Goal: Task Accomplishment & Management: Complete application form

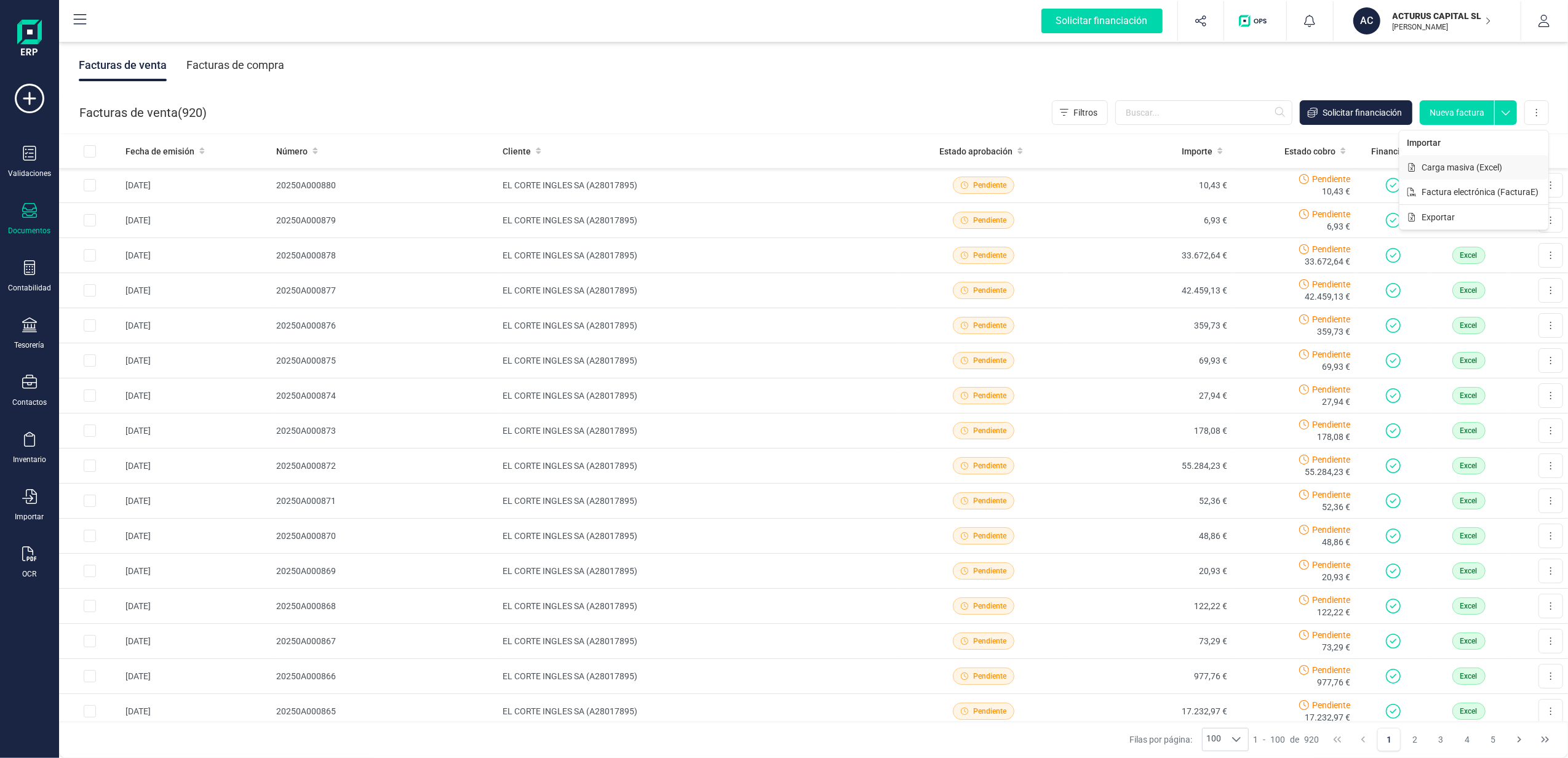
click at [1500, 172] on span "Carga masiva (Excel)" at bounding box center [1462, 168] width 80 height 12
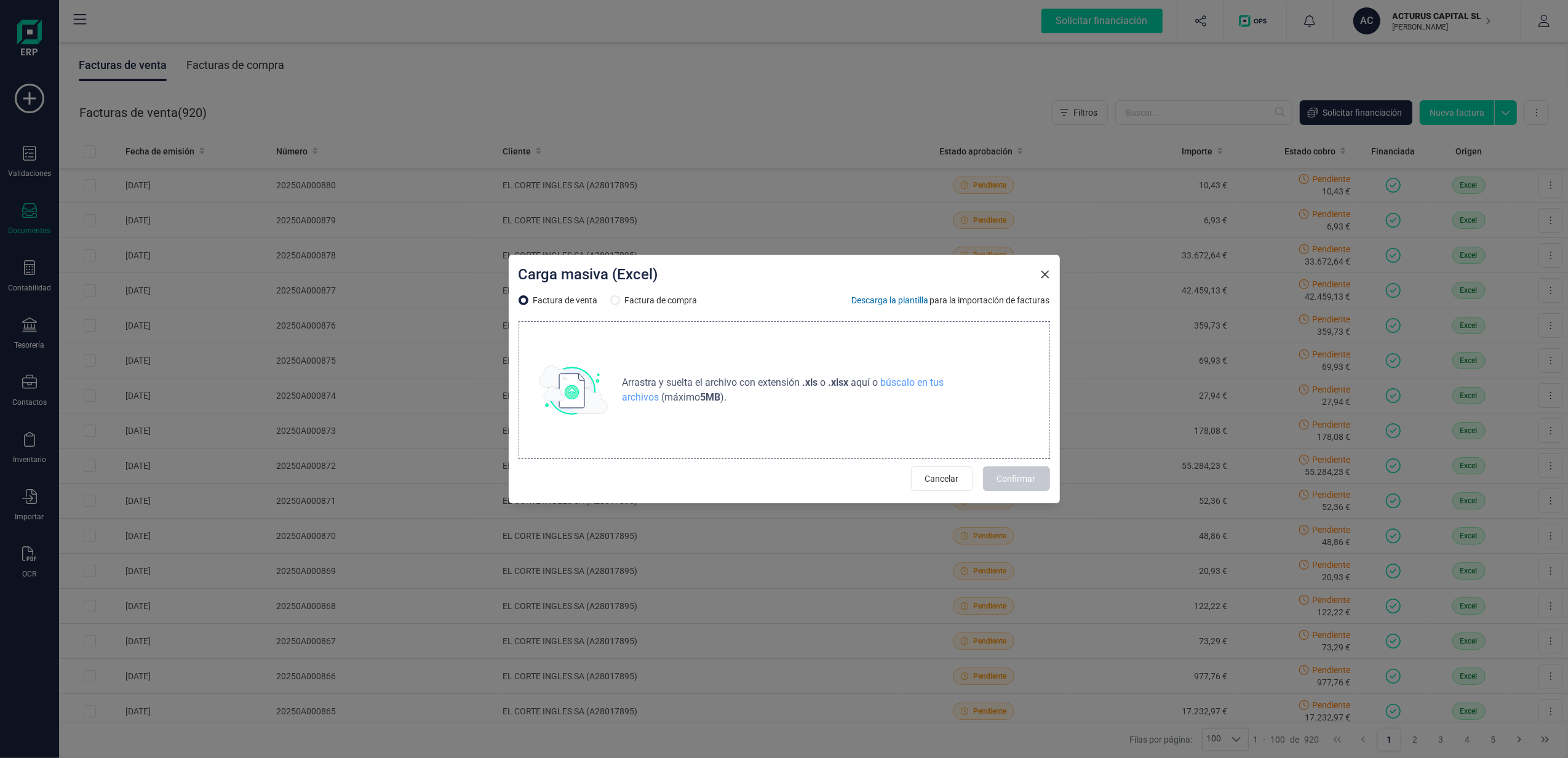
click at [808, 397] on p "Arrastra y suelta el archivo con extensión .xls o .xlsx aquí o búscalo en tus a…" at bounding box center [824, 390] width 412 height 30
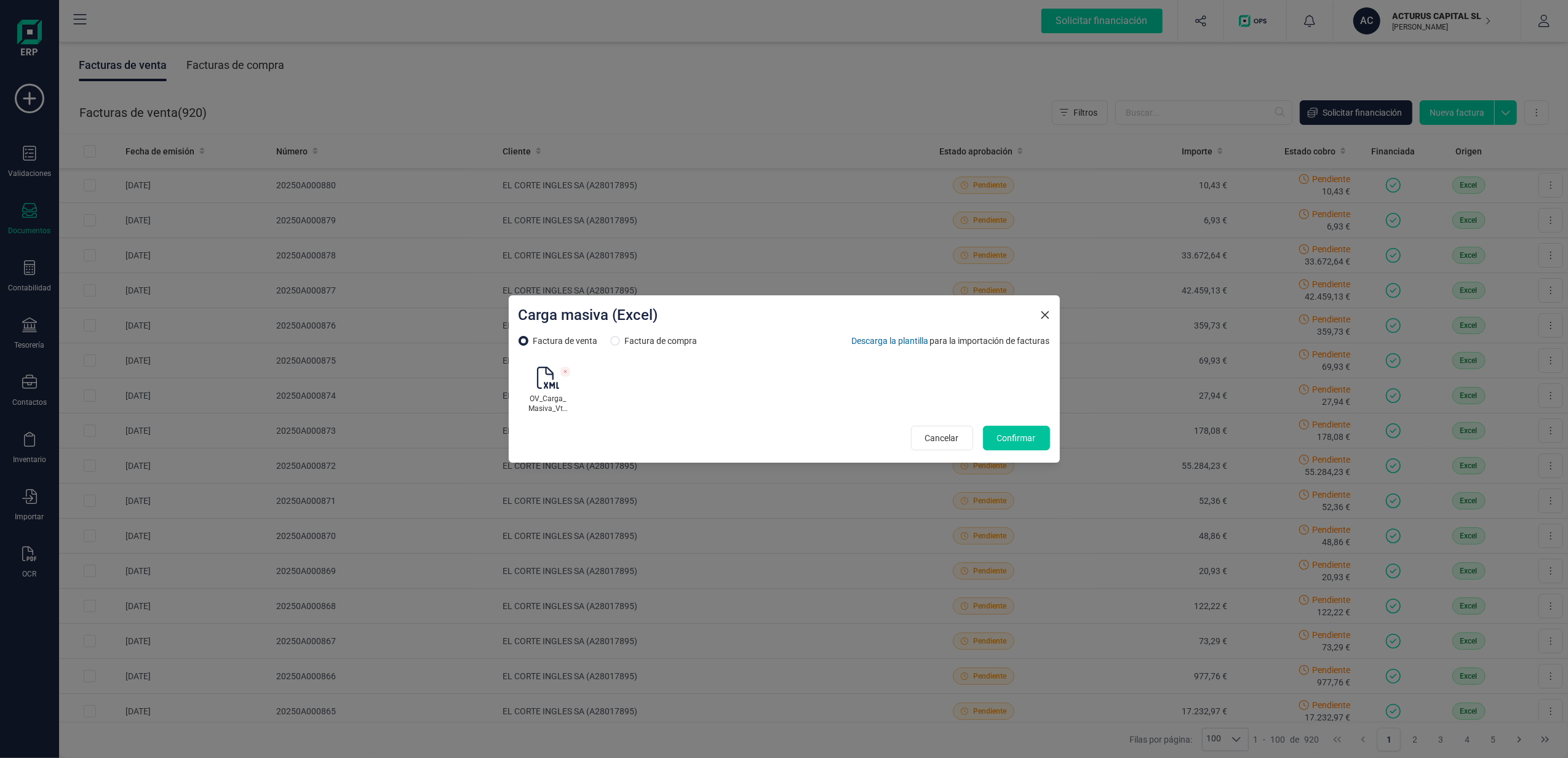
click at [1040, 443] on button "Confirmar" at bounding box center [1016, 438] width 67 height 24
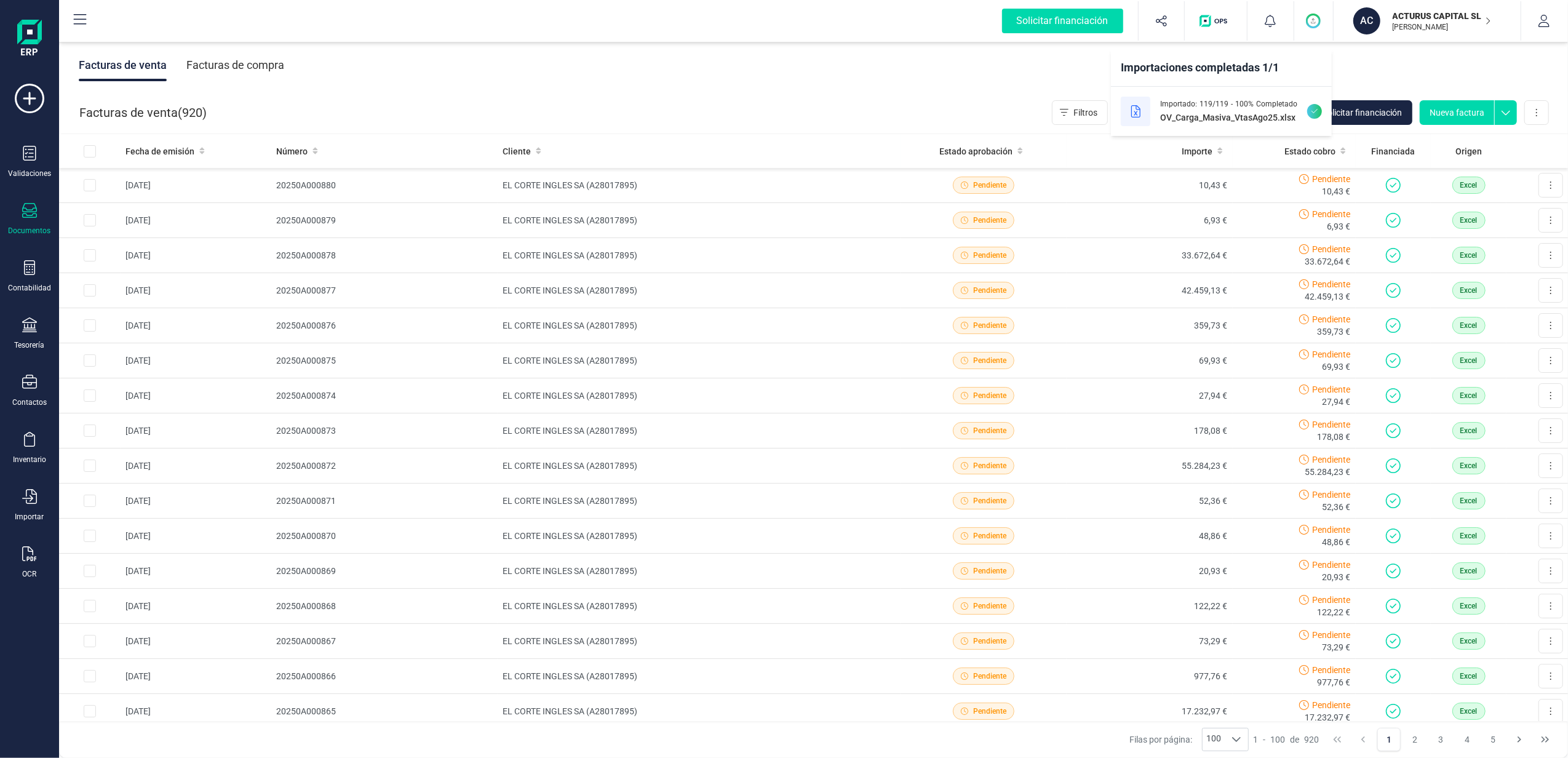
click at [1200, 96] on div "Importado: 119 / 119 - 100 % Completado OV_Carga_Masiva_VtasAgo25.xlsx" at bounding box center [1221, 111] width 221 height 49
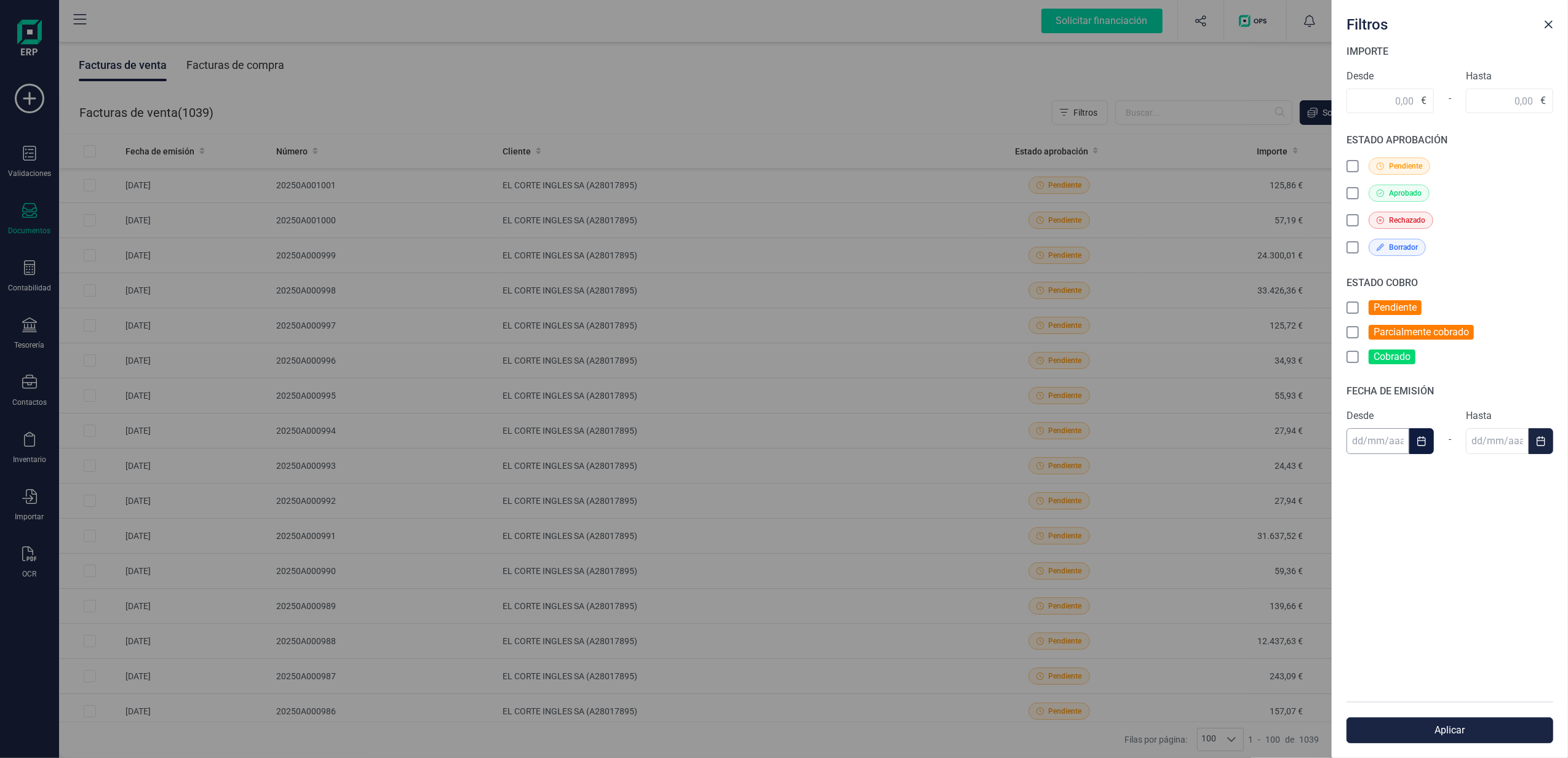
click at [1383, 451] on input "text" at bounding box center [1378, 441] width 63 height 26
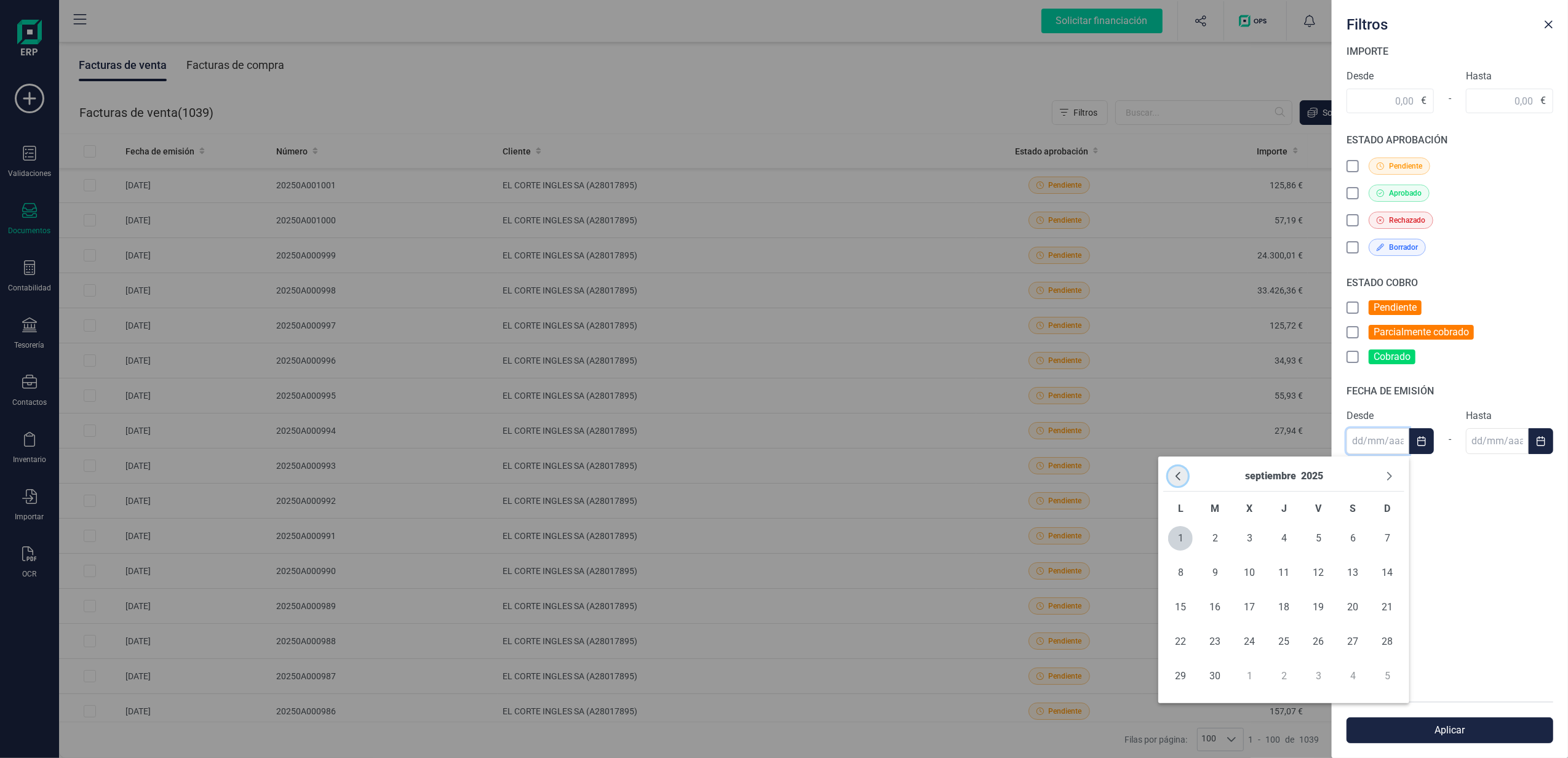
click at [1178, 472] on icon "Previous Month" at bounding box center [1178, 476] width 10 height 10
click at [1391, 684] on span "31" at bounding box center [1386, 676] width 24 height 24
type input "[DATE]"
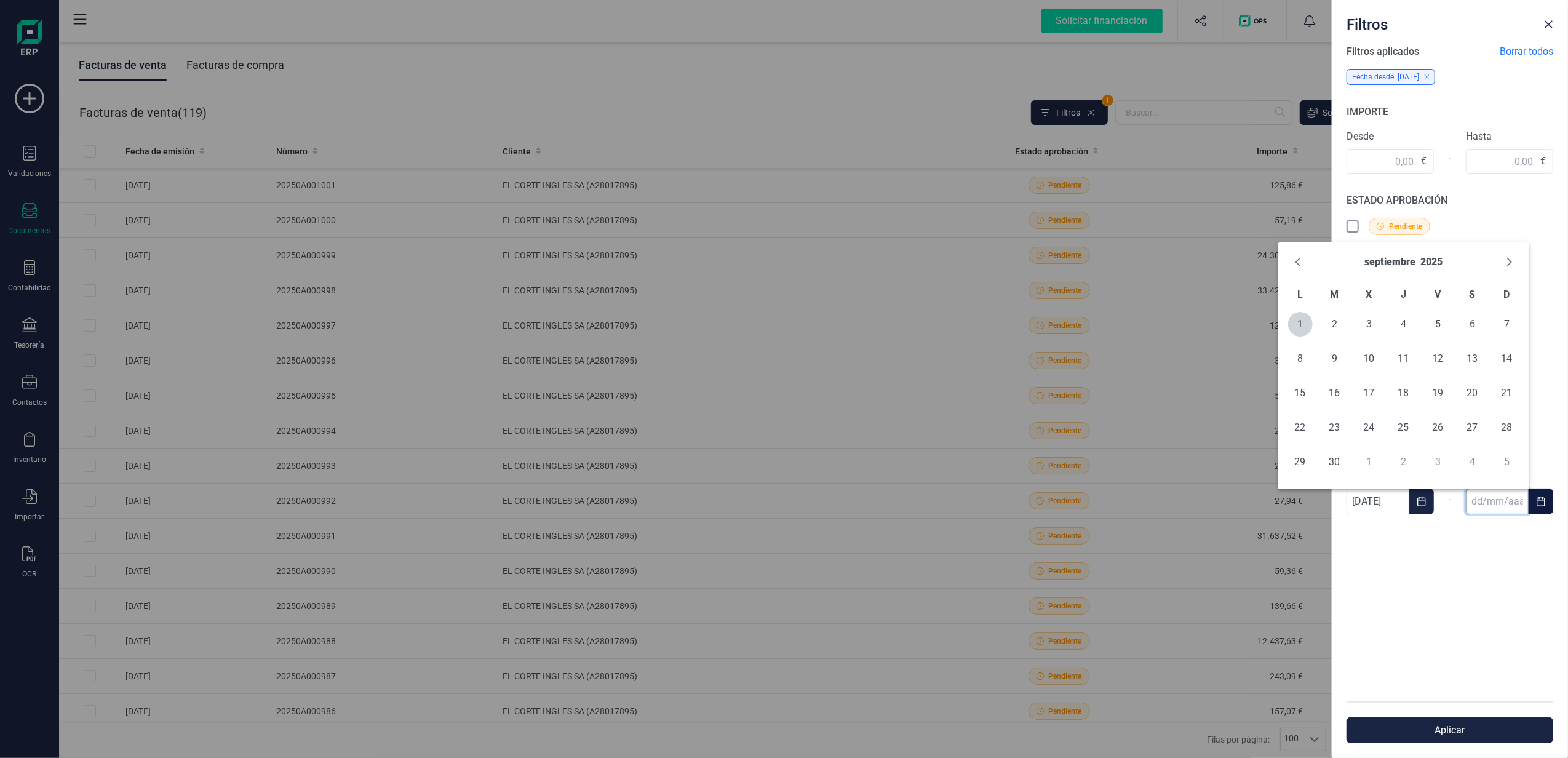
click at [1505, 506] on input "text" at bounding box center [1497, 501] width 63 height 26
click at [1299, 260] on icon "Previous Month" at bounding box center [1298, 262] width 5 height 8
click at [1506, 459] on span "31" at bounding box center [1507, 462] width 24 height 24
type input "[DATE]"
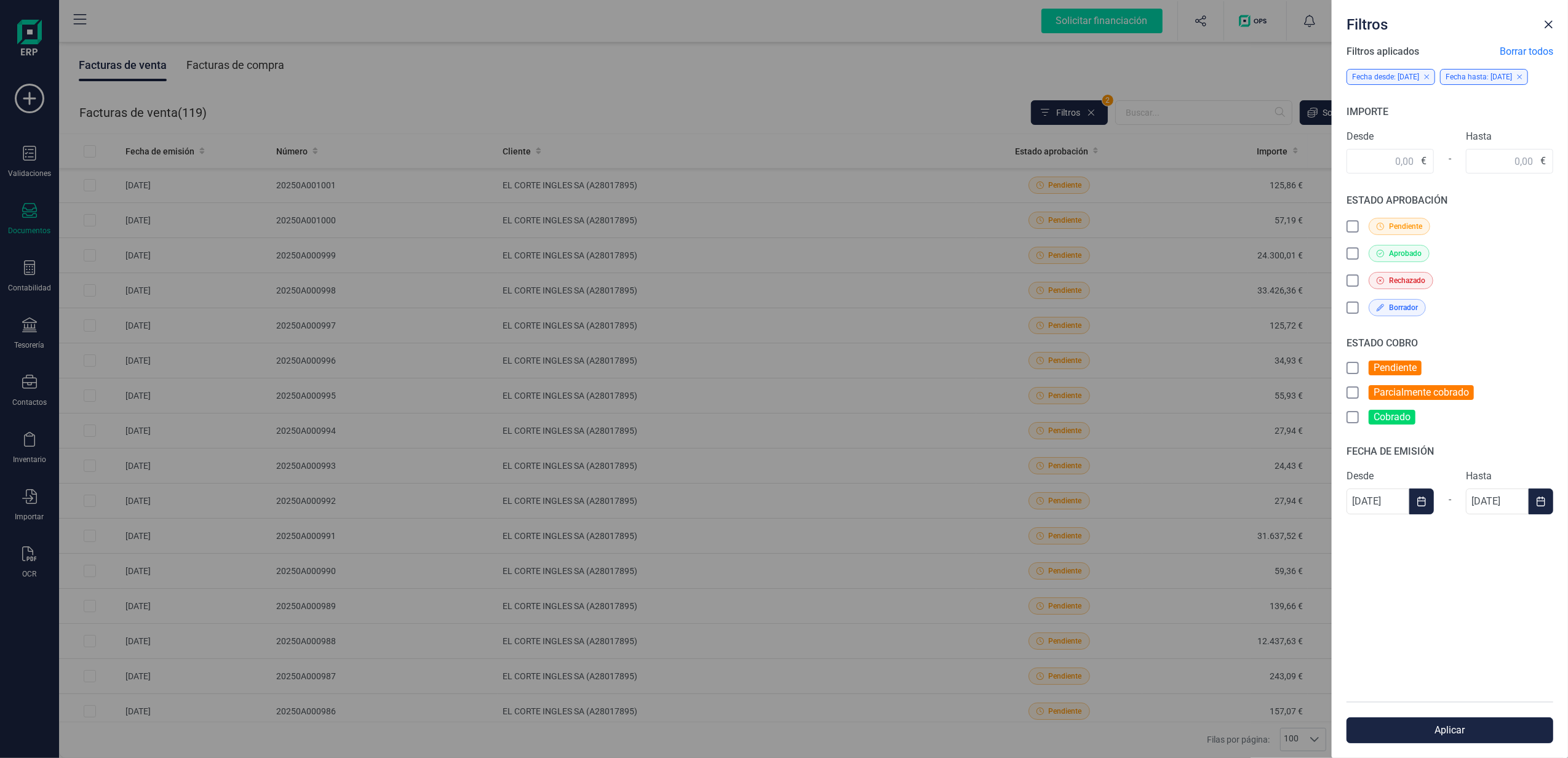
click at [1484, 736] on button "Aplicar" at bounding box center [1450, 730] width 207 height 26
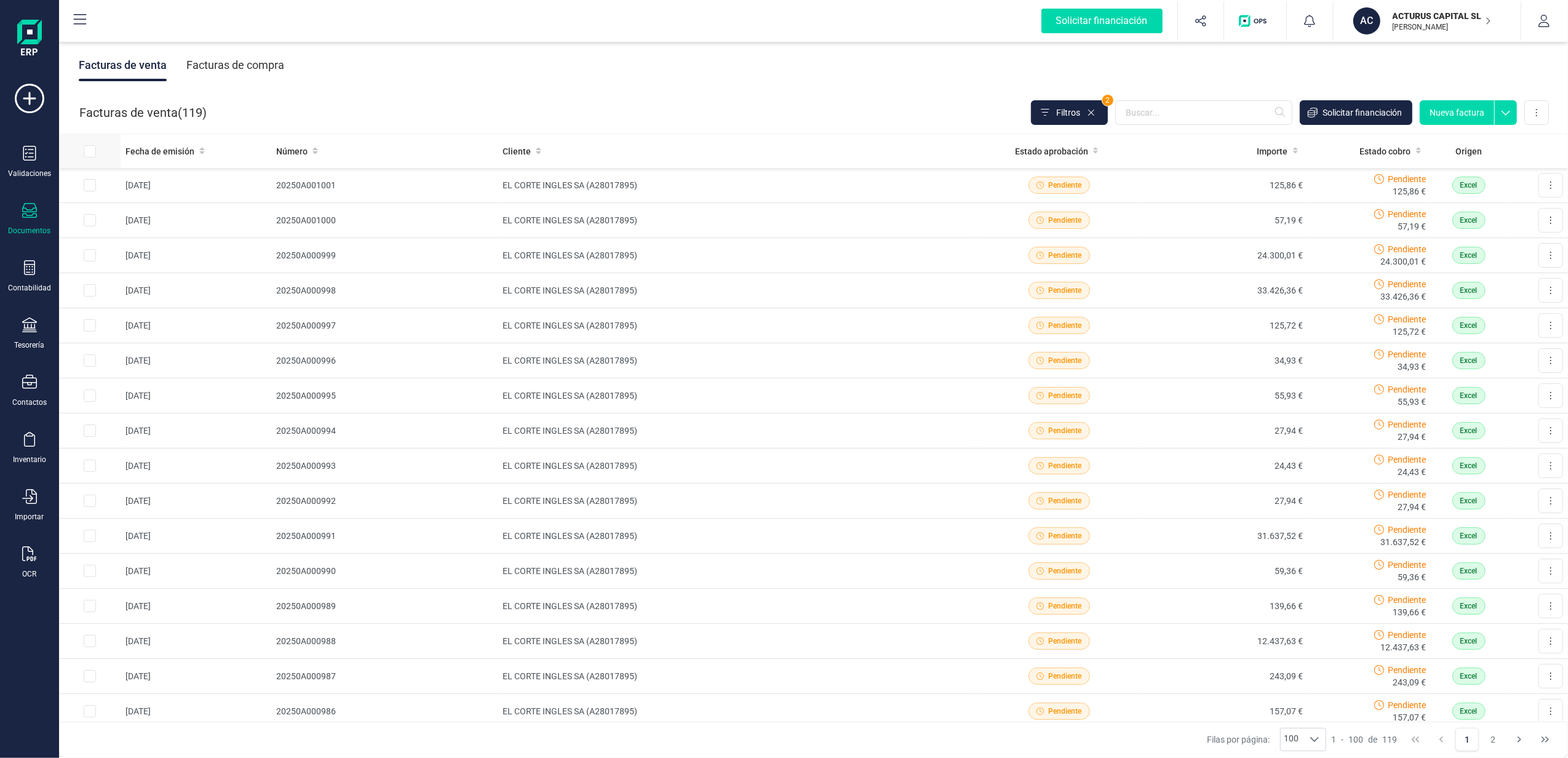
click at [89, 153] on input "All items unselected" at bounding box center [90, 151] width 12 height 12
checkbox input "true"
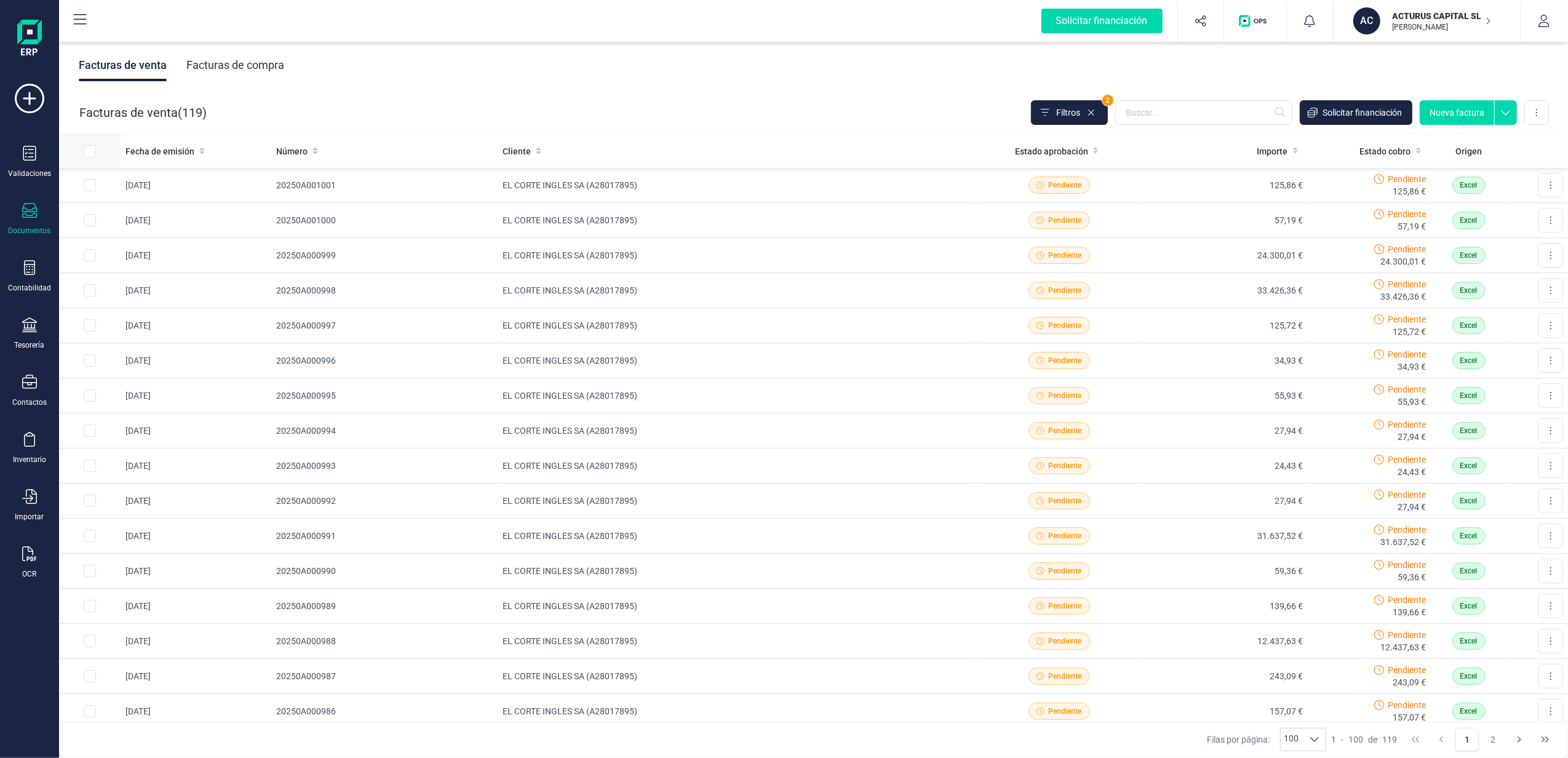
checkbox input "true"
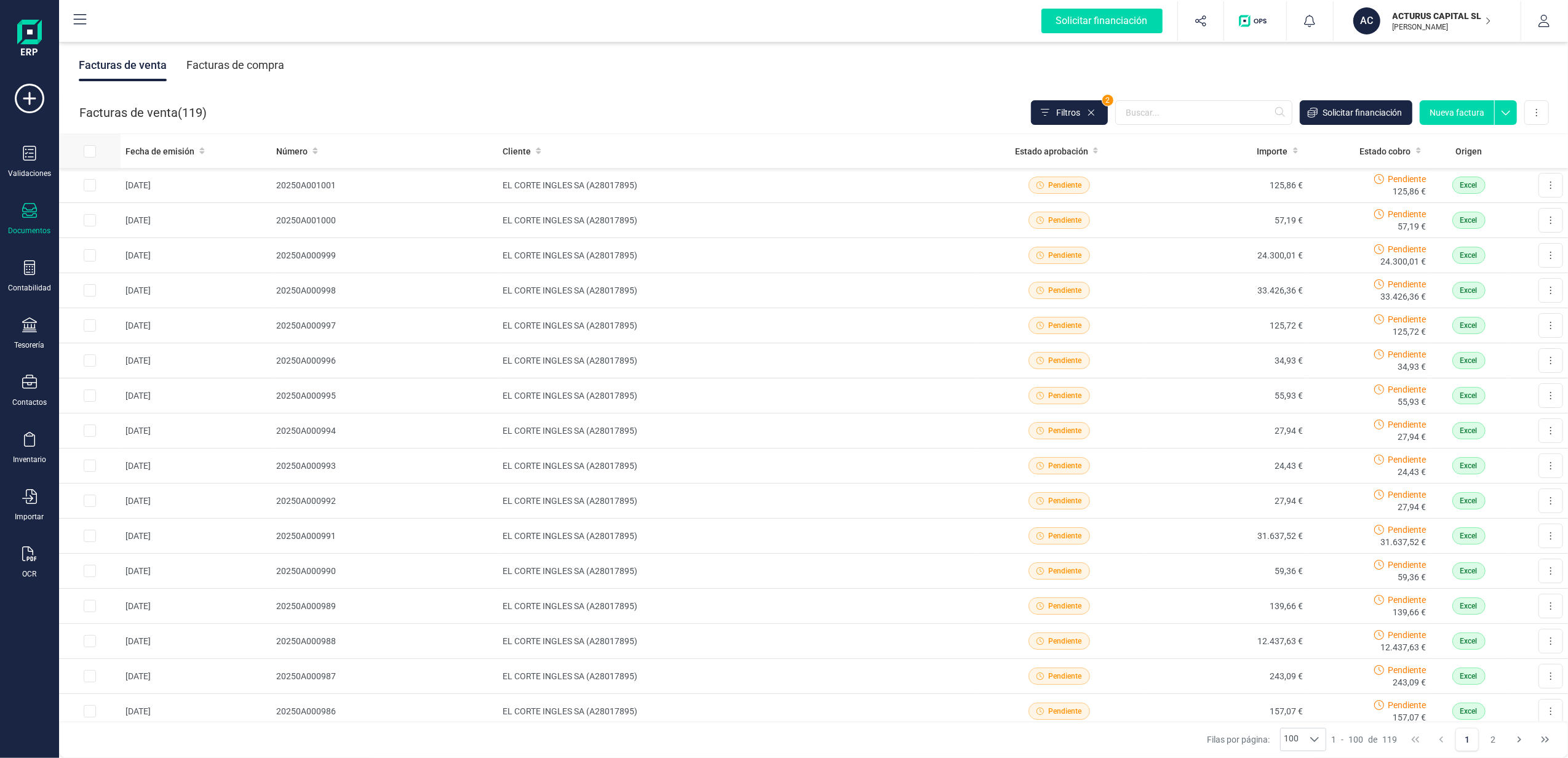
checkbox input "true"
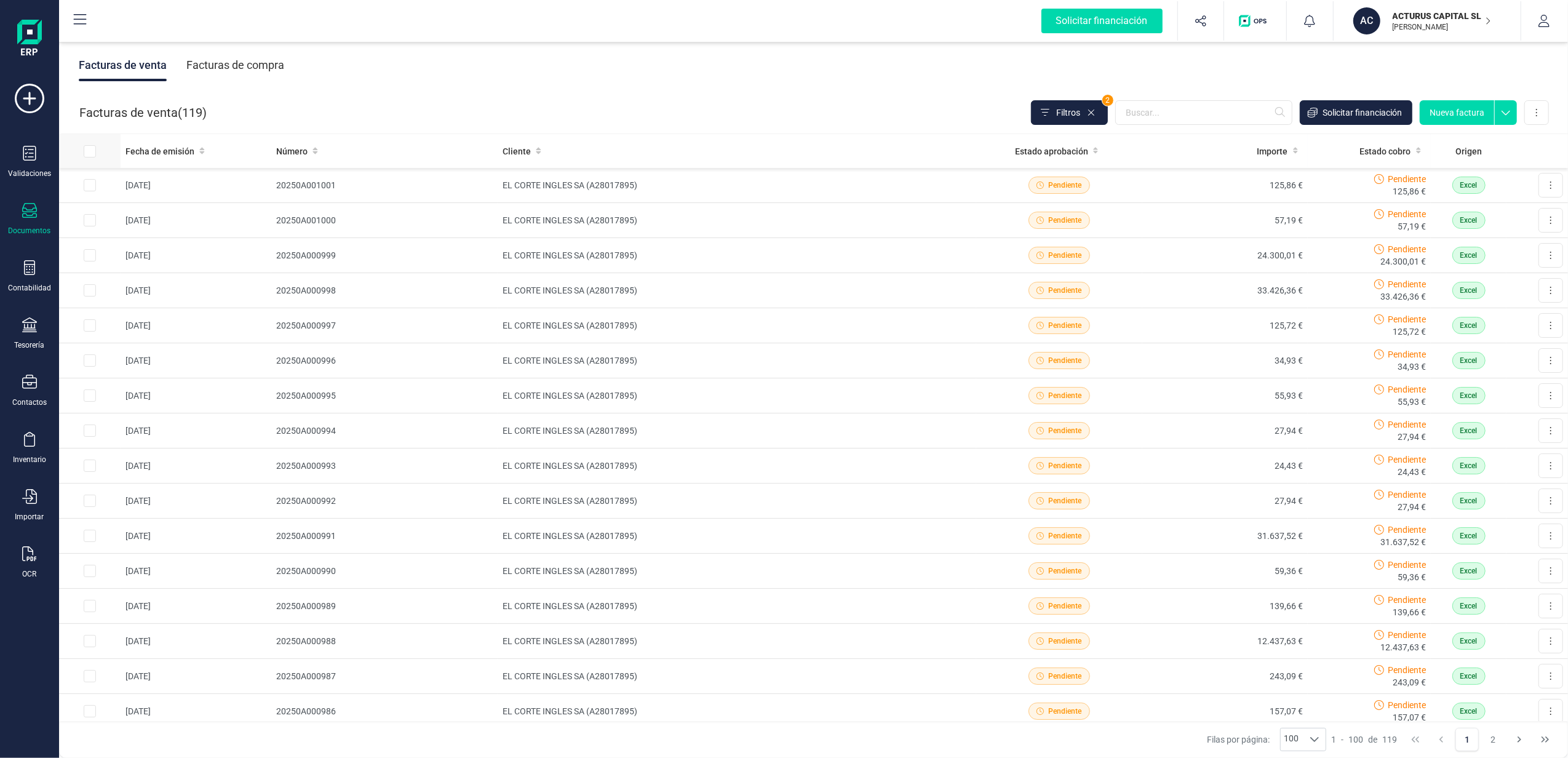
checkbox input "true"
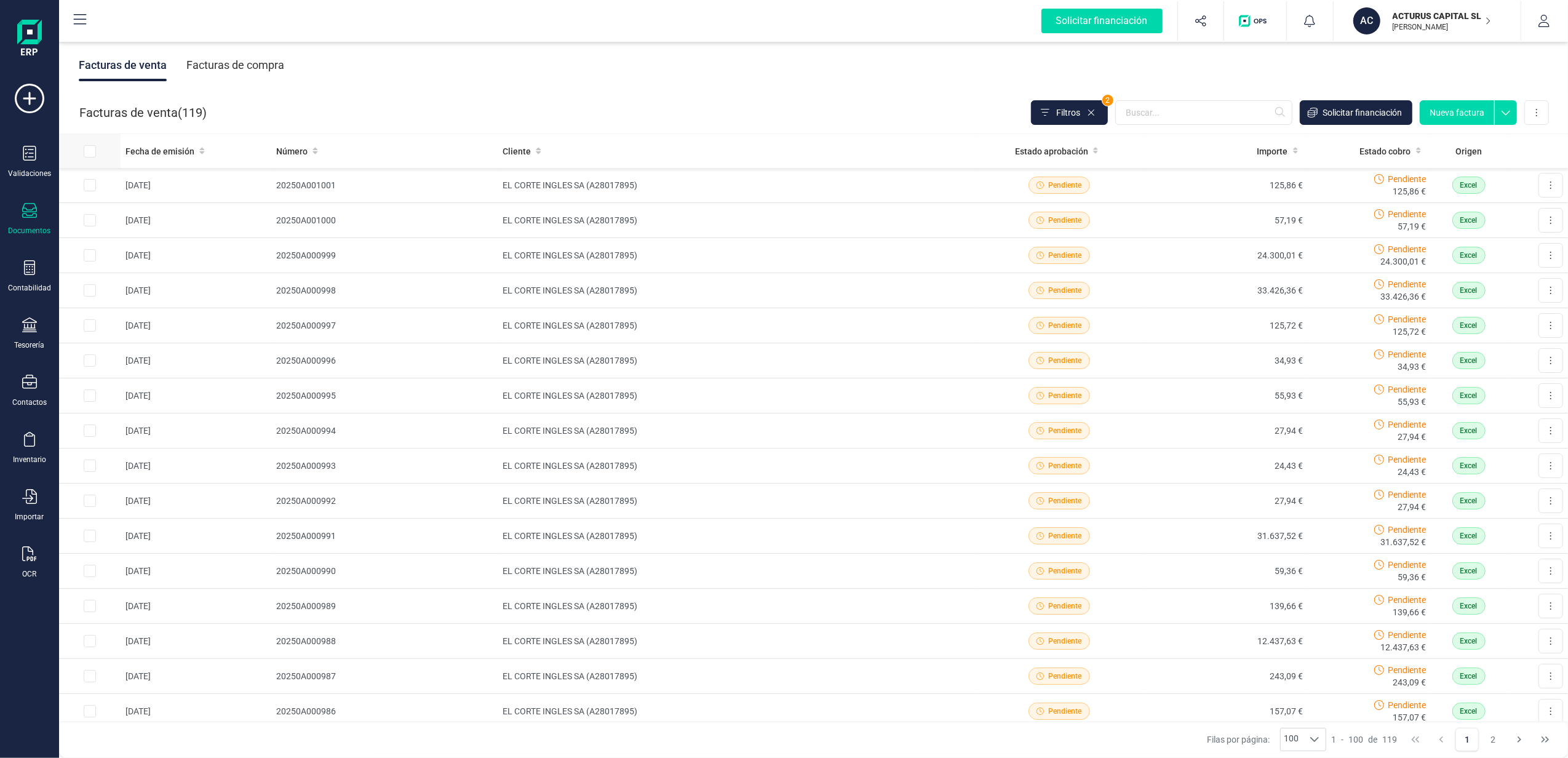
checkbox input "true"
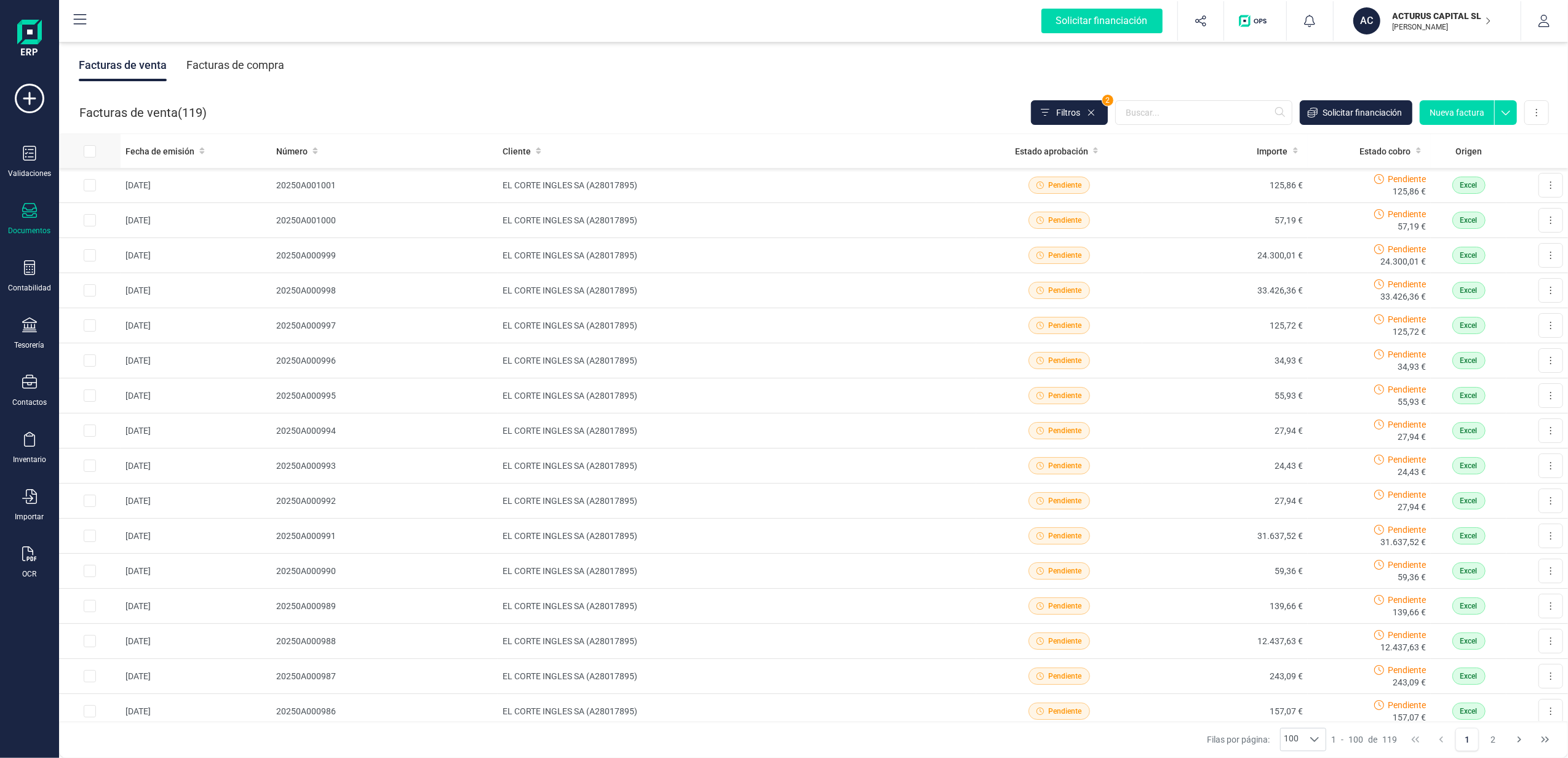
checkbox input "true"
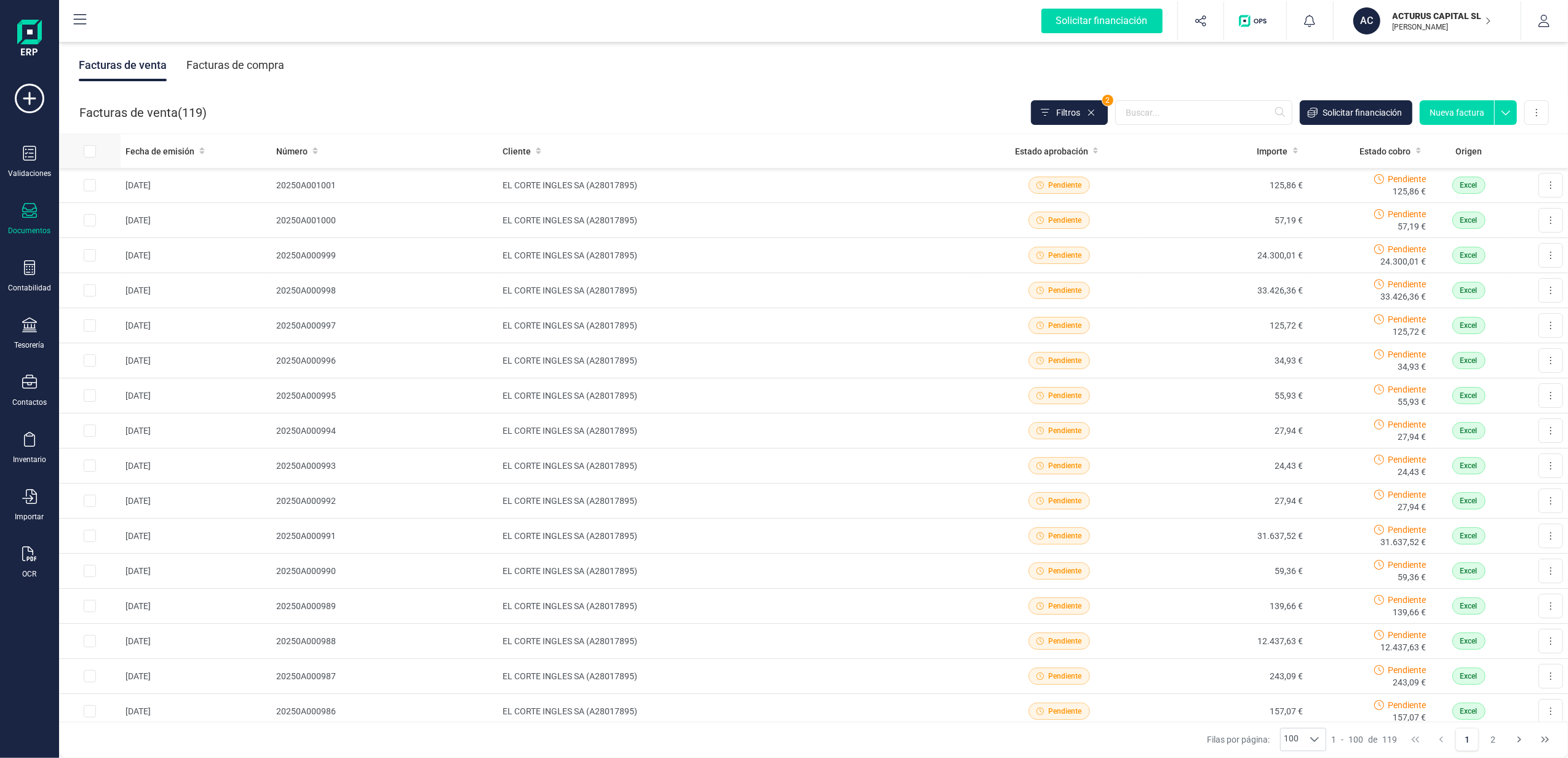
checkbox input "true"
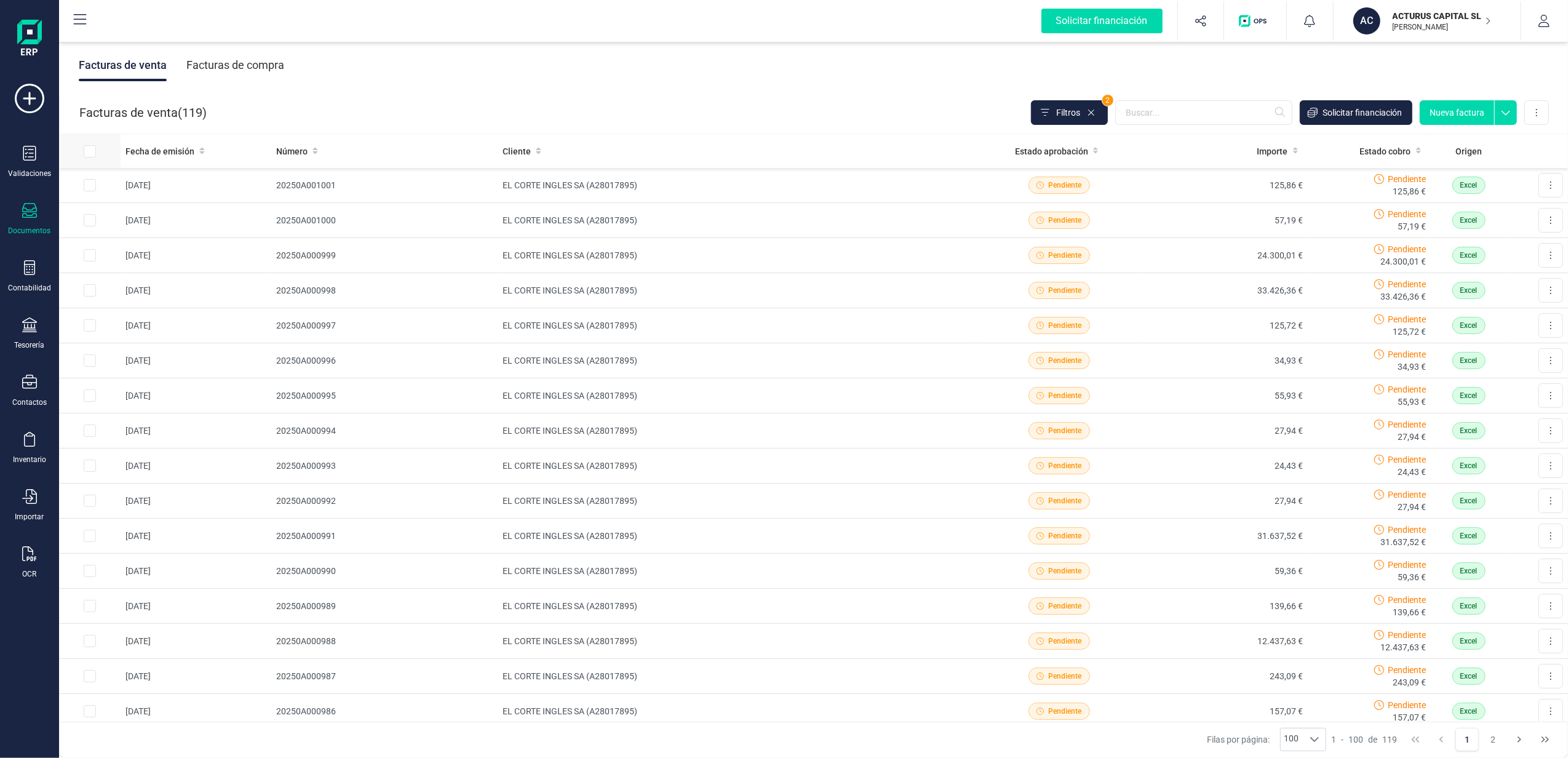
checkbox input "true"
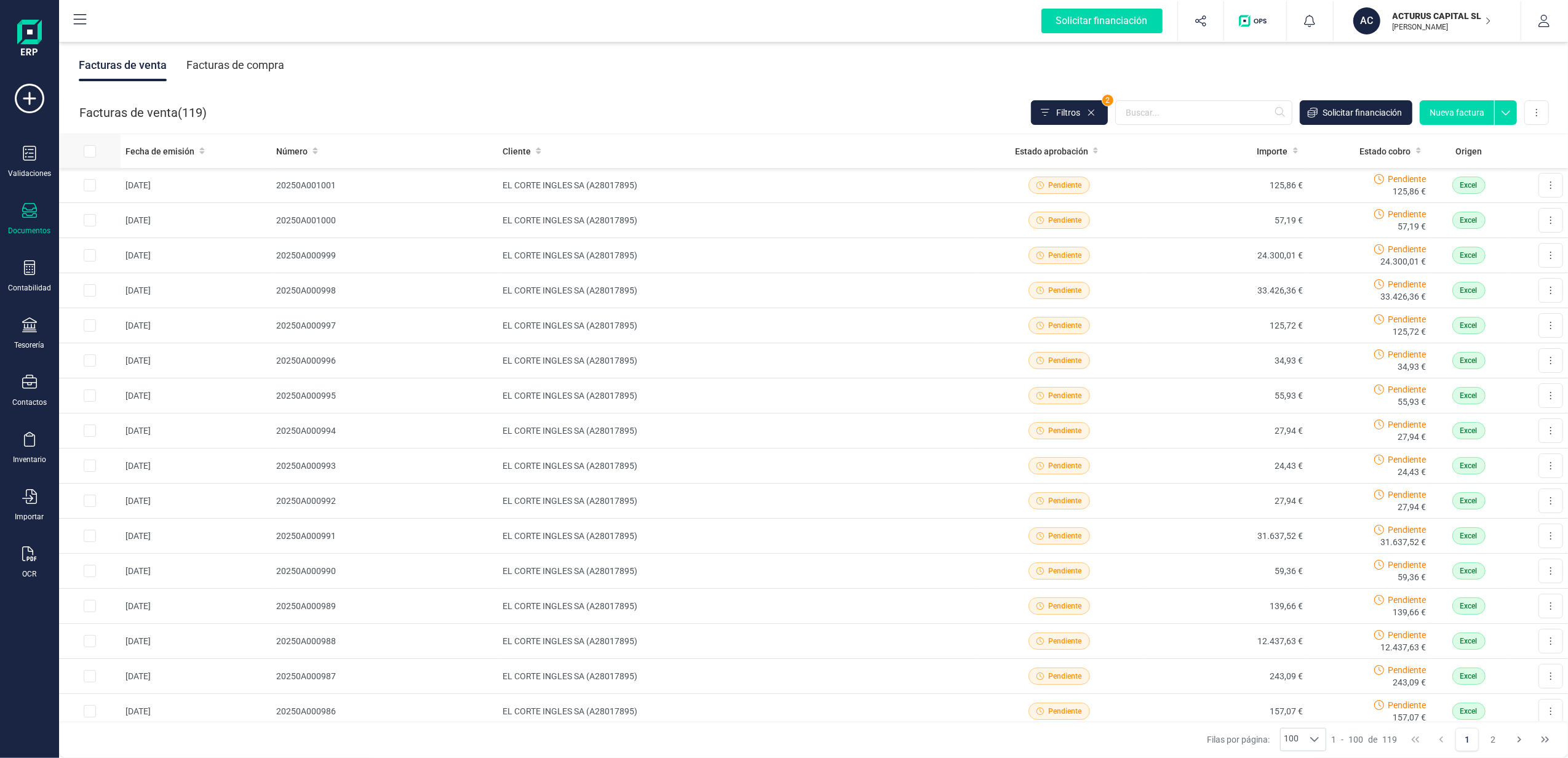
checkbox input "true"
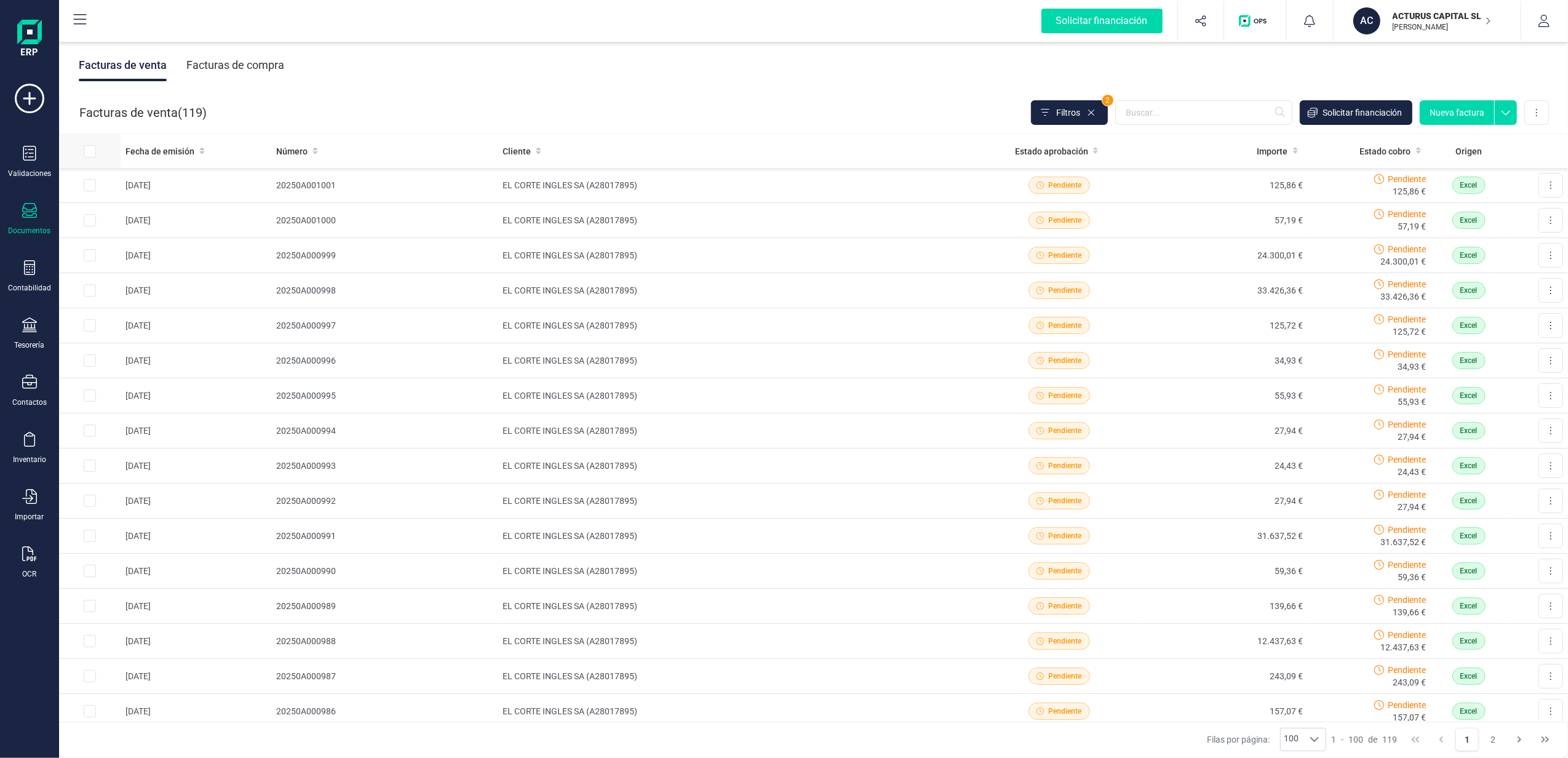
checkbox input "true"
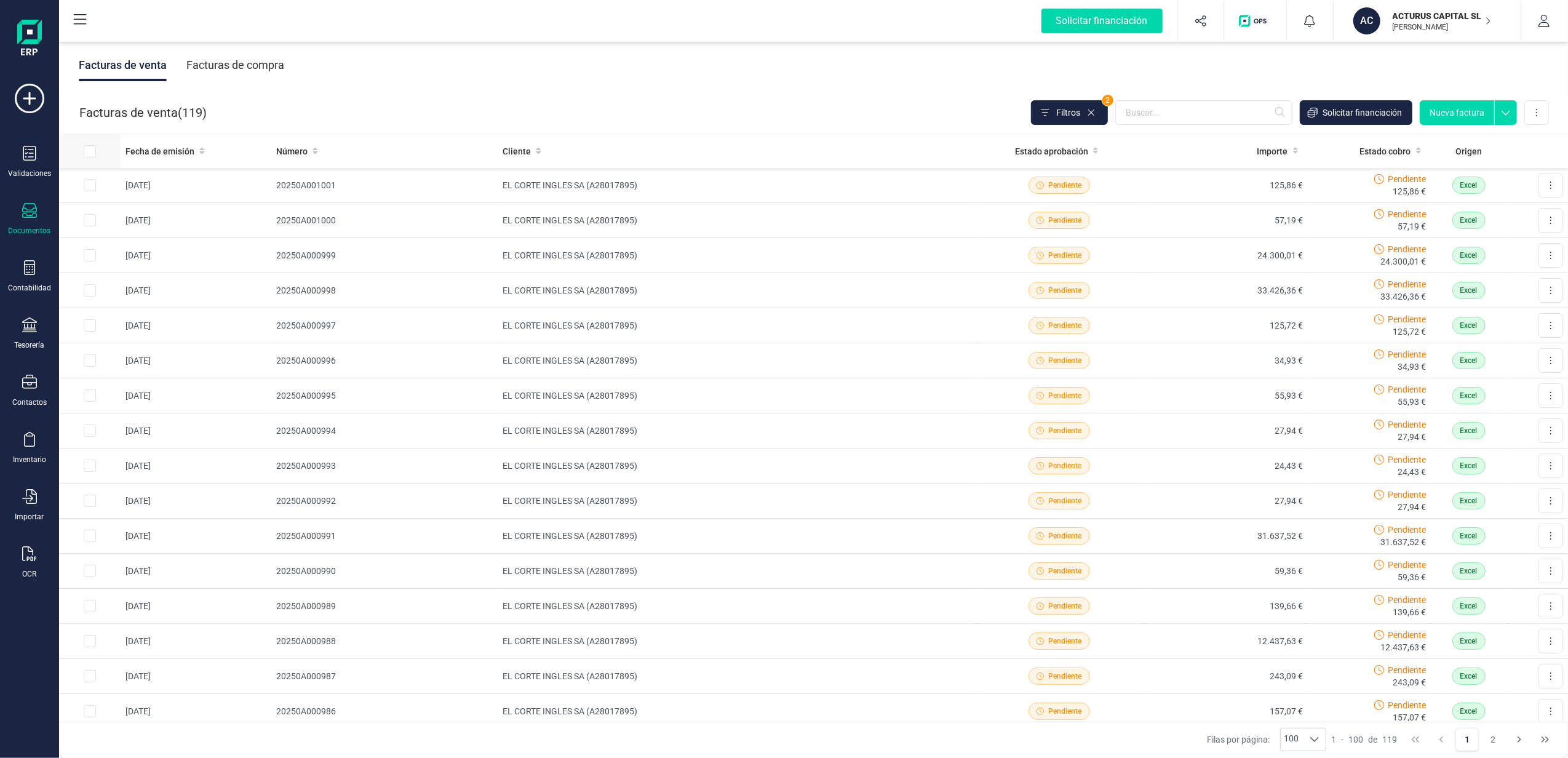
checkbox input "true"
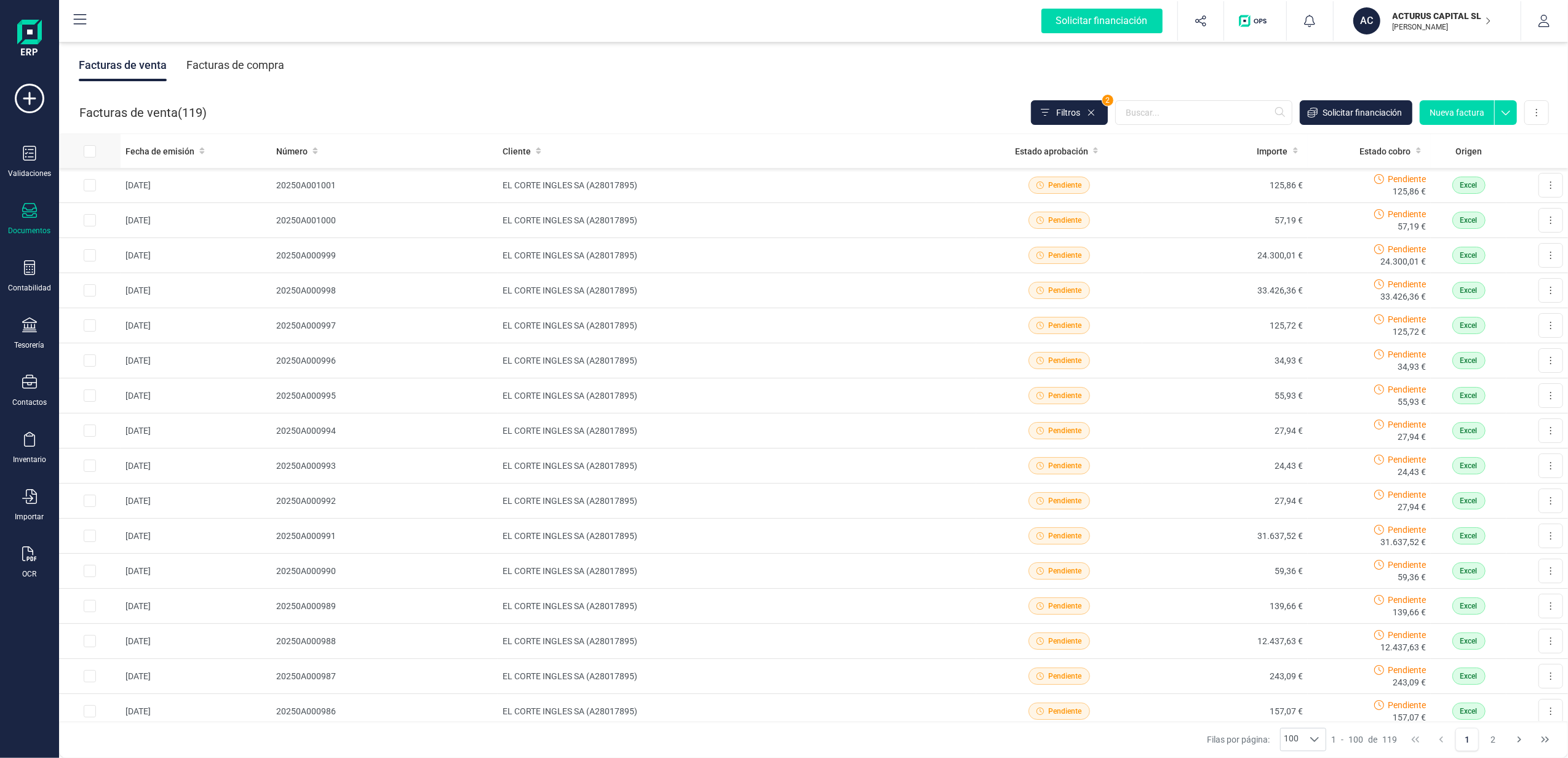
checkbox input "true"
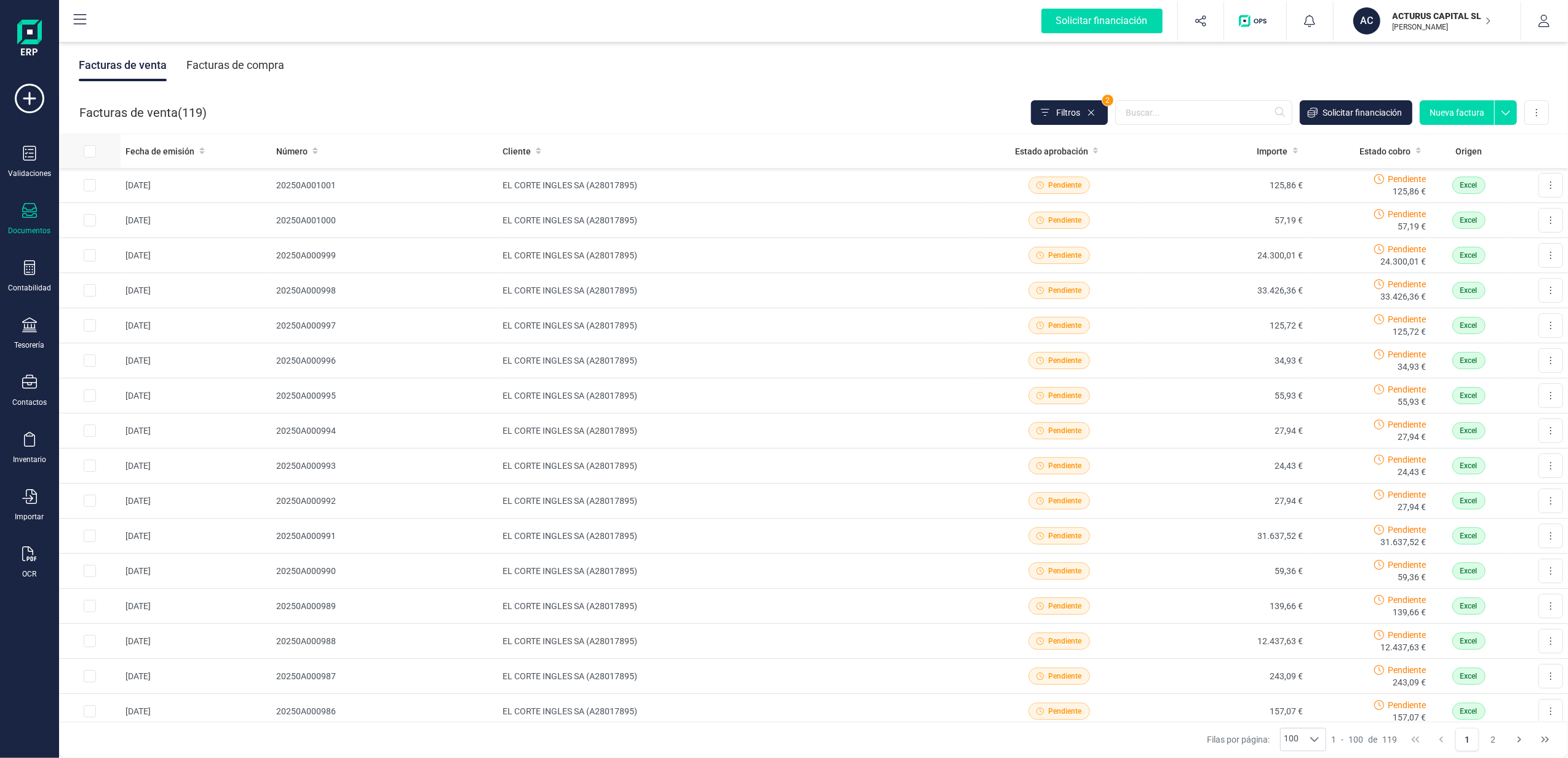
checkbox input "true"
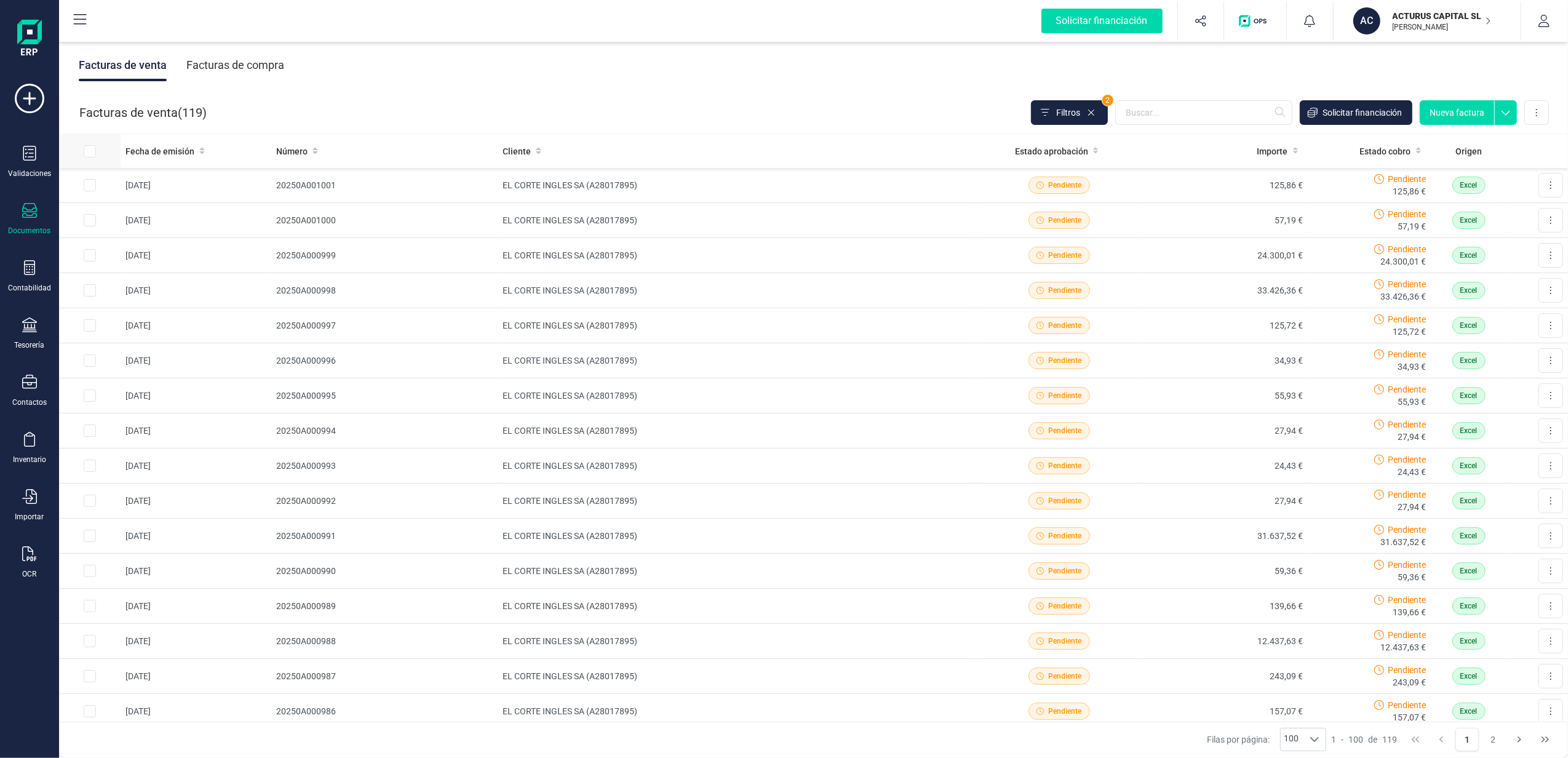
checkbox input "true"
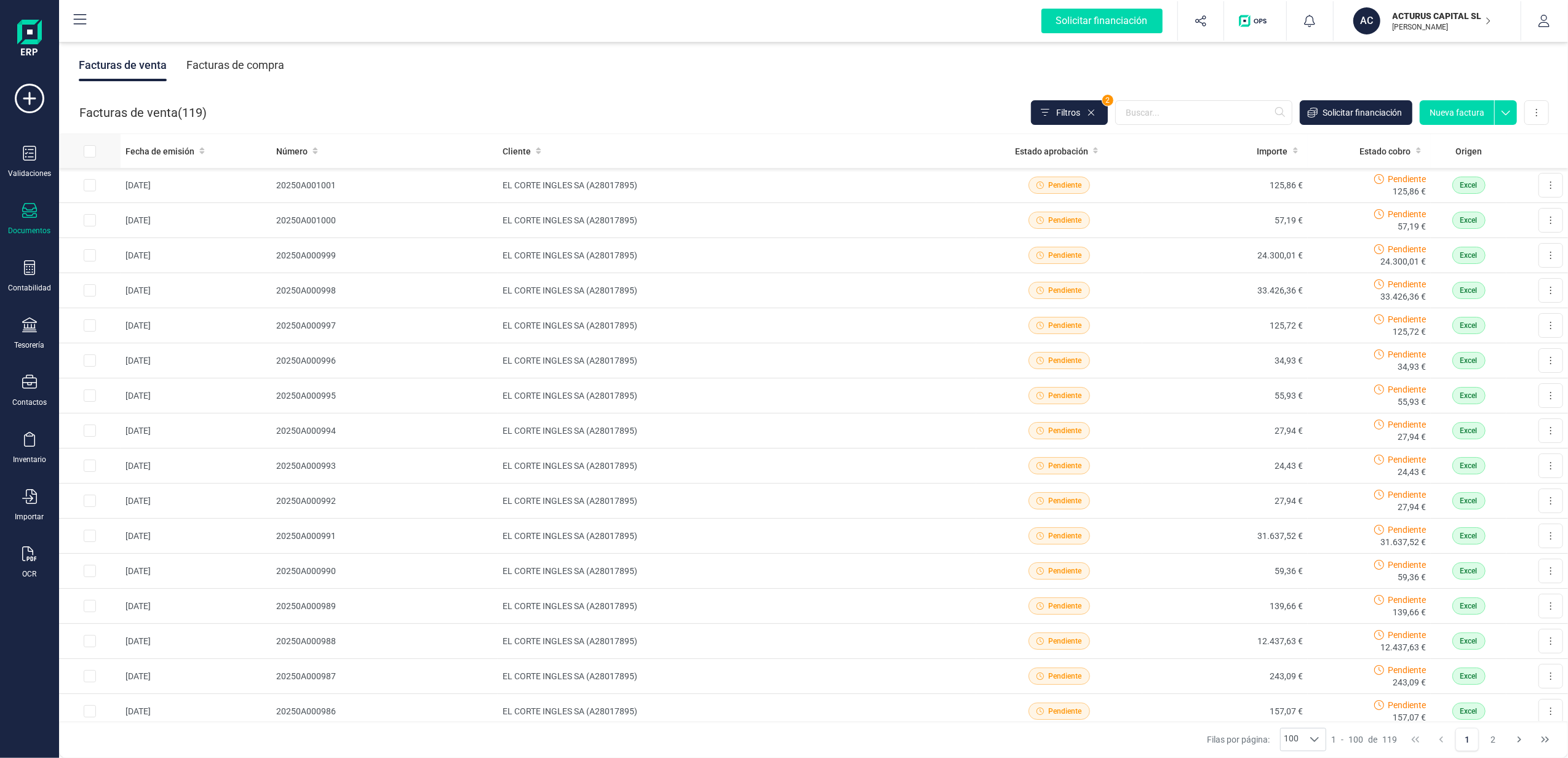
checkbox input "true"
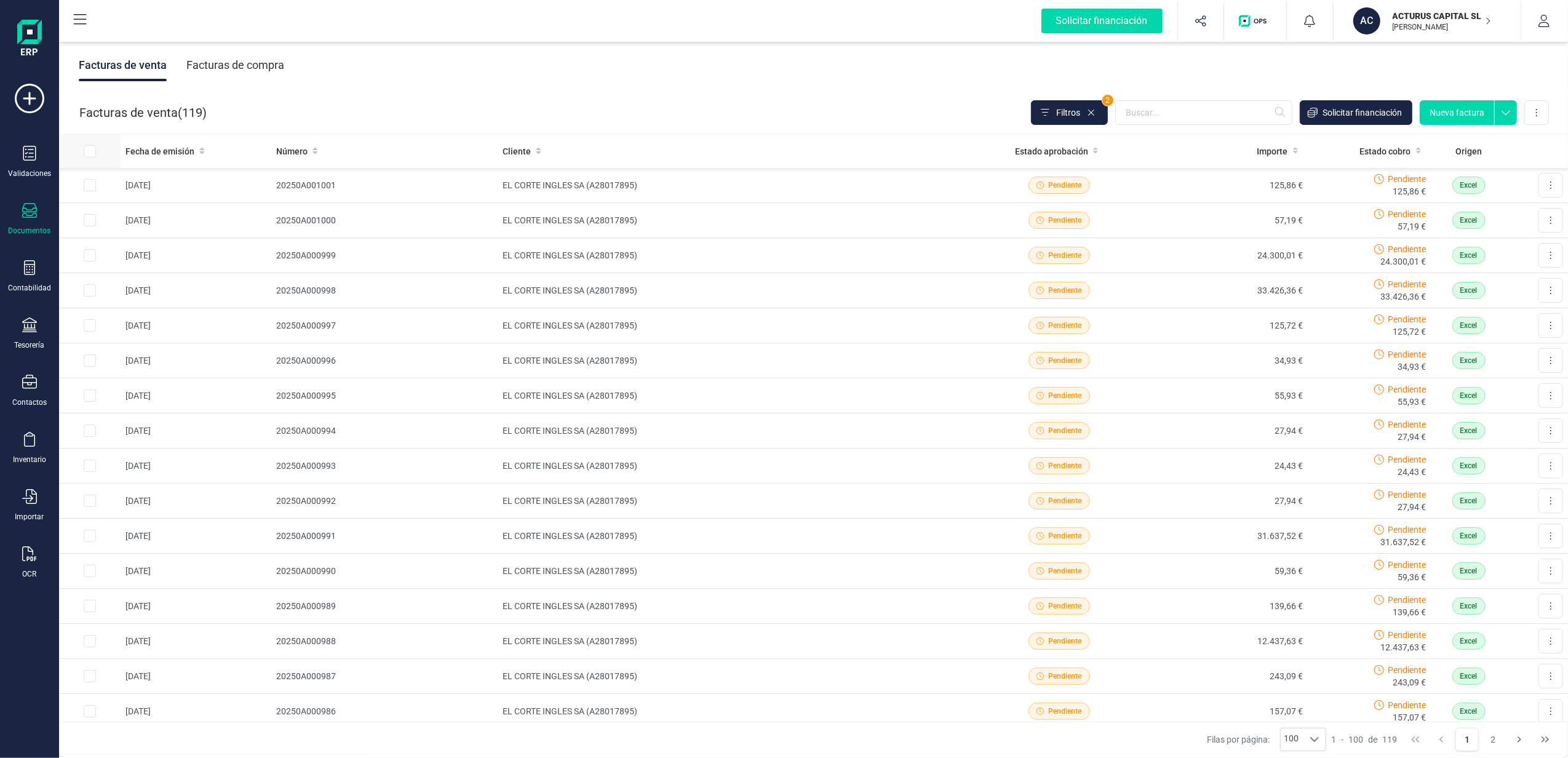
checkbox input "true"
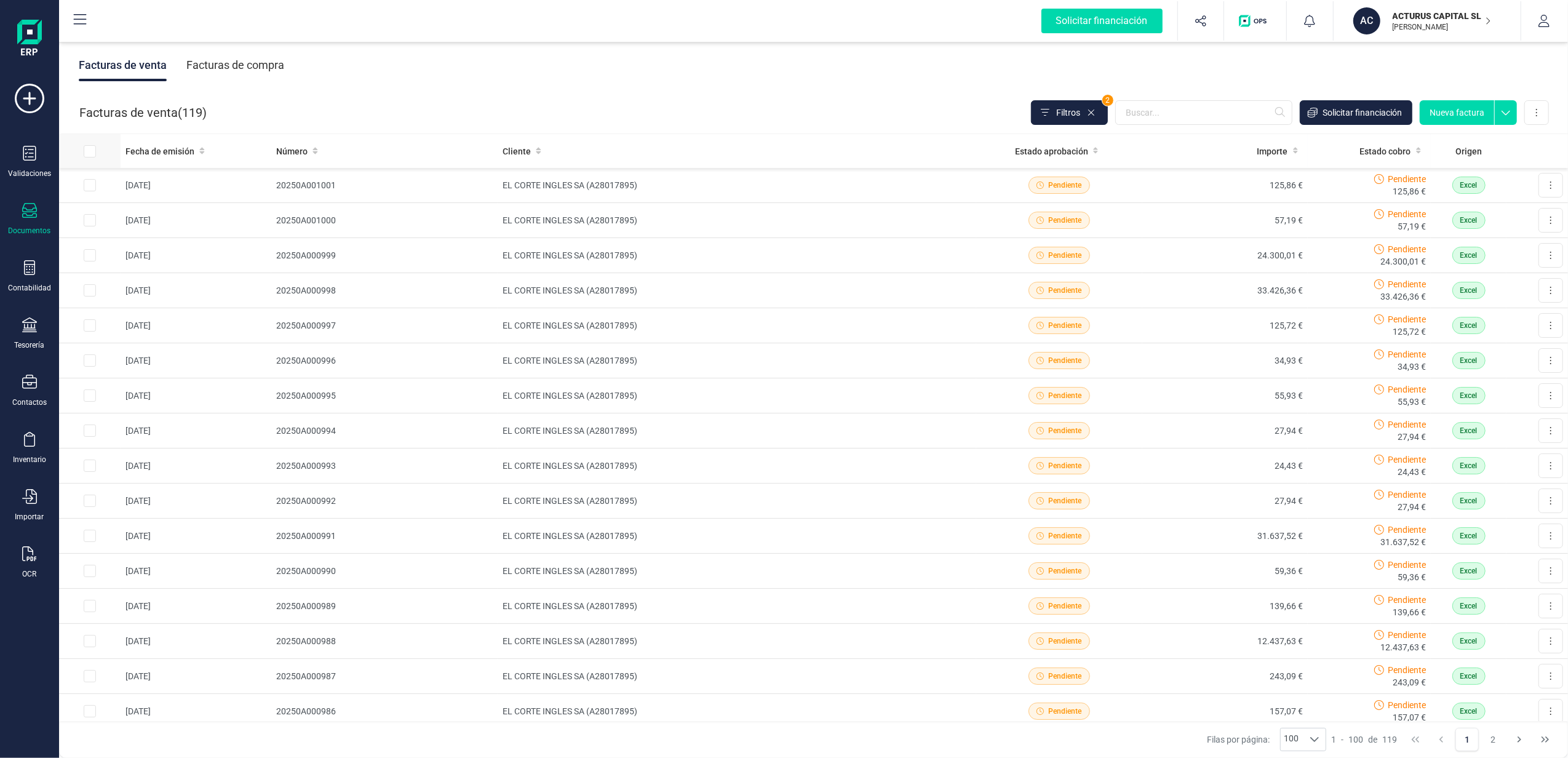
checkbox input "true"
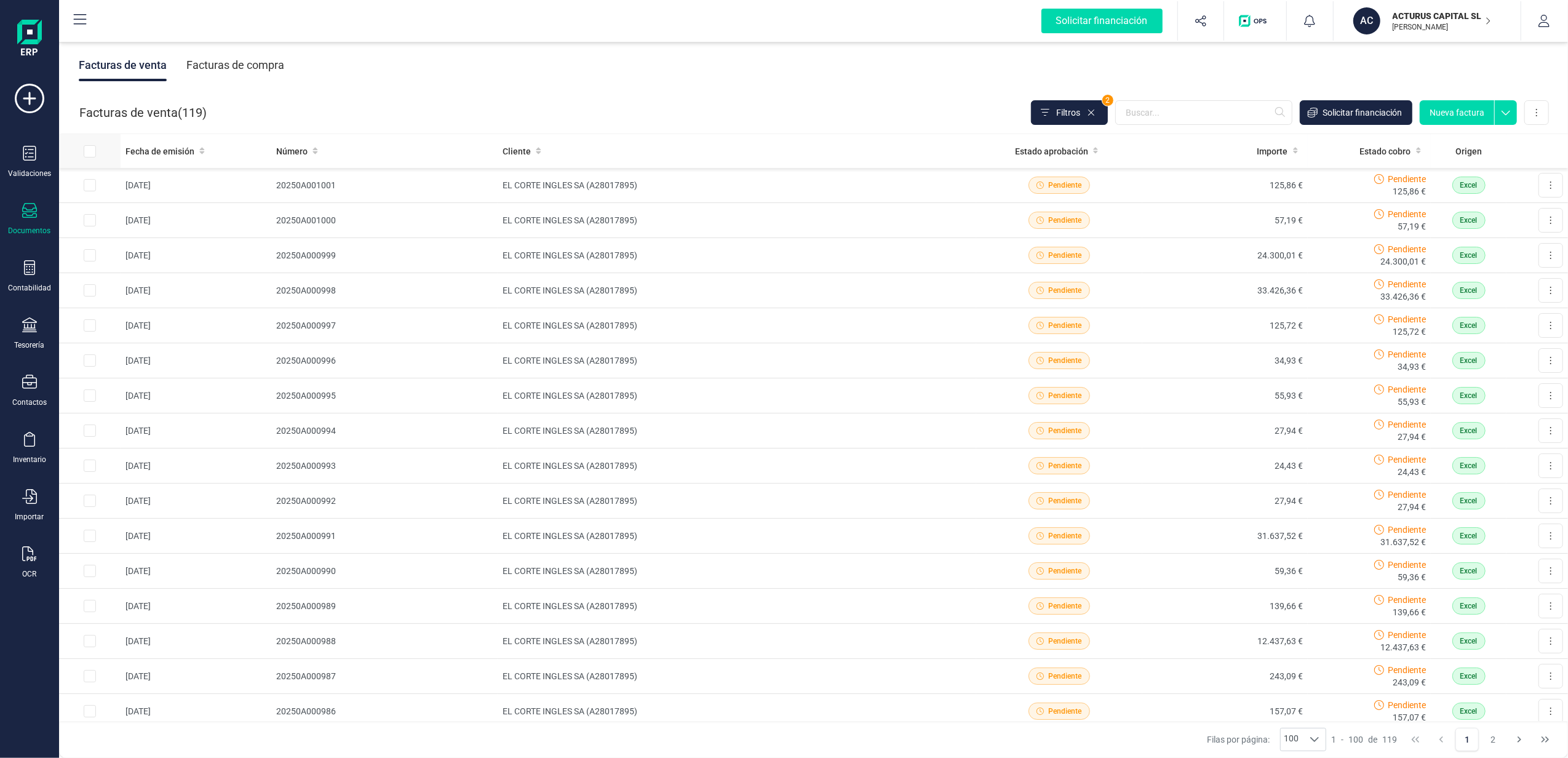
checkbox input "true"
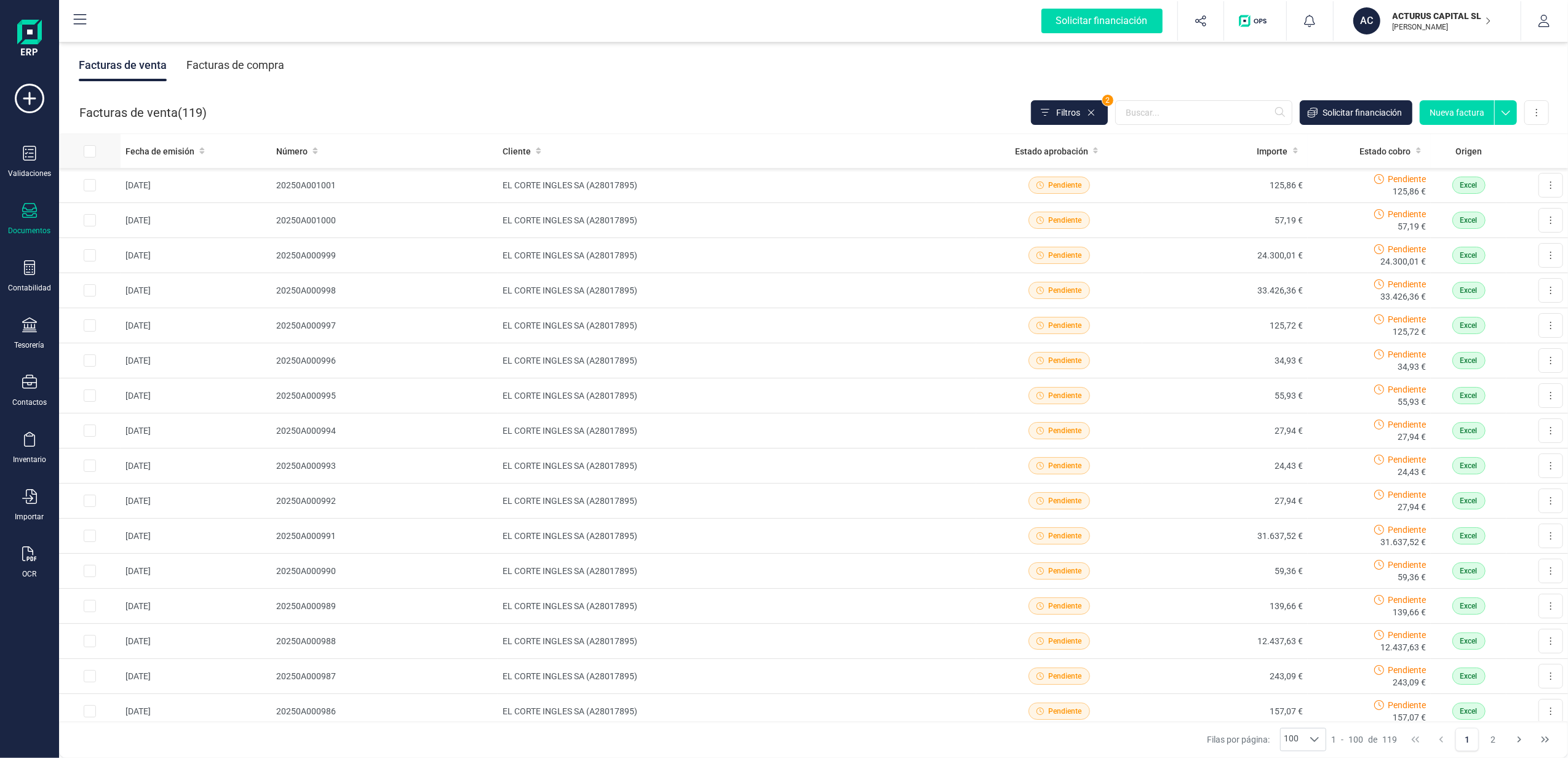
checkbox input "true"
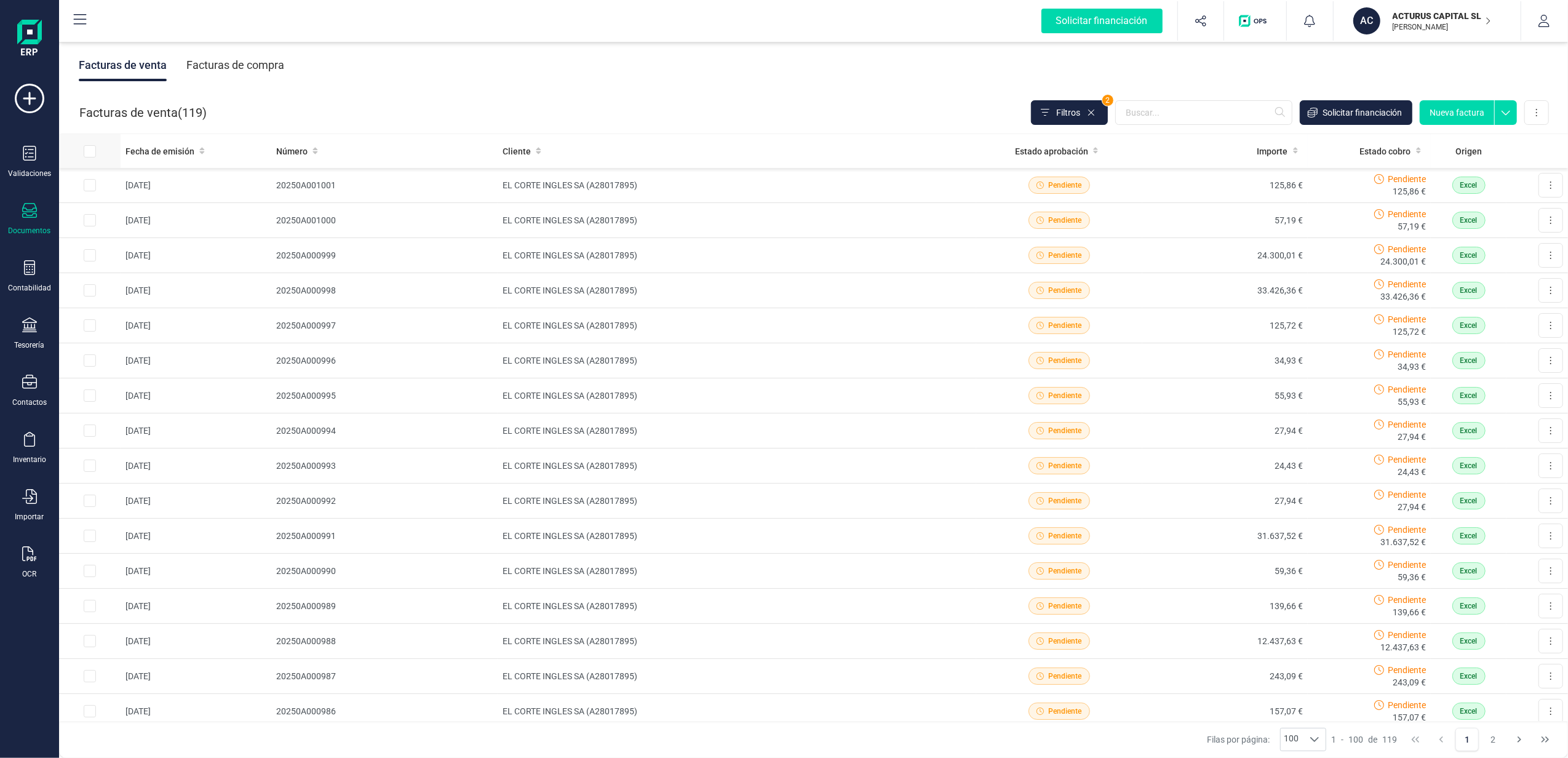
checkbox input "true"
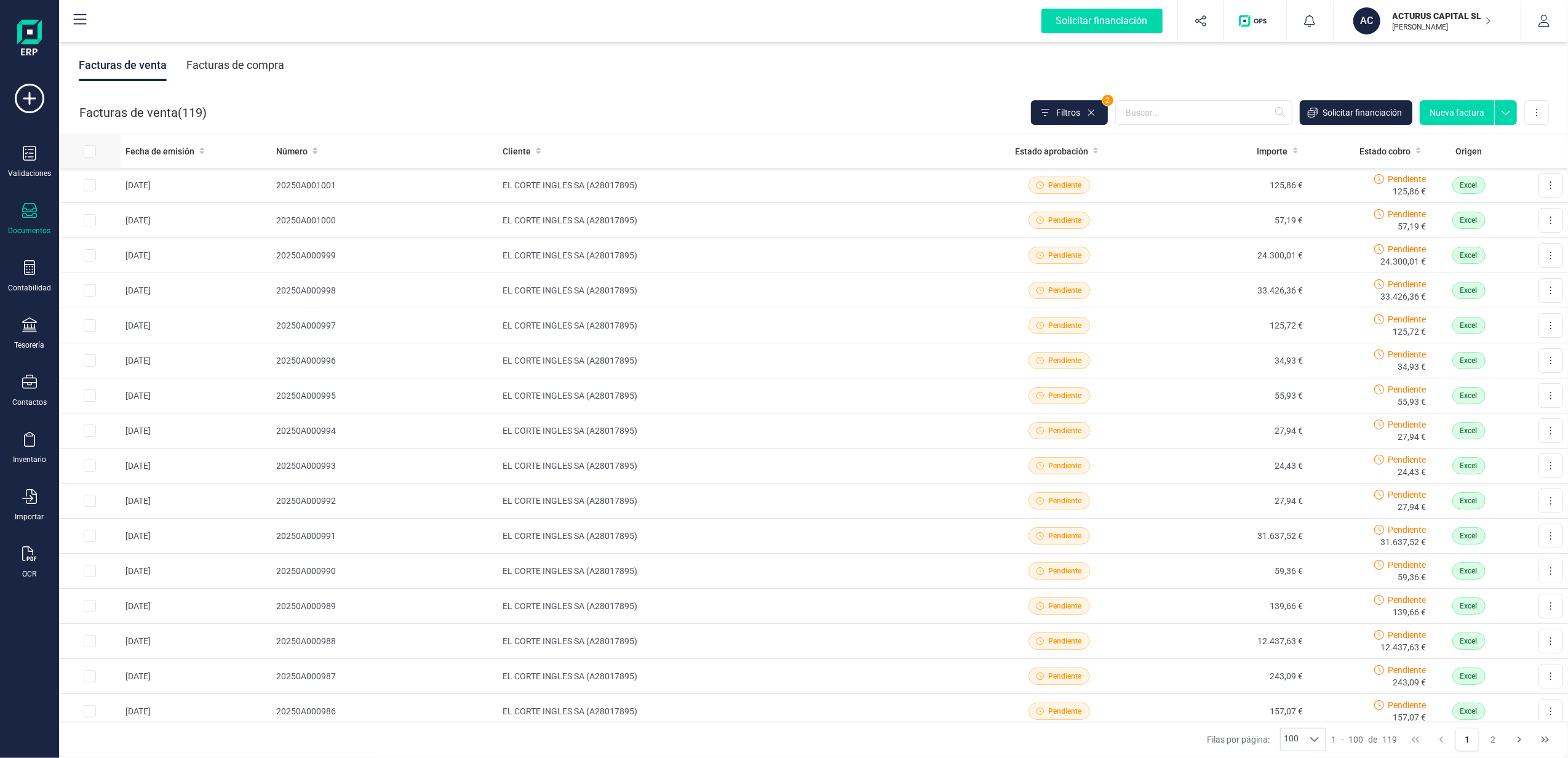
checkbox input "true"
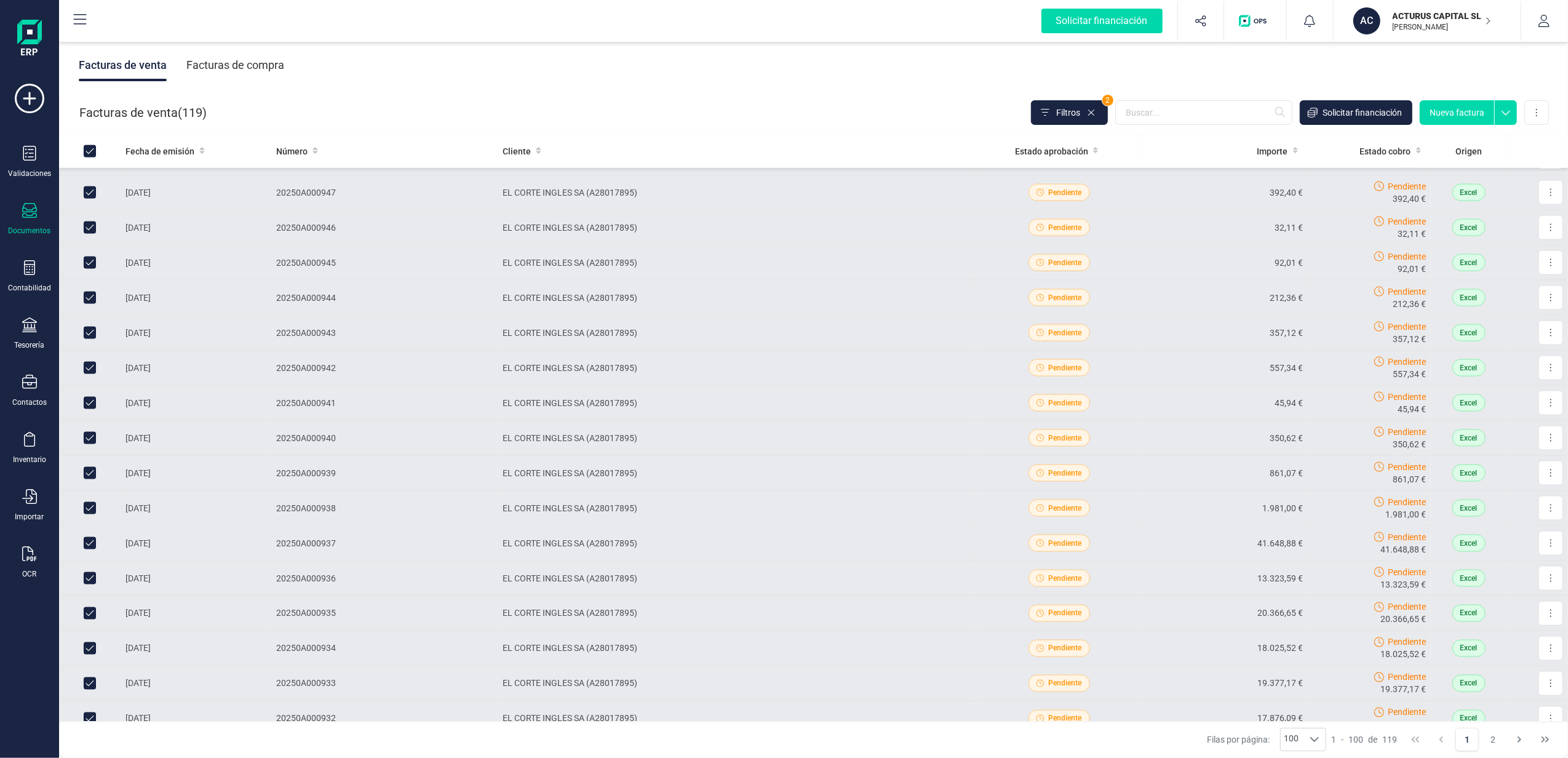
scroll to position [3050, 0]
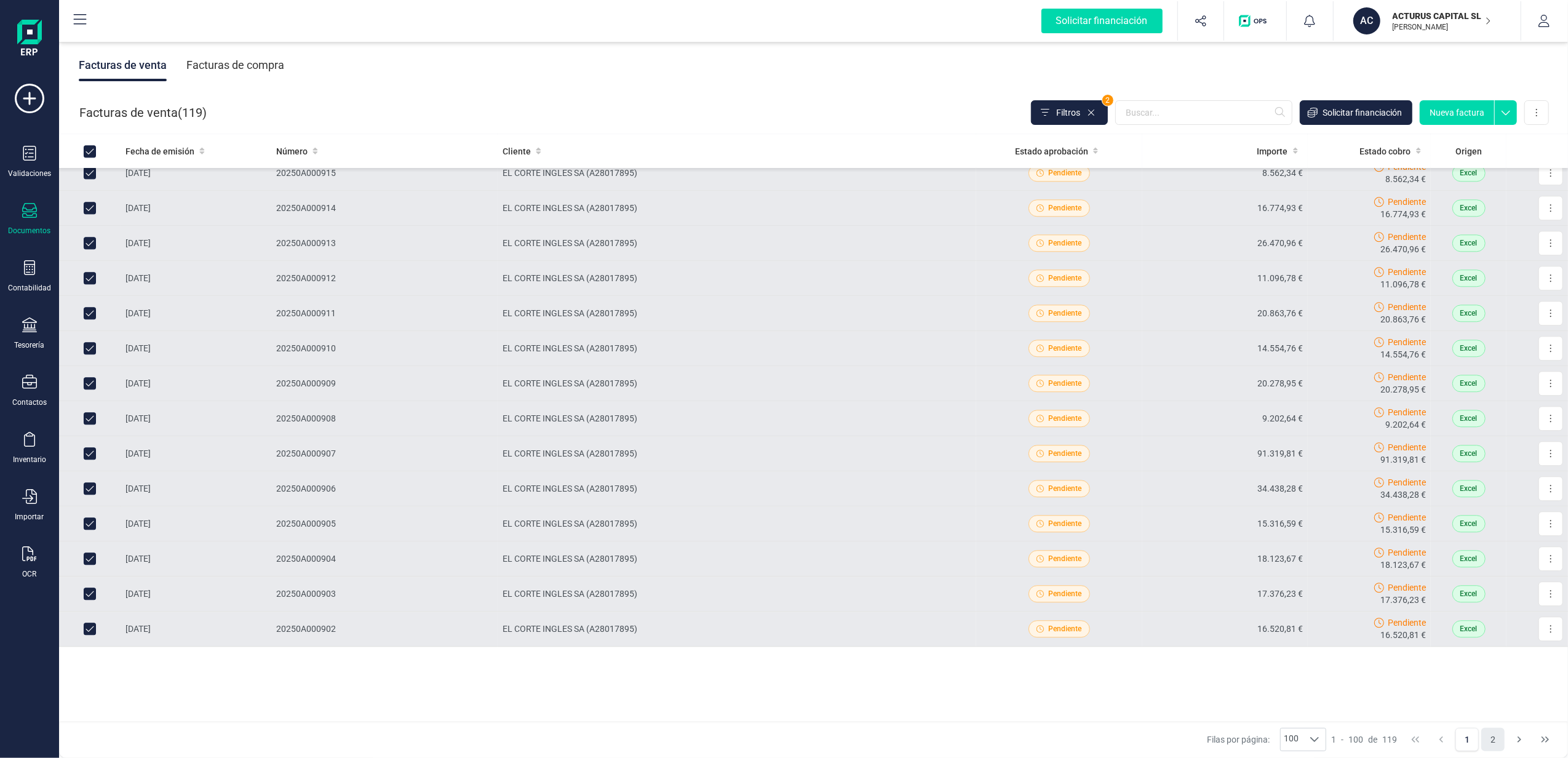
click at [1494, 734] on button "2" at bounding box center [1493, 740] width 24 height 24
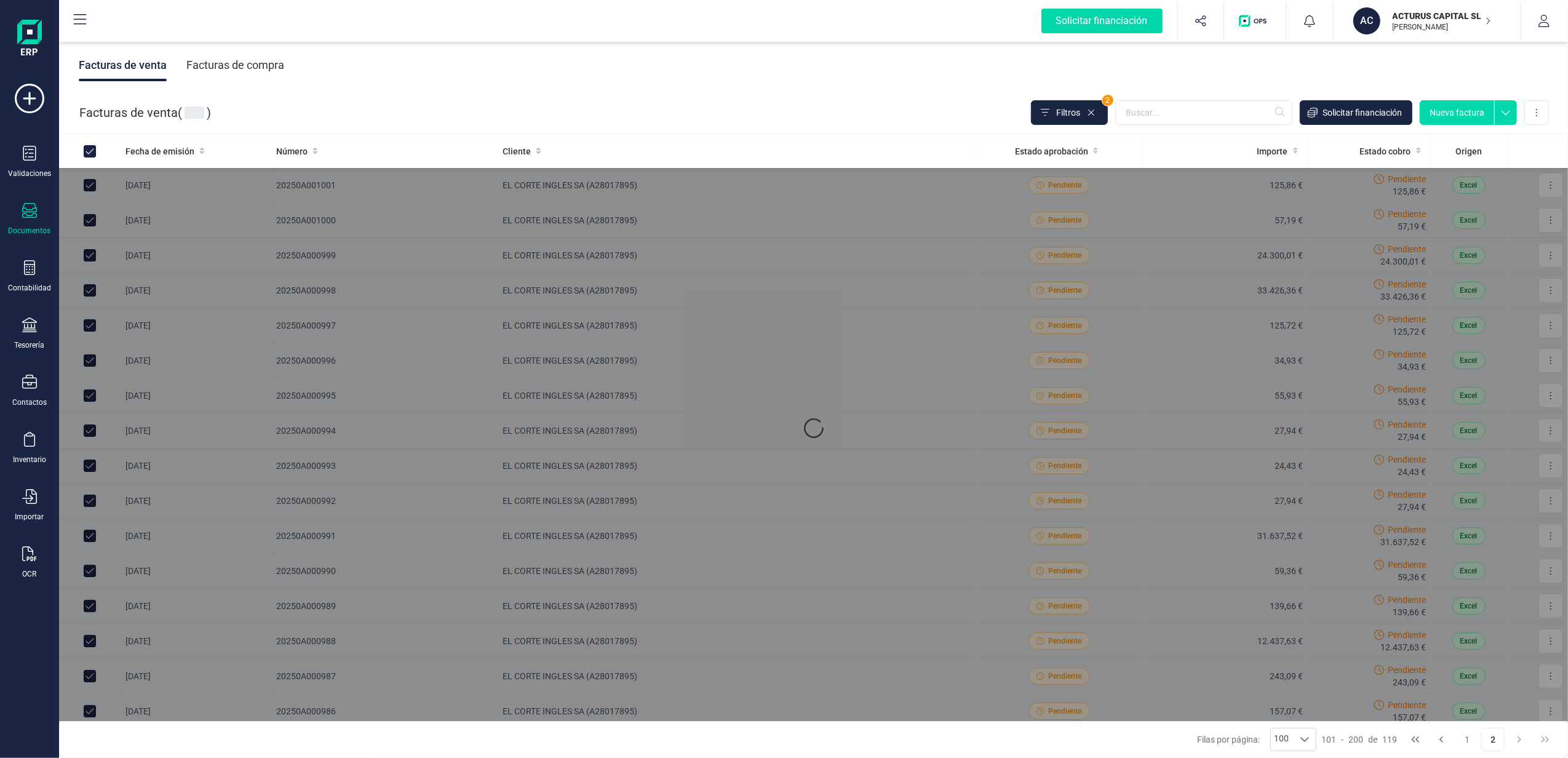
checkbox input "false"
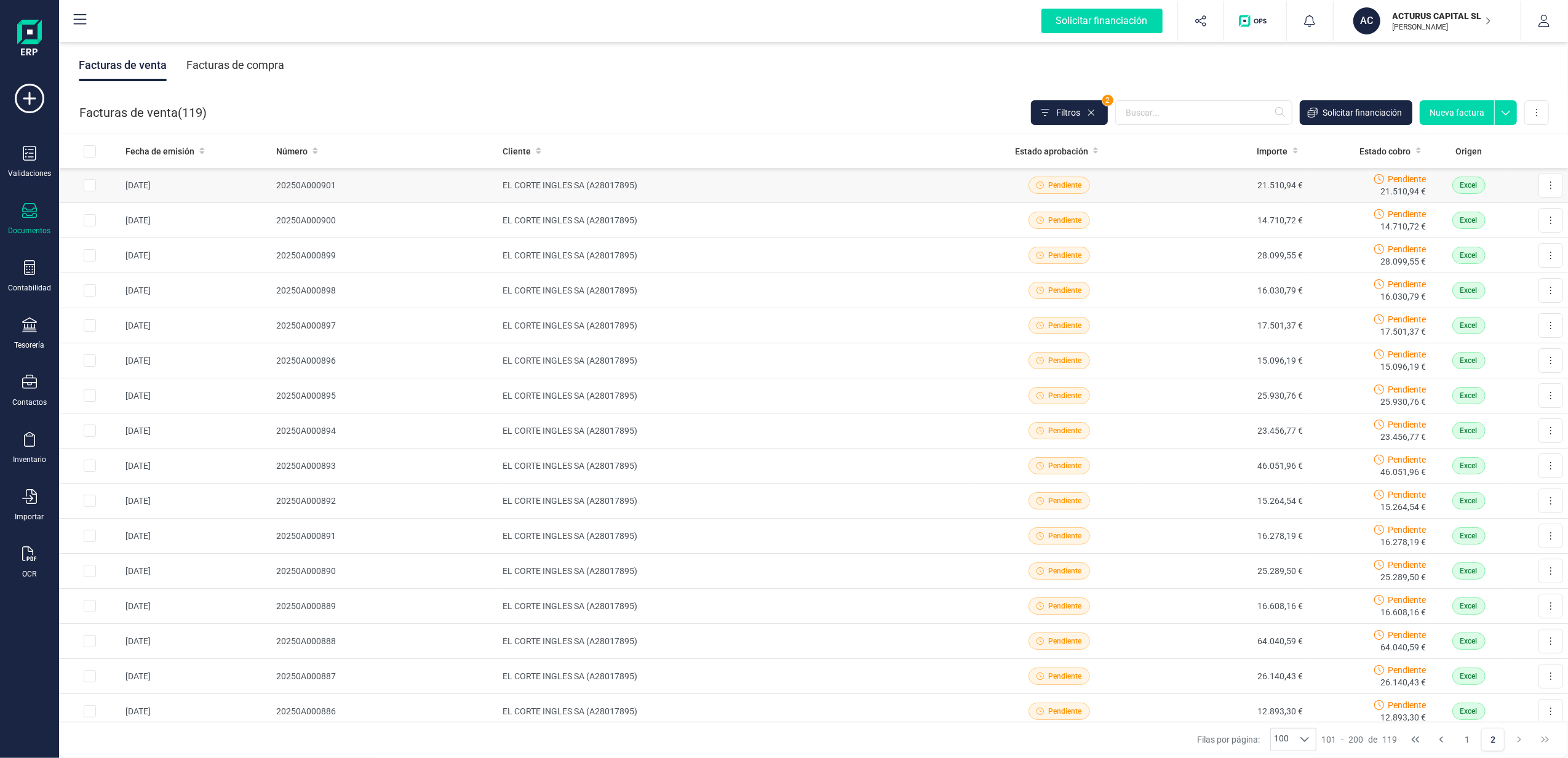
click at [92, 184] on input "Row Selected 7f38133d-e07d-4b0c-92cc-e45c6eb23969" at bounding box center [90, 185] width 12 height 12
checkbox input "true"
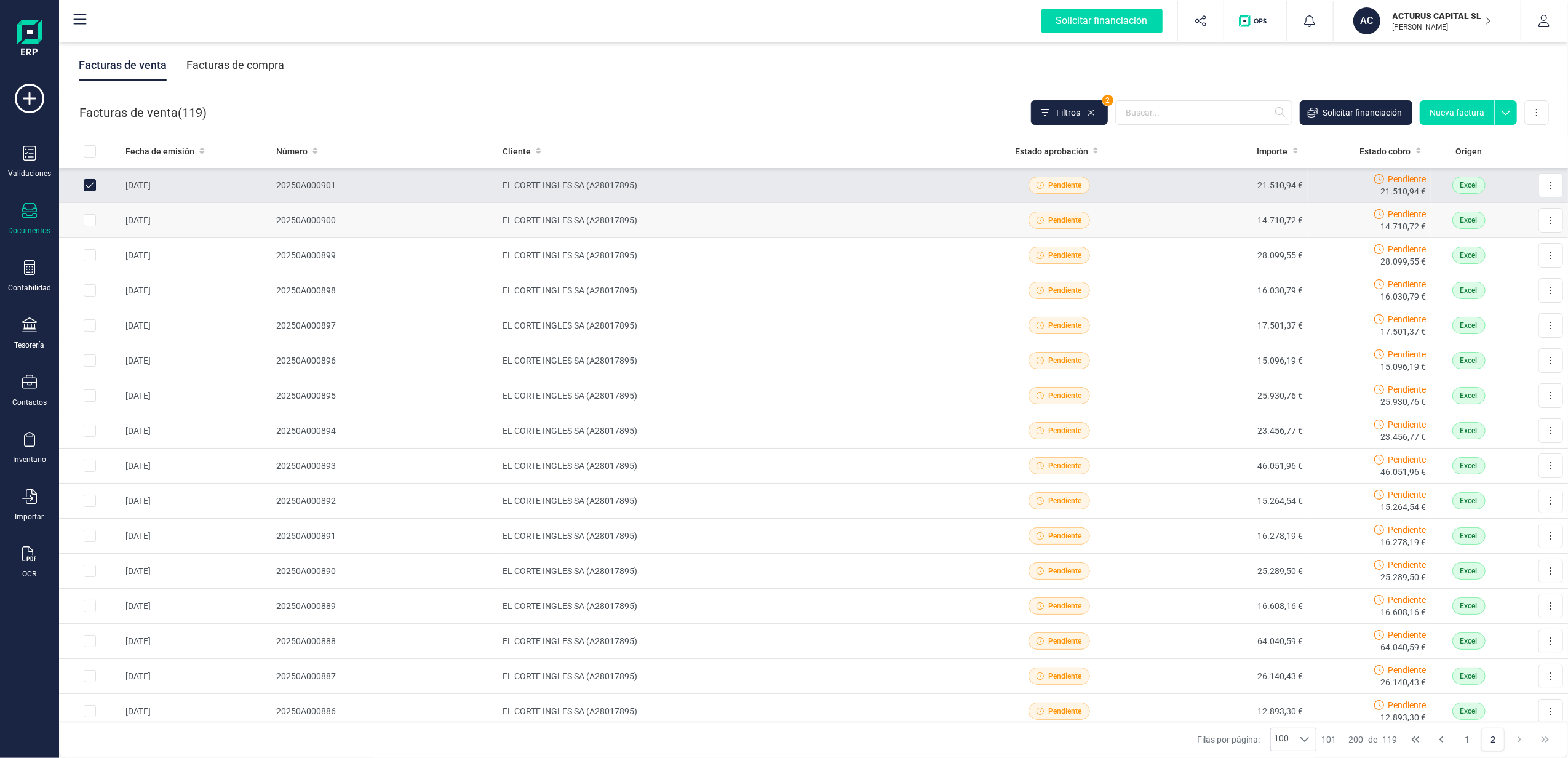
click at [89, 218] on input "Row Selected 108a8d2c-dd71-415d-8f95-6e48899b732c" at bounding box center [90, 221] width 12 height 12
checkbox input "true"
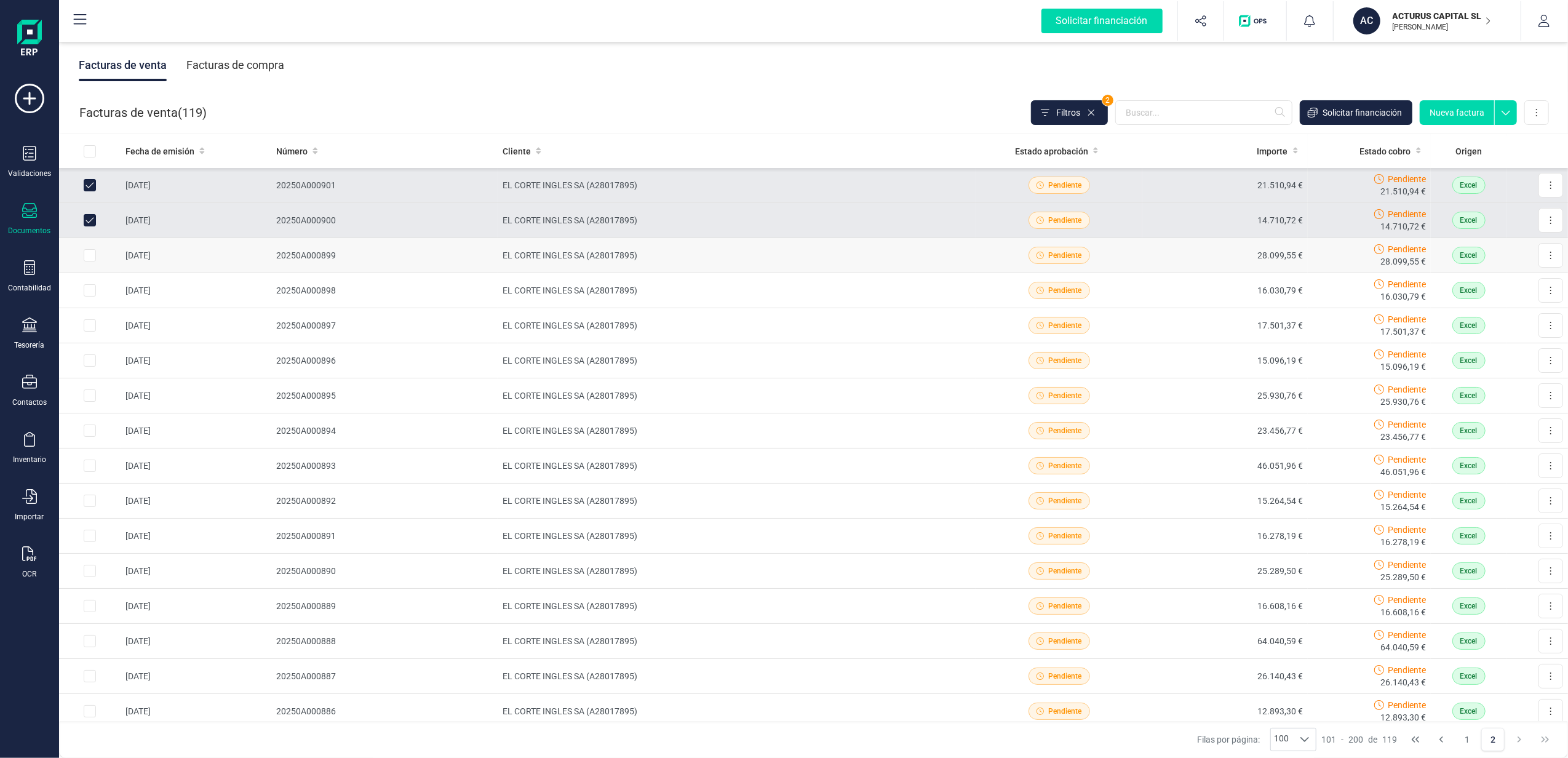
click at [92, 256] on input "Row Selected 018a123e-e795-4b96-ae03-4a4036a02332" at bounding box center [90, 255] width 12 height 12
checkbox input "true"
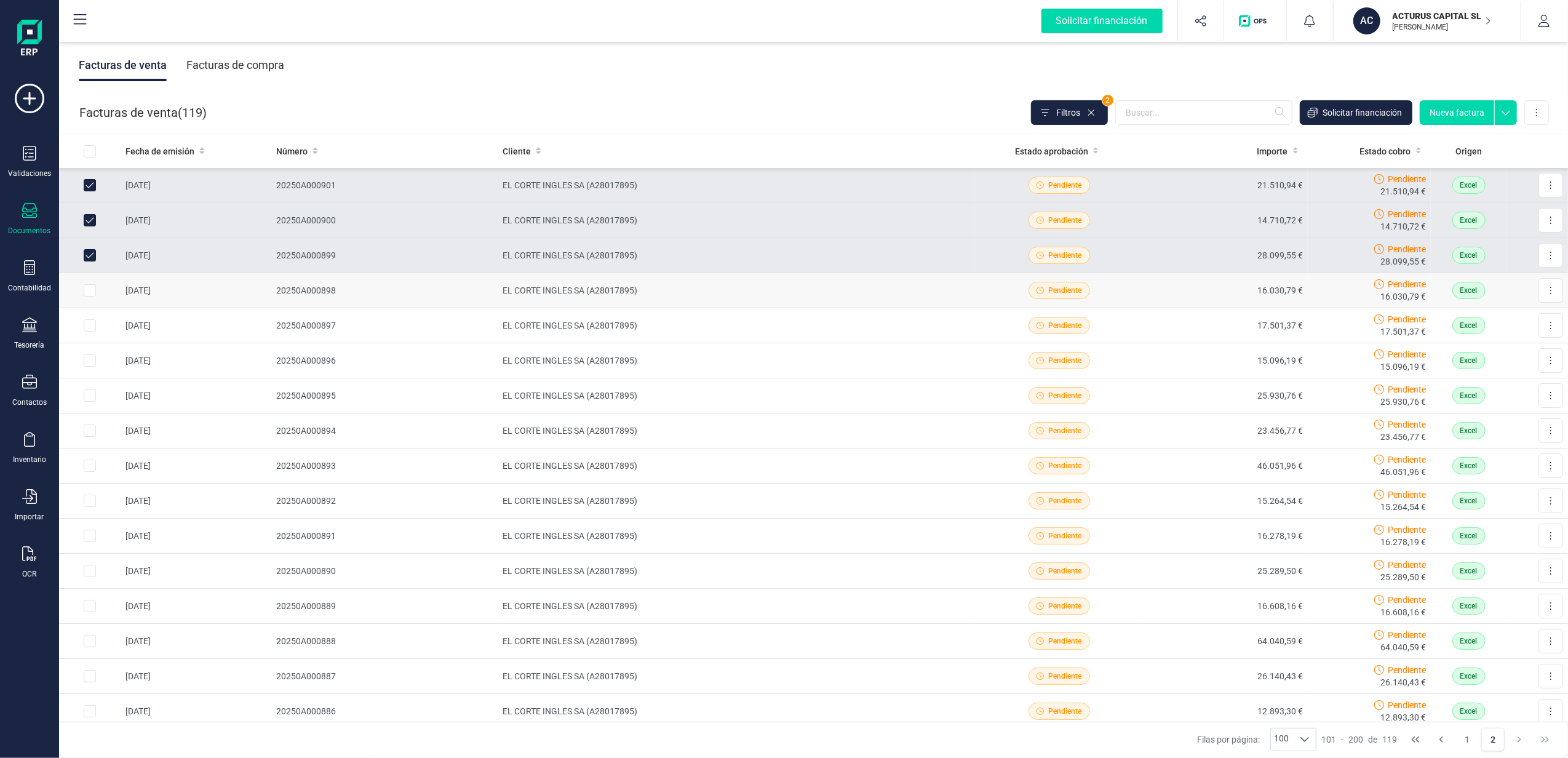
click at [85, 302] on td at bounding box center [89, 291] width 62 height 35
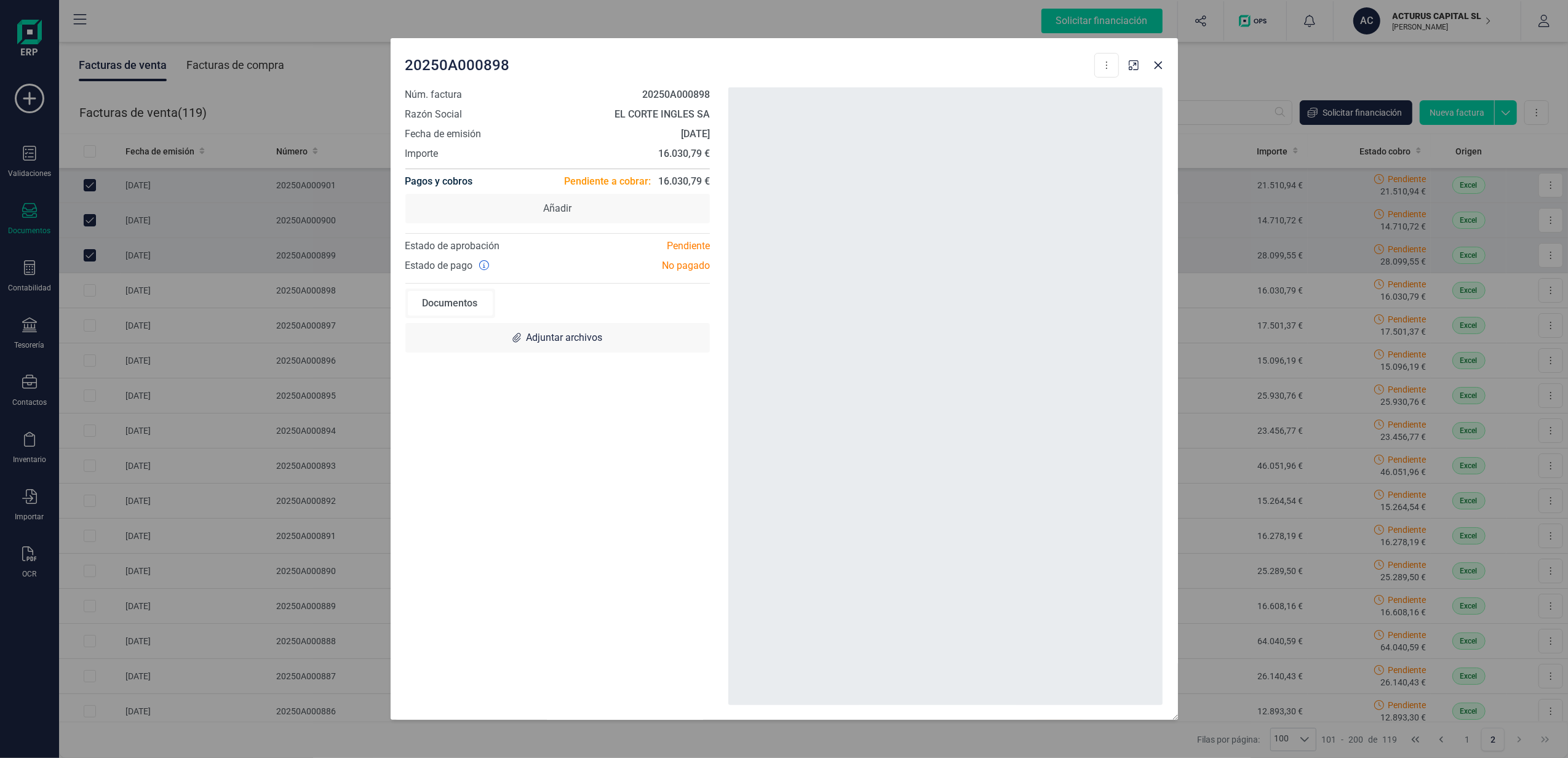
click at [92, 291] on div "20250A000898 Descargar documento Crear factura rectificativa Marcar como cobrad…" at bounding box center [784, 379] width 1568 height 758
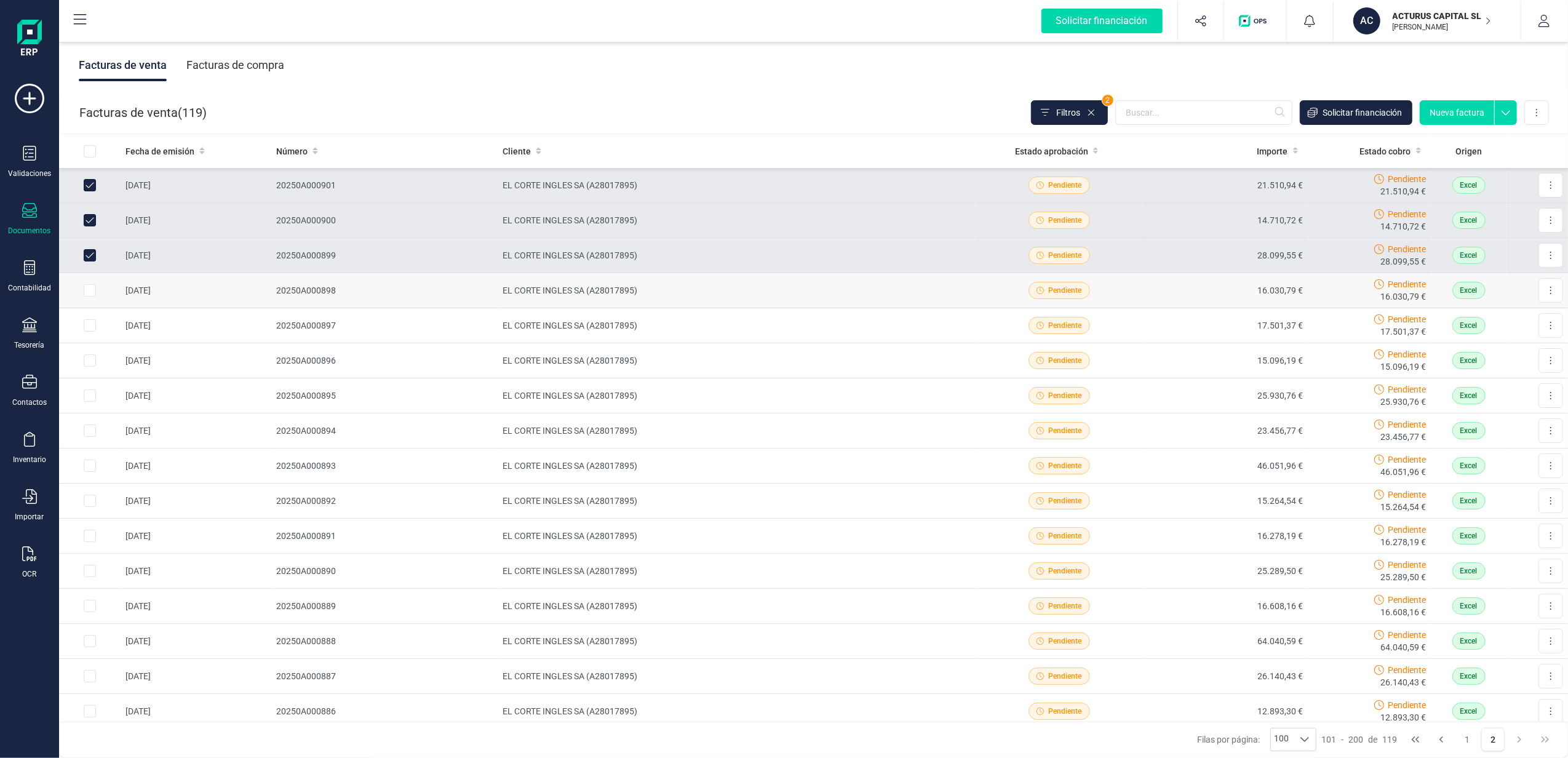
click at [92, 288] on input "Row Selected 2e0ad6e9-b653-4d70-800d-c1a6227d64d5" at bounding box center [90, 291] width 12 height 12
checkbox input "true"
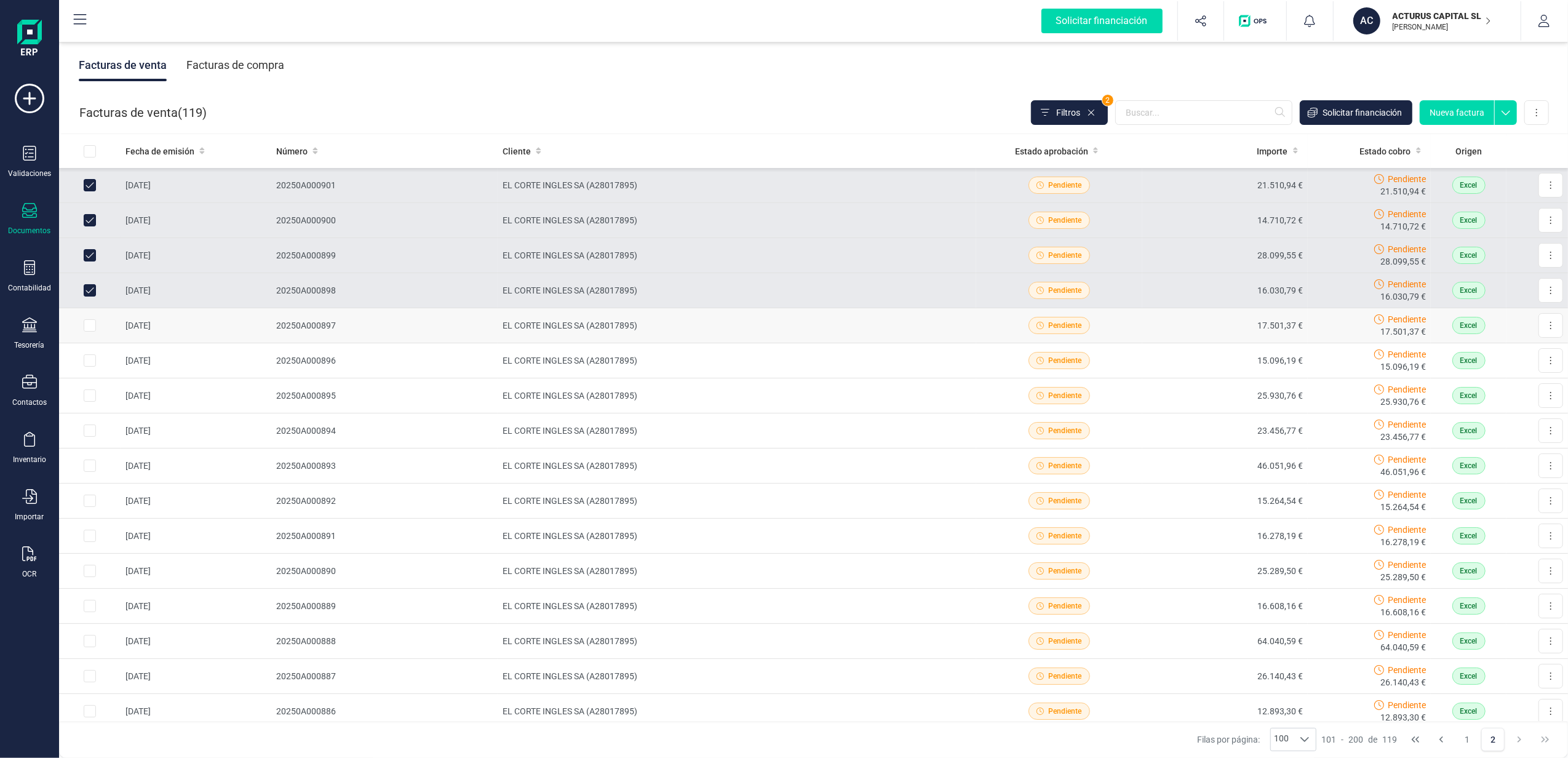
click at [92, 325] on input "Row Selected 3526c266-fdbe-4376-8875-8ea37d14e370" at bounding box center [90, 326] width 12 height 12
checkbox input "true"
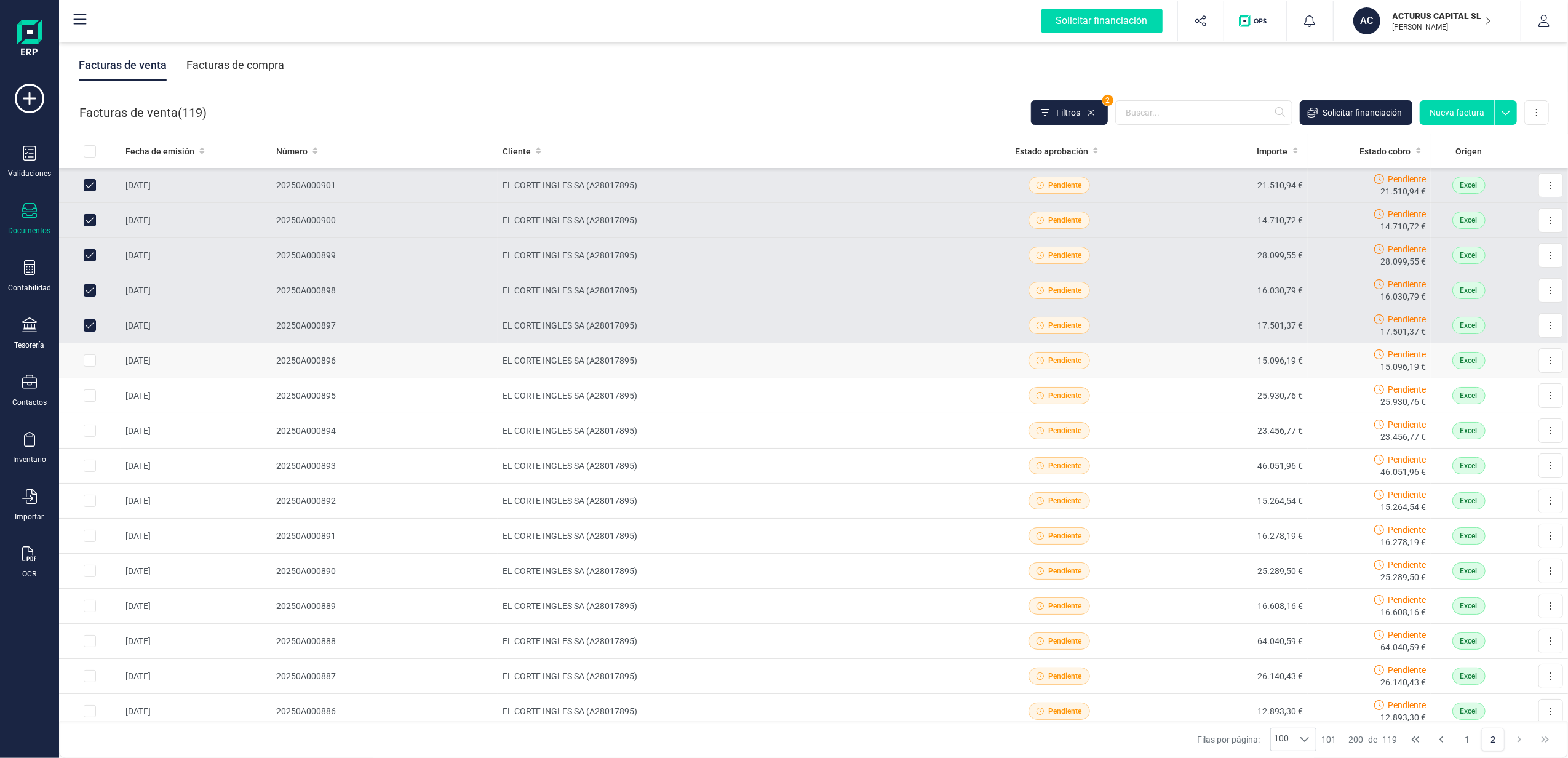
click at [90, 367] on input "Row Selected e4b9daa2-02f8-47cf-bc58-29e946550028" at bounding box center [90, 361] width 12 height 12
checkbox input "true"
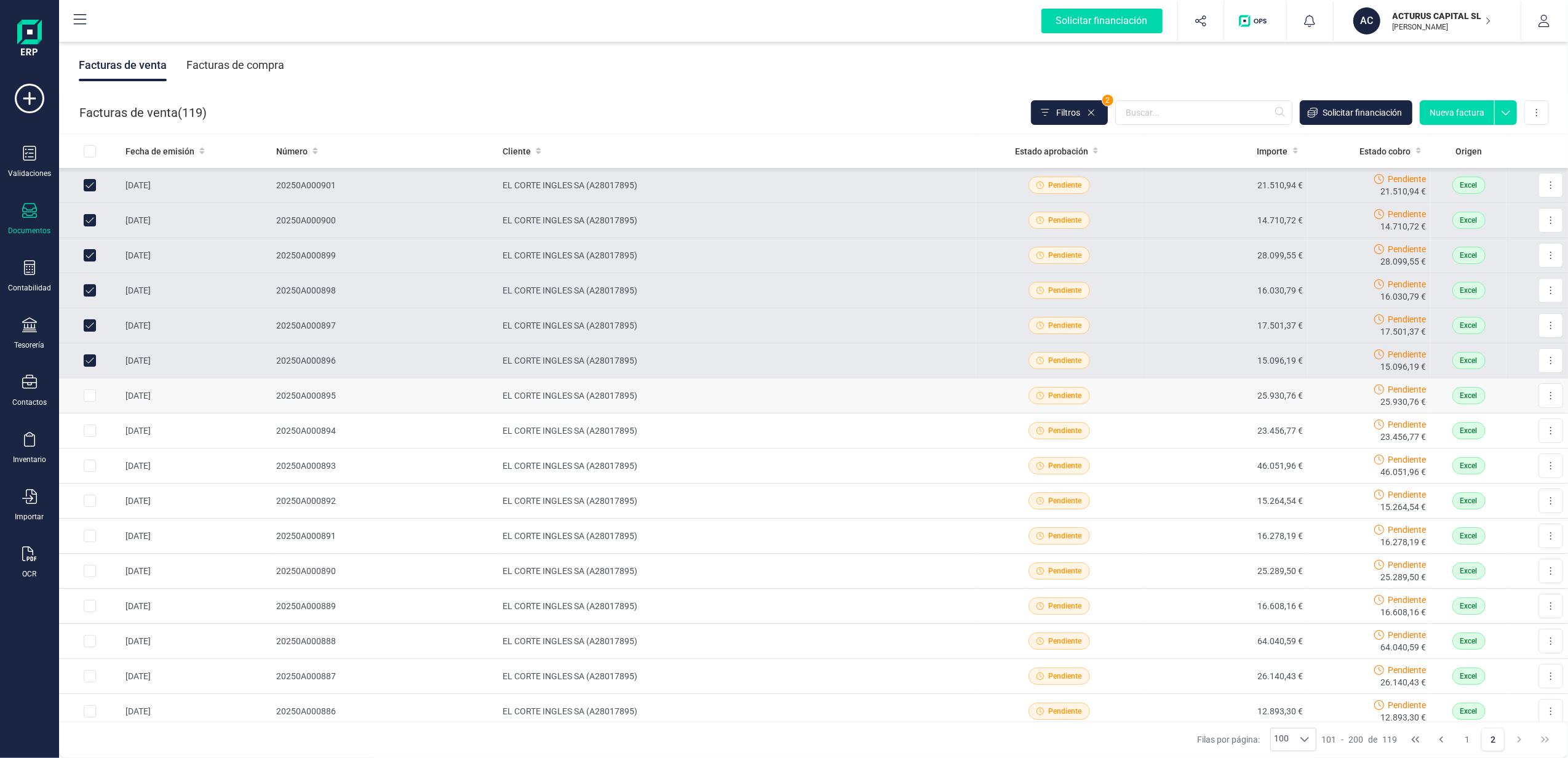
click at [87, 390] on td at bounding box center [89, 396] width 62 height 35
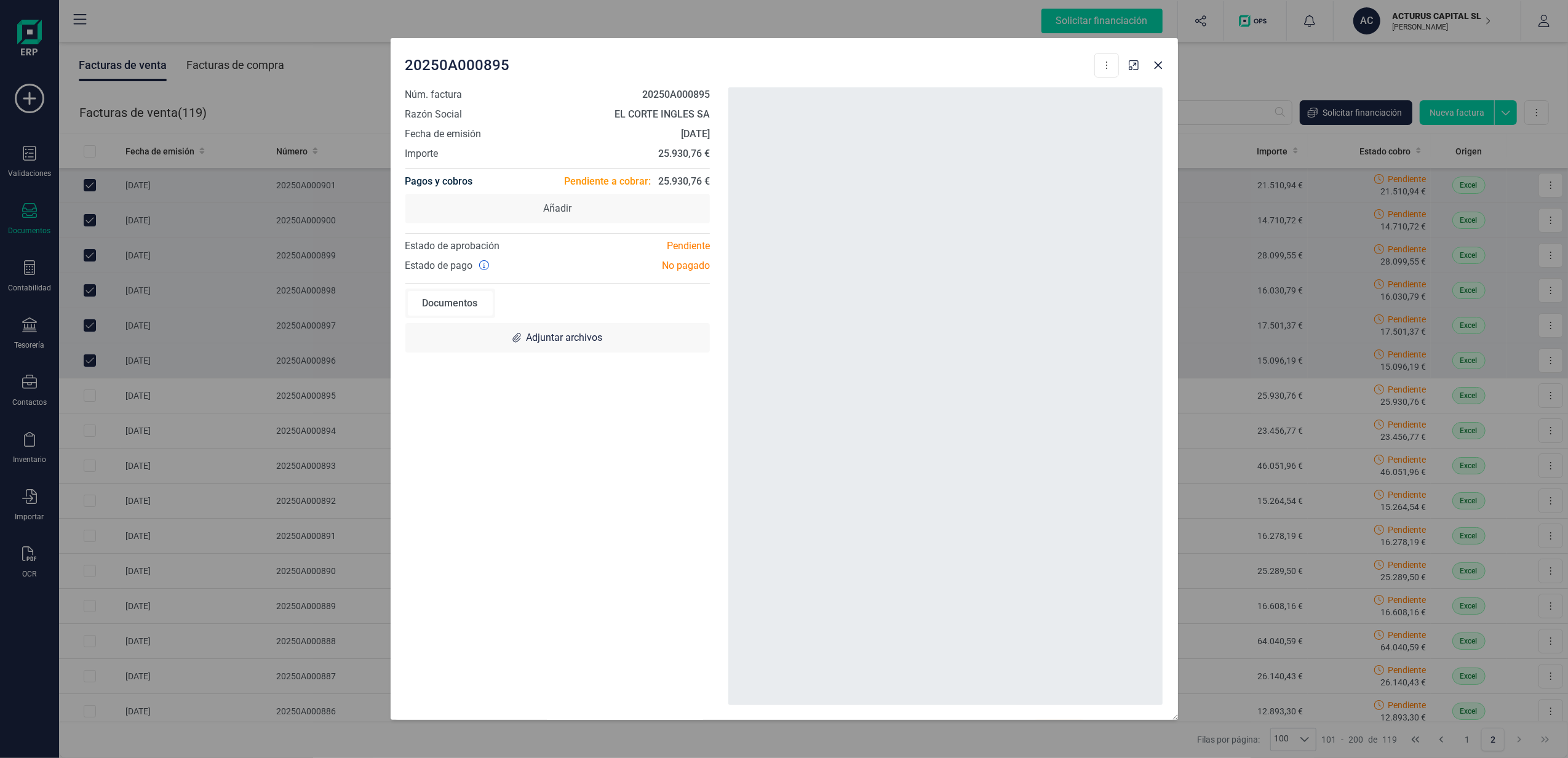
click at [119, 374] on div "20250A000895 Descargar documento Crear factura rectificativa Marcar como cobrad…" at bounding box center [784, 379] width 1568 height 758
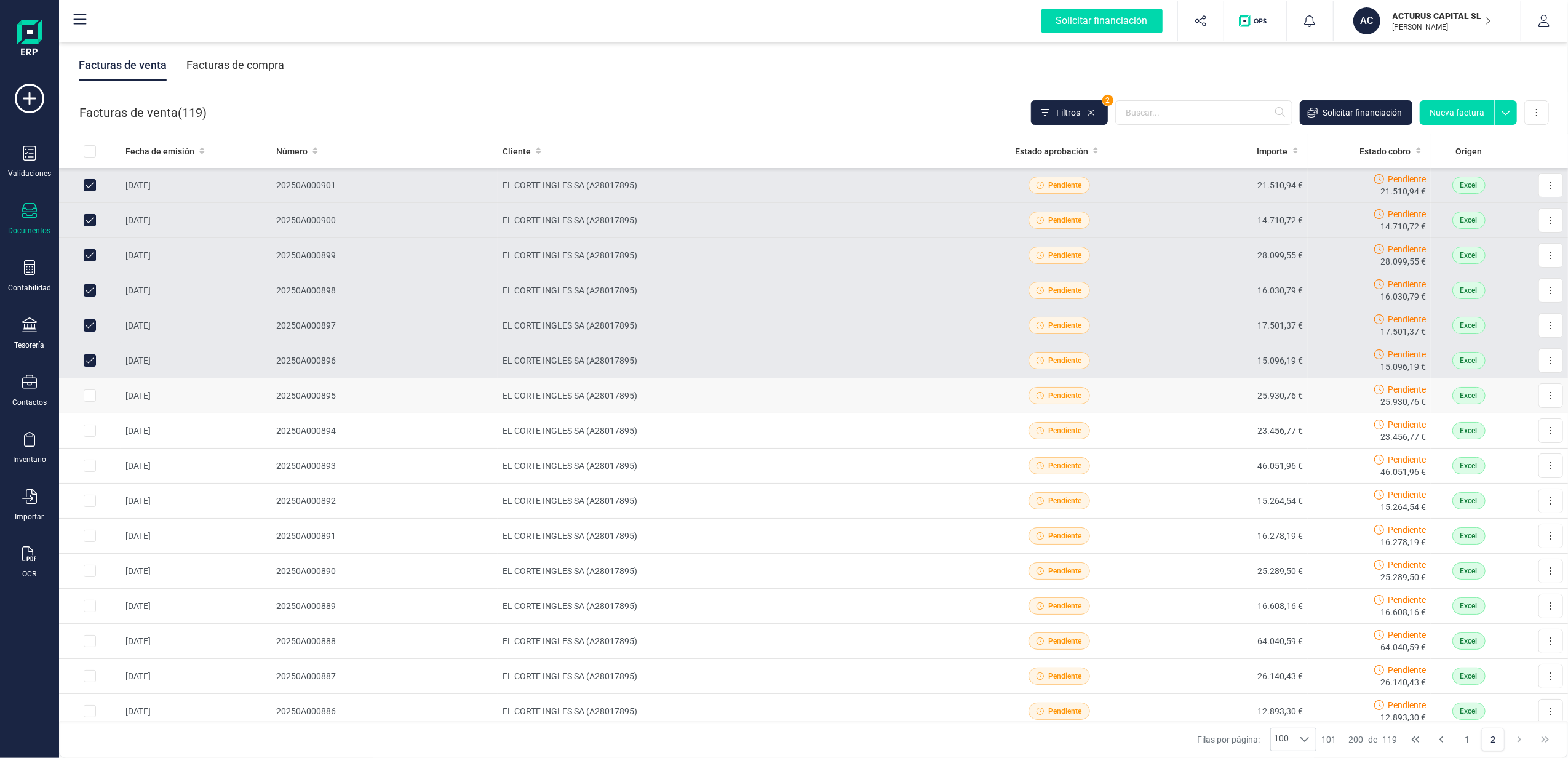
click at [89, 399] on input "Row Selected dbb5e41d-f83b-464b-801e-c97b43ba6542" at bounding box center [90, 396] width 12 height 12
checkbox input "true"
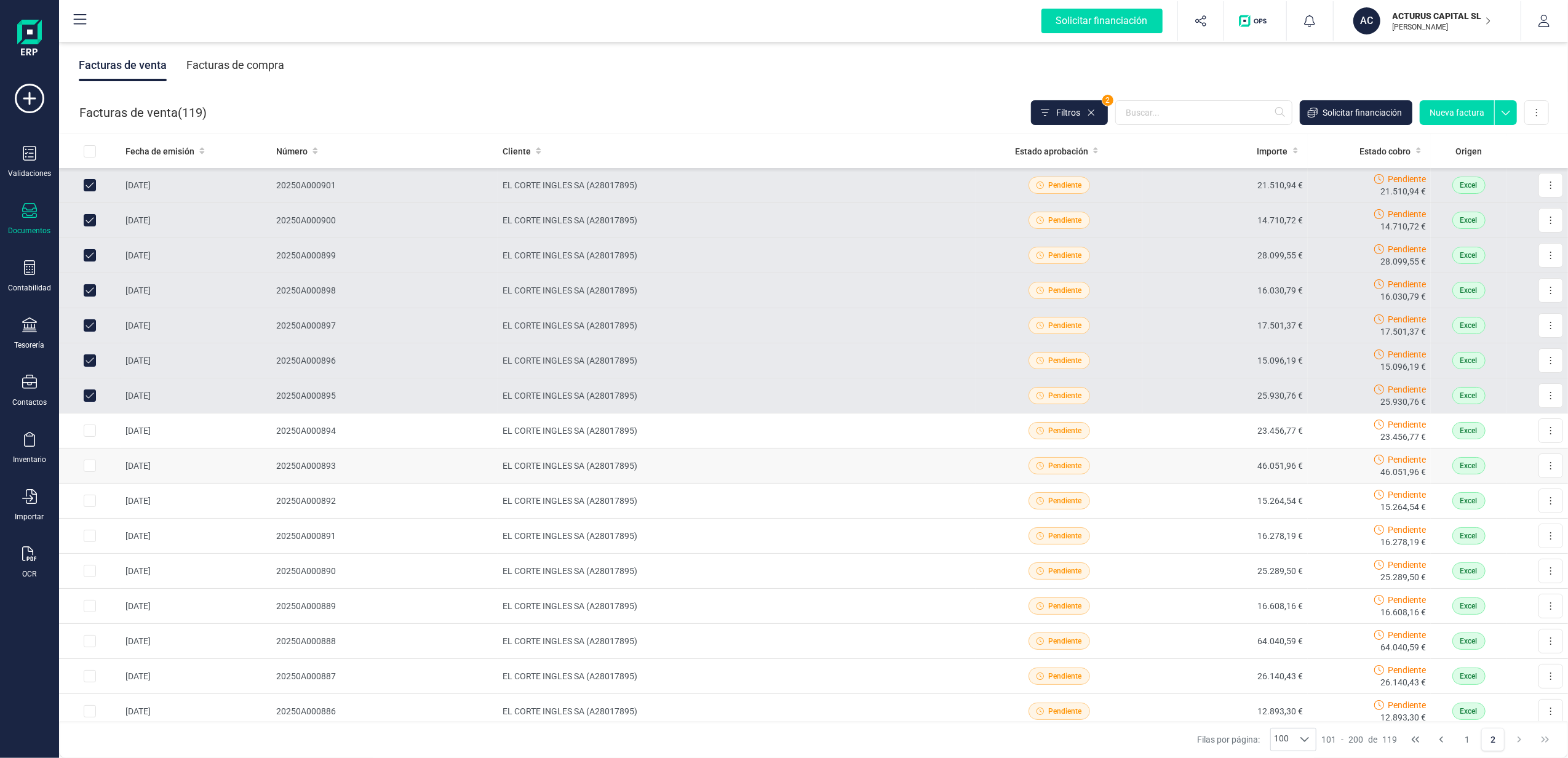
drag, startPoint x: 89, startPoint y: 436, endPoint x: 87, endPoint y: 458, distance: 22.1
click at [89, 436] on input "Row Selected d6bf29fa-30eb-4967-8edb-512d0309acb8" at bounding box center [90, 431] width 12 height 12
checkbox input "true"
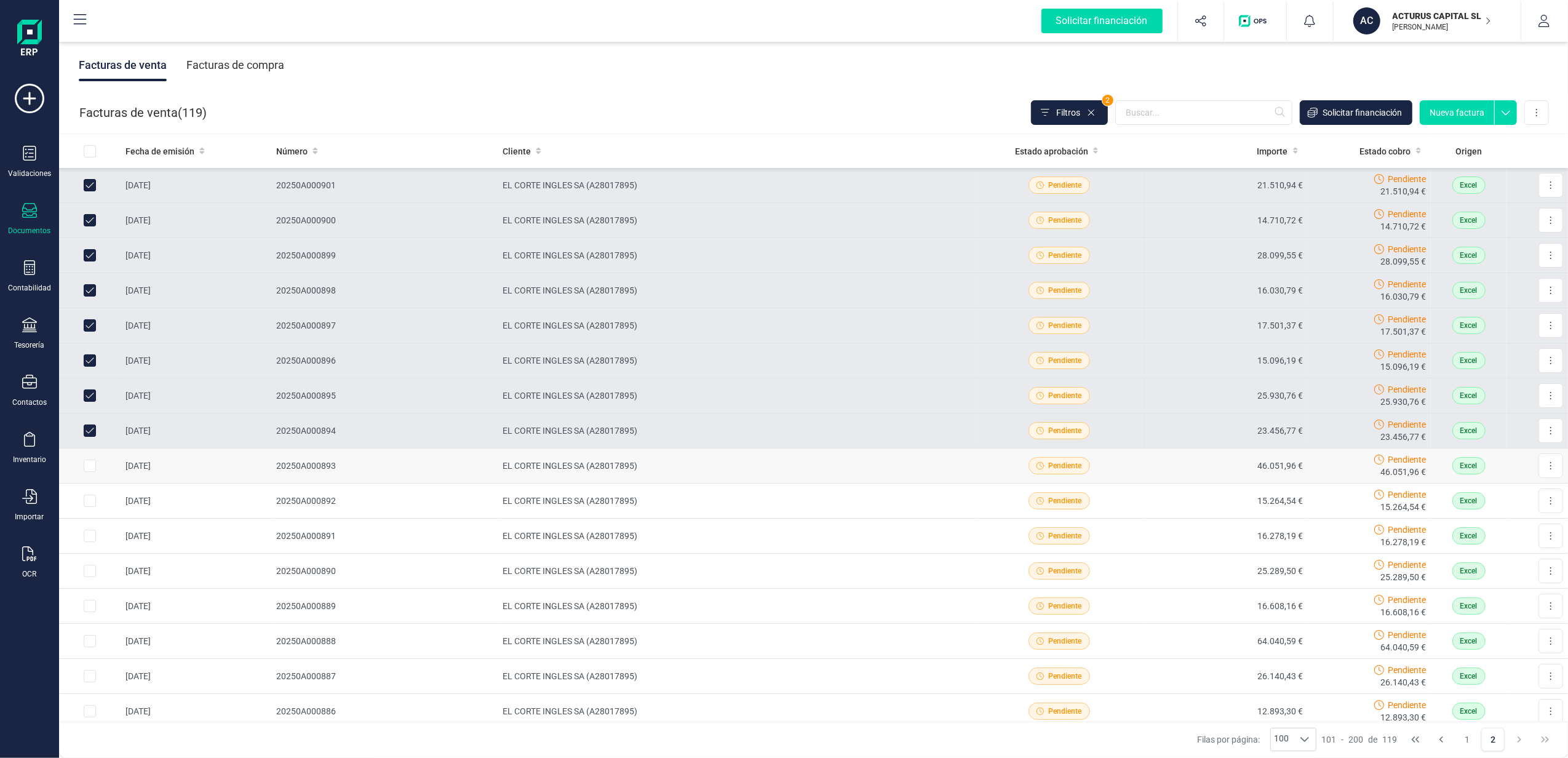
drag, startPoint x: 87, startPoint y: 468, endPoint x: 87, endPoint y: 489, distance: 21.0
click at [87, 469] on input "Row Selected b20daf85-8d23-4fc4-b352-ef86381d8af7" at bounding box center [90, 466] width 12 height 12
checkbox input "true"
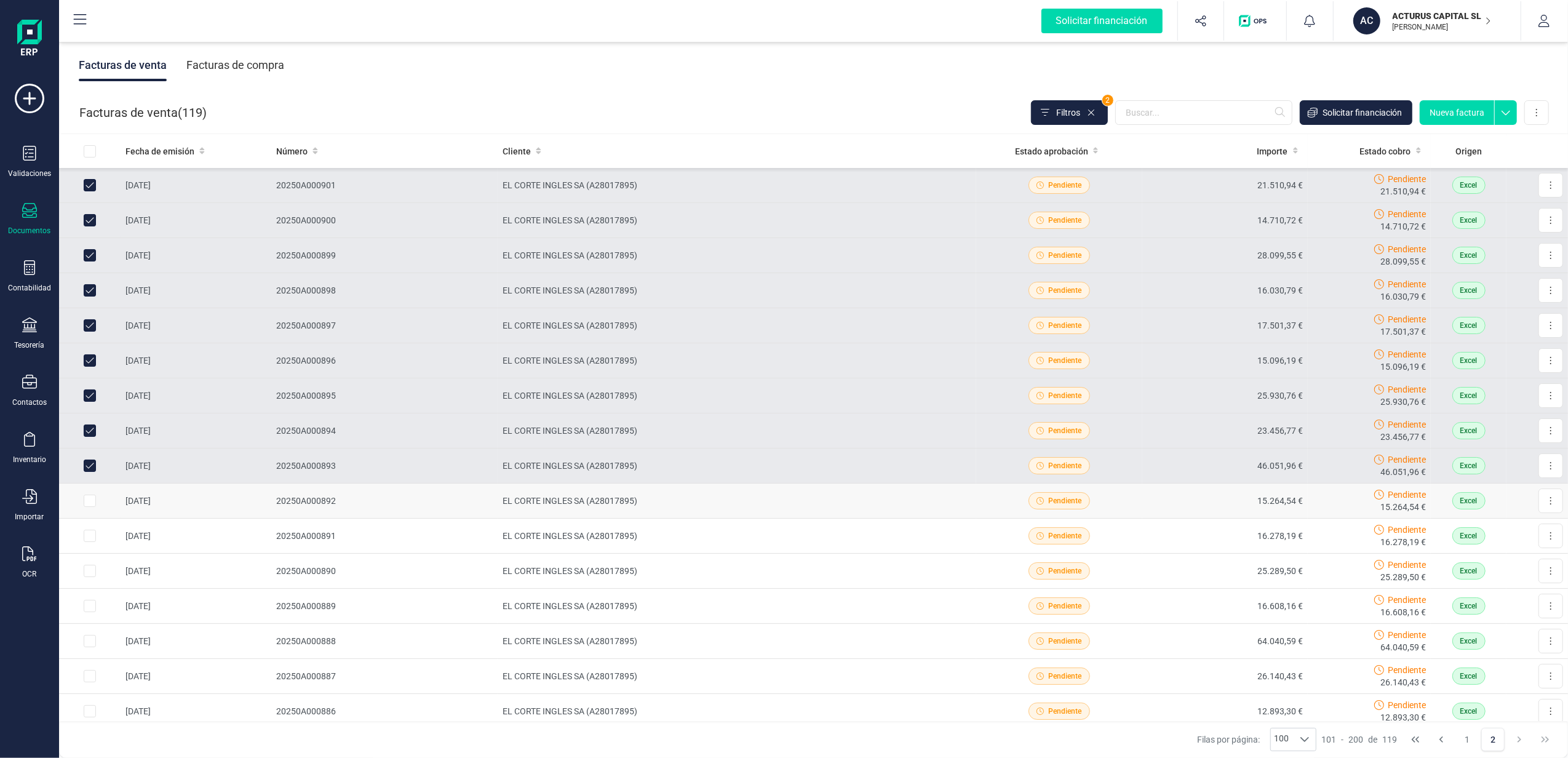
click at [90, 506] on input "Row Selected bd8ee32a-dd41-4d8a-ac90-c55f6de4ab31" at bounding box center [90, 501] width 12 height 12
checkbox input "true"
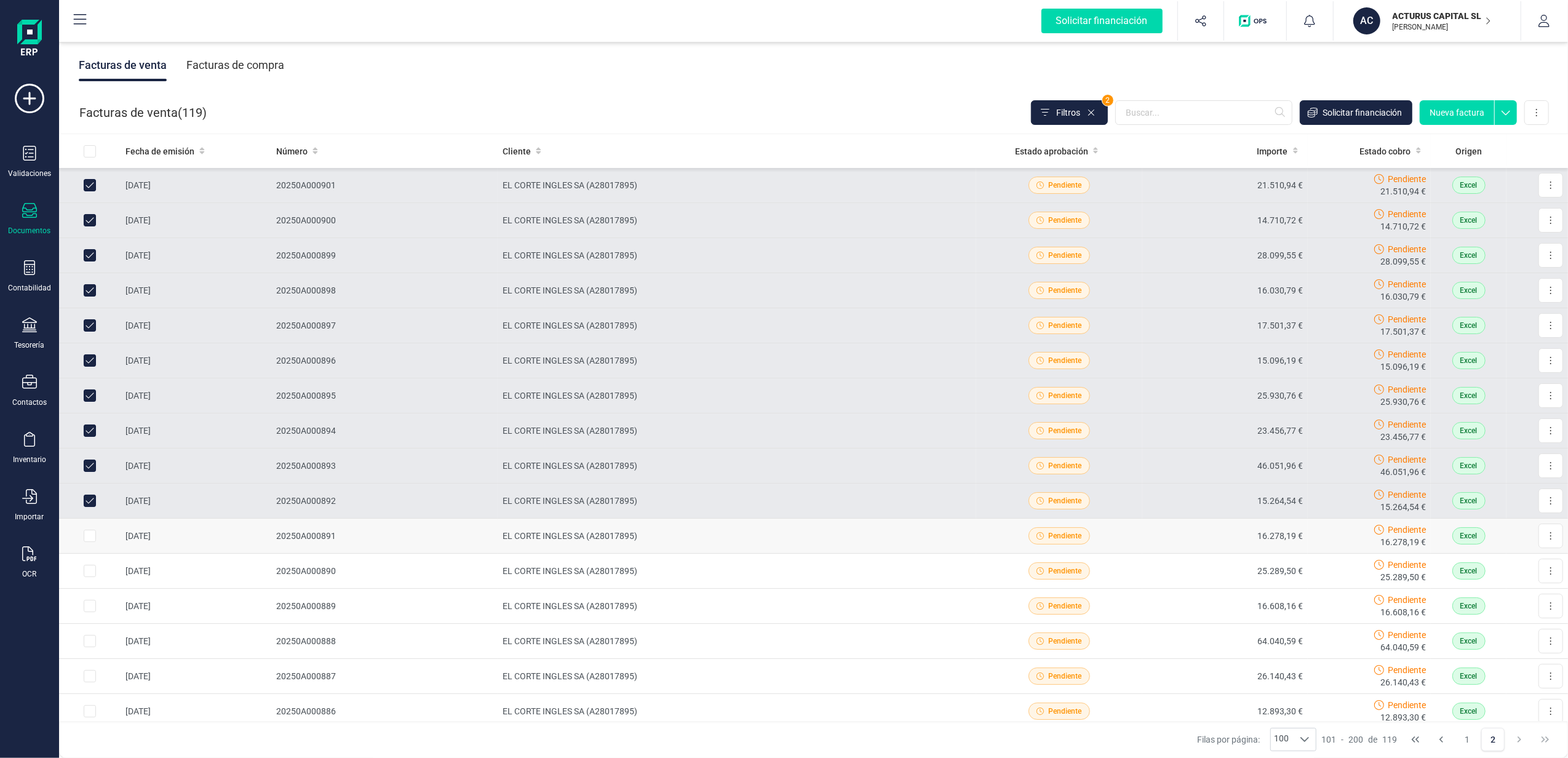
click at [90, 537] on input "Row Selected 9cc20889-eee1-4b8e-964e-b770d95ed6db" at bounding box center [90, 536] width 12 height 12
checkbox input "true"
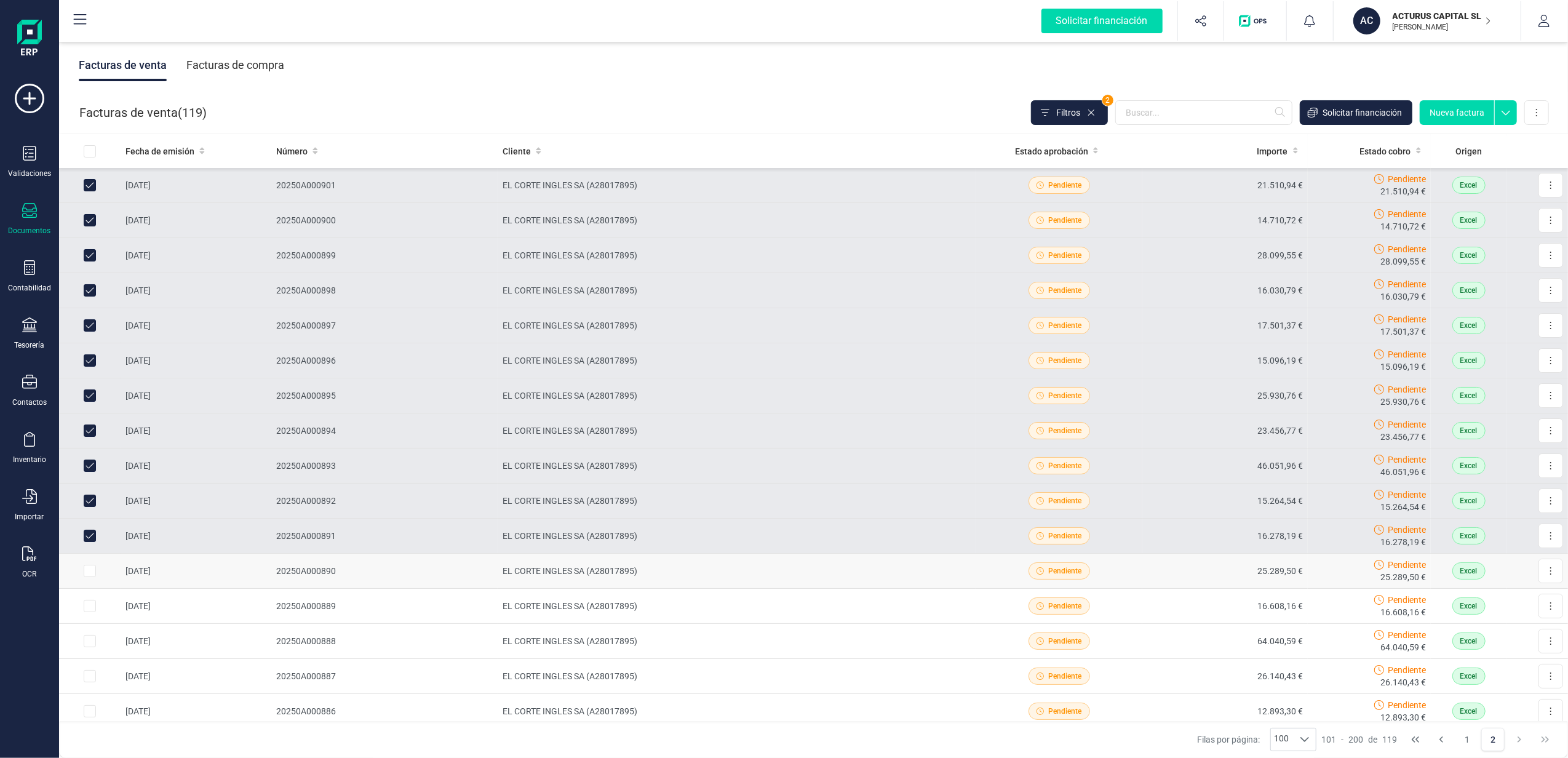
click at [89, 577] on input "Row Selected 78fe7b3a-5c60-46d6-8c5e-ddafaaf82bfa" at bounding box center [90, 571] width 12 height 12
checkbox input "true"
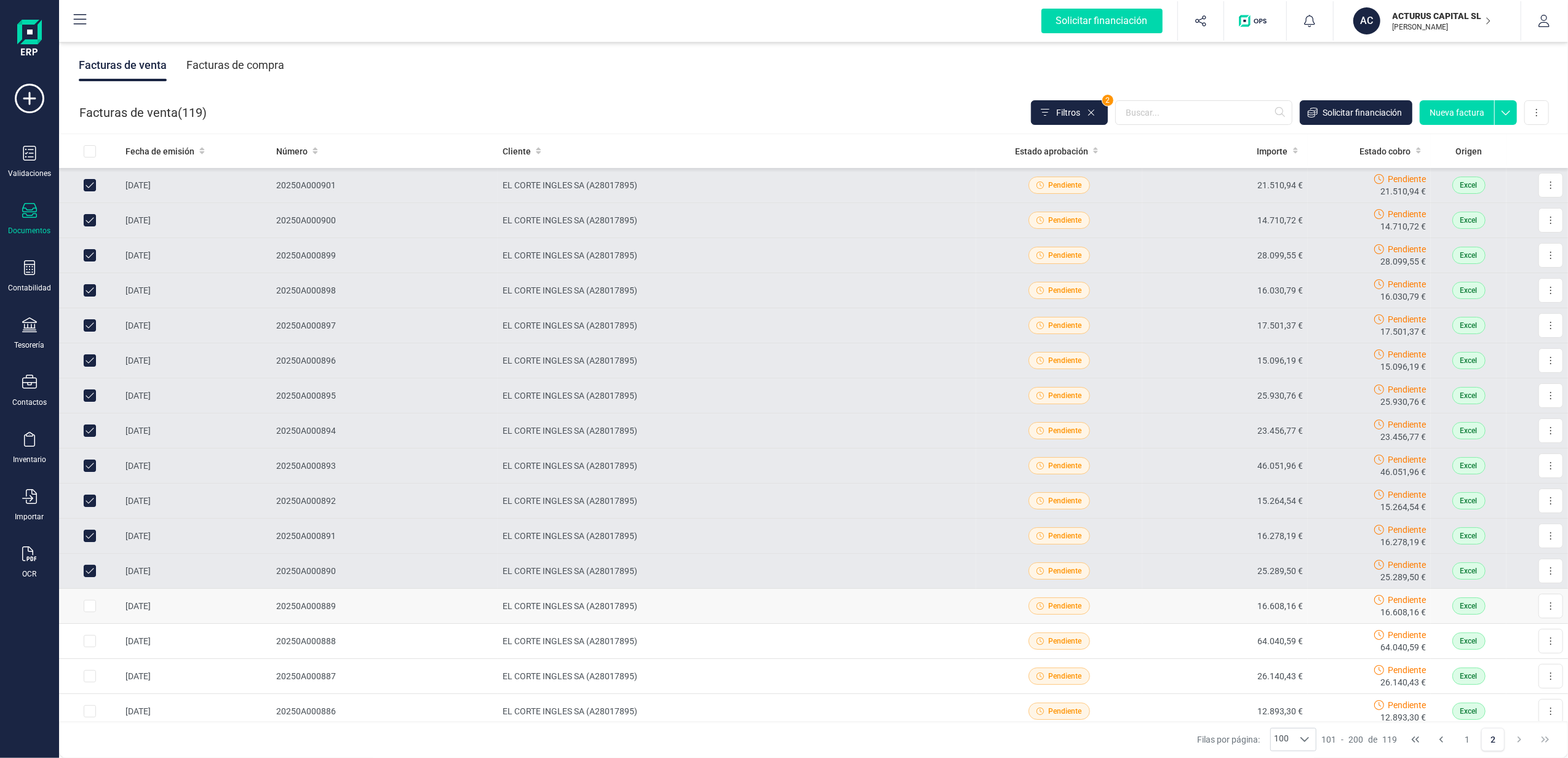
click at [89, 604] on input "Row Selected c998bbb3-4c40-48bc-9a8d-0a412556057a" at bounding box center [90, 606] width 12 height 12
checkbox input "true"
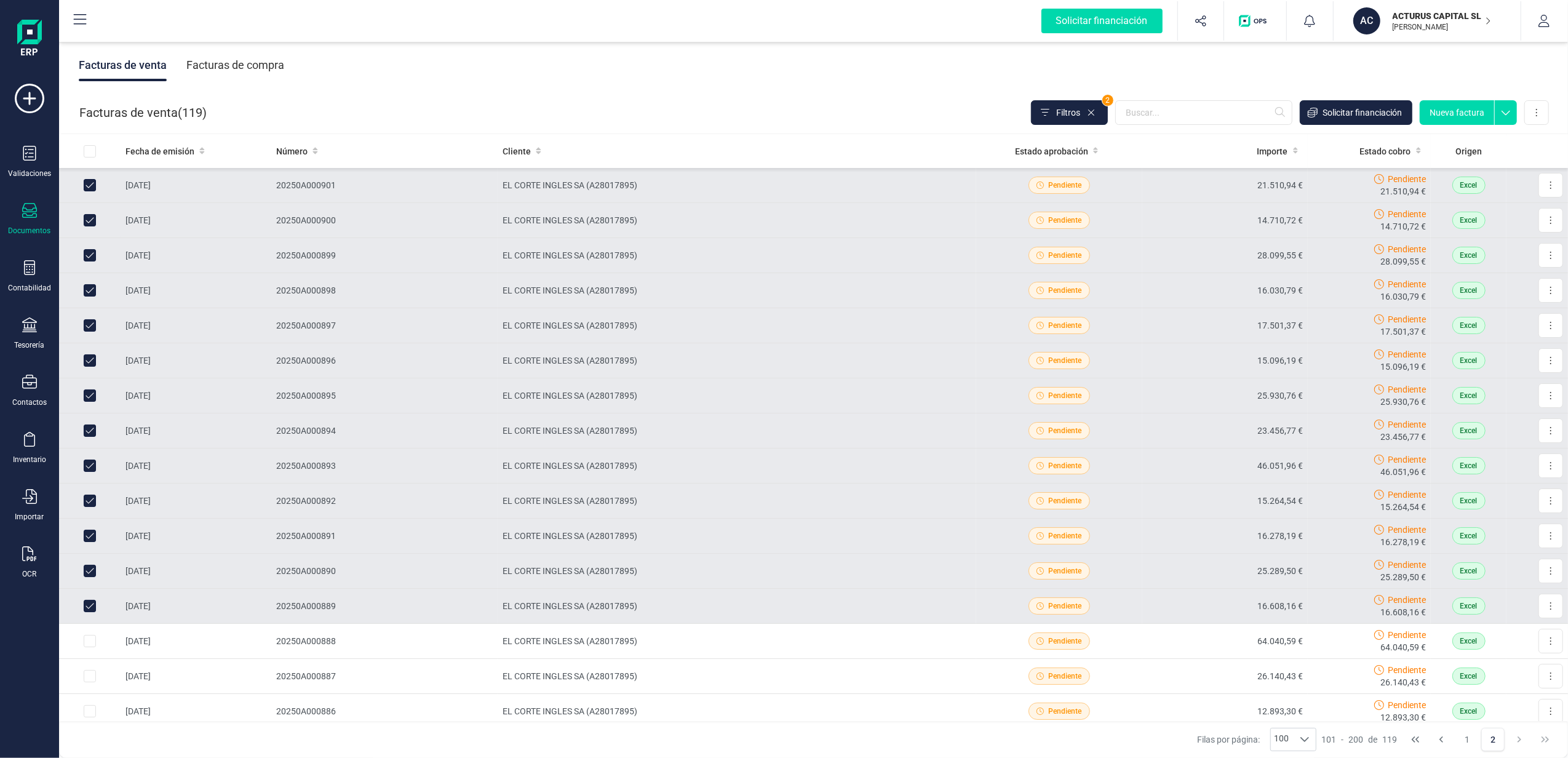
scroll to position [192, 0]
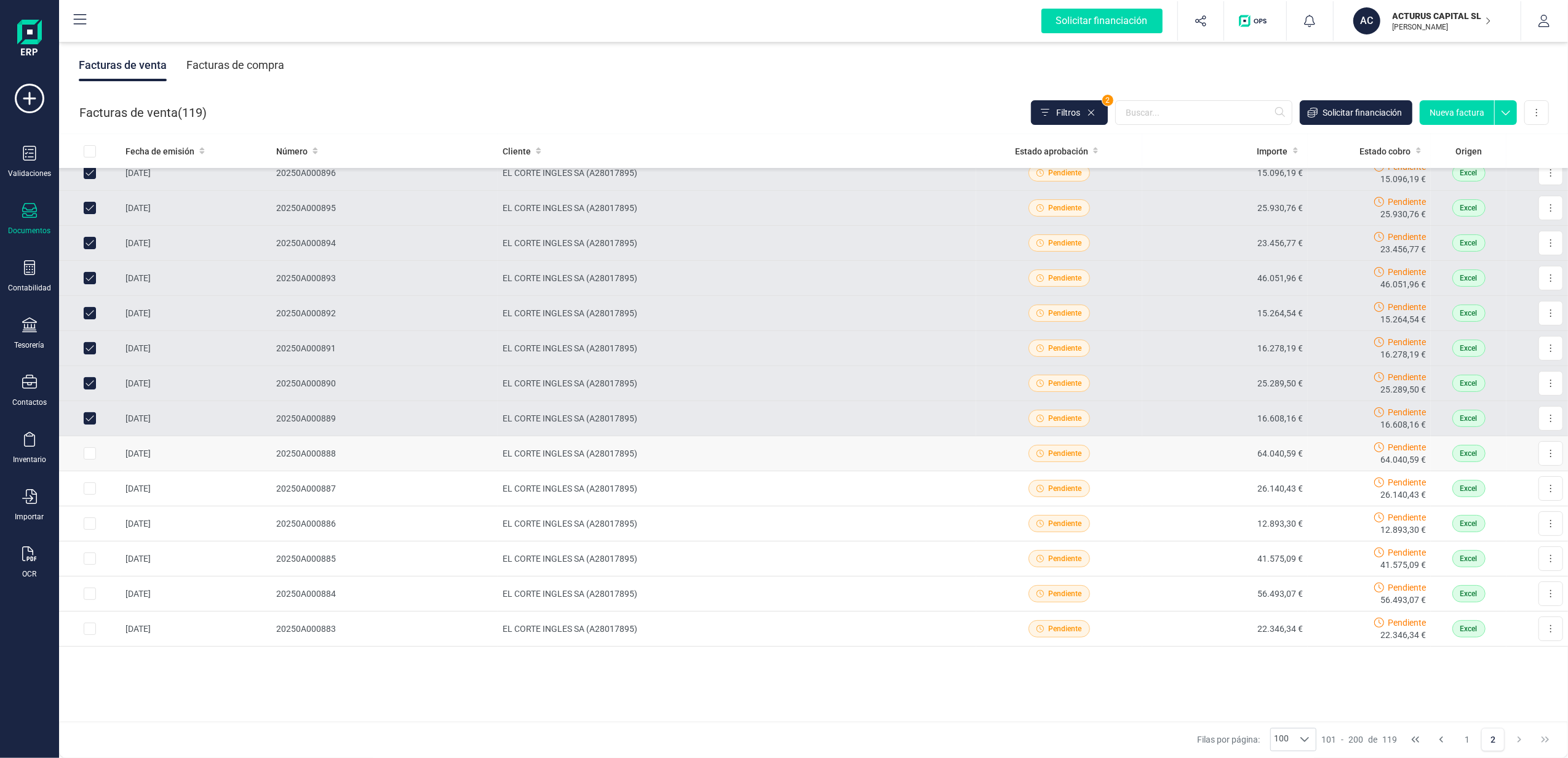
click at [89, 449] on input "Row Selected f225814b-71f8-421b-80f6-f3fa7f4bc1c1" at bounding box center [90, 454] width 12 height 12
checkbox input "true"
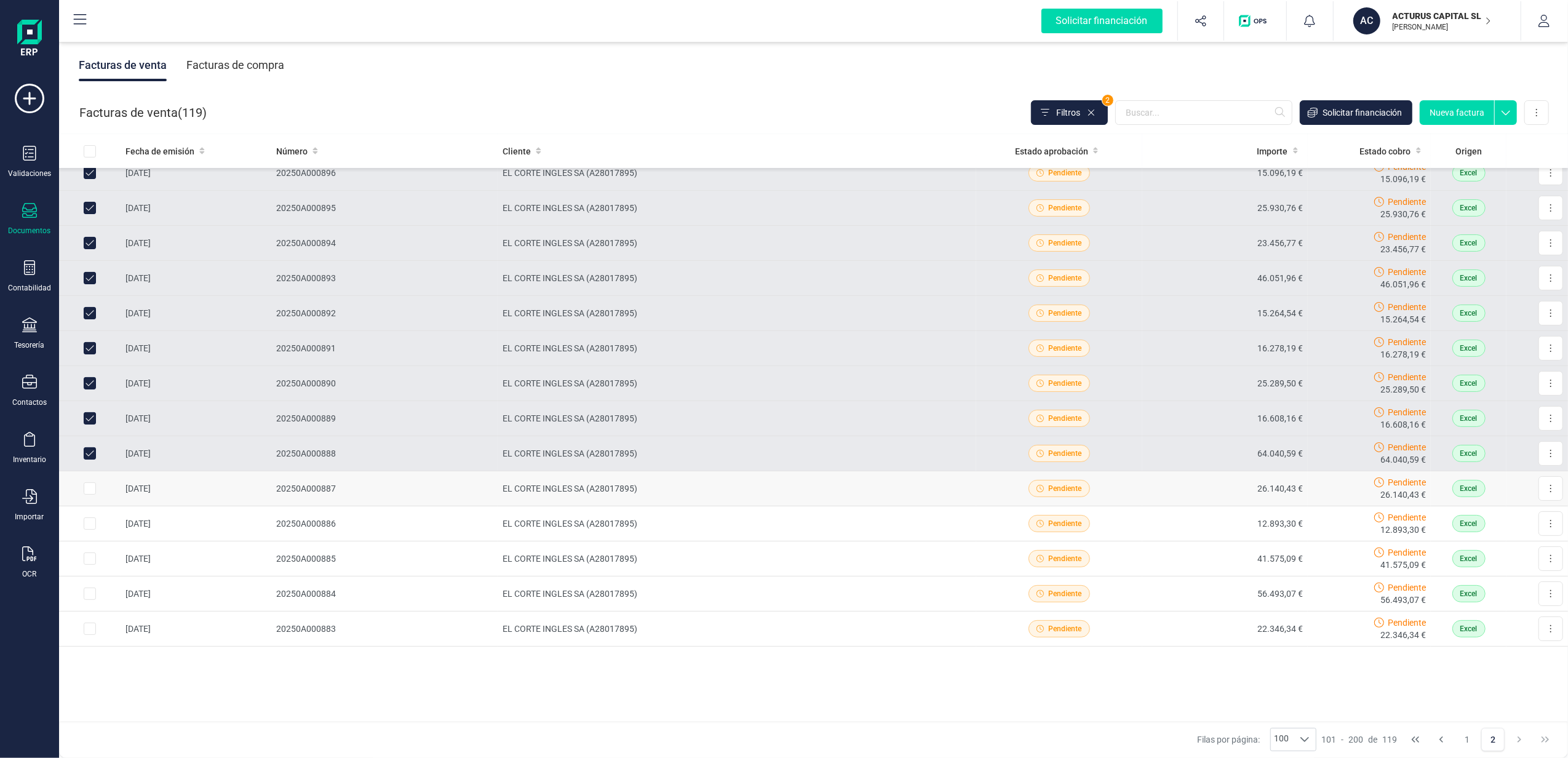
click at [90, 486] on input "Row Selected 44599316-86d0-4799-b295-93ea07c66c65" at bounding box center [90, 489] width 12 height 12
checkbox input "true"
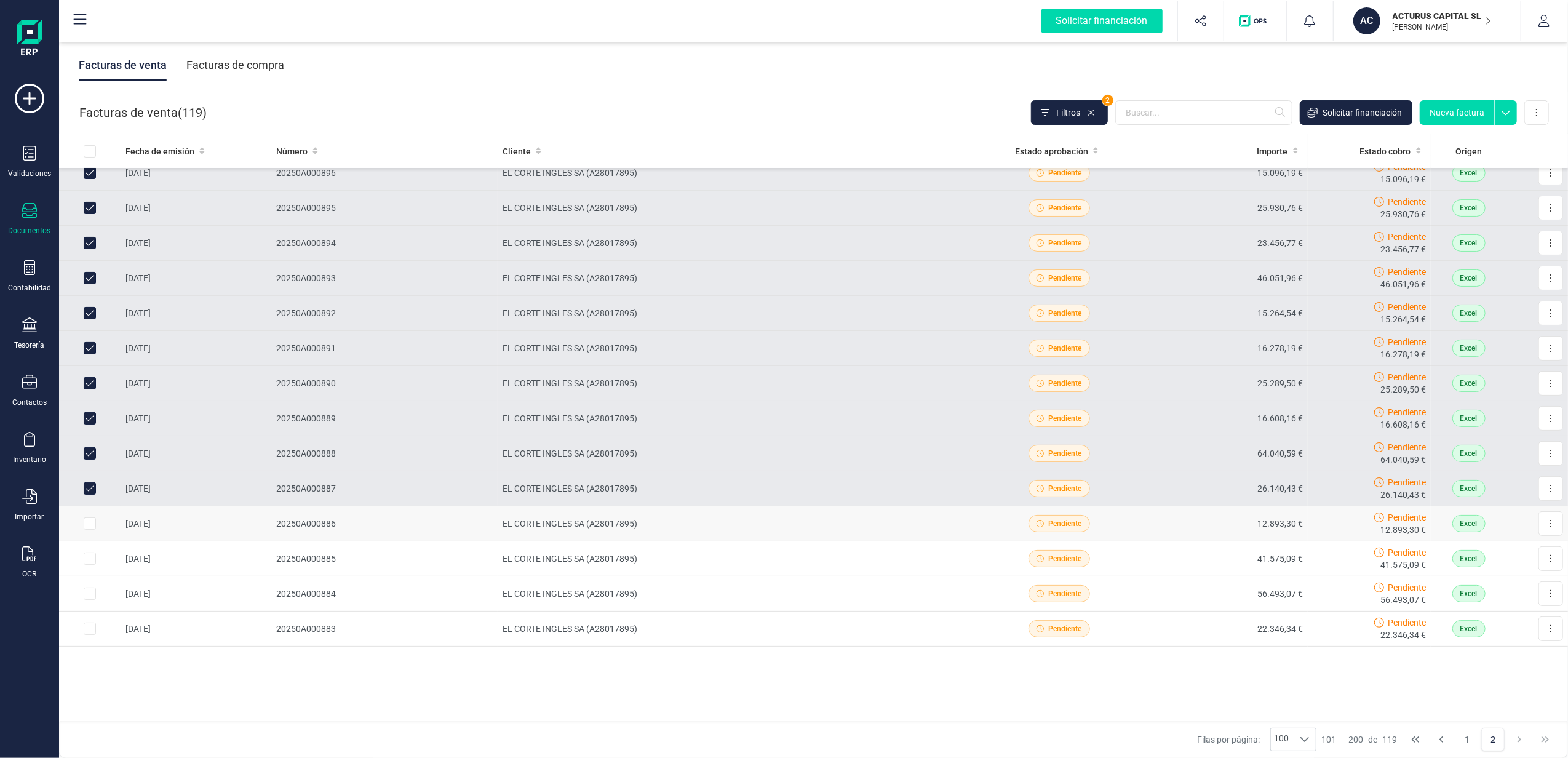
click at [90, 522] on input "Row Selected 2880e5ff-0bba-4200-bc27-2fbfcb39ee69" at bounding box center [90, 524] width 12 height 12
checkbox input "true"
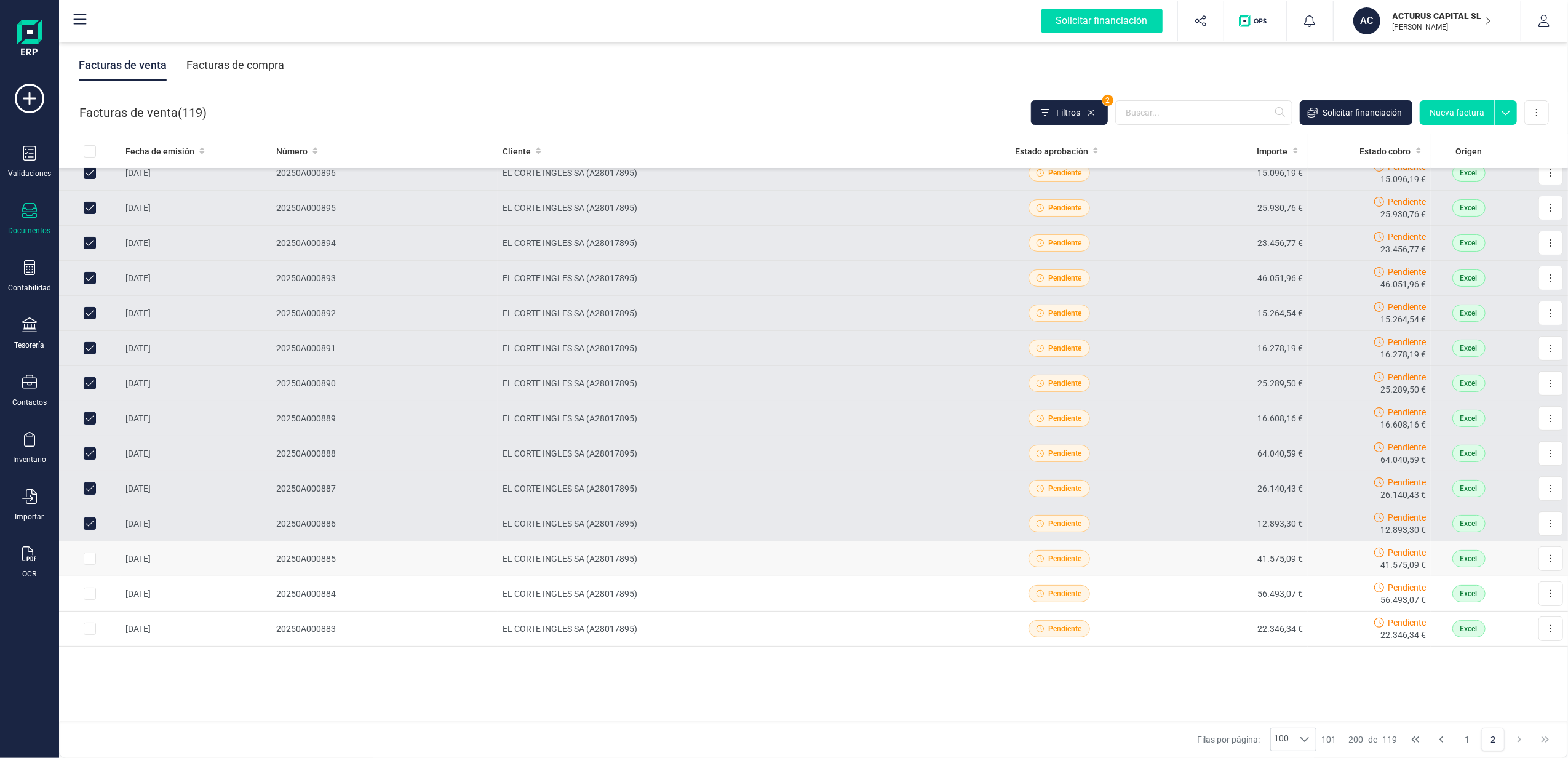
click at [90, 560] on input "Row Selected b95fc20a-76de-4e93-878a-da54716d739d" at bounding box center [90, 559] width 12 height 12
checkbox input "true"
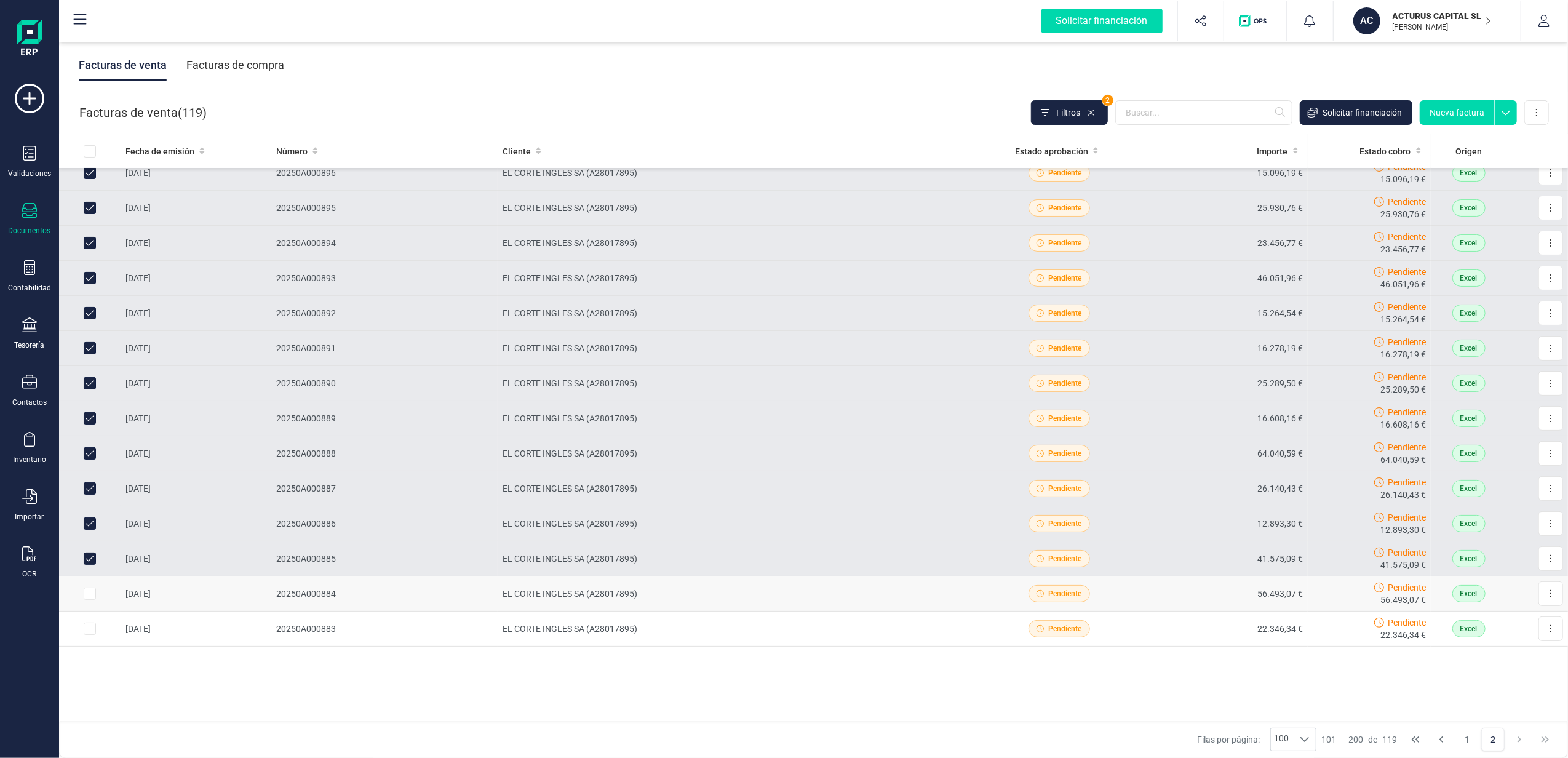
click at [87, 598] on input "Row Selected 232312d1-3fe5-491b-85c7-ed158640a3f4" at bounding box center [90, 594] width 12 height 12
checkbox input "true"
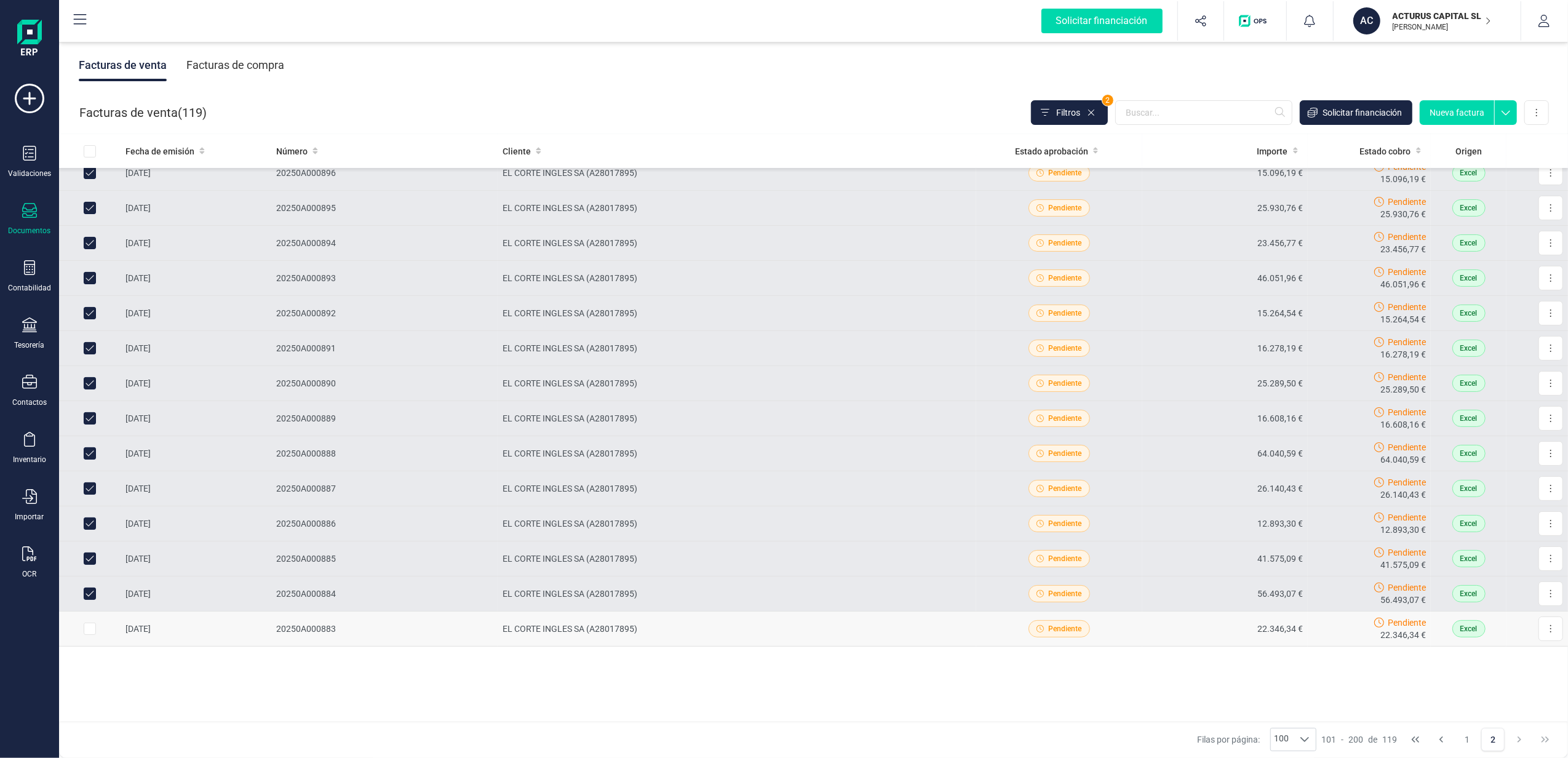
click at [90, 632] on input "Row Selected a9dd9bab-6272-4f1a-ab5e-f15a326ec1d8" at bounding box center [90, 629] width 12 height 12
checkbox input "true"
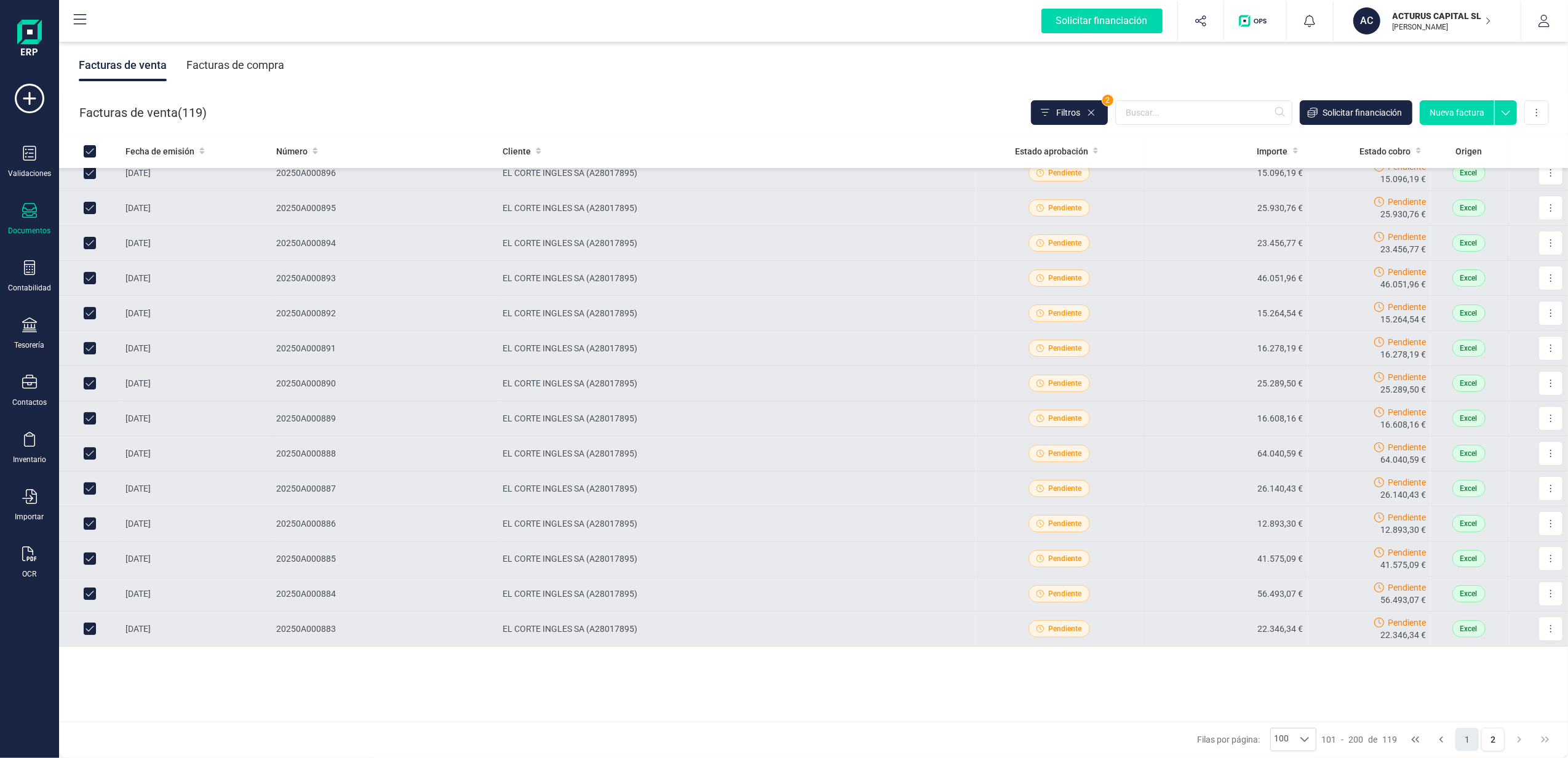
click at [1464, 745] on button "1" at bounding box center [1467, 740] width 24 height 24
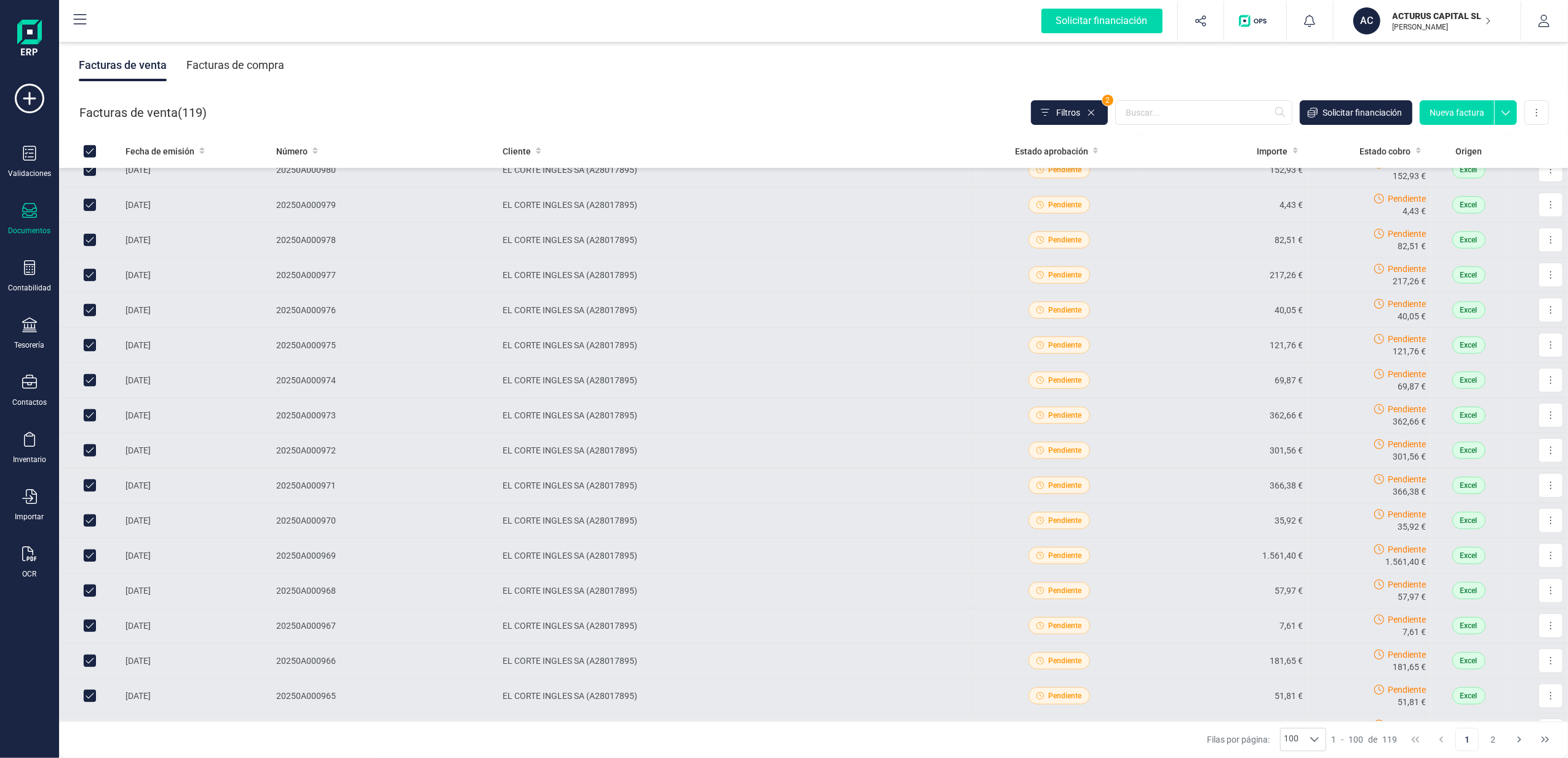
scroll to position [0, 0]
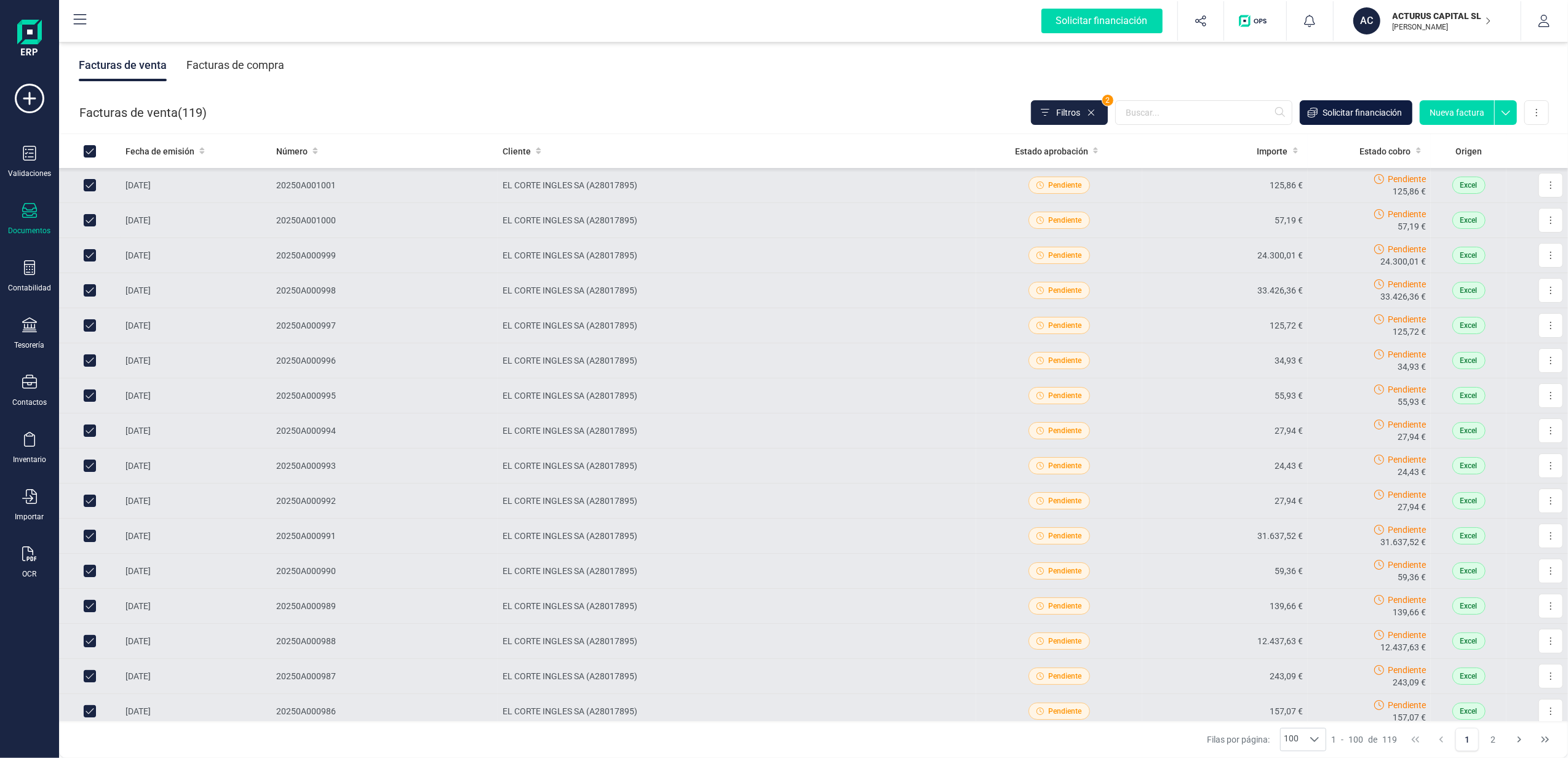
click at [1364, 108] on span "Solicitar financiación" at bounding box center [1362, 113] width 79 height 12
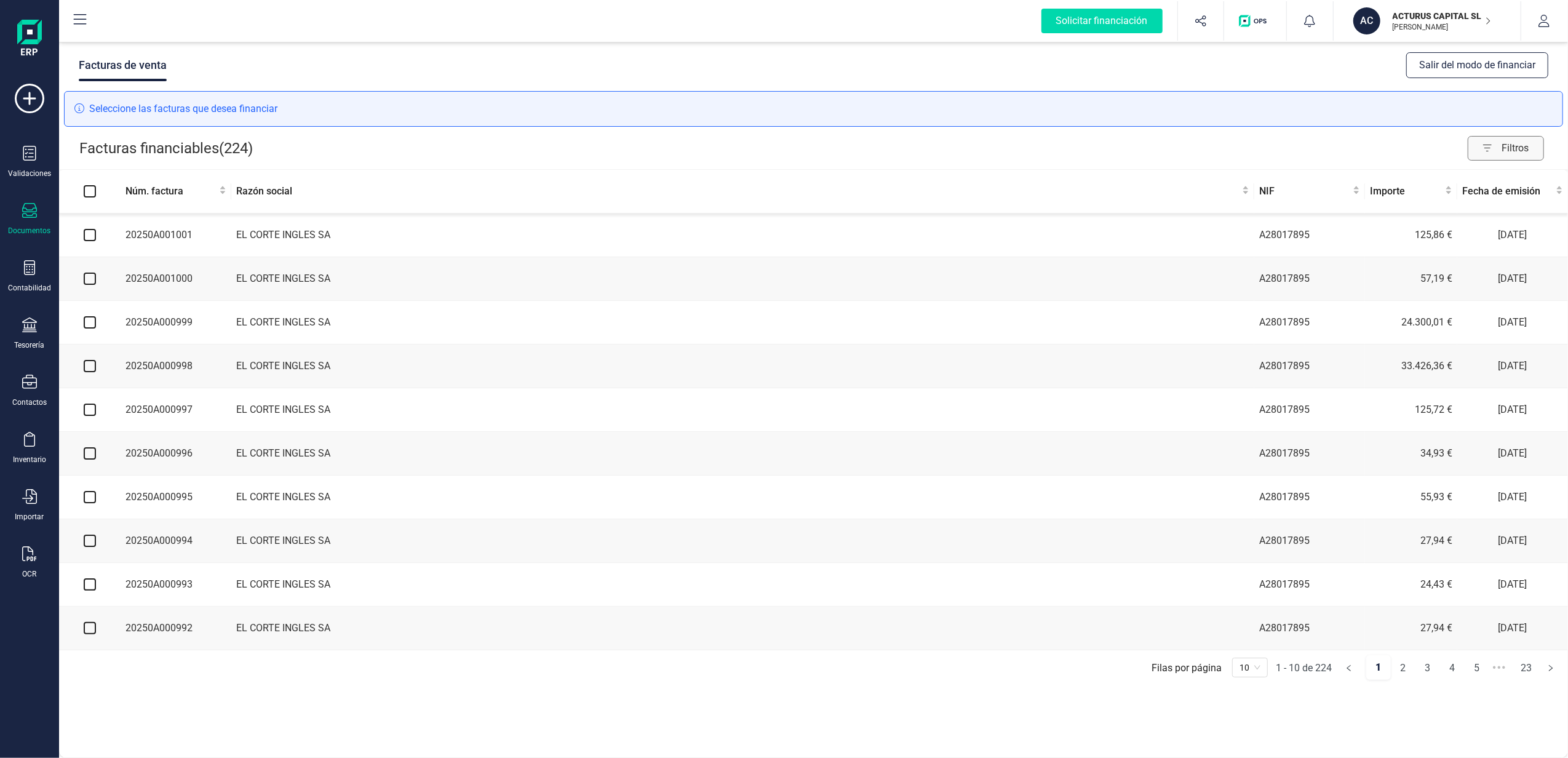
click at [1505, 137] on span "Filtros" at bounding box center [1522, 148] width 42 height 24
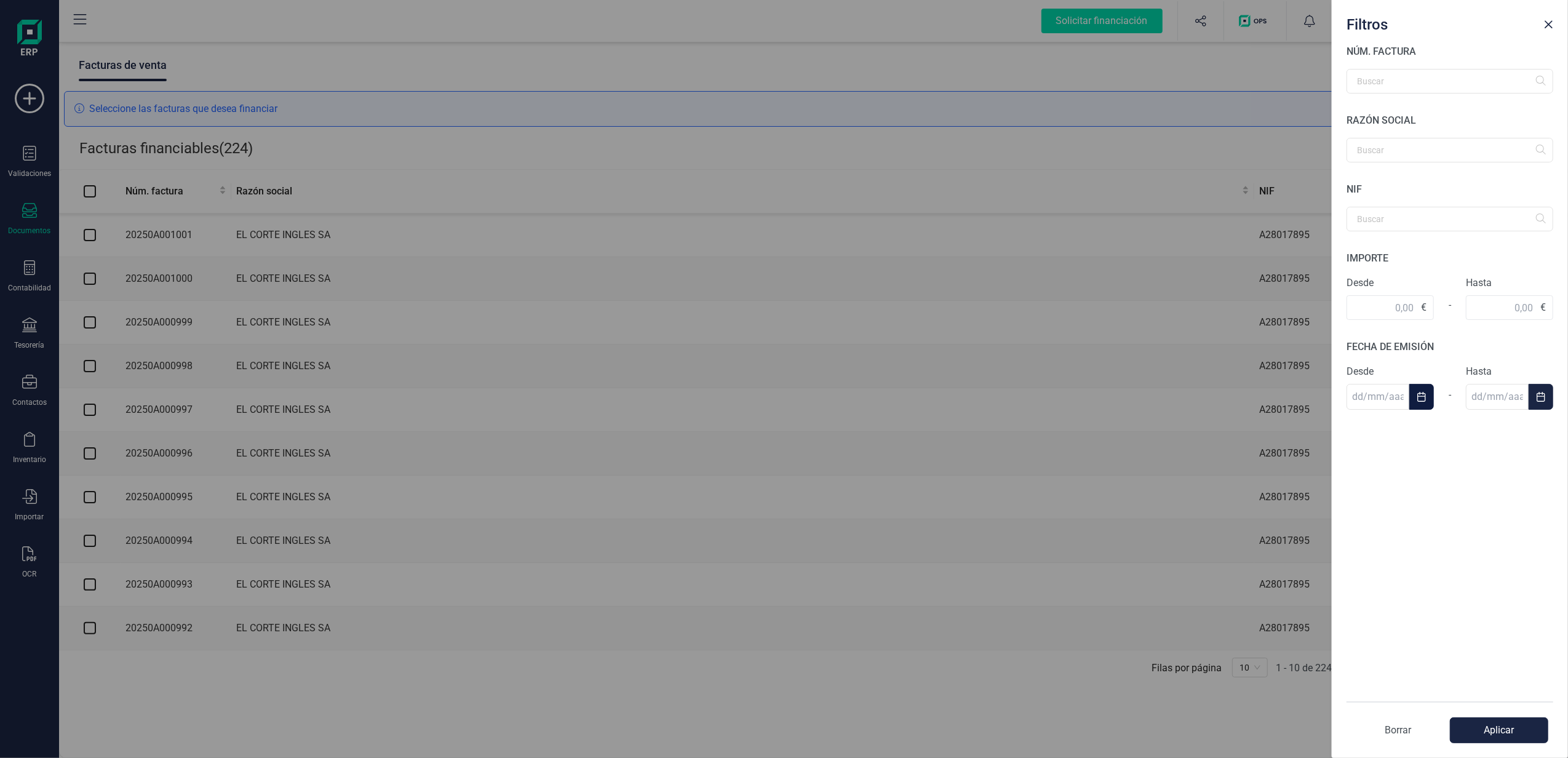
click at [1415, 402] on button "Choose Date" at bounding box center [1421, 397] width 24 height 26
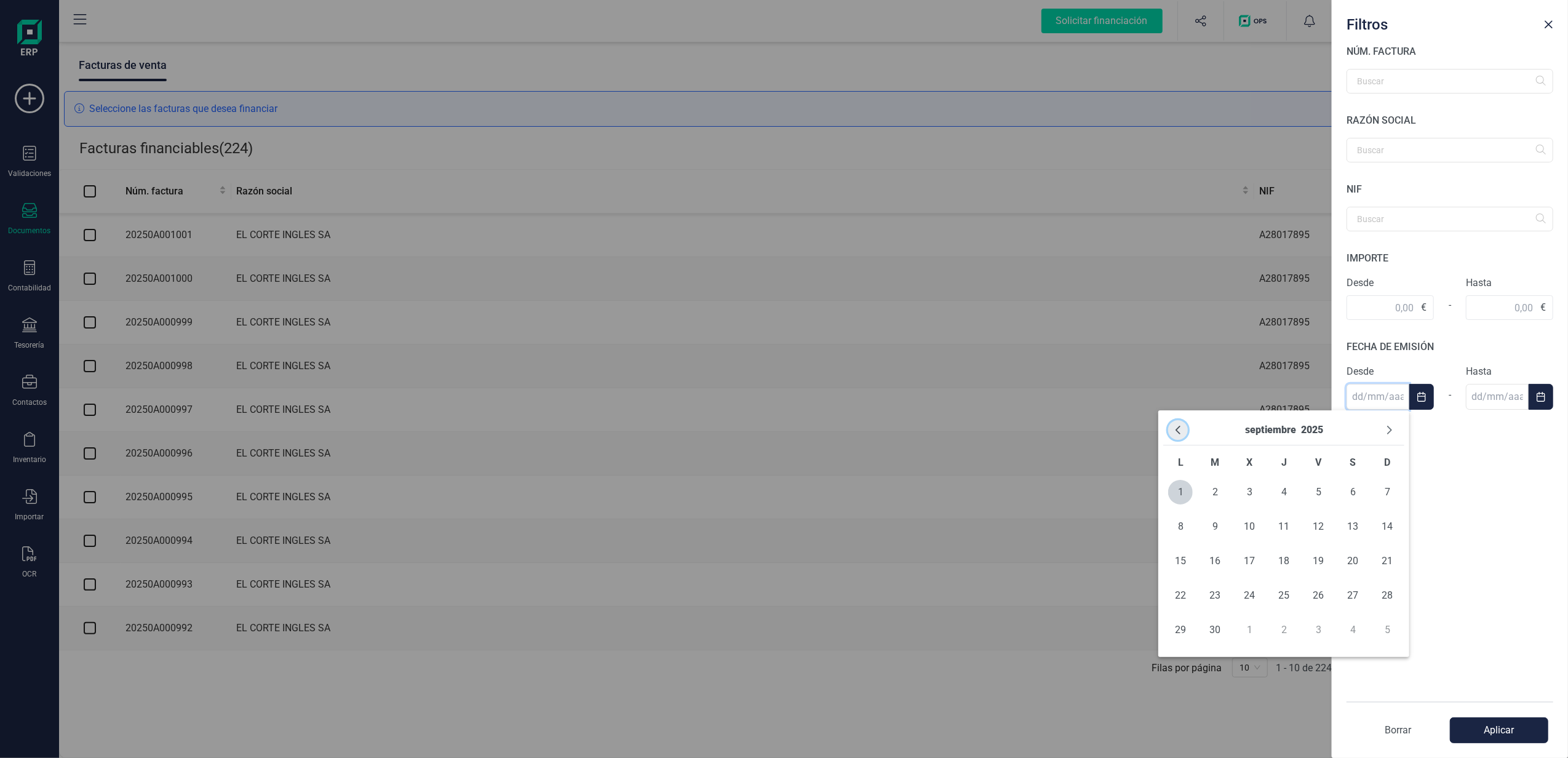
click at [1183, 427] on icon "Previous Month" at bounding box center [1178, 430] width 10 height 10
click at [1391, 635] on span "31" at bounding box center [1386, 630] width 24 height 24
type input "[DATE]"
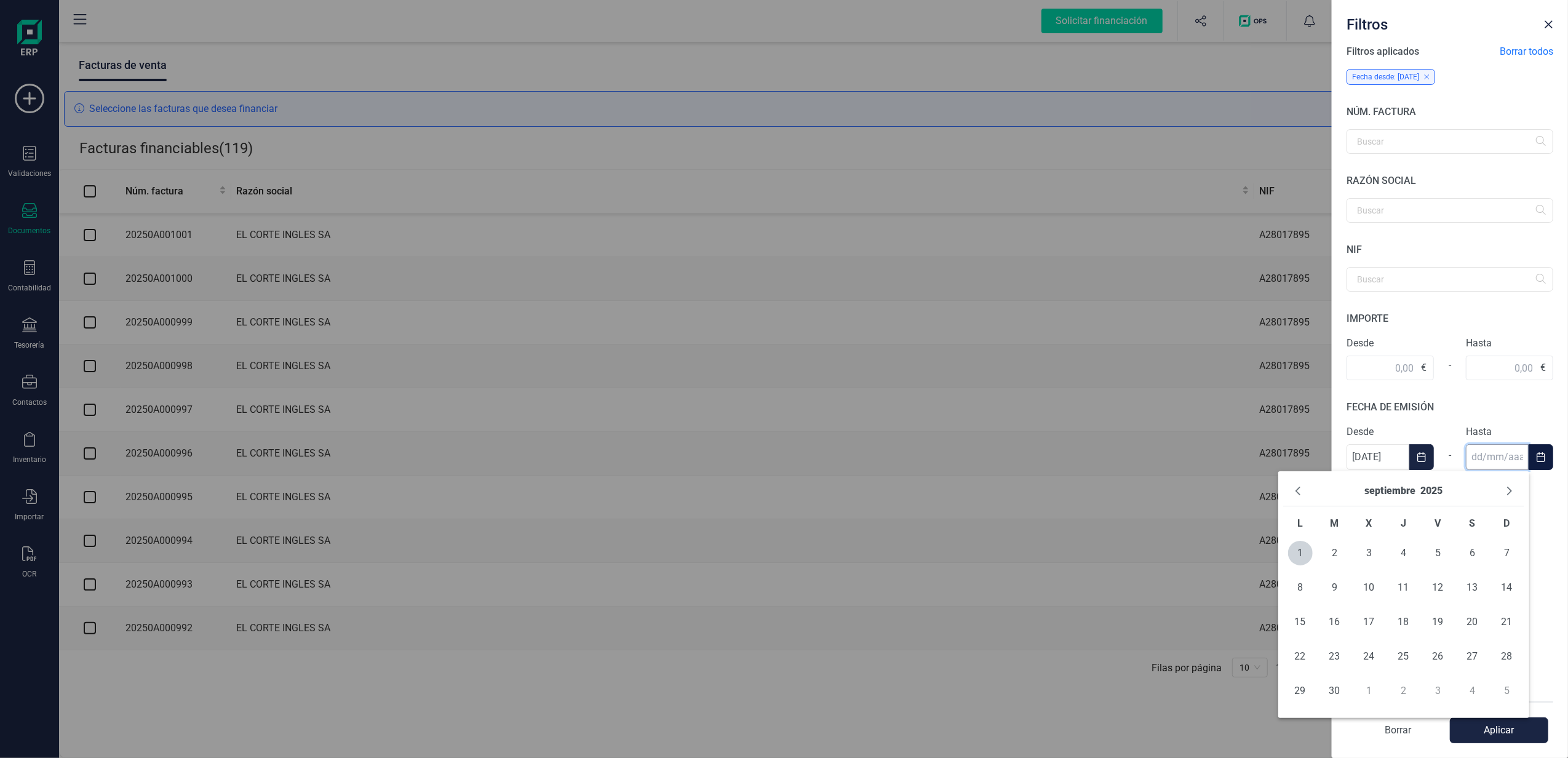
click at [1511, 451] on input "text" at bounding box center [1497, 457] width 63 height 26
click at [1298, 499] on button "Previous Month" at bounding box center [1298, 491] width 19 height 19
click at [1512, 687] on span "31" at bounding box center [1507, 691] width 24 height 24
type input "[DATE]"
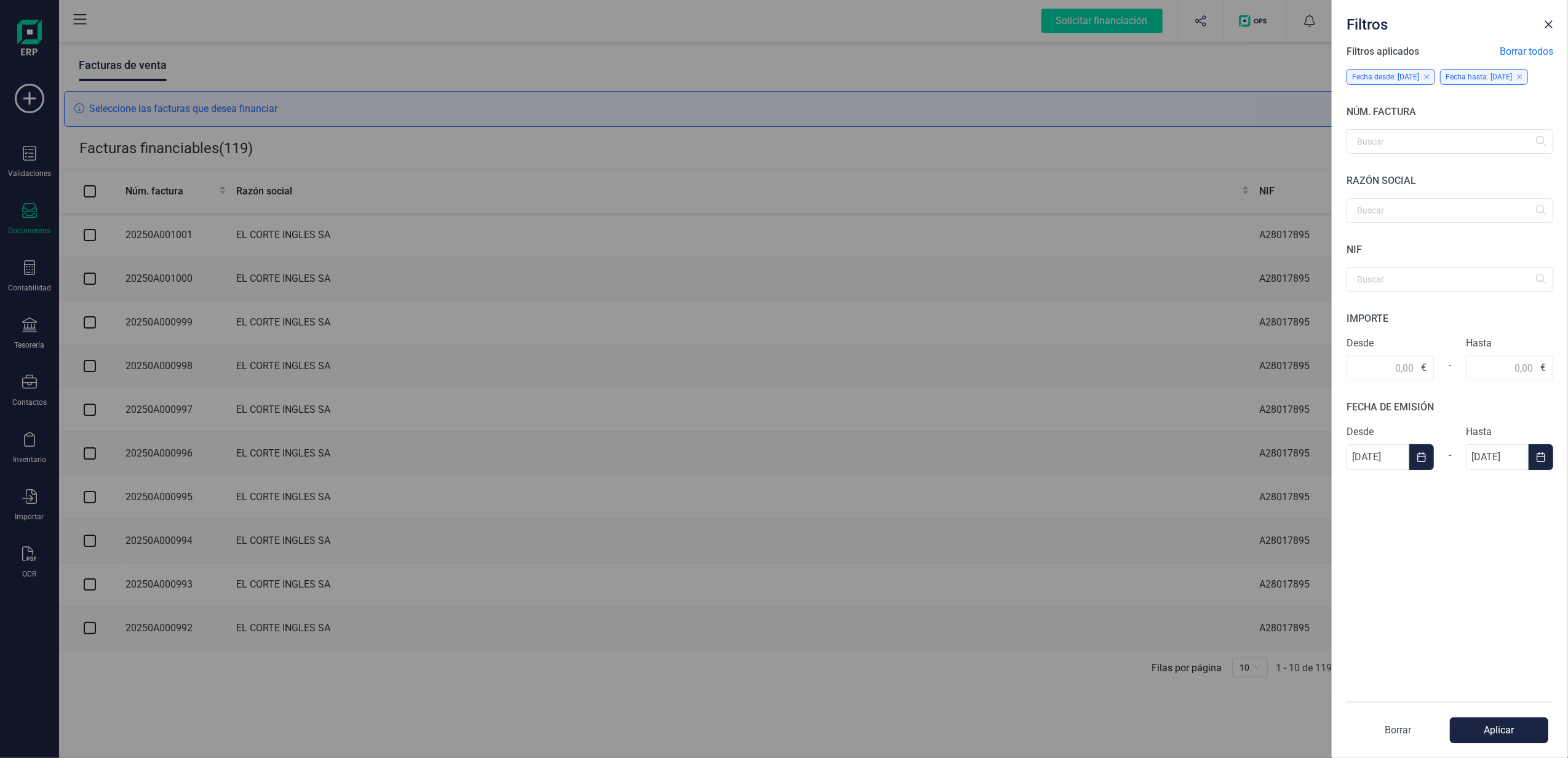
click at [1515, 725] on button "Aplicar" at bounding box center [1499, 730] width 98 height 26
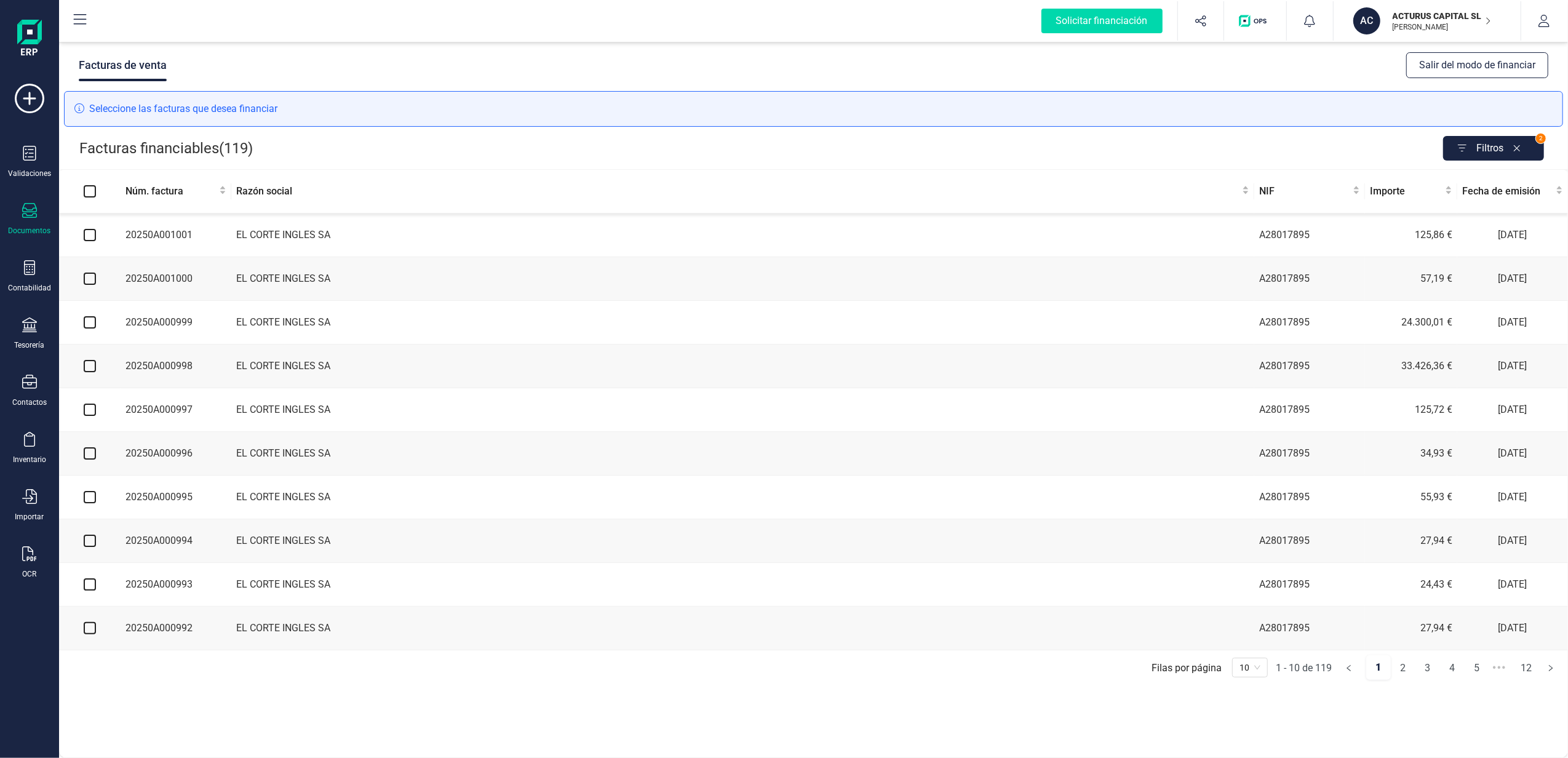
click at [91, 184] on label at bounding box center [90, 191] width 12 height 14
click at [91, 185] on input "Select all" at bounding box center [90, 191] width 12 height 12
checkbox input "true"
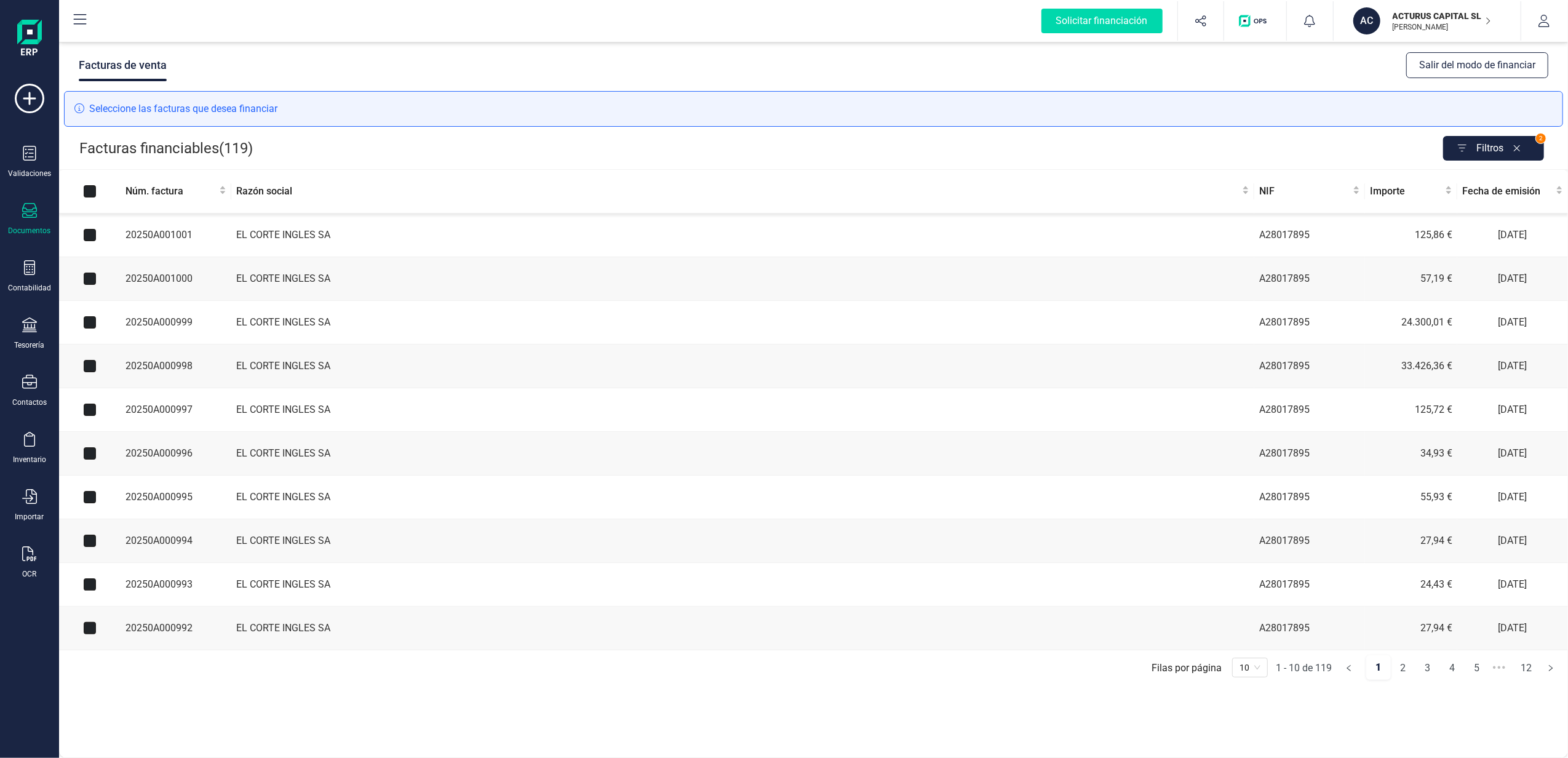
checkbox input "true"
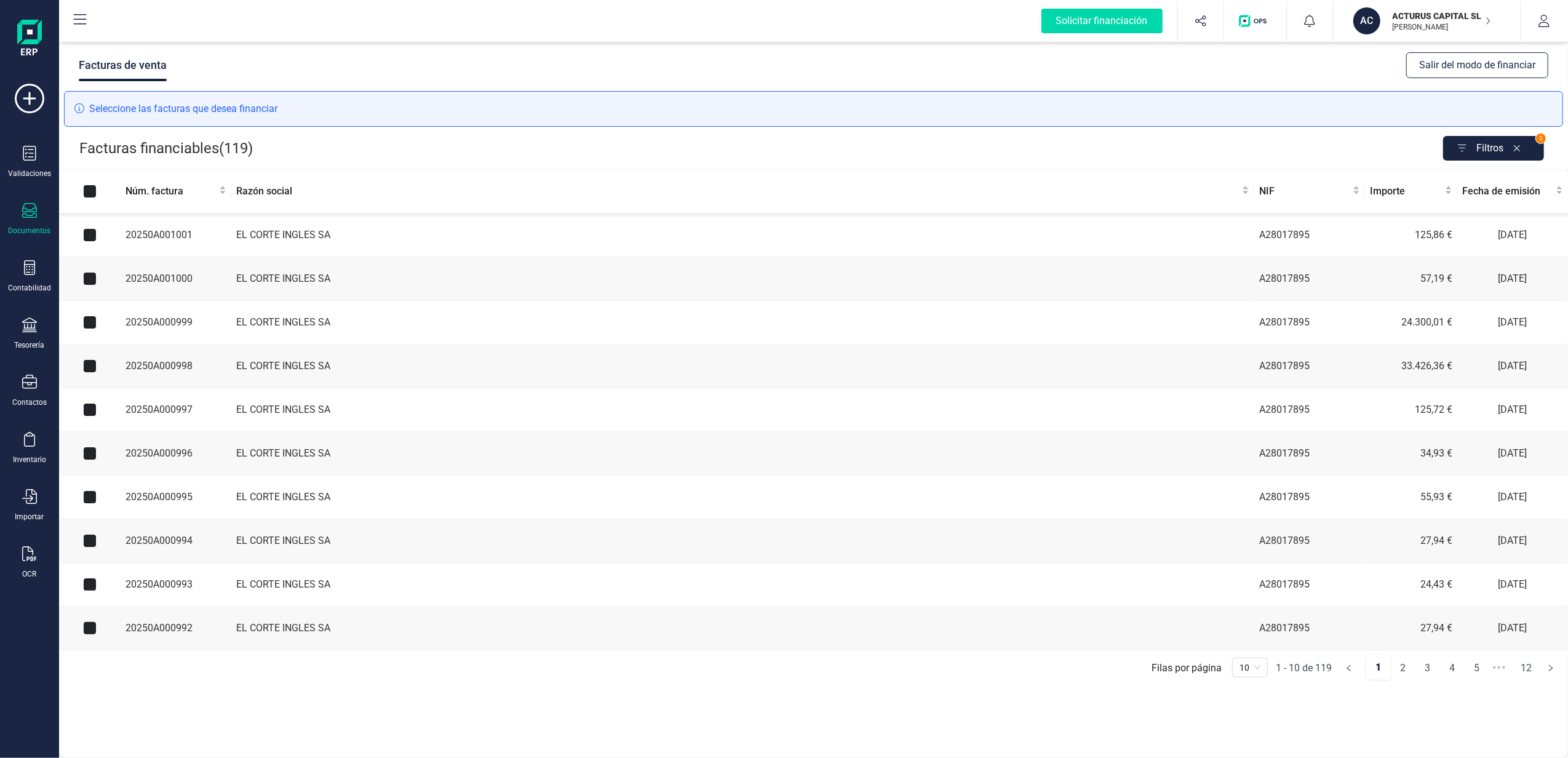
checkbox input "true"
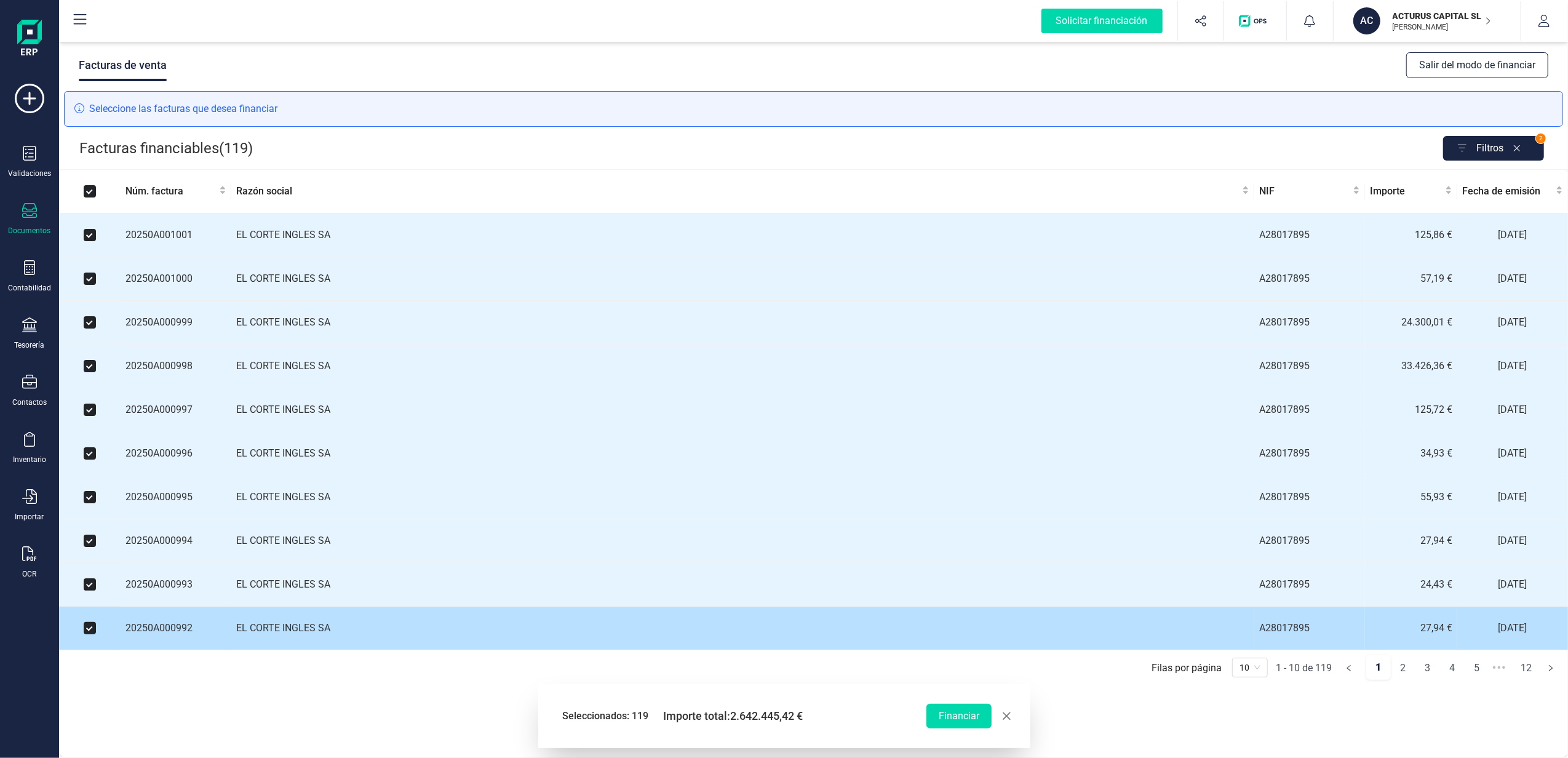
click at [84, 635] on input "checkbox" at bounding box center [90, 628] width 12 height 12
checkbox input "false"
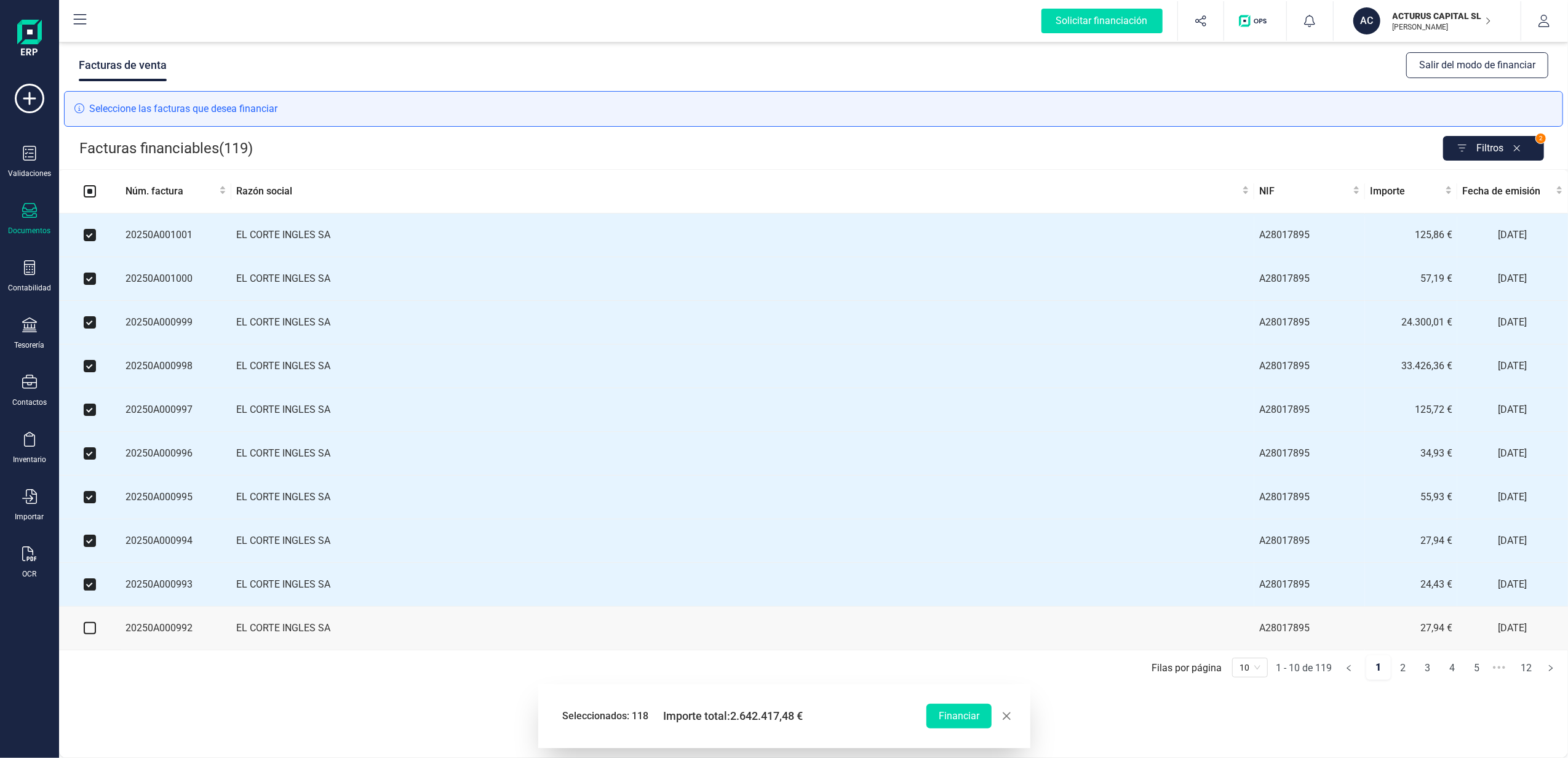
click at [85, 635] on input "checkbox" at bounding box center [90, 628] width 12 height 12
checkbox input "true"
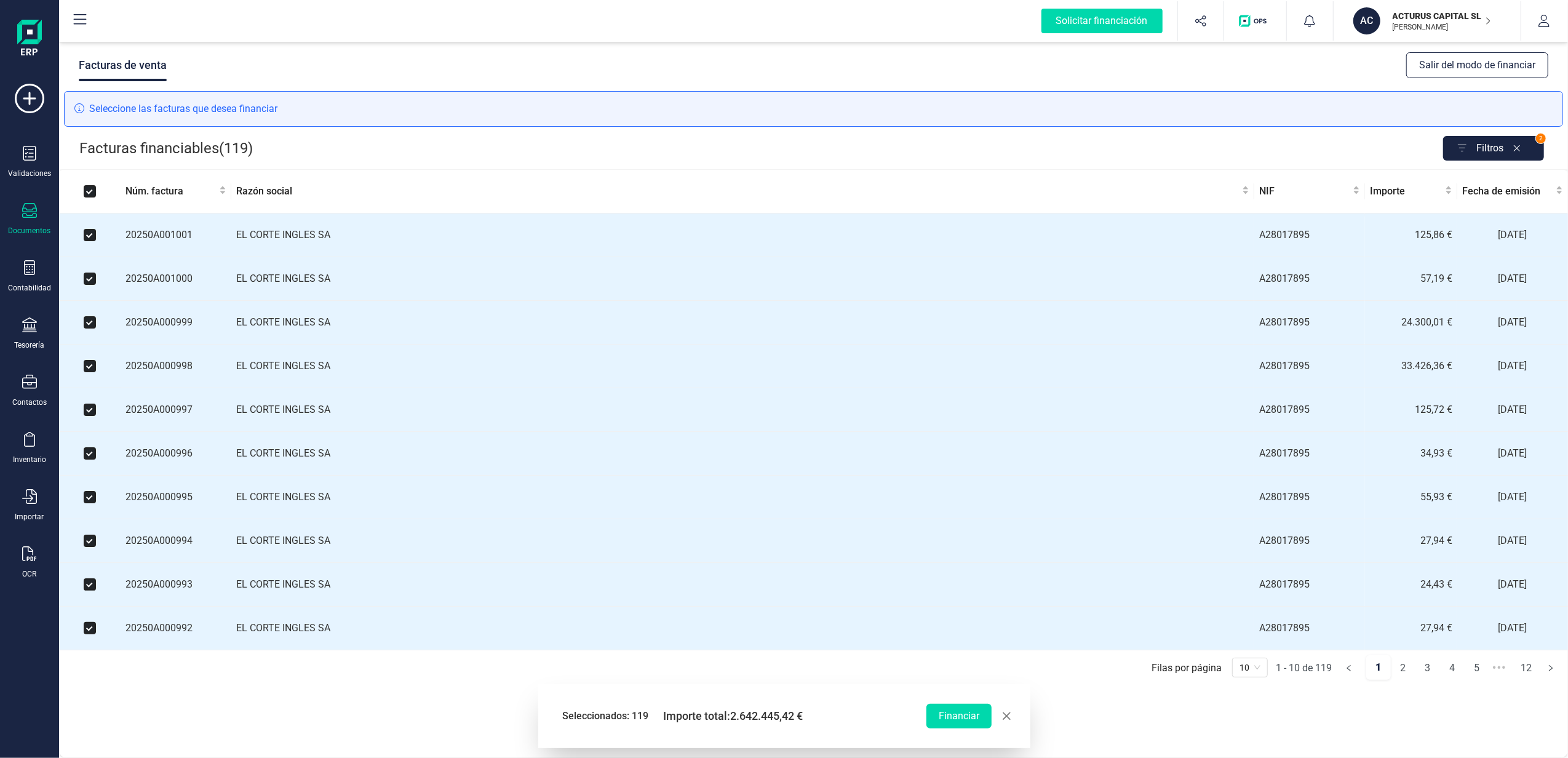
click at [92, 187] on input "Select all" at bounding box center [90, 191] width 12 height 12
checkbox input "false"
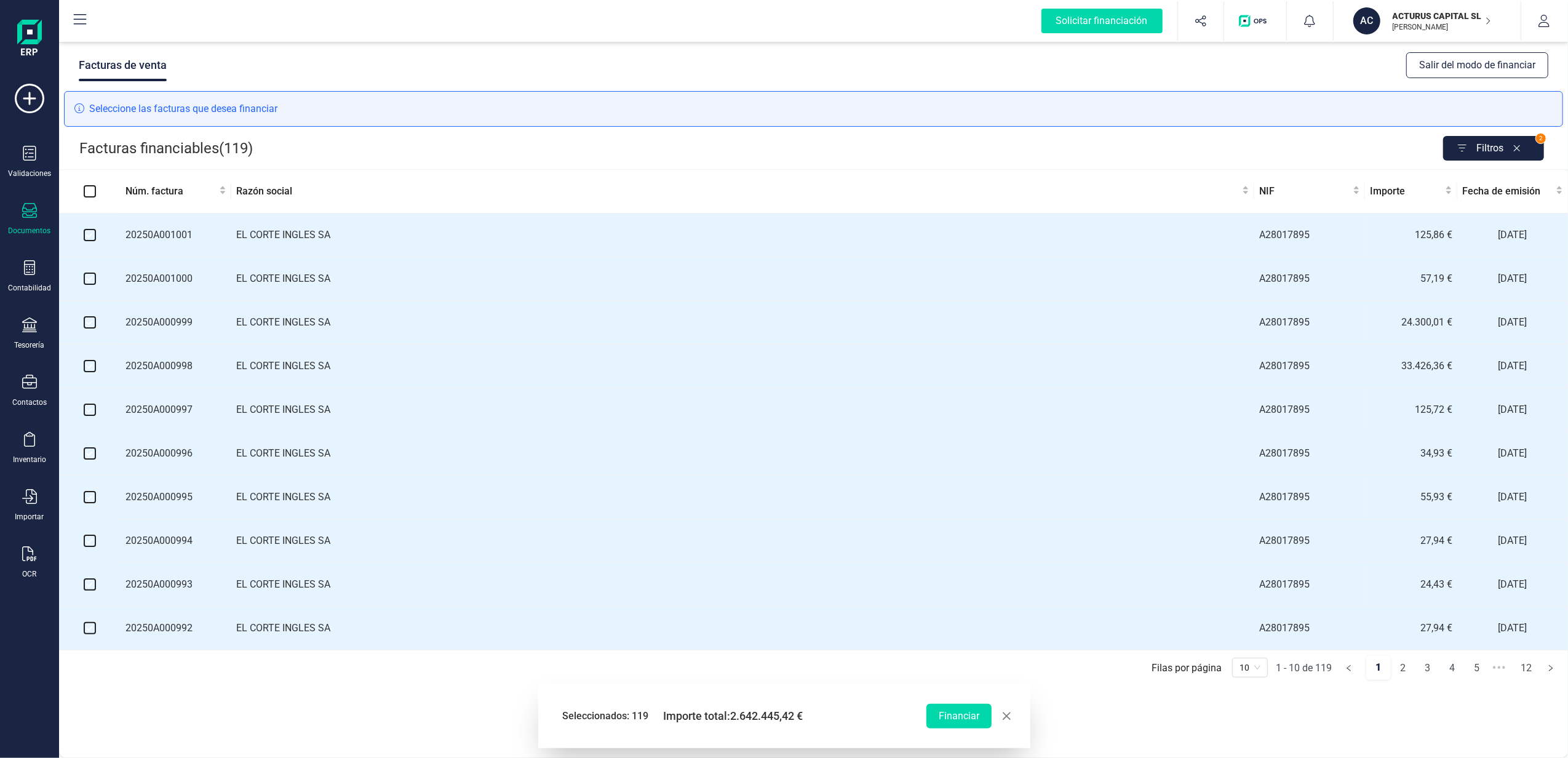
checkbox input "false"
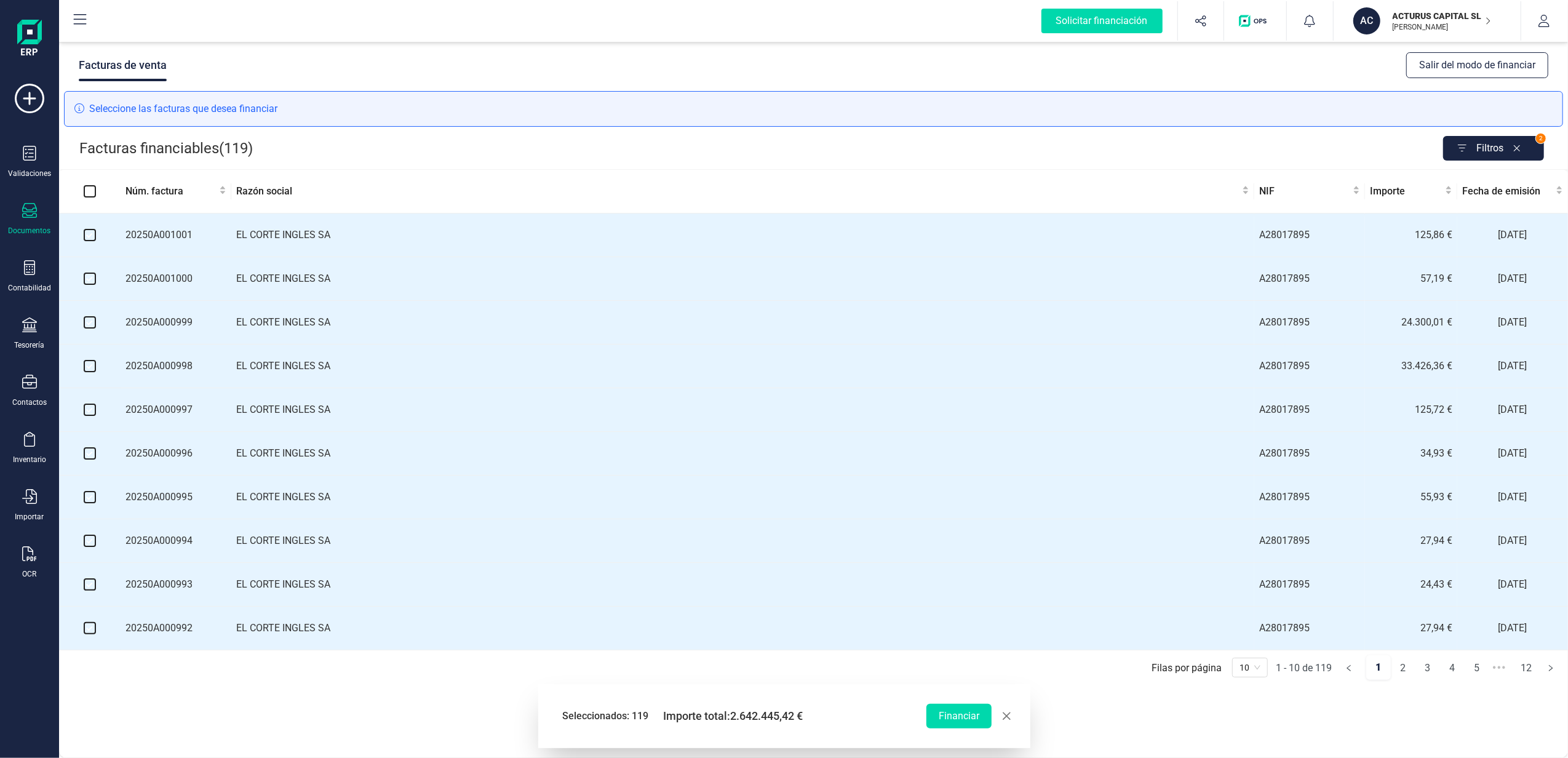
checkbox input "false"
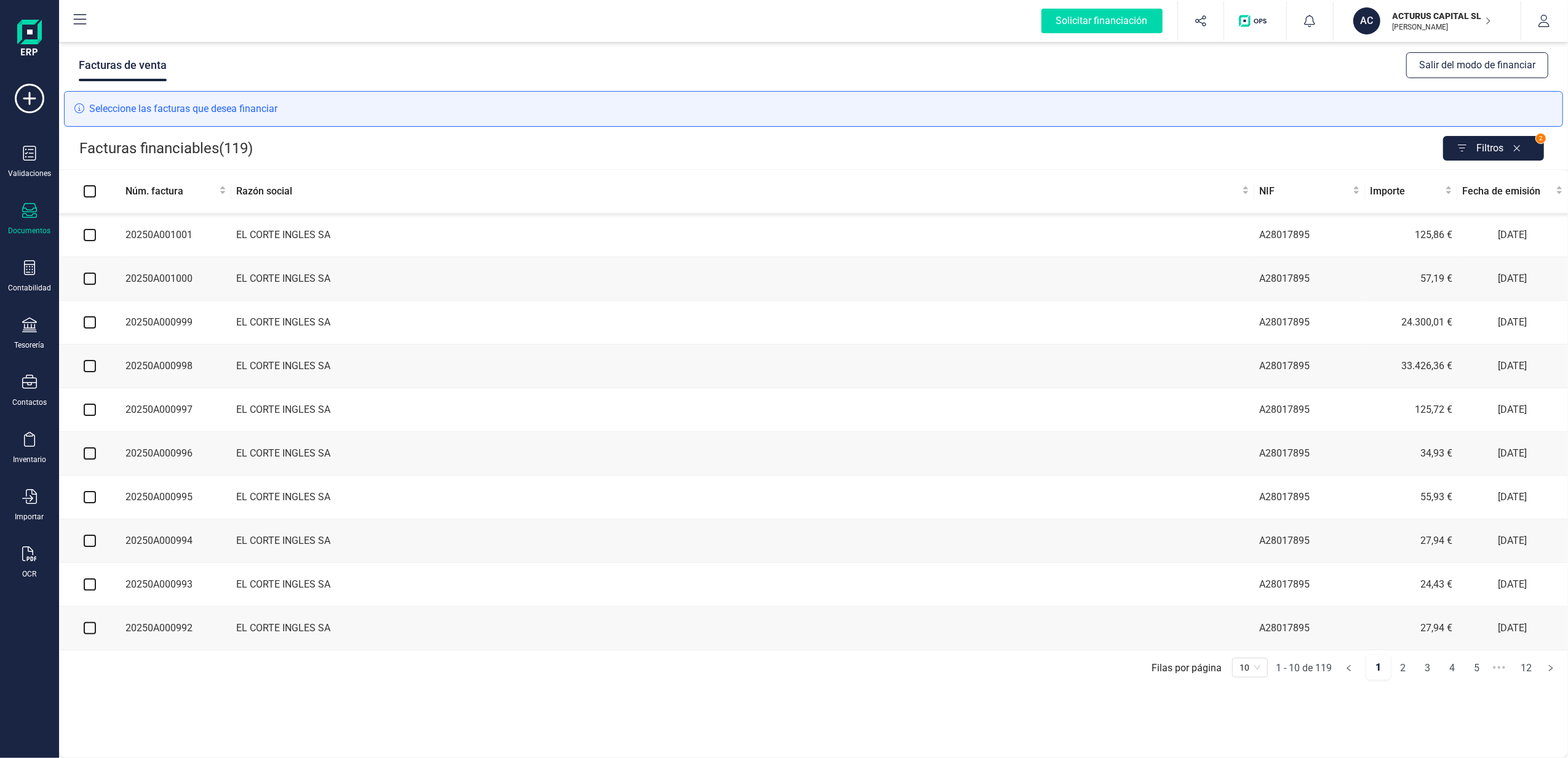
click at [92, 187] on input "Select all" at bounding box center [90, 191] width 12 height 12
checkbox input "true"
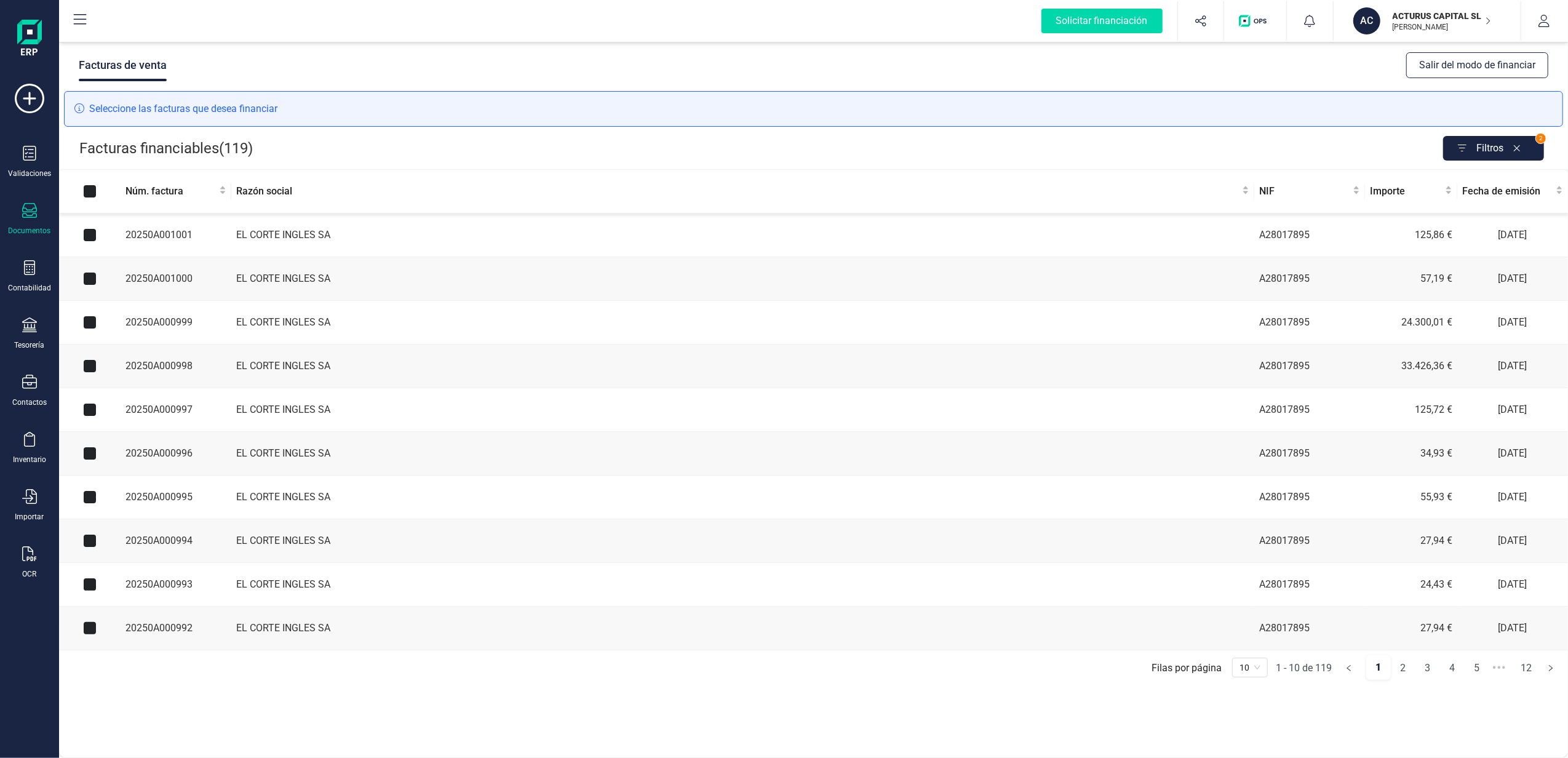
checkbox input "true"
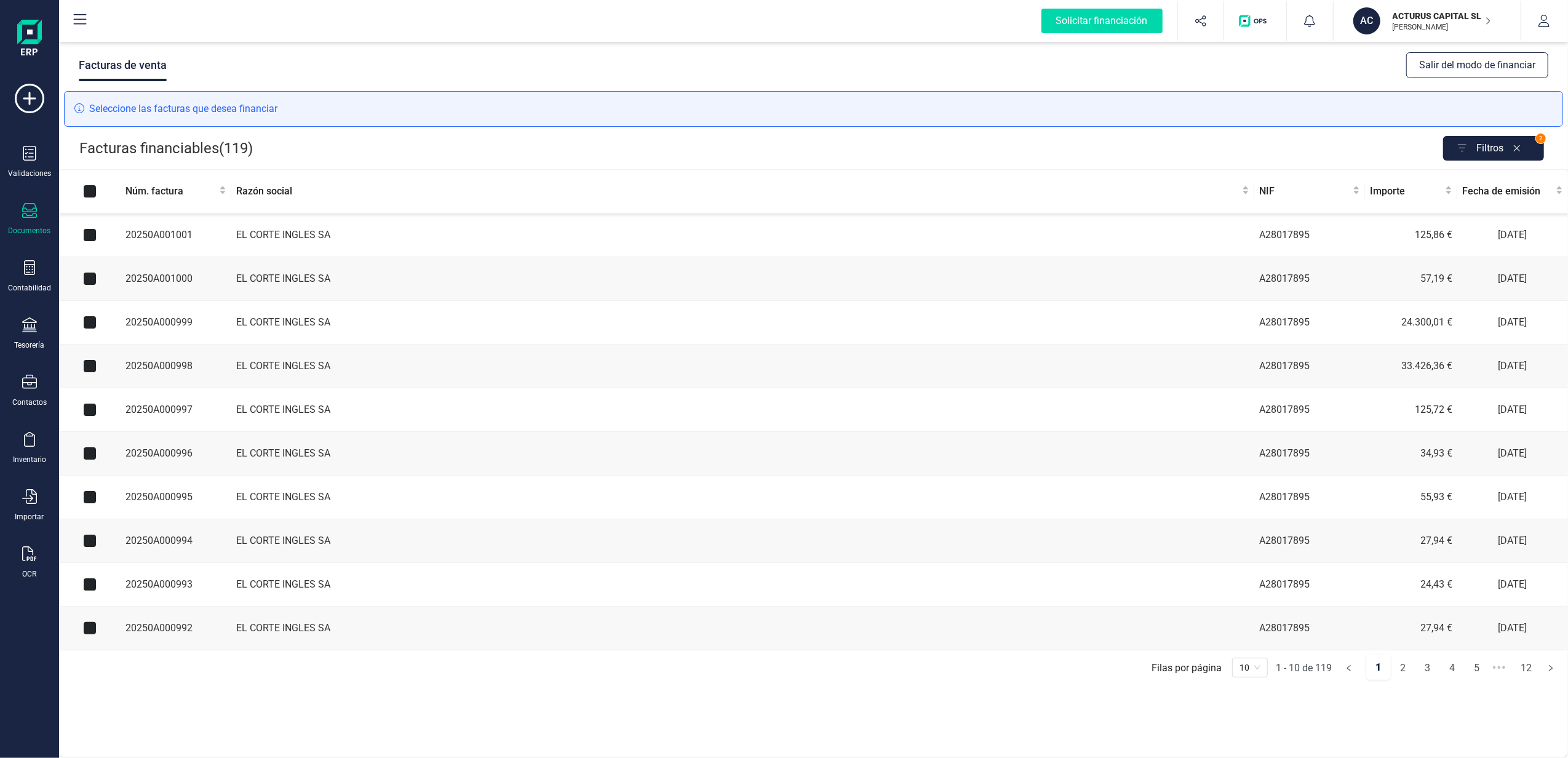
checkbox input "true"
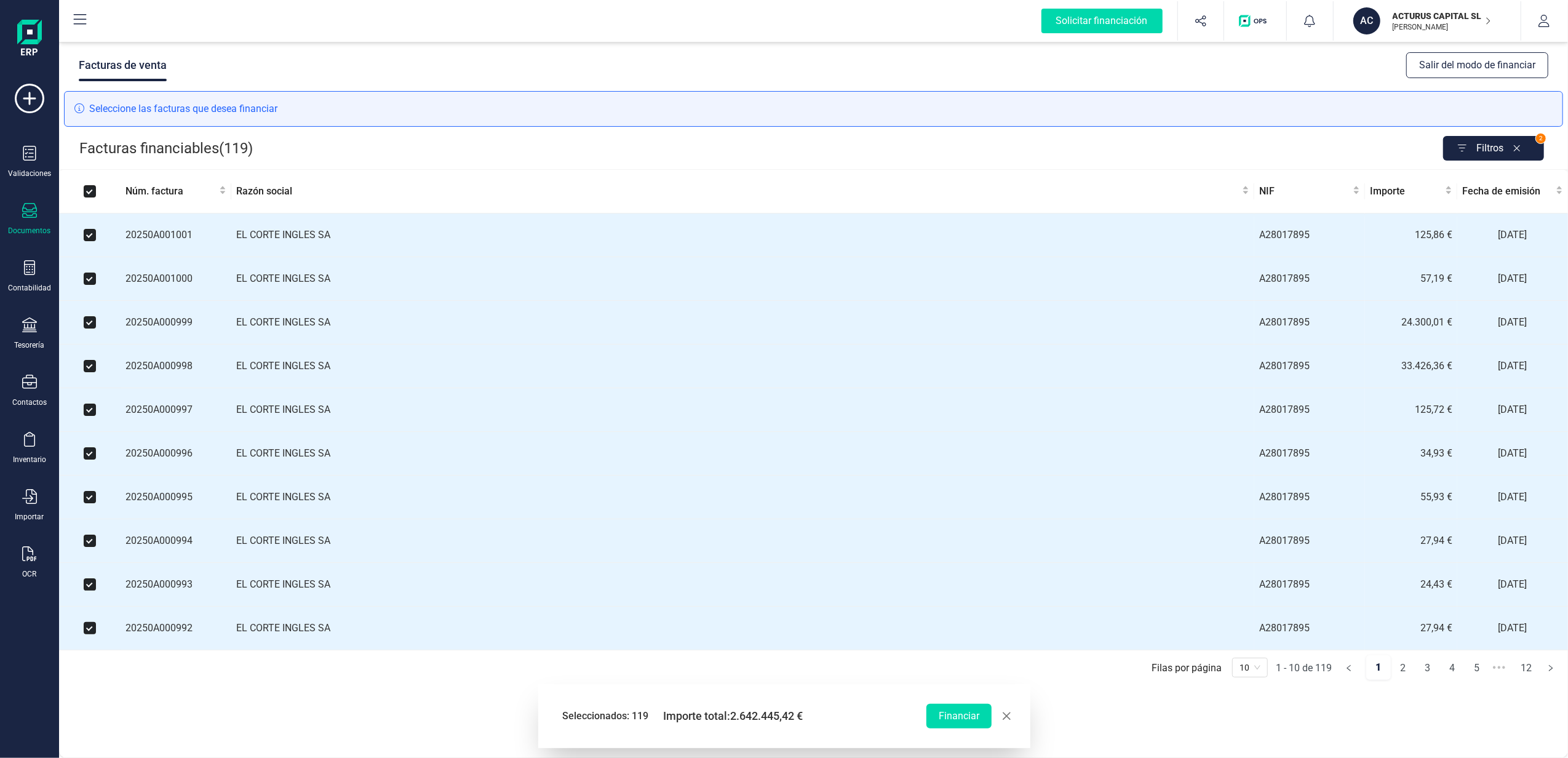
click at [92, 187] on input "Select all" at bounding box center [90, 191] width 12 height 12
checkbox input "false"
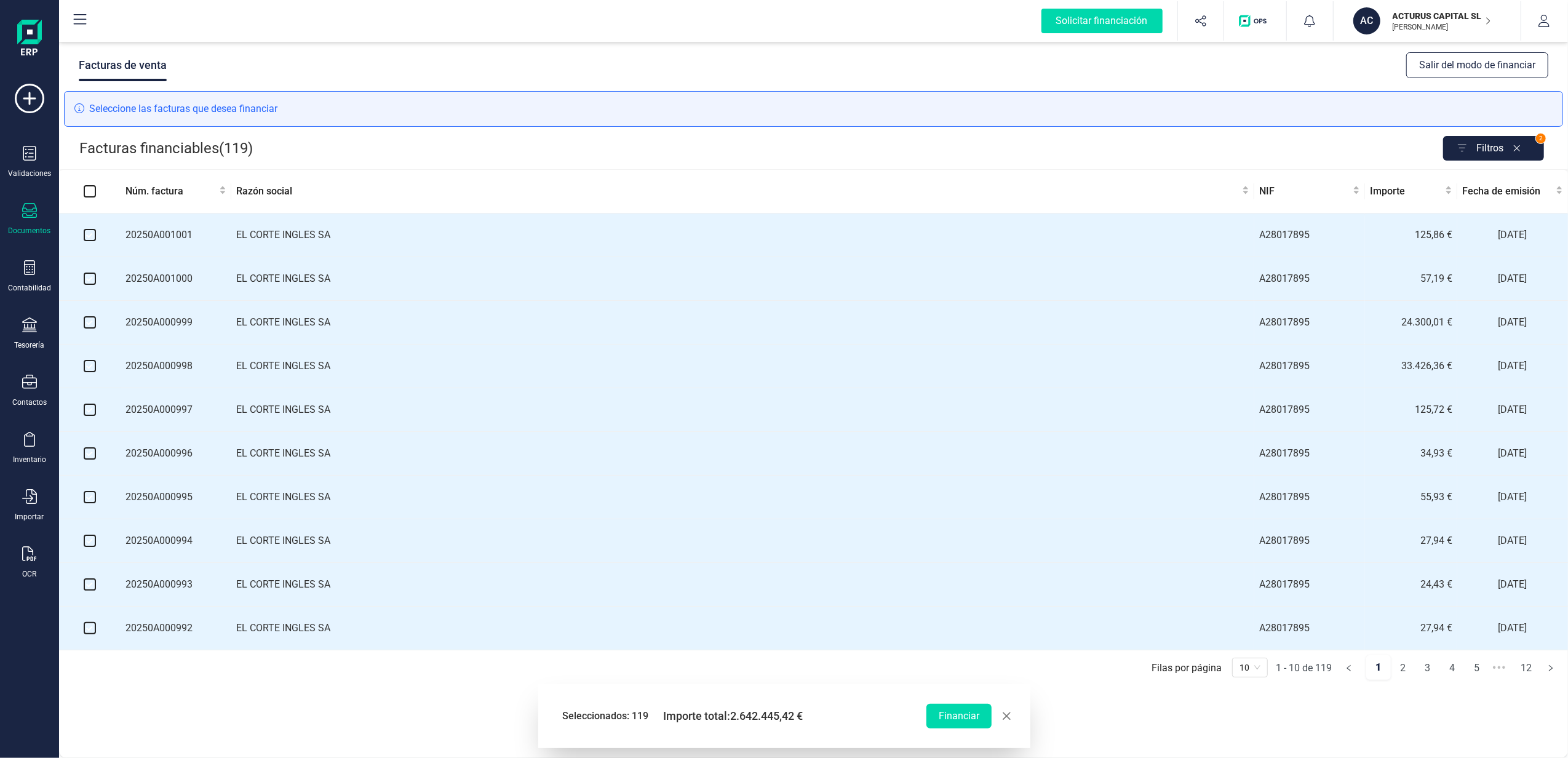
checkbox input "false"
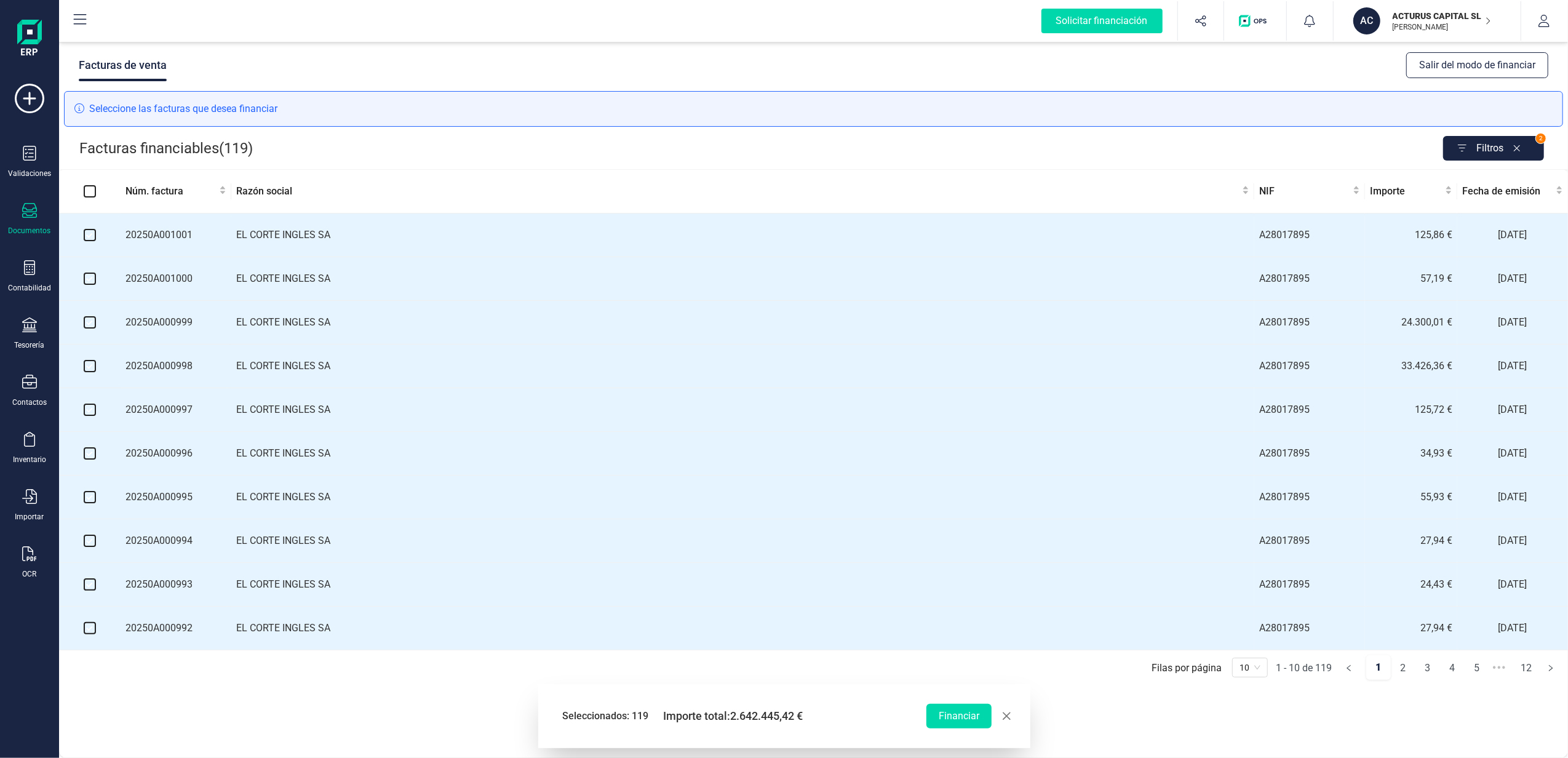
checkbox input "false"
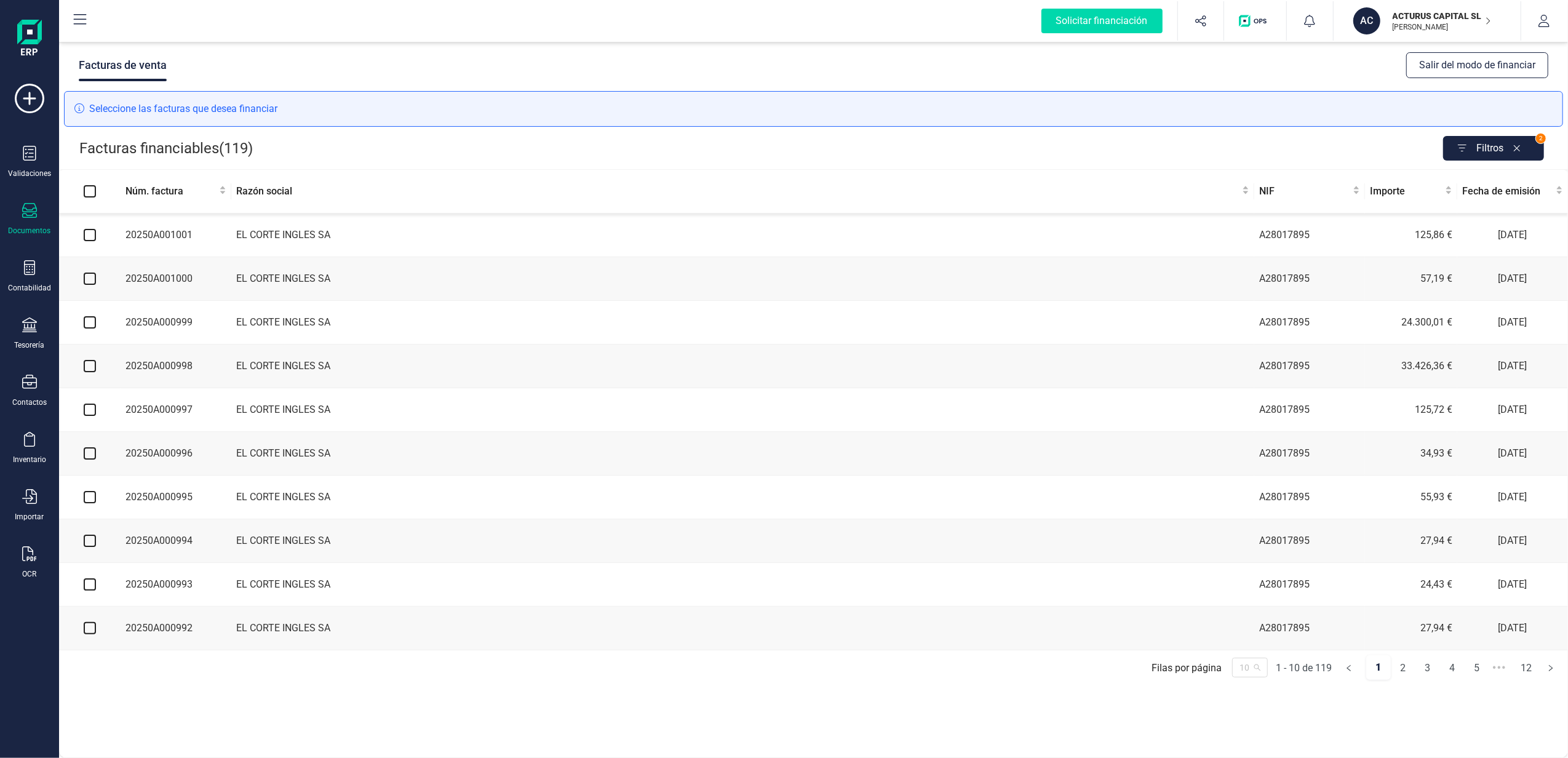
click at [1253, 677] on span "10" at bounding box center [1250, 668] width 21 height 19
click at [1255, 650] on div "100" at bounding box center [1250, 644] width 16 height 14
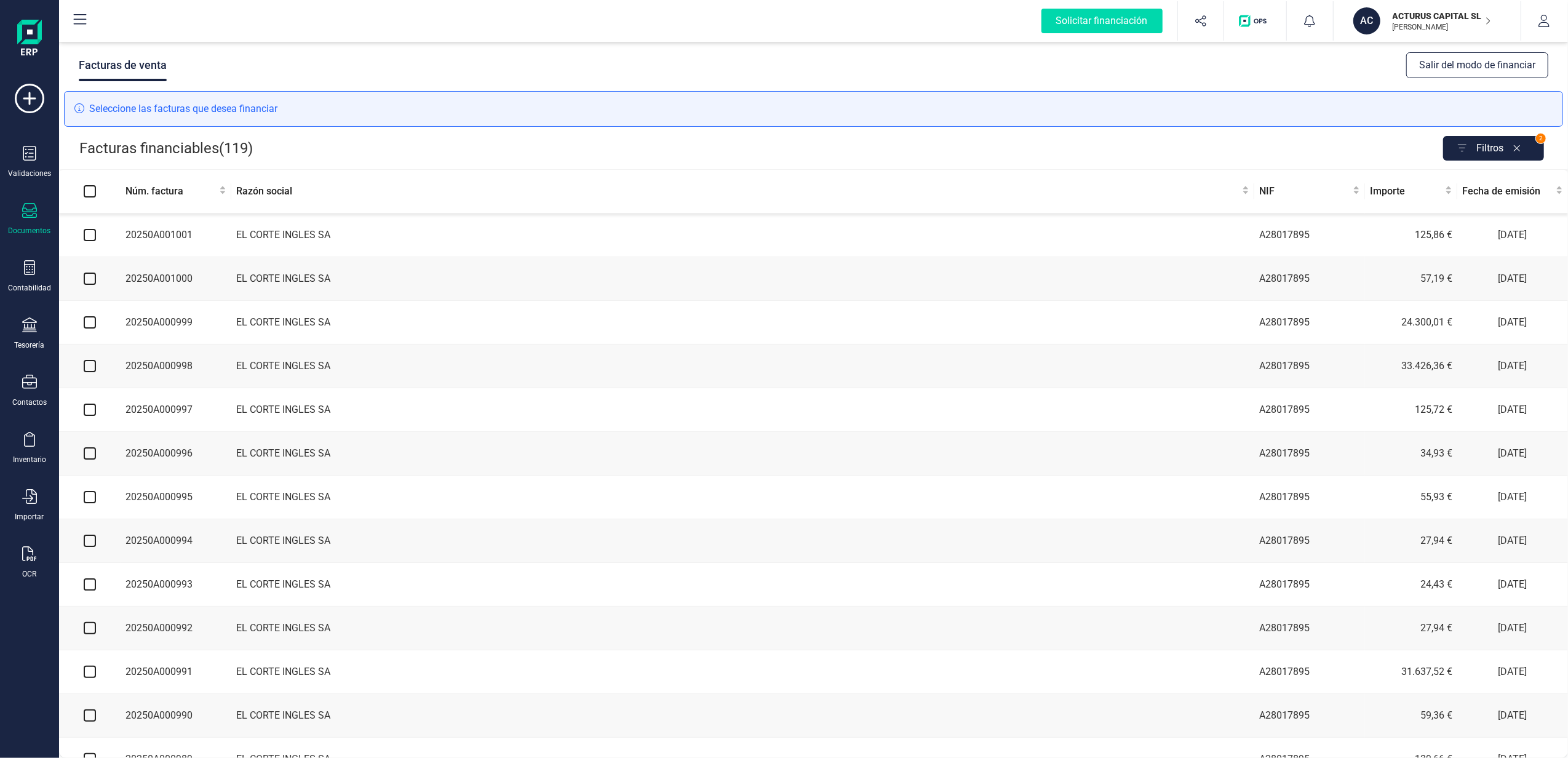
click at [86, 188] on input "Select all" at bounding box center [90, 191] width 12 height 12
checkbox input "true"
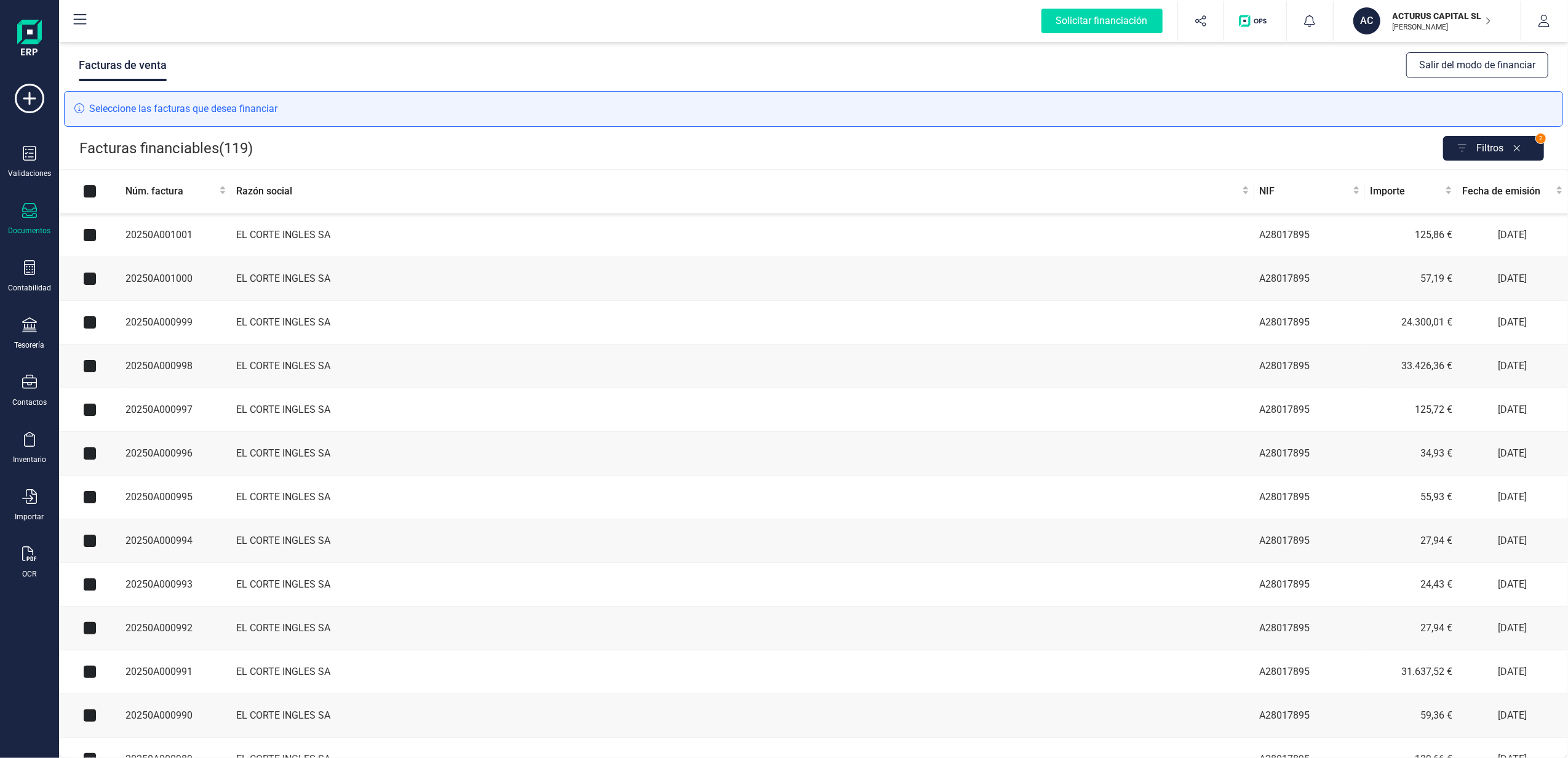
checkbox input "true"
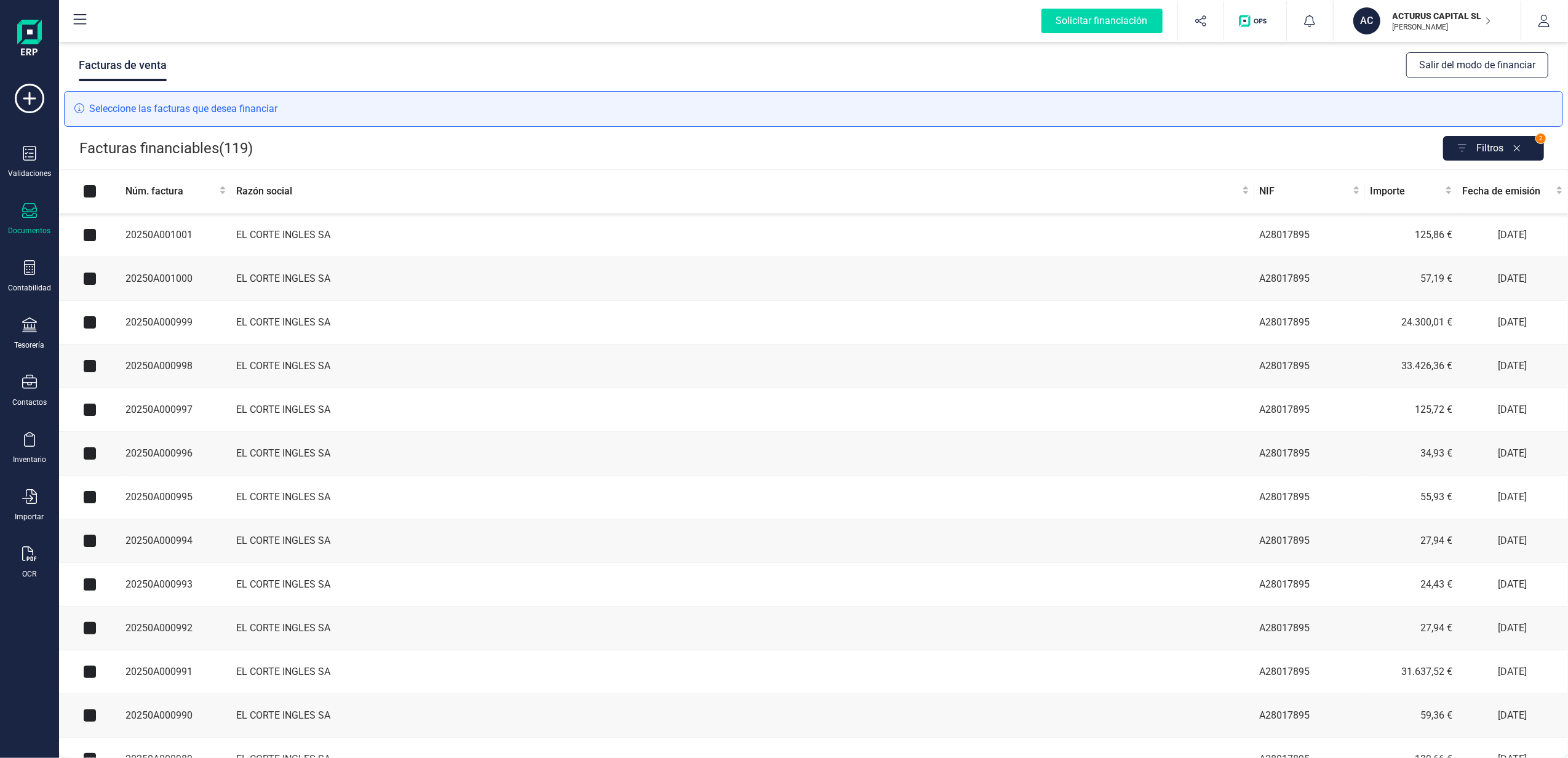
checkbox input "true"
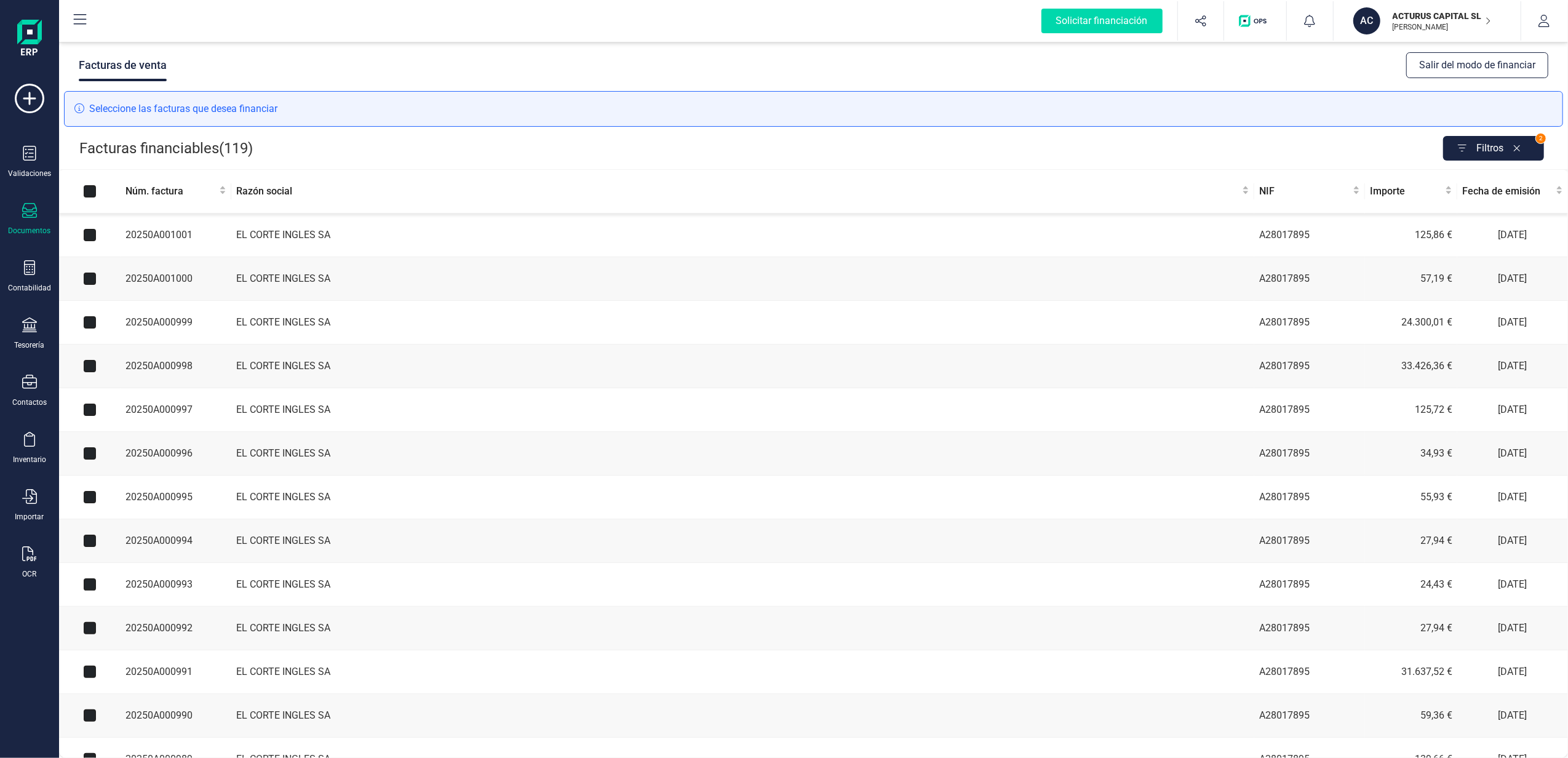
checkbox input "true"
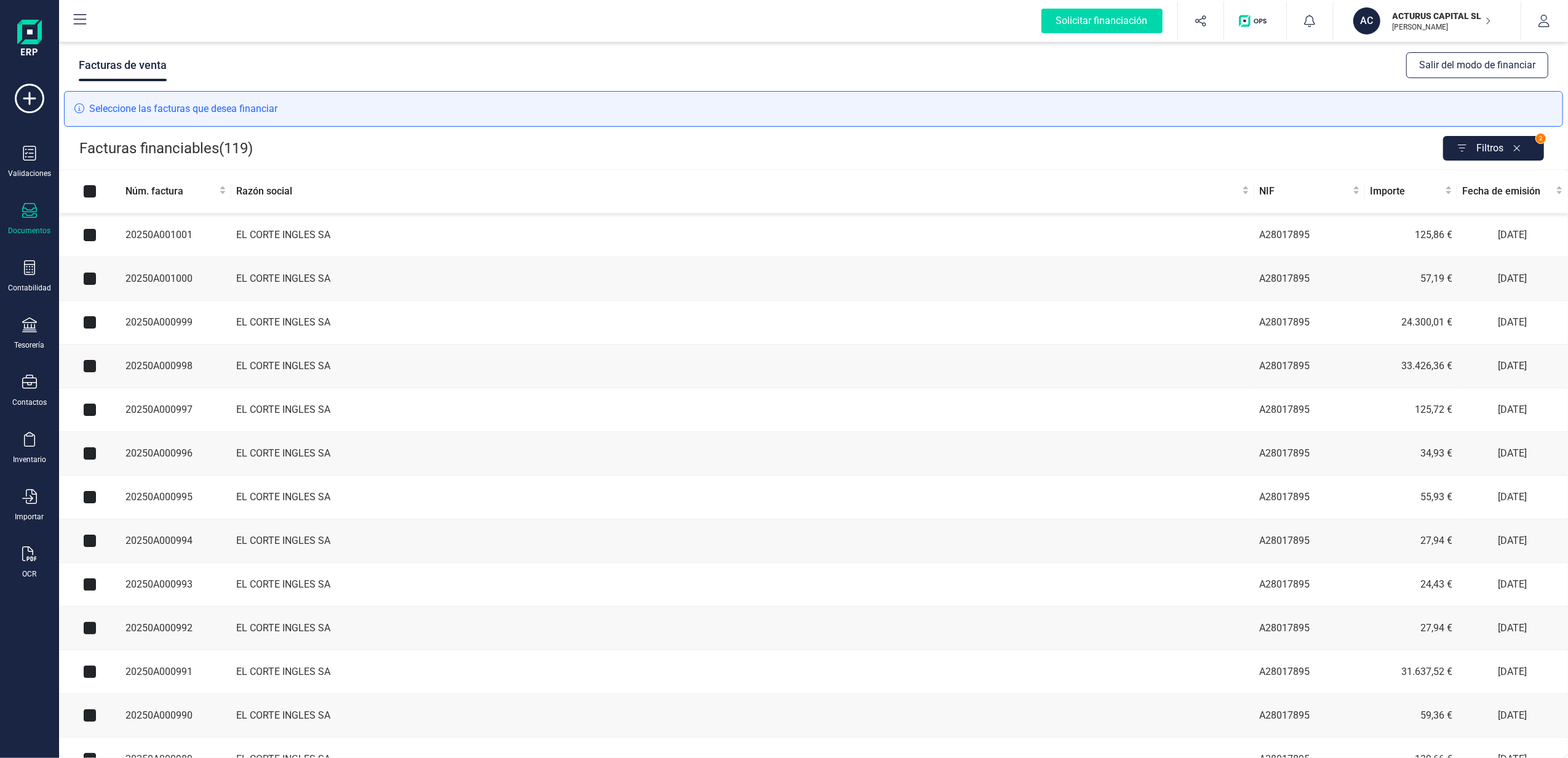
checkbox input "true"
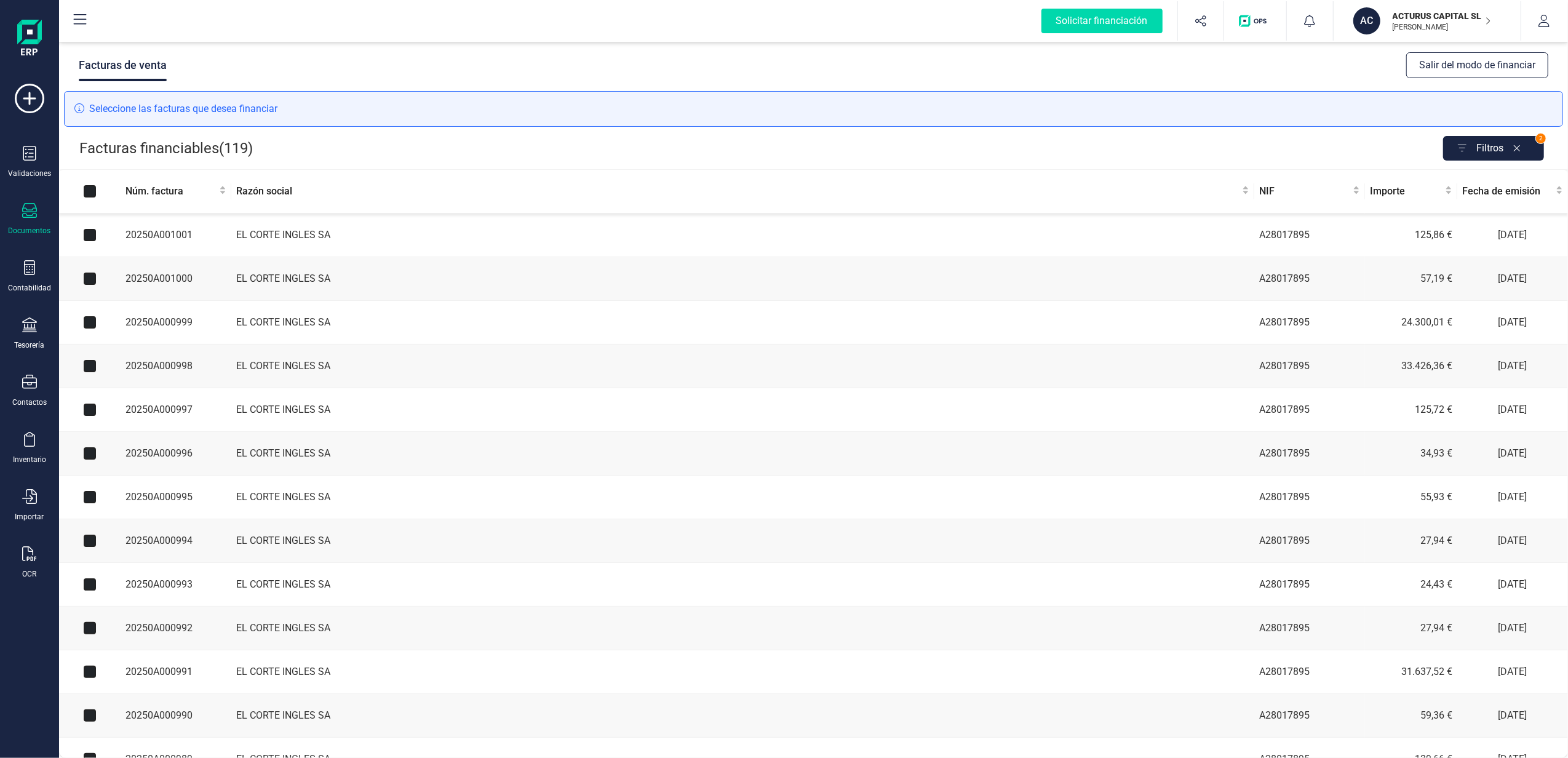
checkbox input "true"
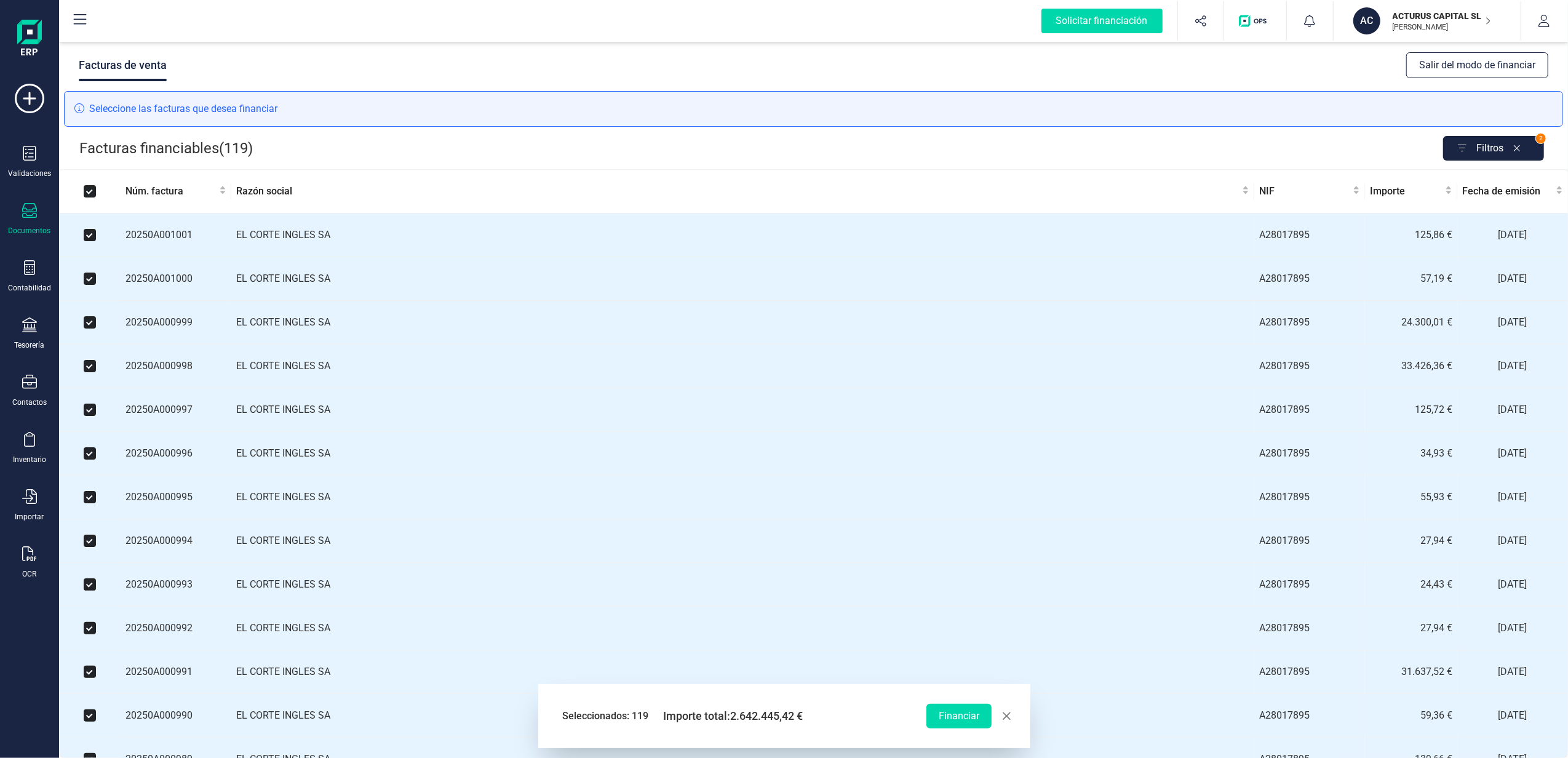
click at [86, 188] on input "Select all" at bounding box center [90, 191] width 12 height 12
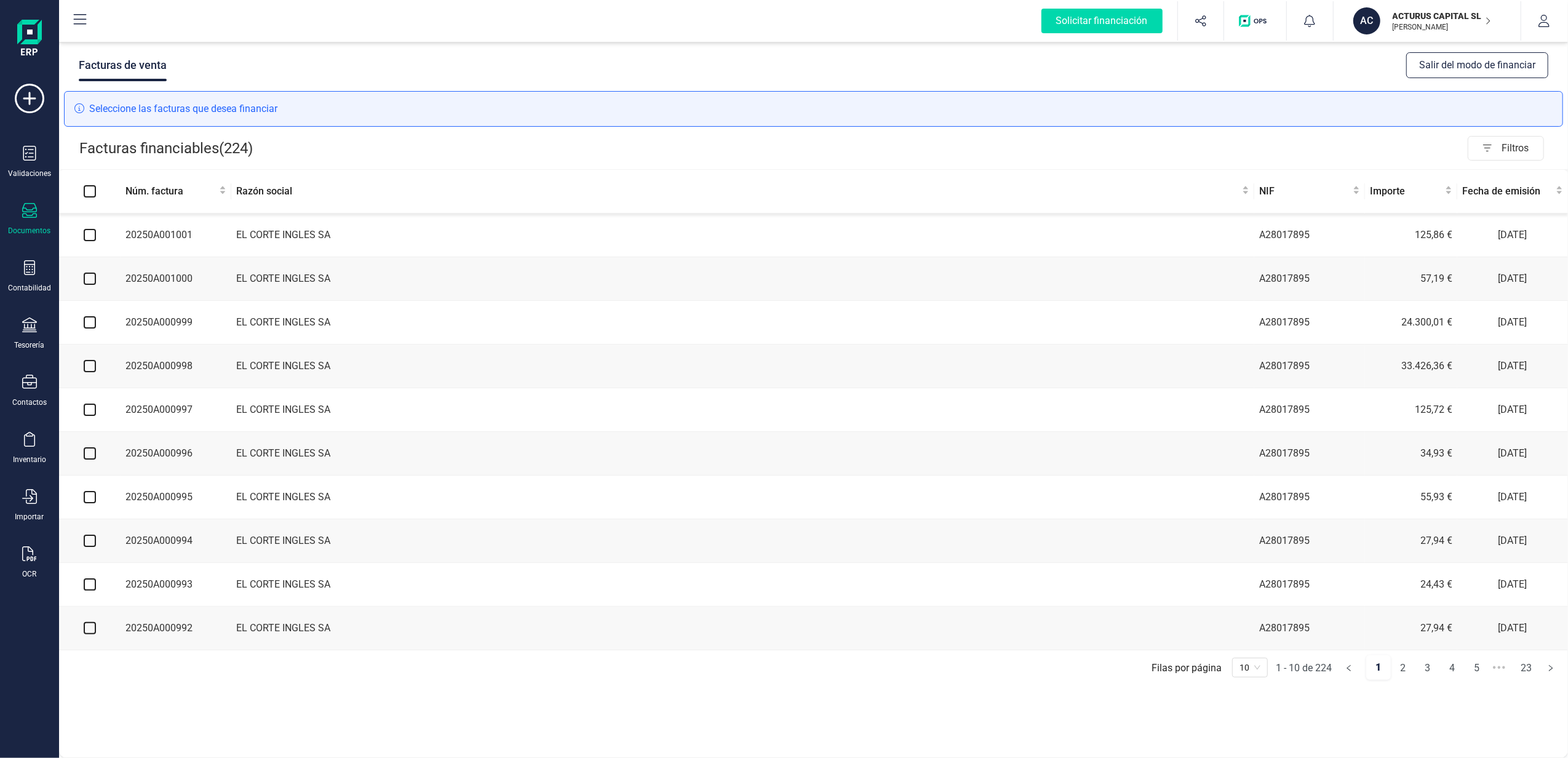
click at [86, 184] on label at bounding box center [90, 191] width 12 height 14
click at [86, 185] on input "Select all" at bounding box center [90, 191] width 12 height 12
checkbox input "true"
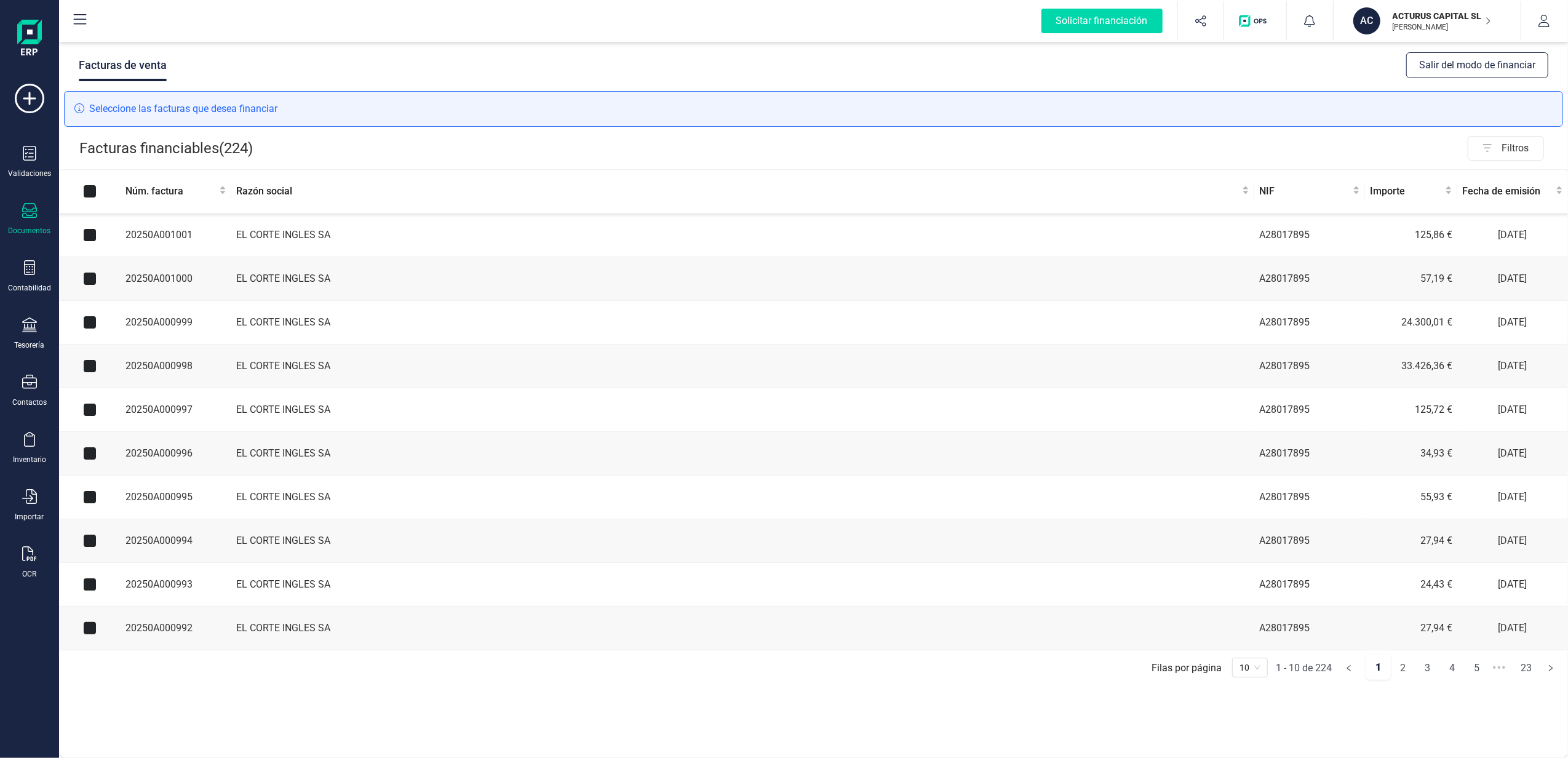
checkbox input "true"
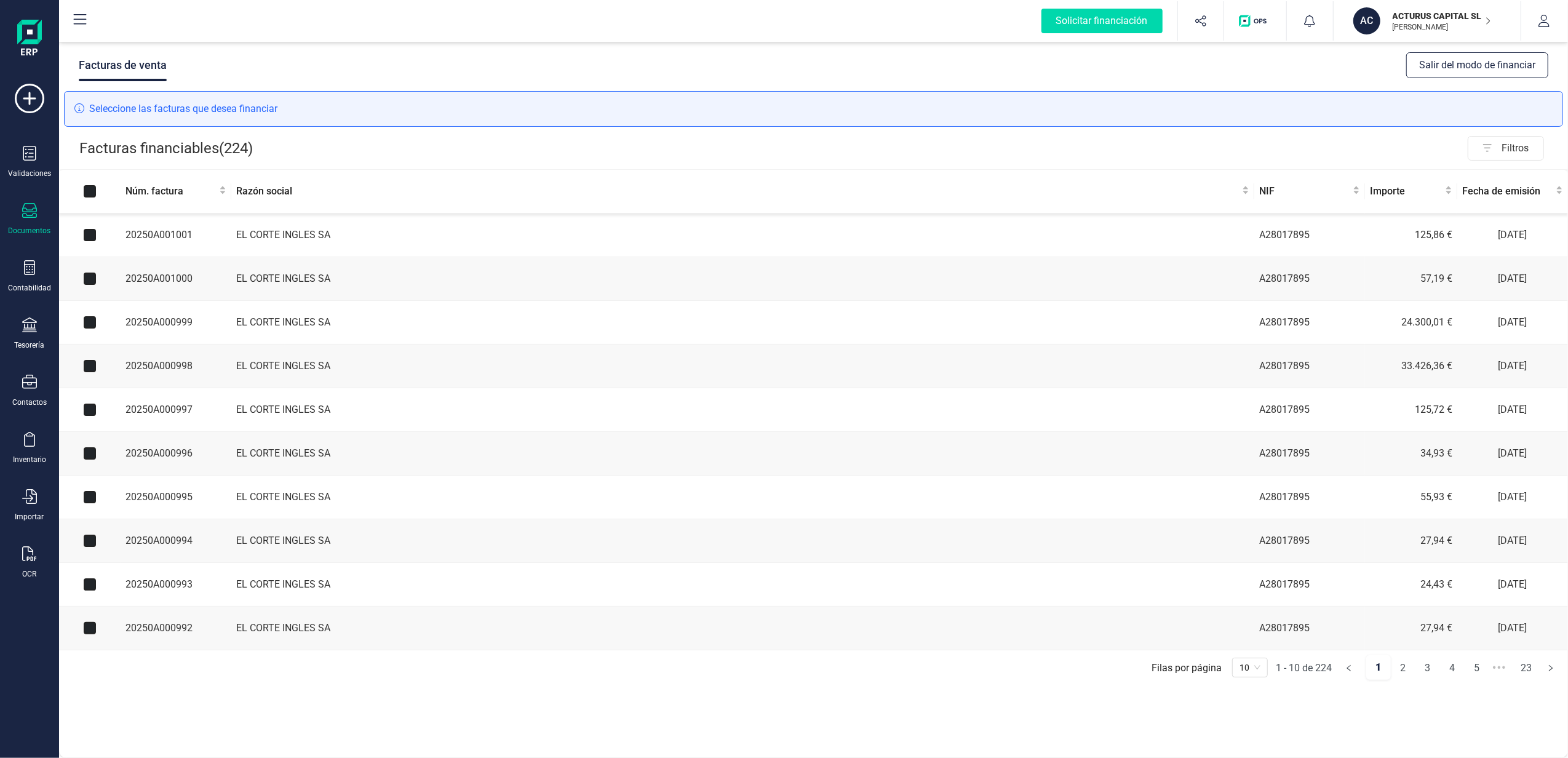
checkbox input "true"
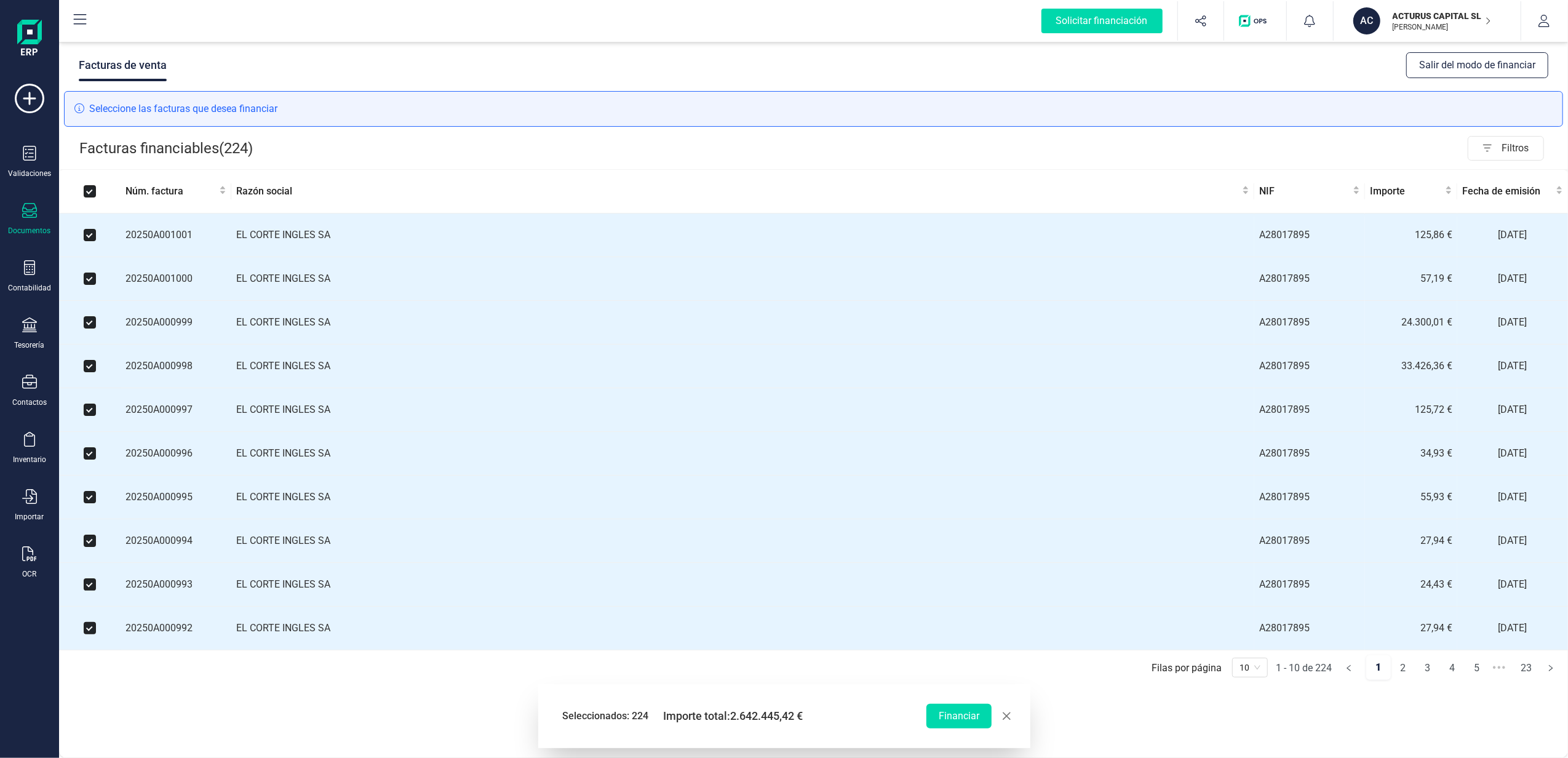
click at [86, 184] on label at bounding box center [90, 191] width 12 height 14
click at [86, 185] on input "Select all" at bounding box center [90, 191] width 12 height 12
checkbox input "false"
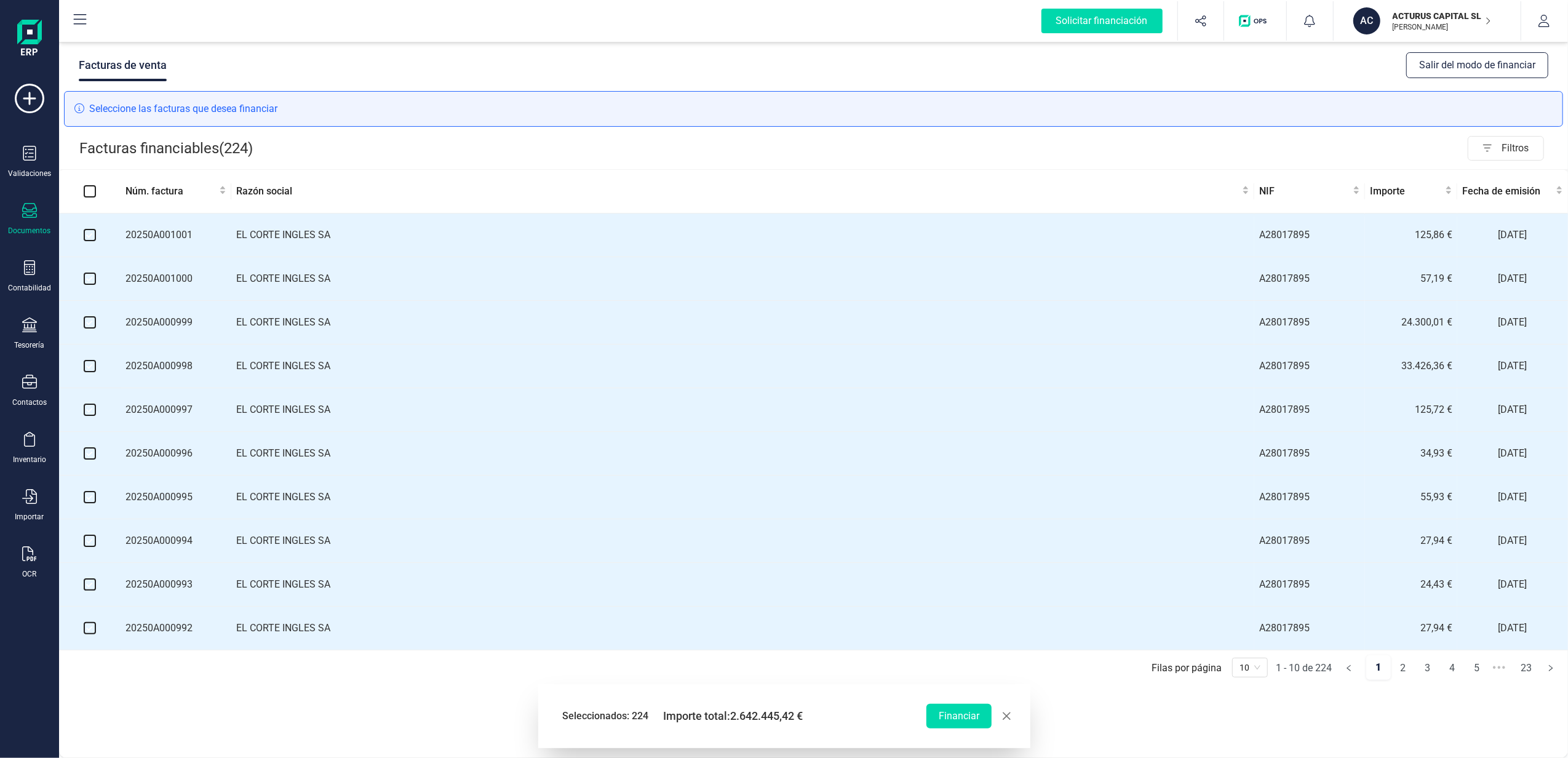
checkbox input "false"
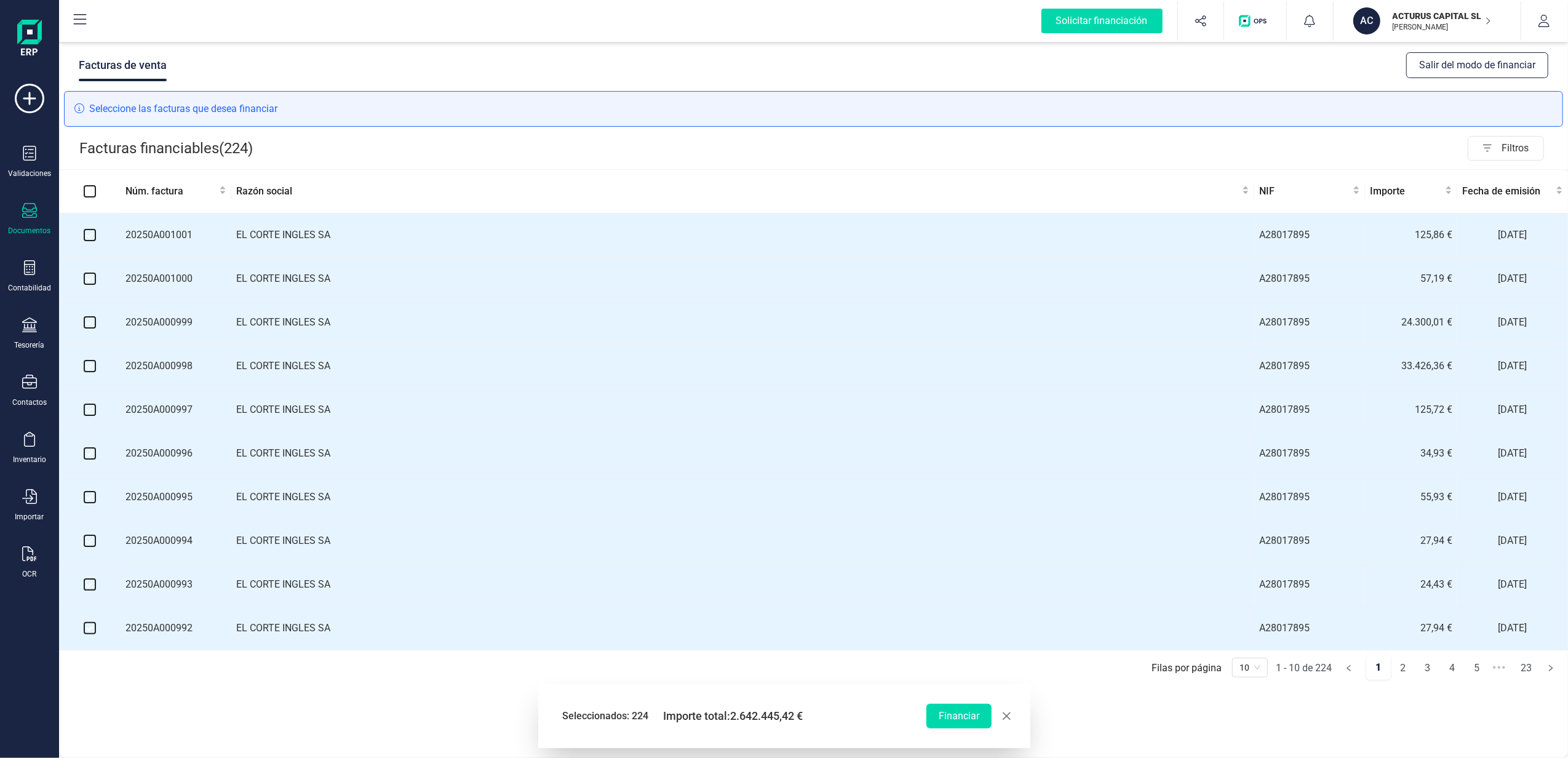
checkbox input "false"
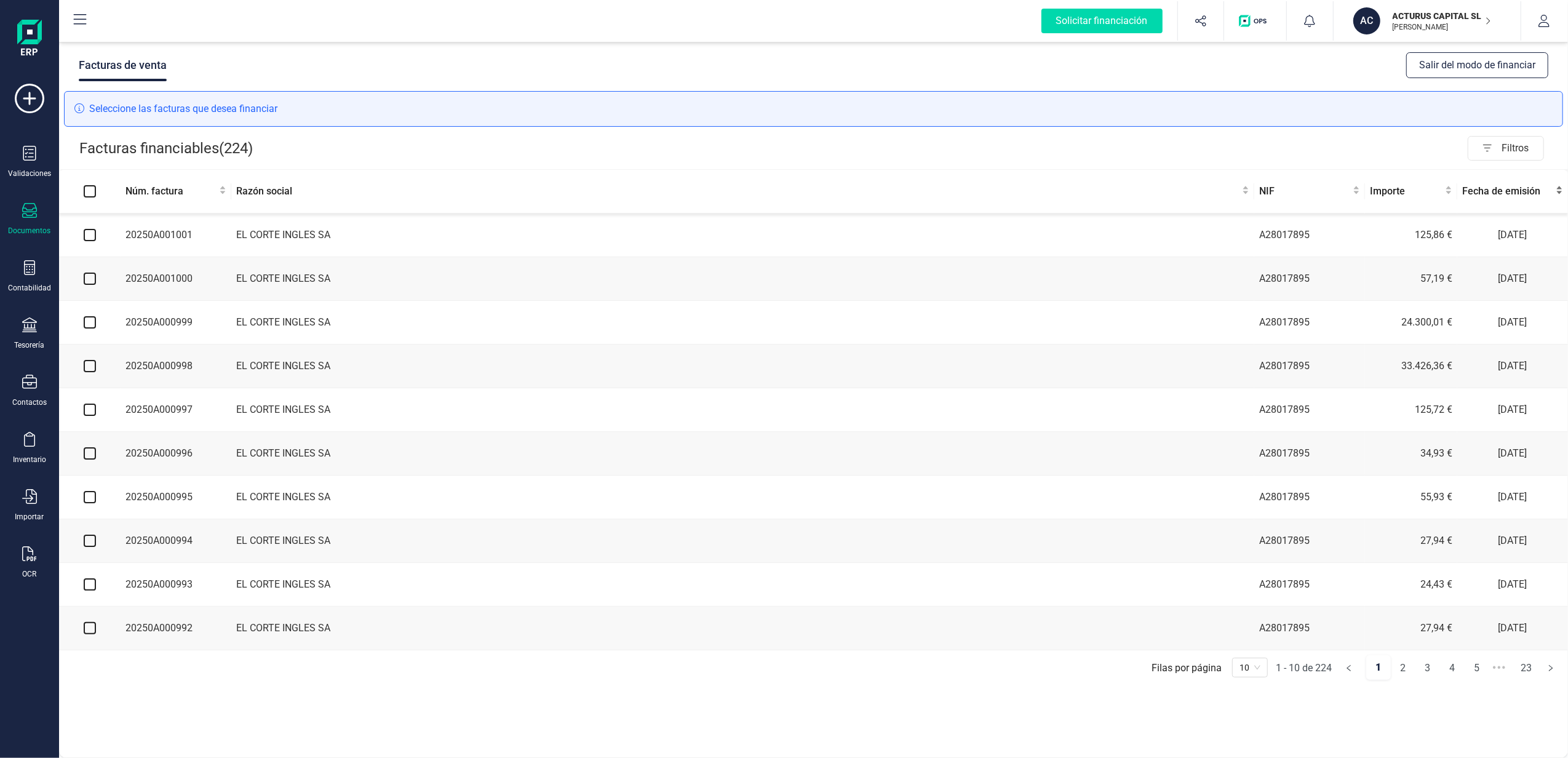
click at [1531, 189] on span "Fecha de emisión" at bounding box center [1507, 191] width 91 height 15
click at [90, 240] on input "checkbox" at bounding box center [90, 235] width 12 height 12
checkbox input "true"
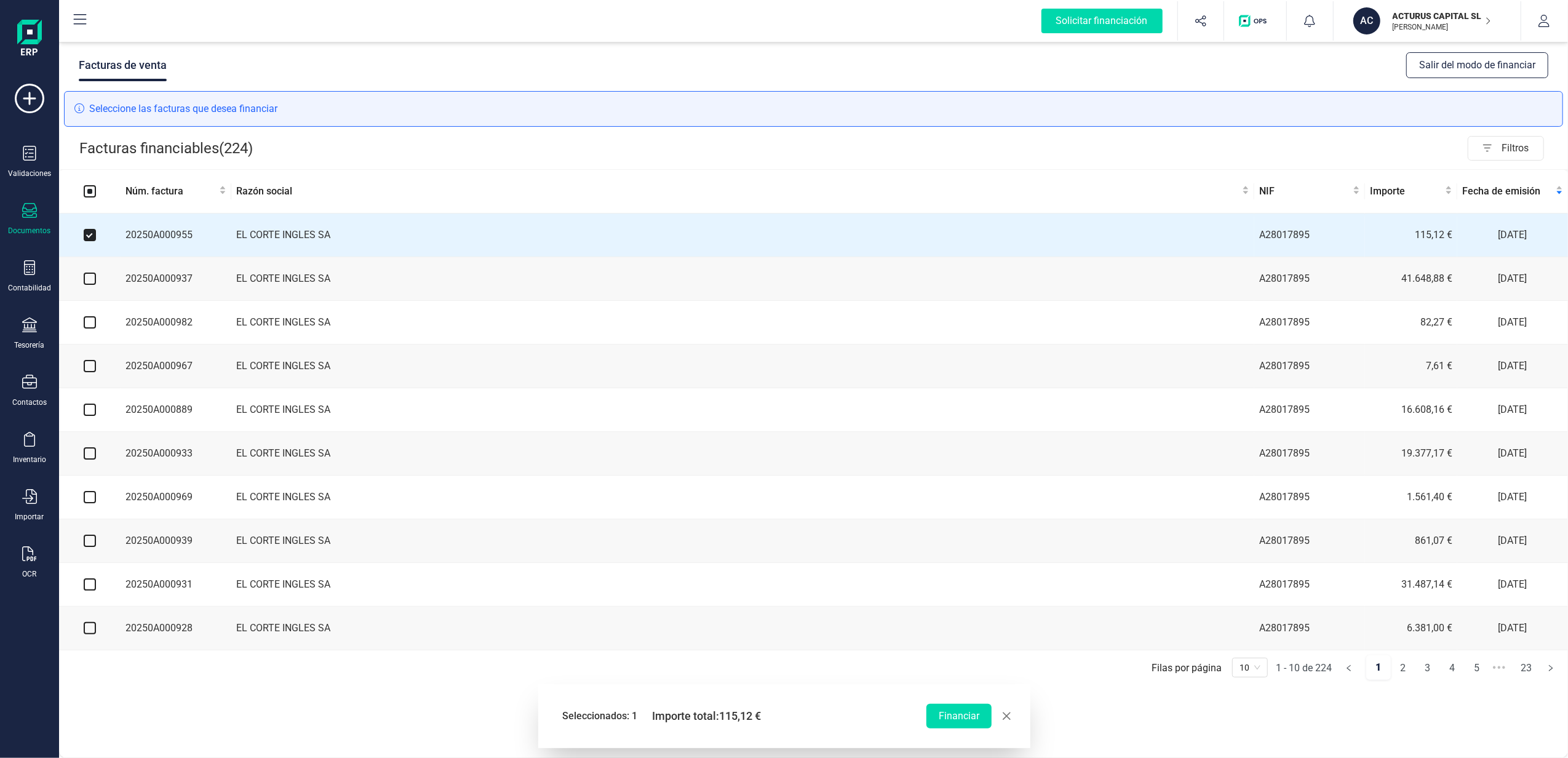
click at [91, 283] on input "checkbox" at bounding box center [90, 279] width 12 height 12
checkbox input "true"
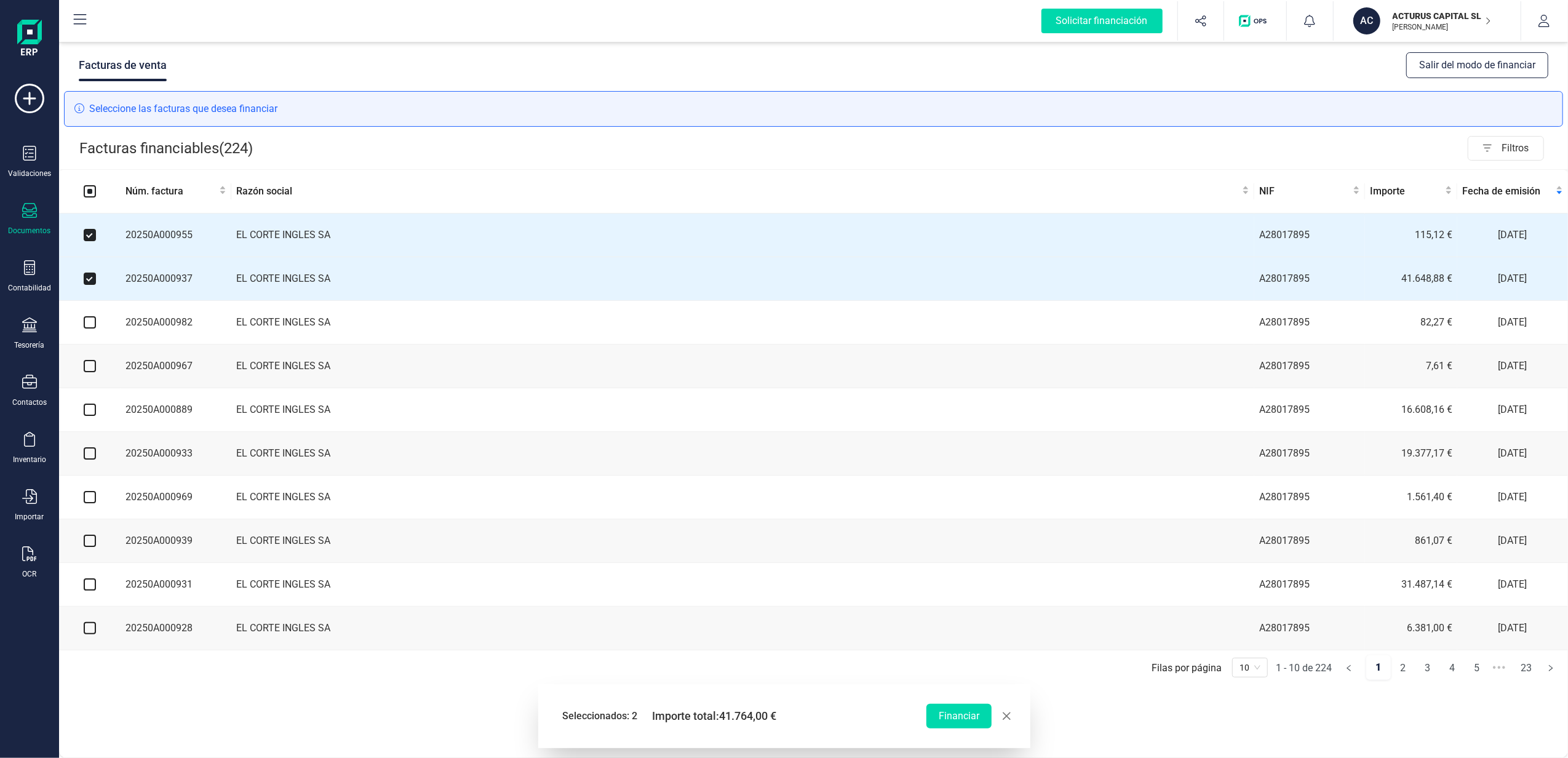
click at [89, 325] on input "checkbox" at bounding box center [90, 322] width 12 height 12
checkbox input "true"
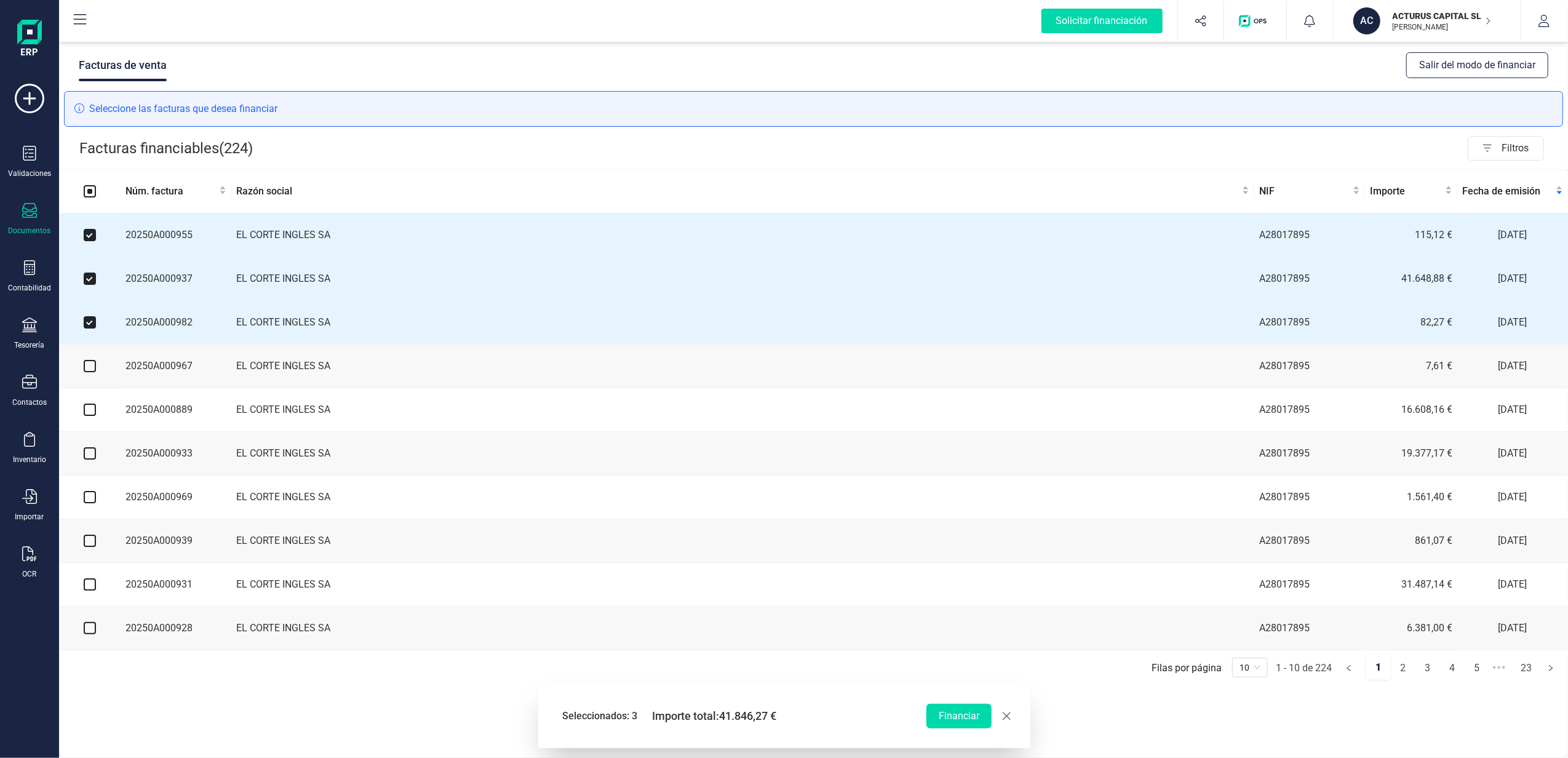
click at [89, 372] on input "checkbox" at bounding box center [90, 366] width 12 height 12
checkbox input "true"
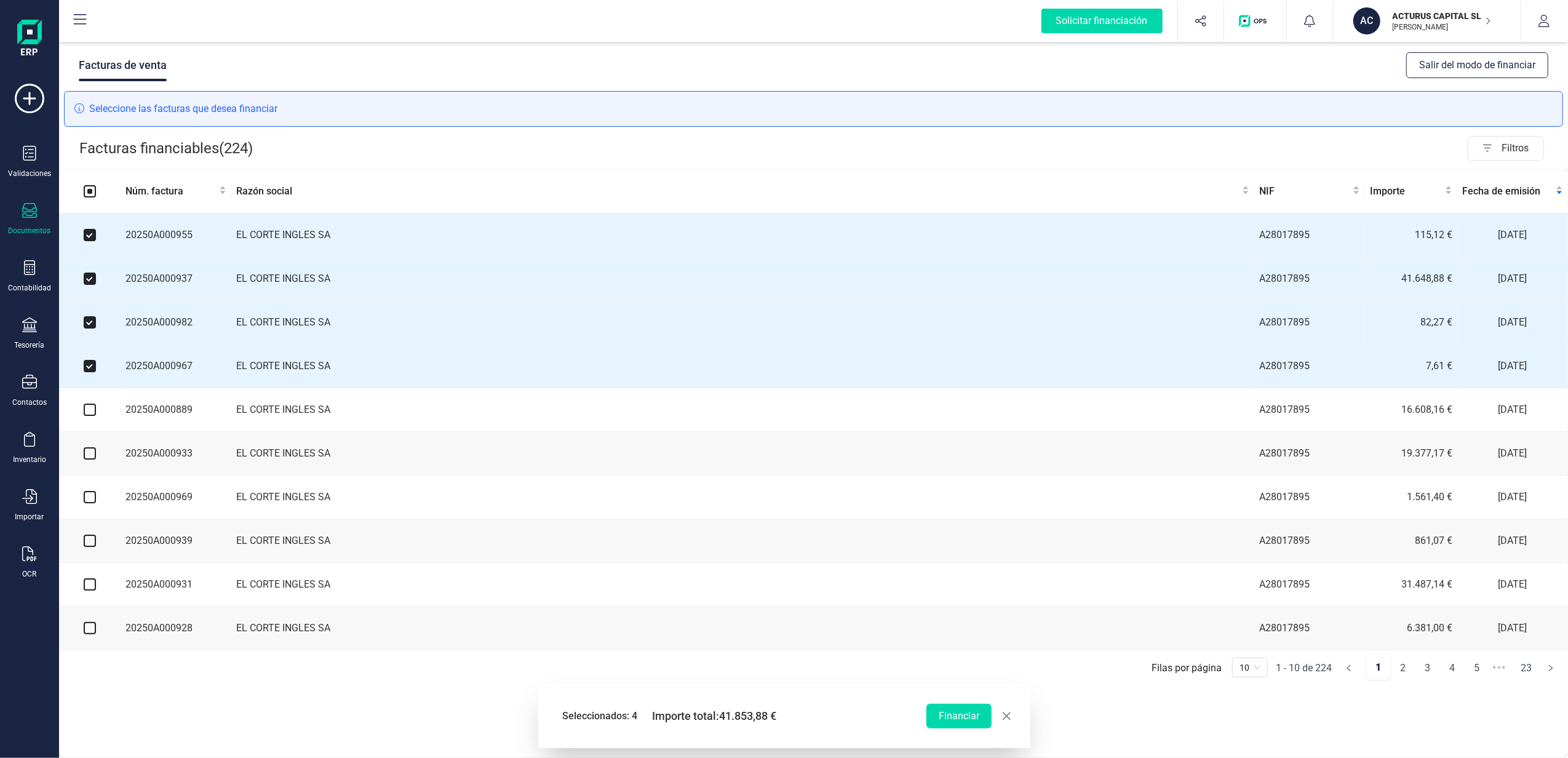
drag, startPoint x: 89, startPoint y: 417, endPoint x: 87, endPoint y: 436, distance: 19.1
click at [89, 416] on input "checkbox" at bounding box center [90, 410] width 12 height 12
checkbox input "true"
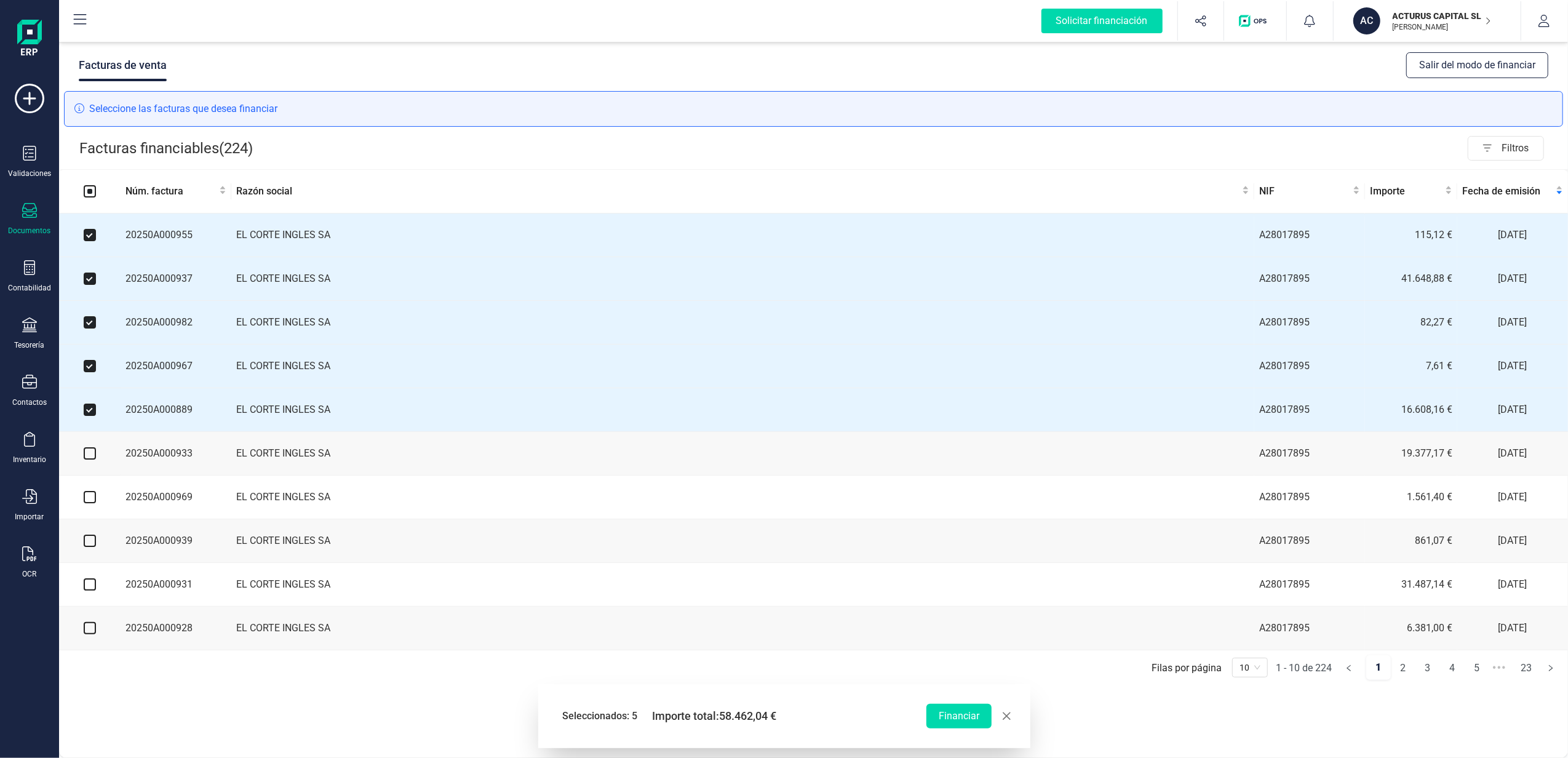
click at [92, 460] on input "checkbox" at bounding box center [90, 454] width 12 height 12
checkbox input "true"
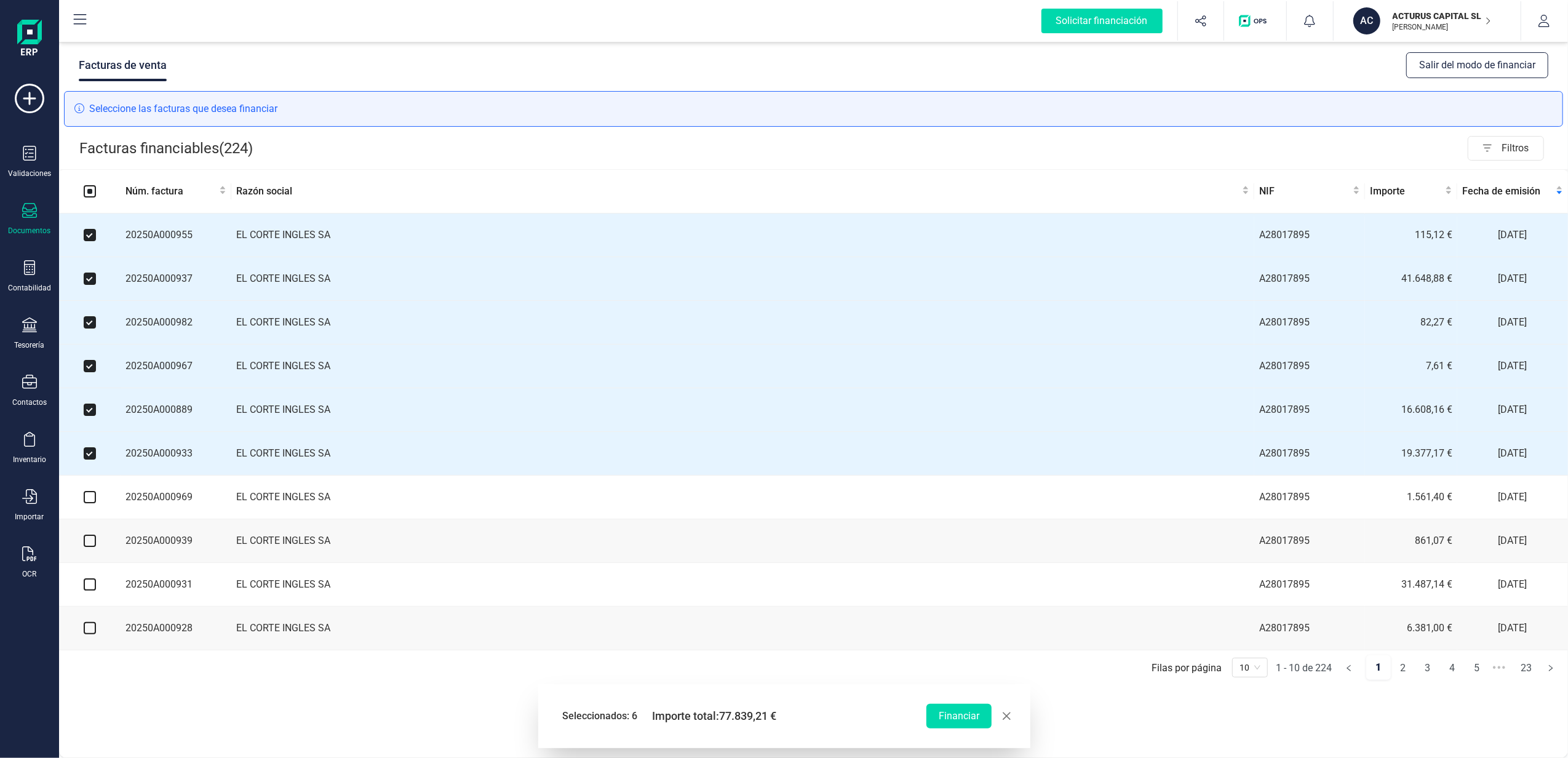
click at [91, 503] on input "checkbox" at bounding box center [90, 497] width 12 height 12
checkbox input "true"
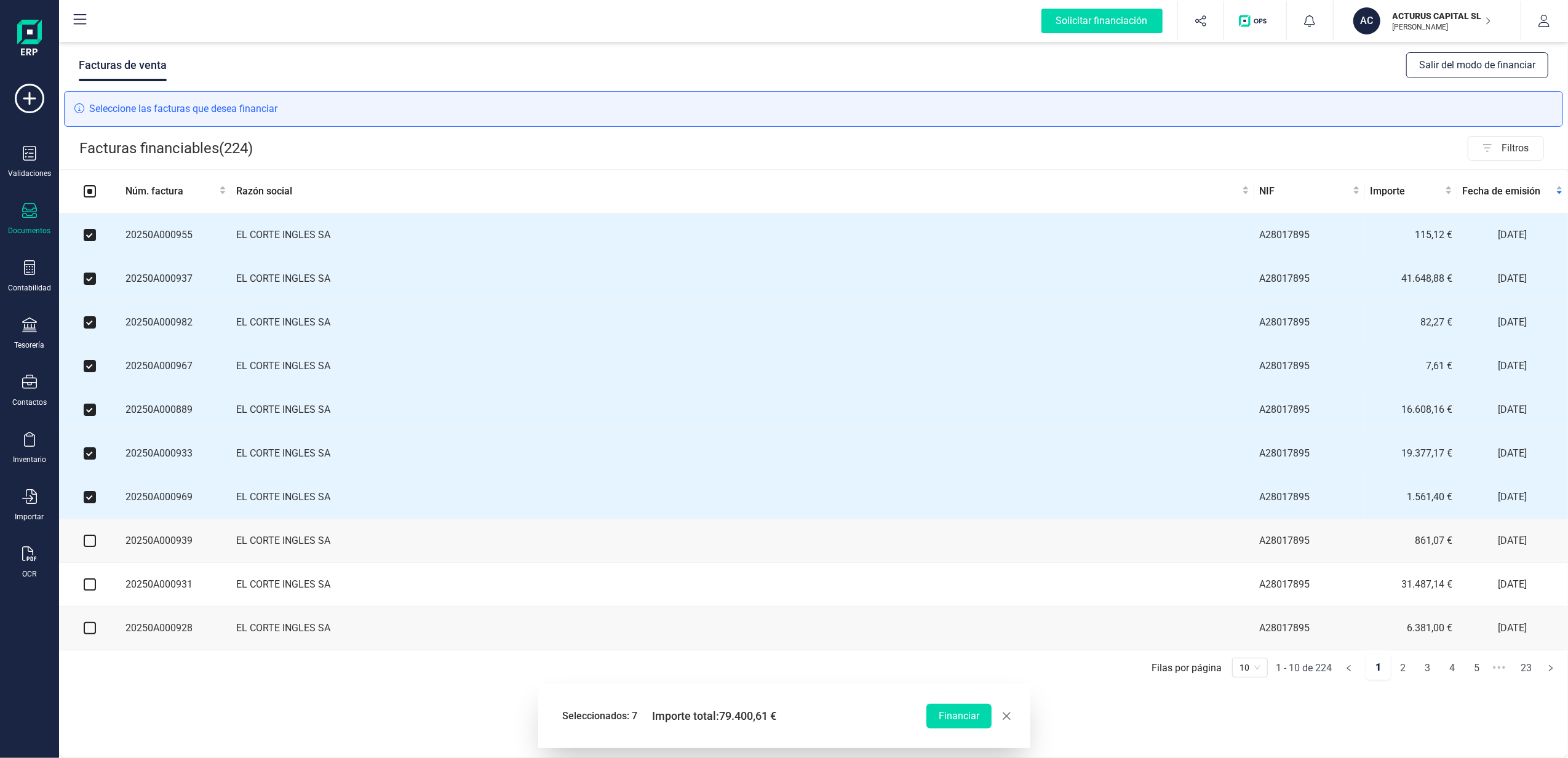
drag, startPoint x: 90, startPoint y: 547, endPoint x: 90, endPoint y: 560, distance: 13.0
click at [90, 547] on input "checkbox" at bounding box center [90, 541] width 12 height 12
checkbox input "true"
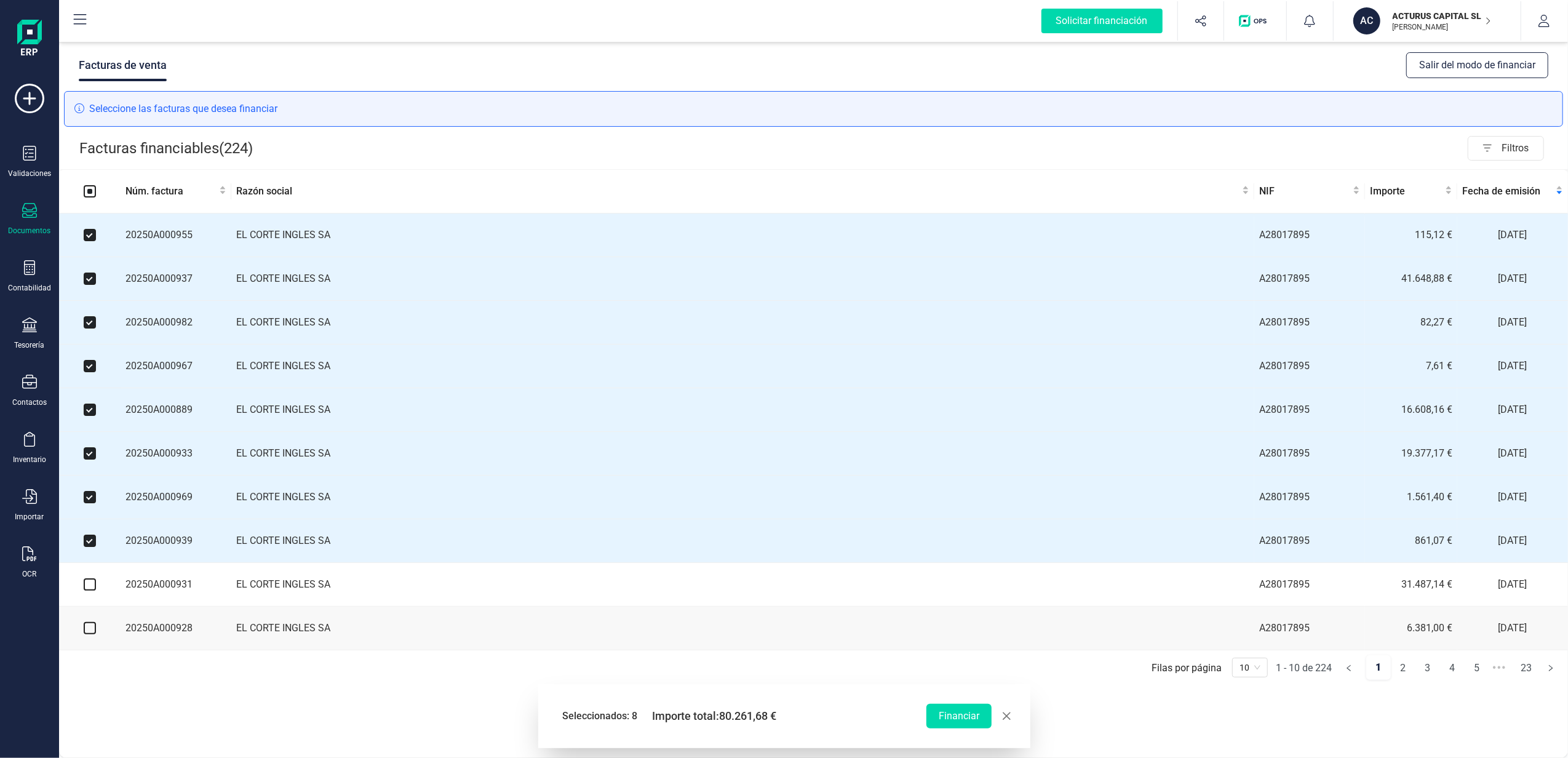
click at [89, 591] on input "checkbox" at bounding box center [90, 585] width 12 height 12
checkbox input "true"
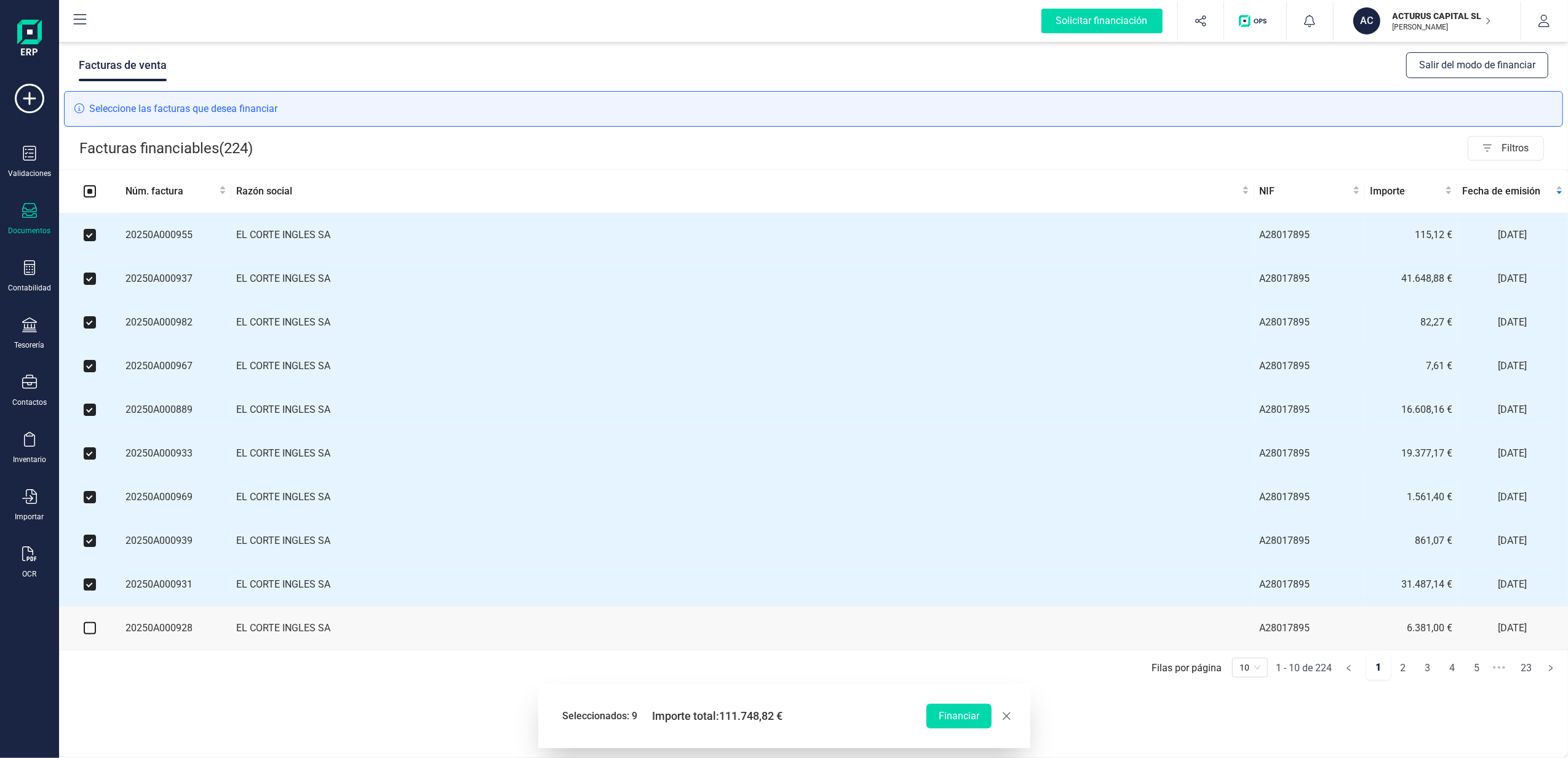
click at [87, 635] on input "checkbox" at bounding box center [90, 628] width 12 height 12
checkbox input "true"
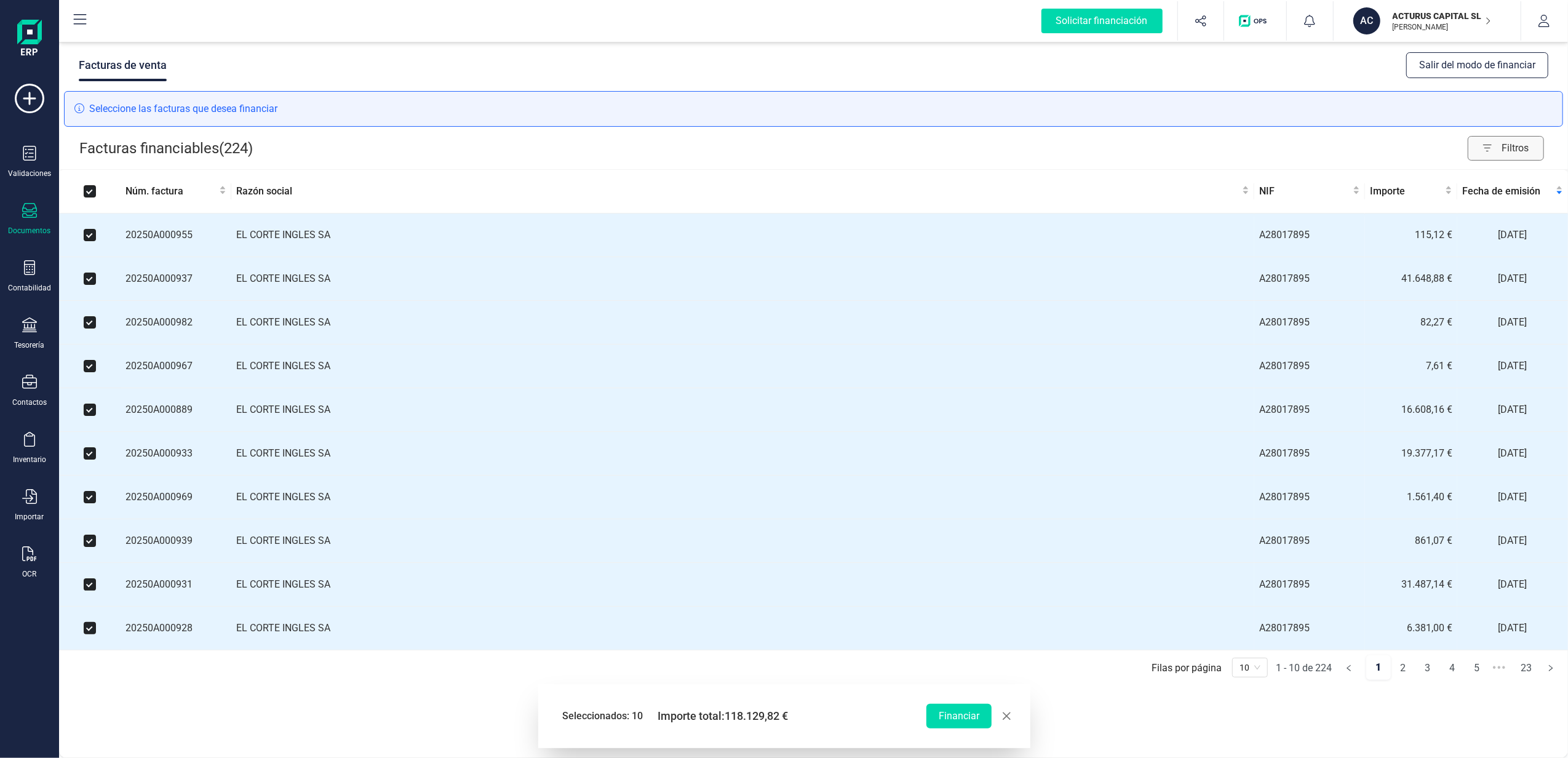
click at [1504, 148] on span "Filtros" at bounding box center [1522, 148] width 42 height 24
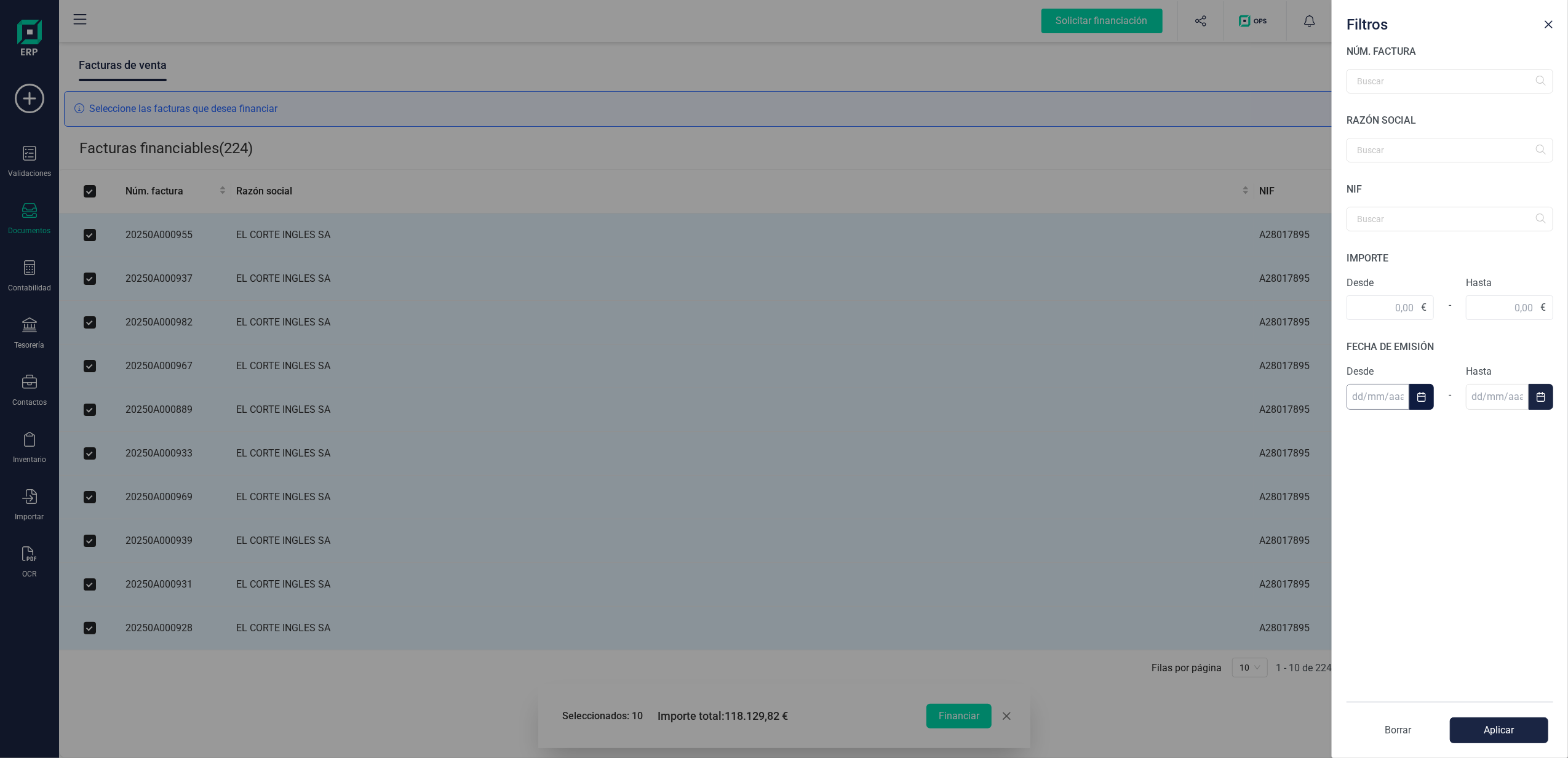
click at [1388, 399] on input "text" at bounding box center [1378, 397] width 63 height 26
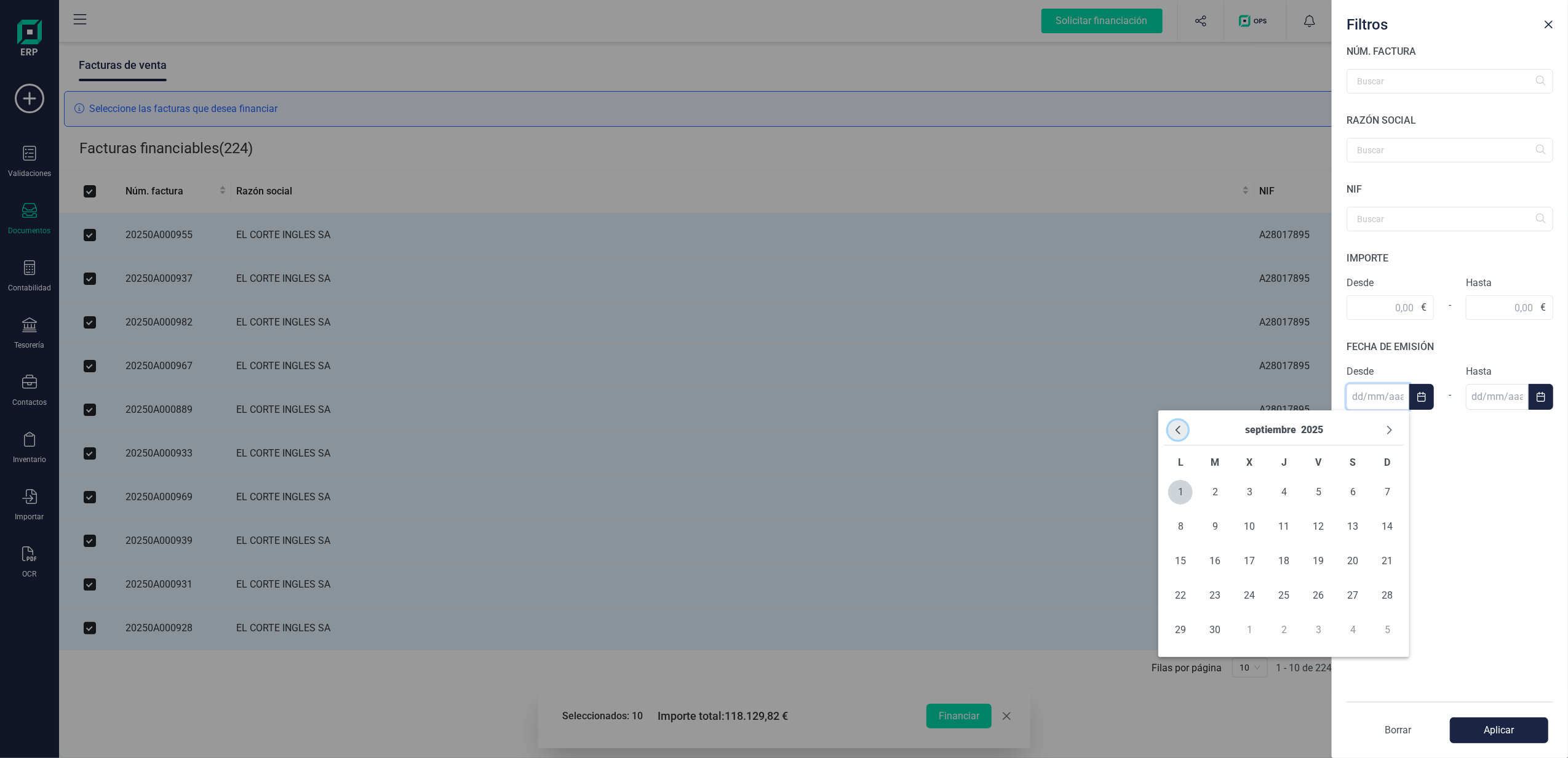
click at [1175, 436] on button "Previous Month" at bounding box center [1178, 430] width 19 height 19
drag, startPoint x: 1391, startPoint y: 633, endPoint x: 1490, endPoint y: 483, distance: 179.7
click at [1389, 633] on span "31" at bounding box center [1386, 630] width 24 height 24
type input "[DATE]"
checkbox input "false"
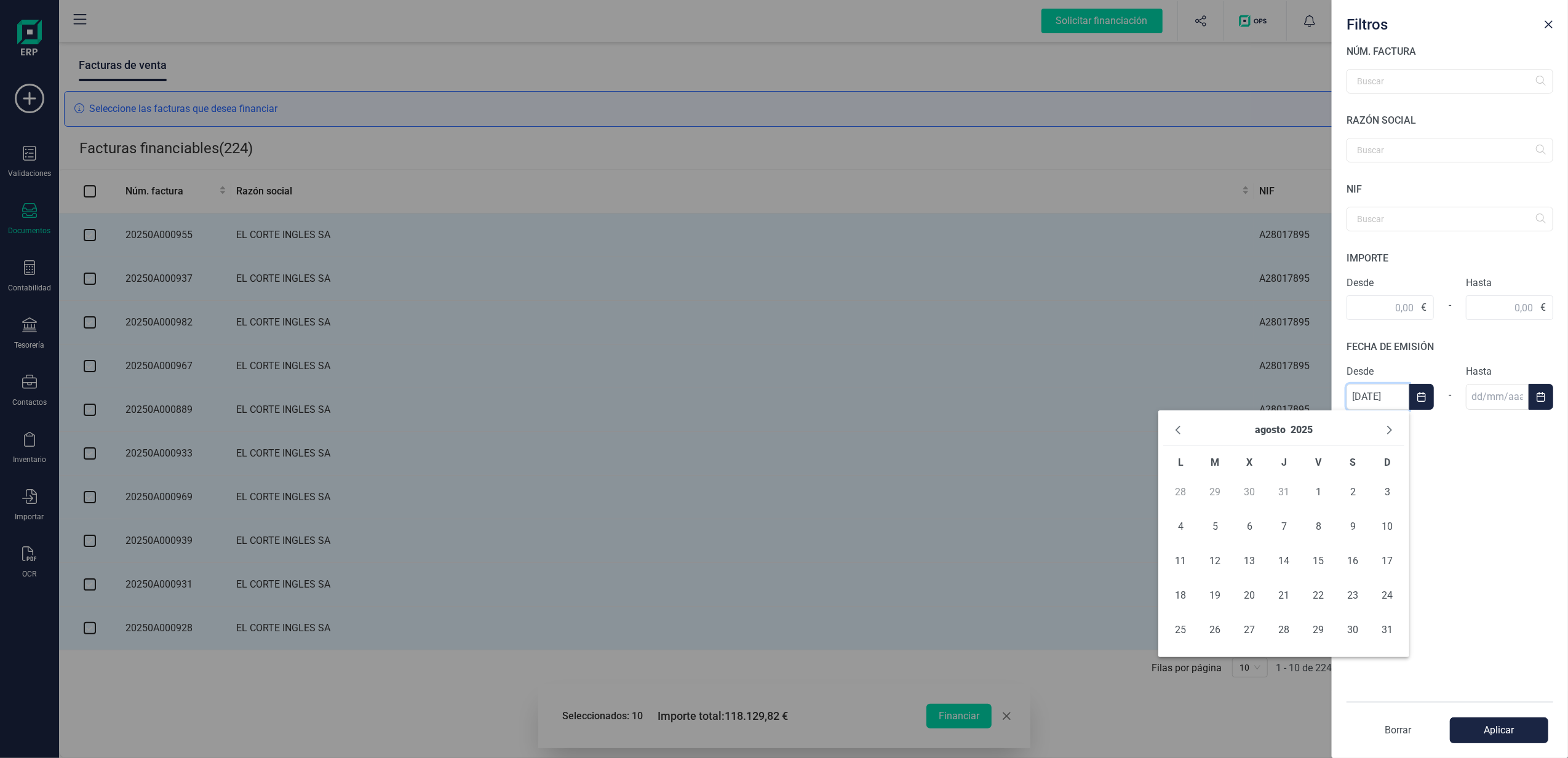
checkbox input "false"
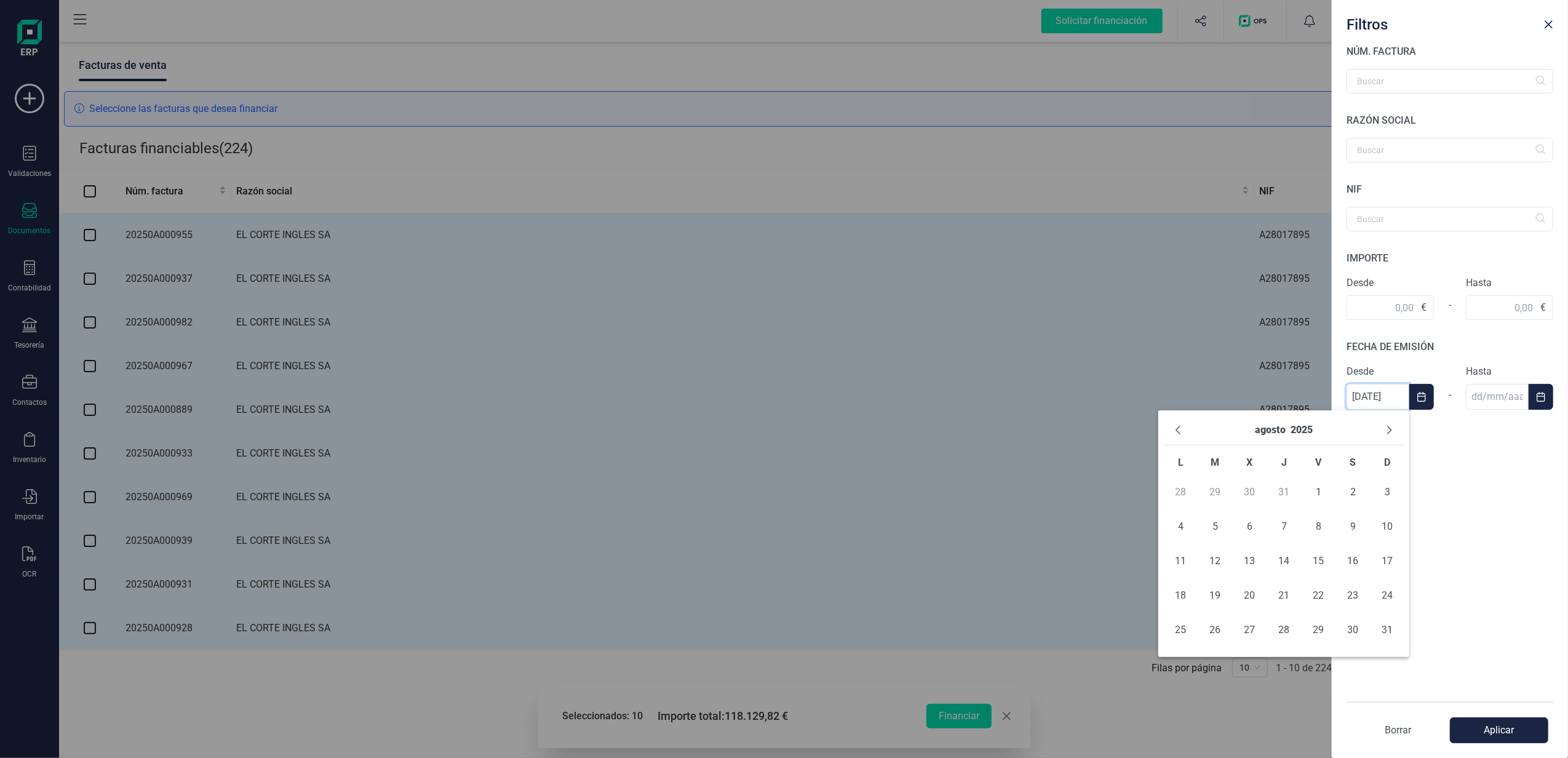
checkbox input "false"
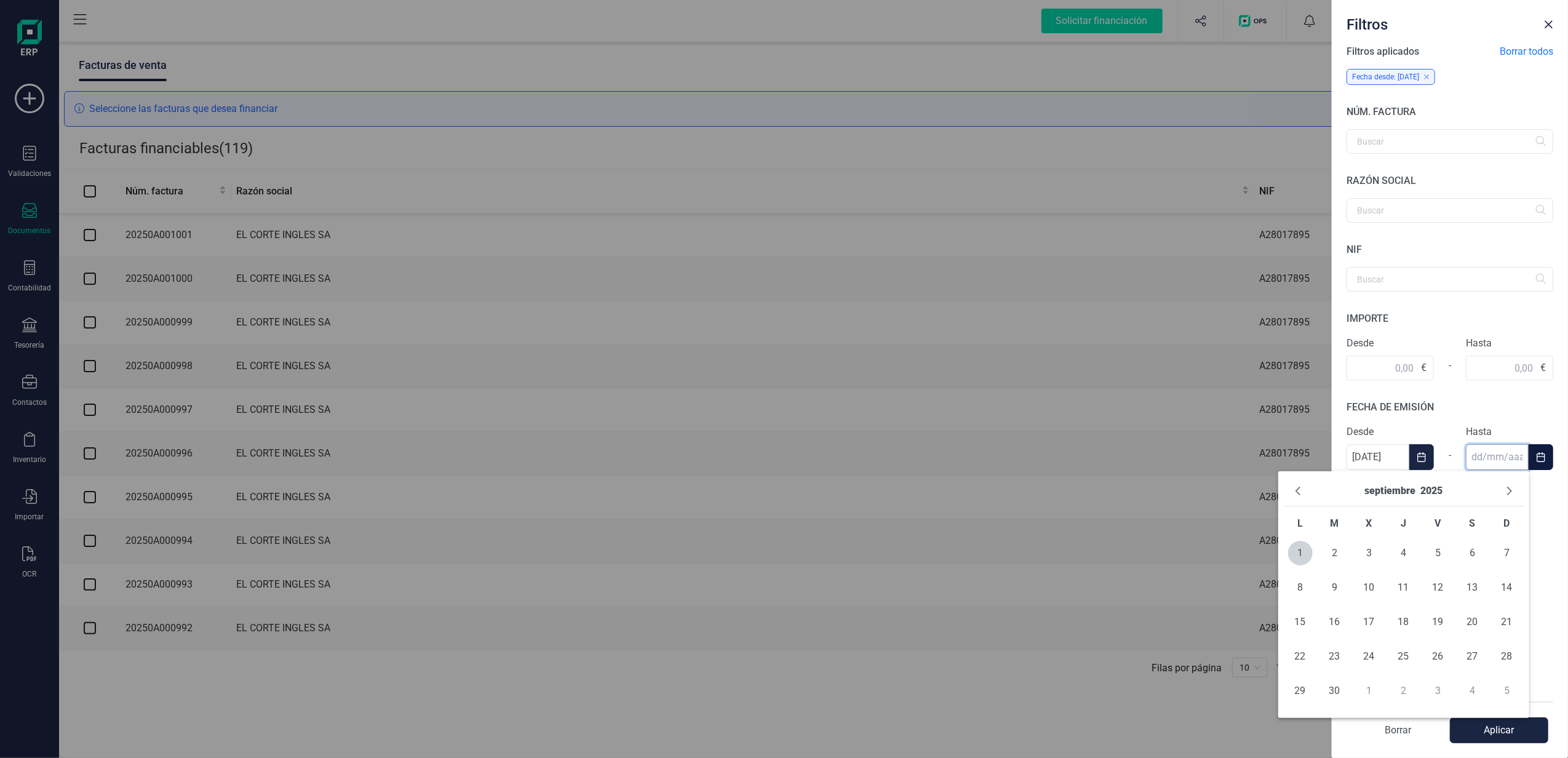
click at [1504, 451] on input "text" at bounding box center [1497, 457] width 63 height 26
click at [1295, 489] on icon "Previous Month" at bounding box center [1298, 491] width 10 height 10
click at [1506, 692] on span "31" at bounding box center [1507, 691] width 24 height 24
type input "[DATE]"
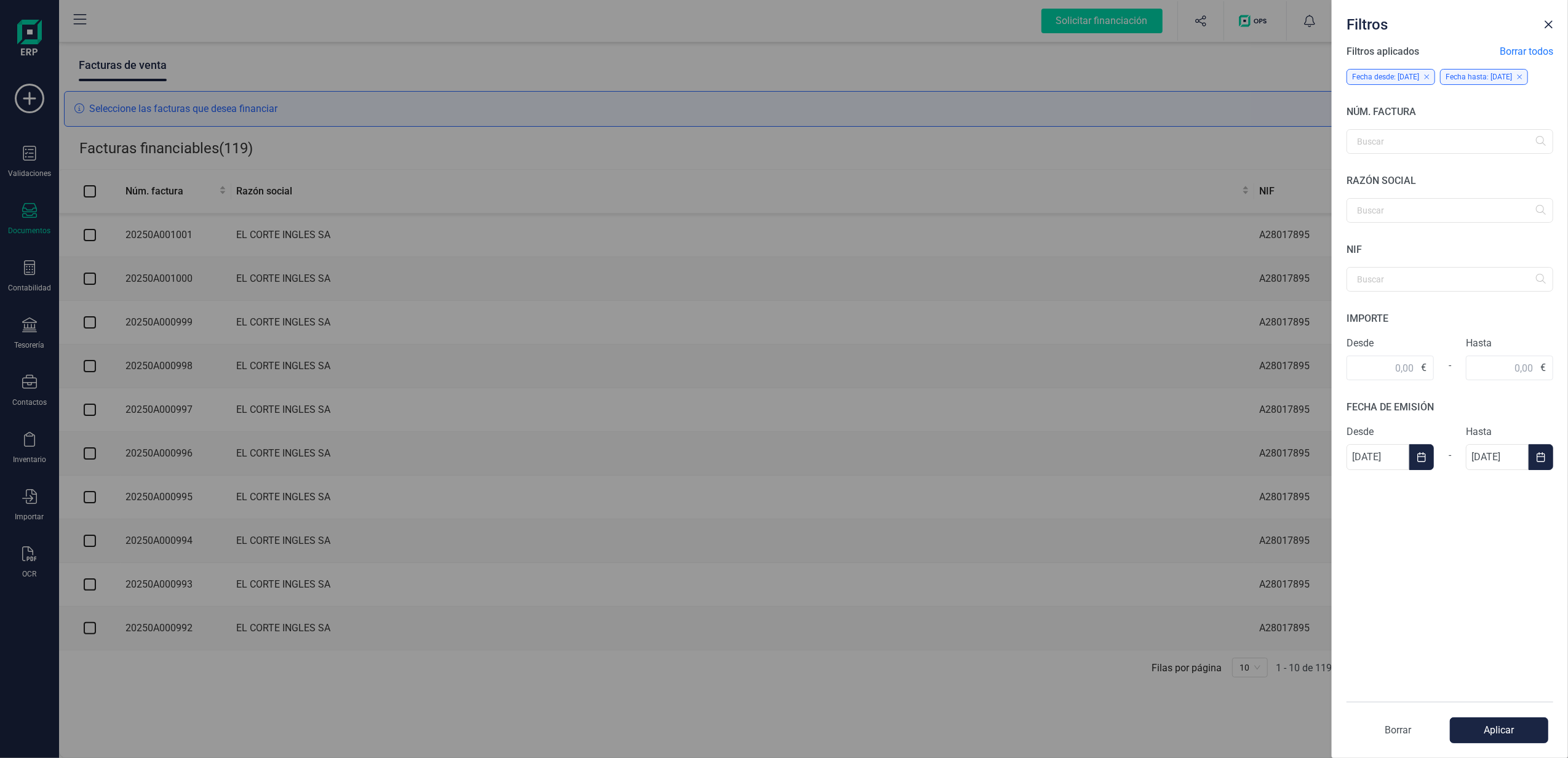
click at [1506, 742] on button "Aplicar" at bounding box center [1499, 730] width 98 height 26
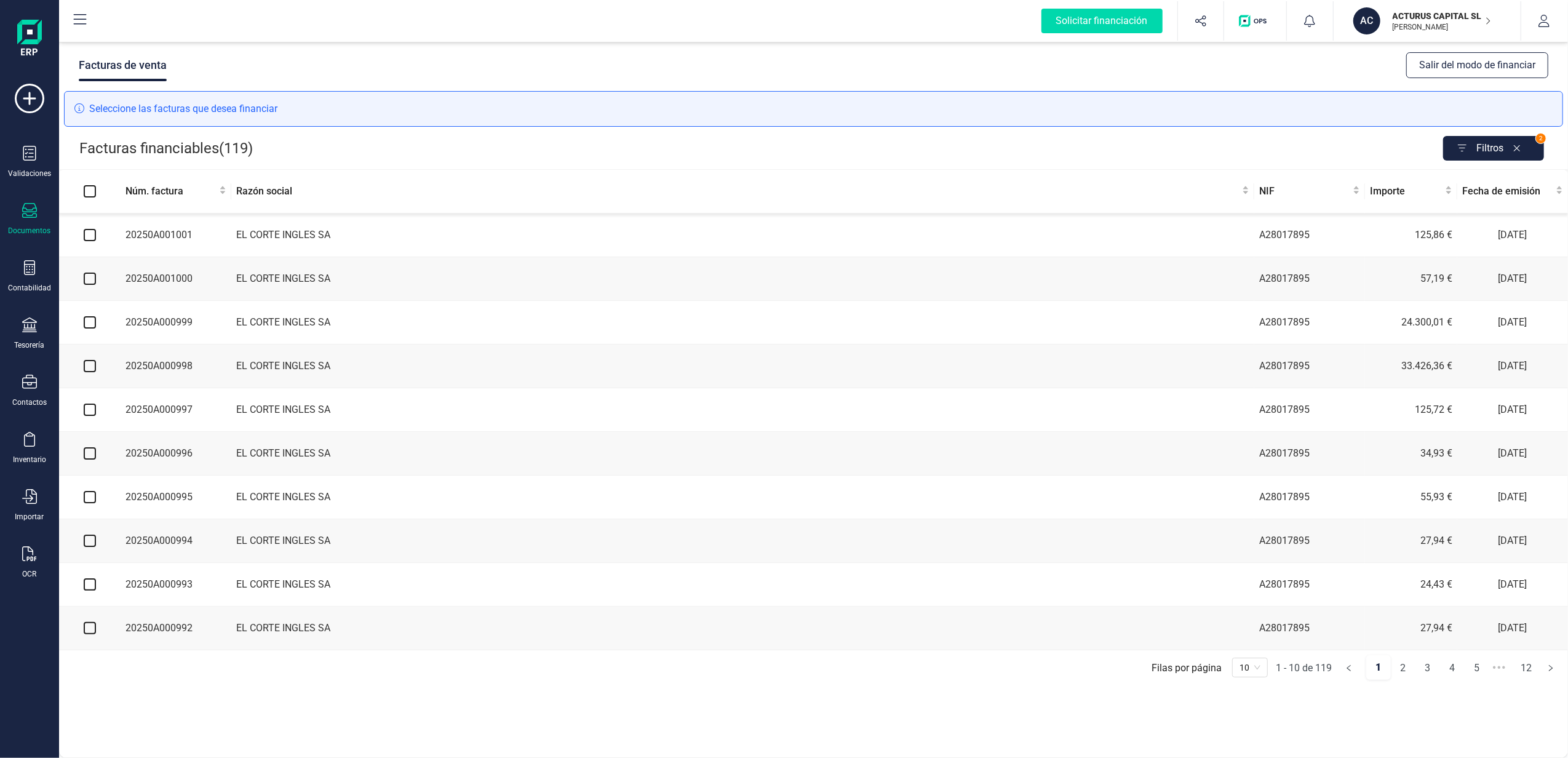
click at [1474, 150] on icon "button" at bounding box center [1460, 148] width 33 height 19
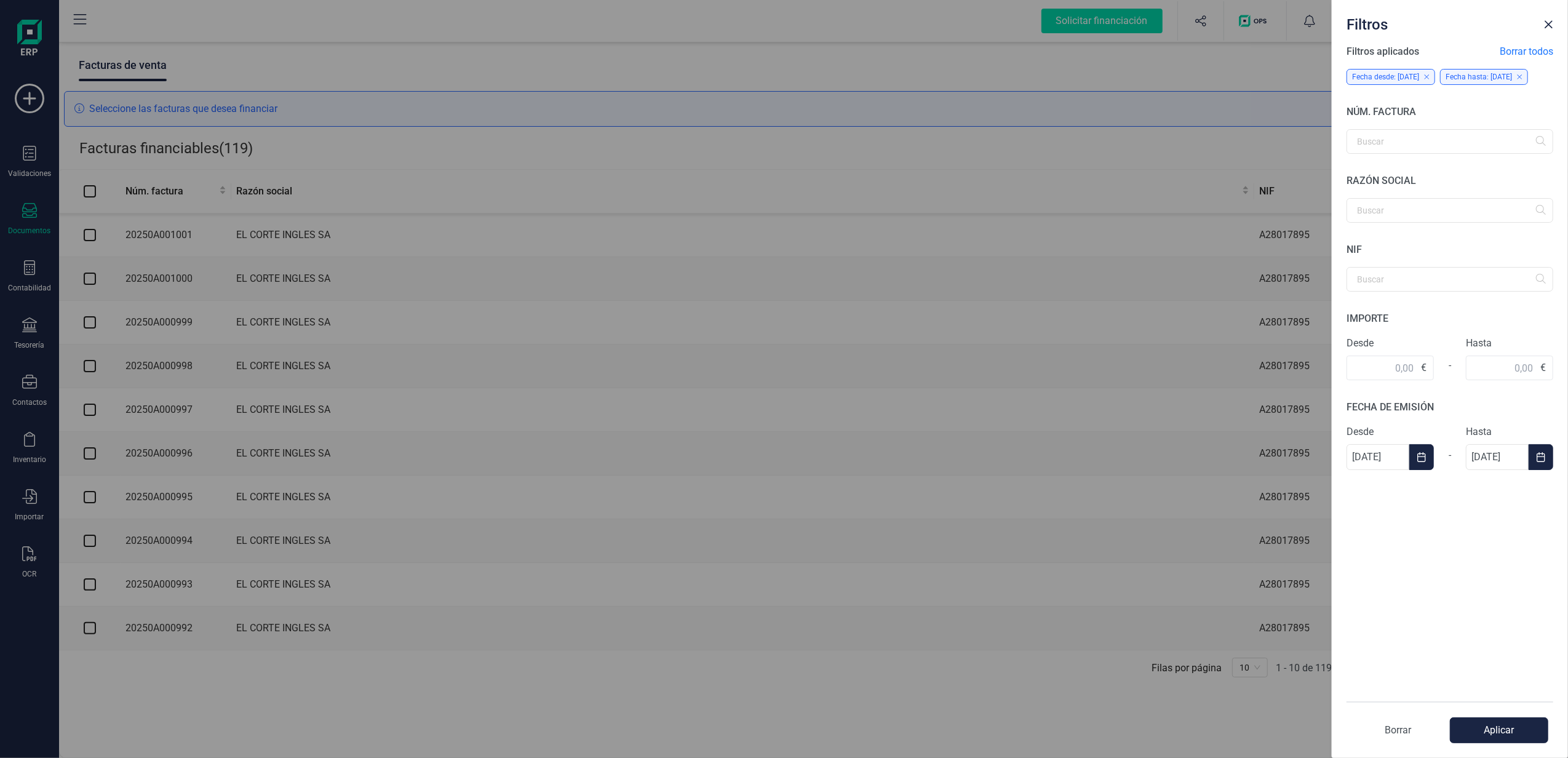
click at [1124, 364] on div "Filtros Filtros aplicados Borrar todos Fecha desde: 31/08/2025 Fecha hasta: 31/…" at bounding box center [784, 379] width 1568 height 758
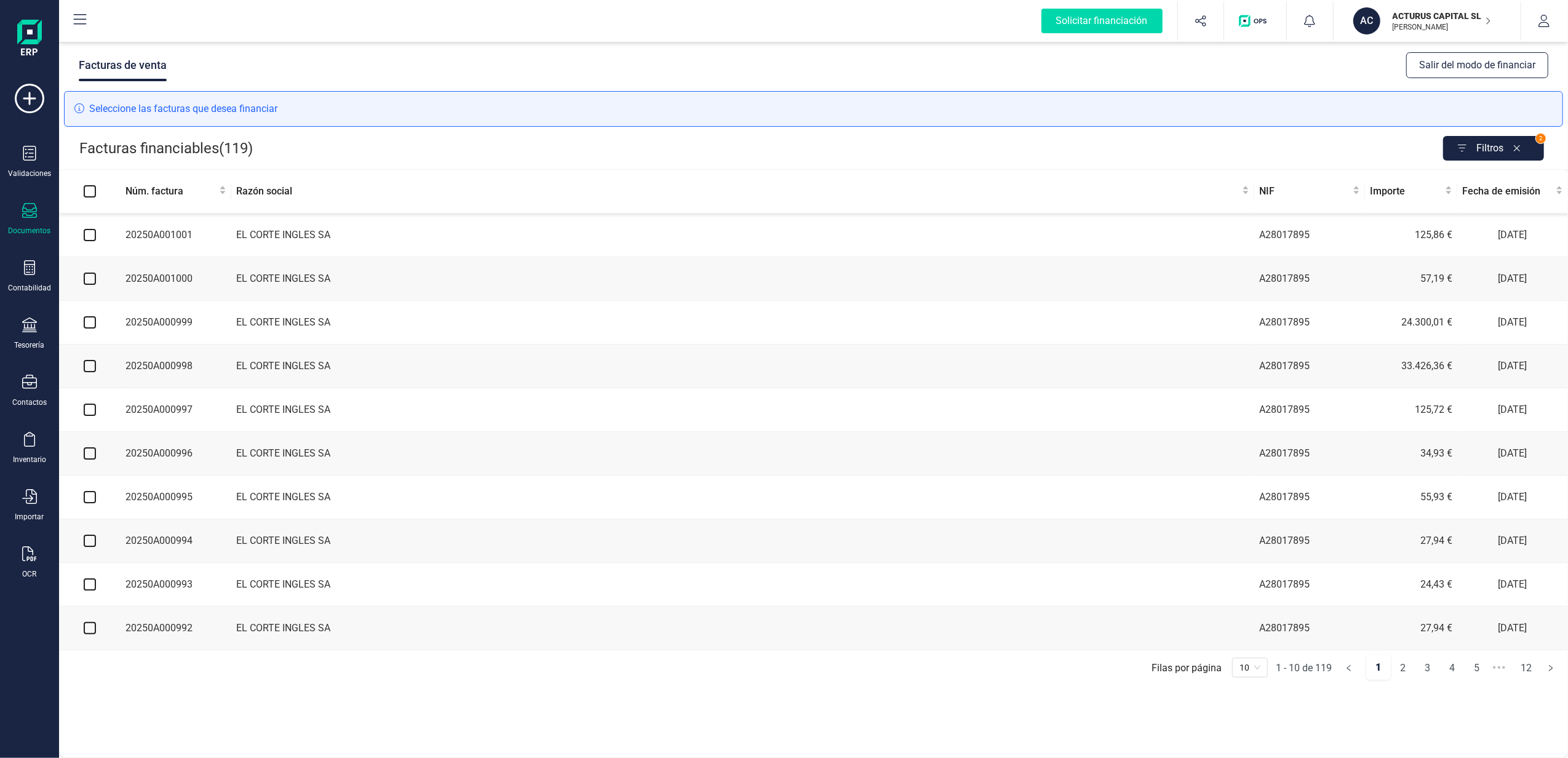
click at [85, 238] on input "checkbox" at bounding box center [90, 235] width 12 height 12
checkbox input "true"
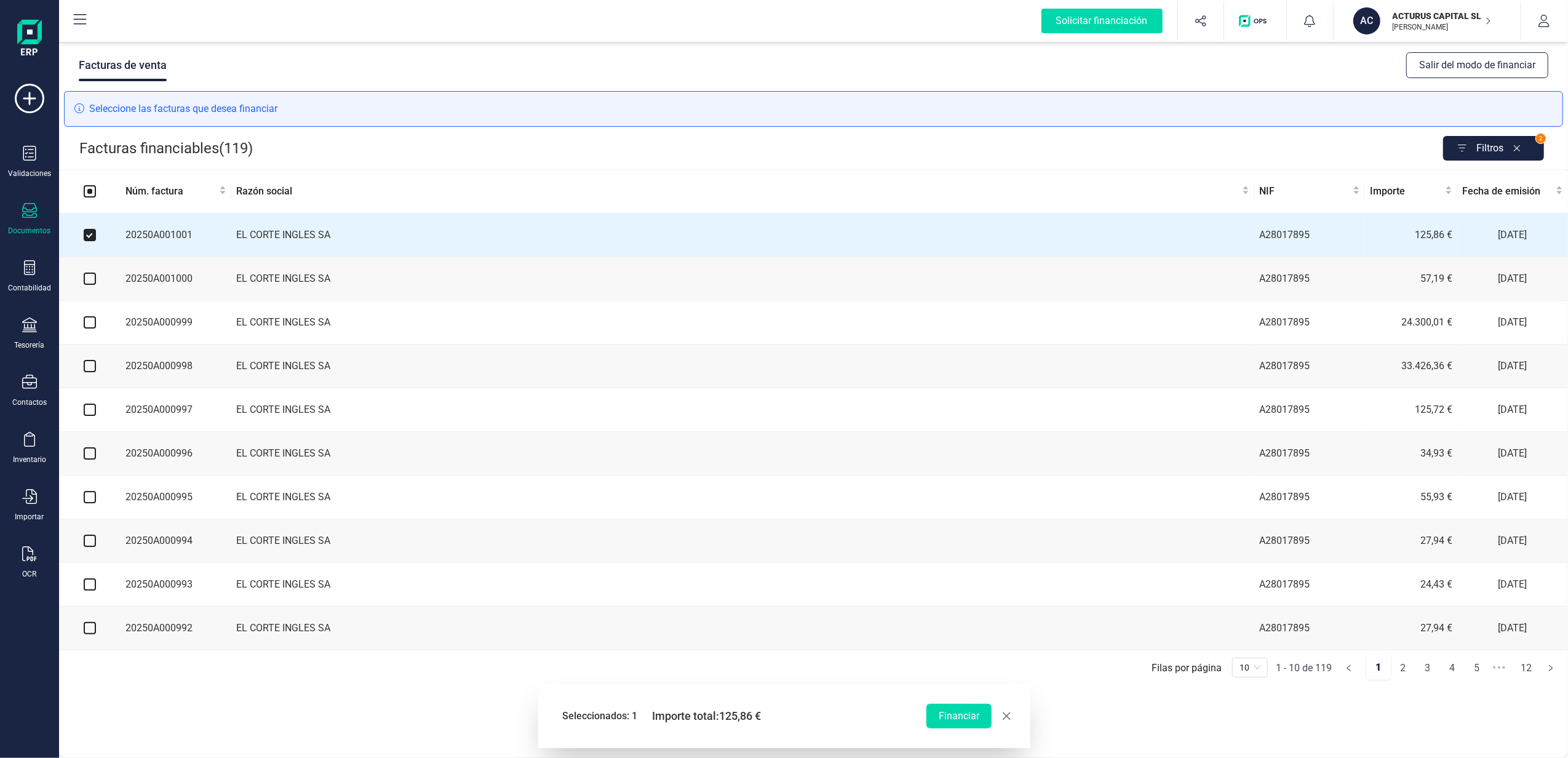
click at [87, 282] on input "checkbox" at bounding box center [90, 279] width 12 height 12
checkbox input "true"
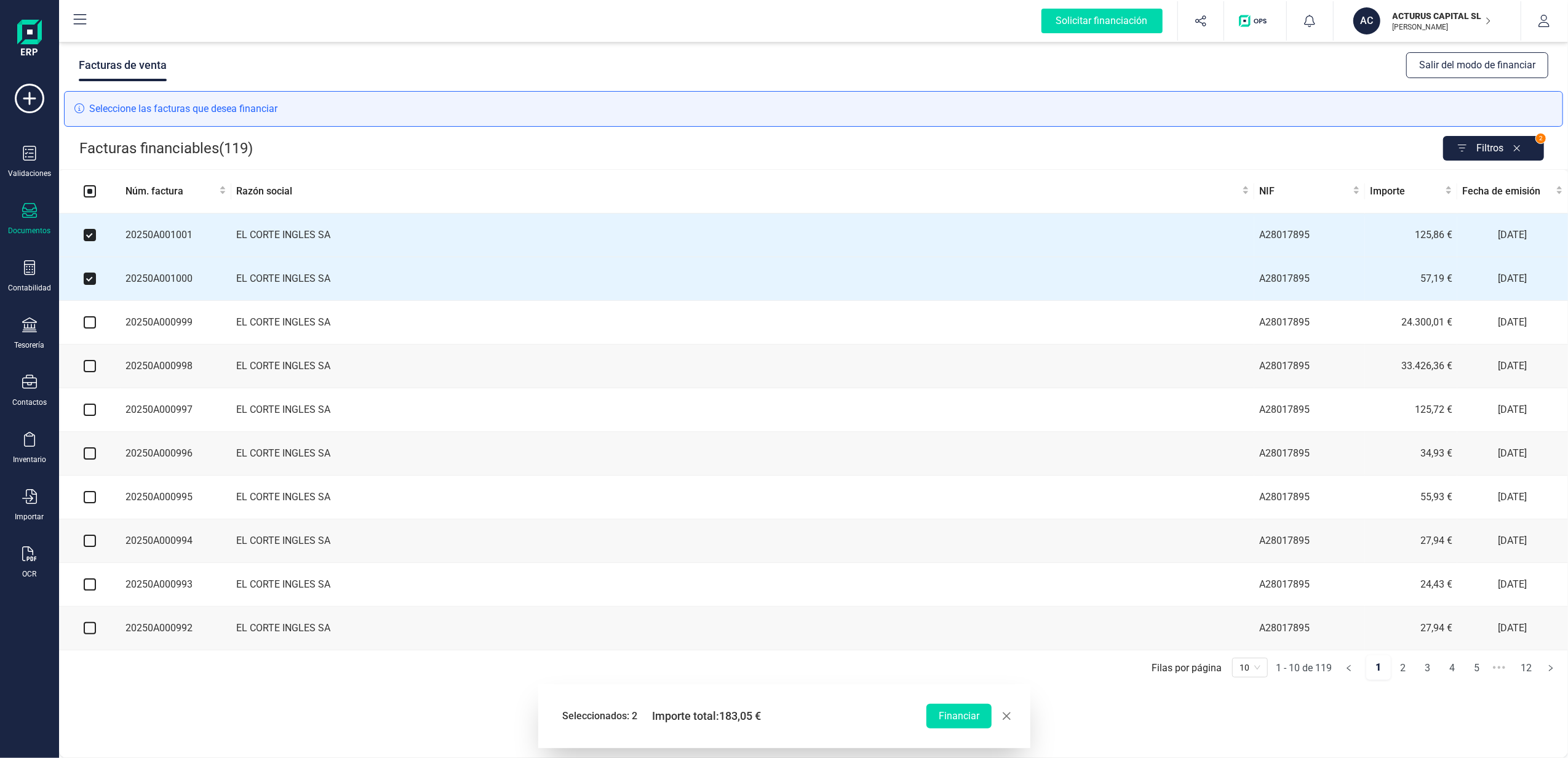
click at [89, 328] on input "checkbox" at bounding box center [90, 322] width 12 height 12
checkbox input "true"
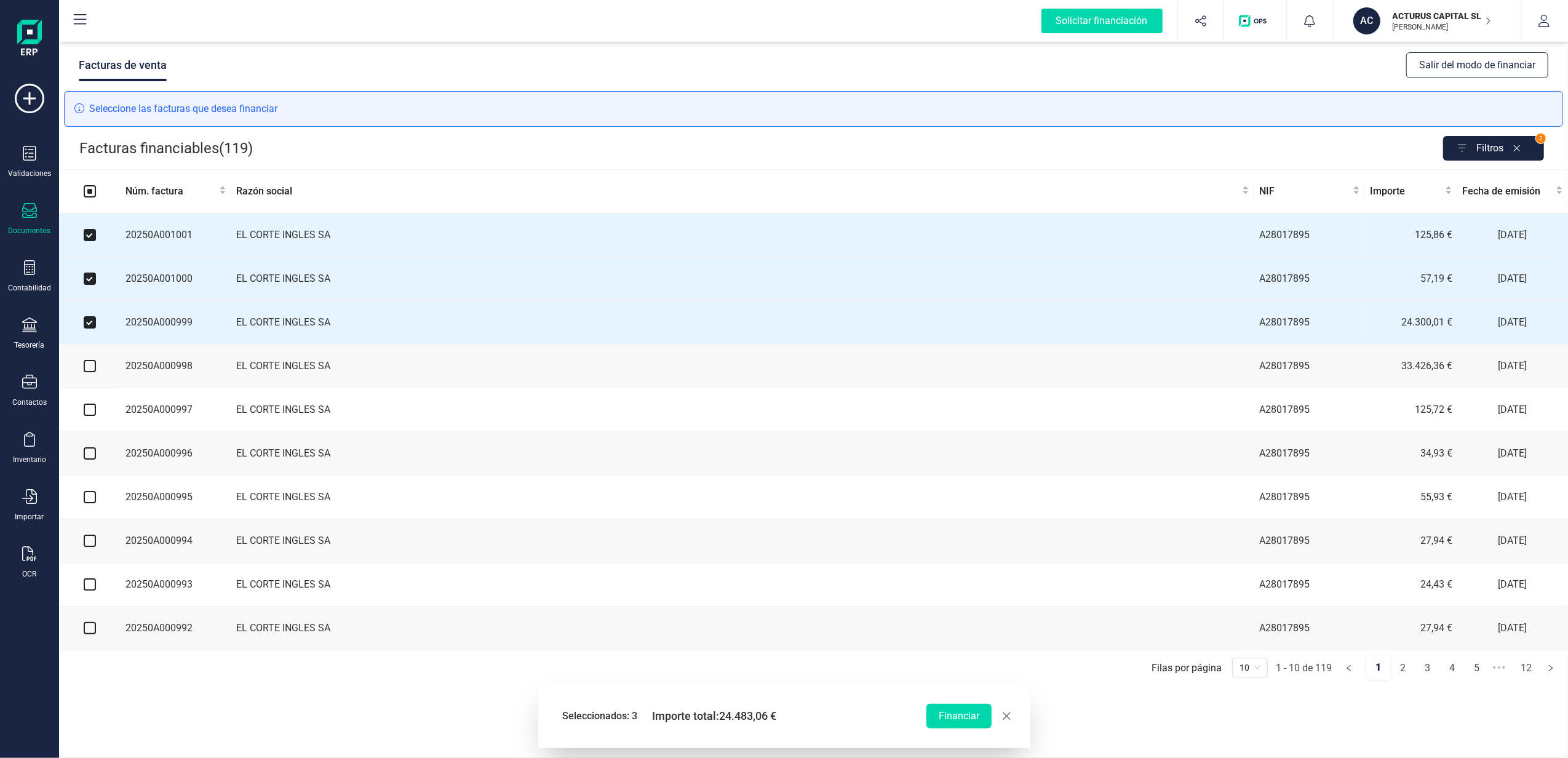
click at [92, 370] on input "checkbox" at bounding box center [90, 366] width 12 height 12
checkbox input "true"
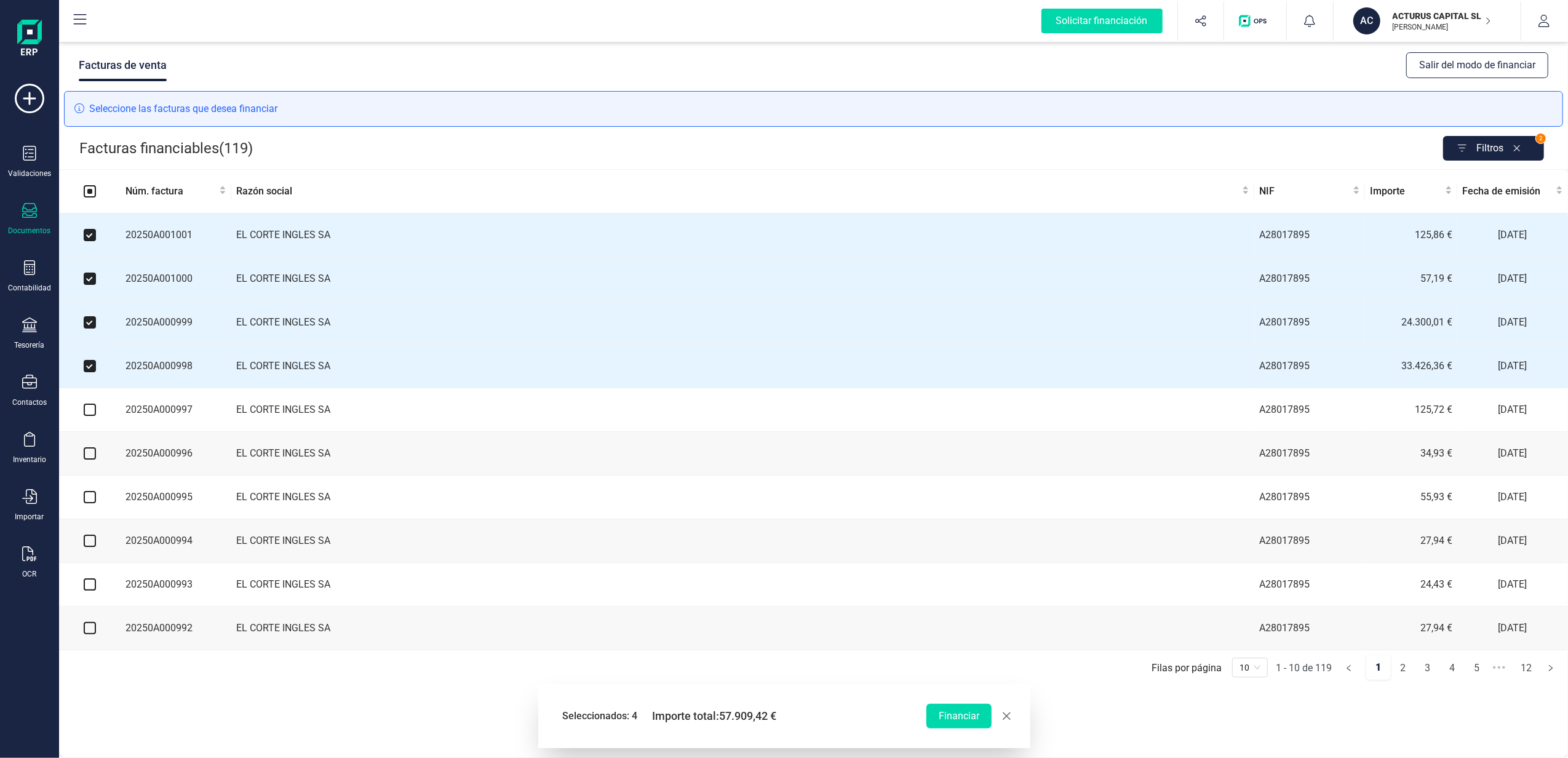
click at [89, 409] on input "checkbox" at bounding box center [90, 410] width 12 height 12
checkbox input "true"
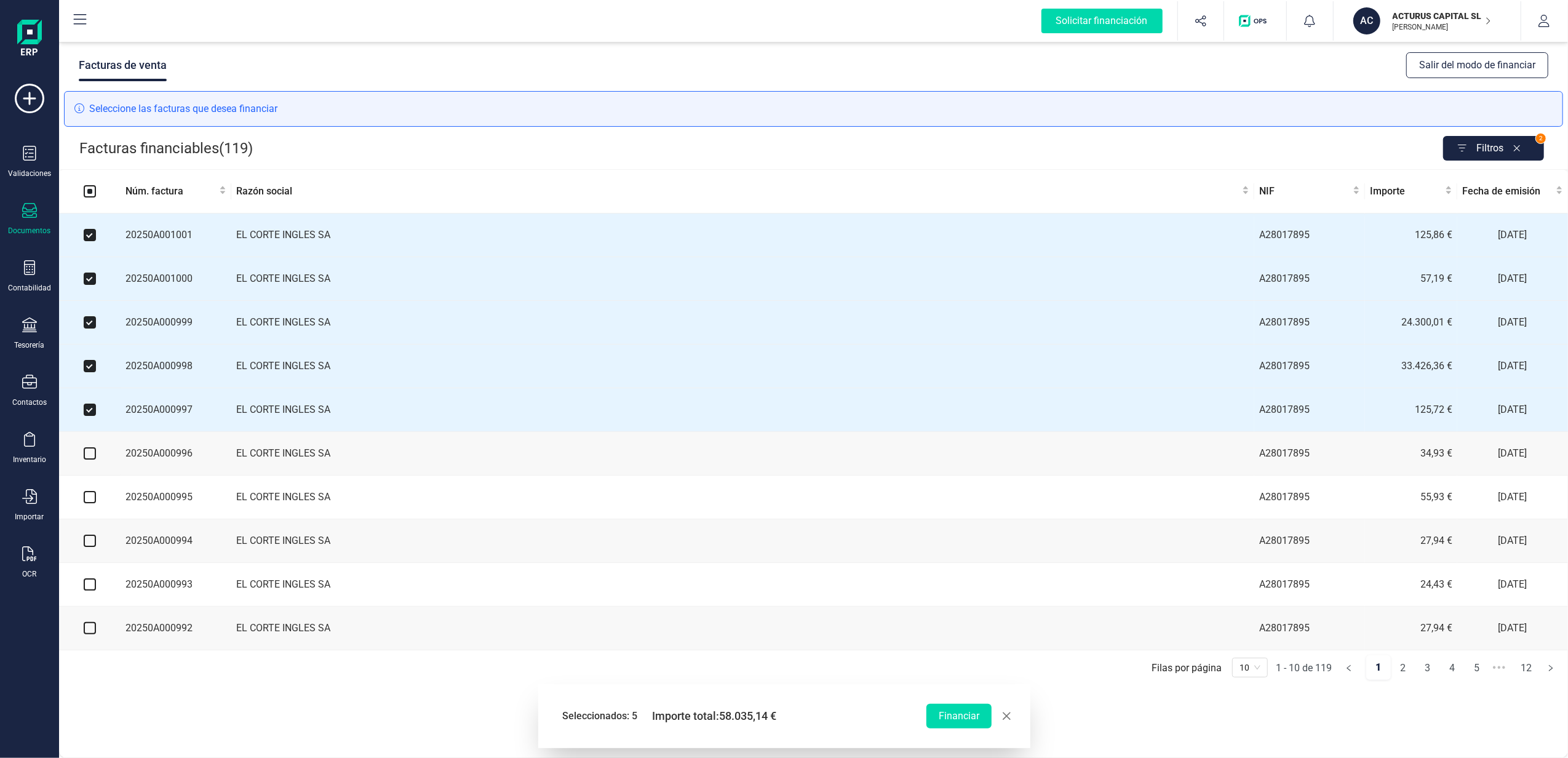
click at [89, 467] on td at bounding box center [89, 454] width 62 height 44
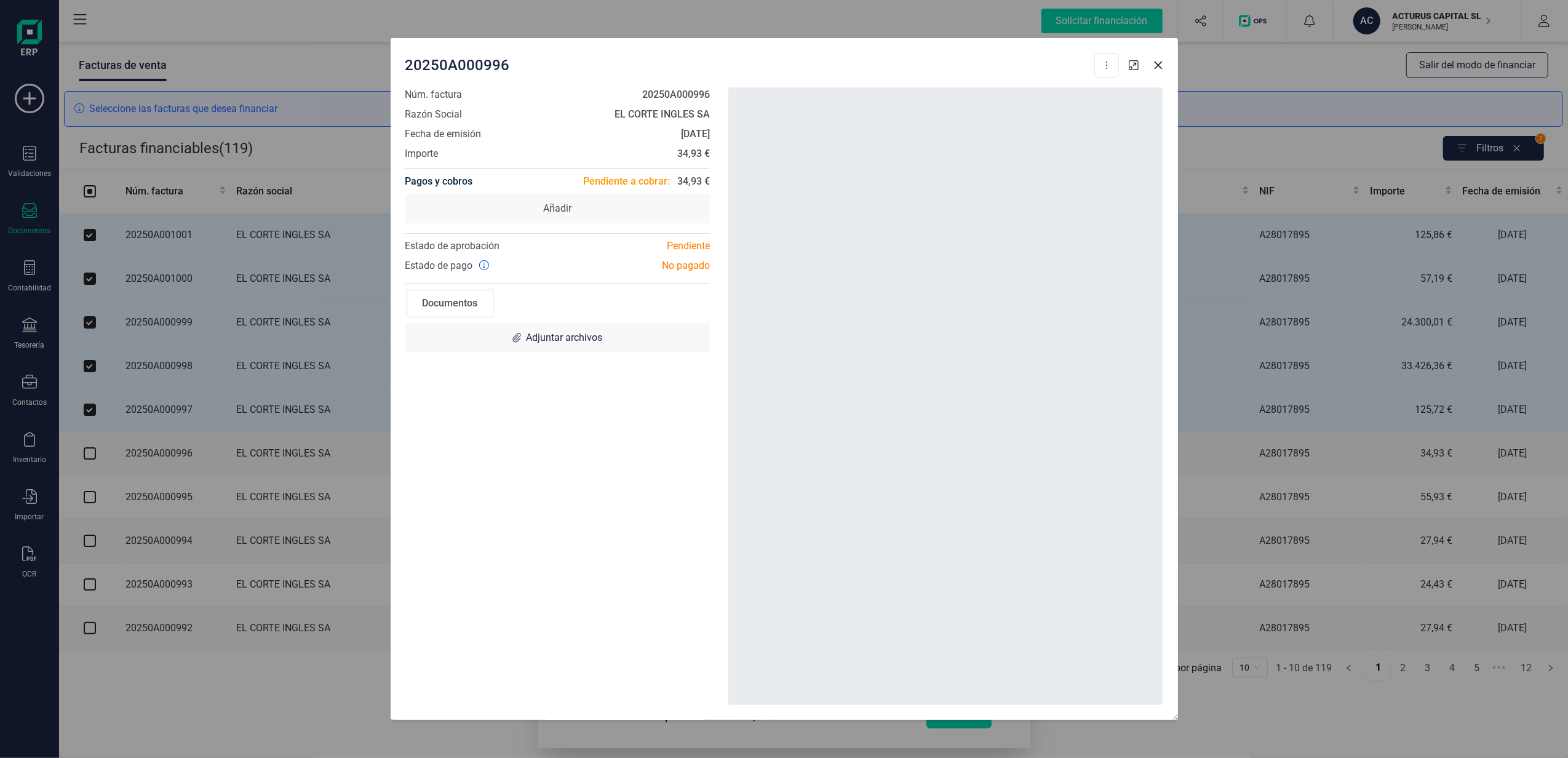
click at [99, 462] on div "20250A000996 Descargar documento Crear factura rectificativa Marcar como cobrad…" at bounding box center [784, 379] width 1568 height 758
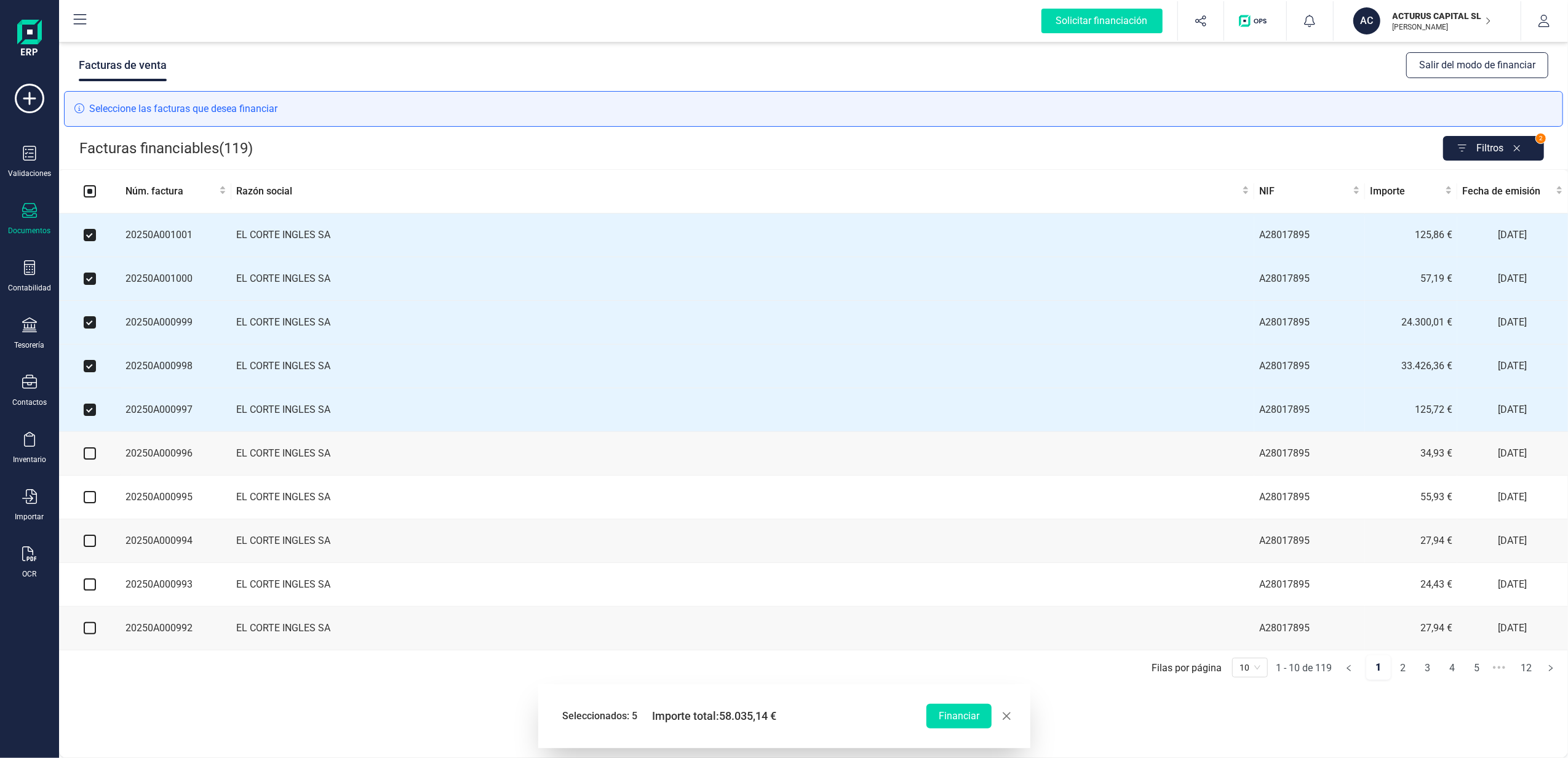
click at [85, 460] on input "checkbox" at bounding box center [90, 454] width 12 height 12
checkbox input "true"
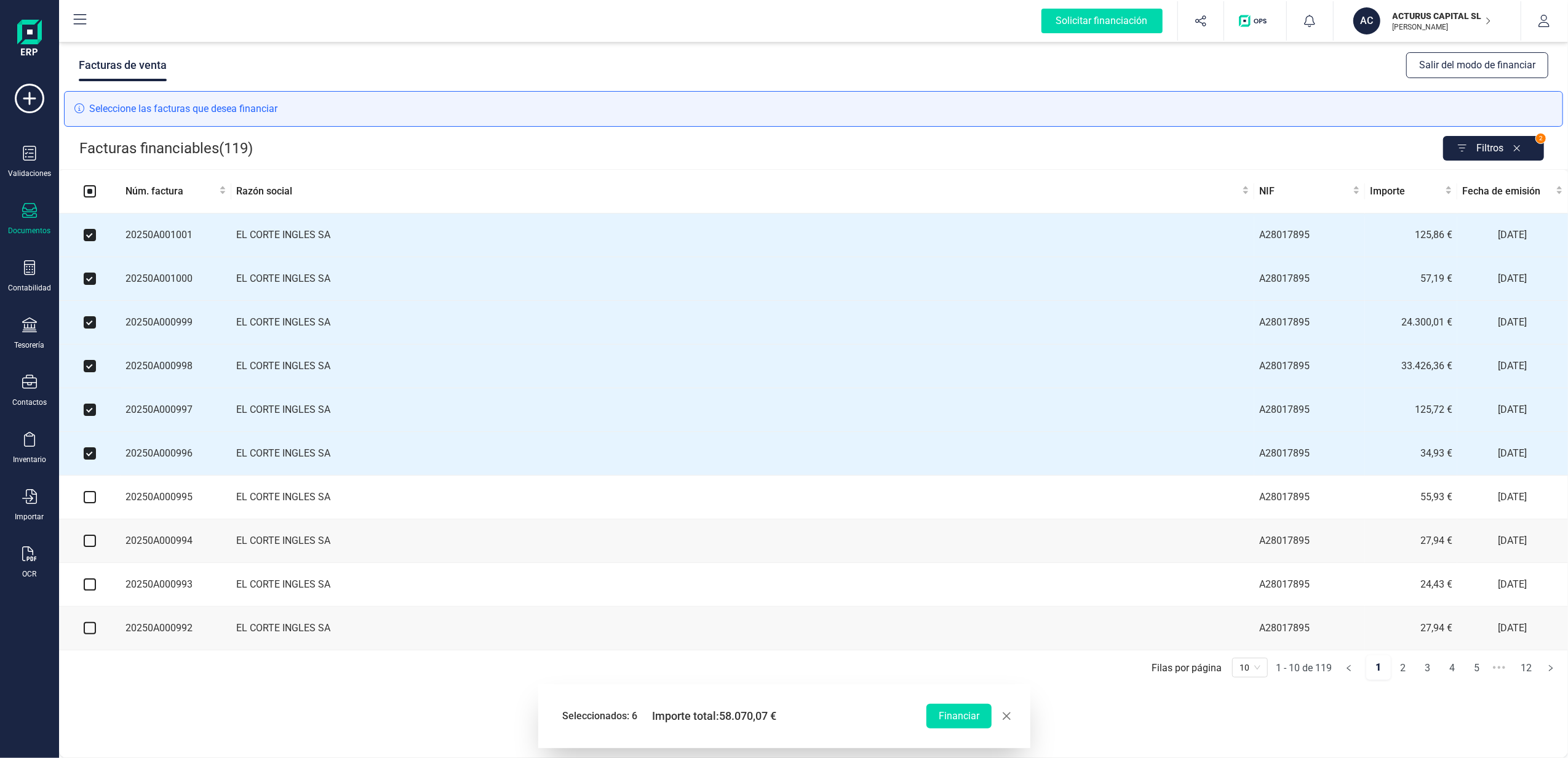
click at [91, 503] on input "checkbox" at bounding box center [90, 497] width 12 height 12
checkbox input "true"
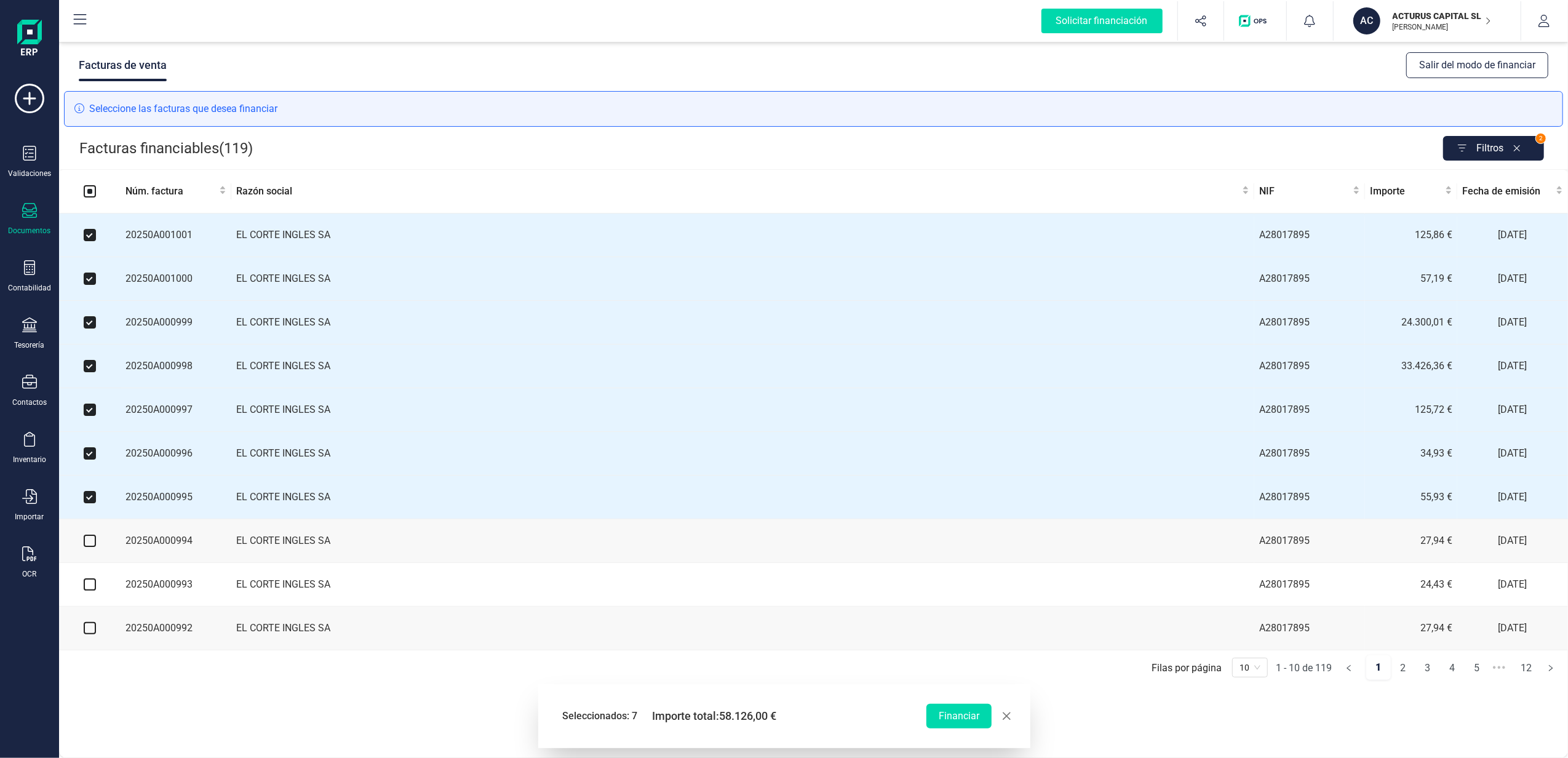
click at [92, 547] on input "checkbox" at bounding box center [90, 541] width 12 height 12
checkbox input "true"
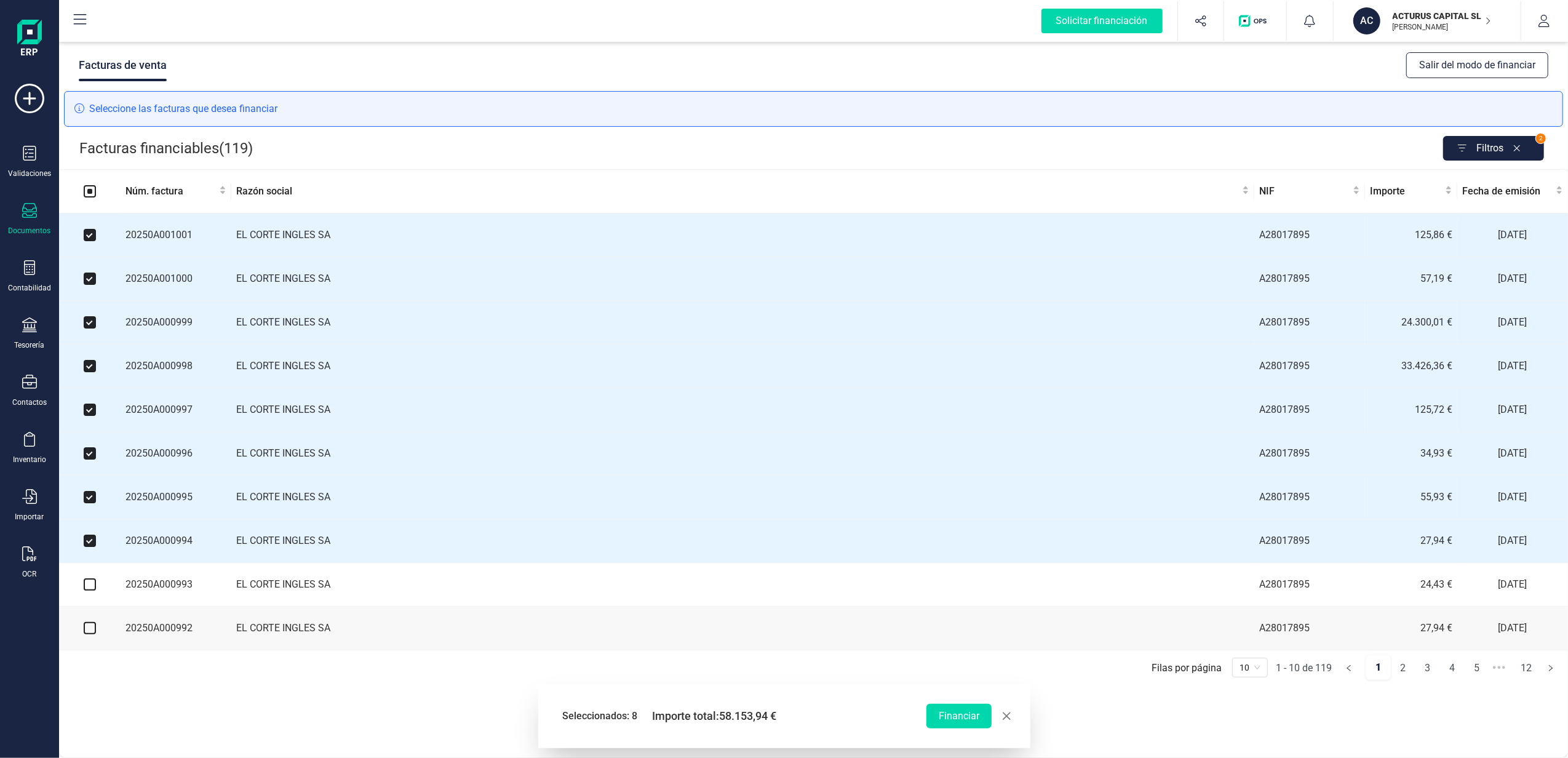
click at [91, 591] on input "checkbox" at bounding box center [90, 585] width 12 height 12
checkbox input "true"
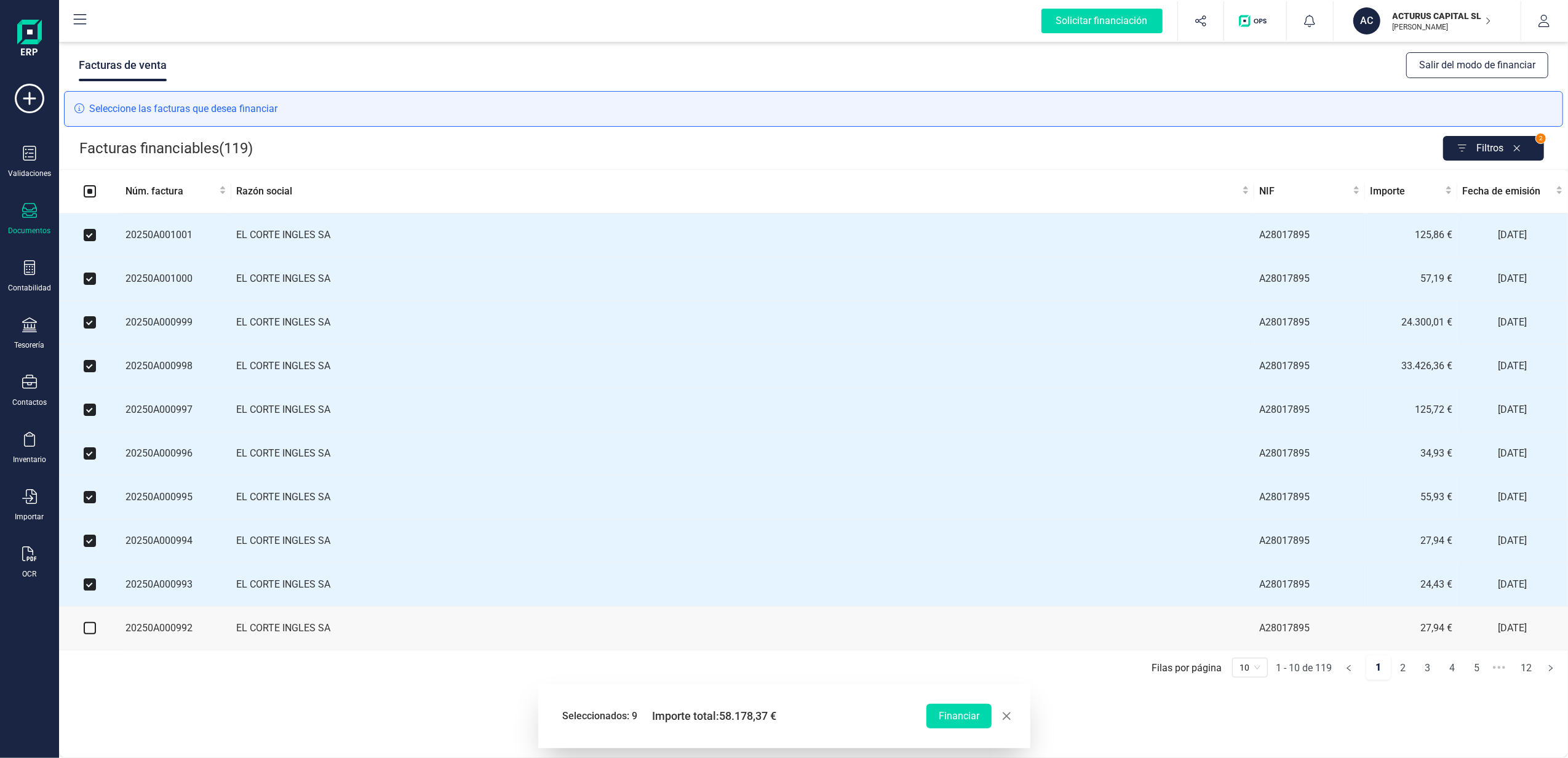
click at [87, 635] on input "checkbox" at bounding box center [90, 628] width 12 height 12
checkbox input "true"
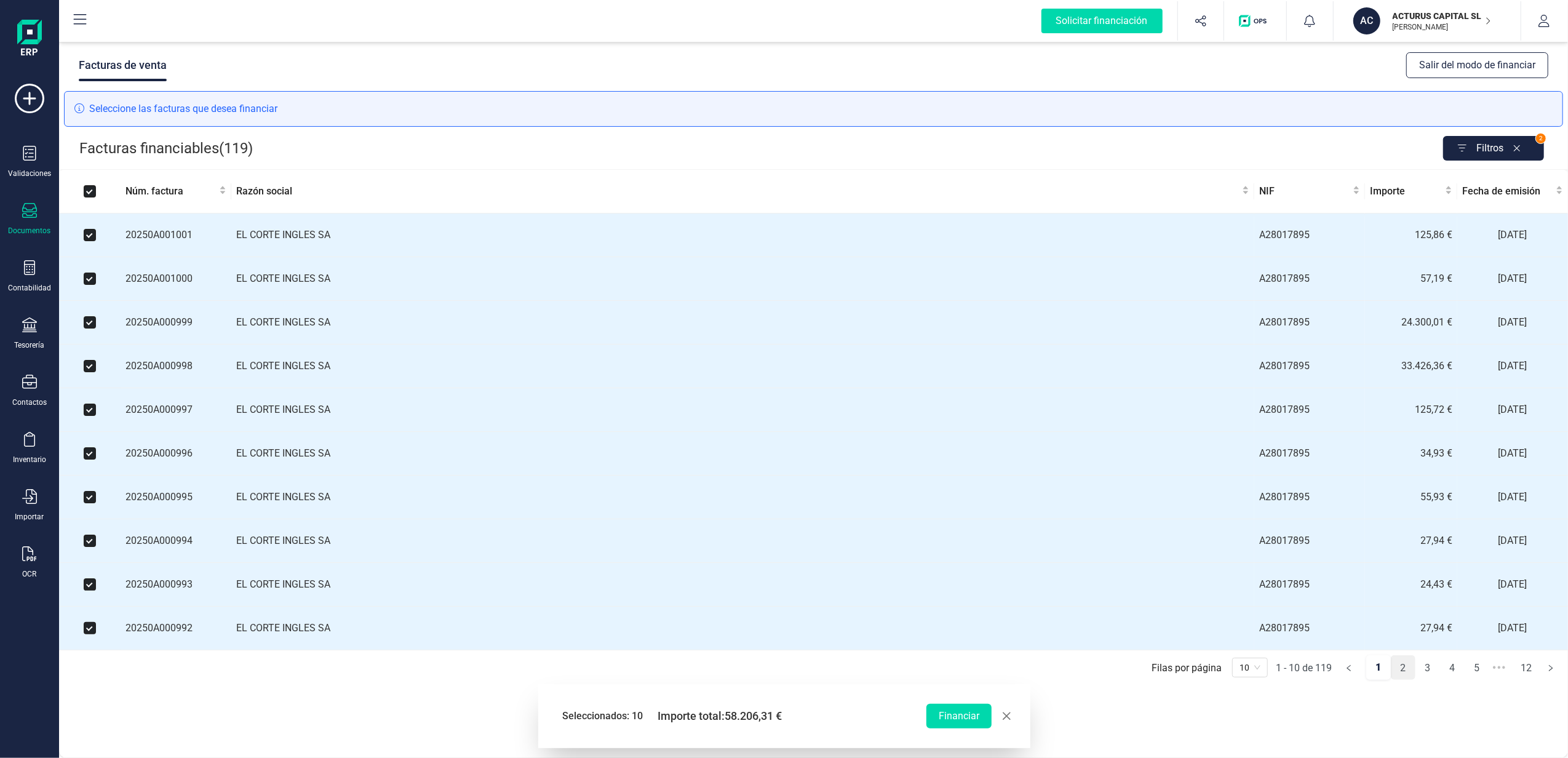
click at [1403, 681] on link "2" at bounding box center [1403, 668] width 24 height 24
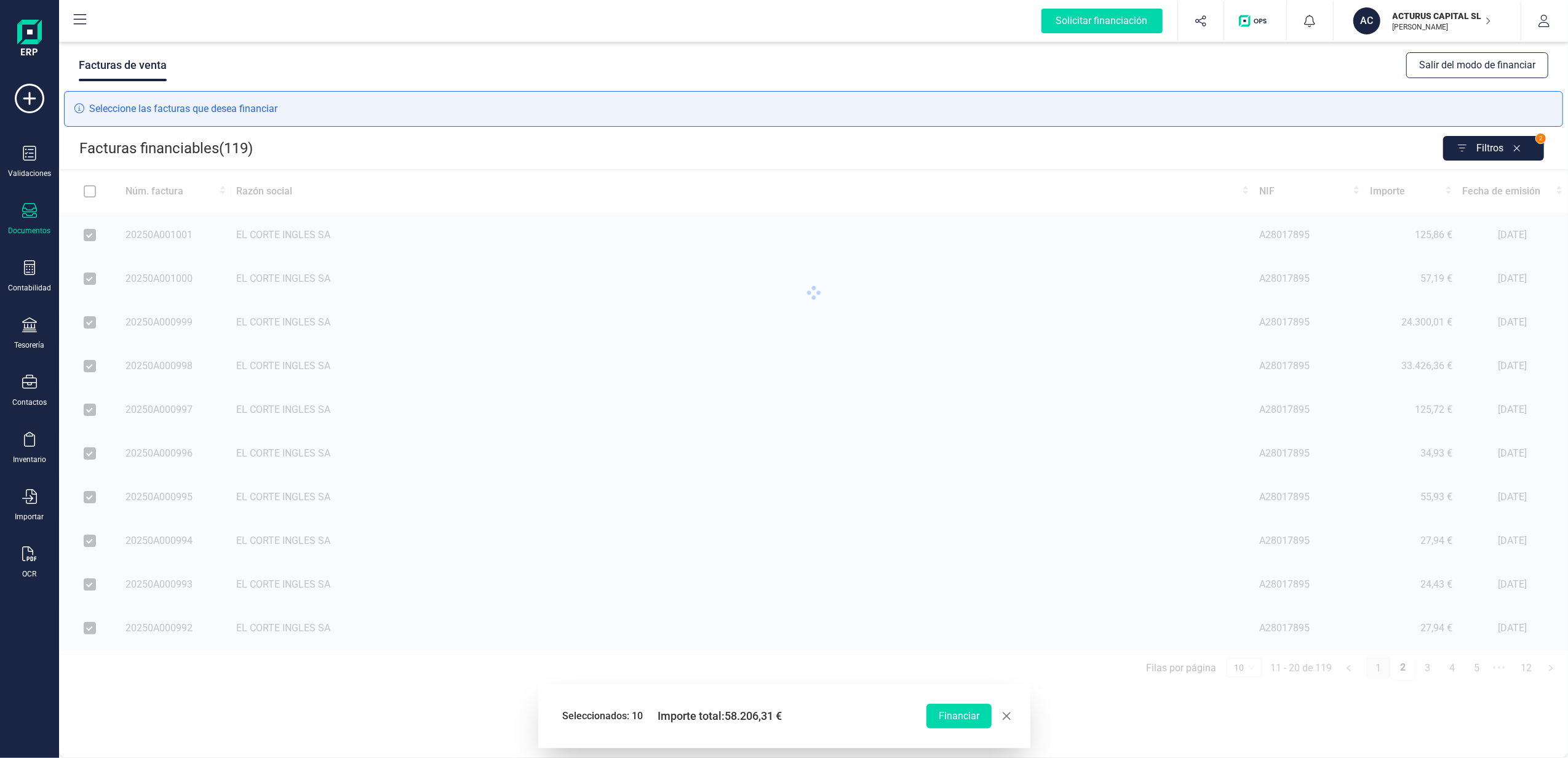
checkbox input "false"
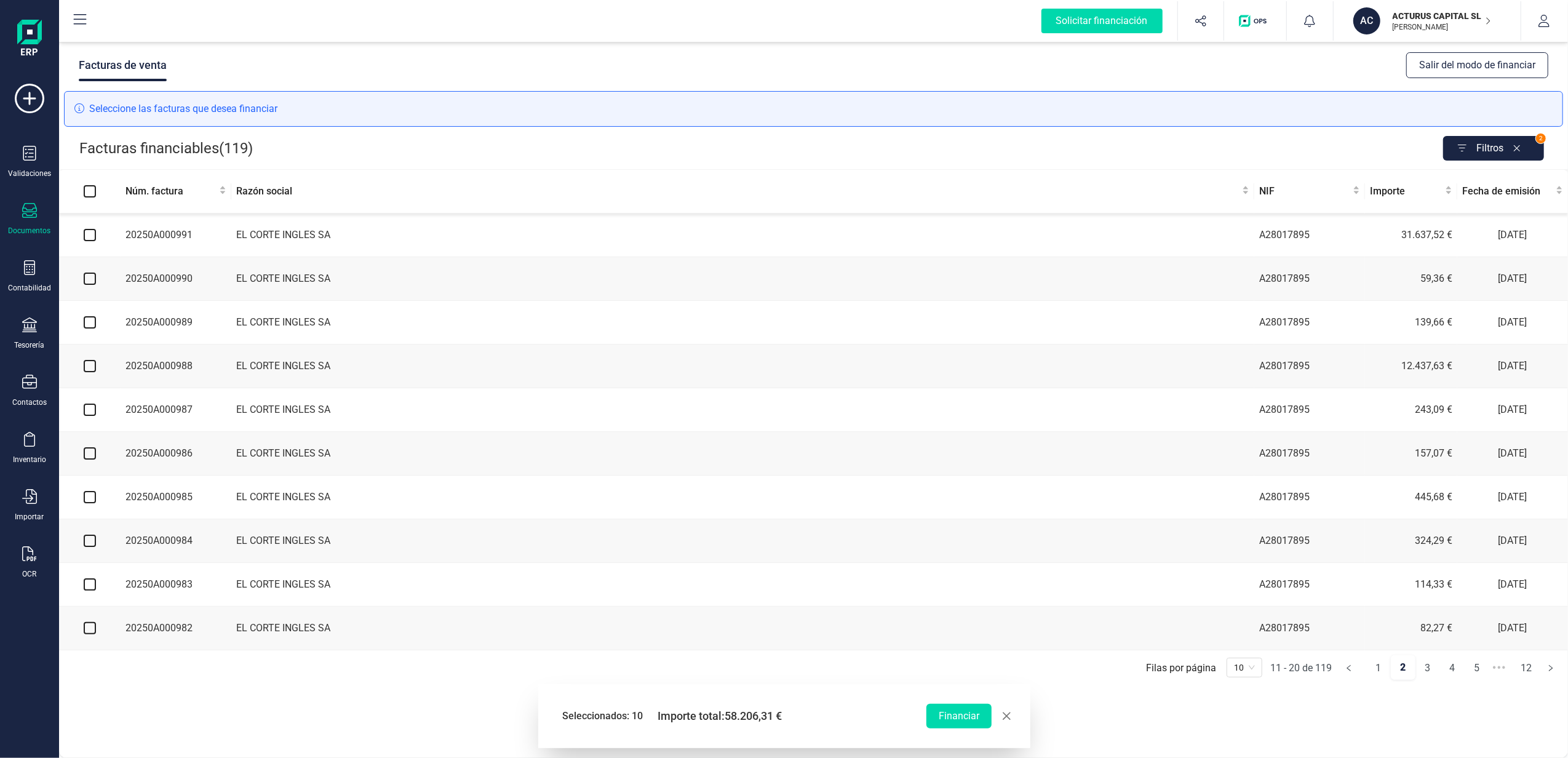
click at [87, 236] on input "checkbox" at bounding box center [90, 235] width 12 height 12
checkbox input "true"
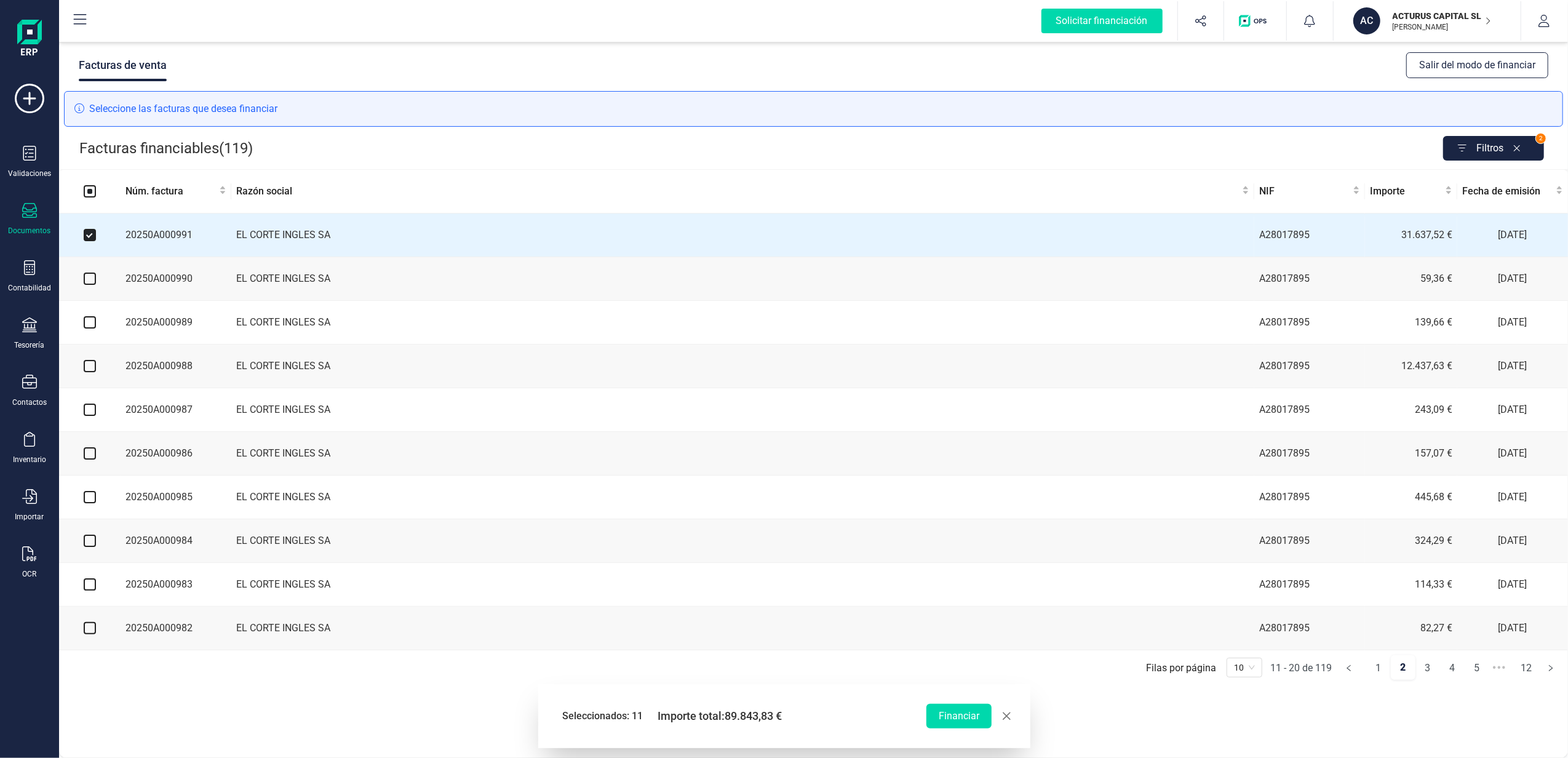
click at [89, 284] on input "checkbox" at bounding box center [90, 279] width 12 height 12
checkbox input "true"
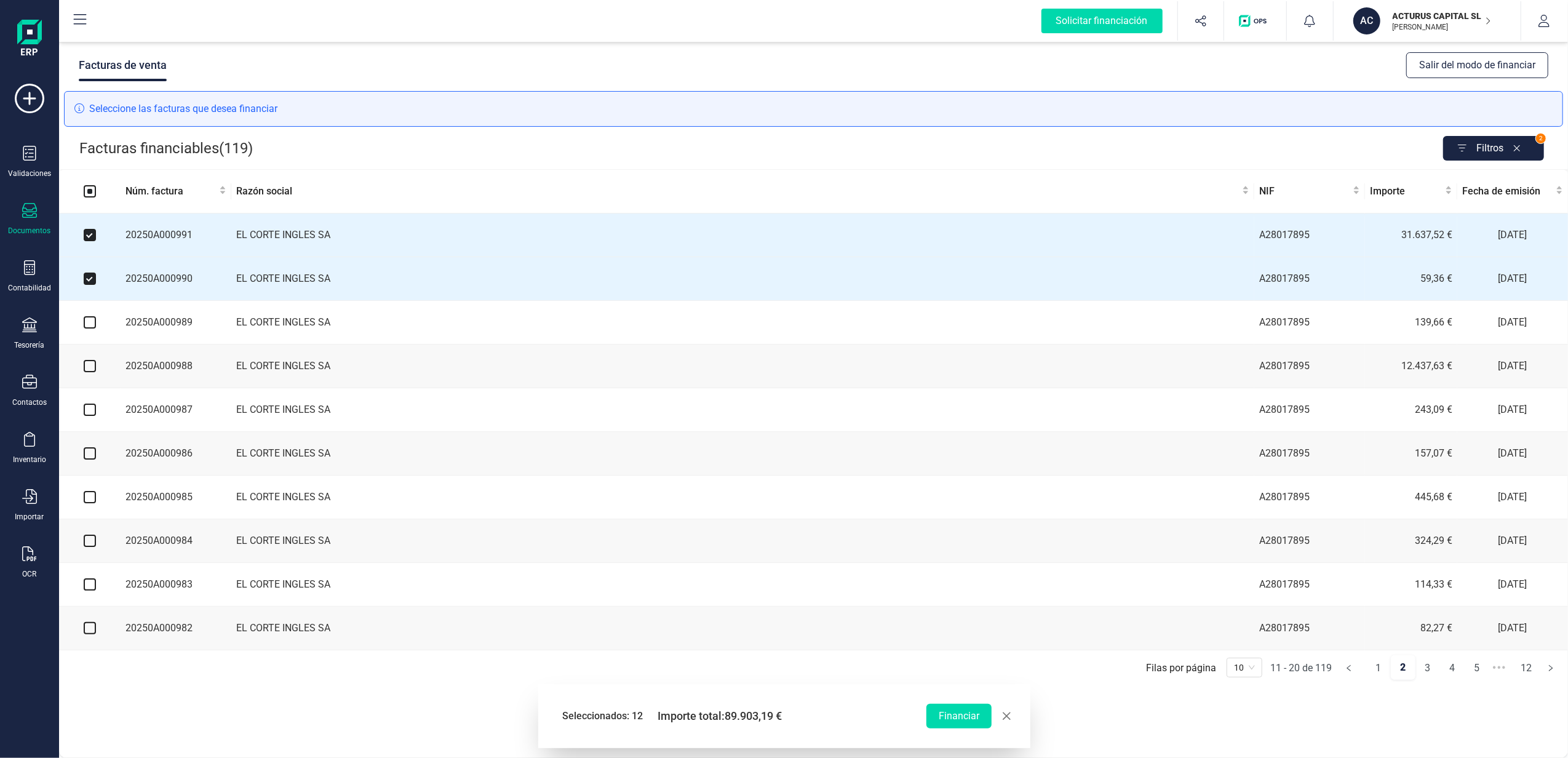
click at [91, 321] on input "checkbox" at bounding box center [90, 322] width 12 height 12
checkbox input "true"
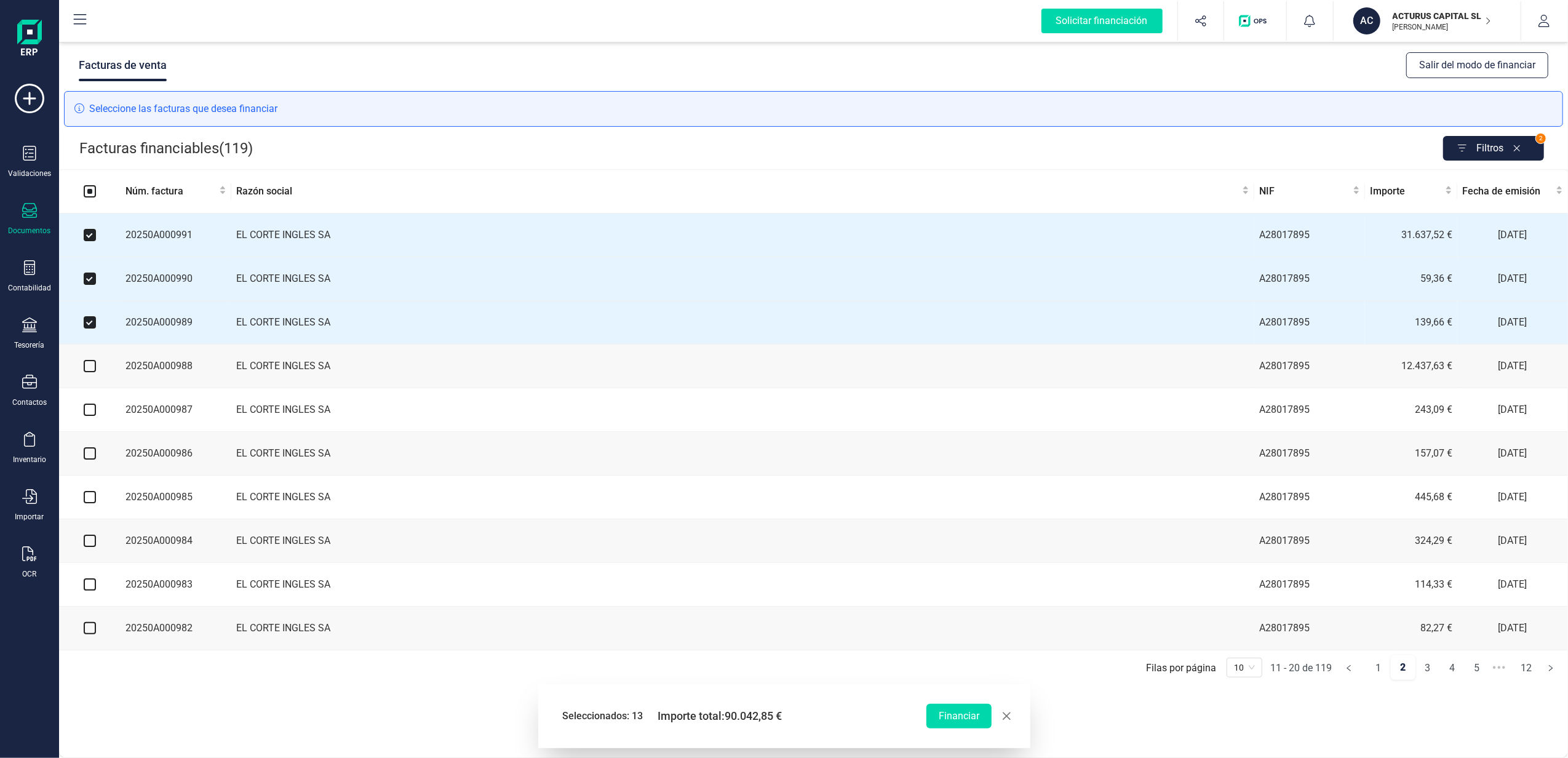
click at [92, 372] on input "checkbox" at bounding box center [90, 366] width 12 height 12
checkbox input "true"
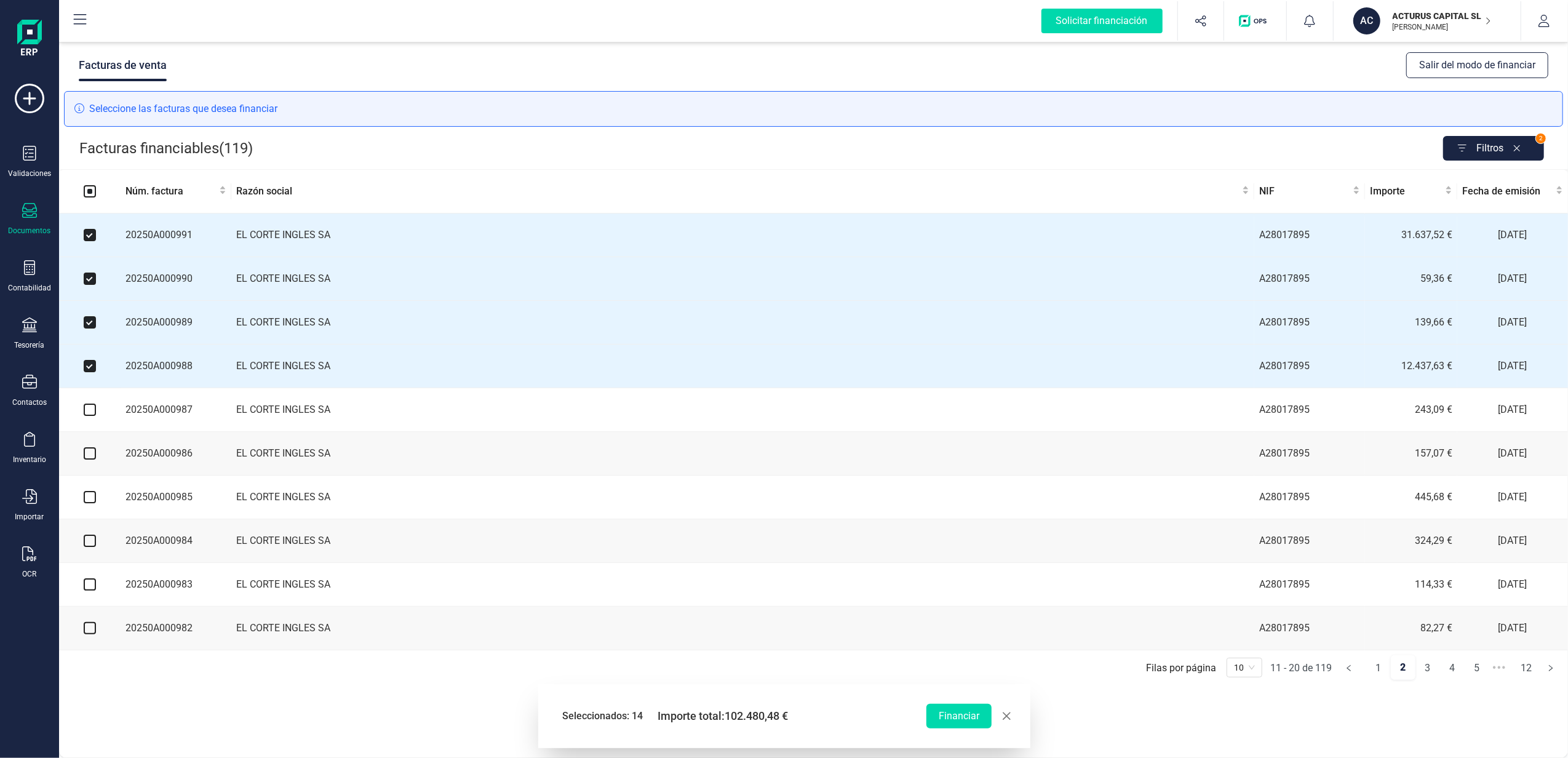
click at [90, 413] on input "checkbox" at bounding box center [90, 410] width 12 height 12
checkbox input "true"
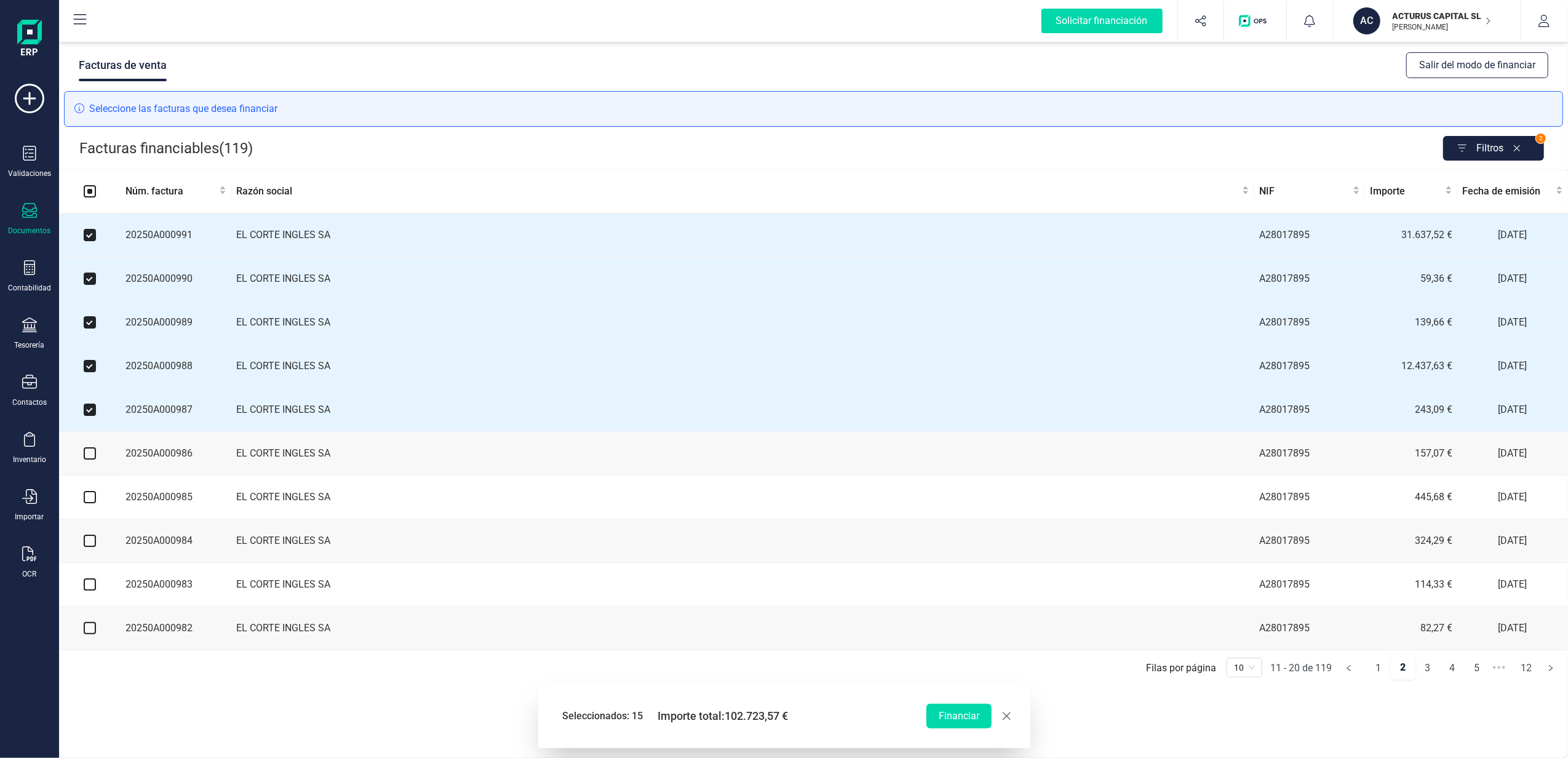
click at [90, 459] on input "checkbox" at bounding box center [90, 454] width 12 height 12
checkbox input "true"
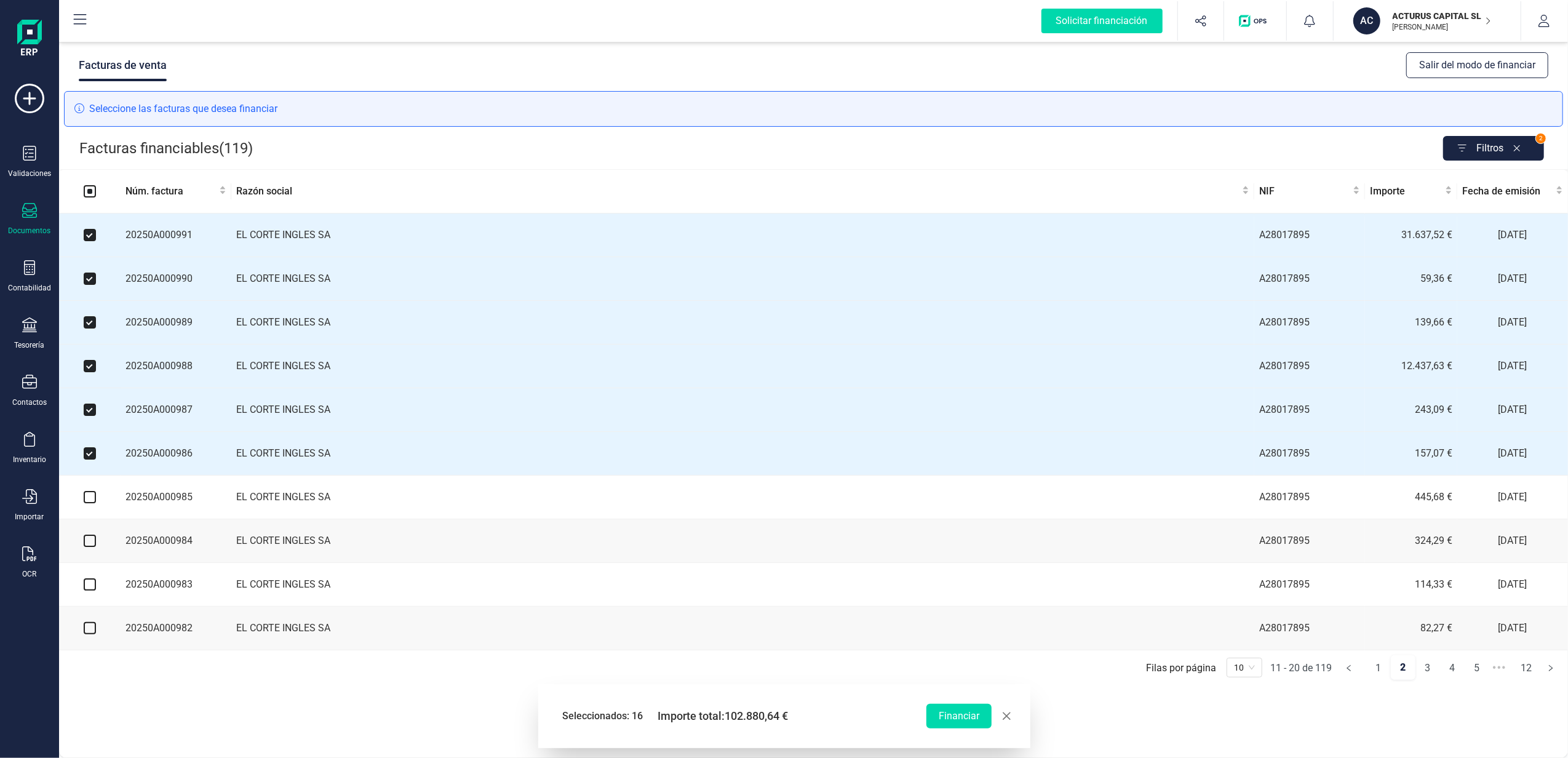
click at [89, 503] on input "checkbox" at bounding box center [90, 497] width 12 height 12
checkbox input "true"
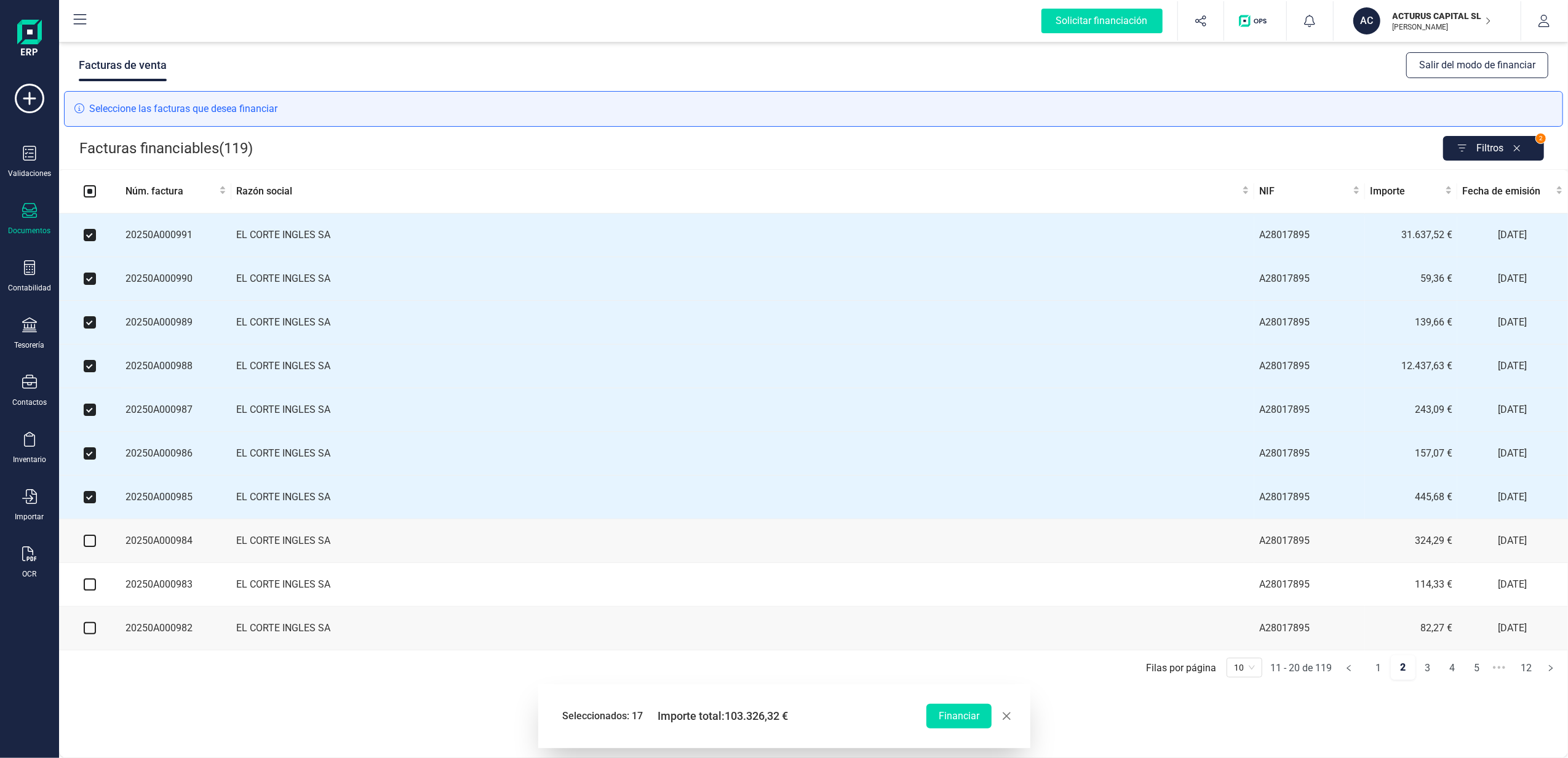
click at [87, 547] on input "checkbox" at bounding box center [90, 541] width 12 height 12
checkbox input "true"
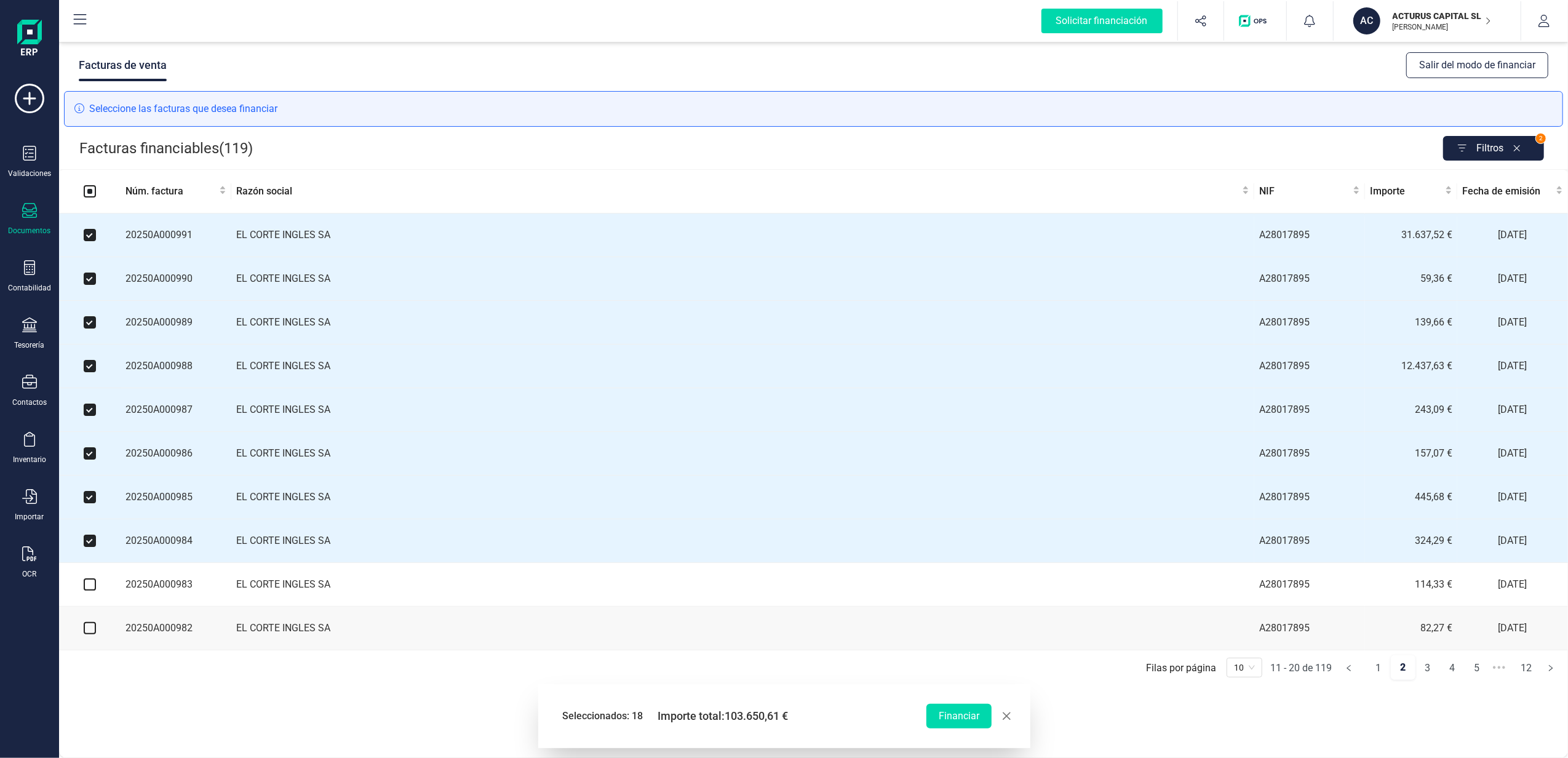
click at [90, 591] on input "checkbox" at bounding box center [90, 585] width 12 height 12
checkbox input "true"
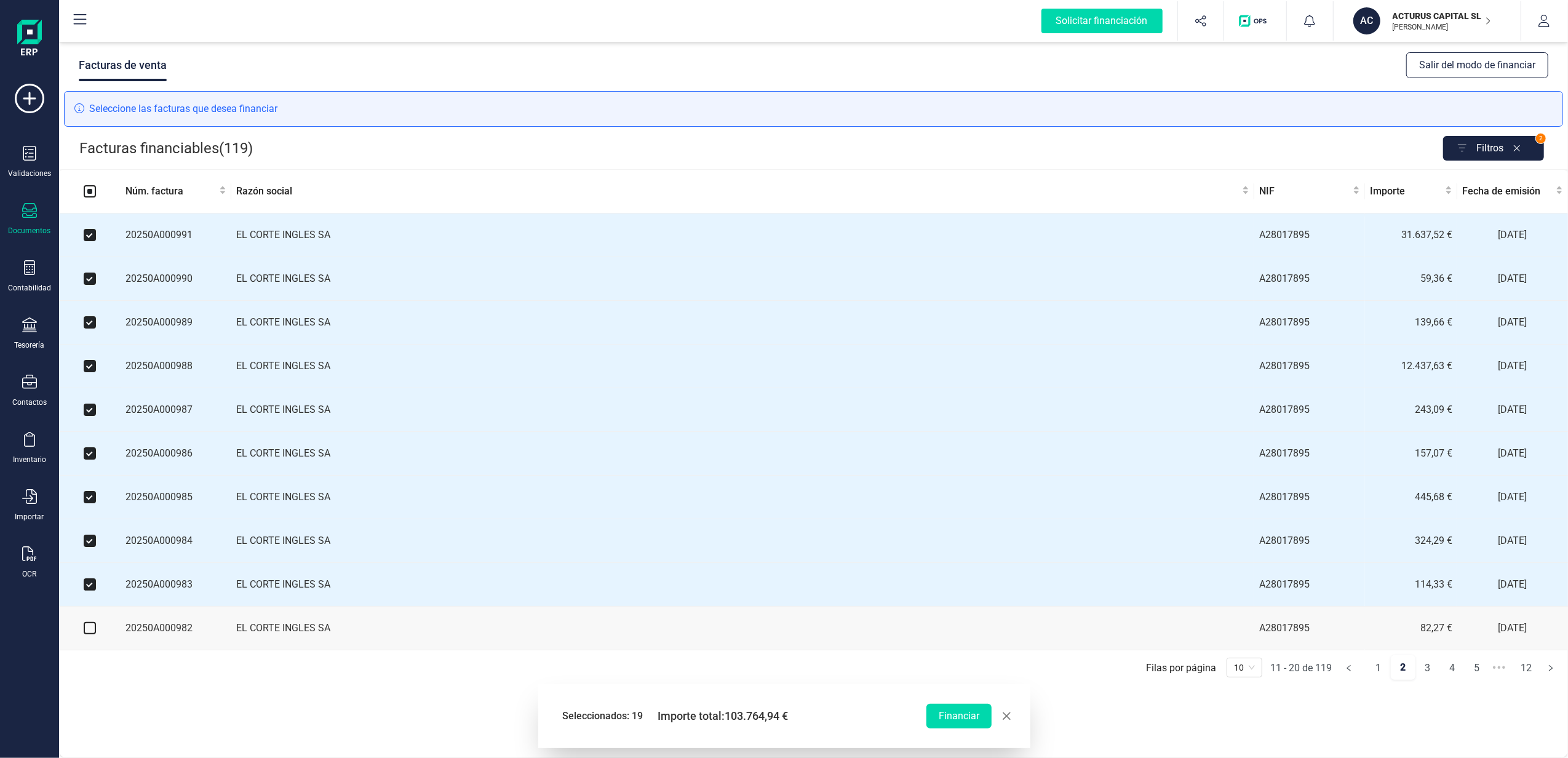
drag, startPoint x: 87, startPoint y: 640, endPoint x: 94, endPoint y: 637, distance: 7.6
click at [87, 635] on input "checkbox" at bounding box center [90, 628] width 12 height 12
checkbox input "true"
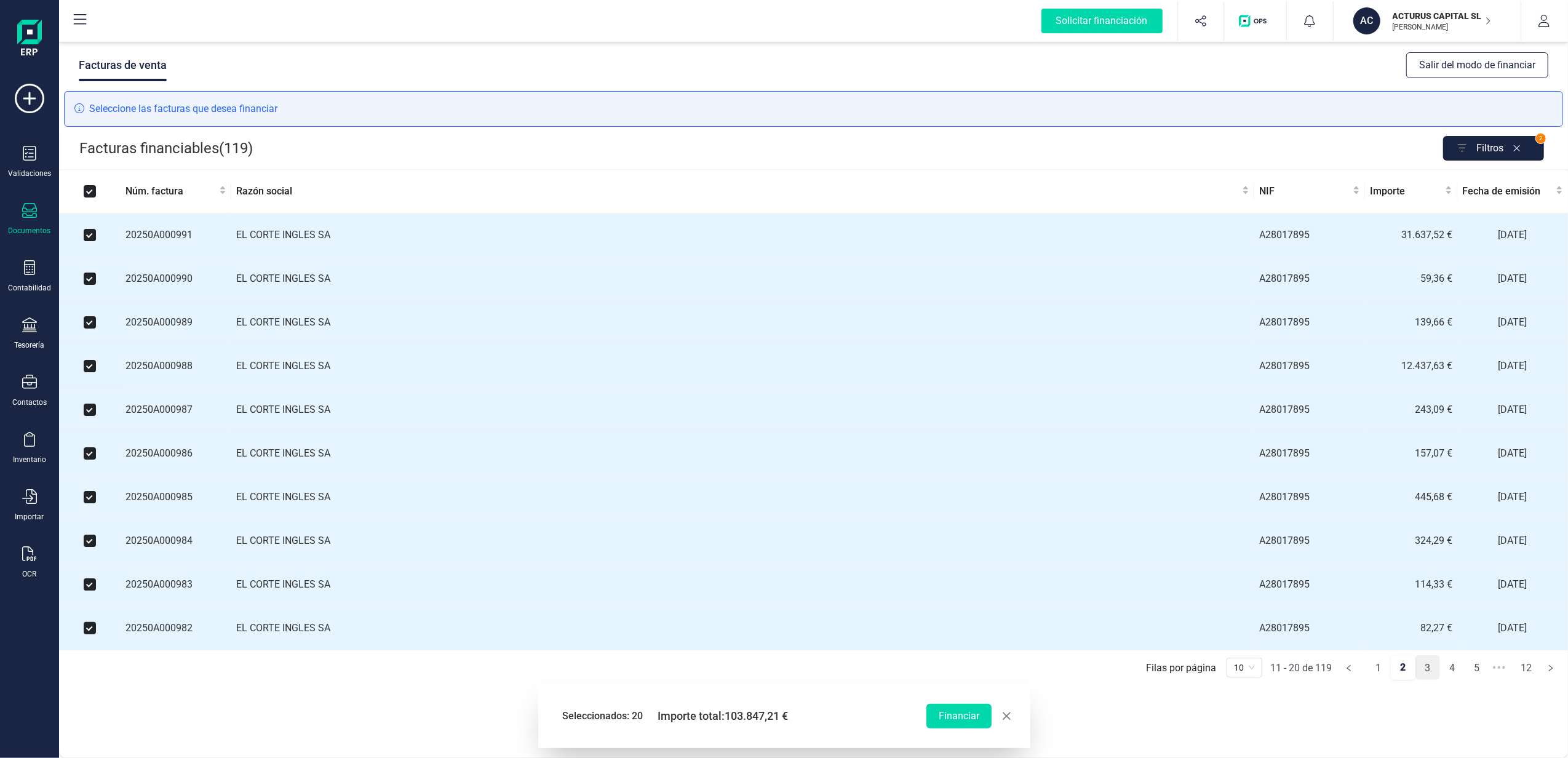
click at [1431, 681] on link "3" at bounding box center [1428, 668] width 24 height 24
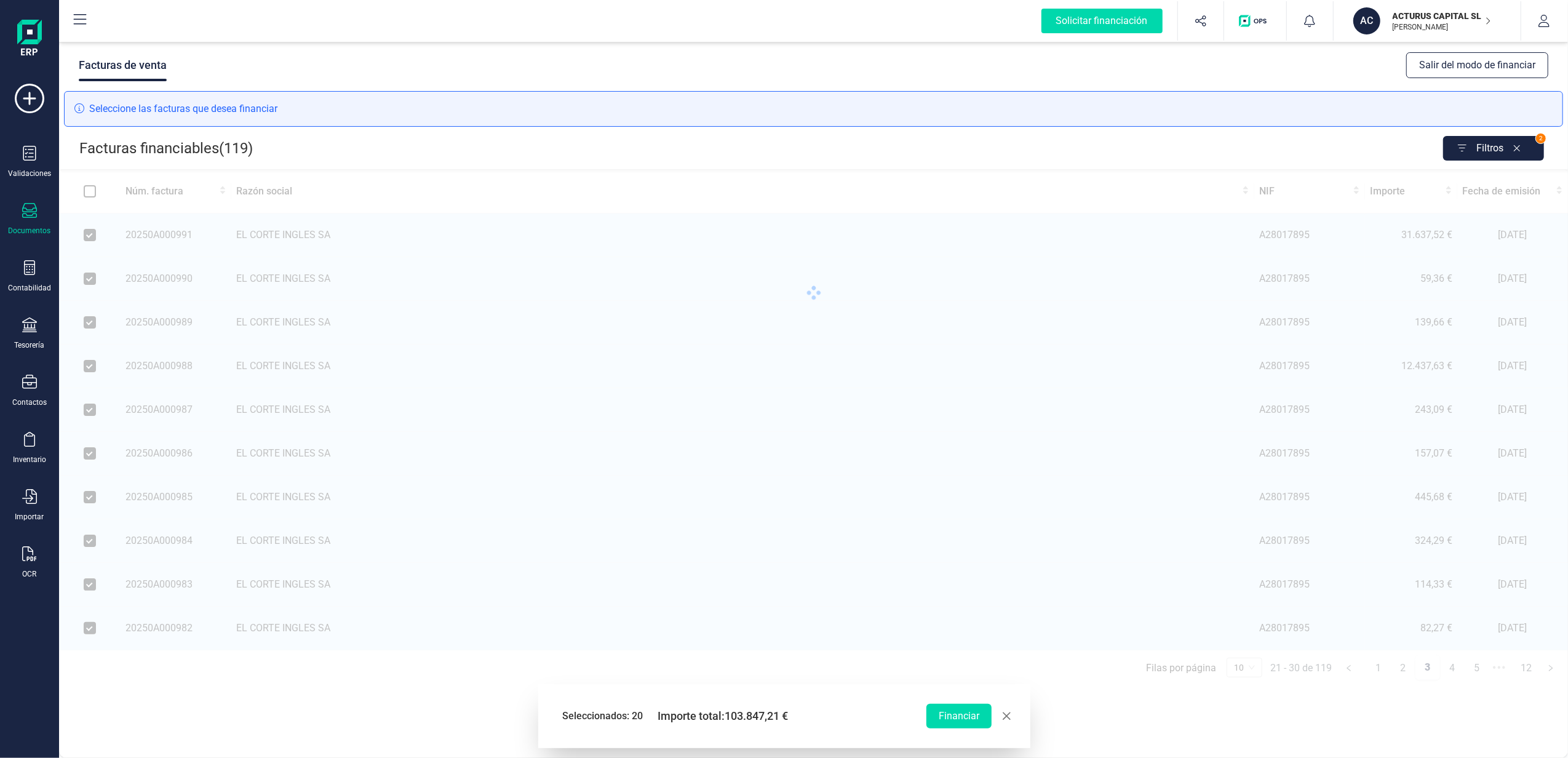
checkbox input "false"
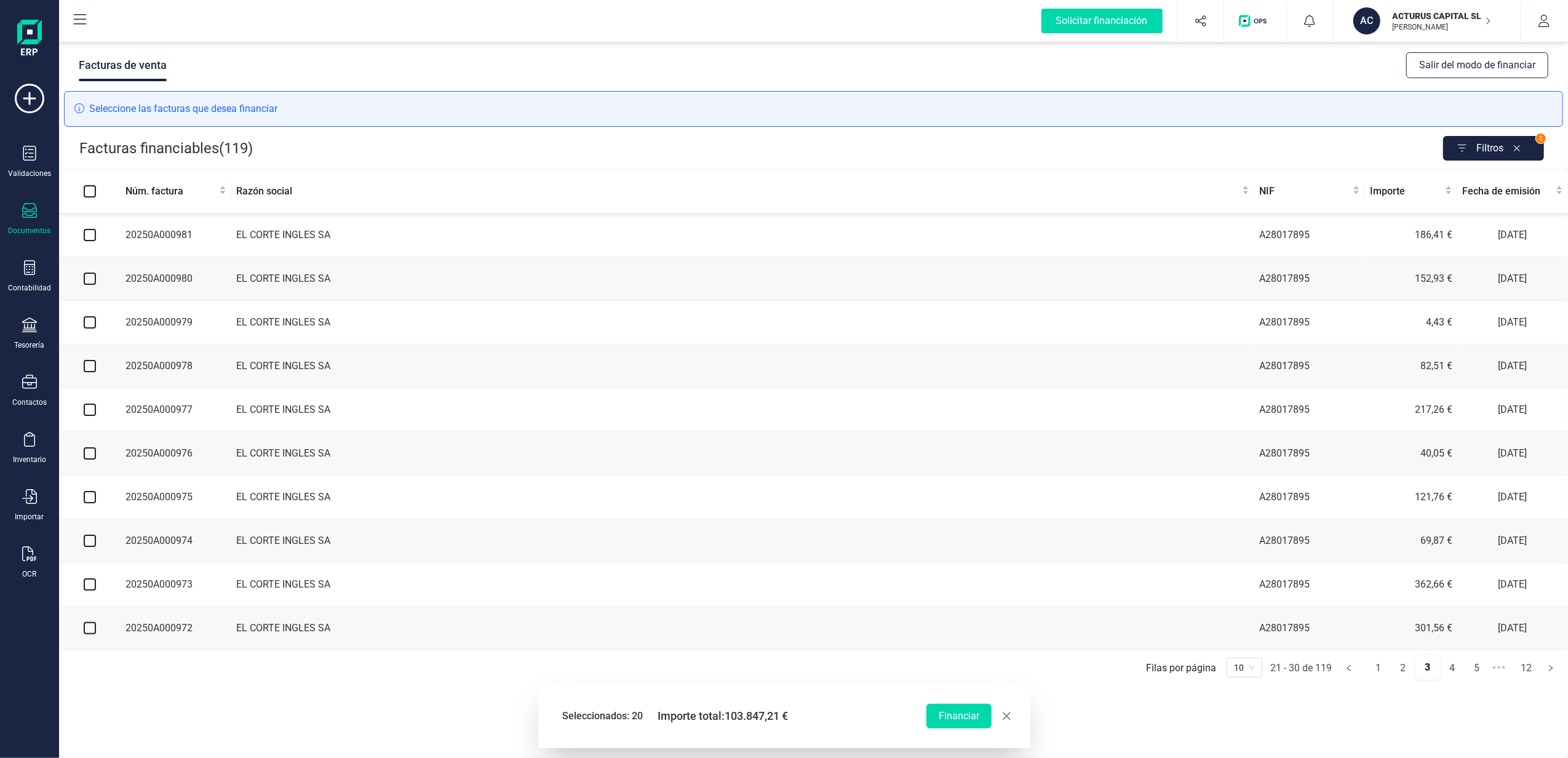
click at [90, 234] on input "checkbox" at bounding box center [90, 235] width 12 height 12
checkbox input "true"
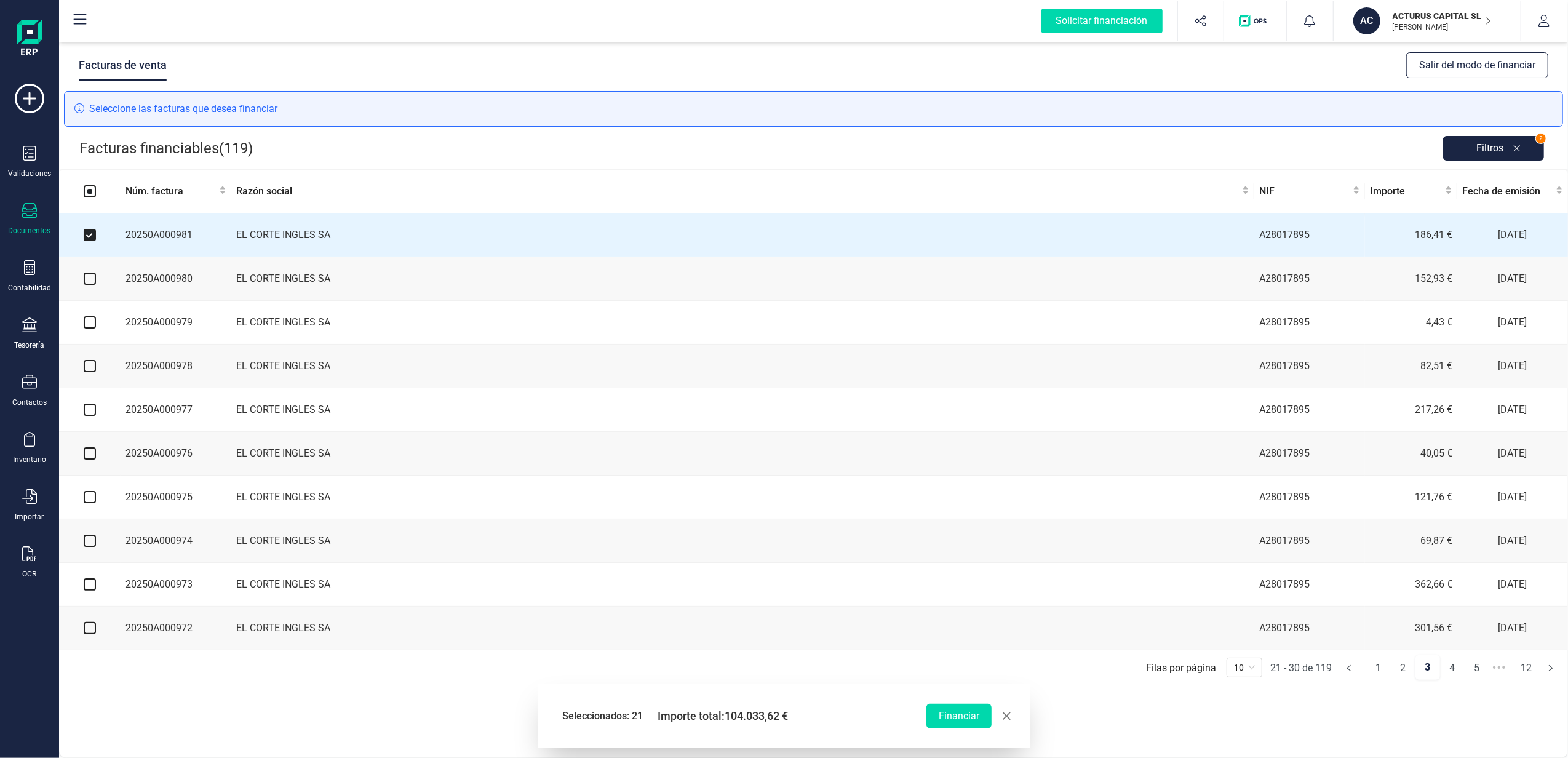
click at [92, 282] on input "checkbox" at bounding box center [90, 279] width 12 height 12
checkbox input "true"
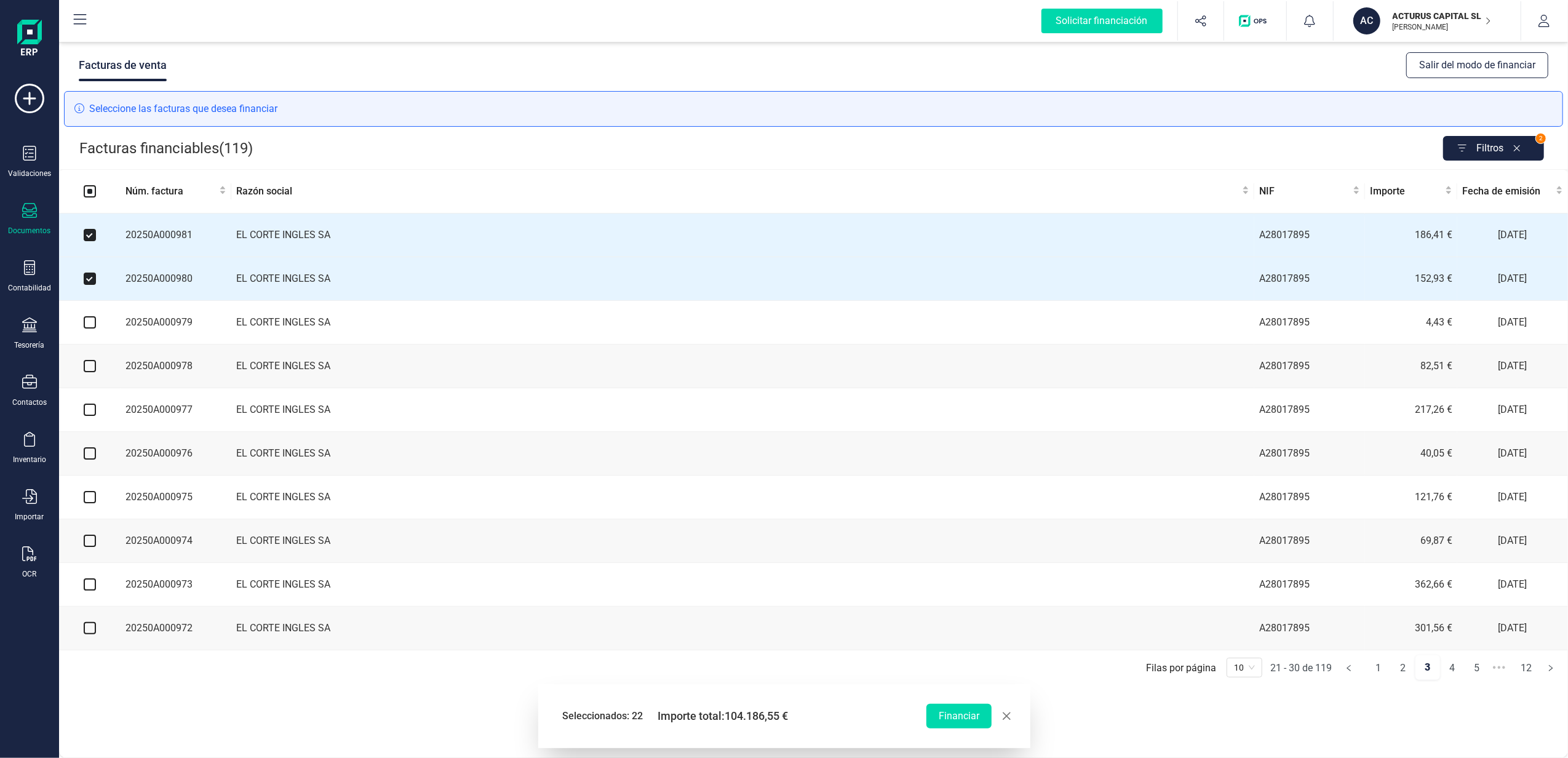
click at [86, 326] on input "checkbox" at bounding box center [90, 322] width 12 height 12
checkbox input "true"
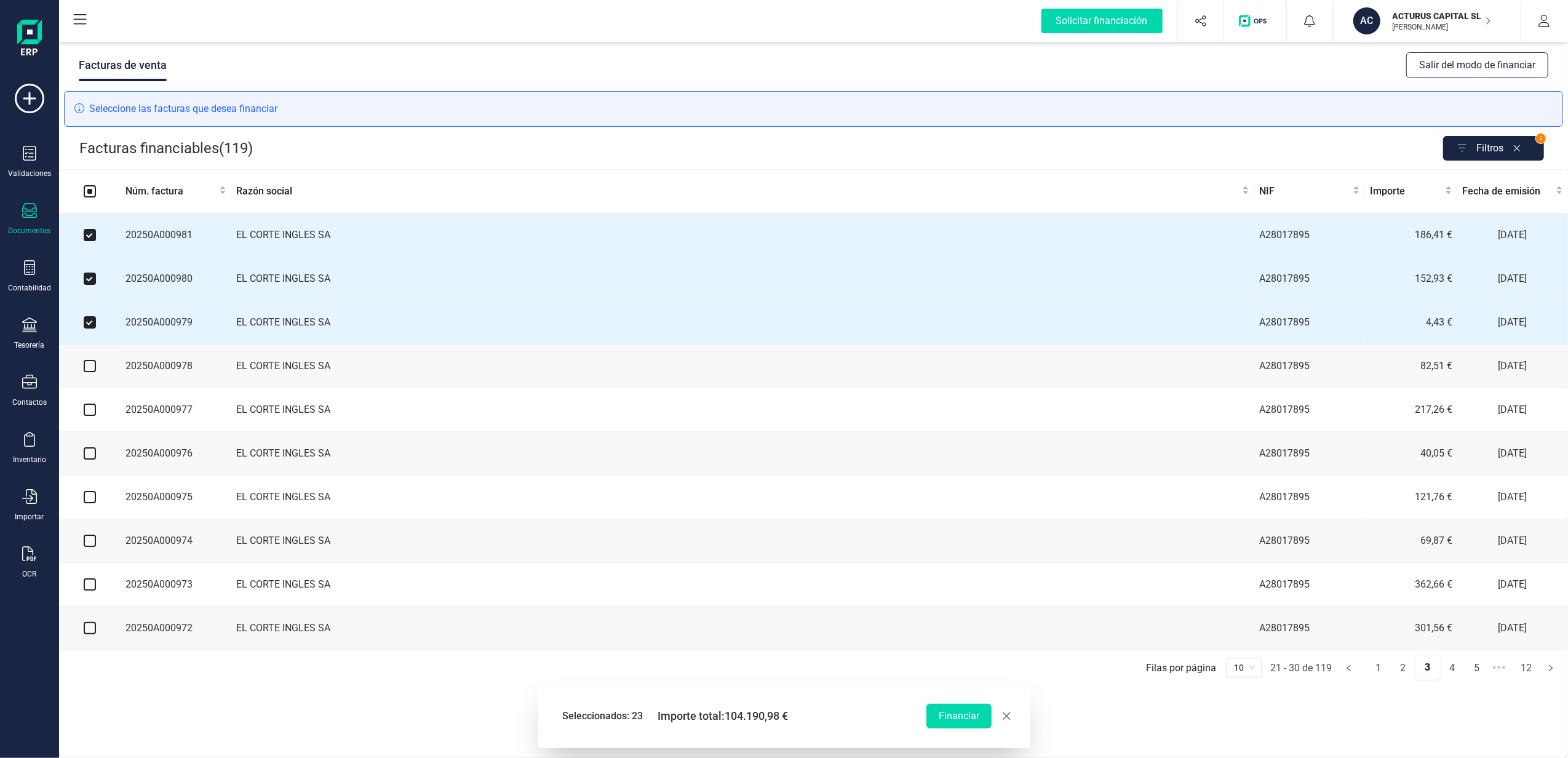
click at [87, 372] on input "checkbox" at bounding box center [90, 366] width 12 height 12
checkbox input "true"
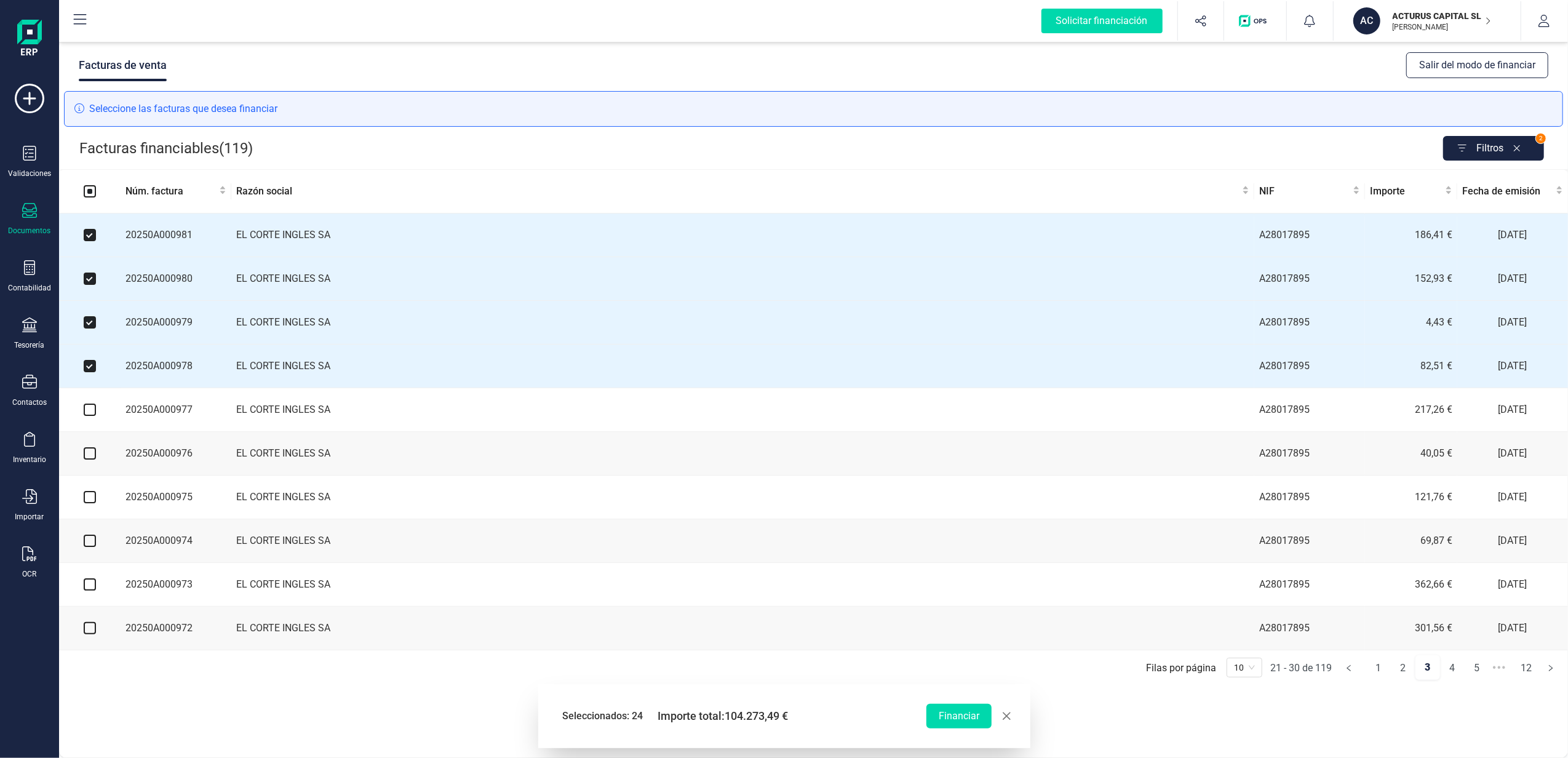
click at [92, 416] on input "checkbox" at bounding box center [90, 410] width 12 height 12
checkbox input "true"
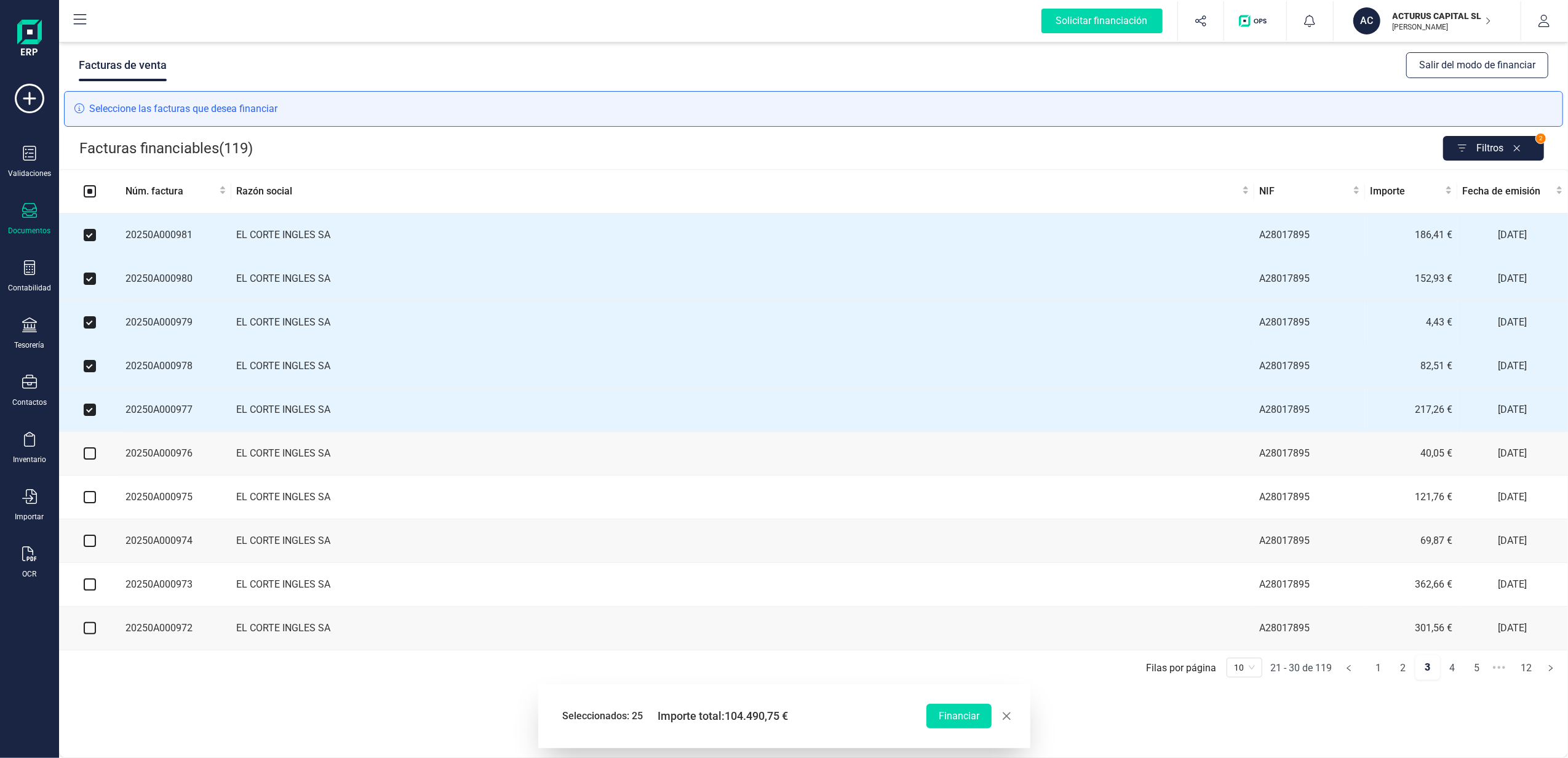
click at [89, 460] on input "checkbox" at bounding box center [90, 454] width 12 height 12
checkbox input "true"
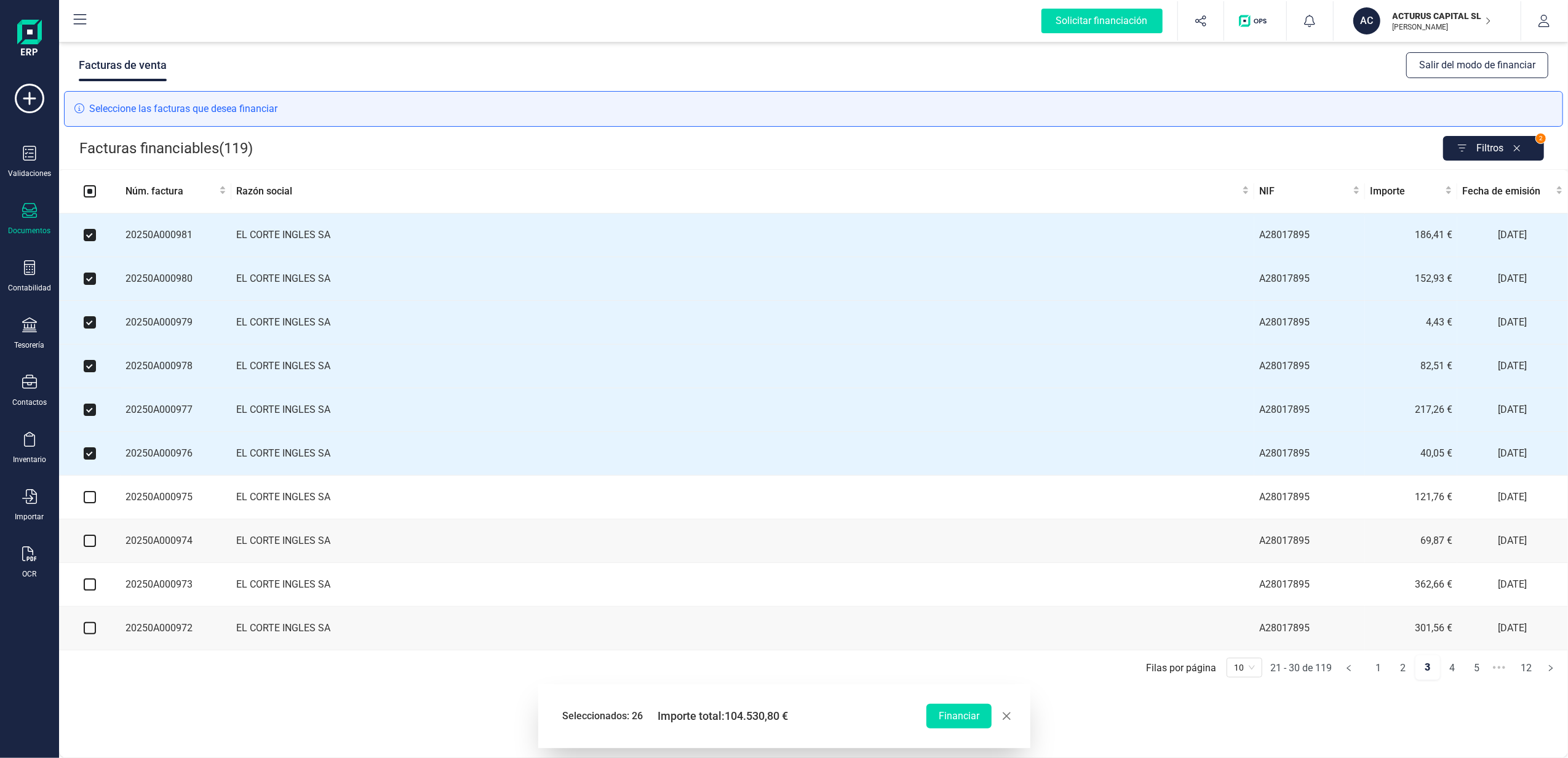
click at [92, 502] on input "checkbox" at bounding box center [90, 497] width 12 height 12
checkbox input "true"
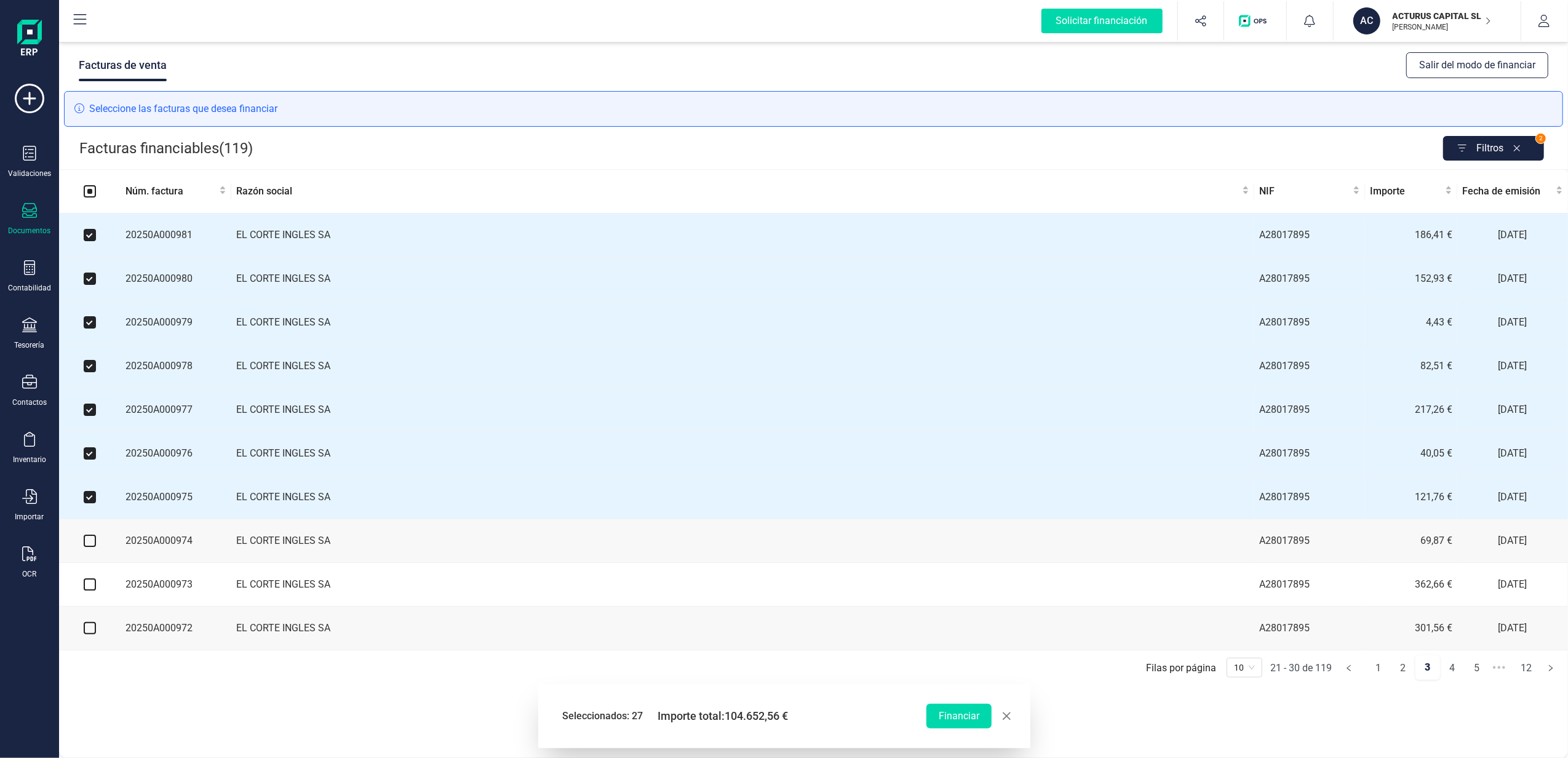
click at [92, 546] on input "checkbox" at bounding box center [90, 541] width 12 height 12
checkbox input "true"
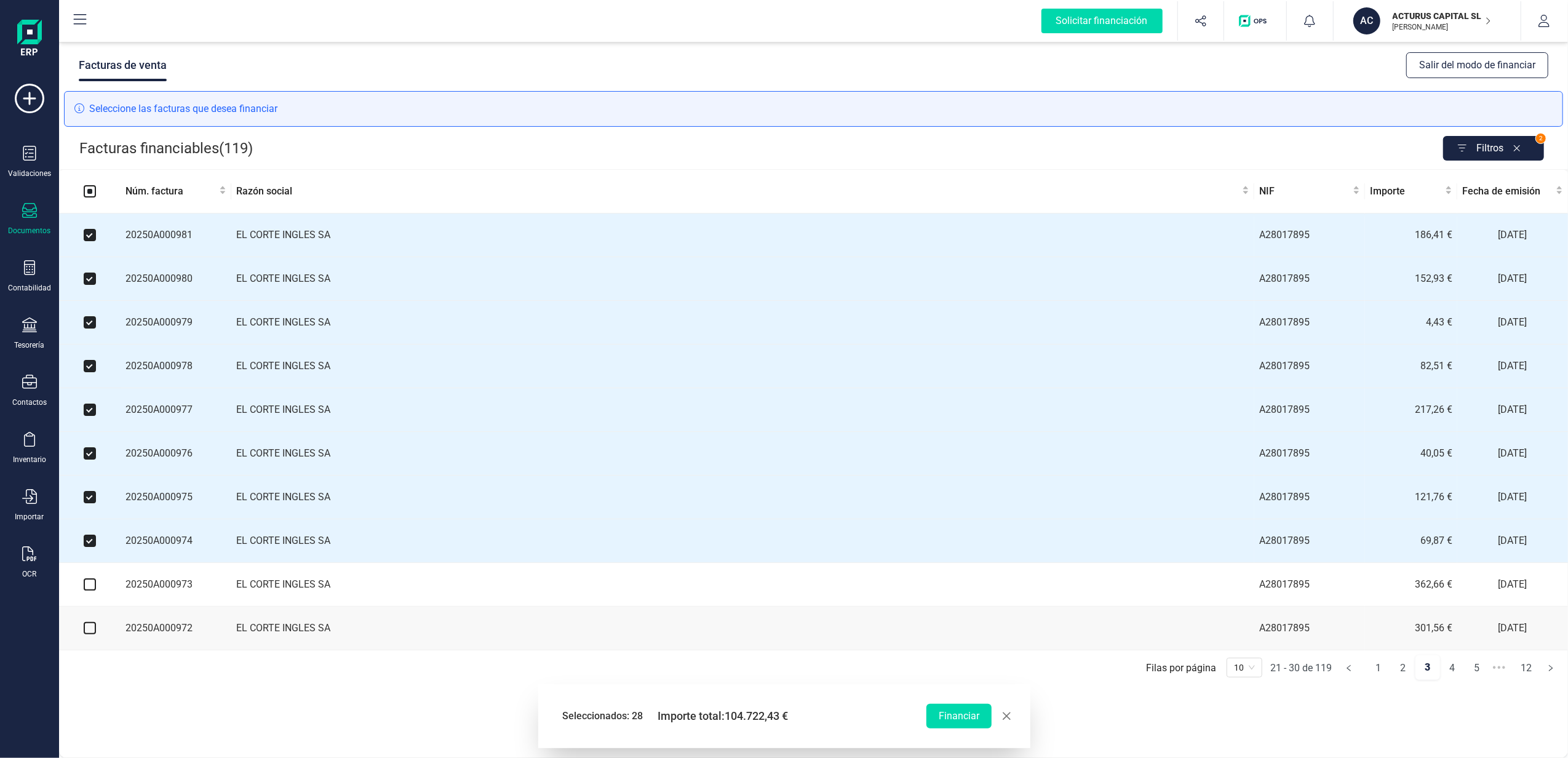
click at [90, 591] on input "checkbox" at bounding box center [90, 585] width 12 height 12
checkbox input "true"
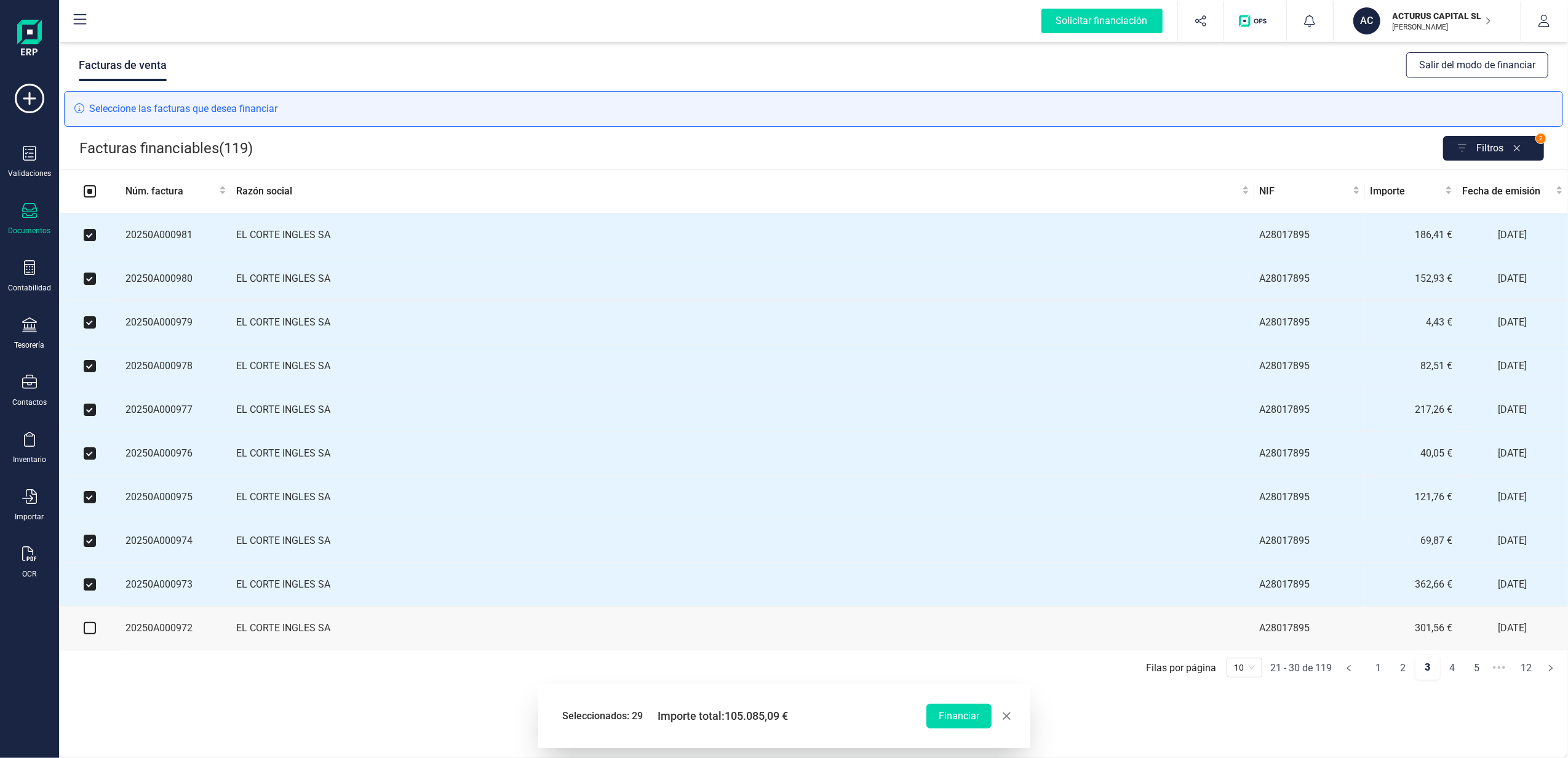
click at [87, 634] on input "checkbox" at bounding box center [90, 628] width 12 height 12
checkbox input "true"
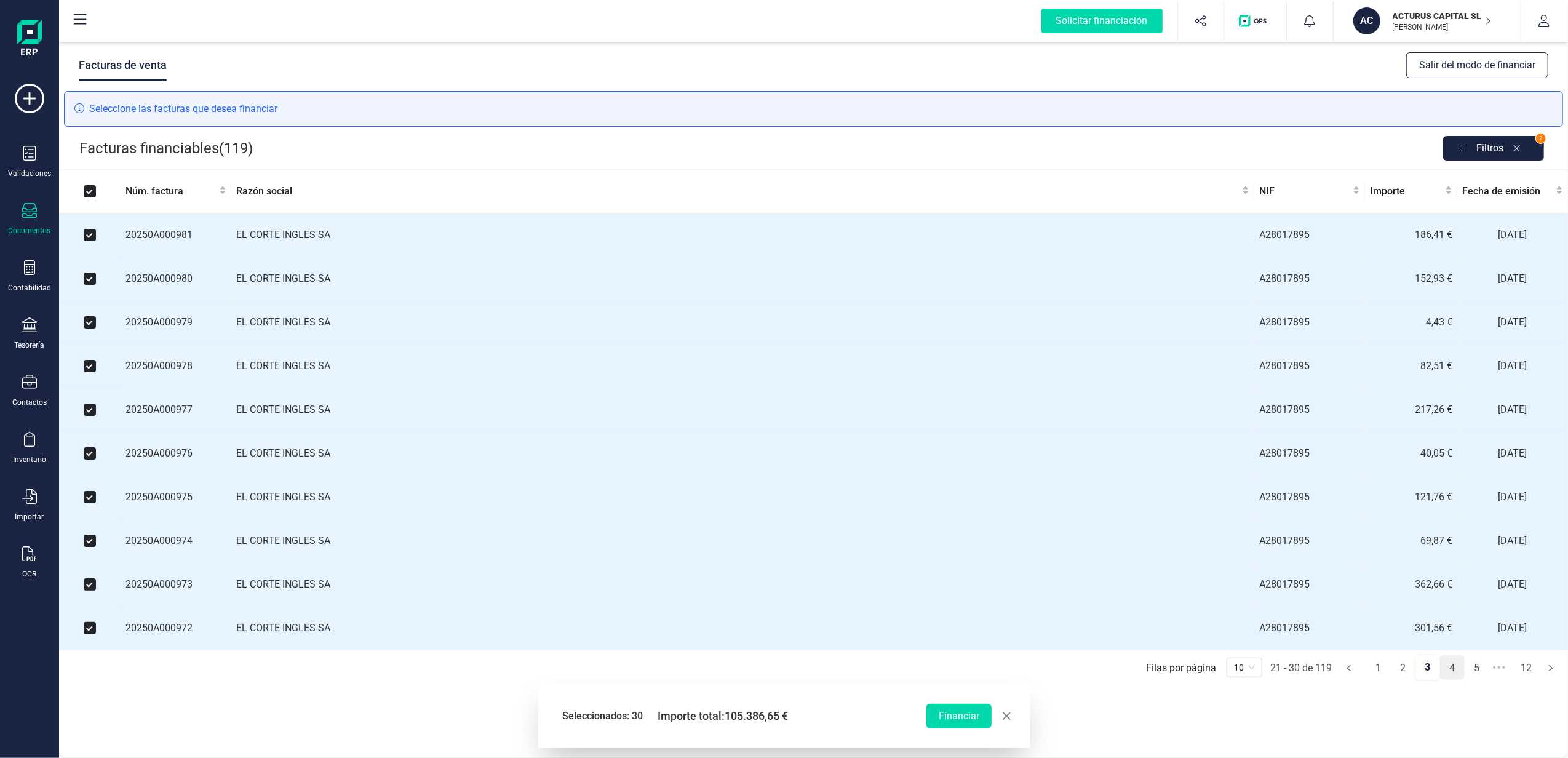
click at [1453, 681] on link "4" at bounding box center [1452, 668] width 24 height 24
checkbox input "false"
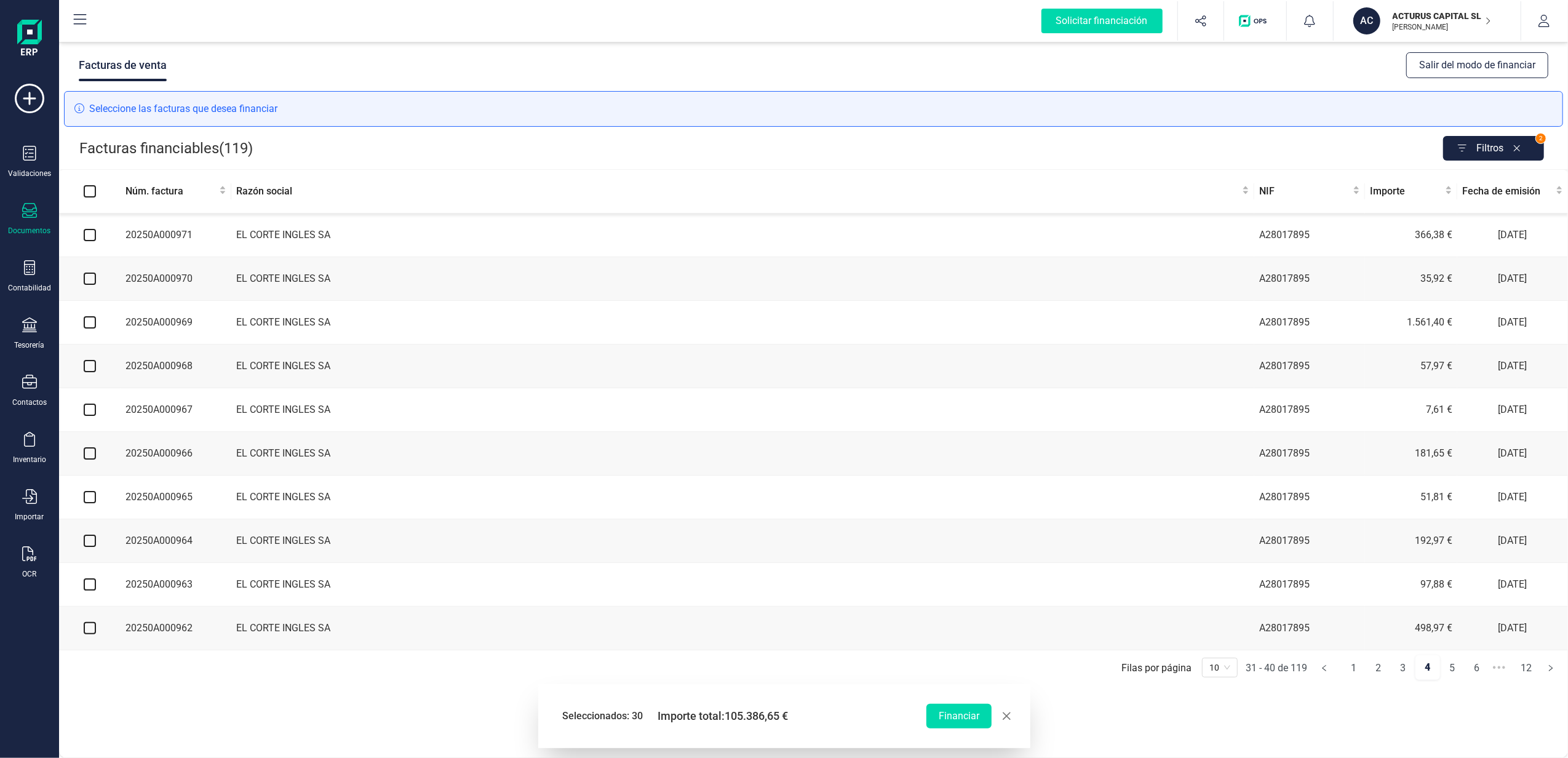
click at [91, 236] on input "checkbox" at bounding box center [90, 235] width 12 height 12
checkbox input "true"
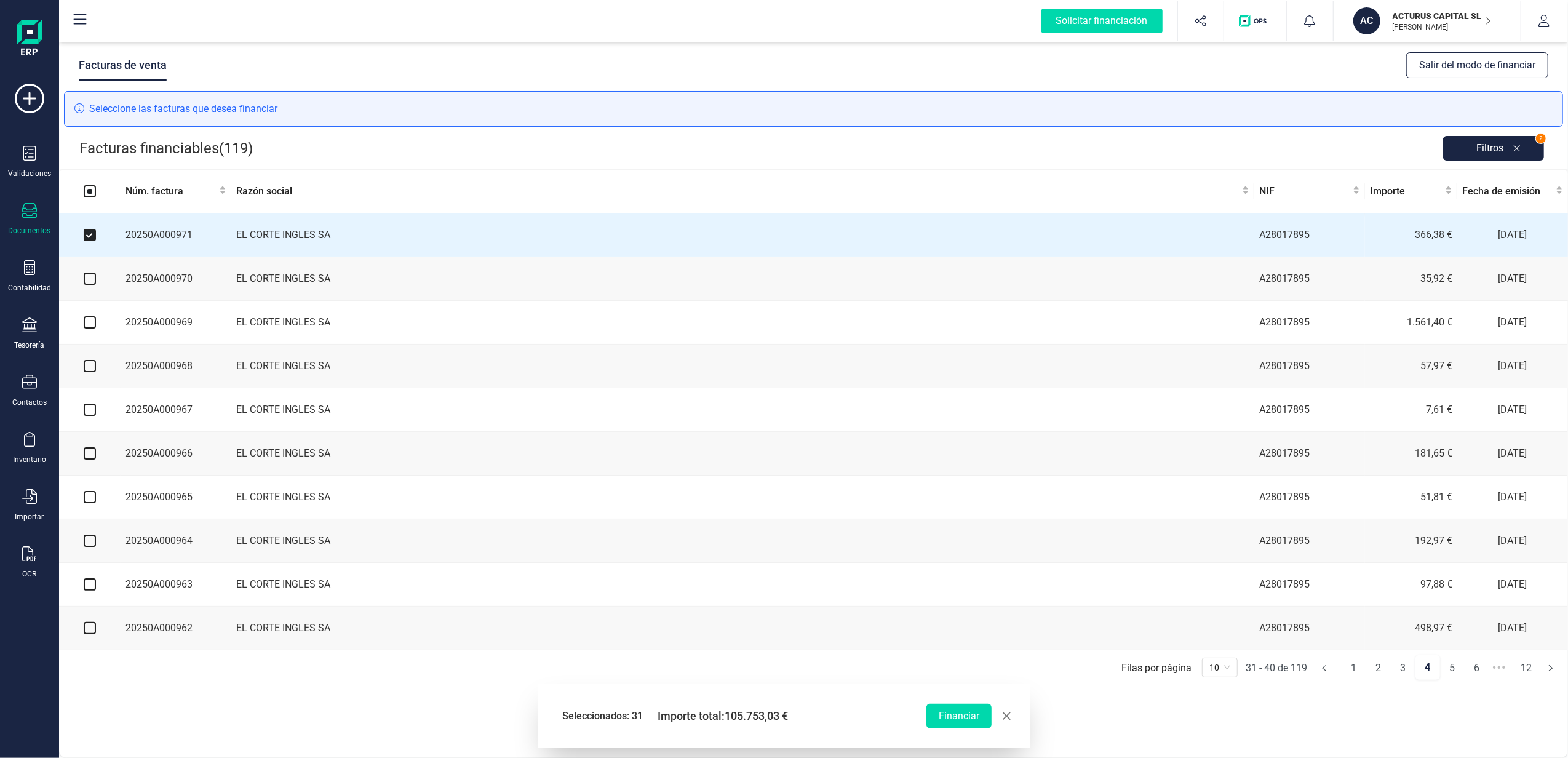
click at [89, 276] on input "checkbox" at bounding box center [90, 279] width 12 height 12
checkbox input "true"
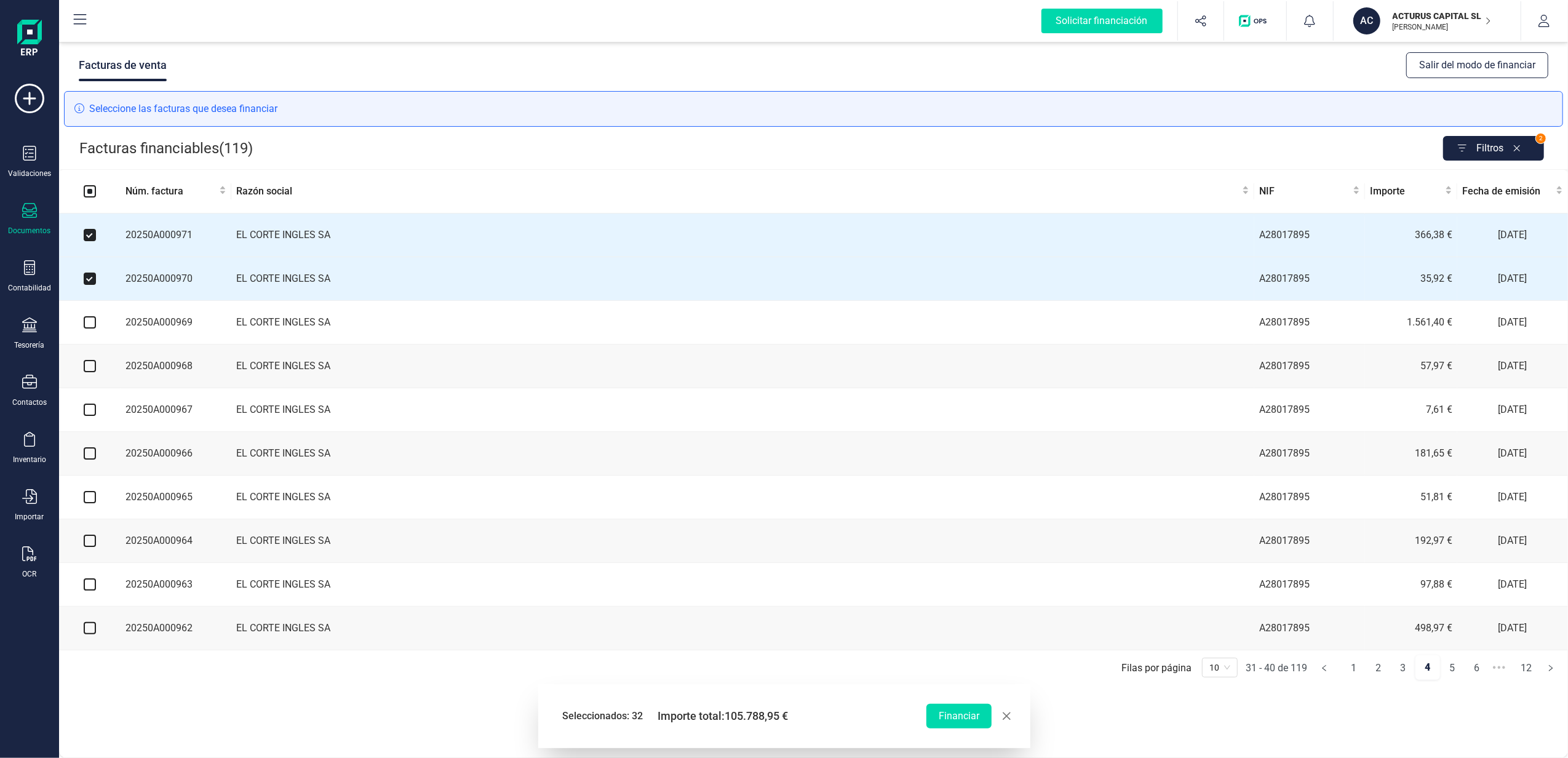
click at [92, 327] on input "checkbox" at bounding box center [90, 322] width 12 height 12
checkbox input "true"
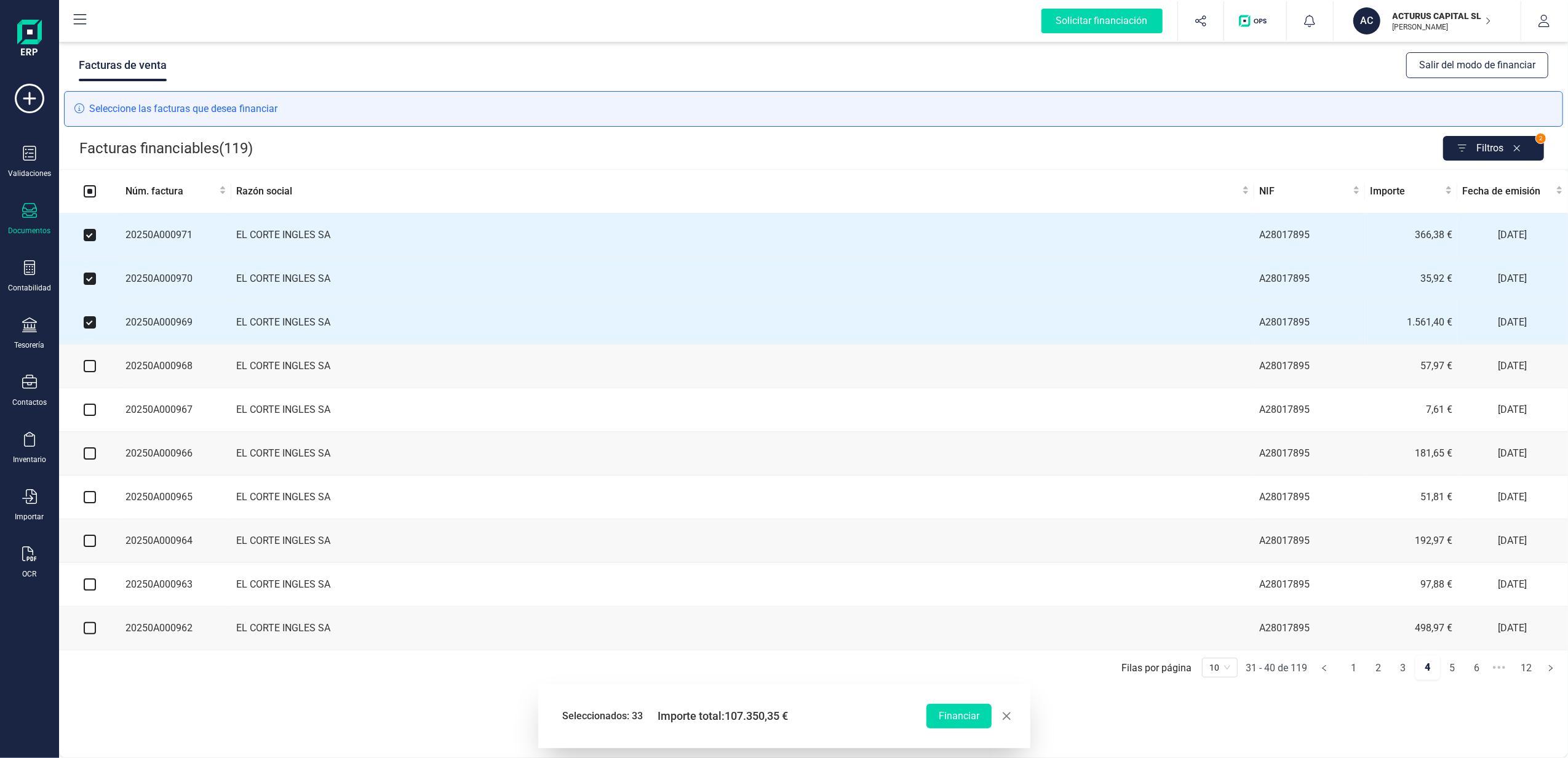
click at [87, 370] on input "checkbox" at bounding box center [90, 366] width 12 height 12
checkbox input "true"
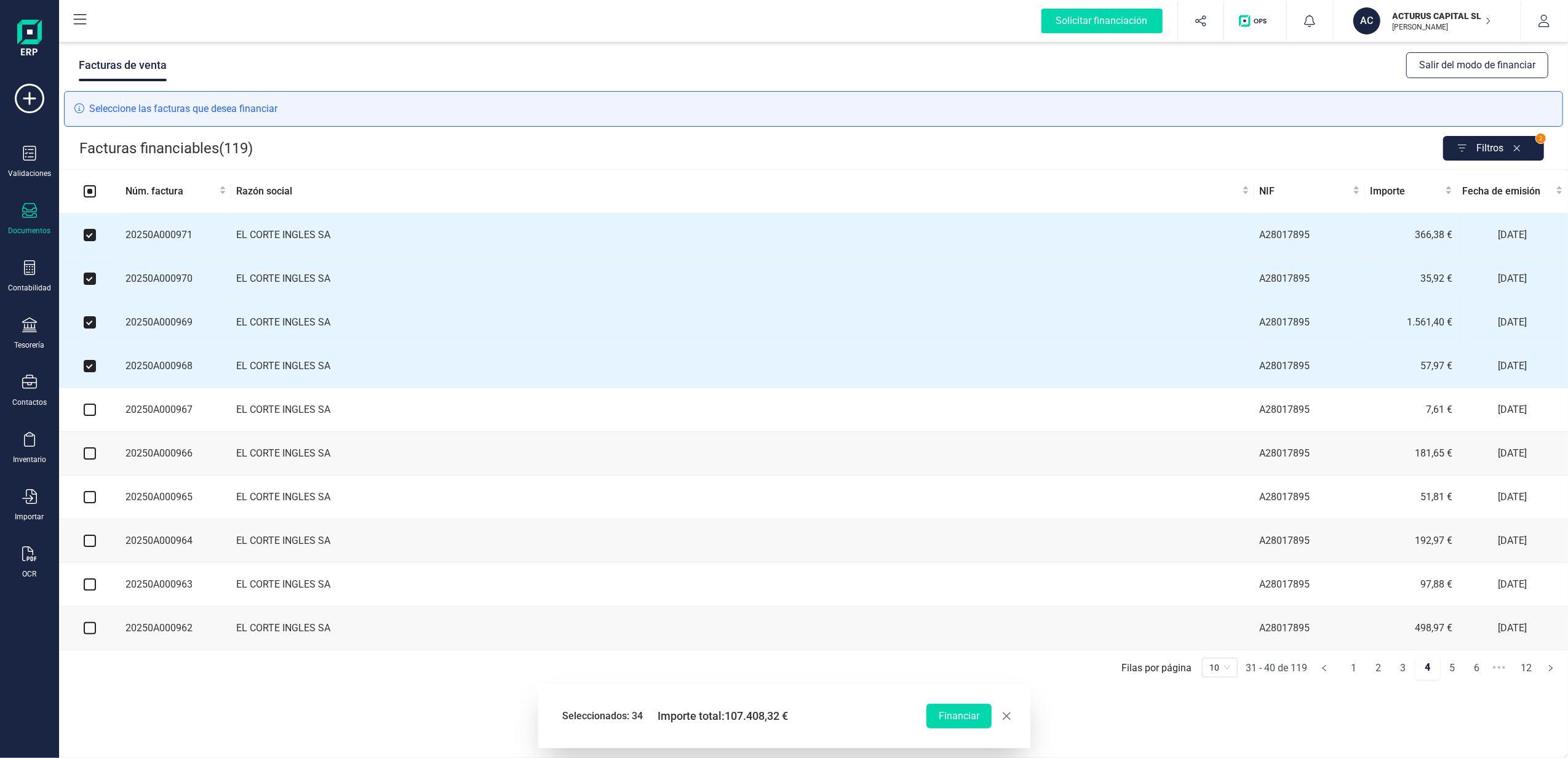
click at [94, 412] on input "checkbox" at bounding box center [90, 410] width 12 height 12
checkbox input "true"
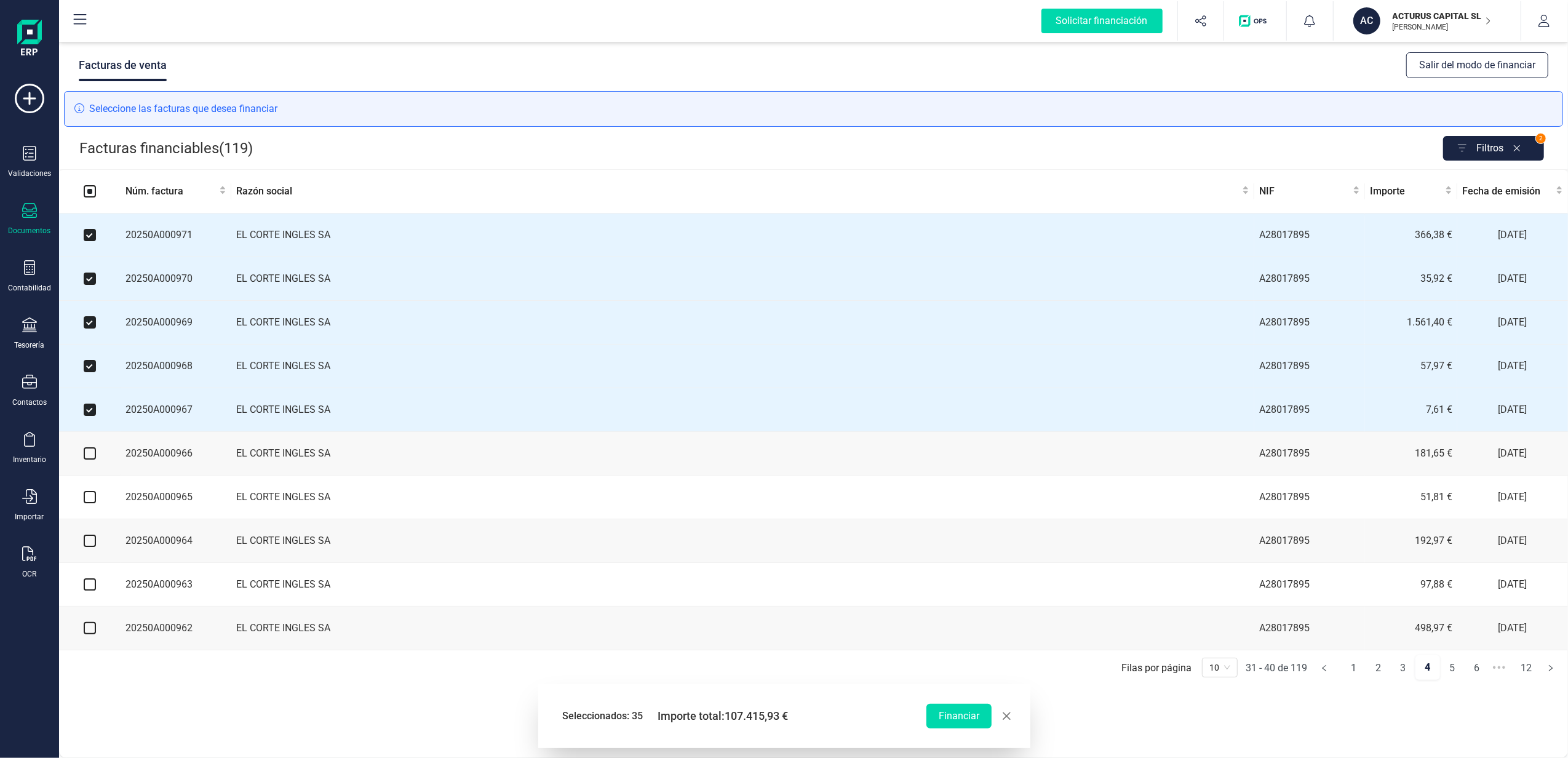
click at [92, 454] on input "checkbox" at bounding box center [90, 454] width 12 height 12
checkbox input "true"
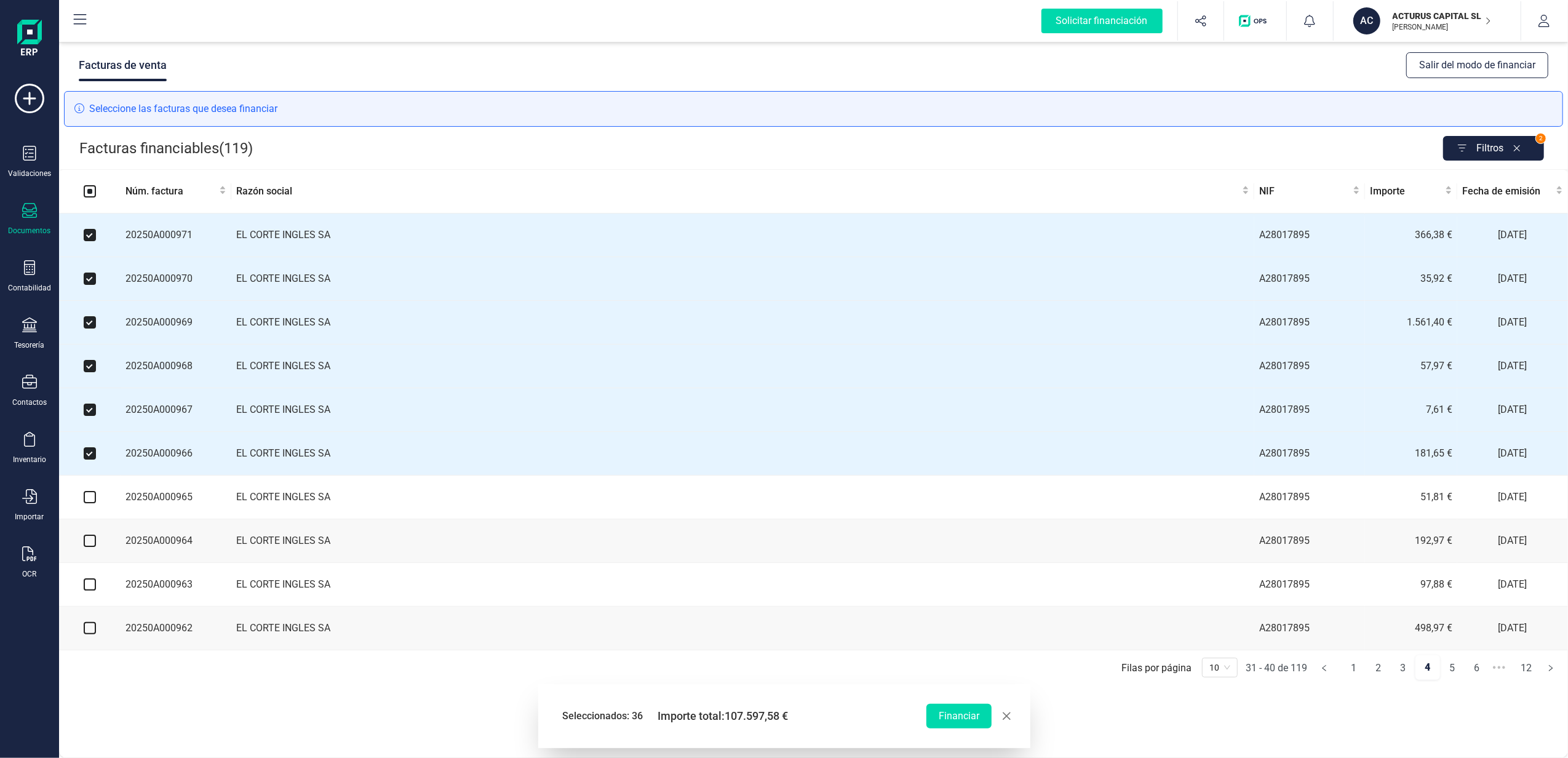
click at [89, 501] on input "checkbox" at bounding box center [90, 497] width 12 height 12
checkbox input "true"
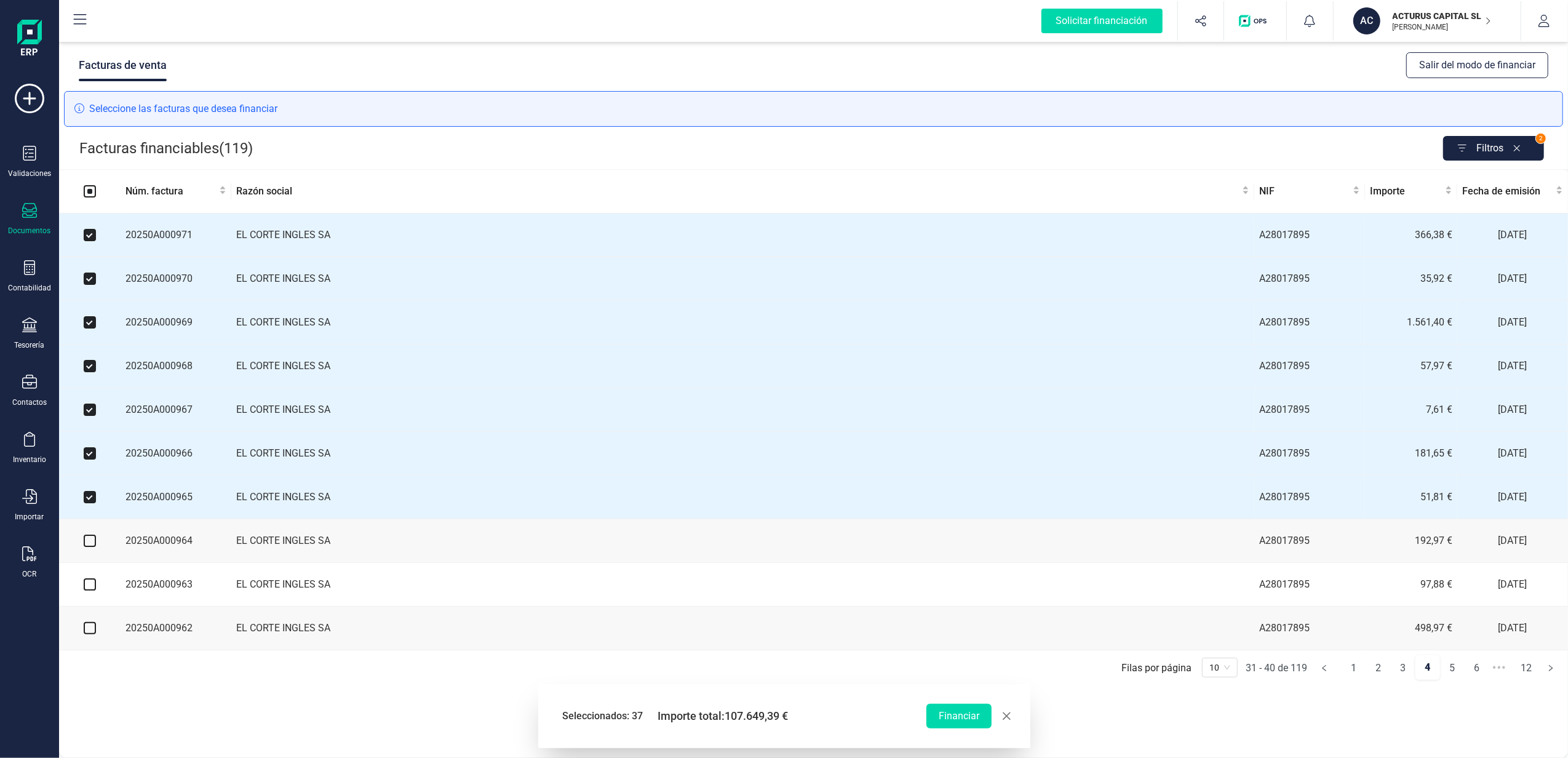
click at [90, 547] on input "checkbox" at bounding box center [90, 541] width 12 height 12
checkbox input "true"
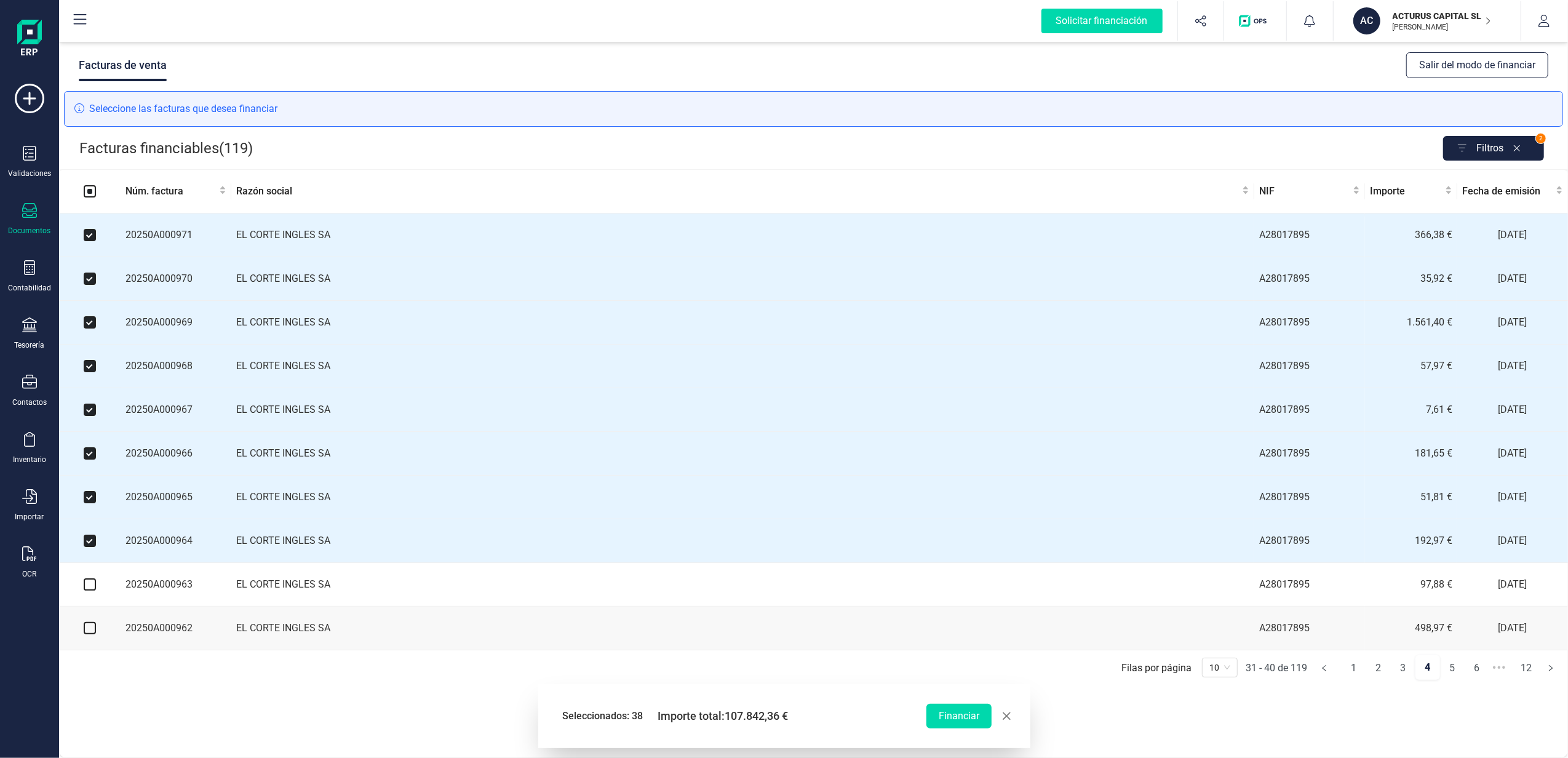
click at [87, 591] on input "checkbox" at bounding box center [90, 585] width 12 height 12
checkbox input "true"
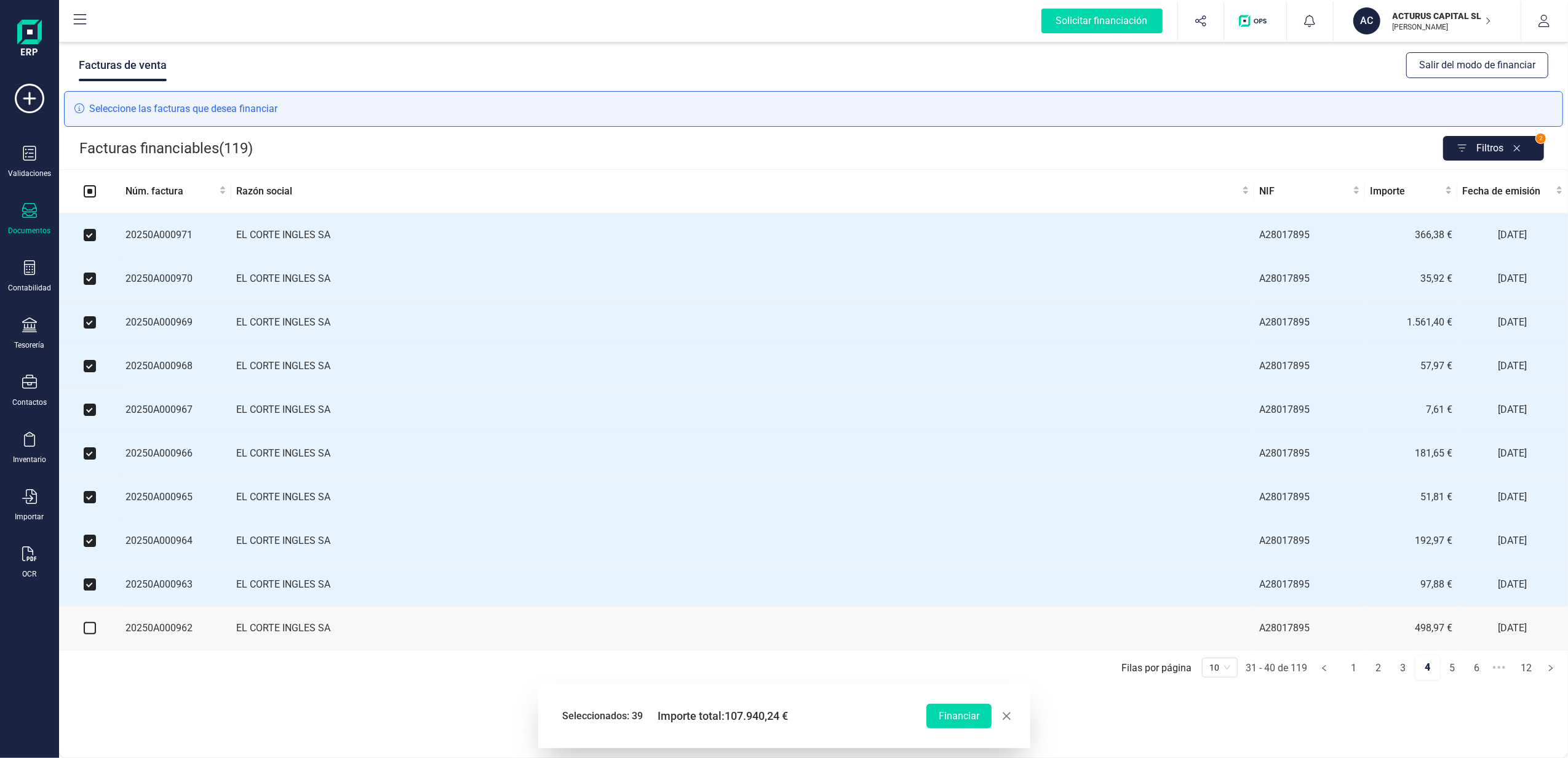
click at [86, 632] on label at bounding box center [90, 628] width 12 height 14
click at [86, 632] on input "checkbox" at bounding box center [90, 628] width 12 height 12
checkbox input "true"
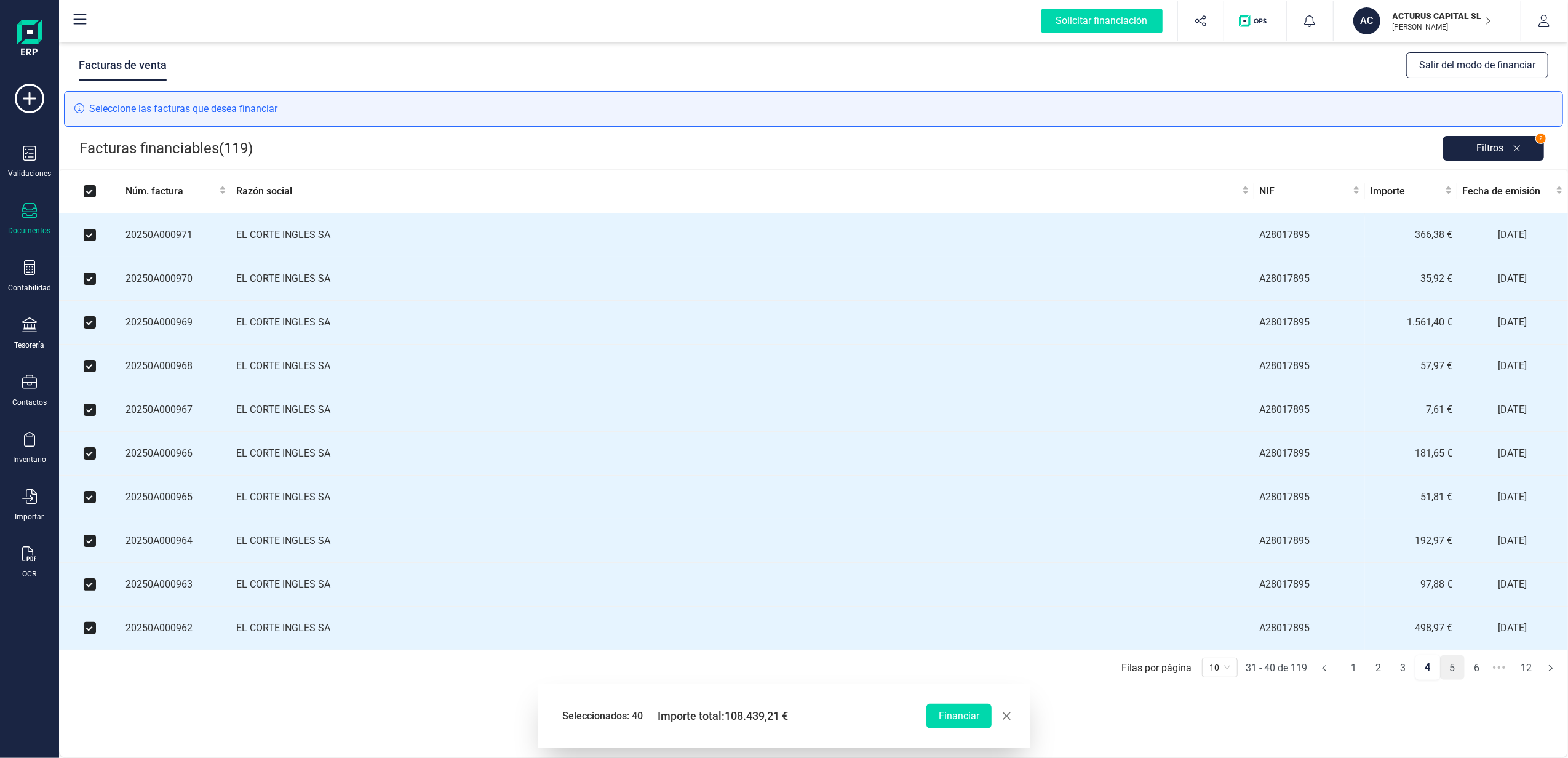
click at [1455, 681] on link "5" at bounding box center [1452, 668] width 24 height 24
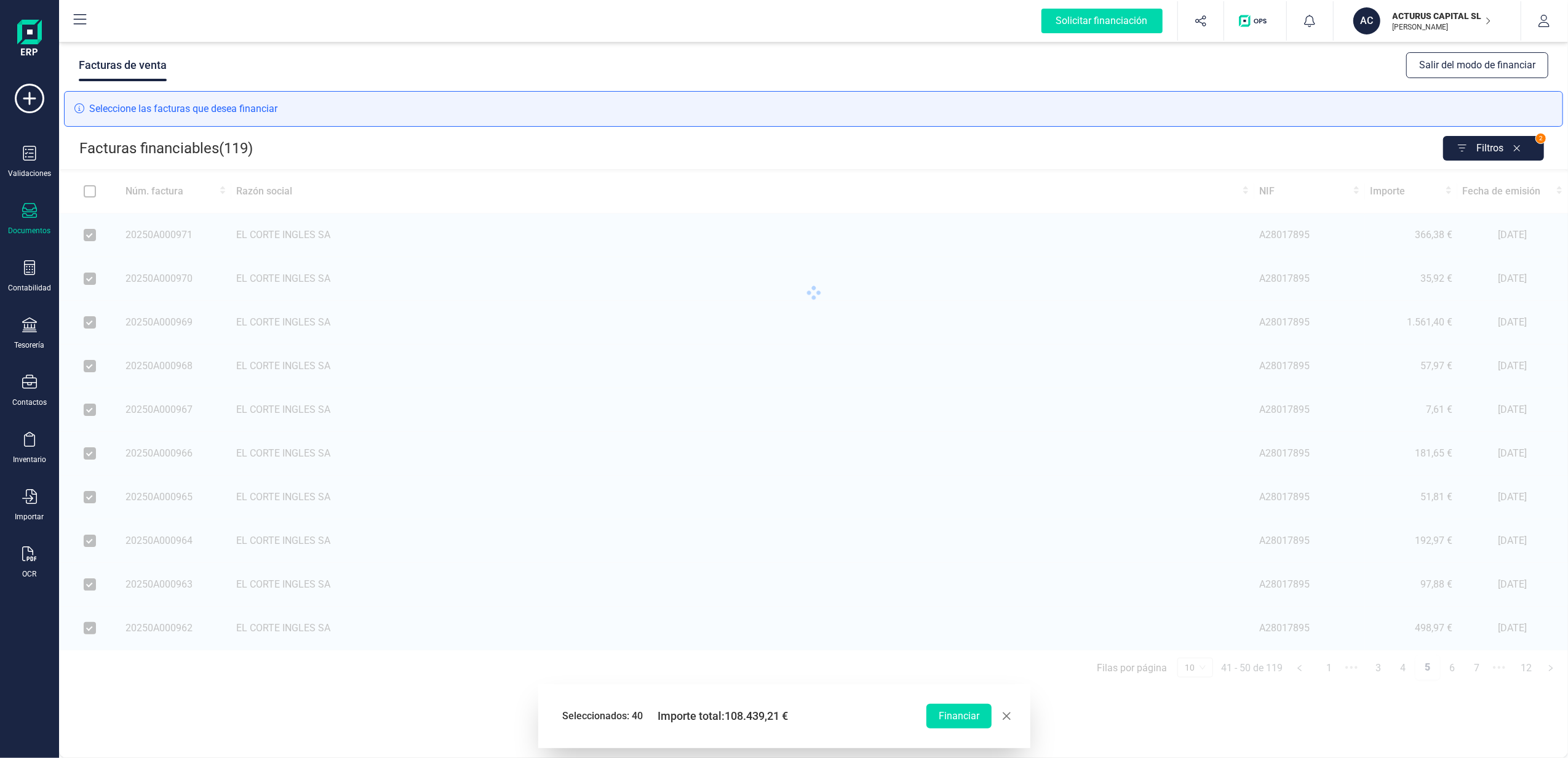
checkbox input "false"
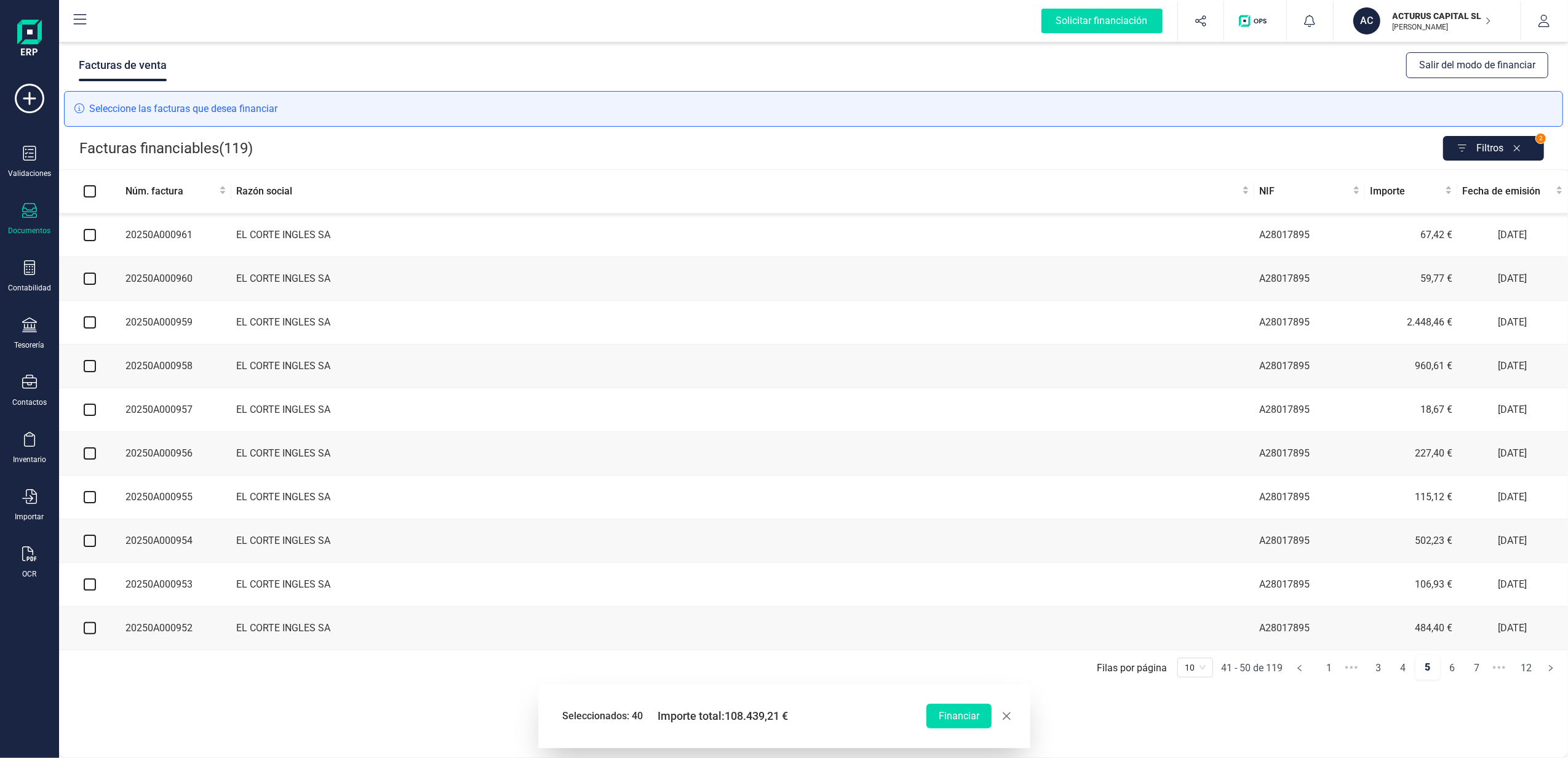
click at [91, 232] on input "checkbox" at bounding box center [90, 235] width 12 height 12
checkbox input "true"
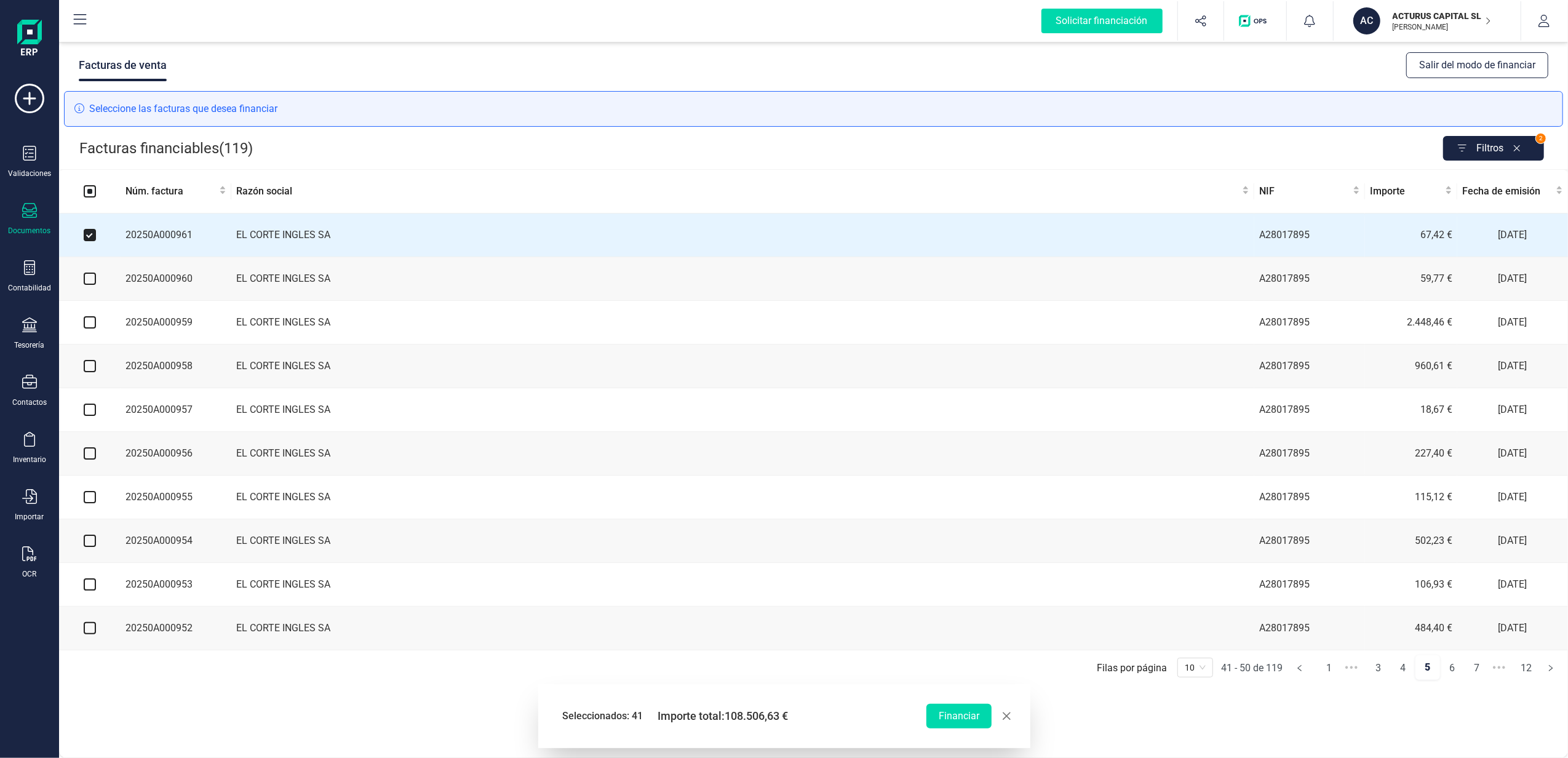
click at [92, 285] on input "checkbox" at bounding box center [90, 279] width 12 height 12
checkbox input "true"
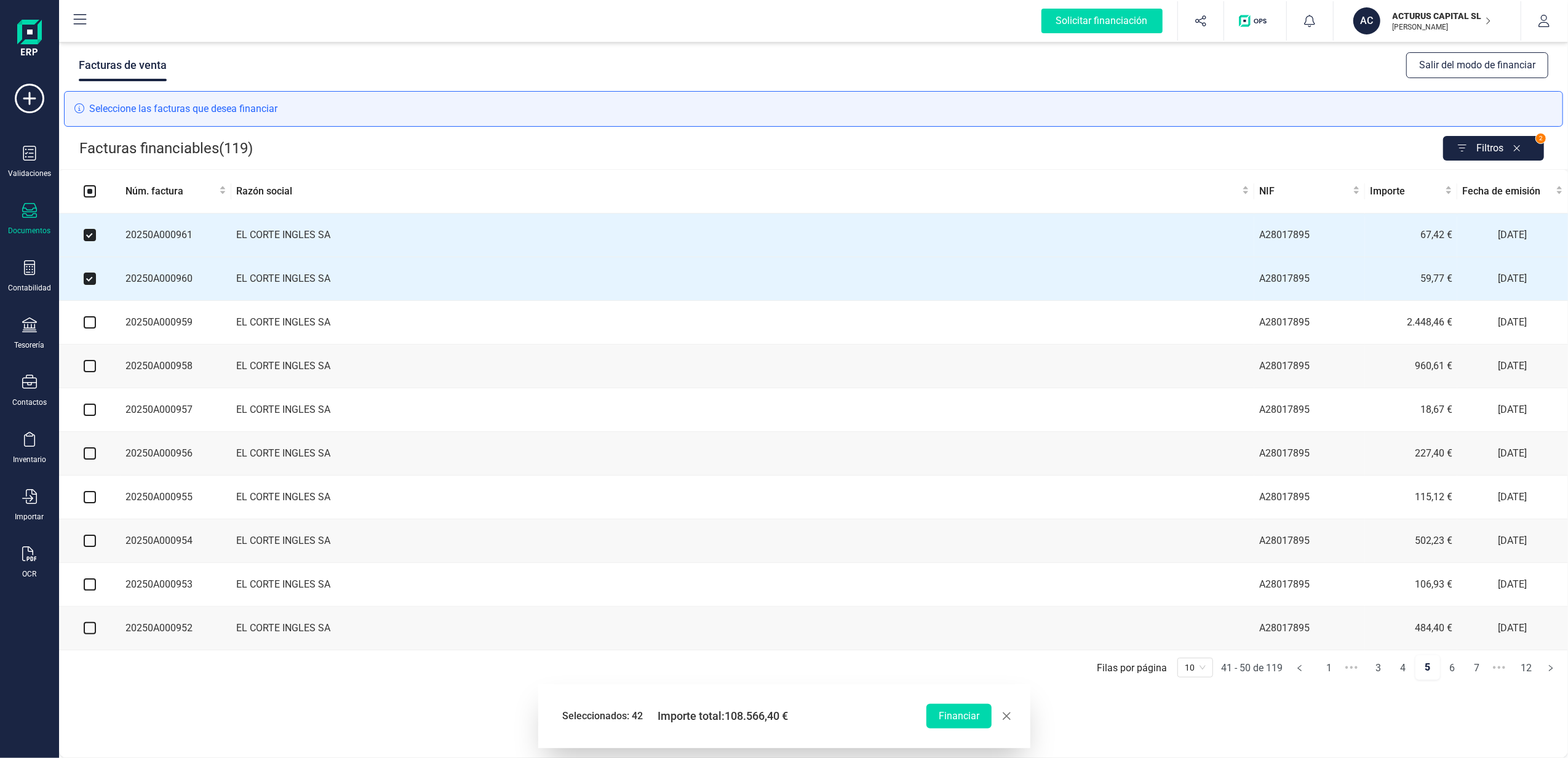
click at [89, 327] on input "checkbox" at bounding box center [90, 322] width 12 height 12
checkbox input "true"
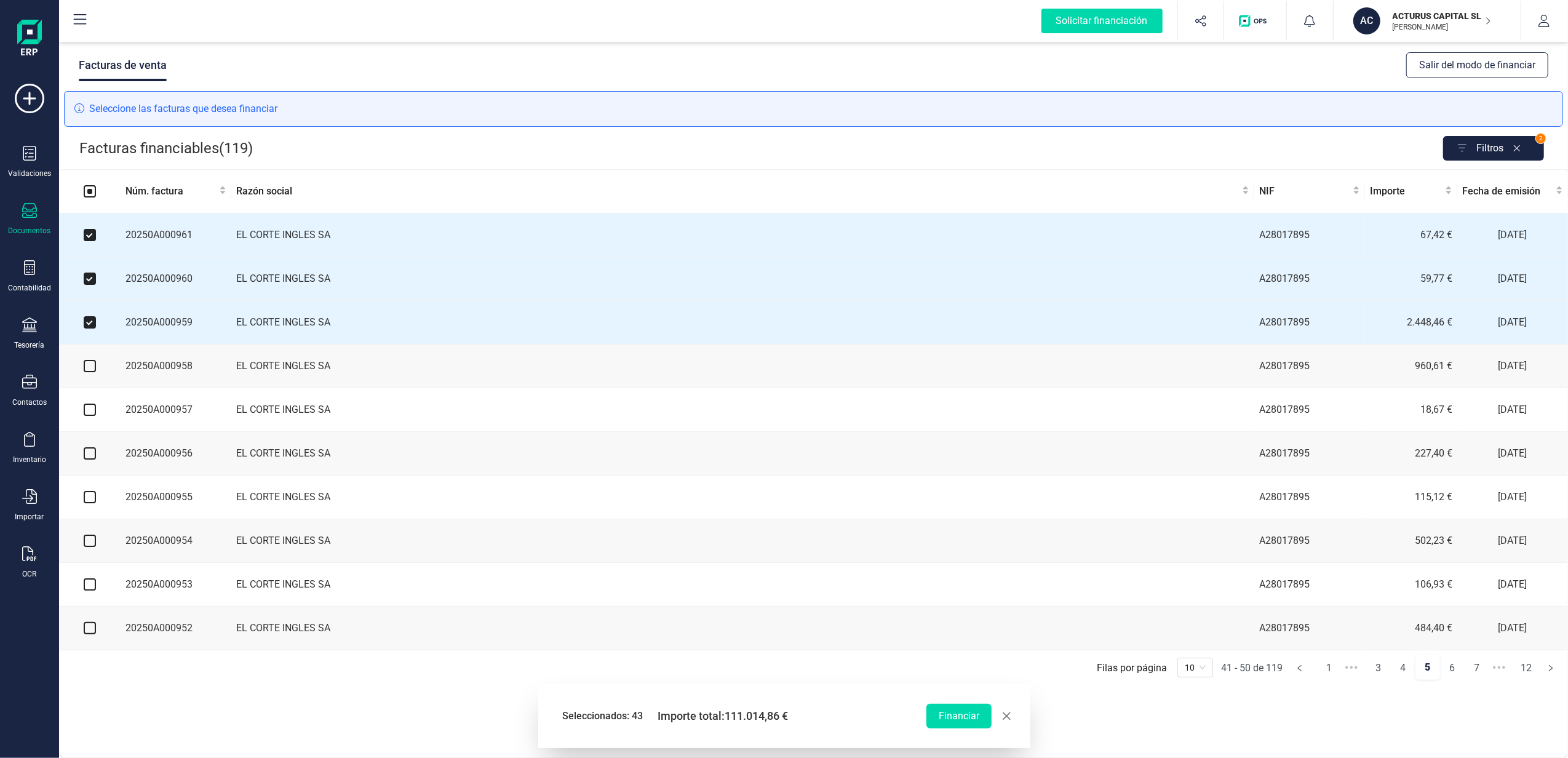
click at [87, 372] on input "checkbox" at bounding box center [90, 366] width 12 height 12
checkbox input "true"
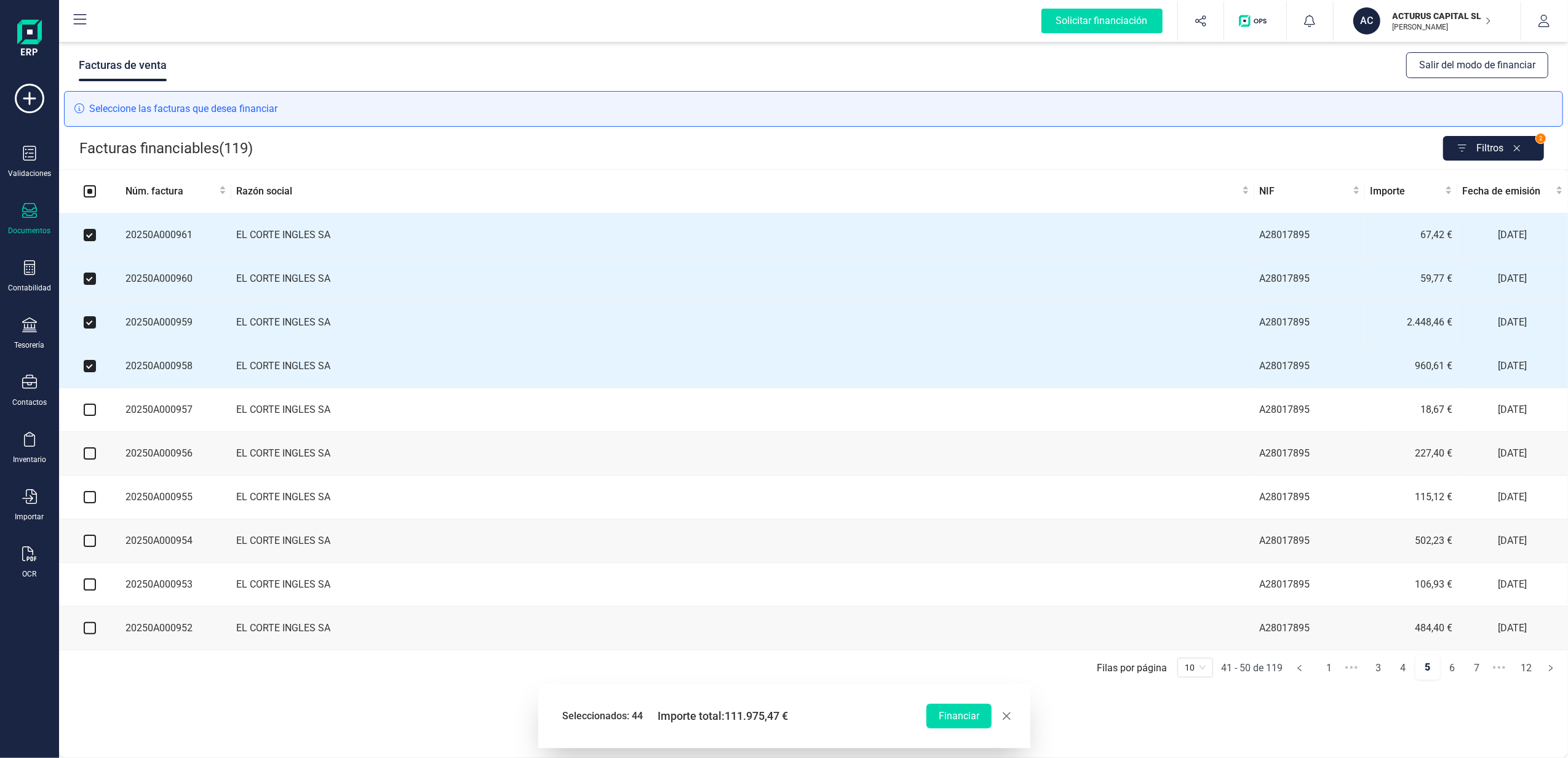
click at [89, 416] on input "checkbox" at bounding box center [90, 410] width 12 height 12
checkbox input "true"
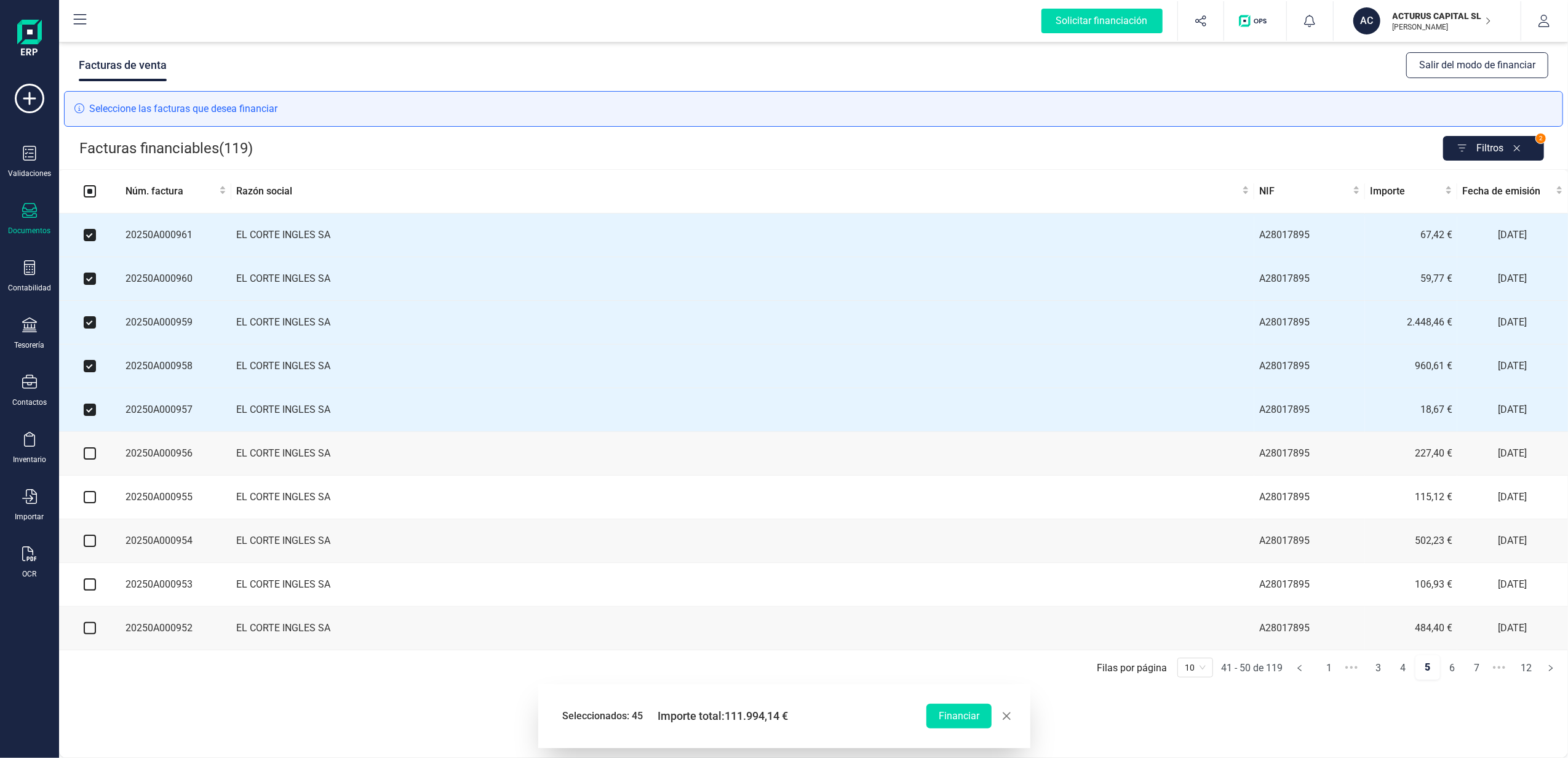
click at [94, 460] on input "checkbox" at bounding box center [90, 454] width 12 height 12
checkbox input "true"
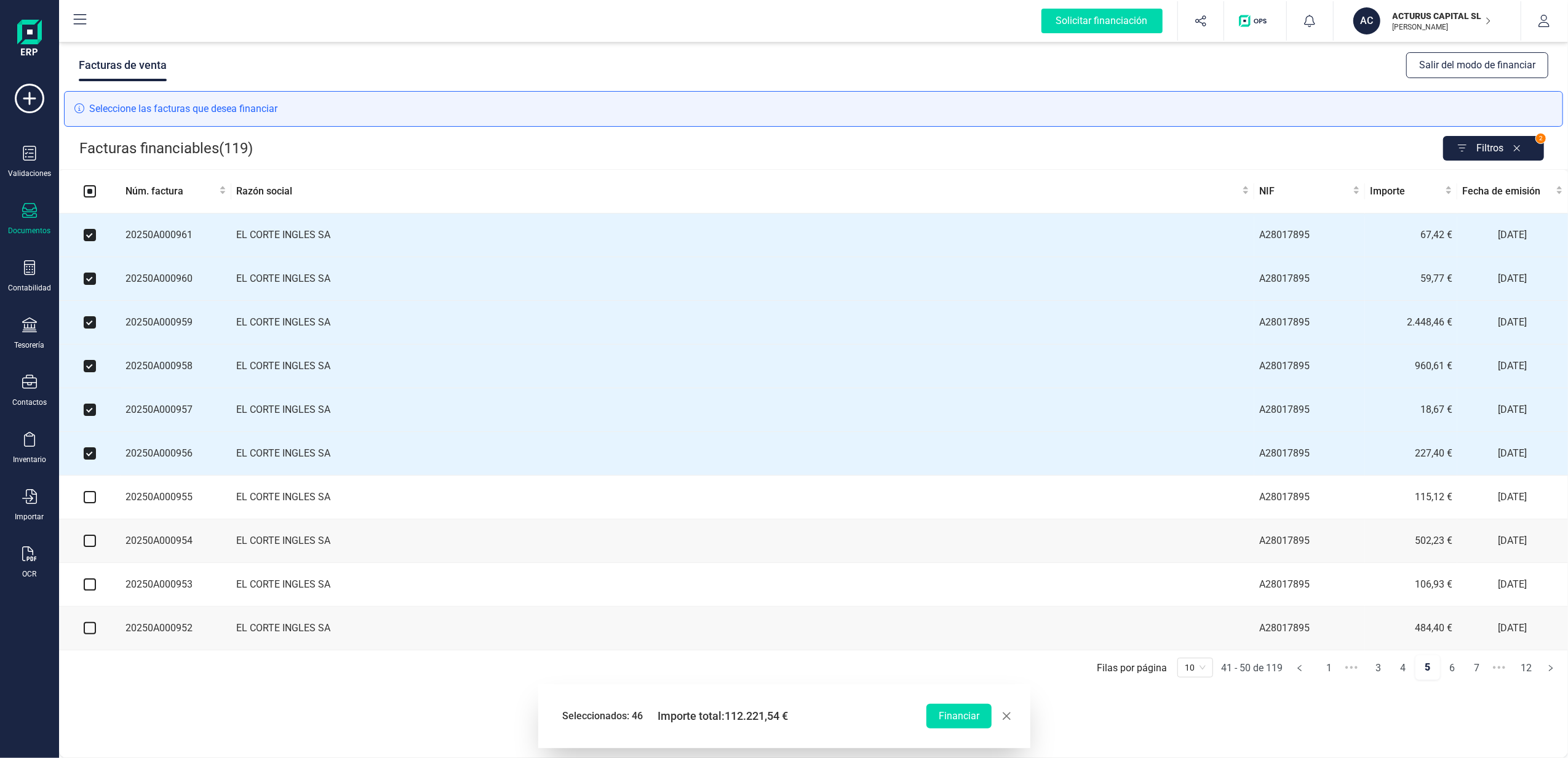
click at [91, 503] on input "checkbox" at bounding box center [90, 497] width 12 height 12
checkbox input "true"
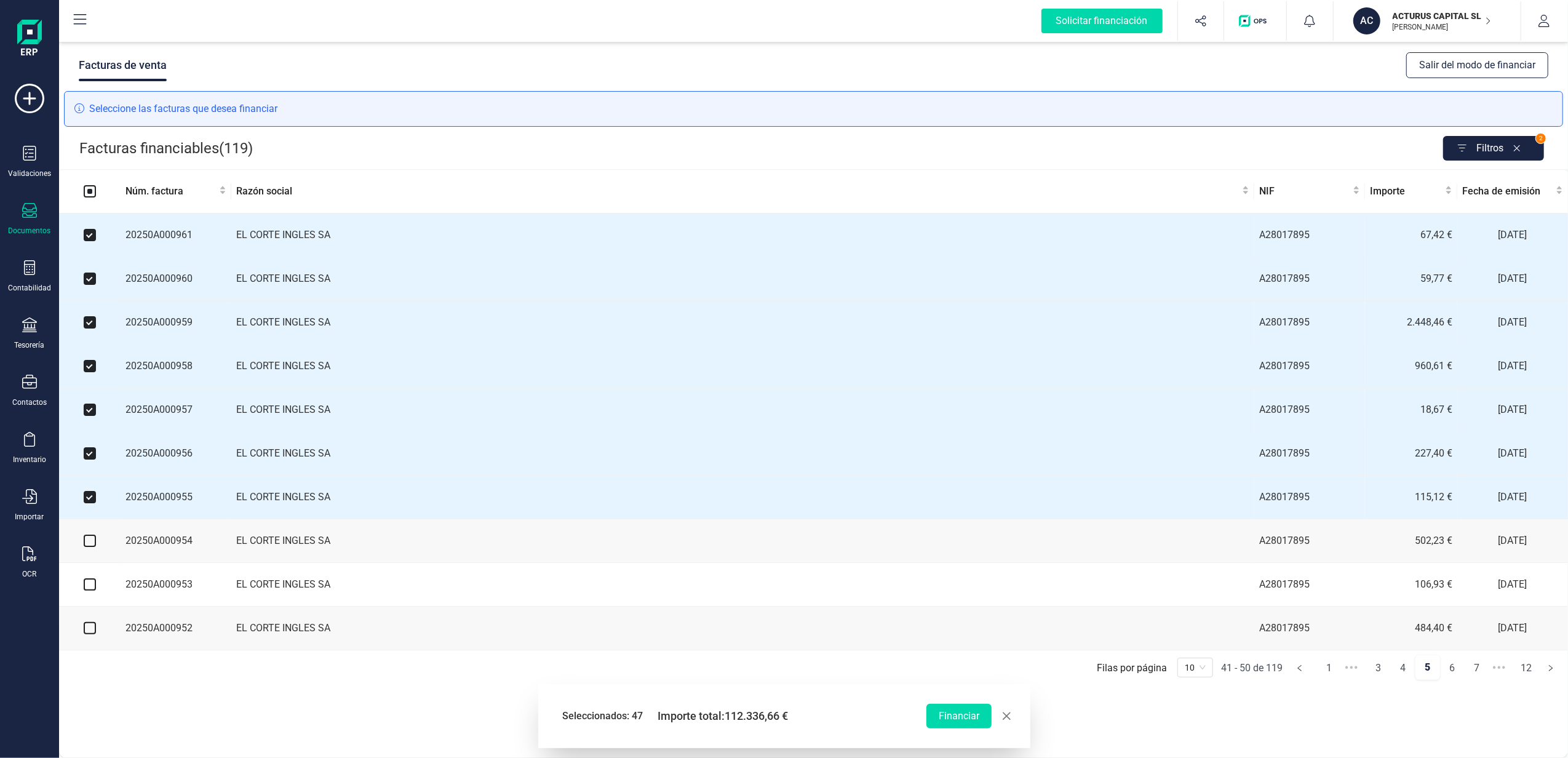
click at [90, 558] on td at bounding box center [89, 541] width 62 height 44
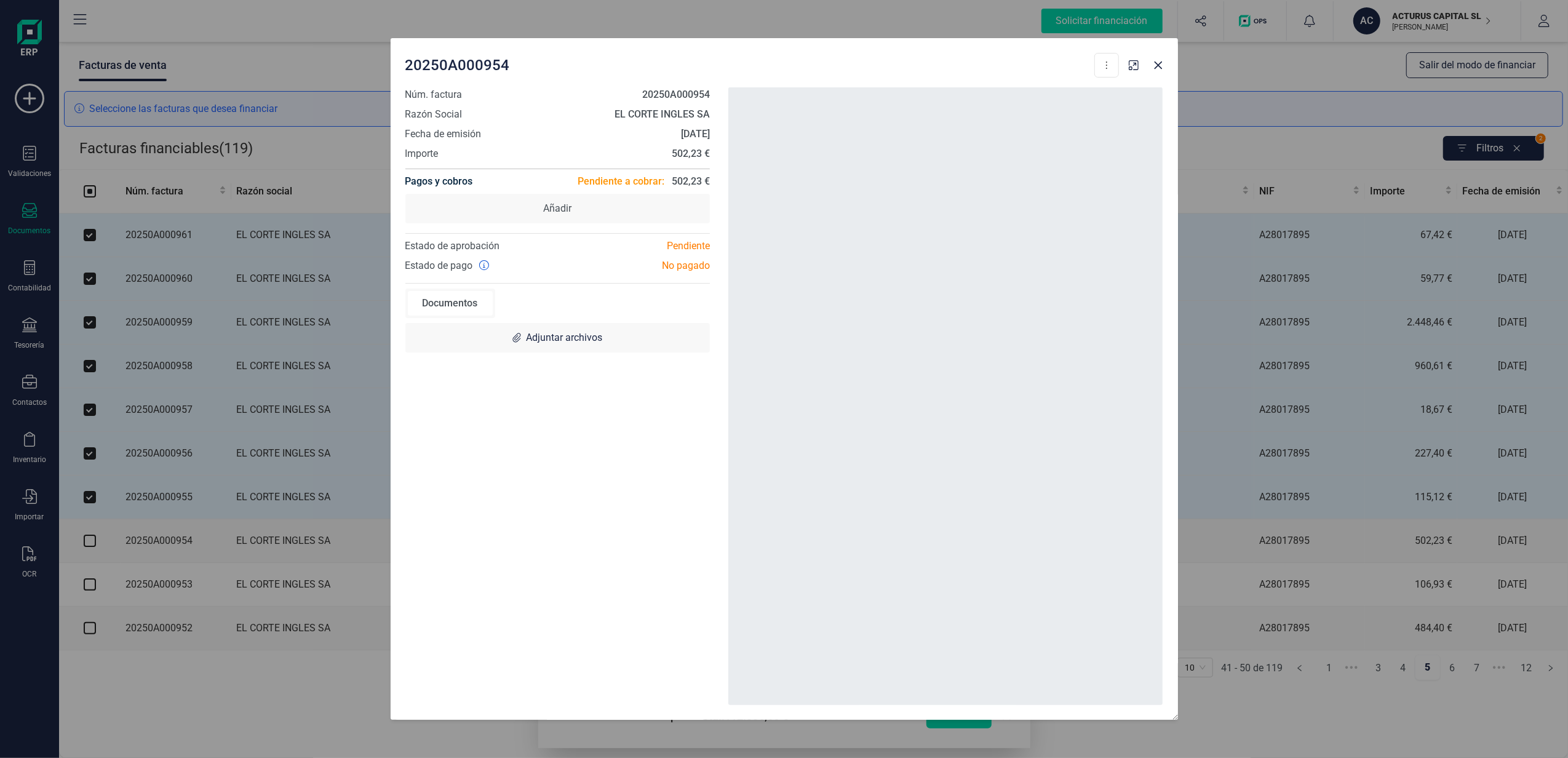
click at [94, 574] on div "20250A000954 Descargar documento Crear factura rectificativa Marcar como cobrad…" at bounding box center [784, 379] width 1568 height 758
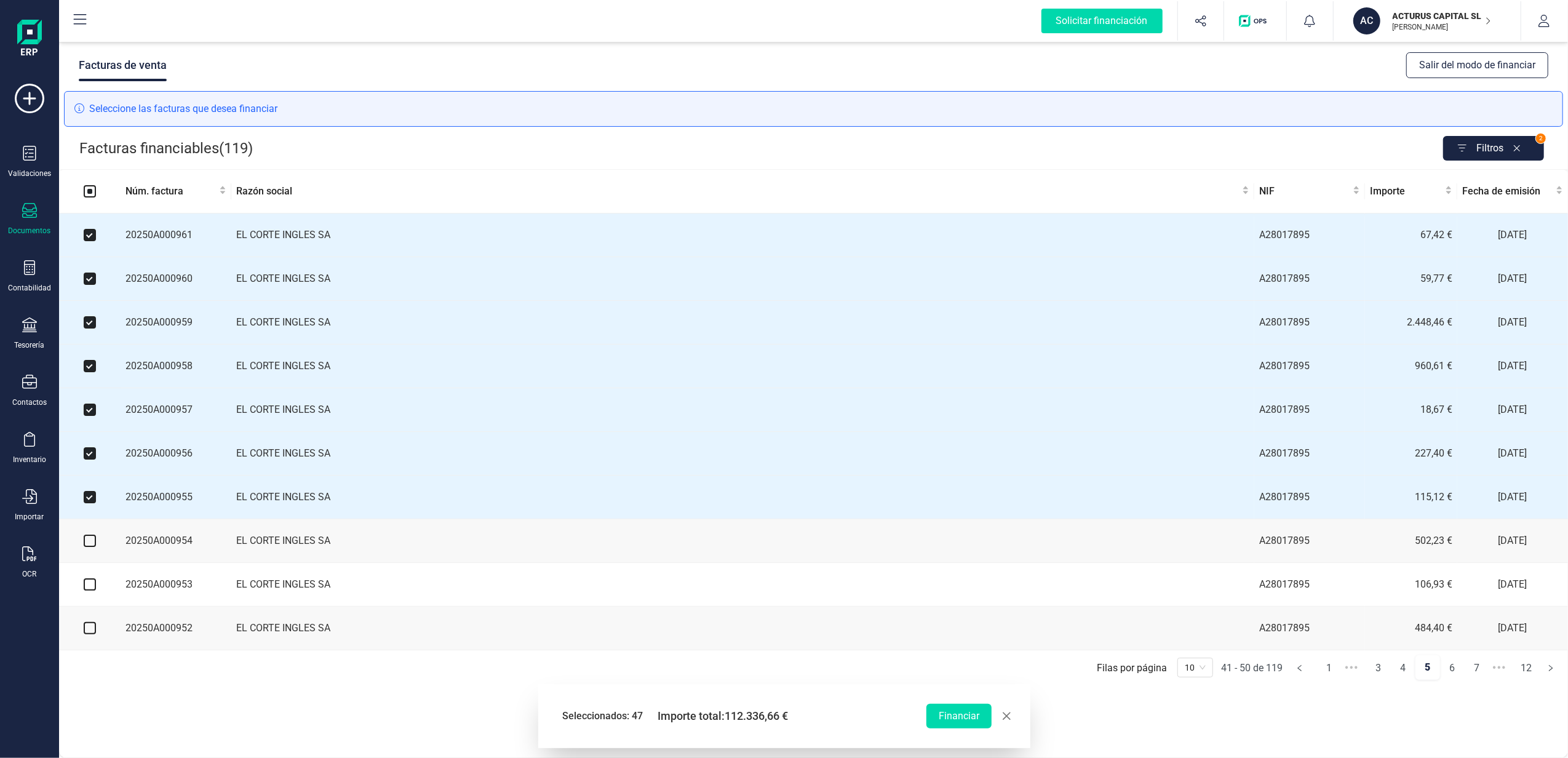
click at [90, 547] on input "checkbox" at bounding box center [90, 541] width 12 height 12
checkbox input "true"
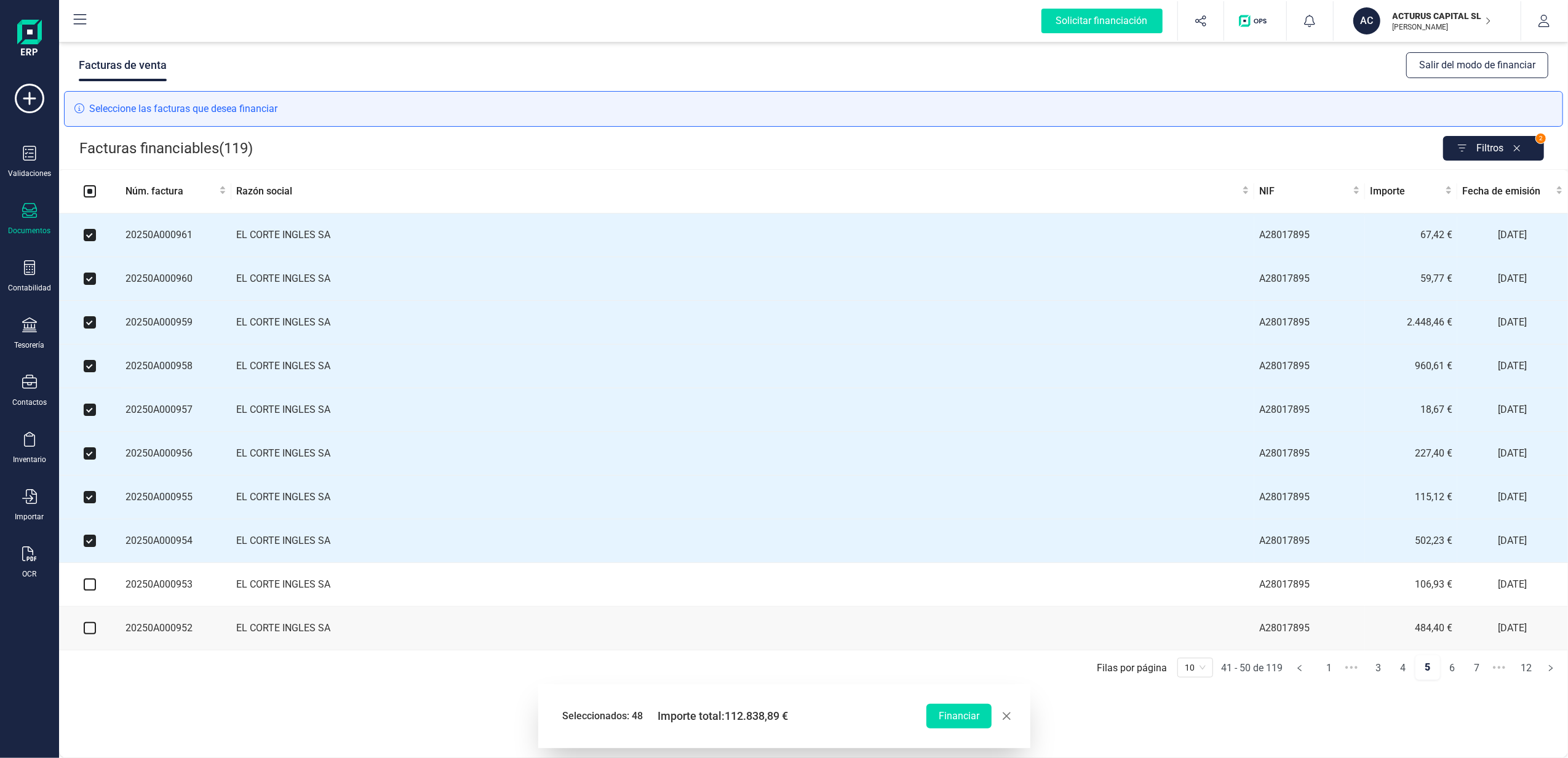
click at [89, 591] on input "checkbox" at bounding box center [90, 585] width 12 height 12
checkbox input "true"
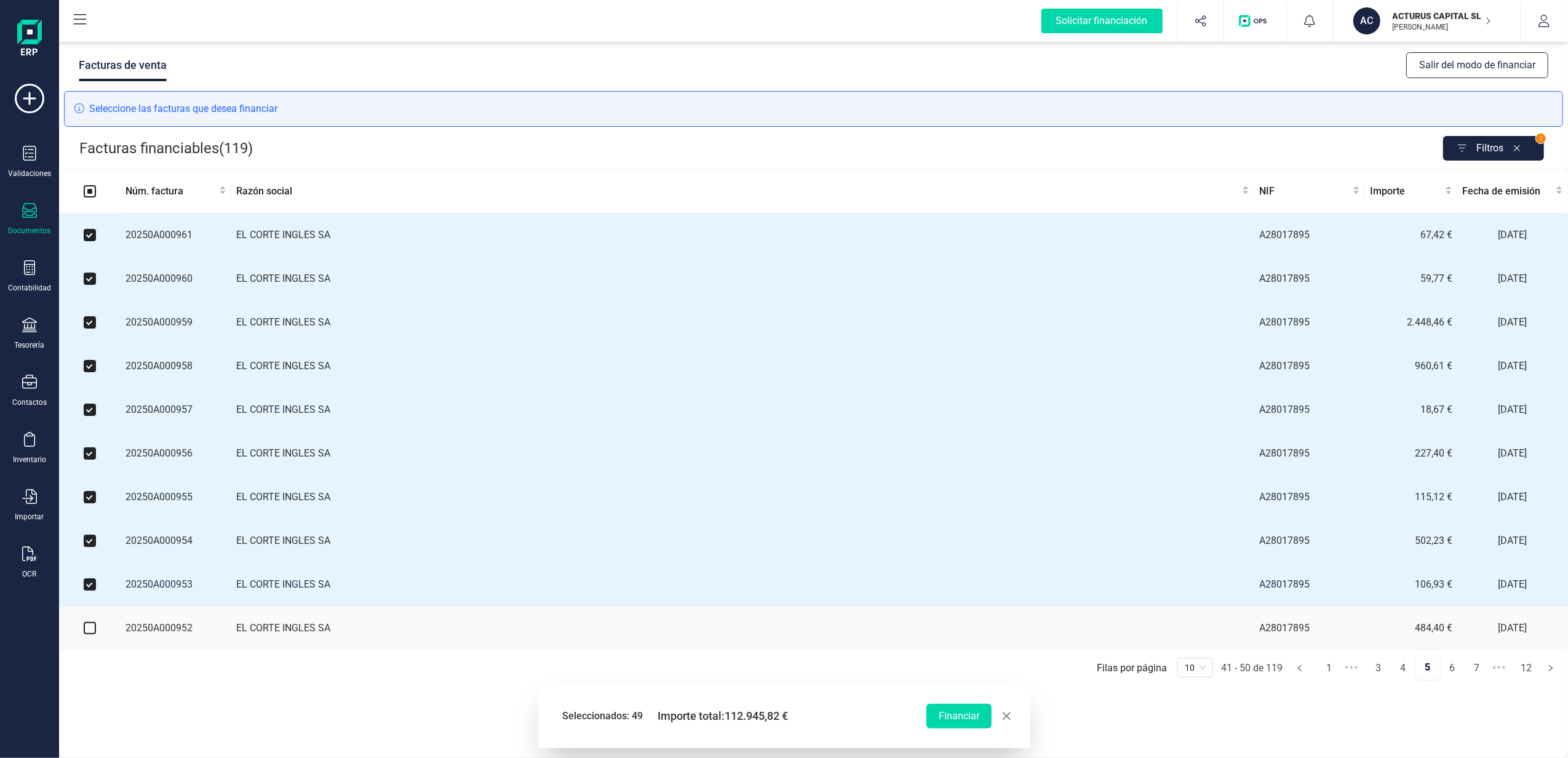
drag, startPoint x: 92, startPoint y: 637, endPoint x: 238, endPoint y: 613, distance: 148.0
click at [92, 635] on input "checkbox" at bounding box center [90, 628] width 12 height 12
checkbox input "true"
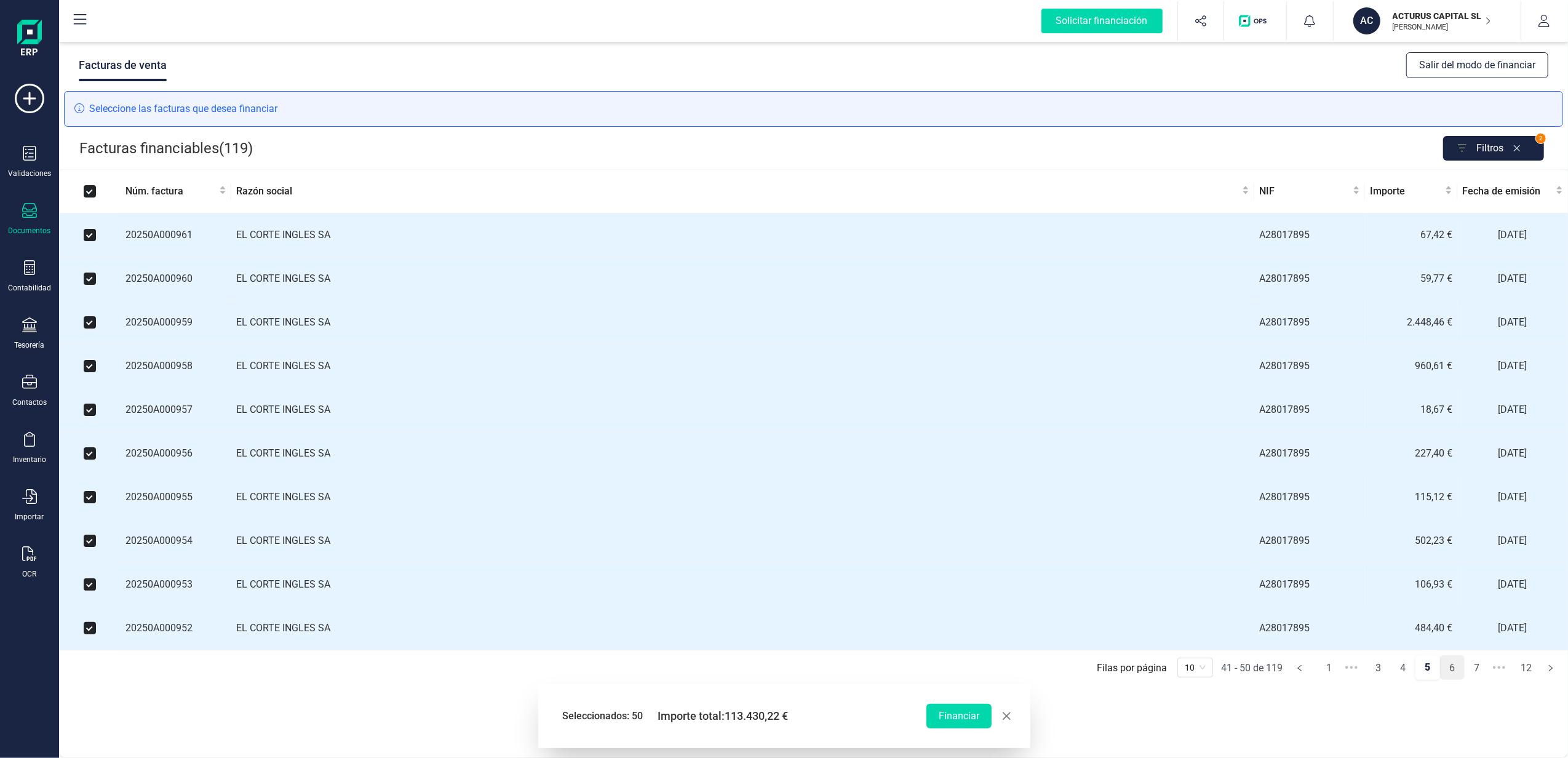
click at [1451, 680] on link "6" at bounding box center [1452, 668] width 24 height 24
checkbox input "false"
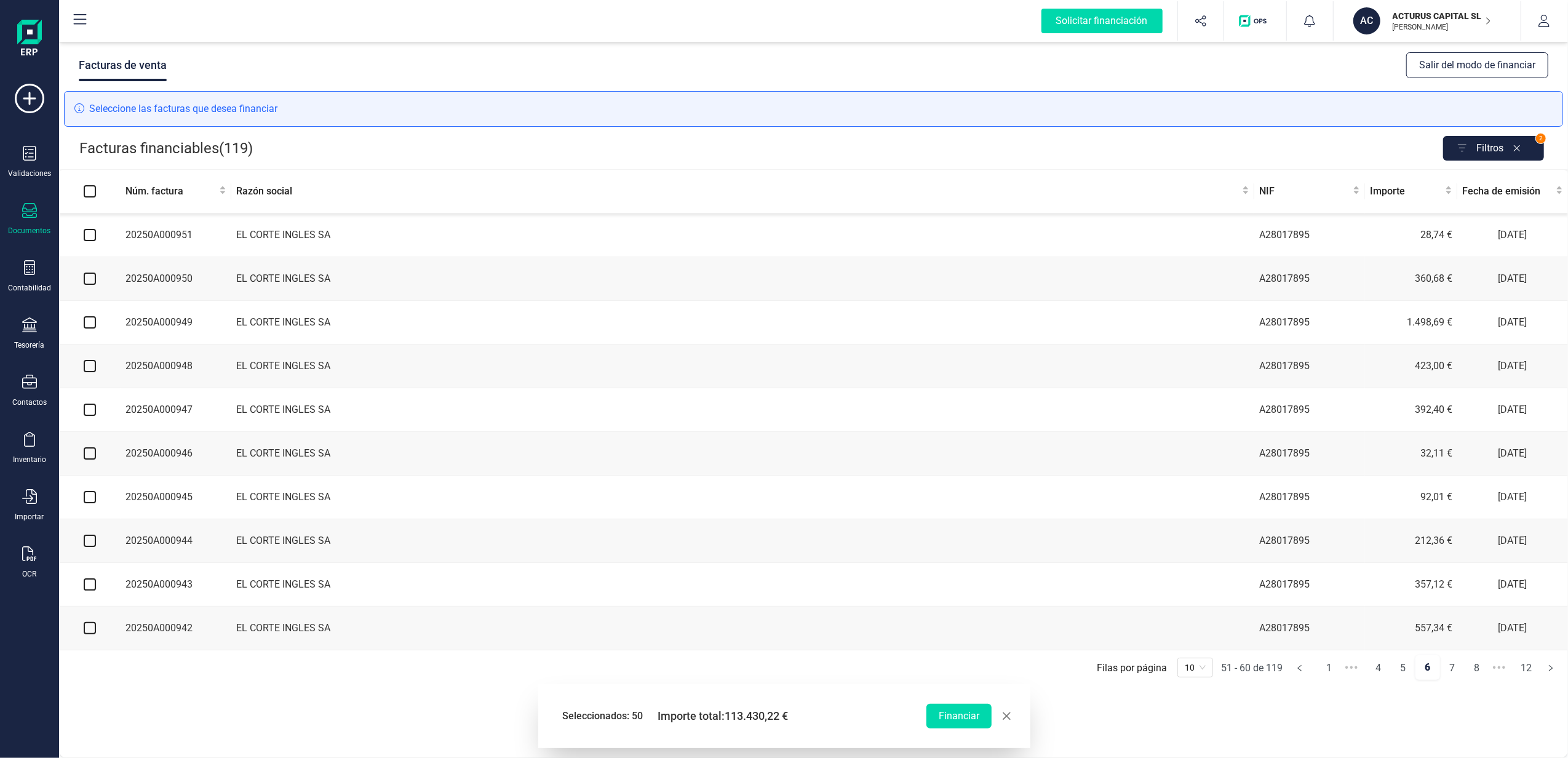
click at [90, 230] on input "checkbox" at bounding box center [90, 235] width 12 height 12
checkbox input "true"
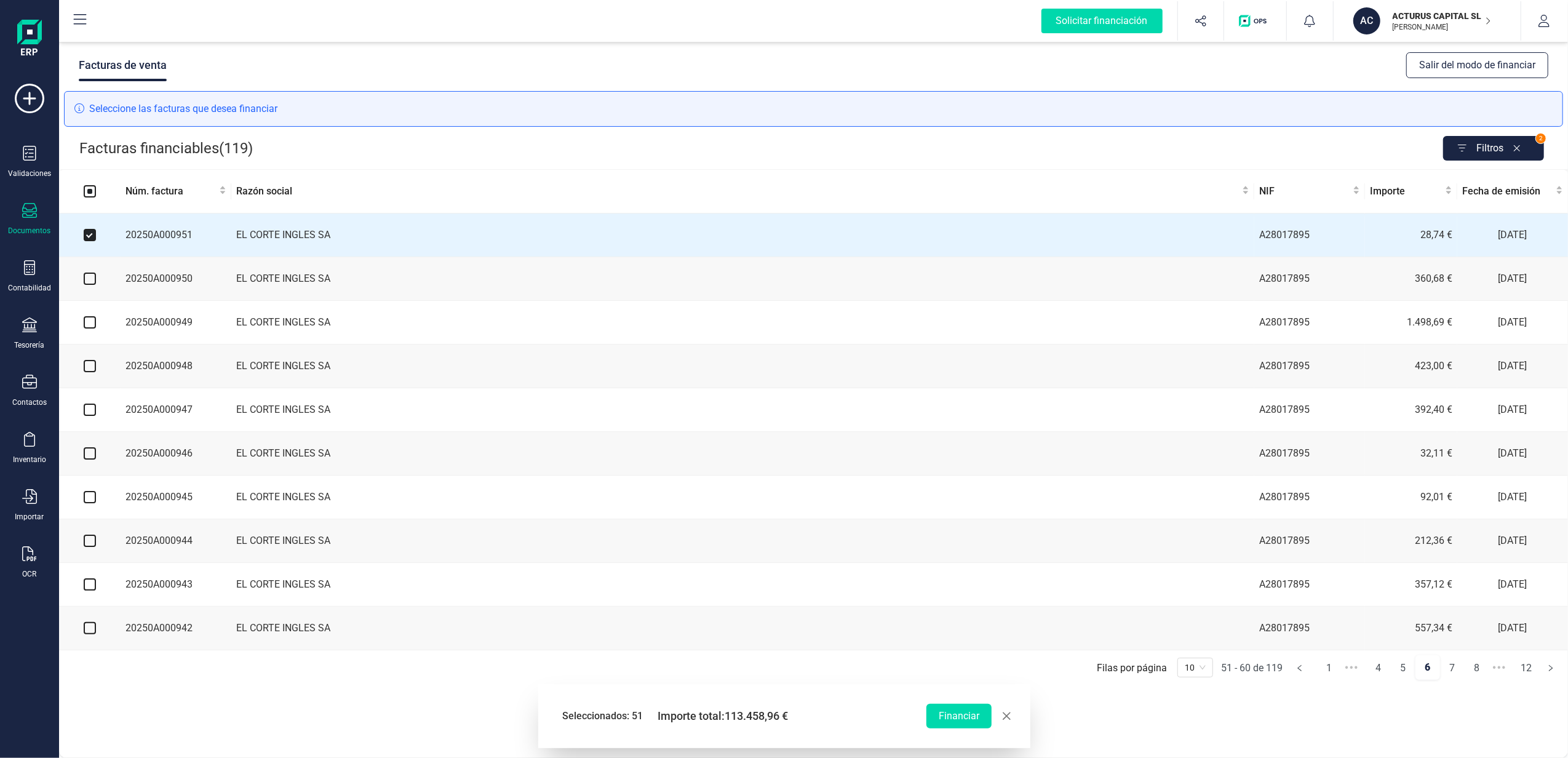
click at [87, 276] on input "checkbox" at bounding box center [90, 279] width 12 height 12
checkbox input "true"
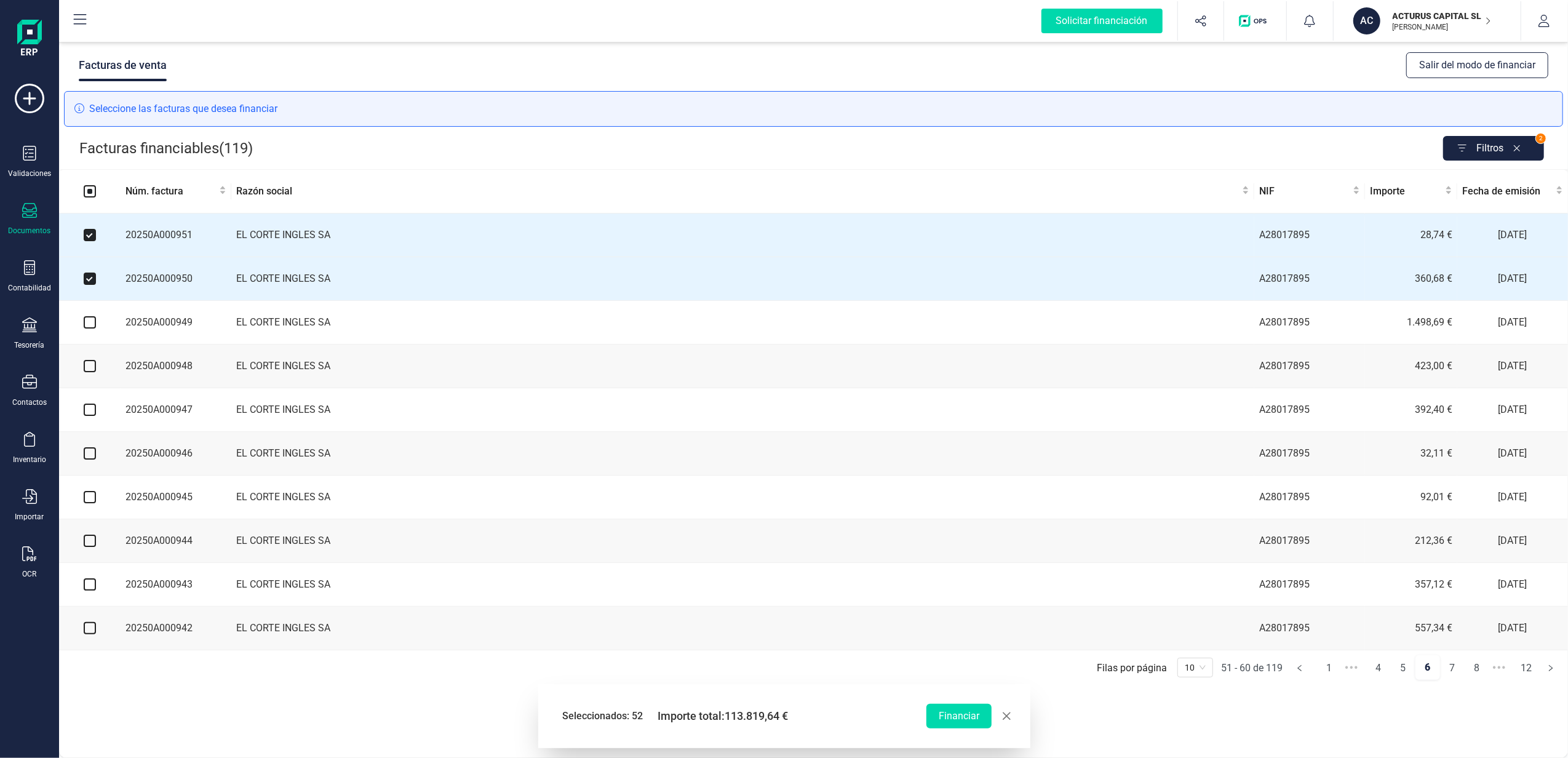
click at [92, 323] on input "checkbox" at bounding box center [90, 322] width 12 height 12
checkbox input "true"
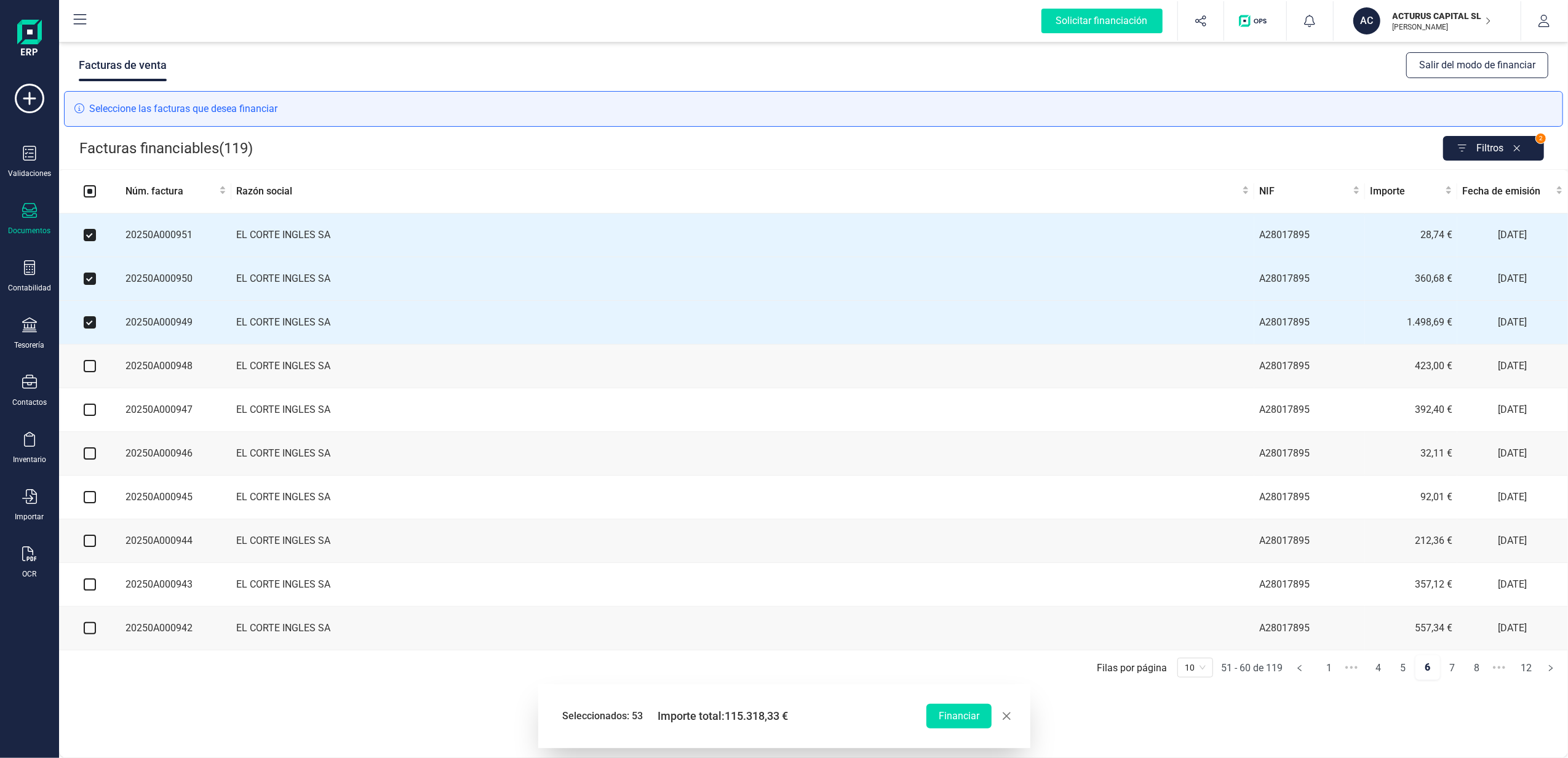
click at [92, 372] on input "checkbox" at bounding box center [90, 366] width 12 height 12
checkbox input "true"
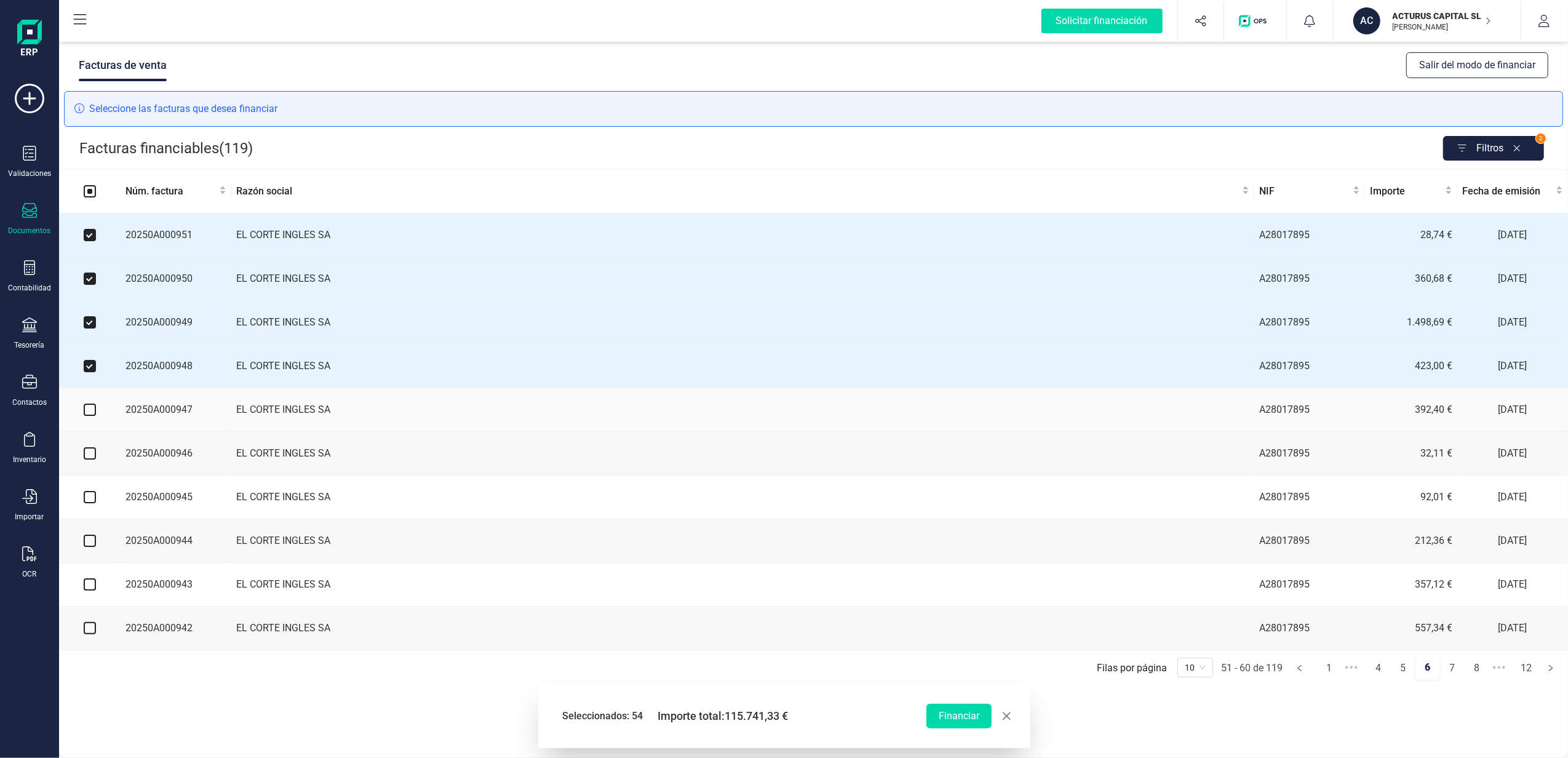
drag, startPoint x: 87, startPoint y: 417, endPoint x: 86, endPoint y: 443, distance: 26.0
click at [87, 416] on input "checkbox" at bounding box center [90, 410] width 12 height 12
checkbox input "true"
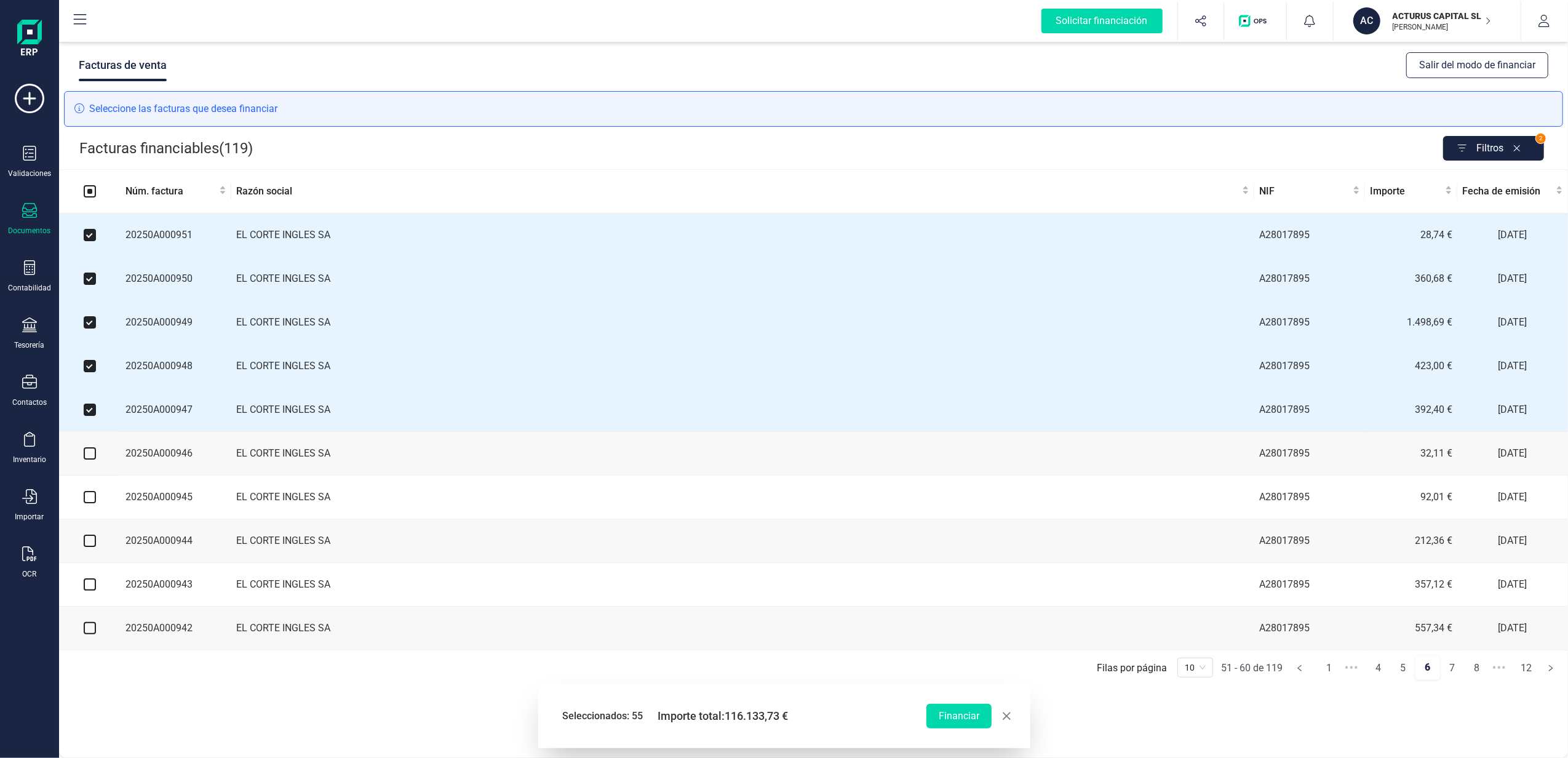
click at [87, 468] on td at bounding box center [89, 454] width 62 height 44
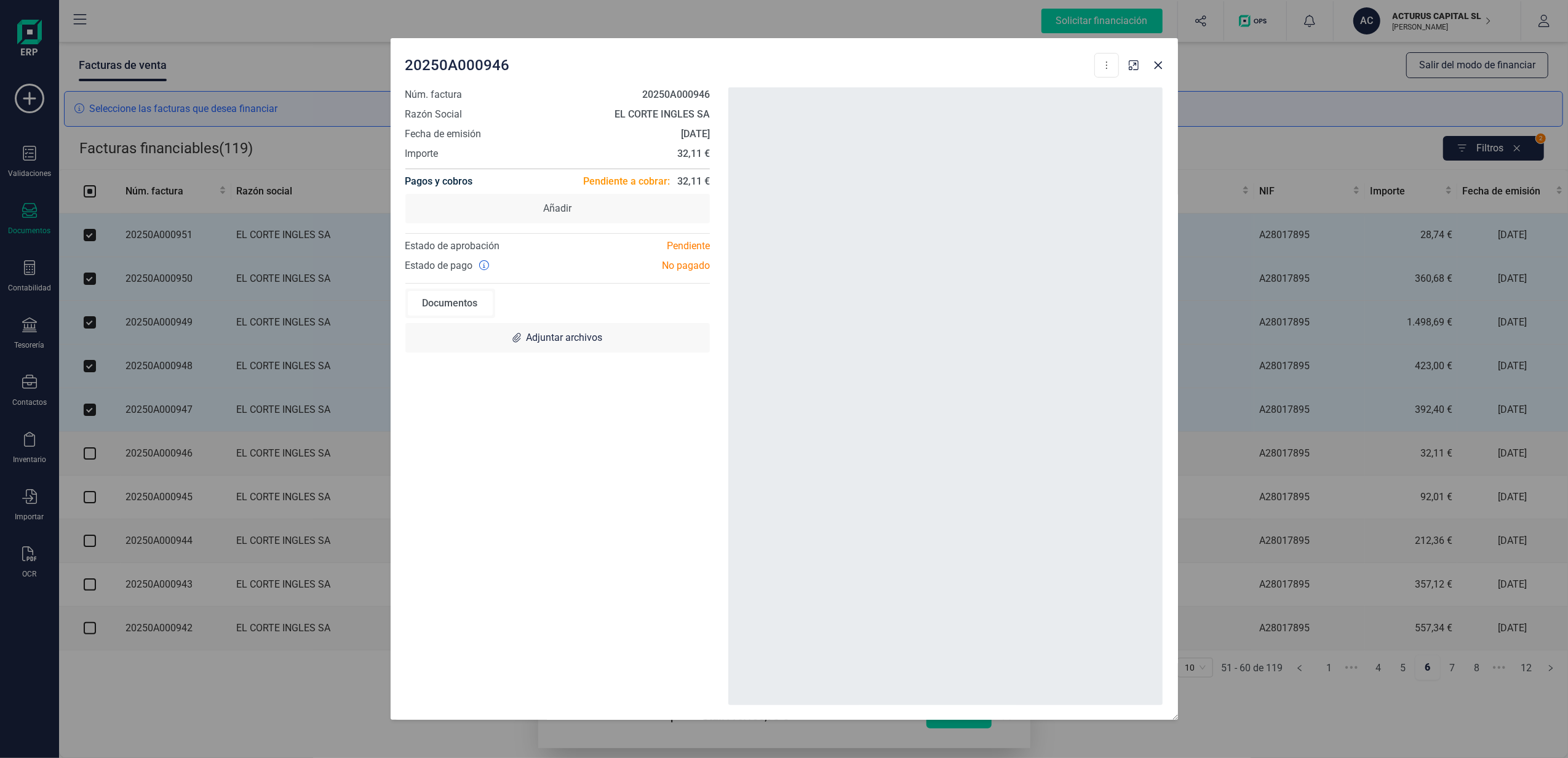
click at [90, 459] on div "20250A000946 Descargar documento Crear factura rectificativa Marcar como cobrad…" at bounding box center [784, 379] width 1568 height 758
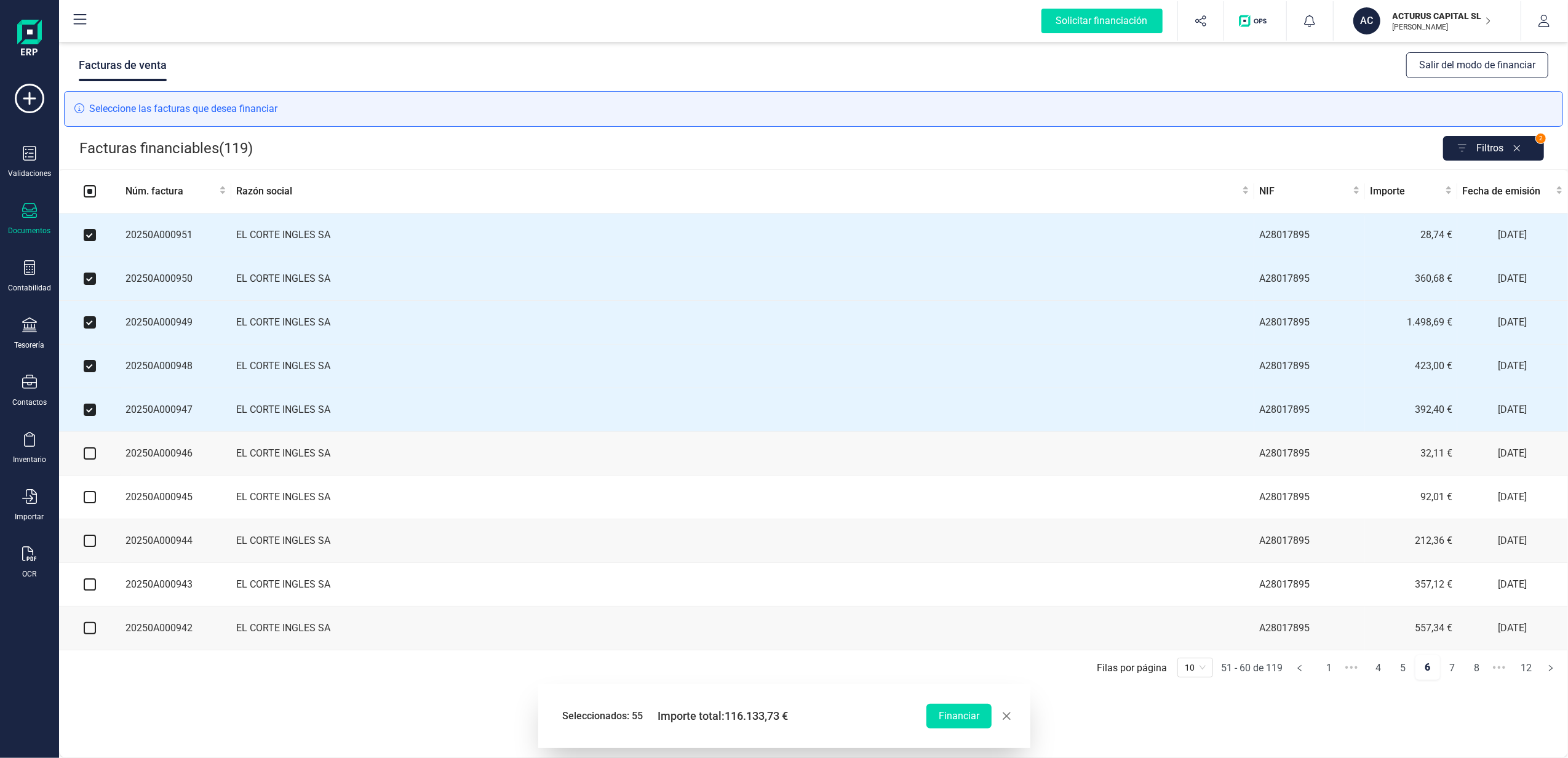
click at [89, 460] on input "checkbox" at bounding box center [90, 454] width 12 height 12
checkbox input "true"
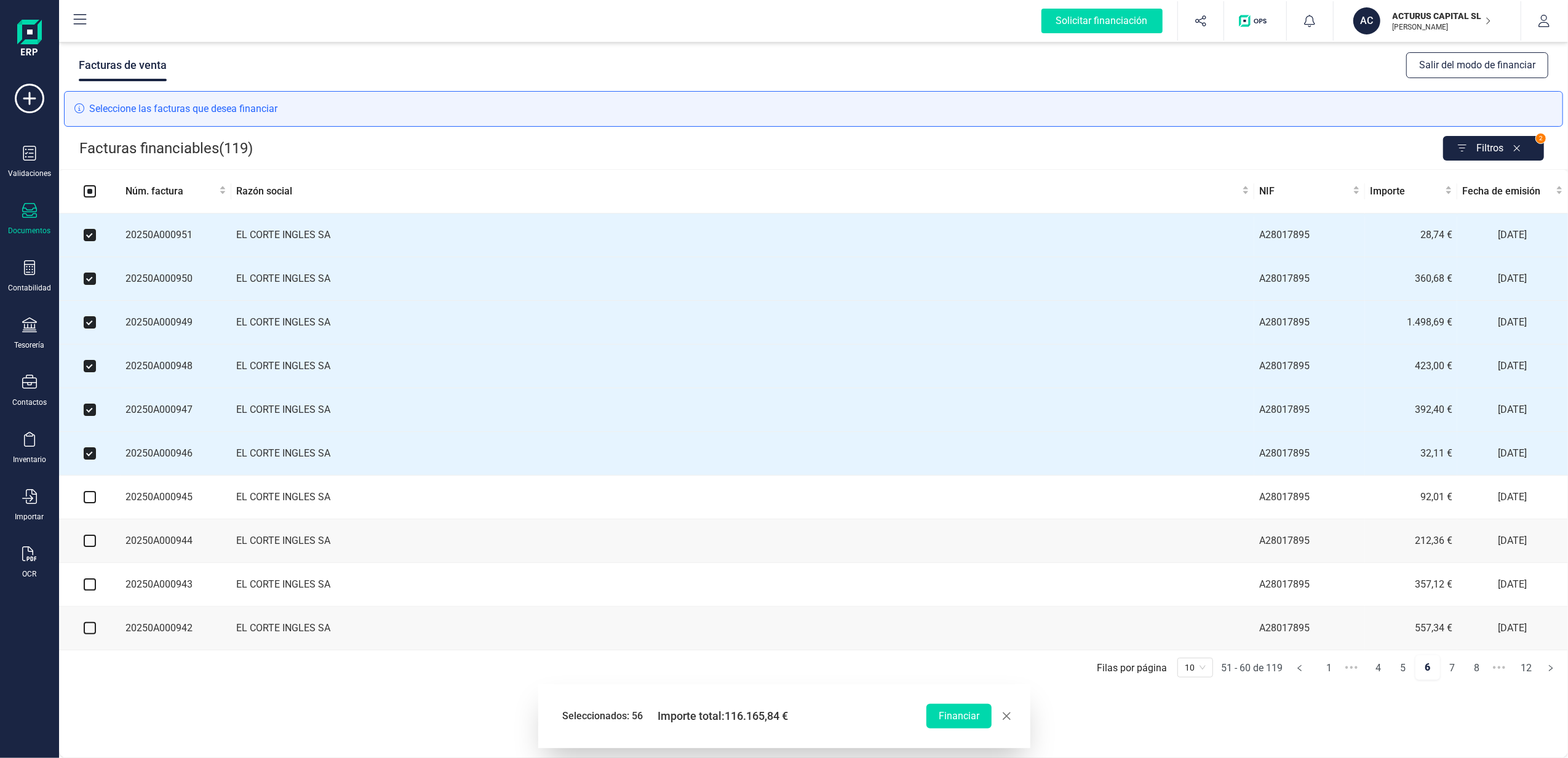
click at [89, 503] on input "checkbox" at bounding box center [90, 497] width 12 height 12
checkbox input "true"
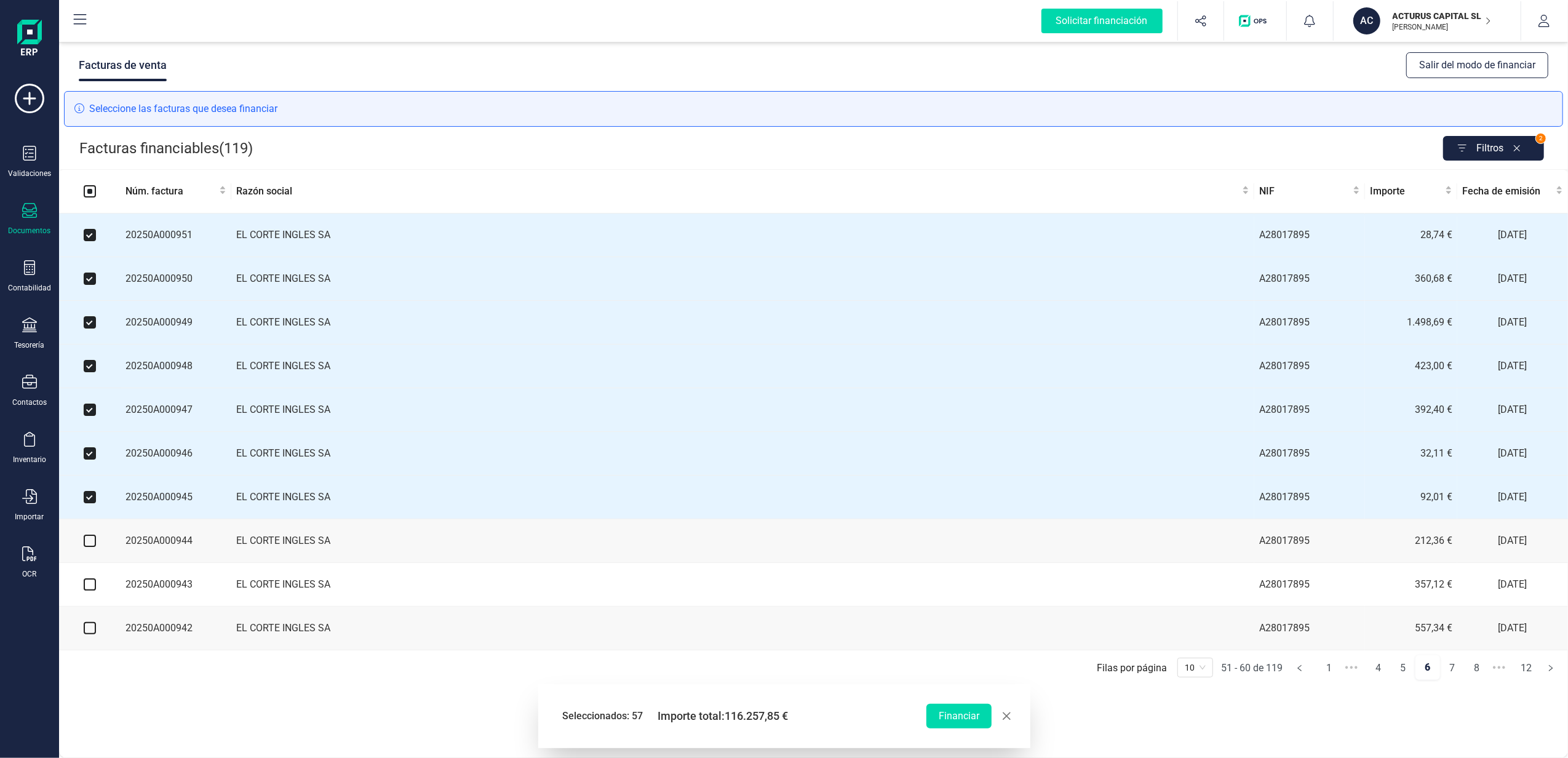
click at [89, 547] on input "checkbox" at bounding box center [90, 541] width 12 height 12
checkbox input "true"
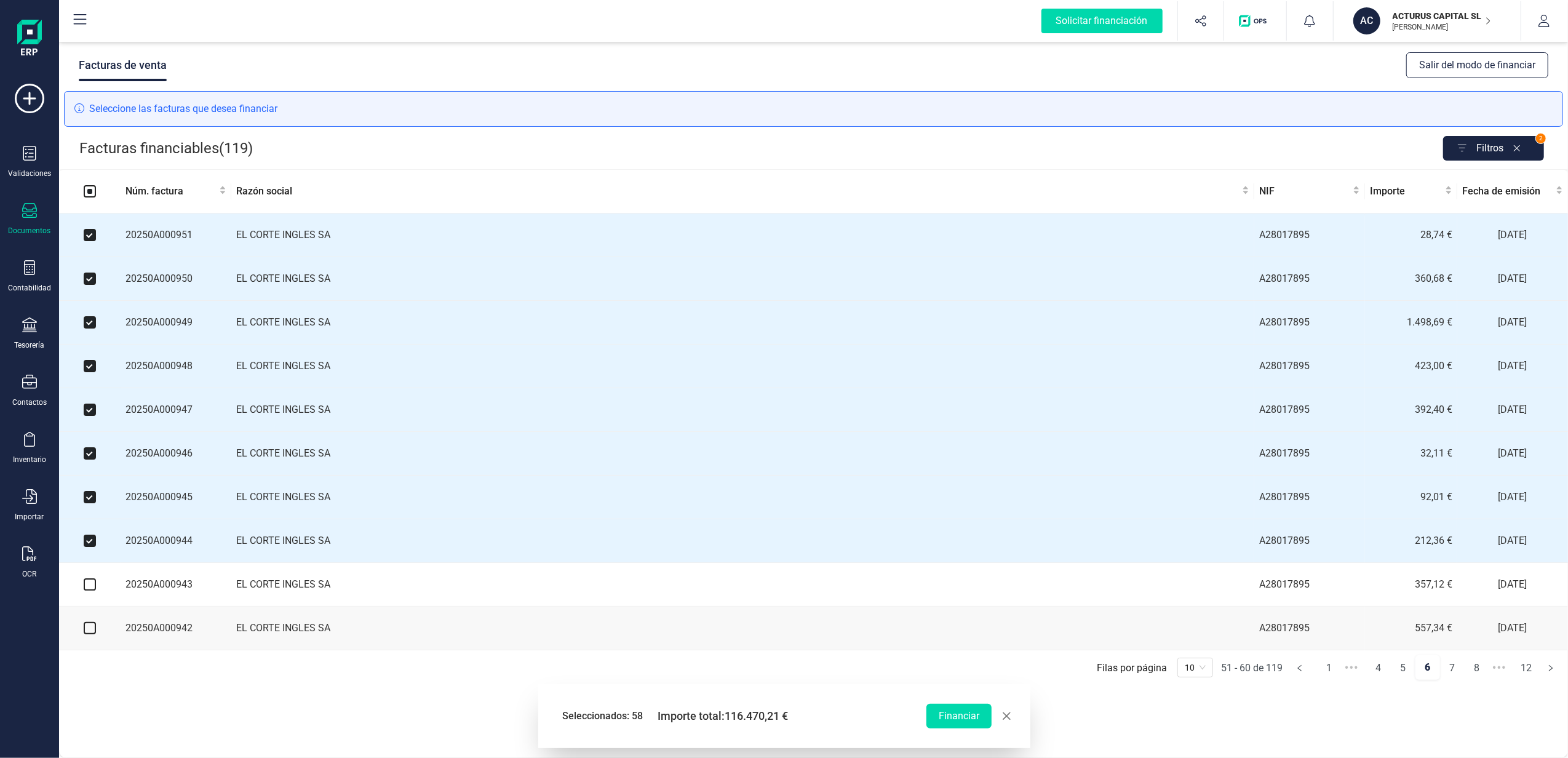
click at [87, 591] on input "checkbox" at bounding box center [90, 585] width 12 height 12
checkbox input "true"
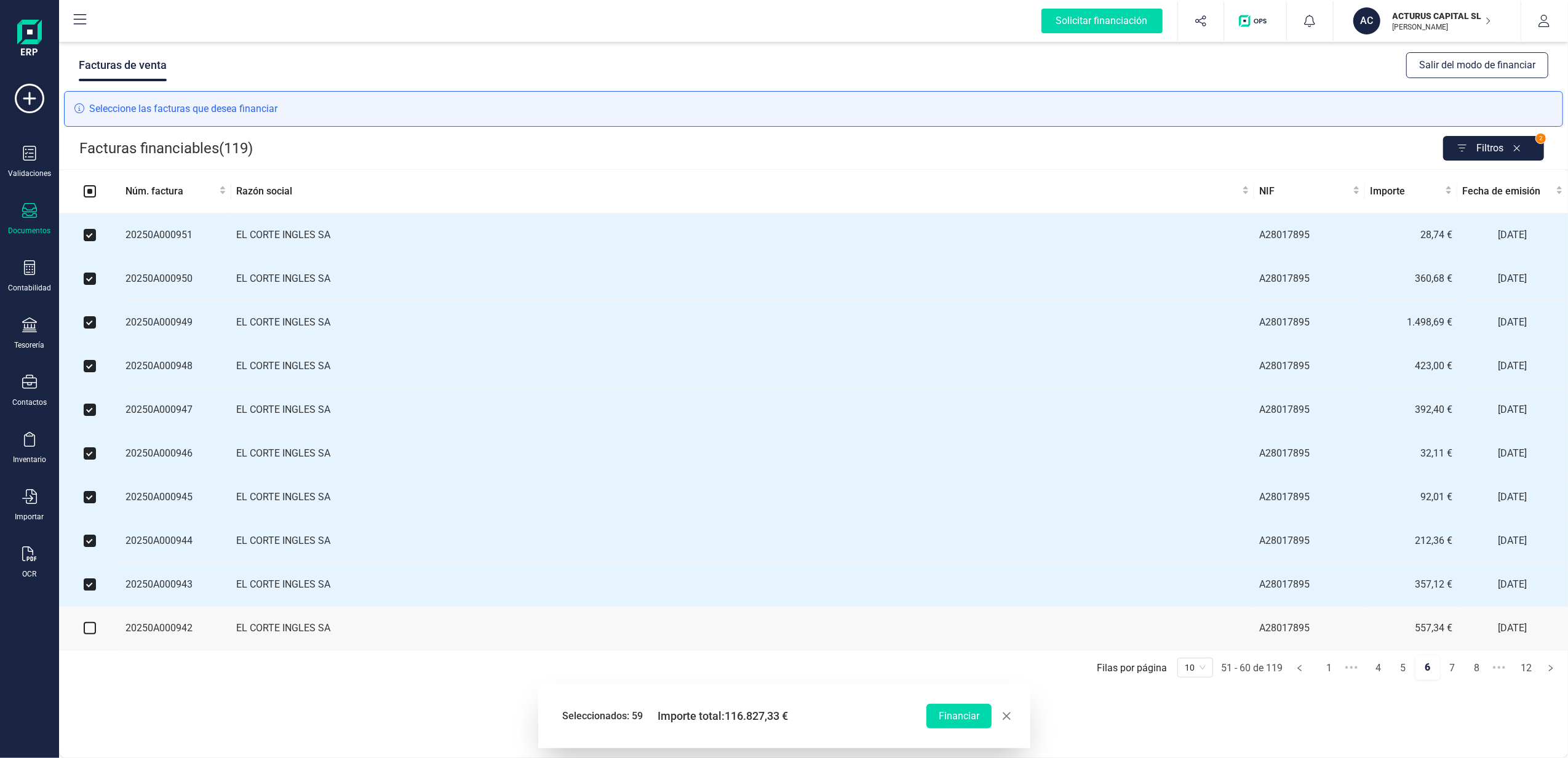
click at [89, 635] on input "checkbox" at bounding box center [90, 628] width 12 height 12
checkbox input "true"
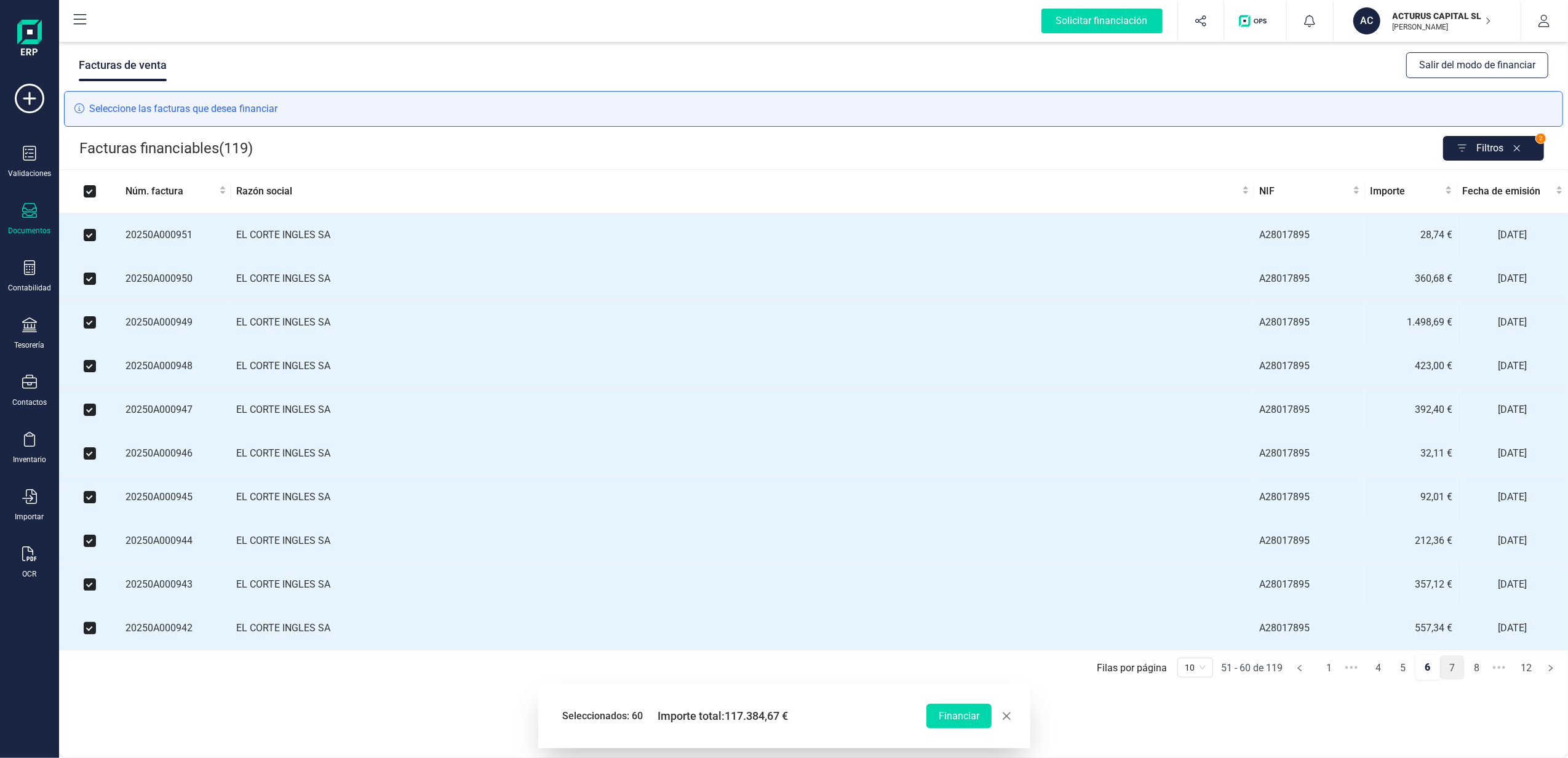
click at [1453, 681] on link "7" at bounding box center [1452, 668] width 24 height 24
checkbox input "false"
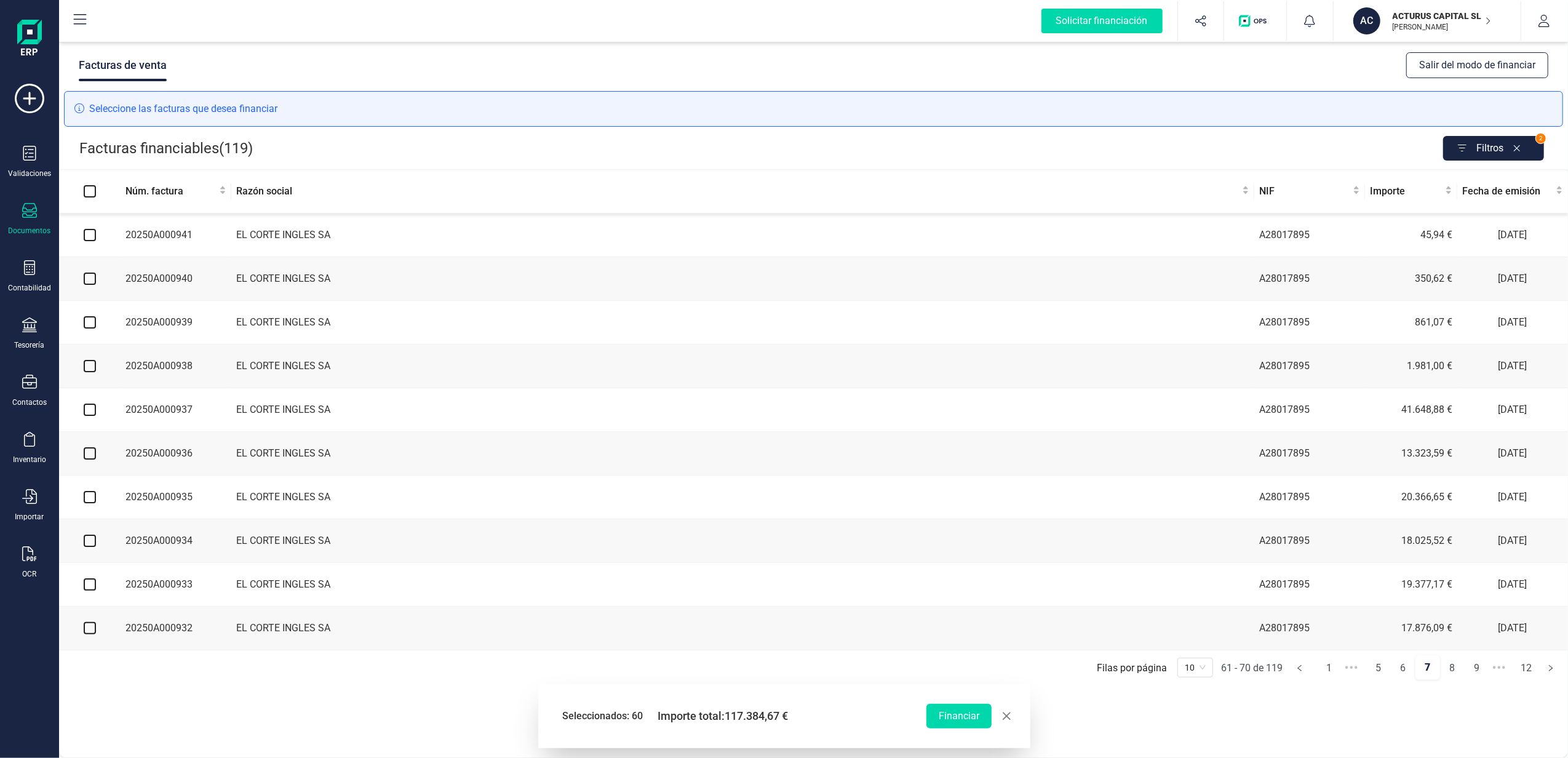
click at [89, 232] on input "checkbox" at bounding box center [90, 235] width 12 height 12
checkbox input "true"
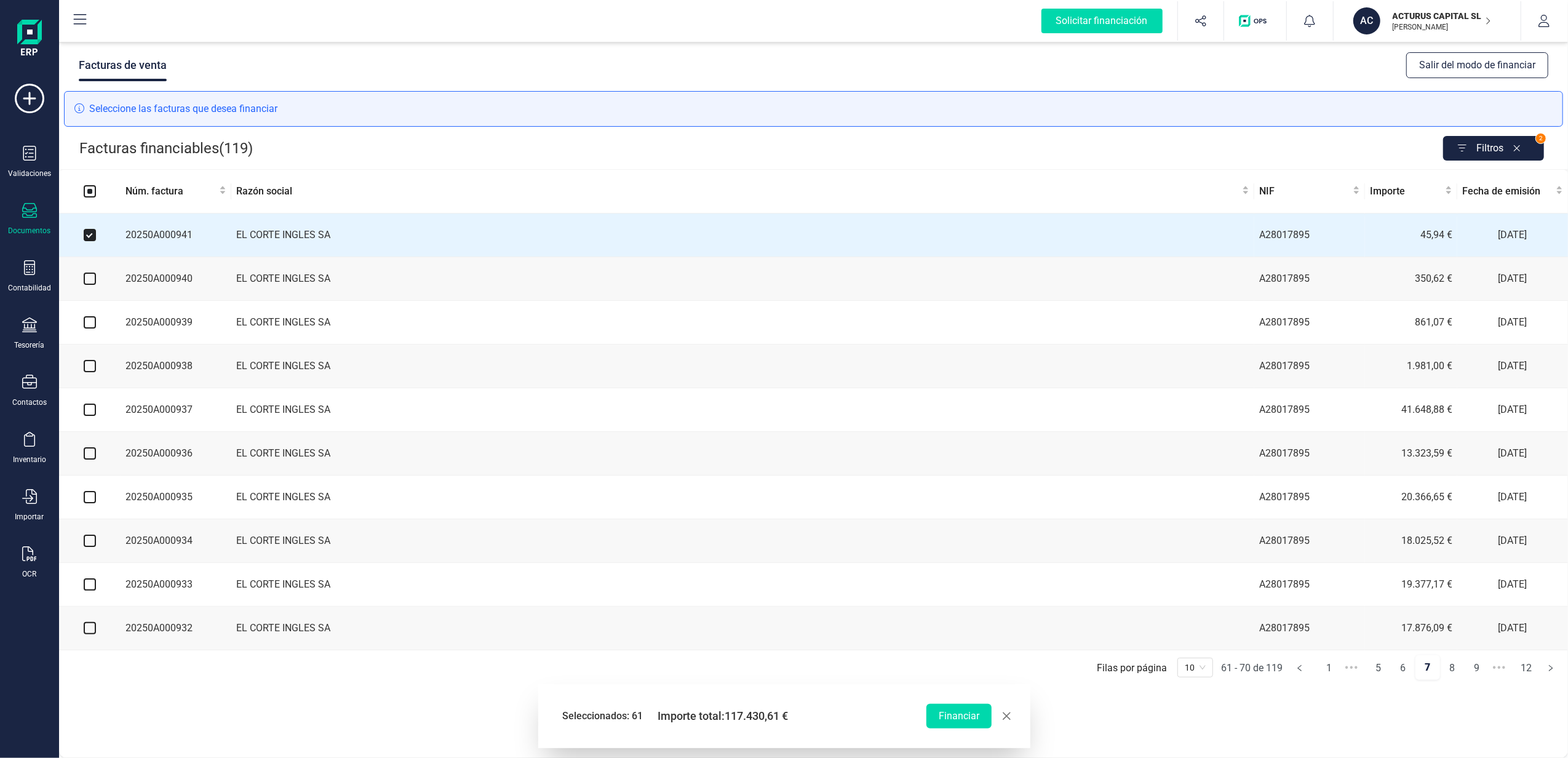
click at [92, 276] on input "checkbox" at bounding box center [90, 279] width 12 height 12
checkbox input "true"
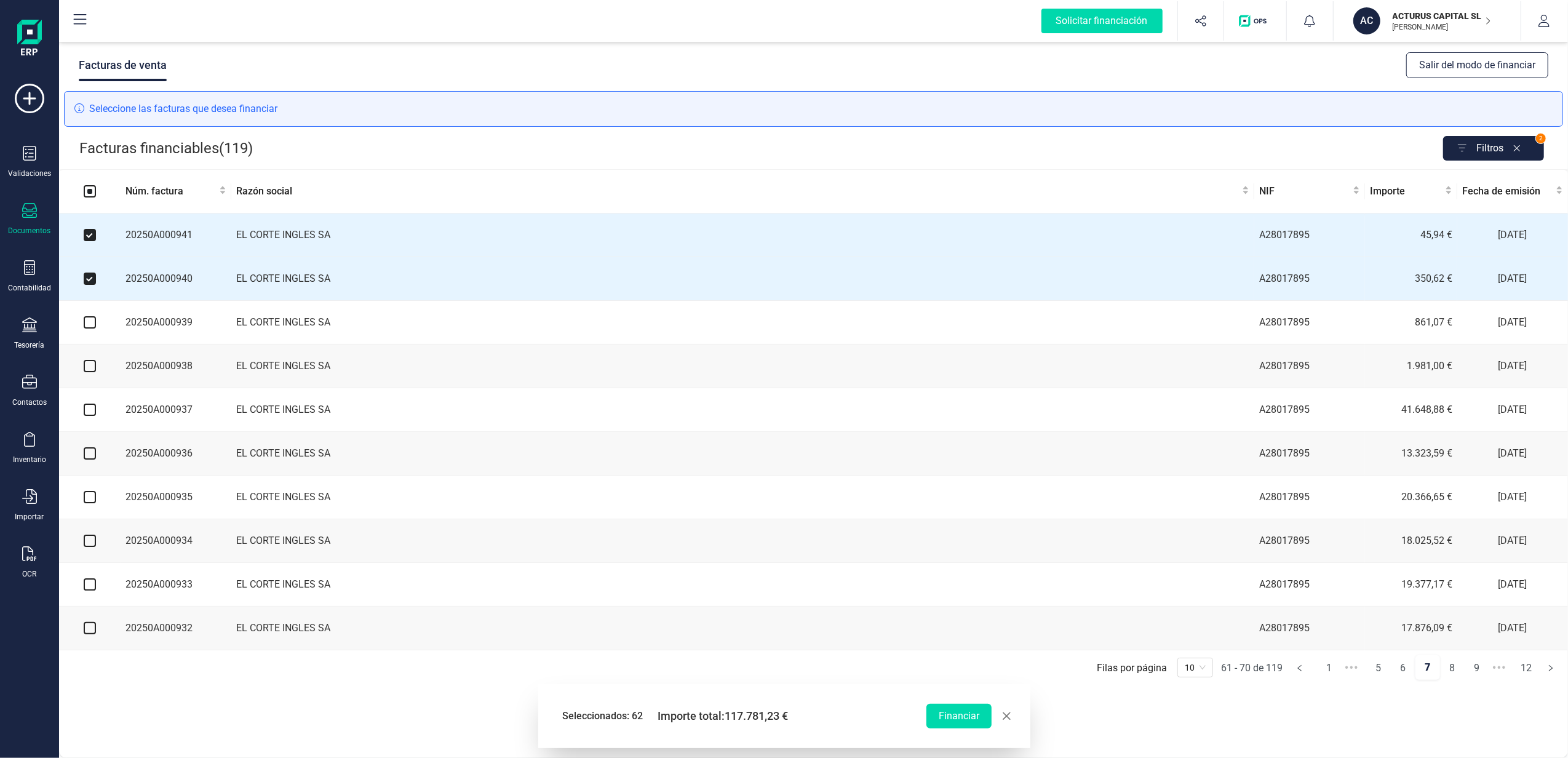
click at [84, 333] on td at bounding box center [89, 322] width 62 height 44
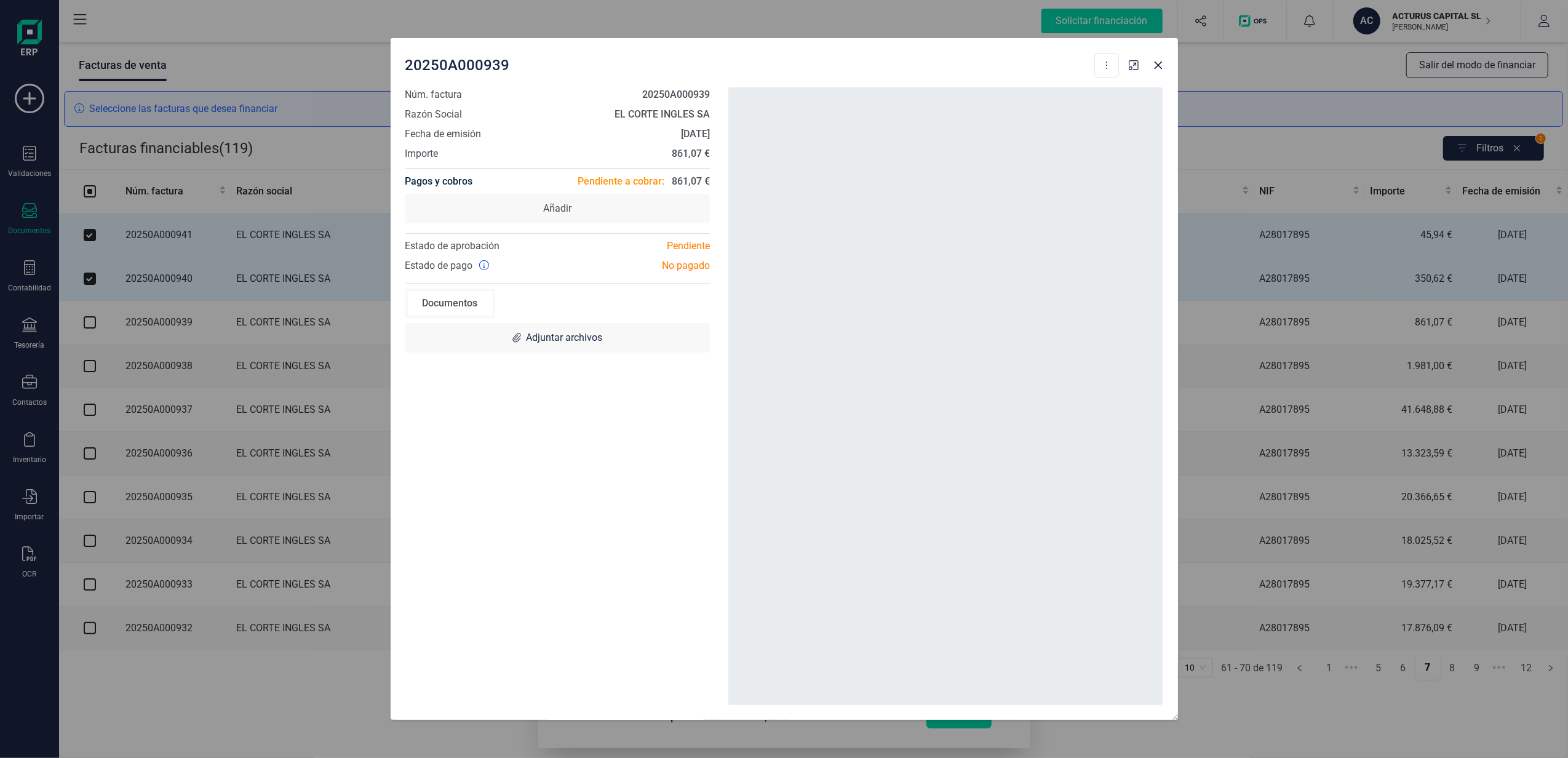
click at [89, 326] on div "20250A000939 Descargar documento Crear factura rectificativa Marcar como cobrad…" at bounding box center [784, 379] width 1568 height 758
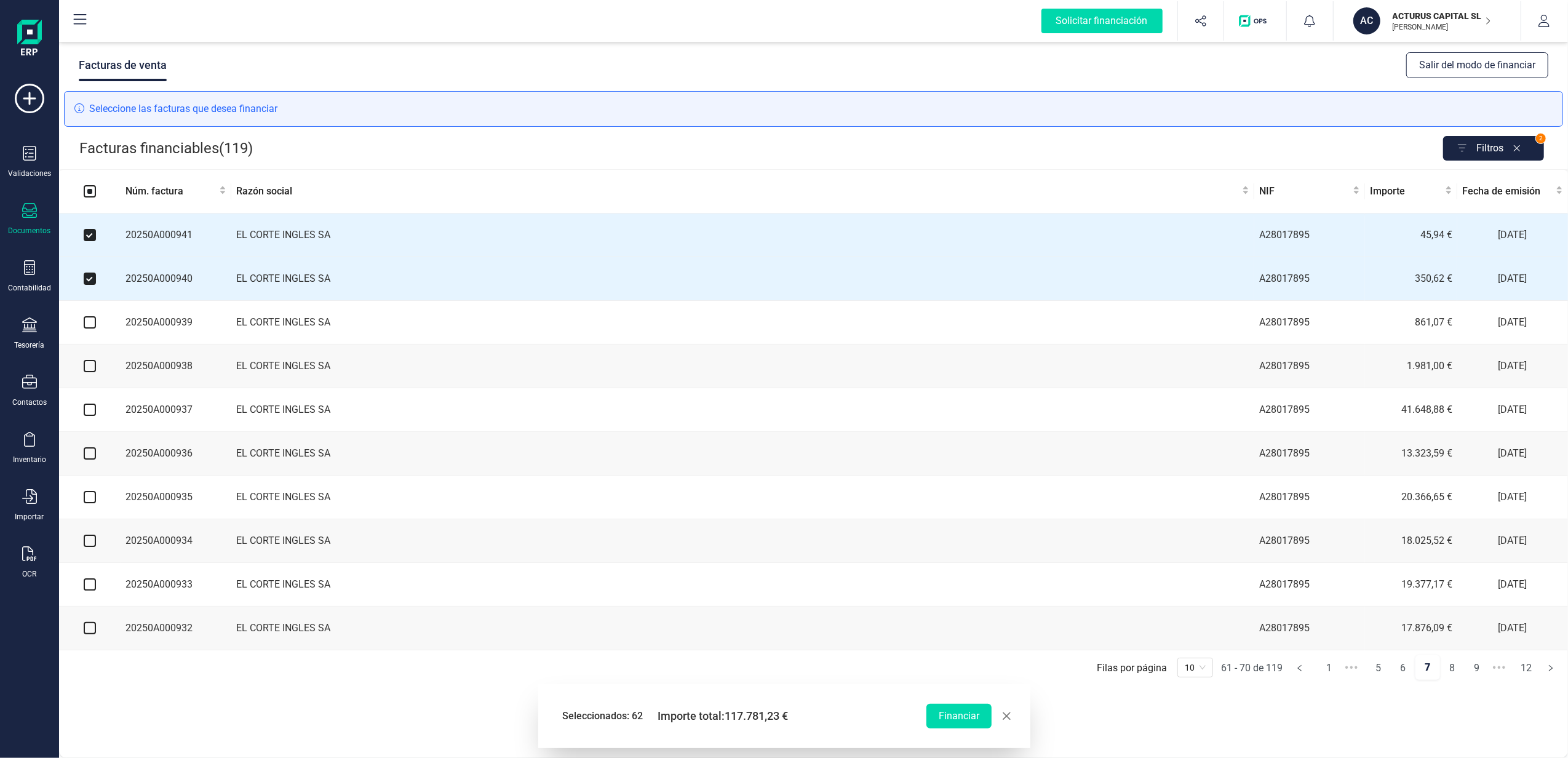
click at [87, 326] on input "checkbox" at bounding box center [90, 322] width 12 height 12
checkbox input "true"
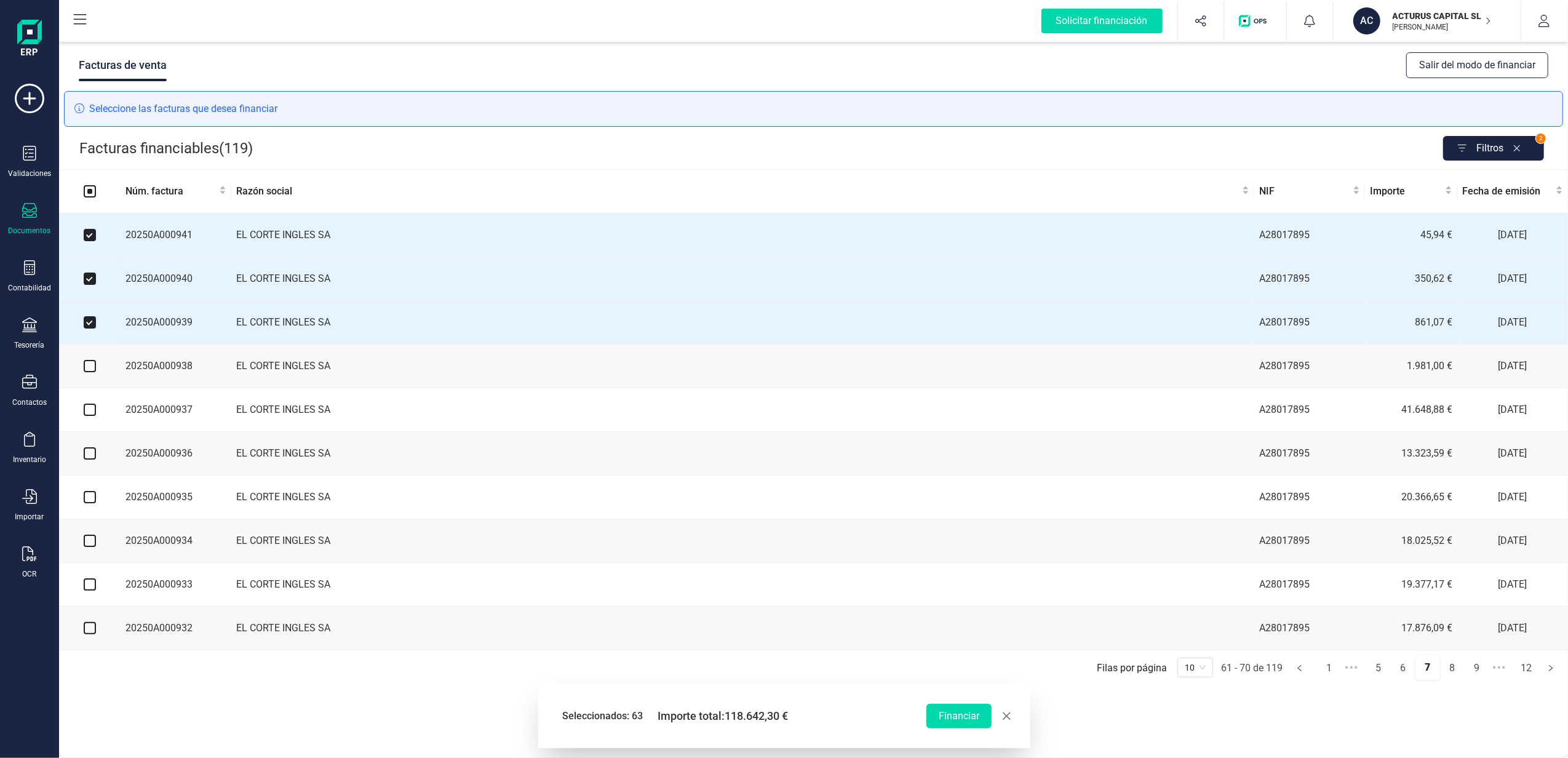
click at [91, 372] on input "checkbox" at bounding box center [90, 366] width 12 height 12
checkbox input "true"
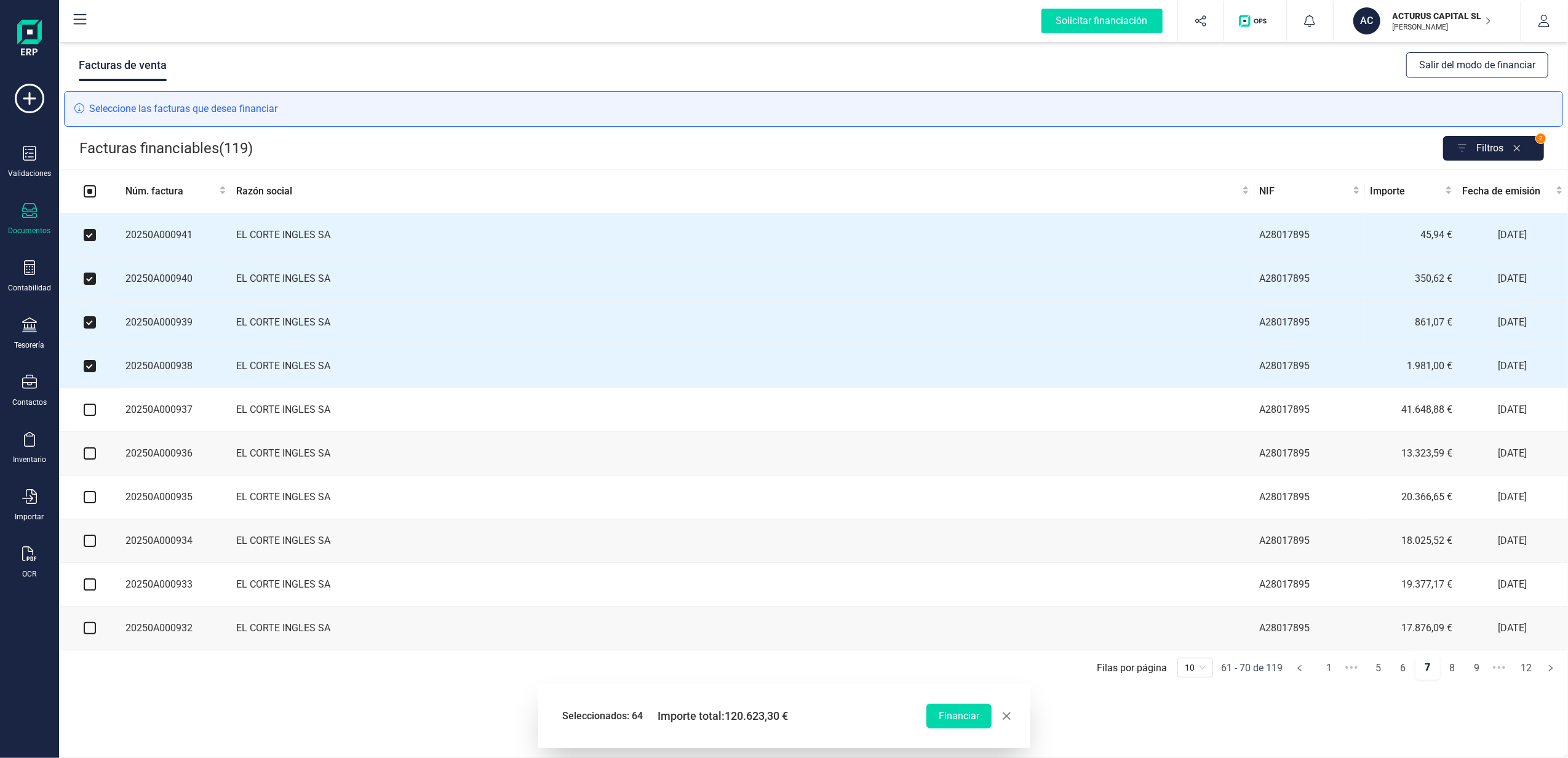
click at [87, 416] on input "checkbox" at bounding box center [90, 410] width 12 height 12
checkbox input "true"
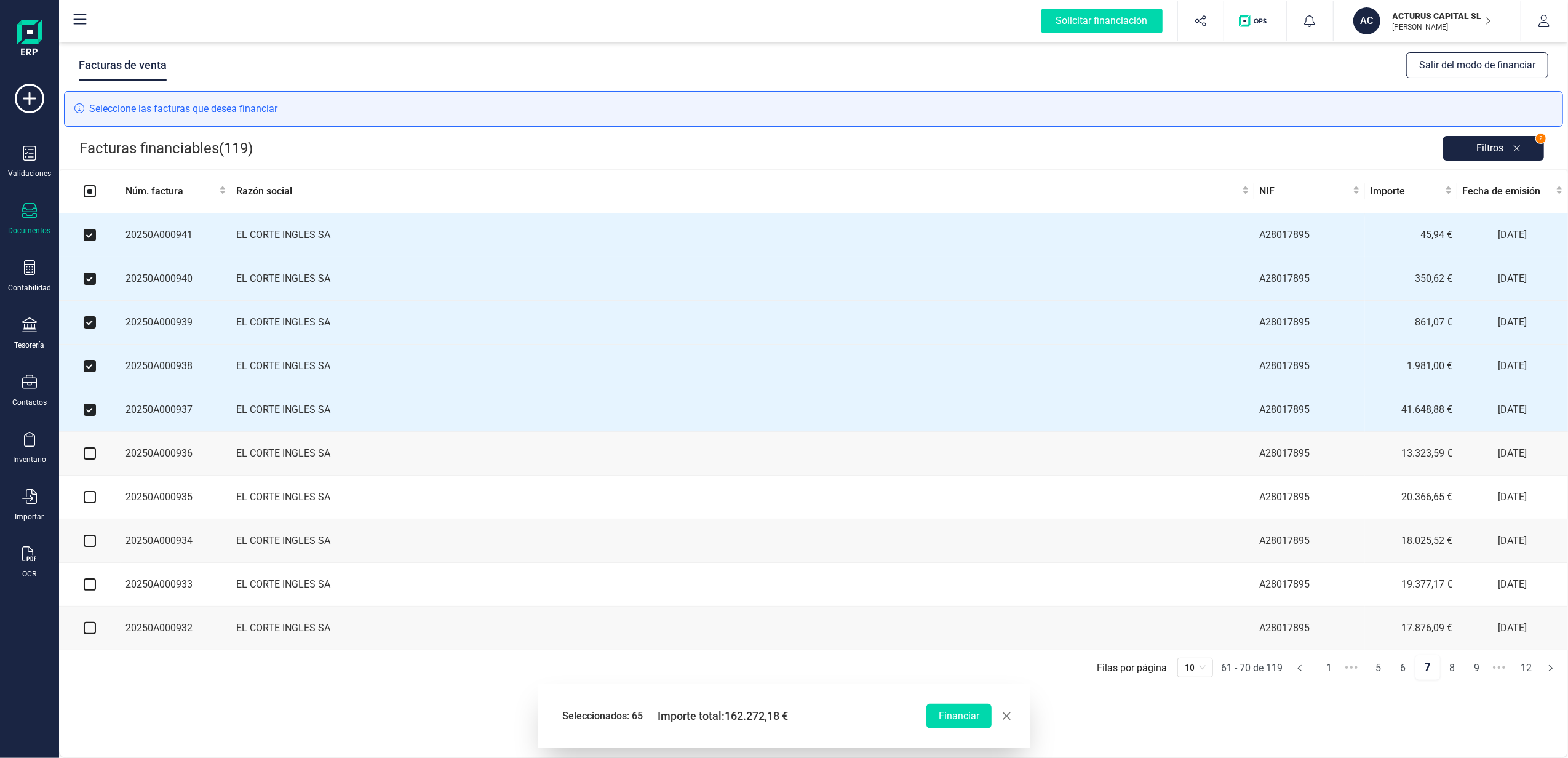
click at [90, 458] on input "checkbox" at bounding box center [90, 454] width 12 height 12
checkbox input "true"
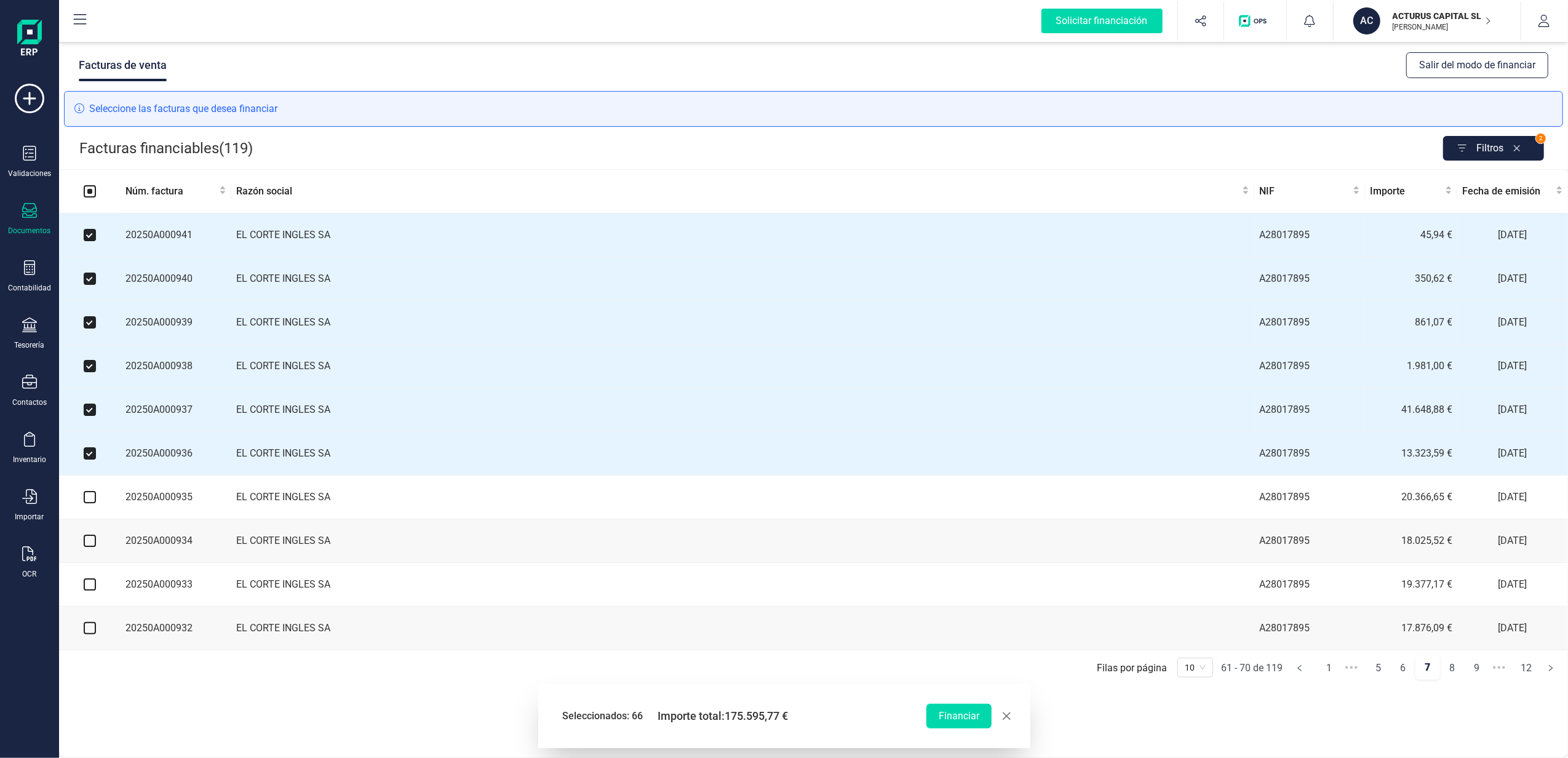
click at [94, 503] on input "checkbox" at bounding box center [90, 497] width 12 height 12
checkbox input "true"
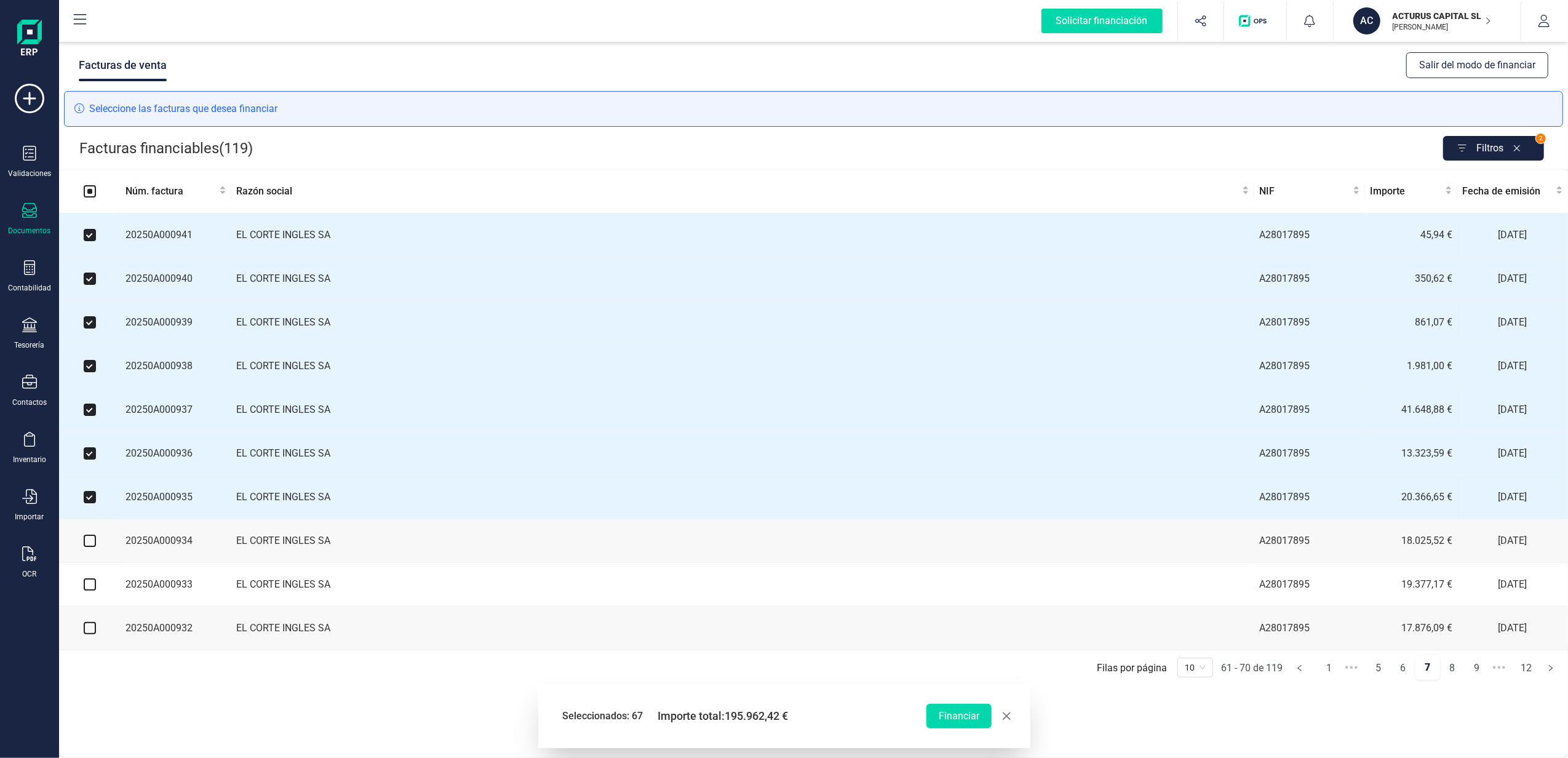
click at [87, 547] on input "checkbox" at bounding box center [90, 541] width 12 height 12
checkbox input "true"
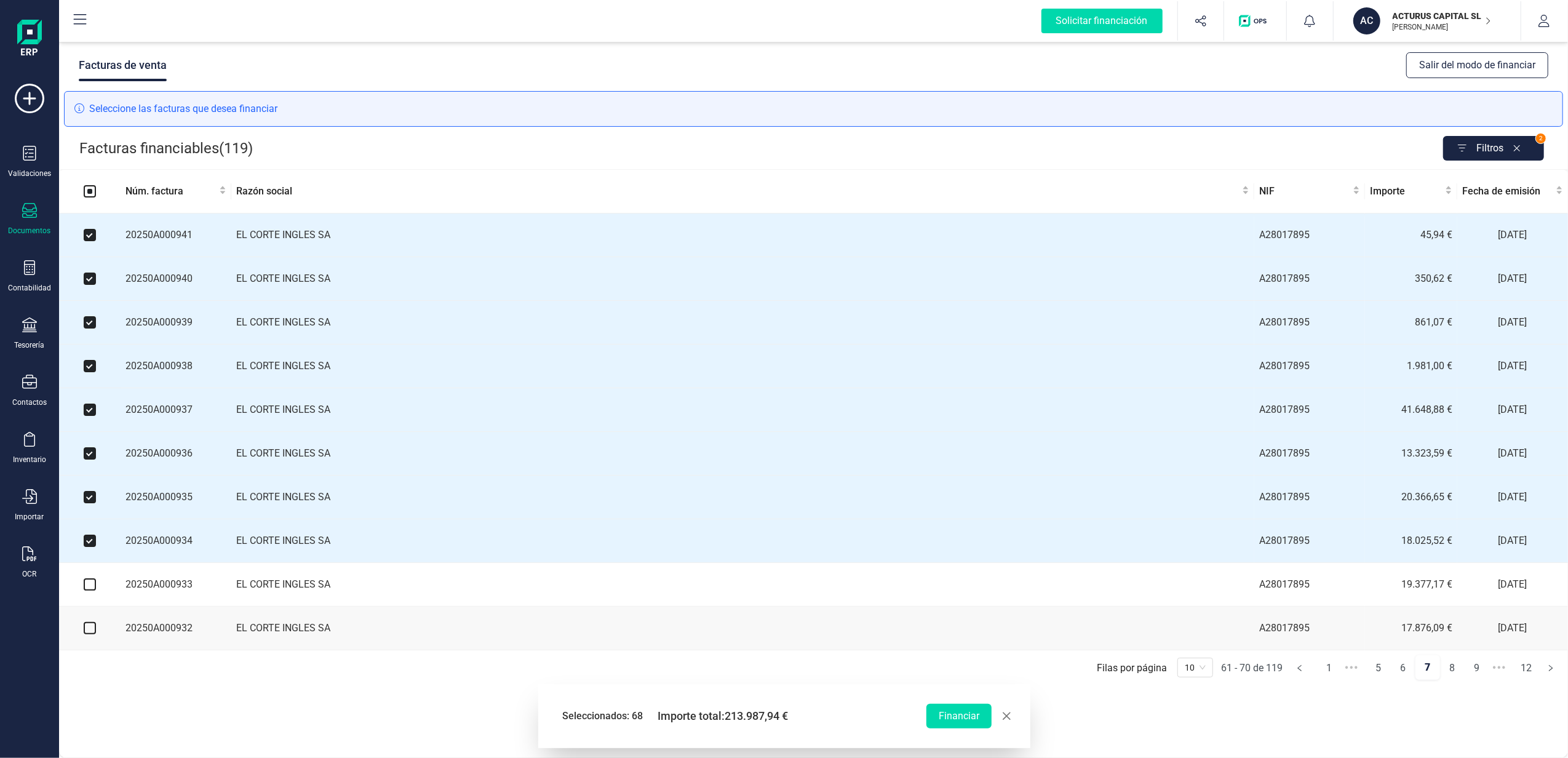
click at [89, 591] on input "checkbox" at bounding box center [90, 585] width 12 height 12
checkbox input "true"
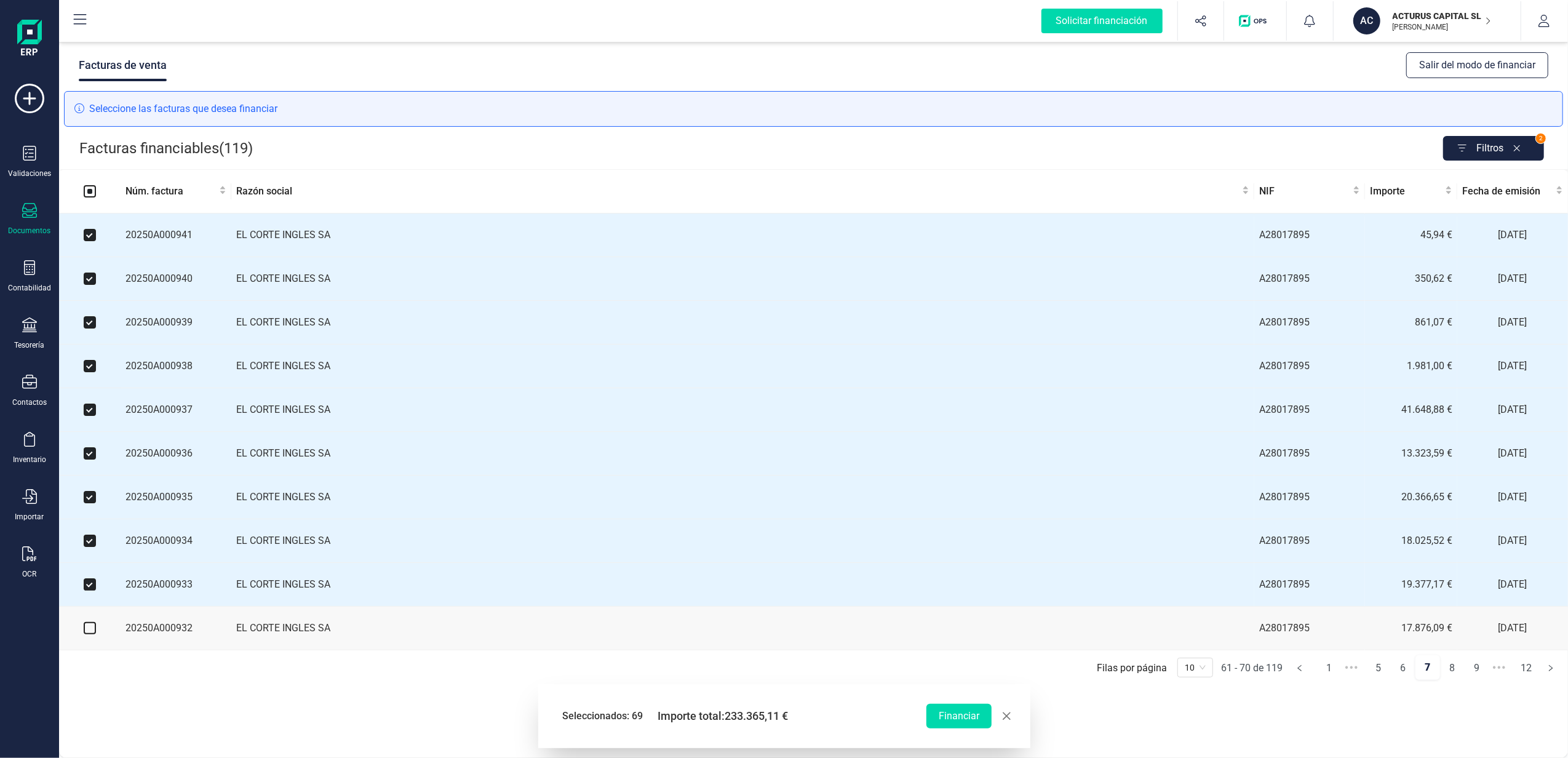
click at [87, 635] on input "checkbox" at bounding box center [90, 628] width 12 height 12
checkbox input "true"
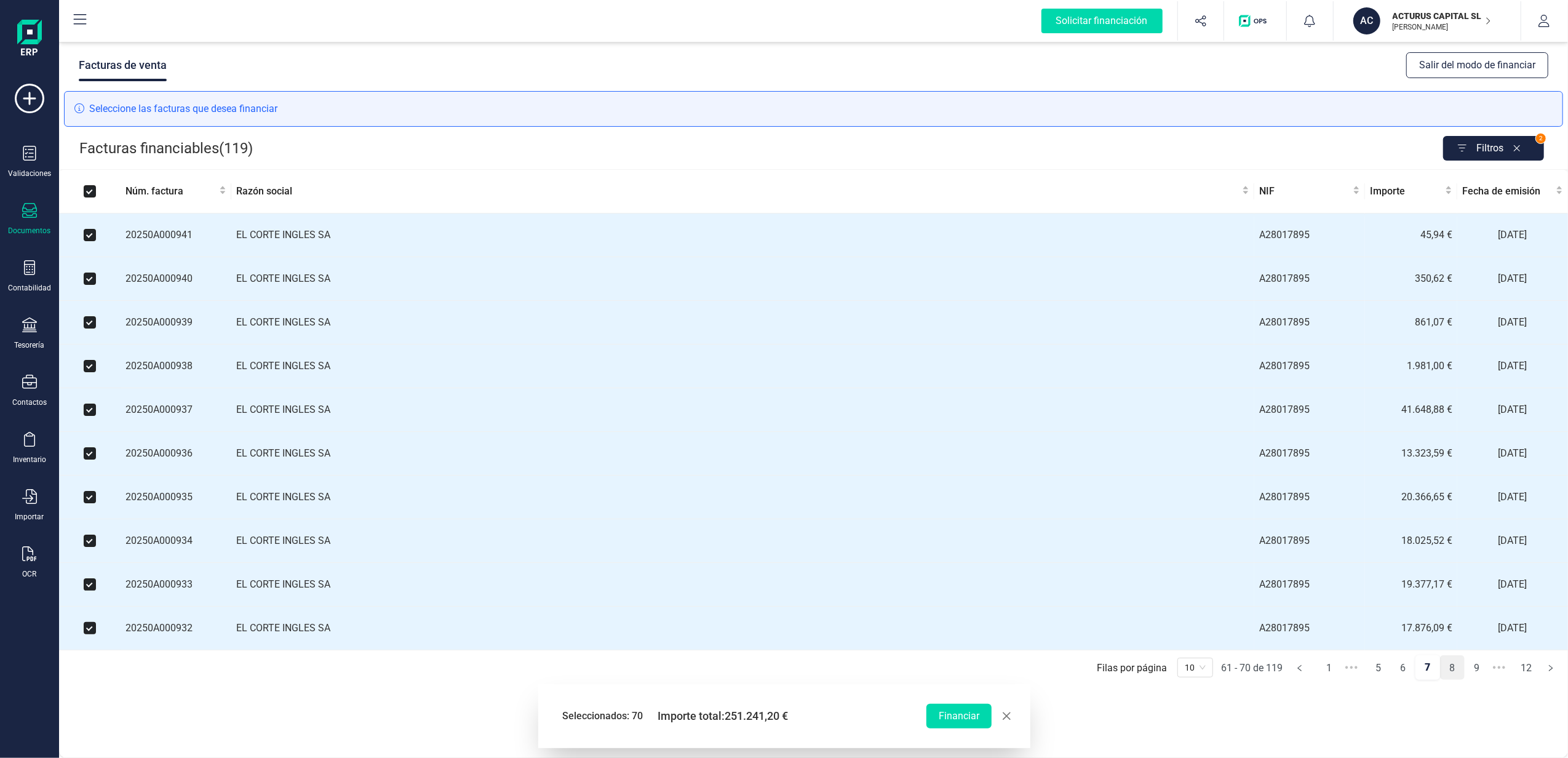
click at [1457, 673] on link "8" at bounding box center [1452, 668] width 24 height 24
checkbox input "false"
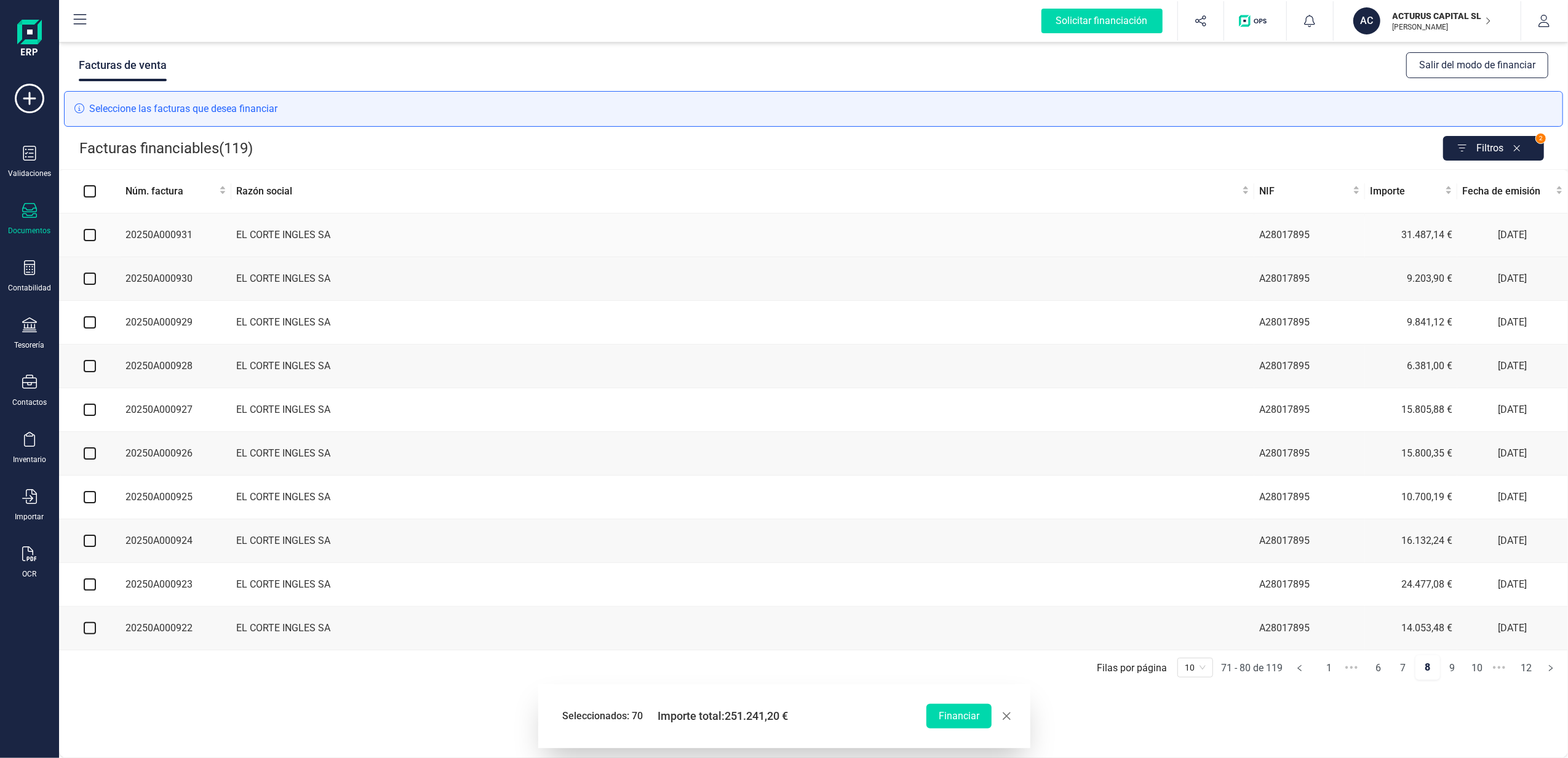
drag, startPoint x: 90, startPoint y: 232, endPoint x: 79, endPoint y: 286, distance: 55.1
click at [90, 234] on input "checkbox" at bounding box center [90, 235] width 12 height 12
checkbox input "true"
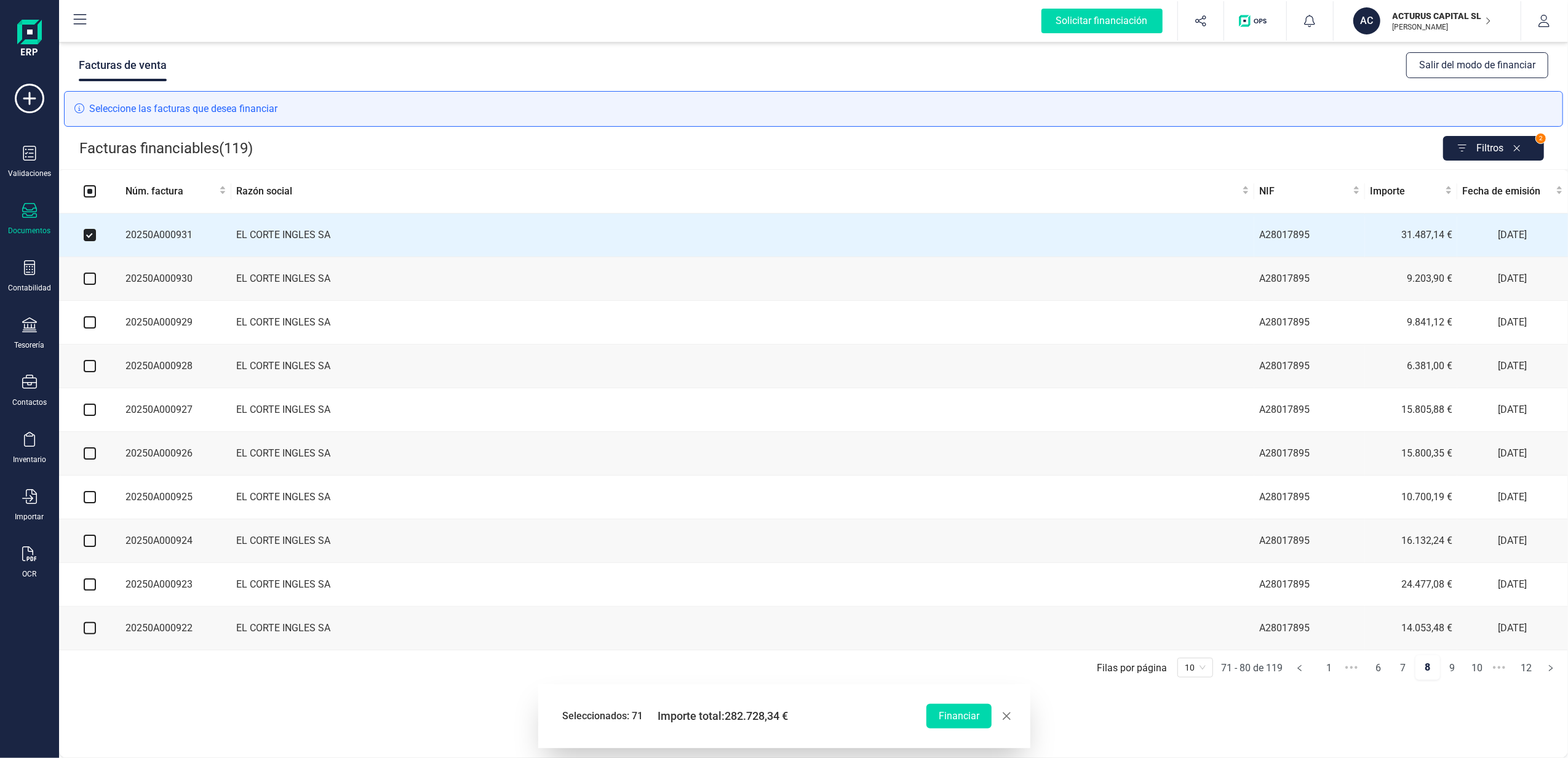
click at [87, 284] on input "checkbox" at bounding box center [90, 279] width 12 height 12
checkbox input "true"
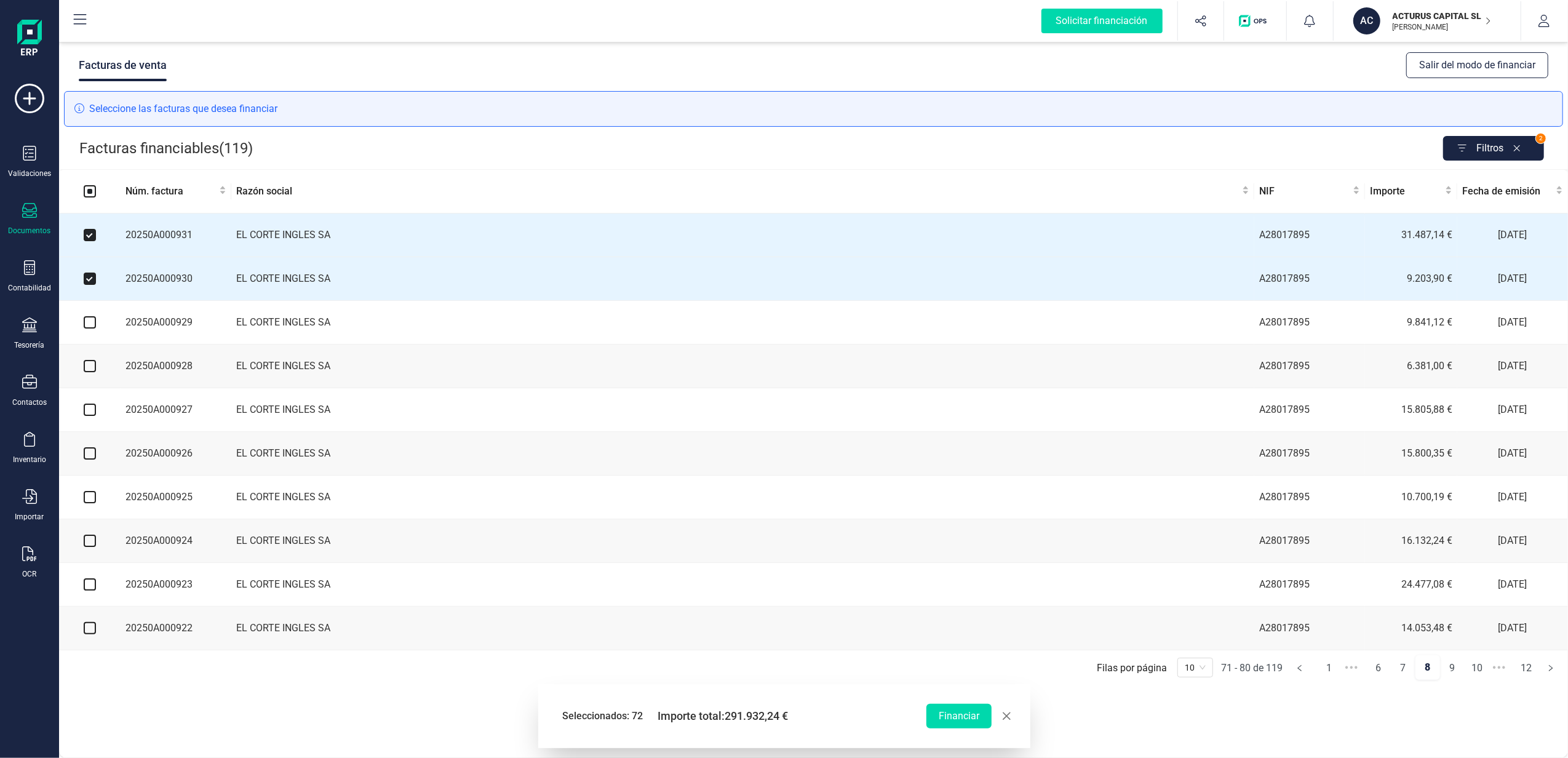
click at [91, 325] on input "checkbox" at bounding box center [90, 322] width 12 height 12
checkbox input "true"
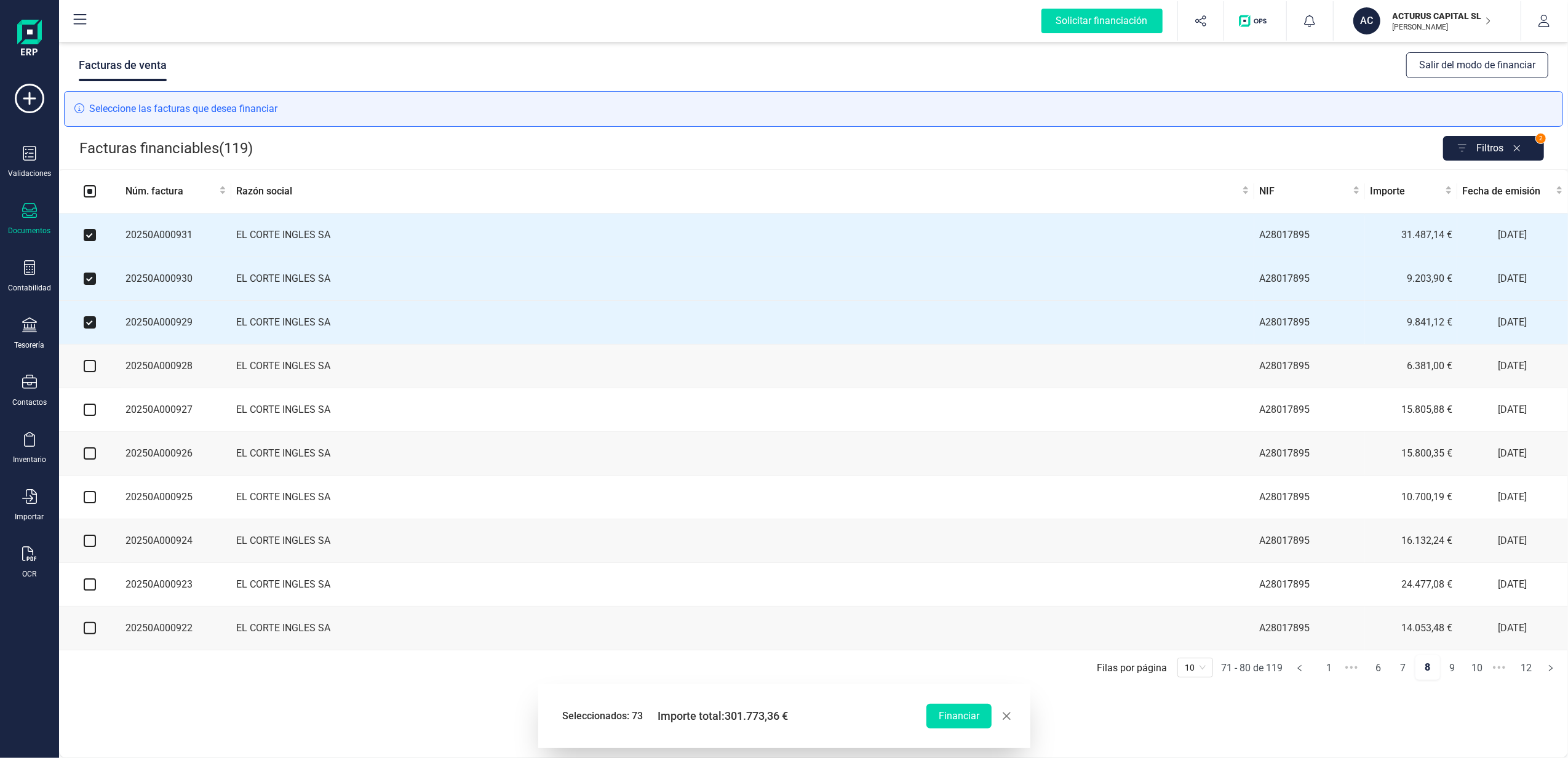
click at [91, 372] on input "checkbox" at bounding box center [90, 366] width 12 height 12
checkbox input "true"
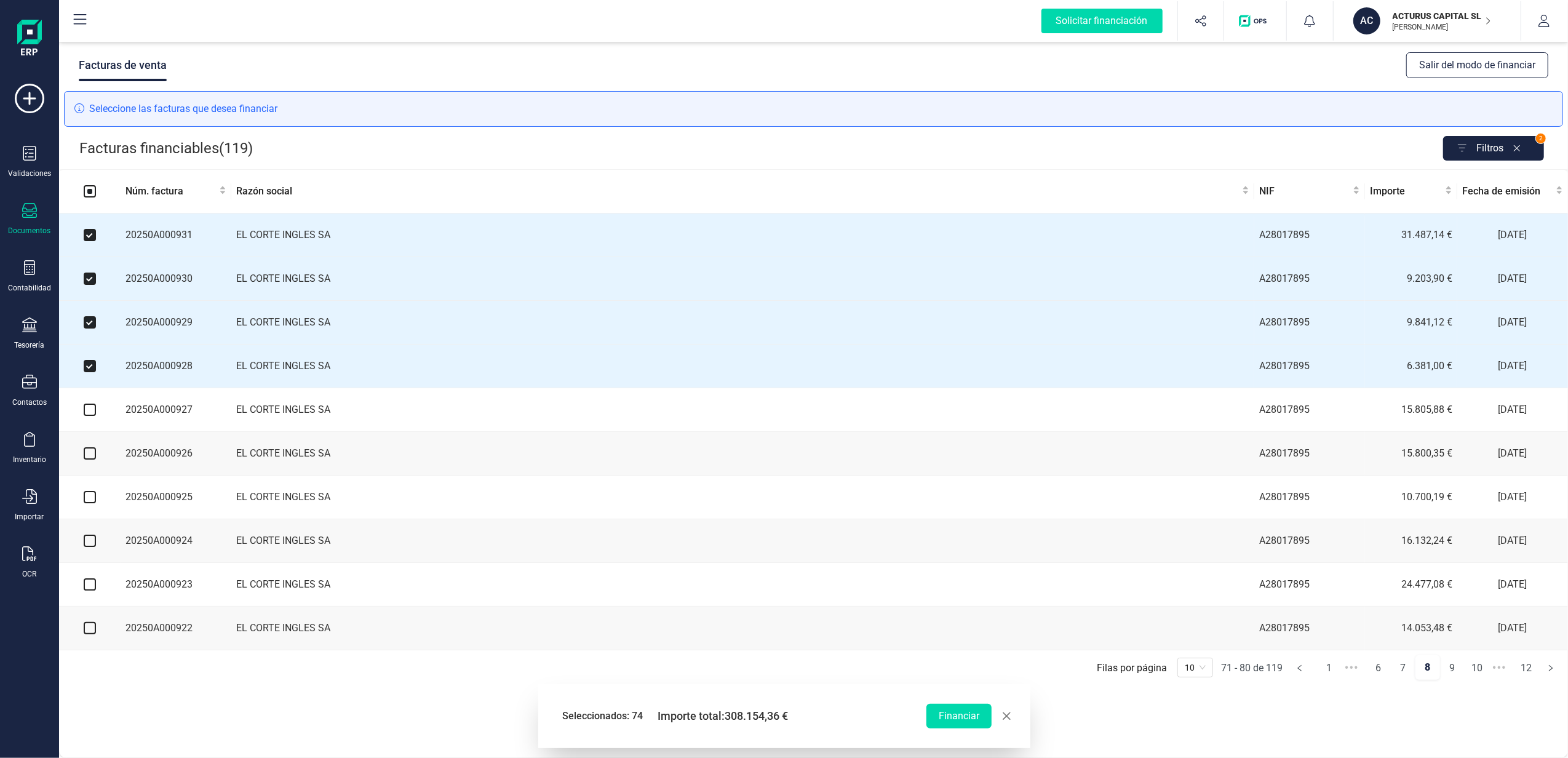
click at [92, 416] on input "checkbox" at bounding box center [90, 410] width 12 height 12
checkbox input "true"
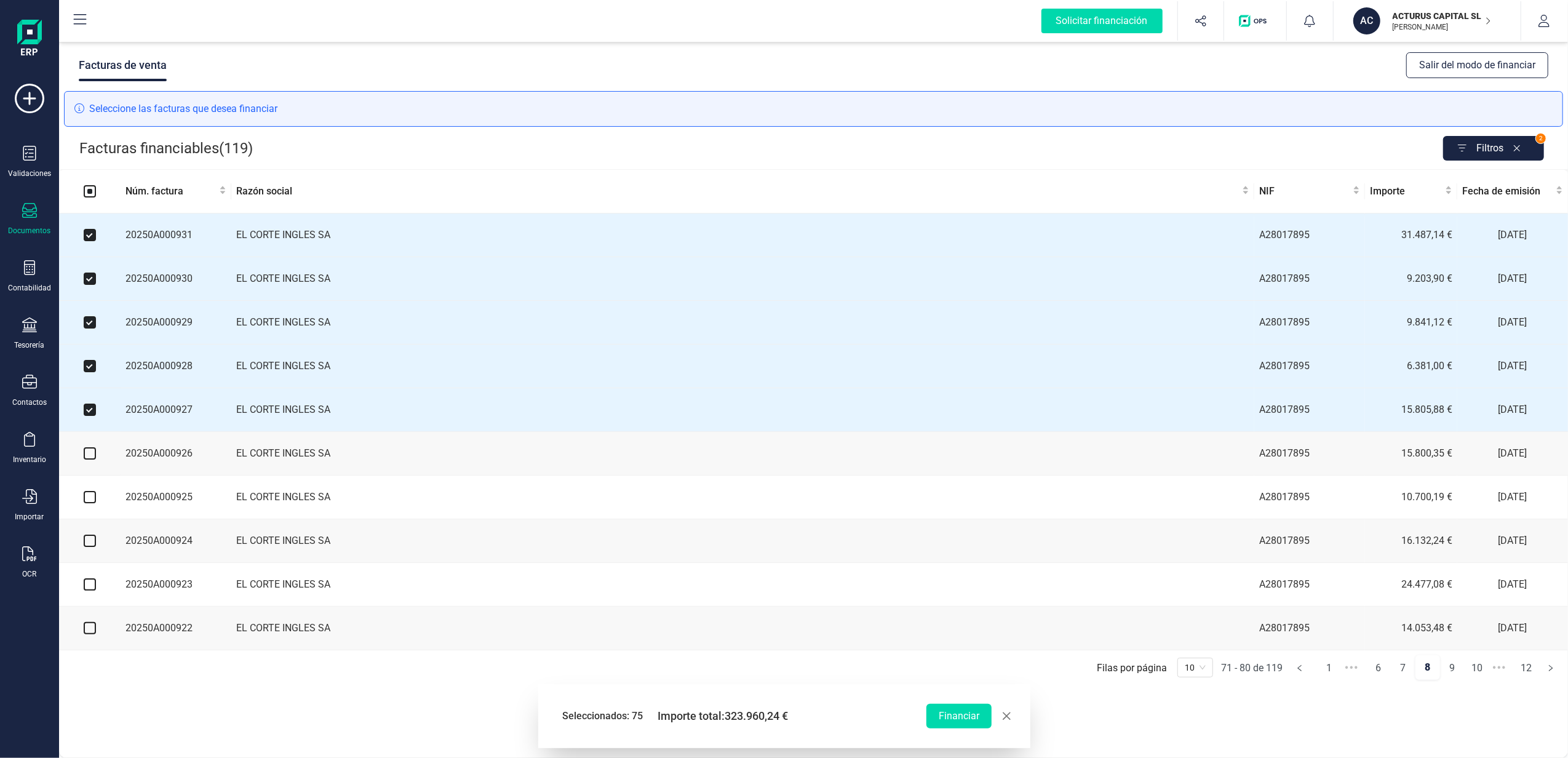
click at [90, 460] on input "checkbox" at bounding box center [90, 454] width 12 height 12
checkbox input "true"
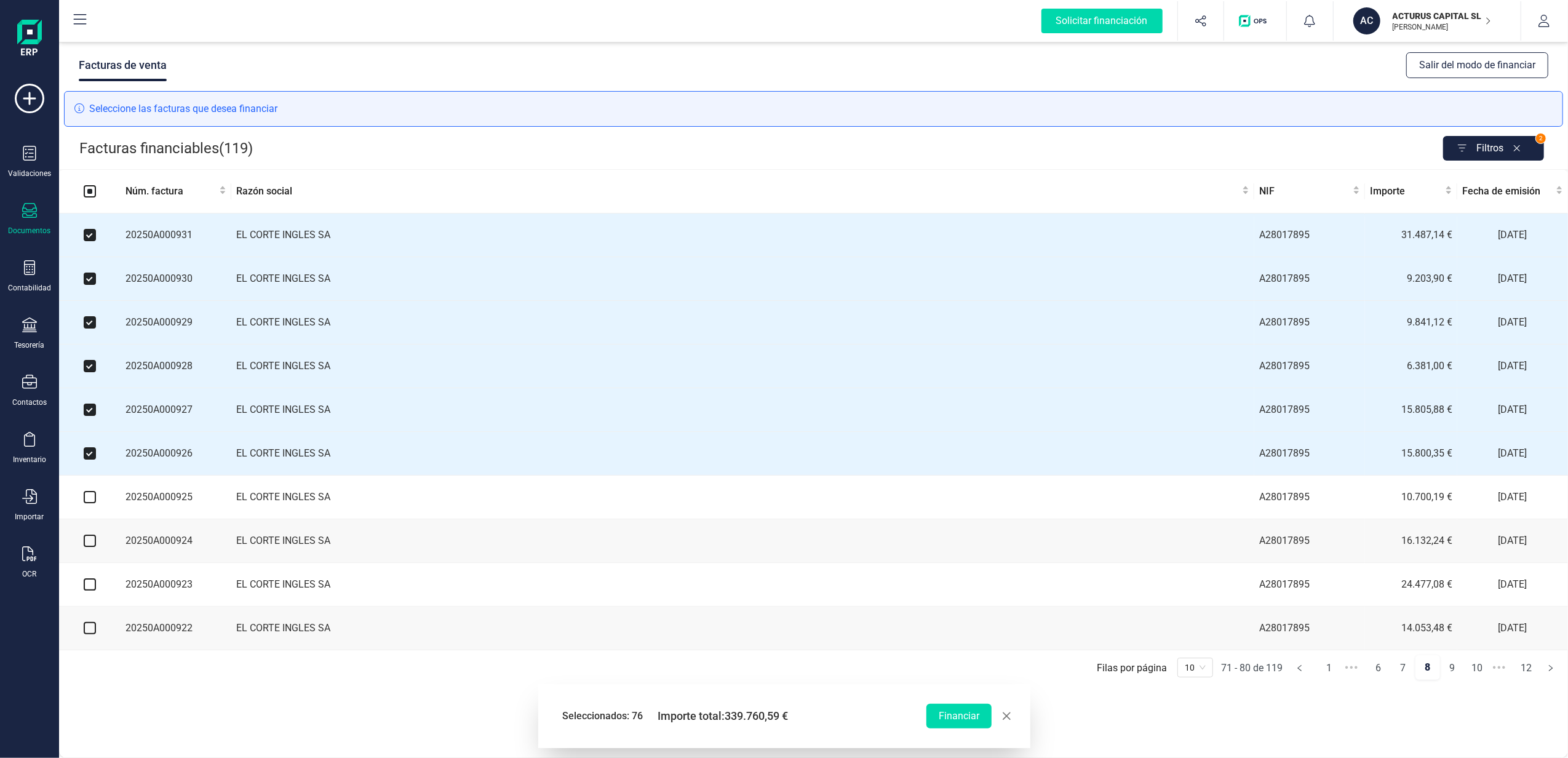
click at [91, 503] on input "checkbox" at bounding box center [90, 497] width 12 height 12
checkbox input "true"
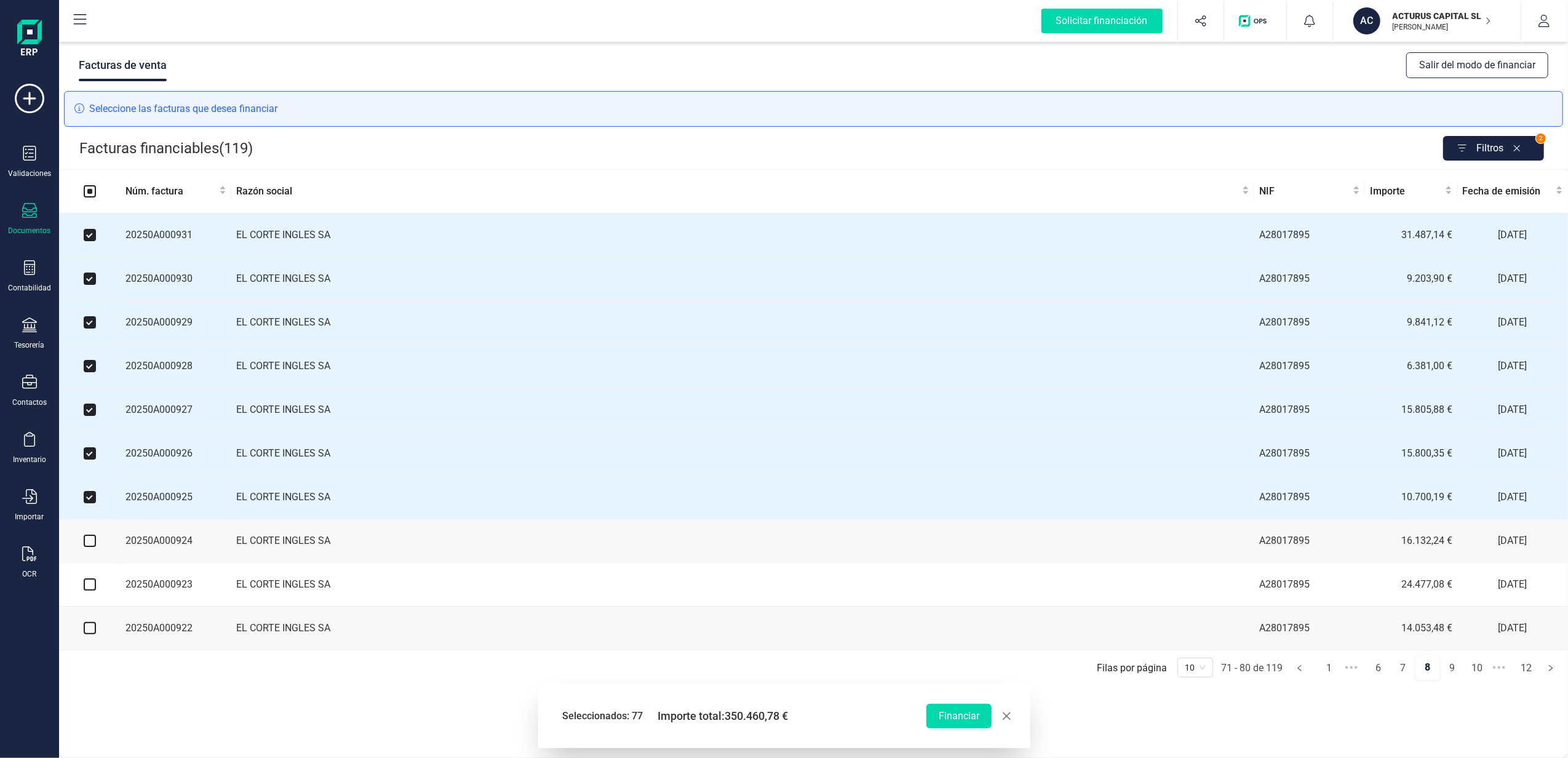
click at [89, 547] on input "checkbox" at bounding box center [90, 541] width 12 height 12
checkbox input "true"
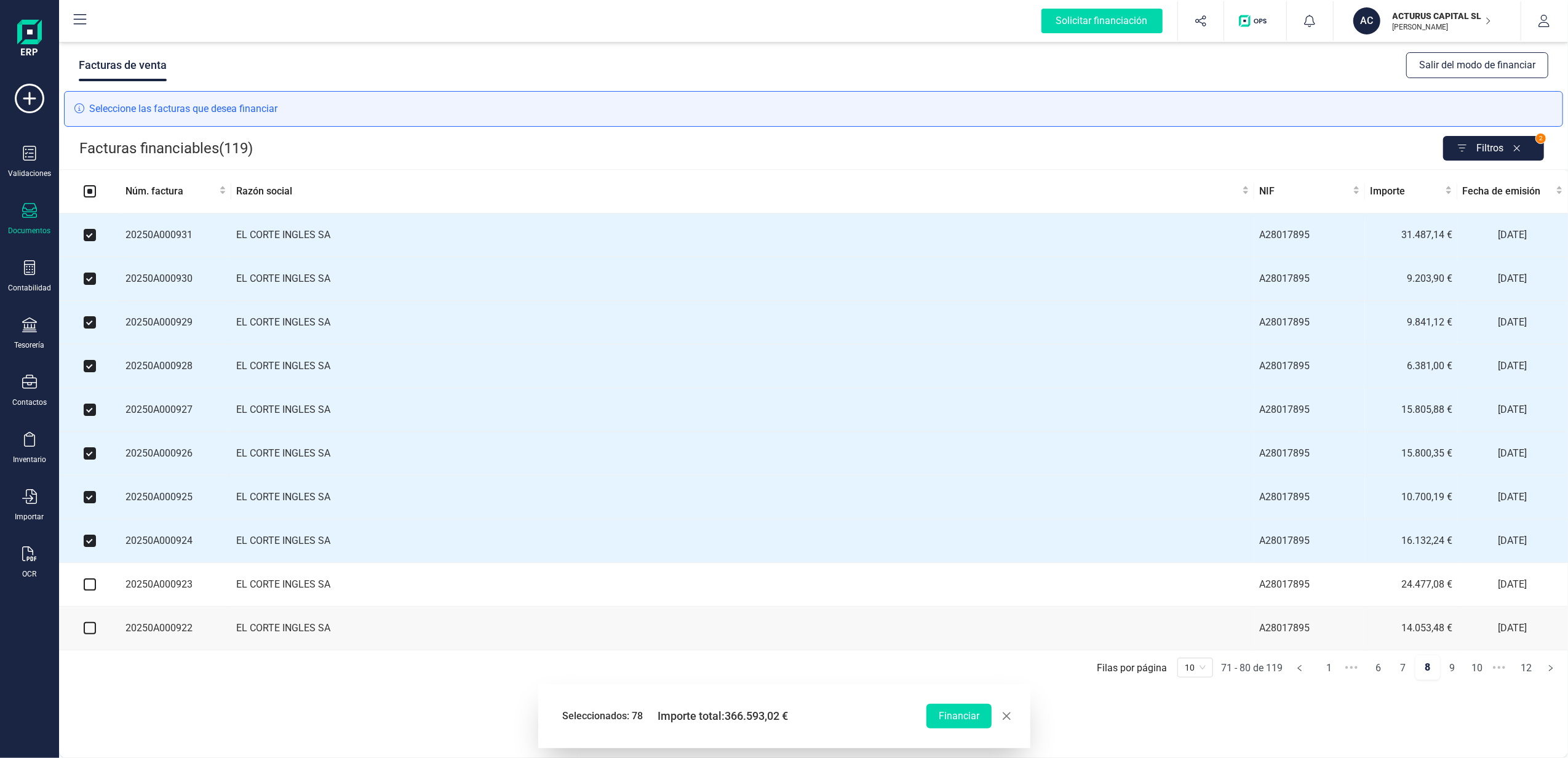
drag, startPoint x: 89, startPoint y: 594, endPoint x: 89, endPoint y: 604, distance: 10.0
click at [89, 591] on input "checkbox" at bounding box center [90, 585] width 12 height 12
checkbox input "true"
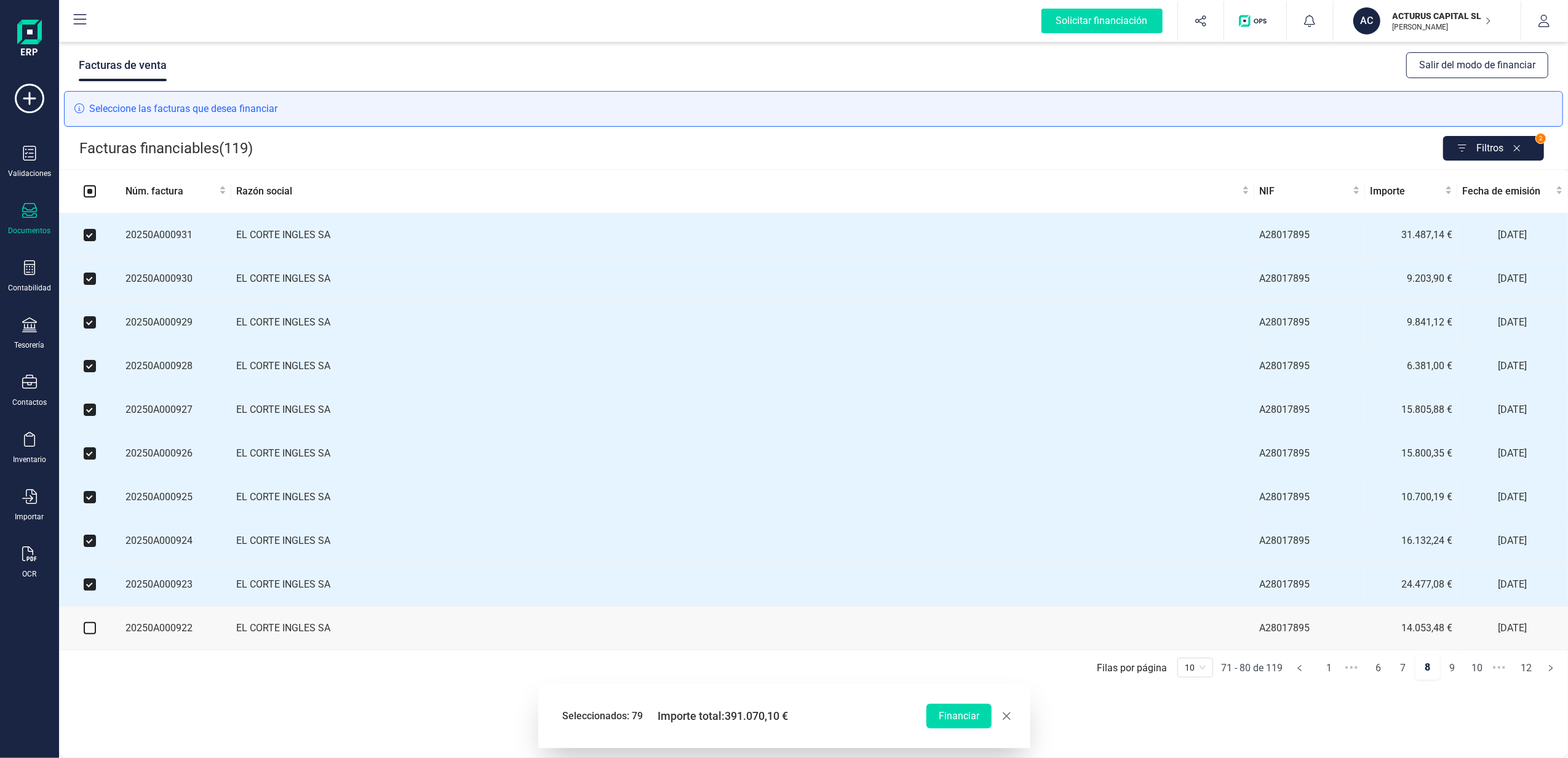
click at [89, 635] on input "checkbox" at bounding box center [90, 628] width 12 height 12
checkbox input "true"
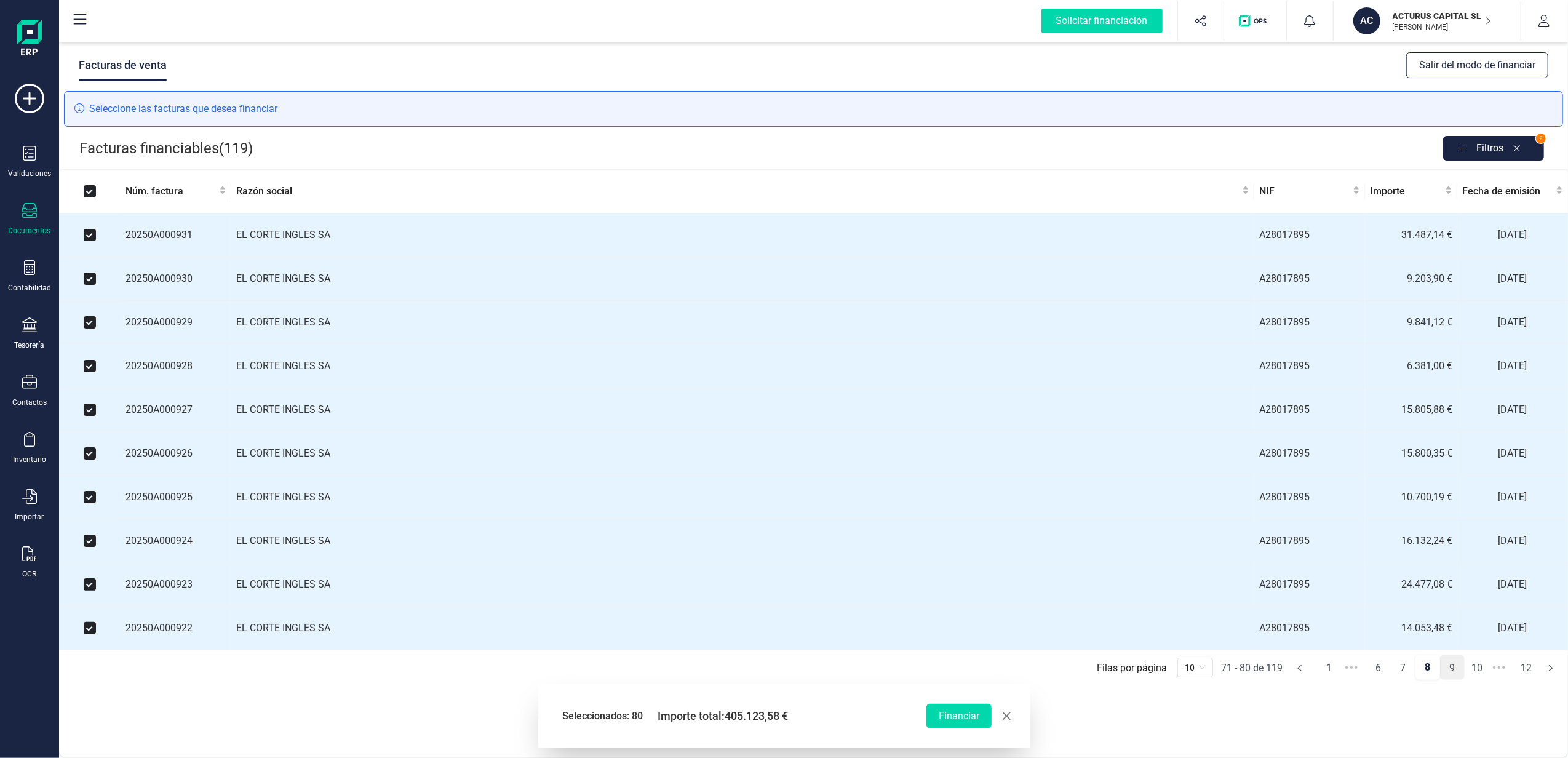
click at [1457, 680] on link "9" at bounding box center [1452, 668] width 24 height 24
checkbox input "false"
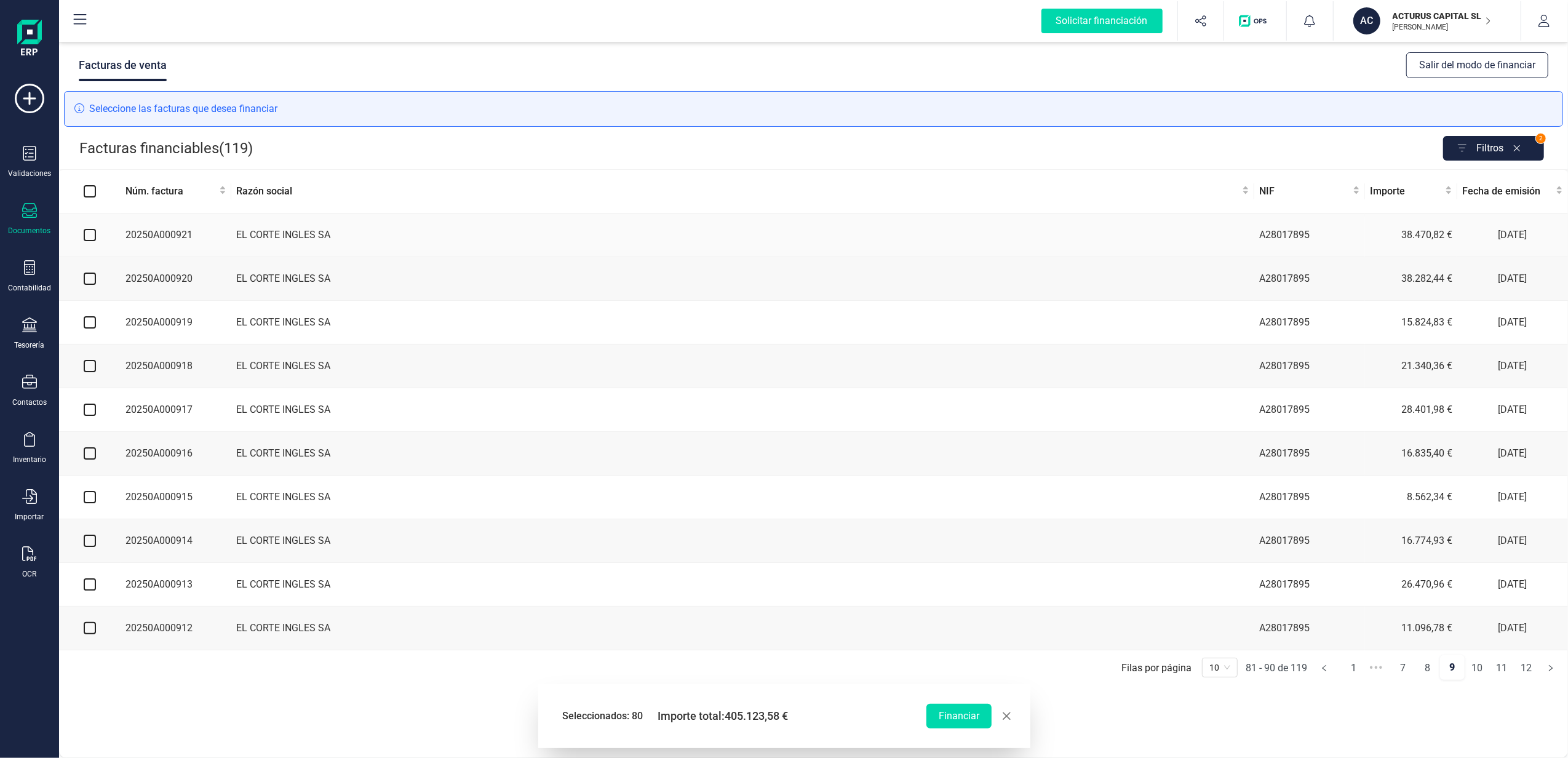
drag, startPoint x: 87, startPoint y: 234, endPoint x: 92, endPoint y: 259, distance: 25.5
click at [87, 234] on input "checkbox" at bounding box center [90, 235] width 12 height 12
checkbox input "true"
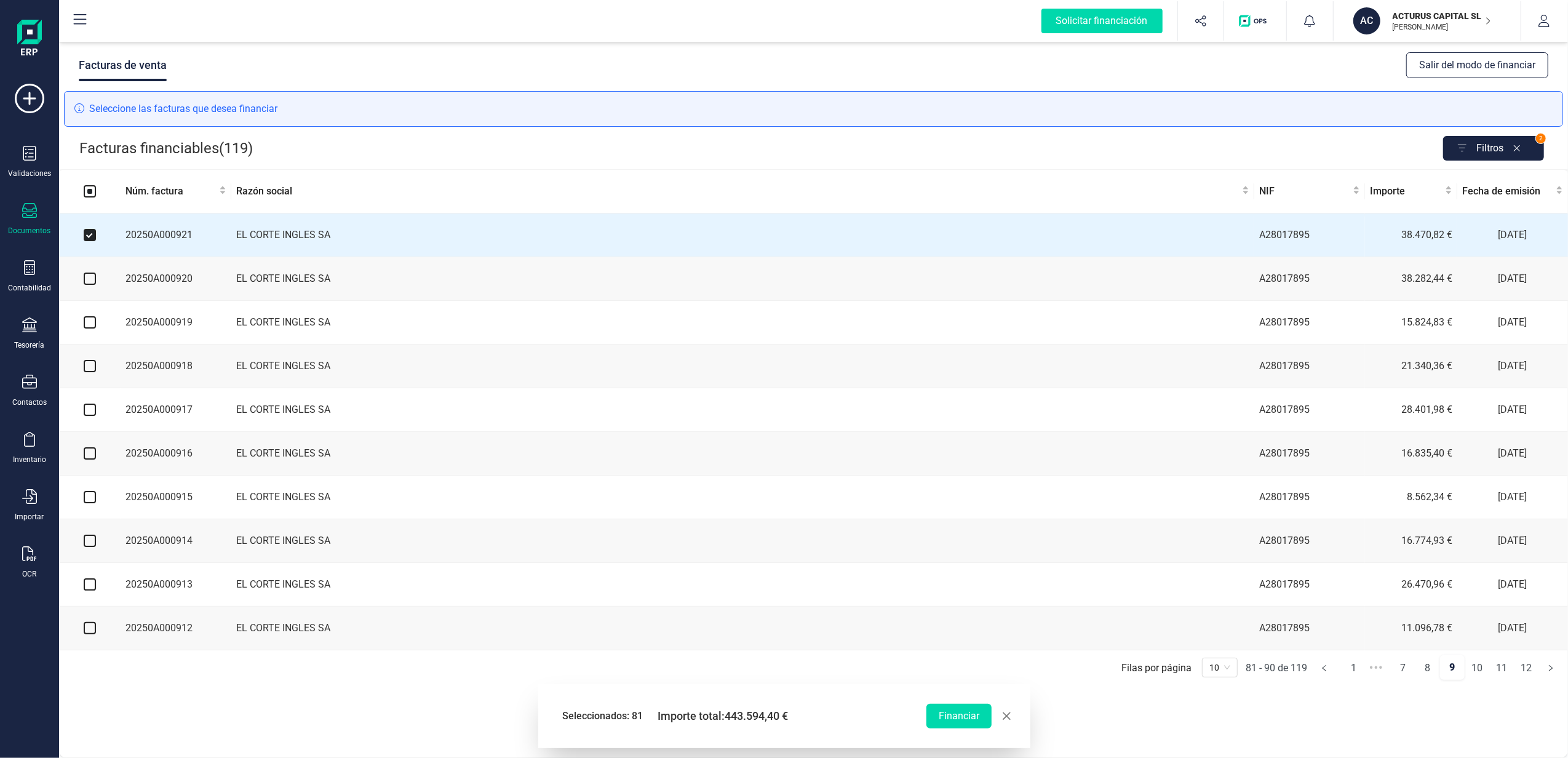
click at [92, 282] on input "checkbox" at bounding box center [90, 279] width 12 height 12
checkbox input "true"
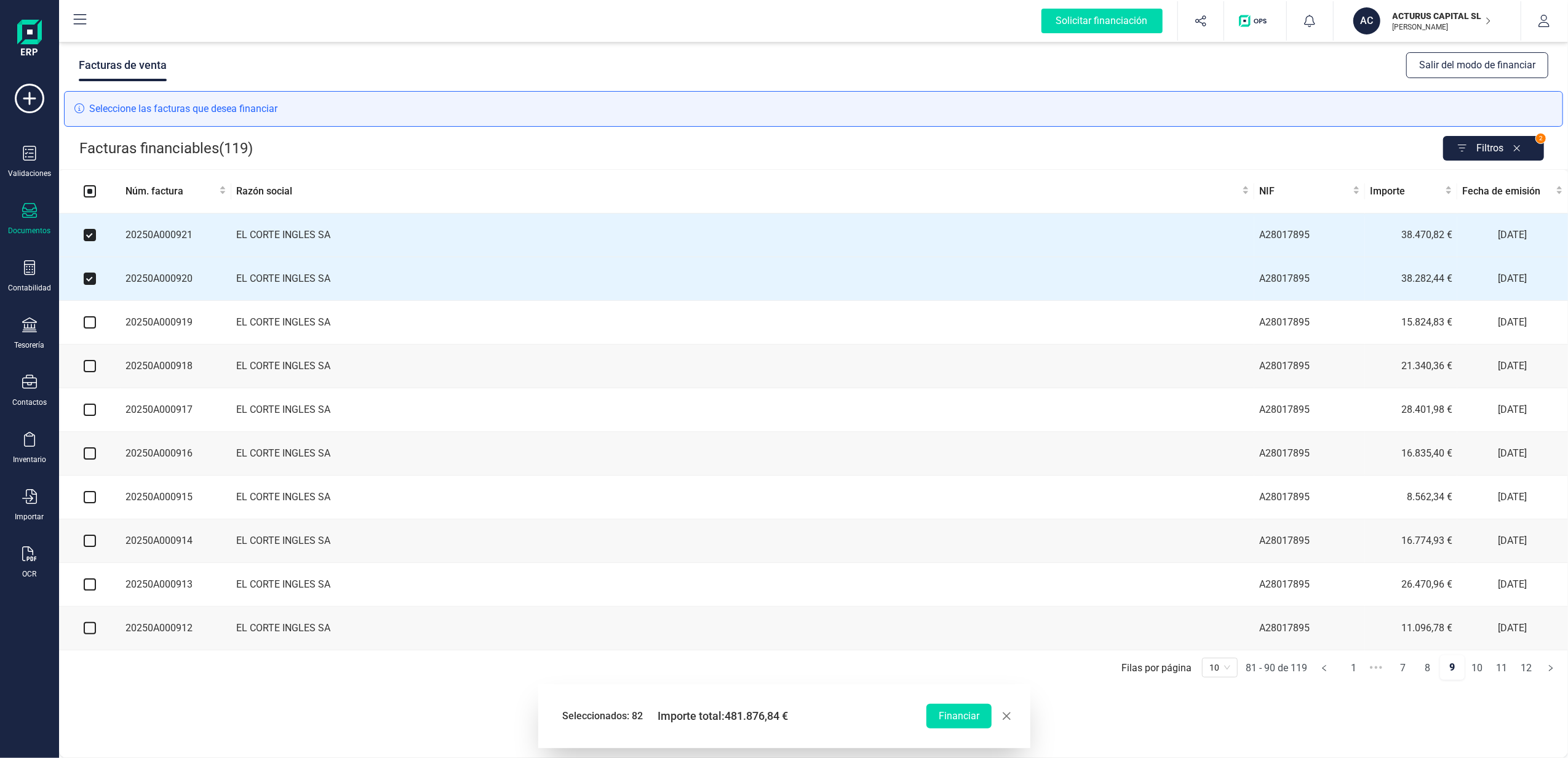
drag, startPoint x: 92, startPoint y: 327, endPoint x: 92, endPoint y: 336, distance: 9.0
click at [92, 329] on input "checkbox" at bounding box center [90, 322] width 12 height 12
checkbox input "true"
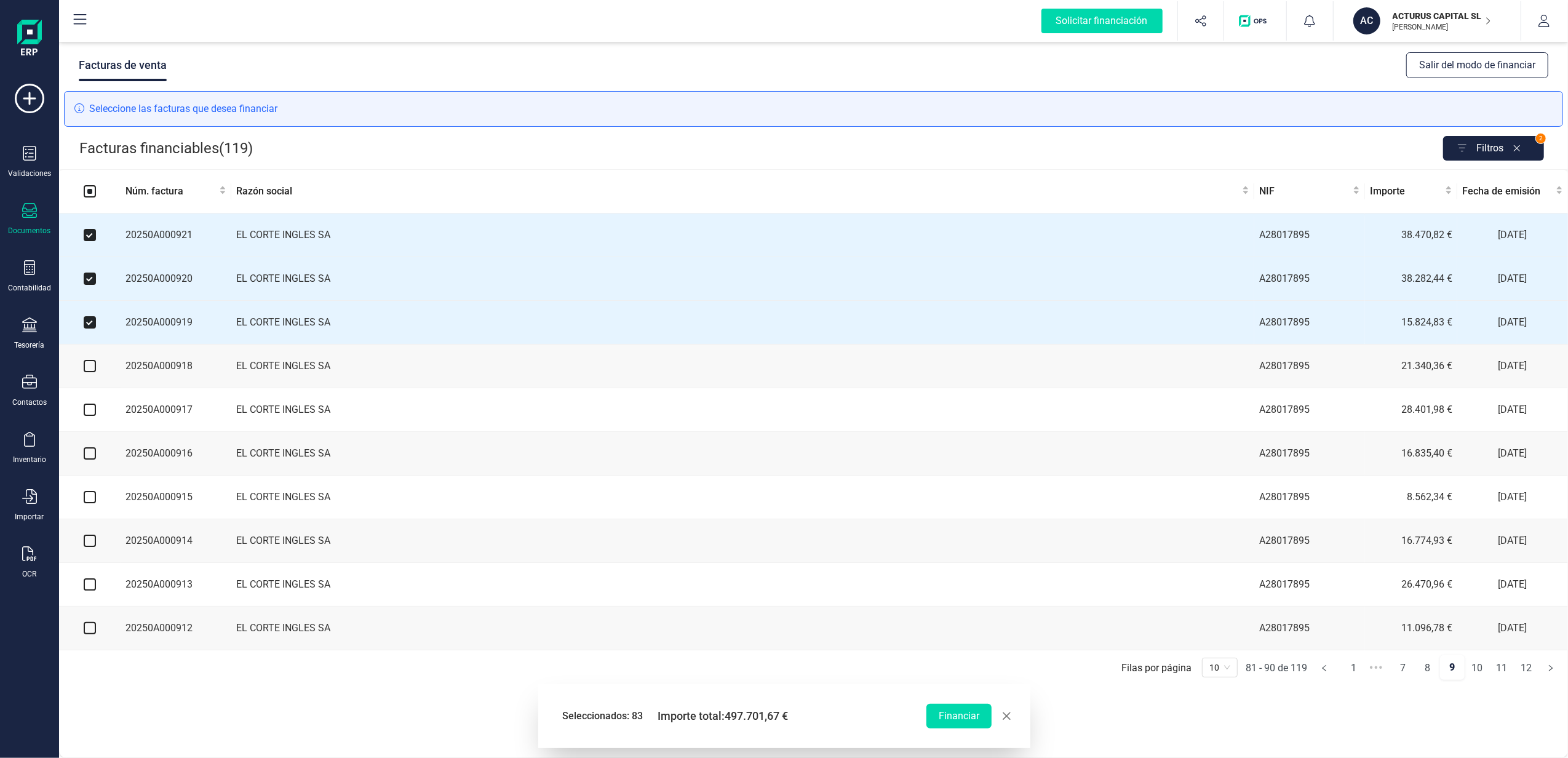
drag, startPoint x: 91, startPoint y: 373, endPoint x: 90, endPoint y: 380, distance: 7.1
click at [91, 372] on input "checkbox" at bounding box center [90, 366] width 12 height 12
checkbox input "true"
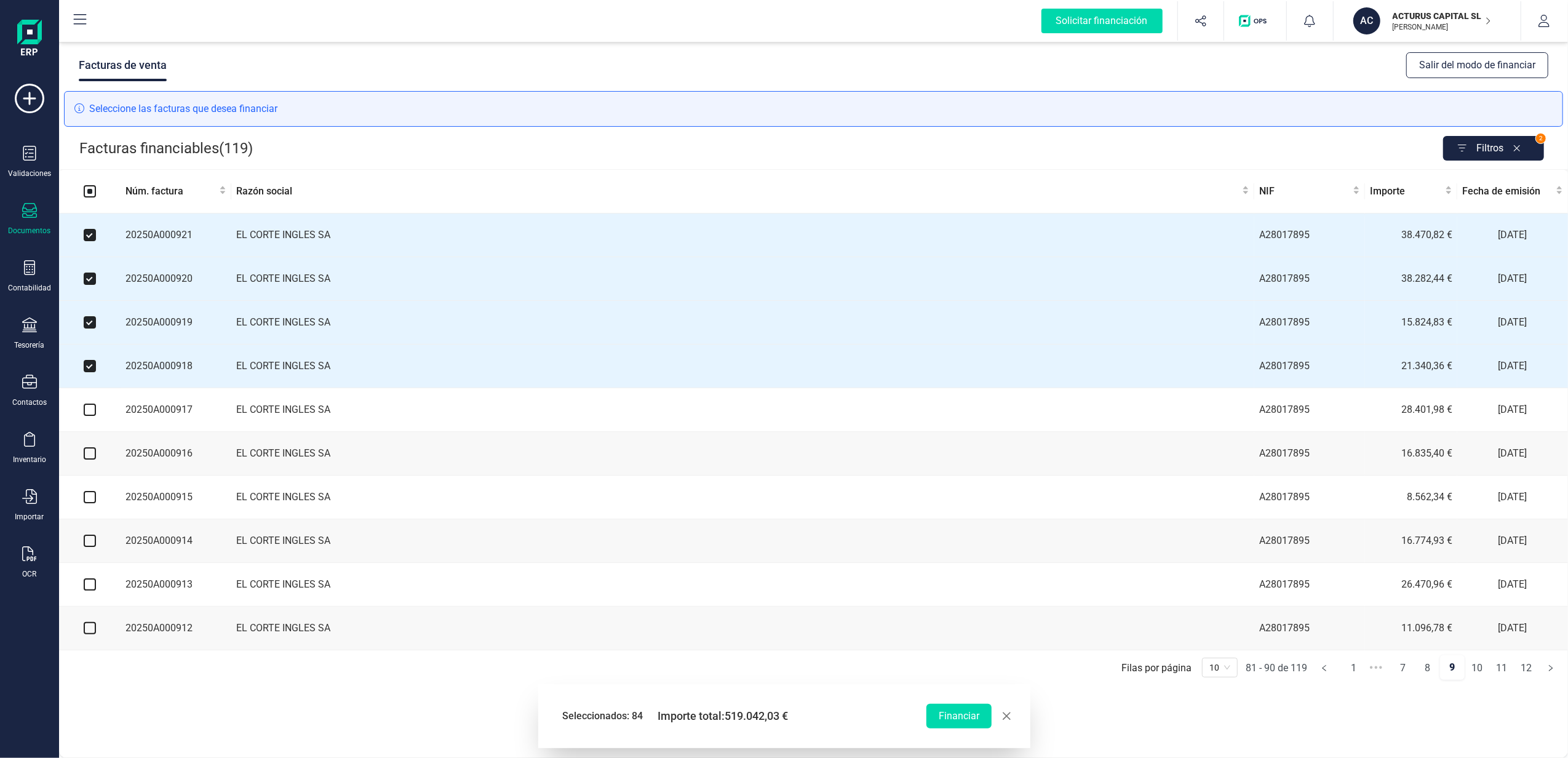
click at [89, 416] on input "checkbox" at bounding box center [90, 410] width 12 height 12
checkbox input "true"
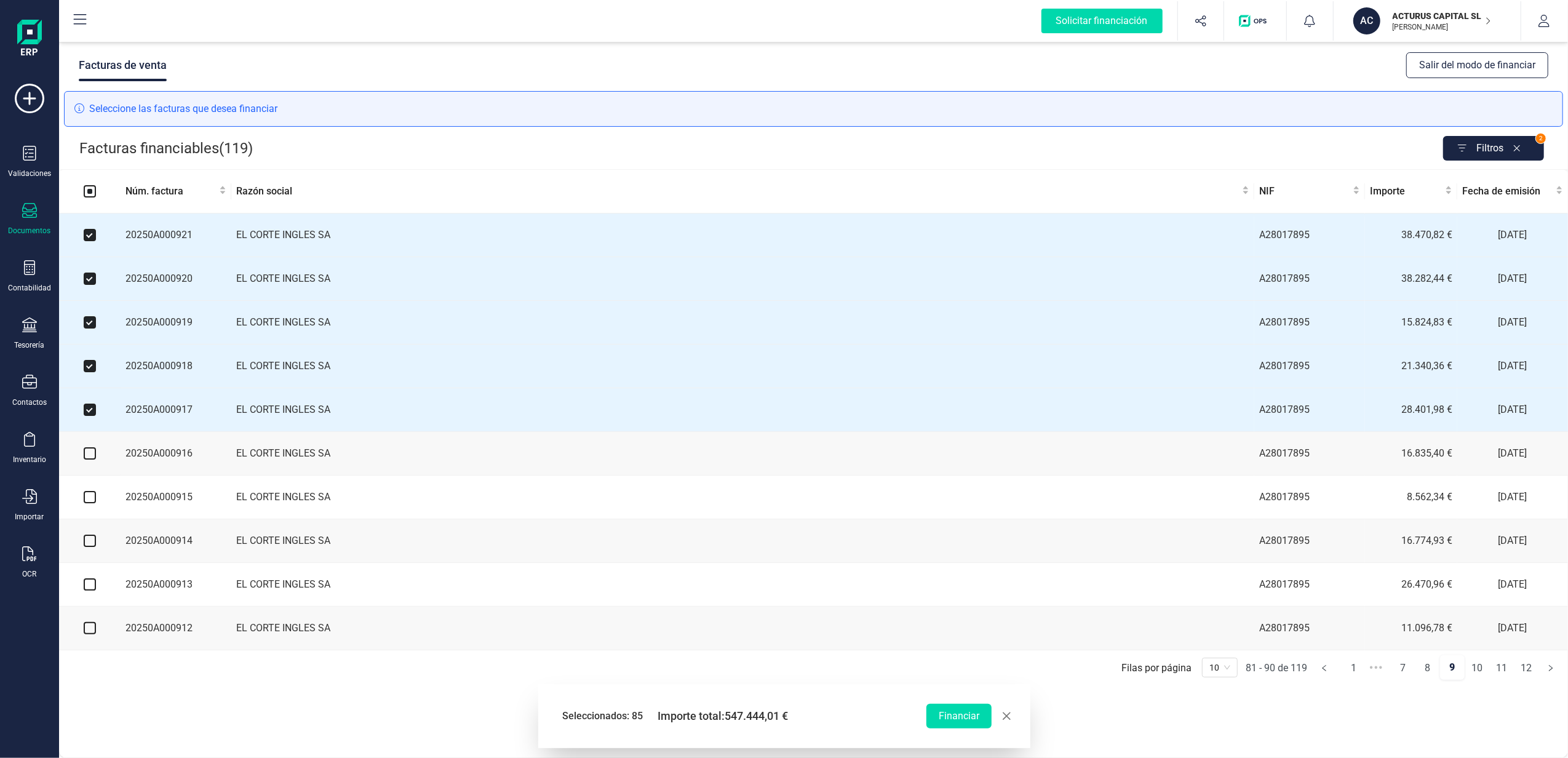
click at [89, 459] on input "checkbox" at bounding box center [90, 454] width 12 height 12
checkbox input "true"
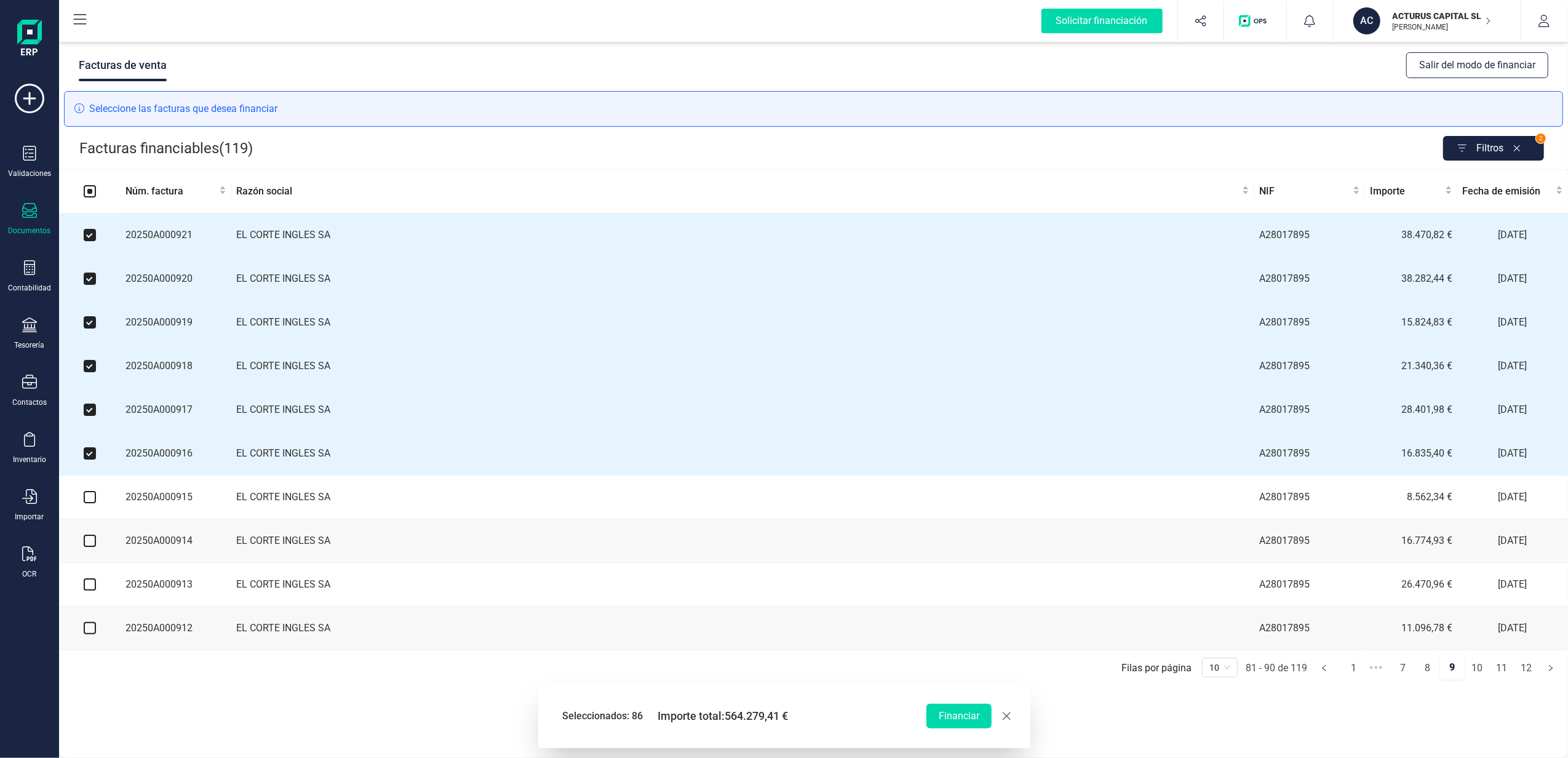
click at [90, 503] on input "checkbox" at bounding box center [90, 497] width 12 height 12
checkbox input "true"
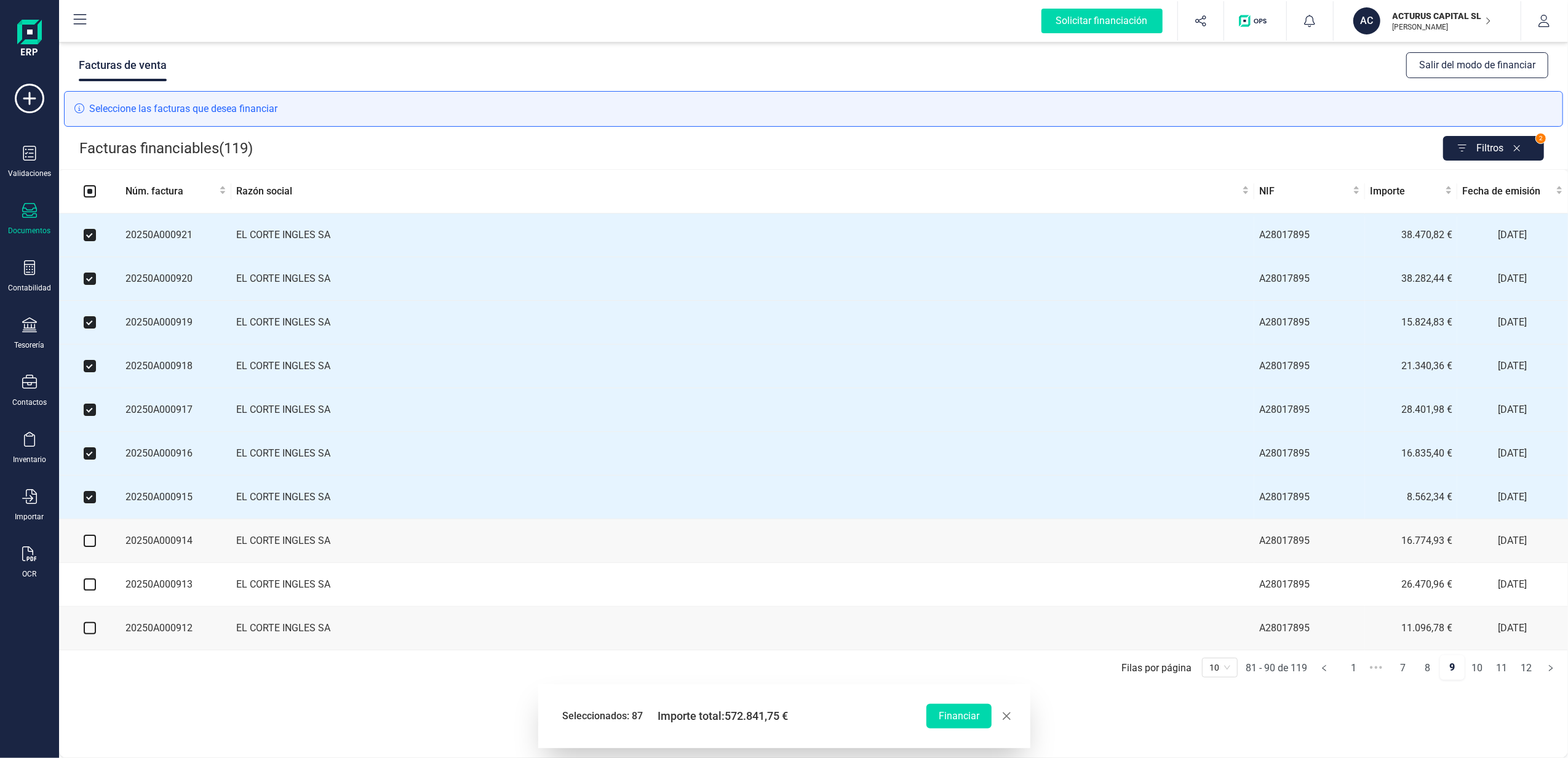
click at [89, 547] on input "checkbox" at bounding box center [90, 541] width 12 height 12
checkbox input "true"
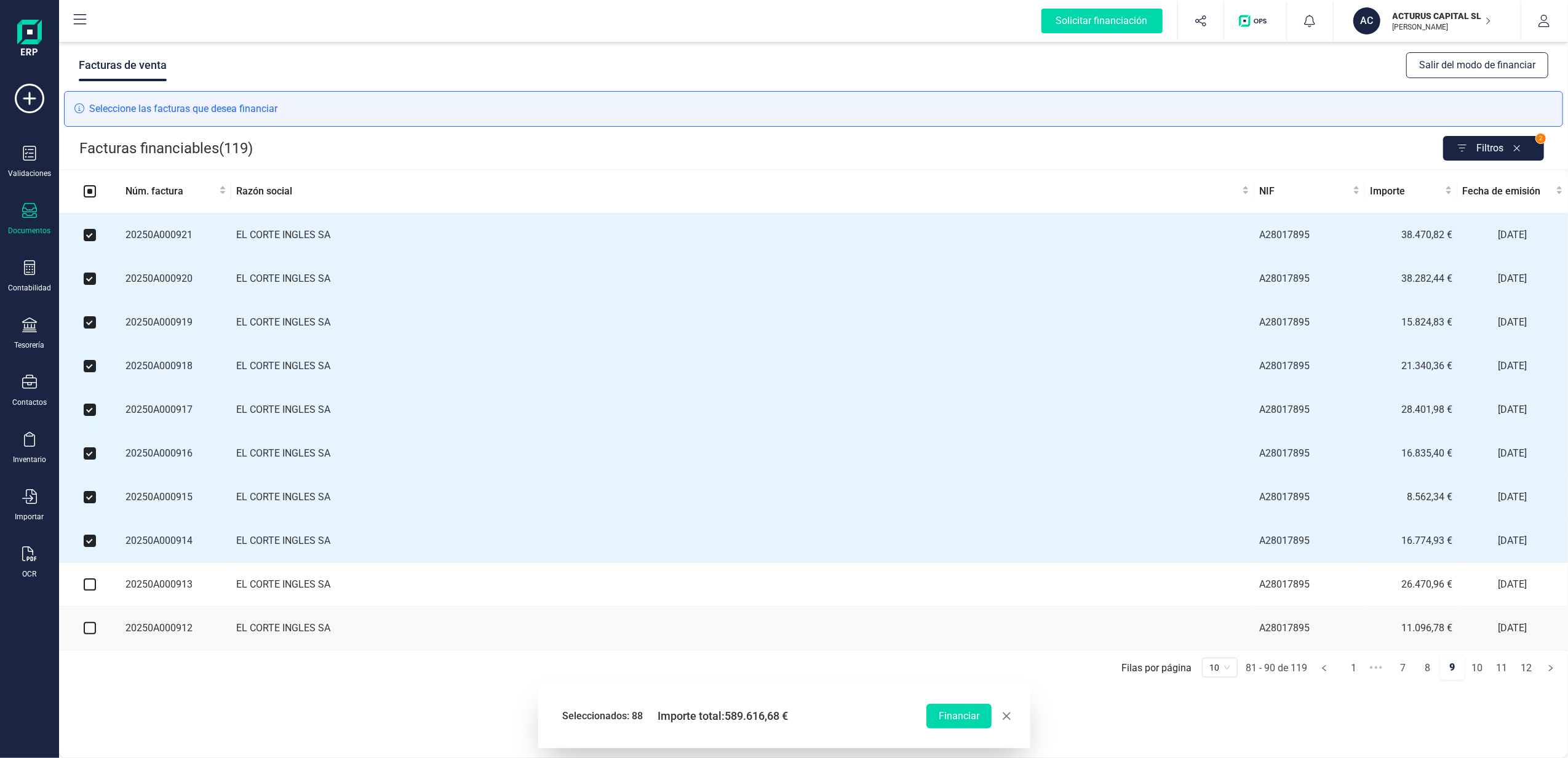
click at [85, 591] on input "checkbox" at bounding box center [90, 585] width 12 height 12
checkbox input "true"
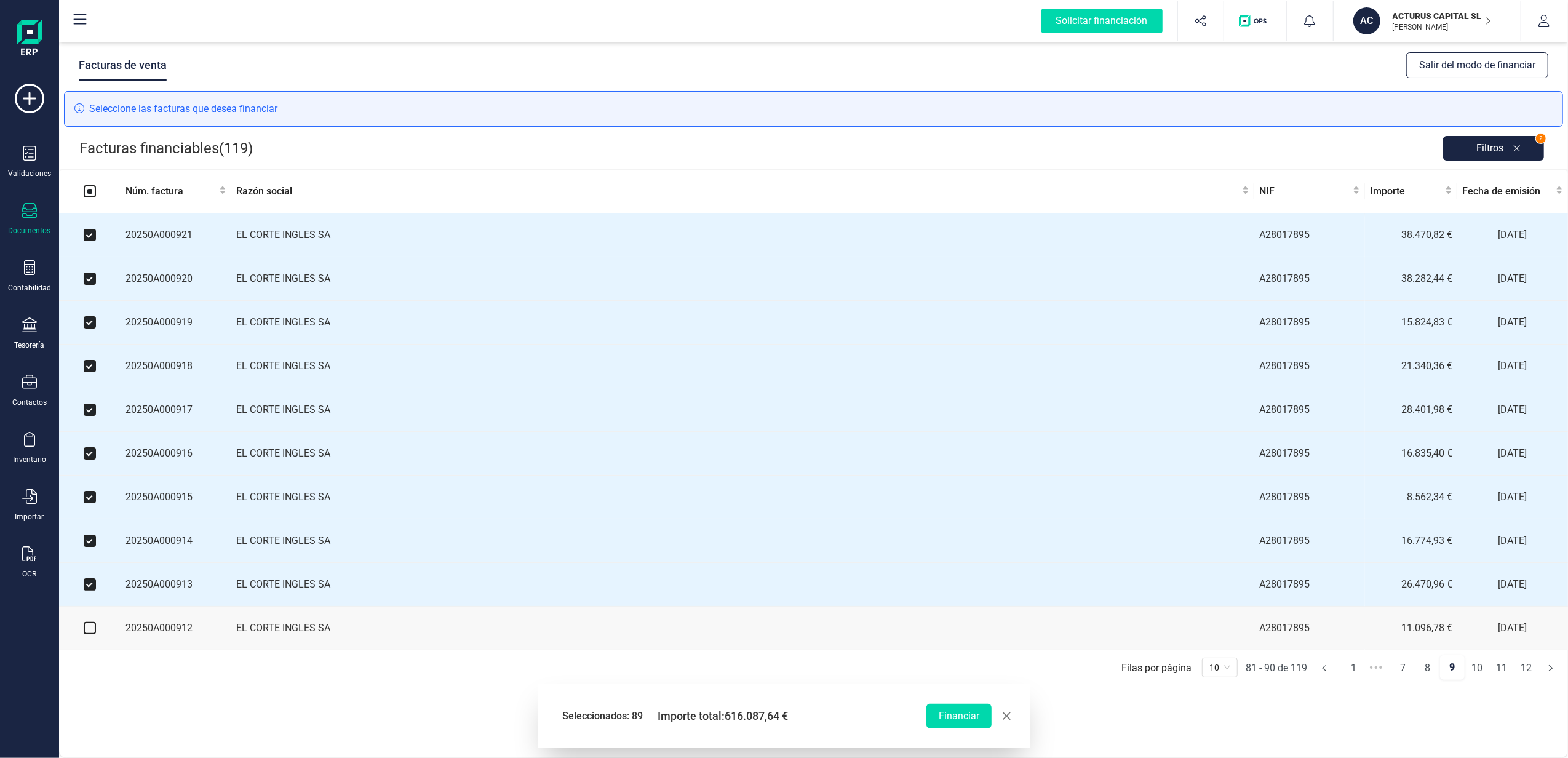
click at [85, 635] on input "checkbox" at bounding box center [90, 628] width 12 height 12
checkbox input "true"
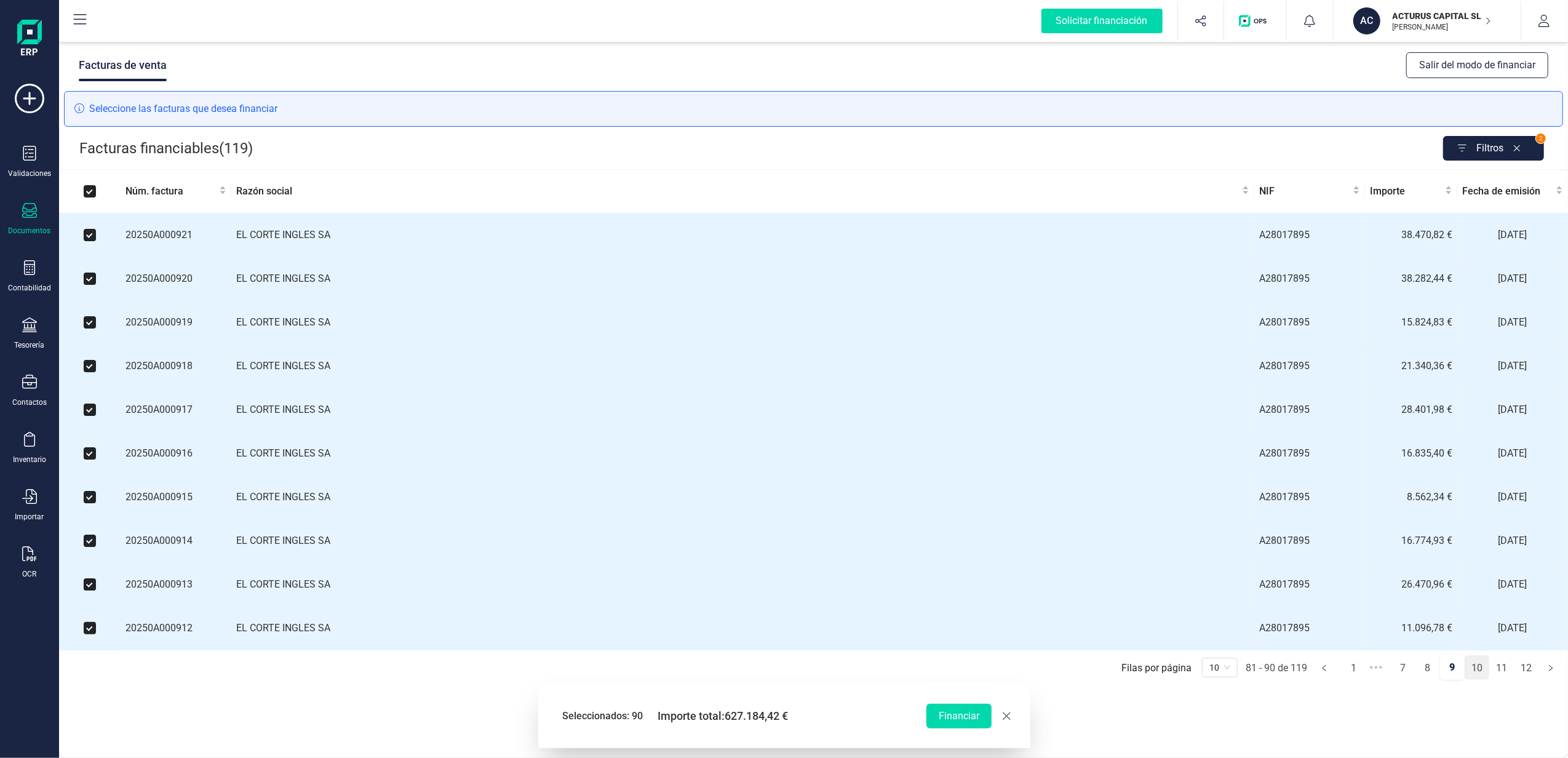
click at [1483, 681] on link "10" at bounding box center [1477, 668] width 24 height 24
checkbox input "false"
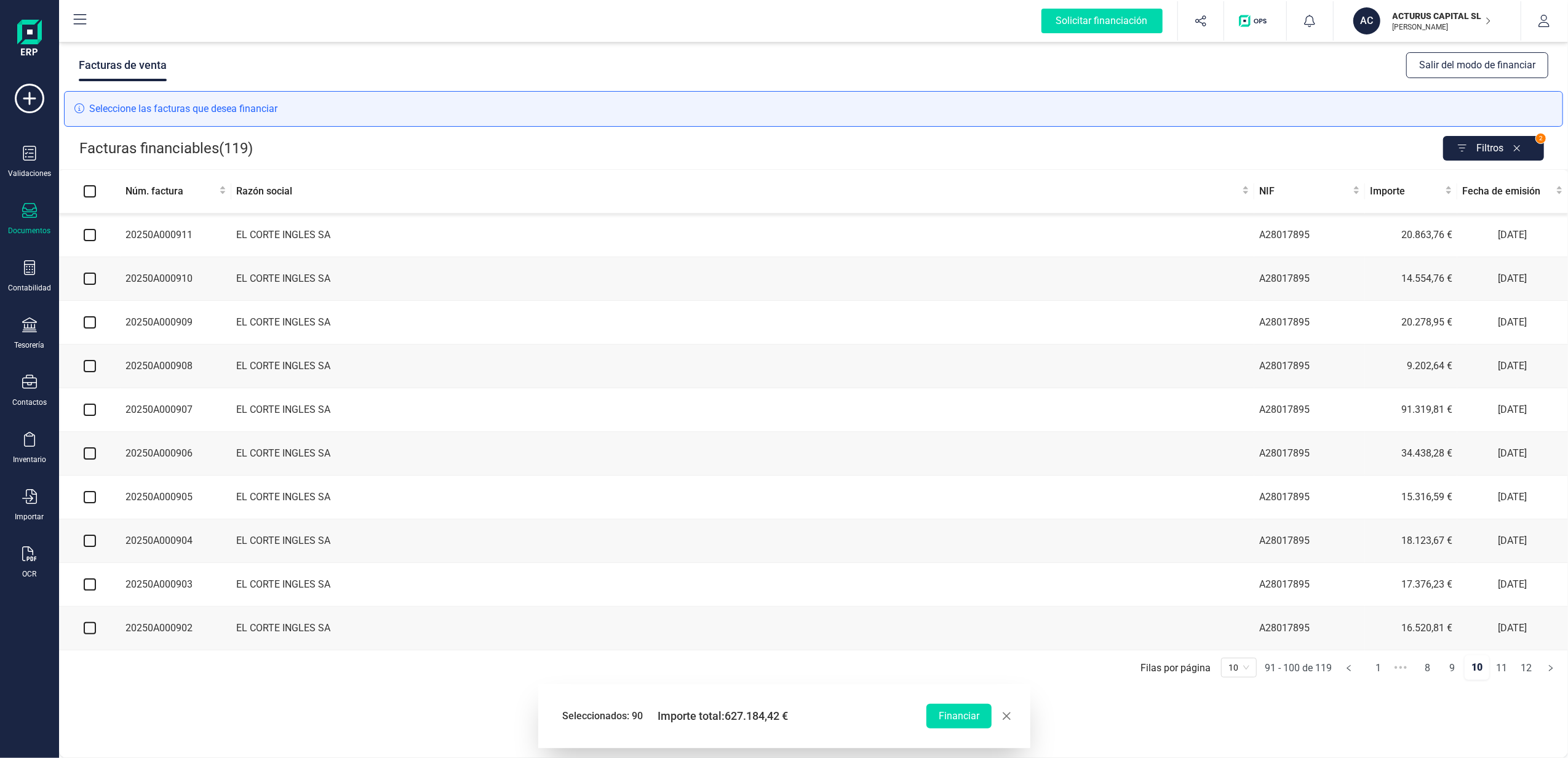
click at [87, 237] on input "checkbox" at bounding box center [90, 235] width 12 height 12
checkbox input "true"
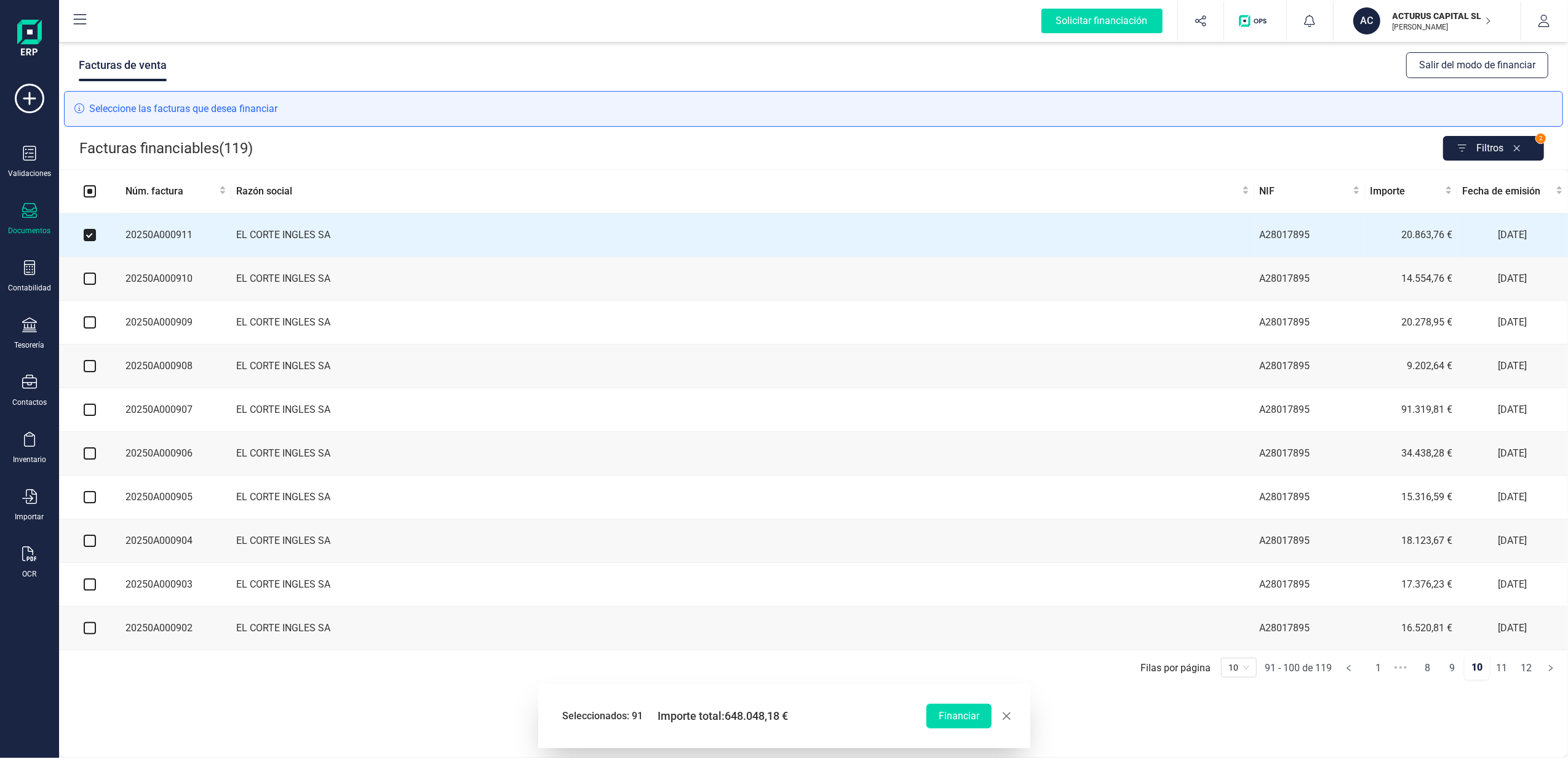
click at [94, 276] on input "checkbox" at bounding box center [90, 279] width 12 height 12
checkbox input "true"
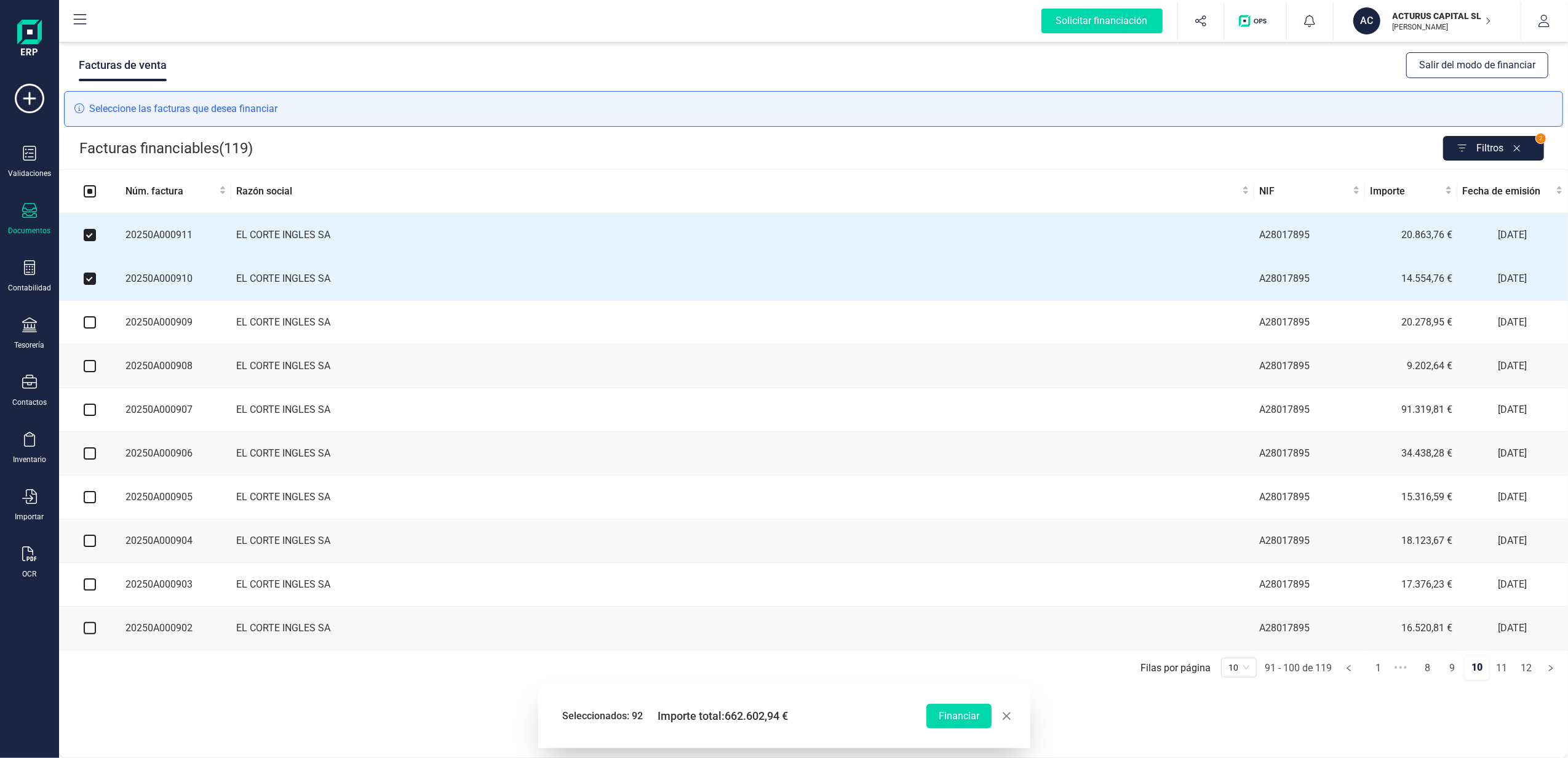
click at [87, 329] on input "checkbox" at bounding box center [90, 322] width 12 height 12
checkbox input "true"
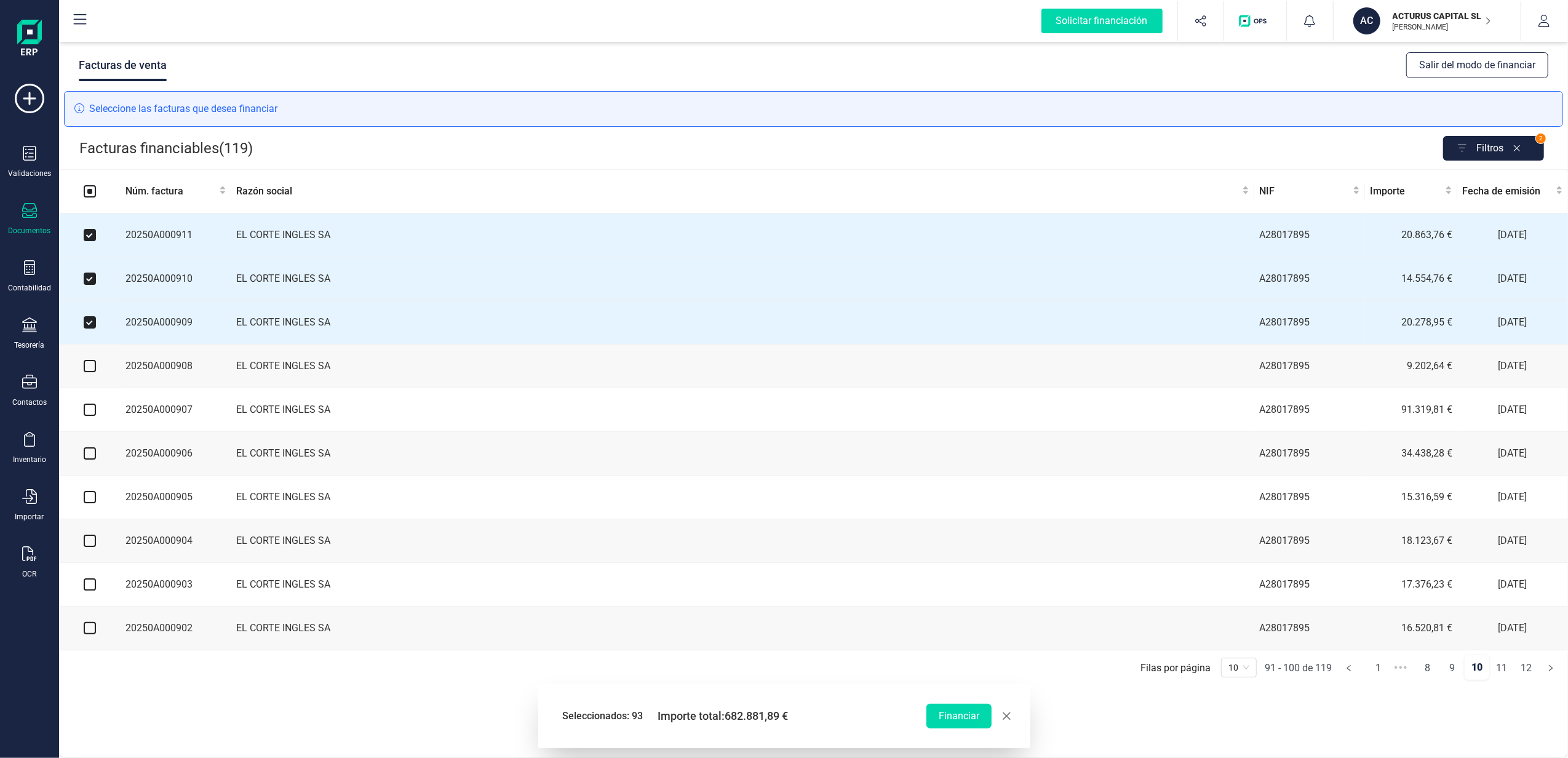
click at [87, 370] on input "checkbox" at bounding box center [90, 366] width 12 height 12
checkbox input "true"
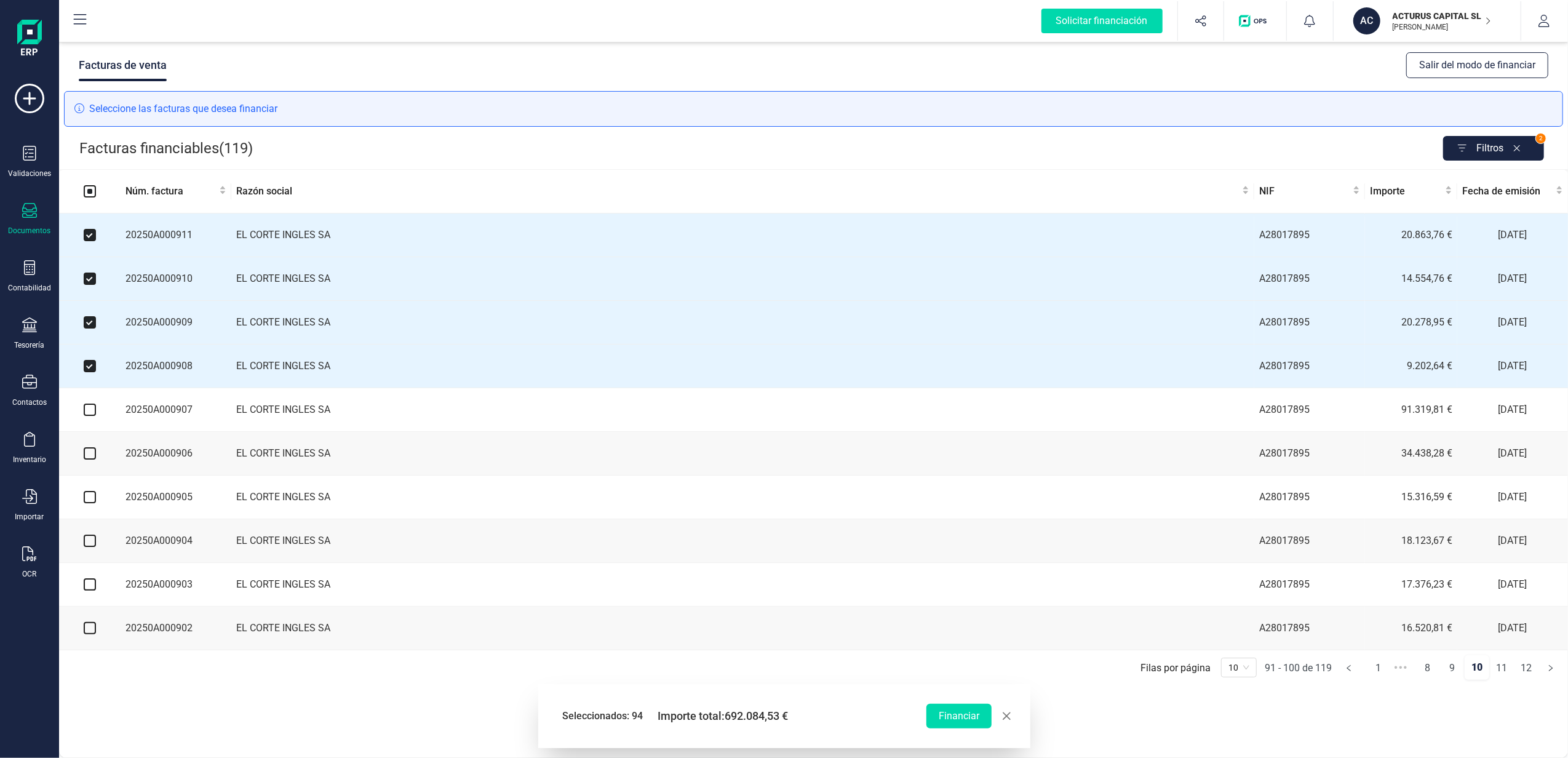
click at [87, 426] on td at bounding box center [89, 410] width 62 height 44
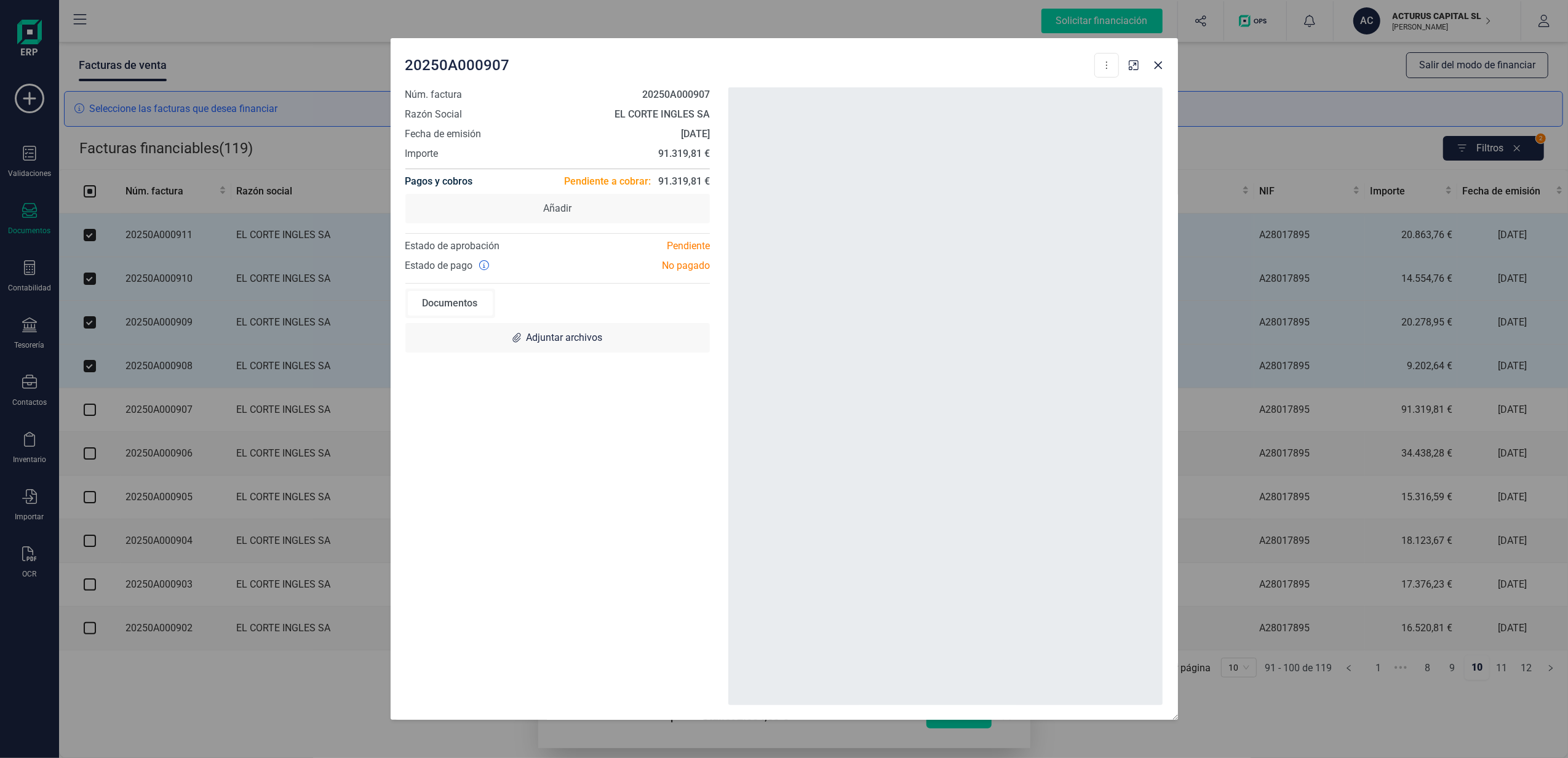
click at [89, 413] on div "20250A000907 Descargar documento Crear factura rectificativa Marcar como cobrad…" at bounding box center [784, 379] width 1568 height 758
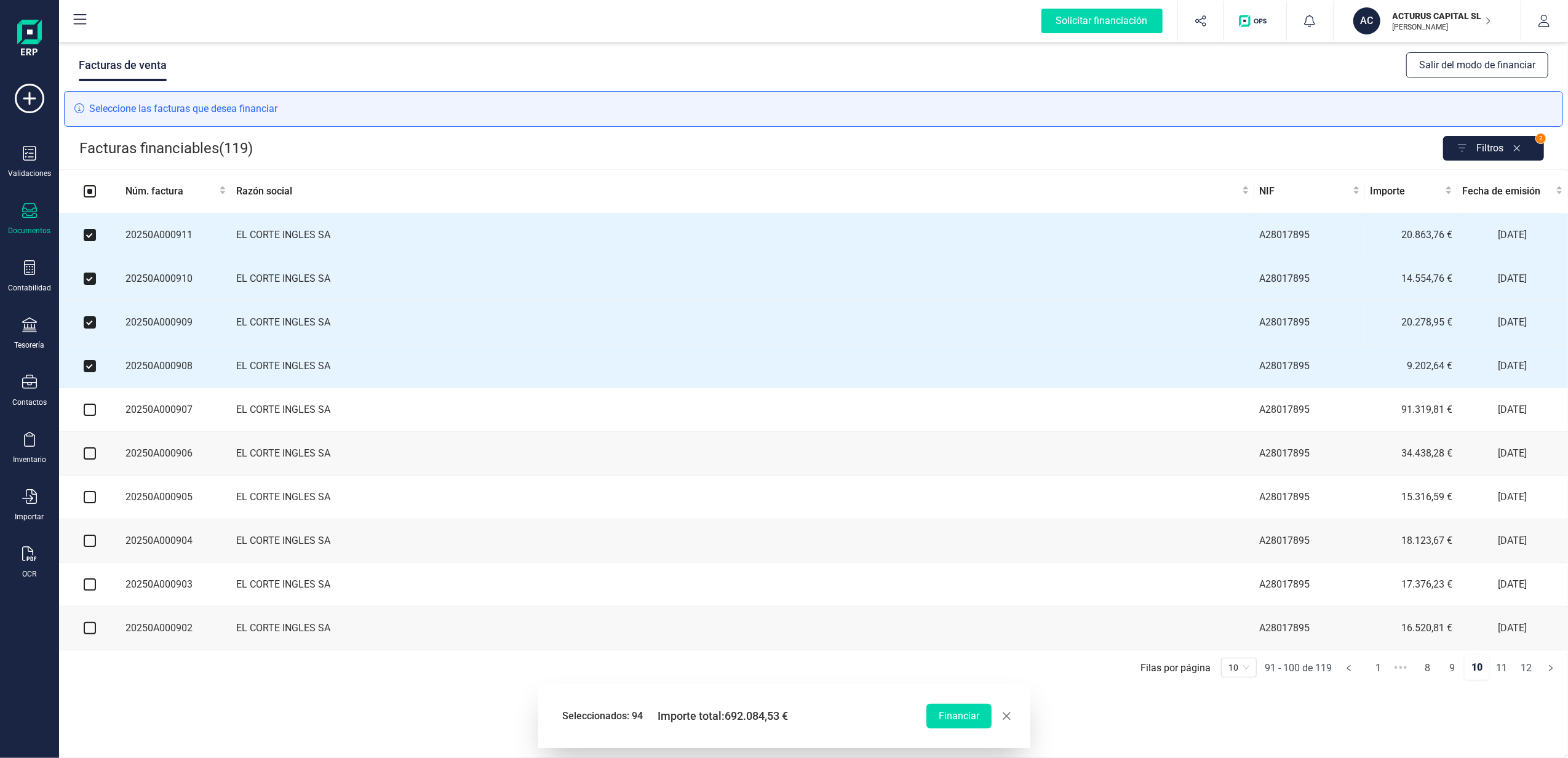
click at [92, 415] on input "checkbox" at bounding box center [90, 410] width 12 height 12
checkbox input "true"
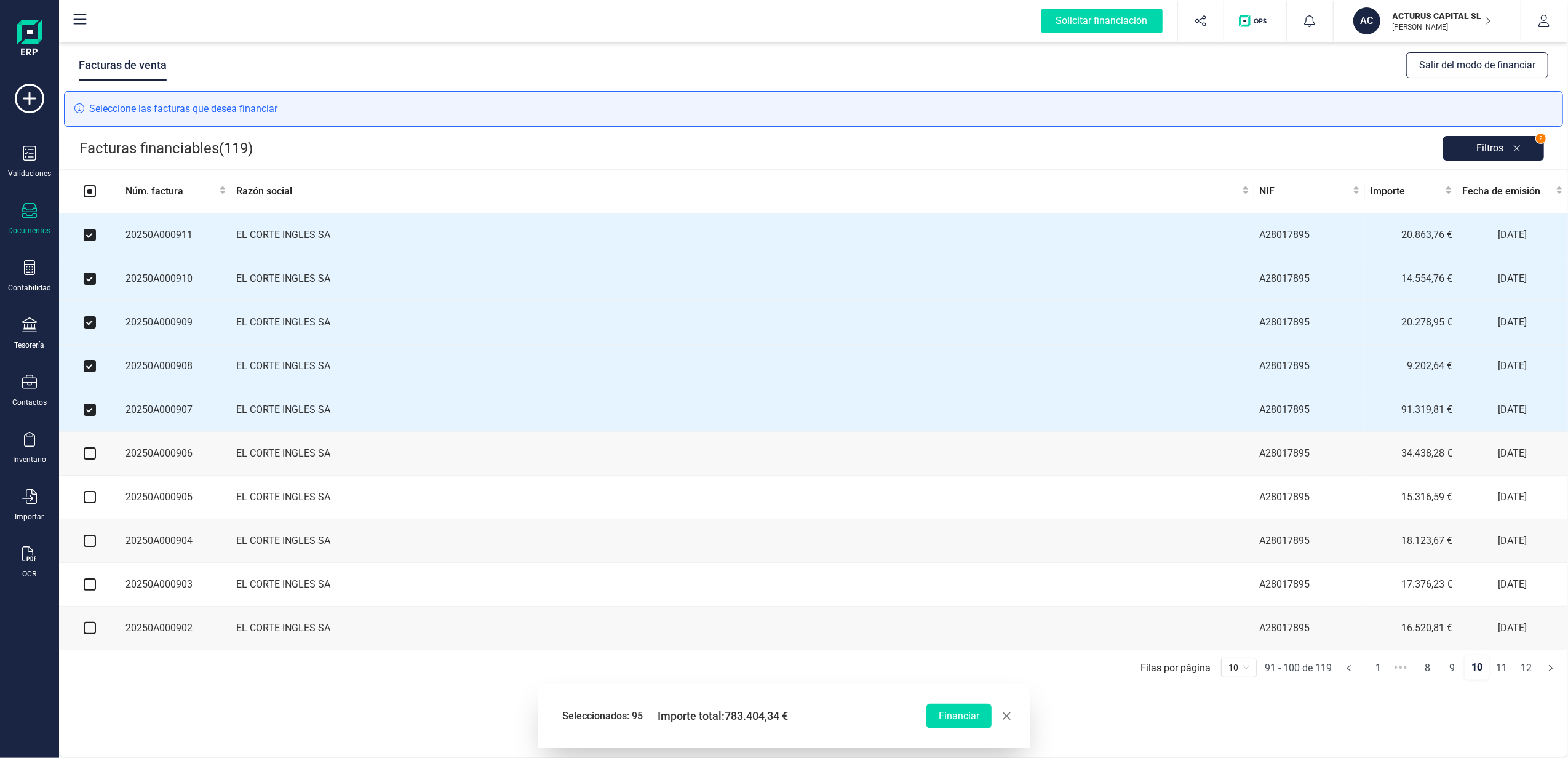
click at [89, 460] on input "checkbox" at bounding box center [90, 454] width 12 height 12
checkbox input "true"
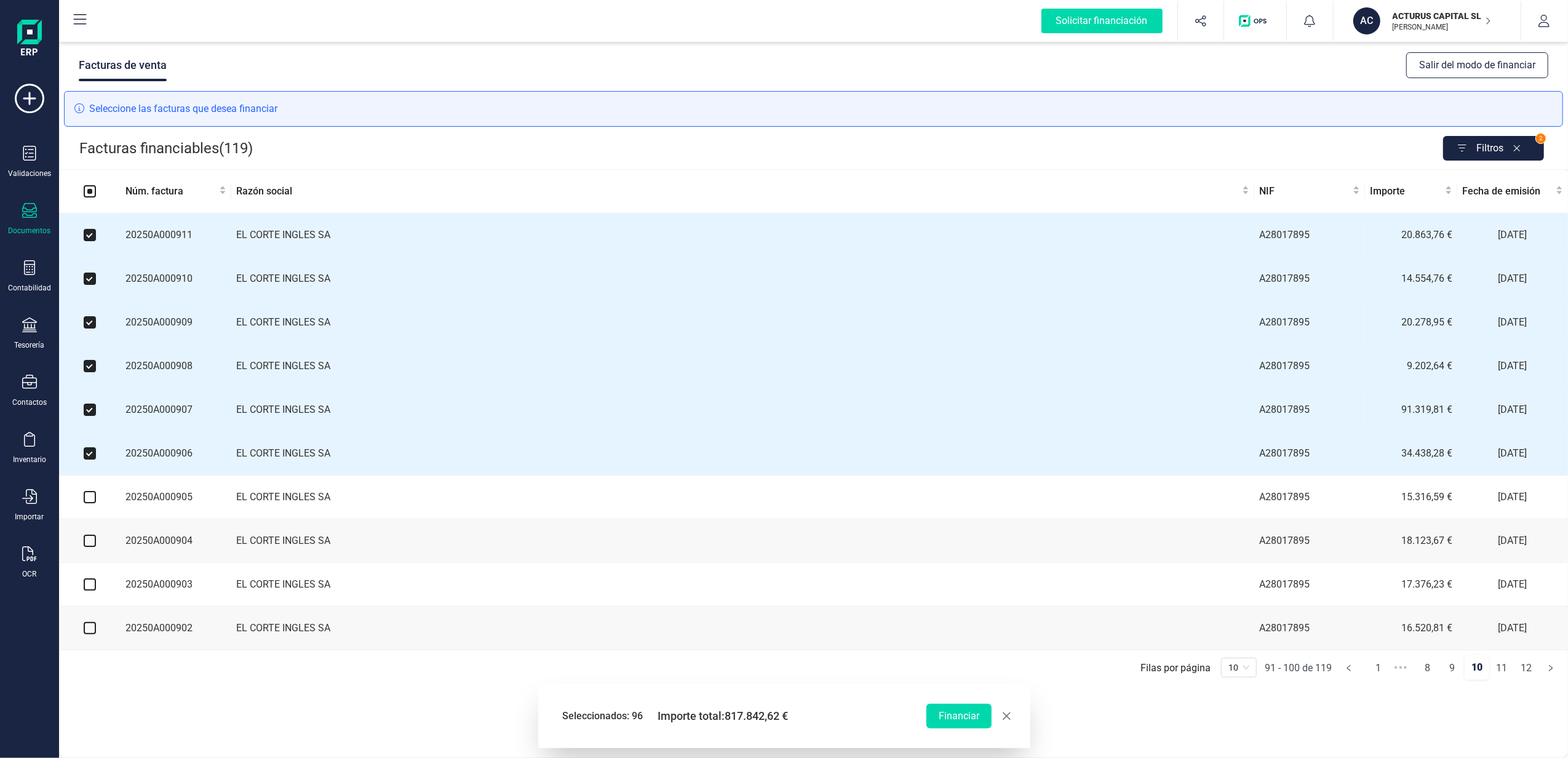
click at [90, 503] on input "checkbox" at bounding box center [90, 497] width 12 height 12
checkbox input "true"
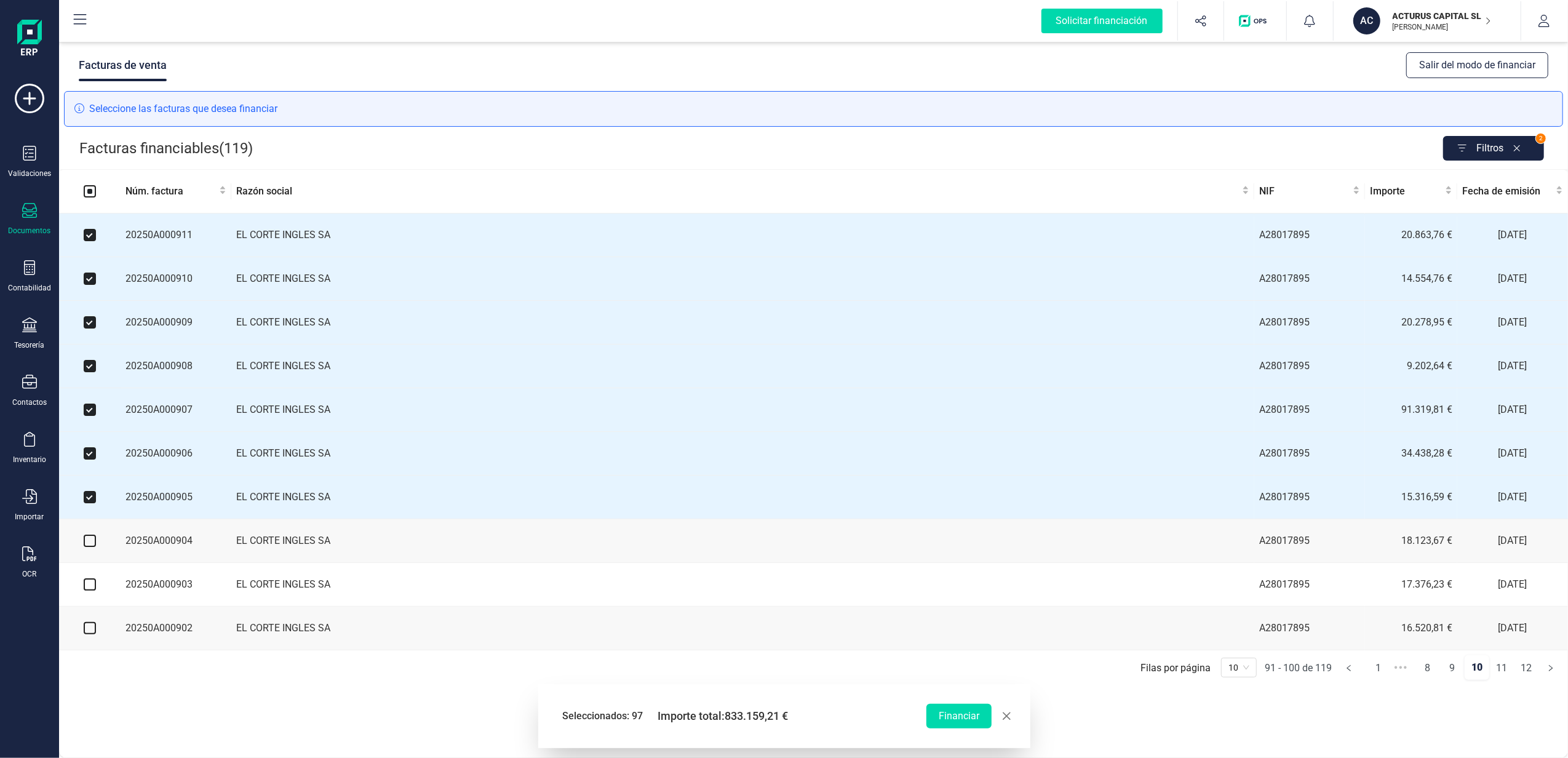
click at [94, 547] on input "checkbox" at bounding box center [90, 541] width 12 height 12
checkbox input "true"
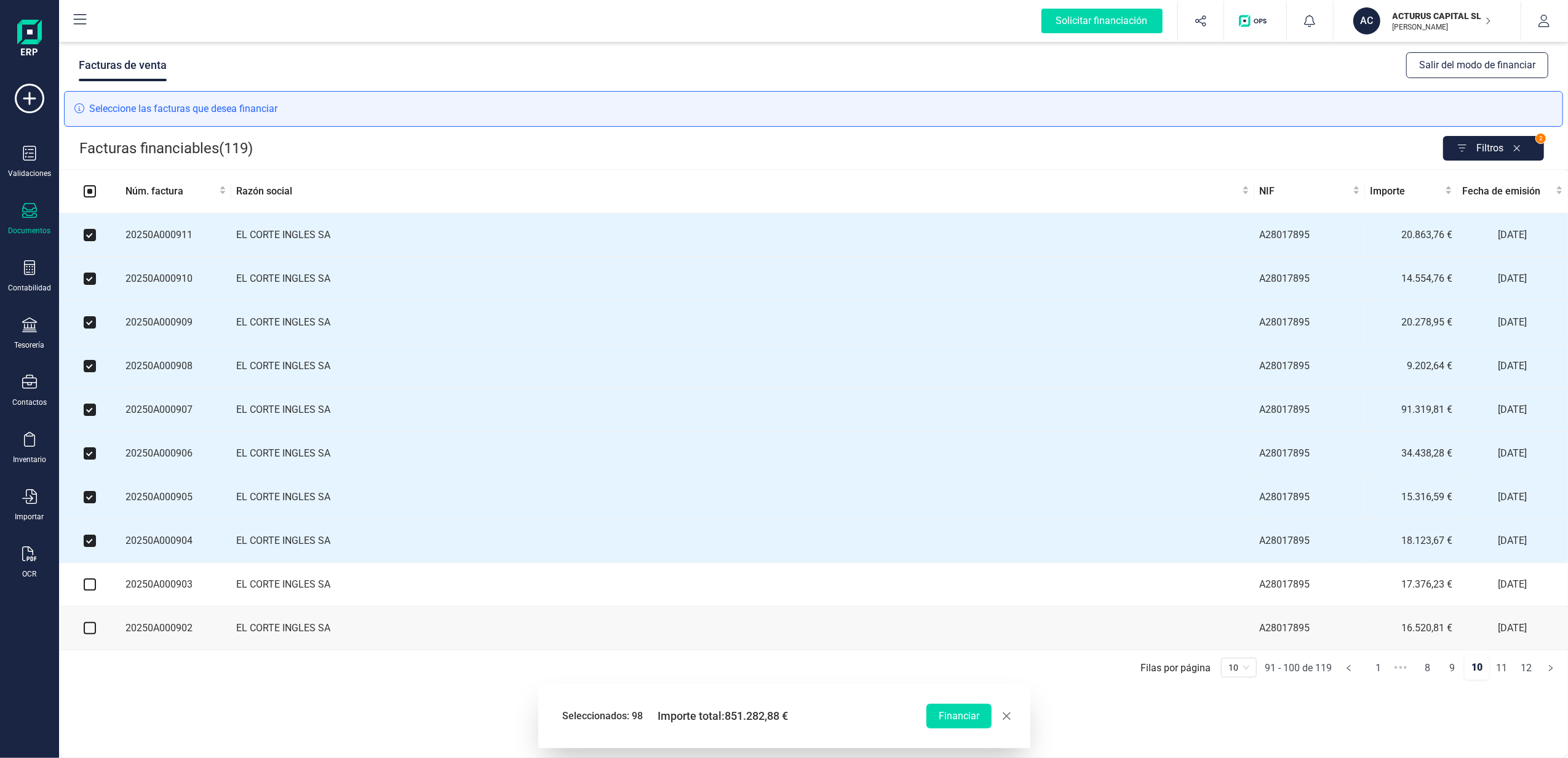
click at [91, 591] on input "checkbox" at bounding box center [90, 585] width 12 height 12
checkbox input "true"
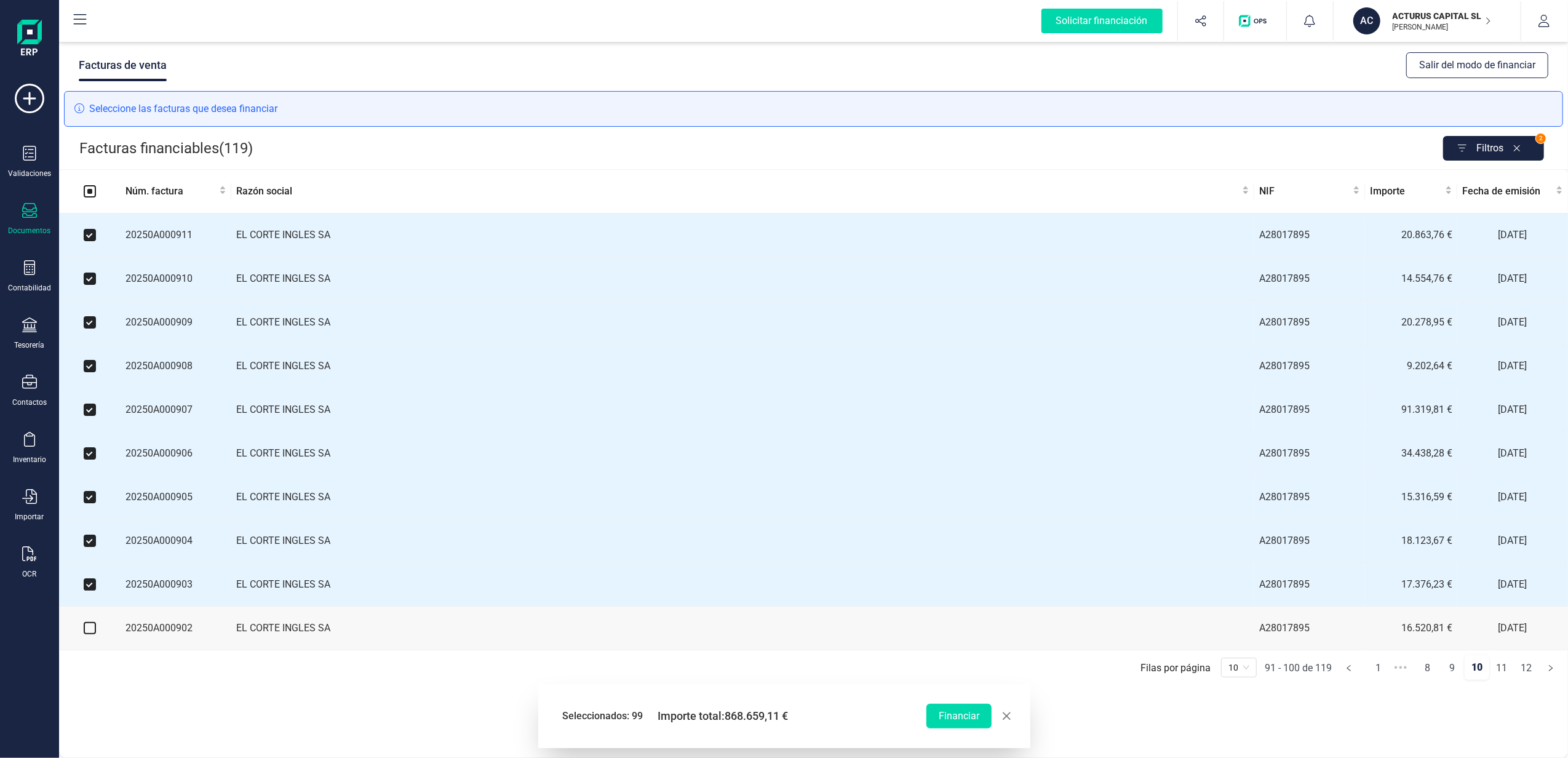
click at [87, 635] on input "checkbox" at bounding box center [90, 628] width 12 height 12
checkbox input "true"
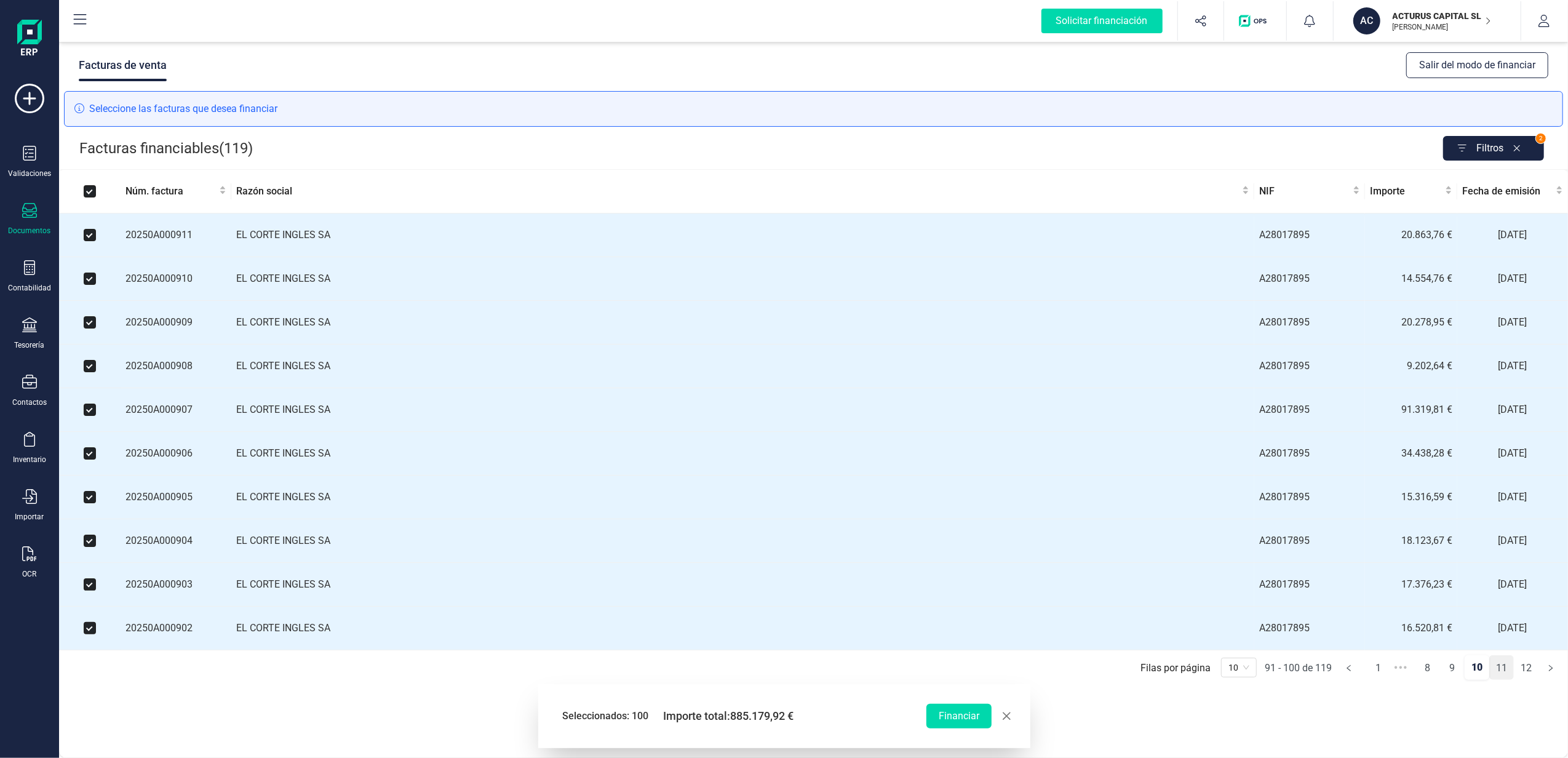
click at [1500, 681] on link "11" at bounding box center [1501, 668] width 24 height 24
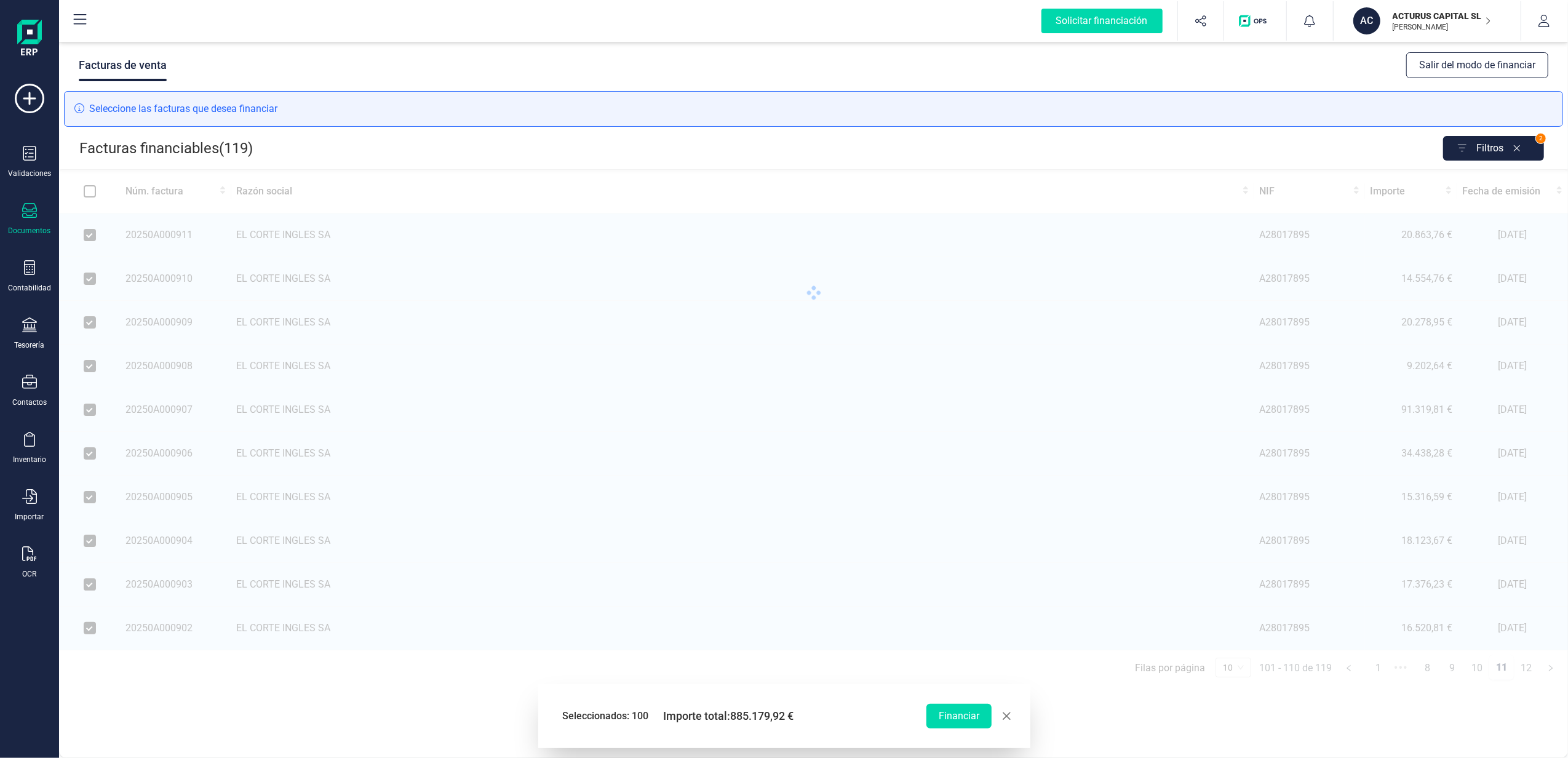
checkbox input "false"
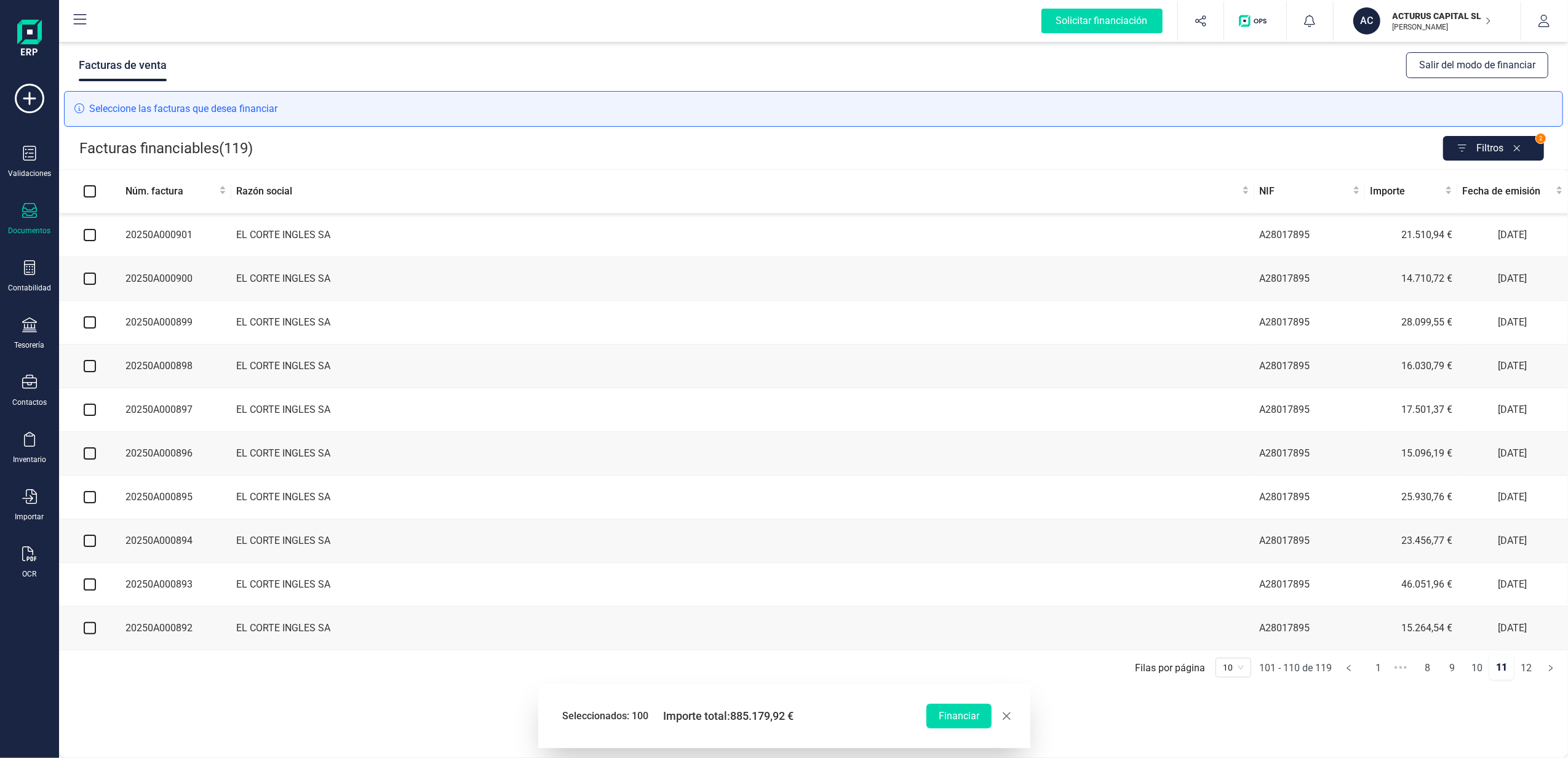
click at [91, 237] on input "checkbox" at bounding box center [90, 235] width 12 height 12
checkbox input "true"
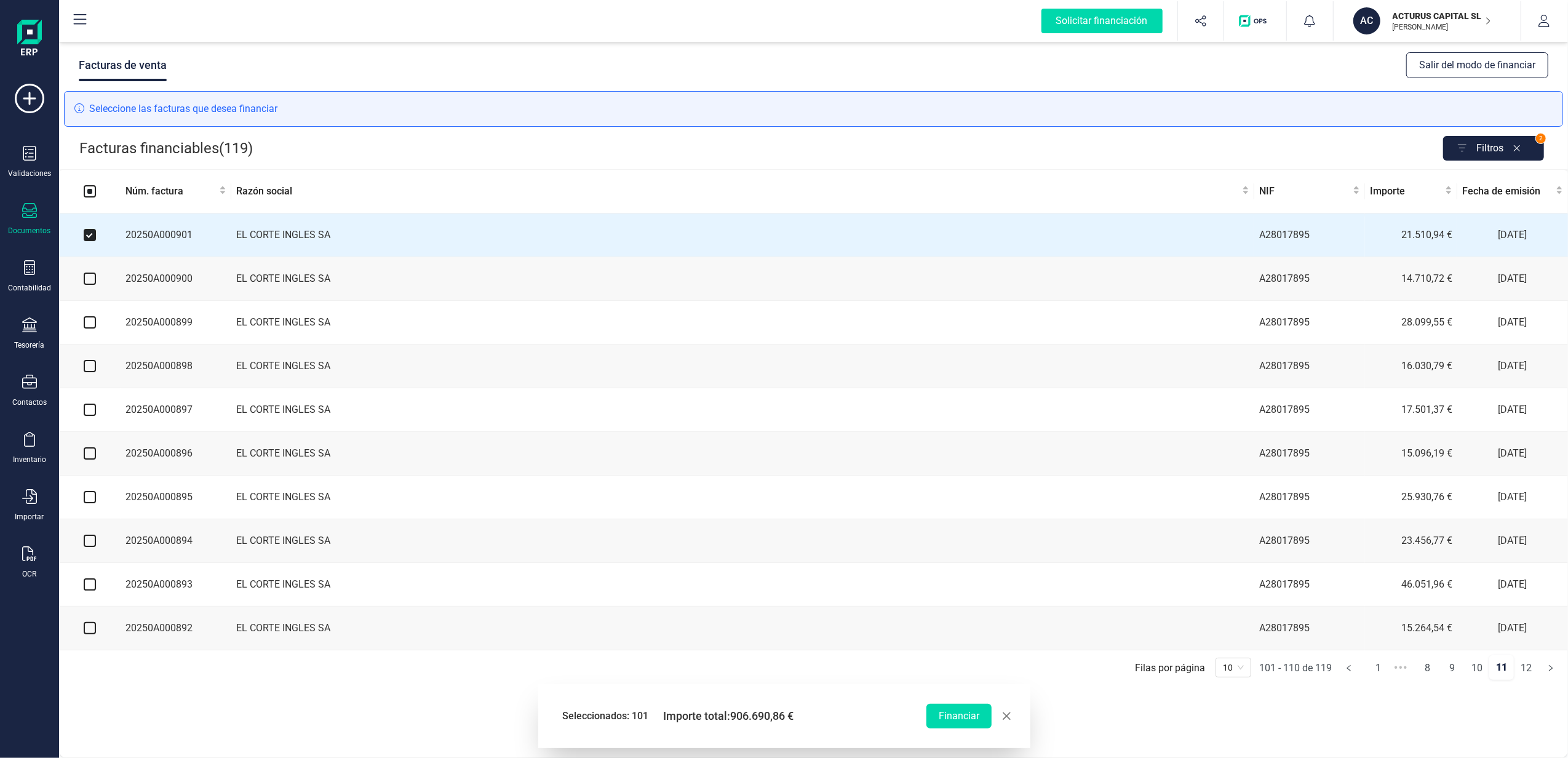
click at [95, 279] on input "checkbox" at bounding box center [90, 279] width 12 height 12
checkbox input "true"
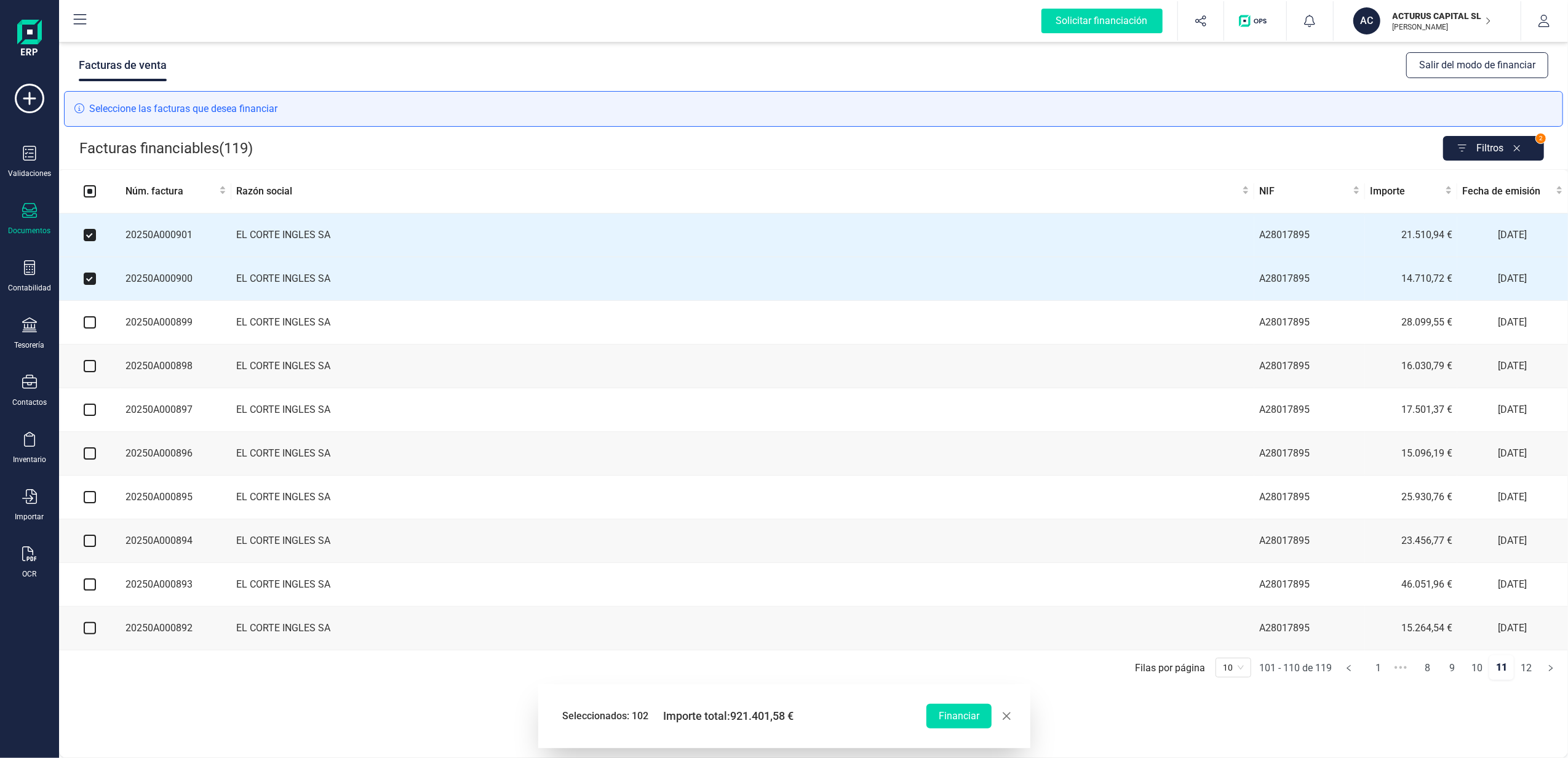
click at [85, 321] on input "checkbox" at bounding box center [90, 322] width 12 height 12
checkbox input "true"
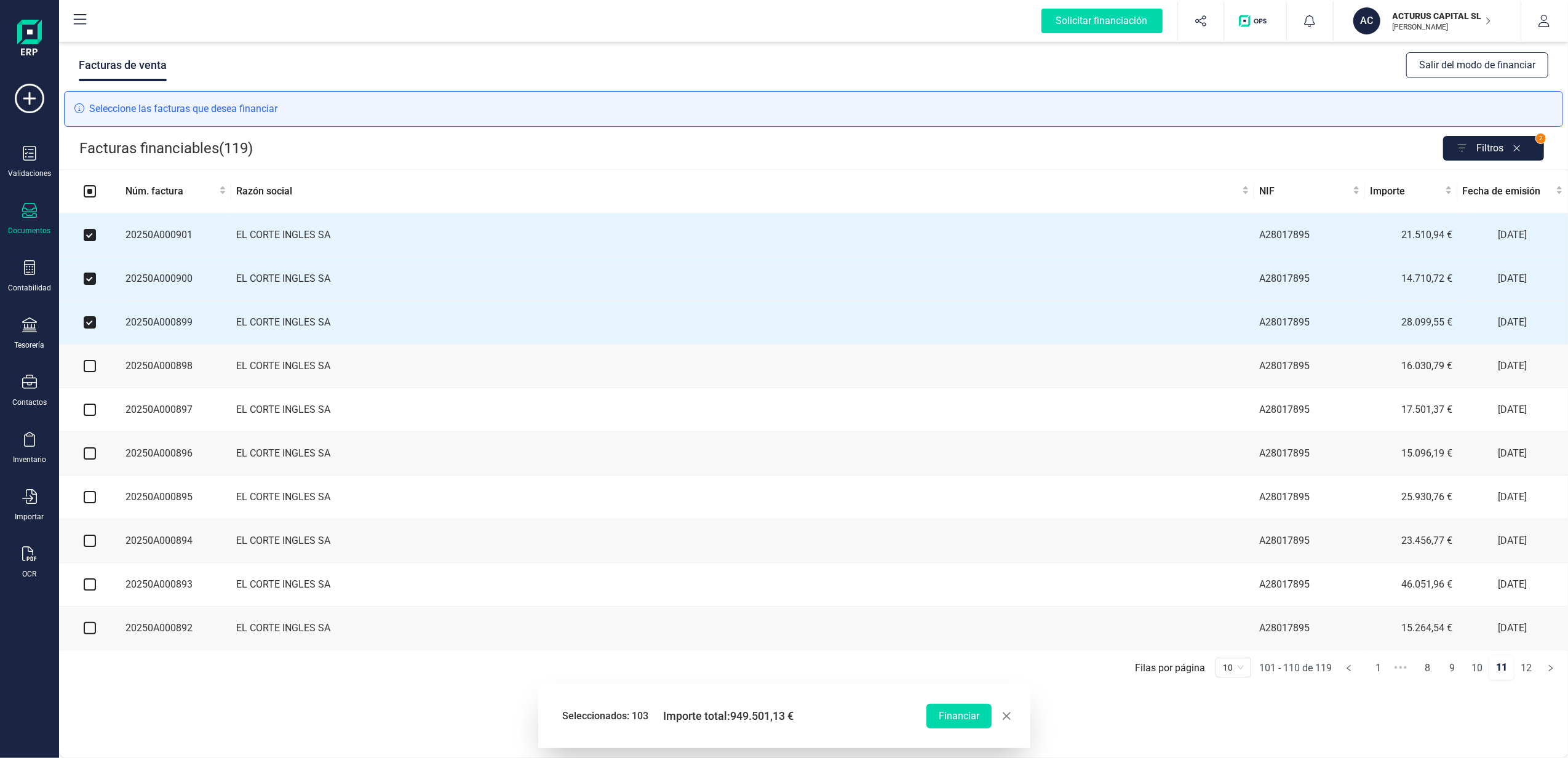
click at [89, 372] on input "checkbox" at bounding box center [90, 366] width 12 height 12
checkbox input "true"
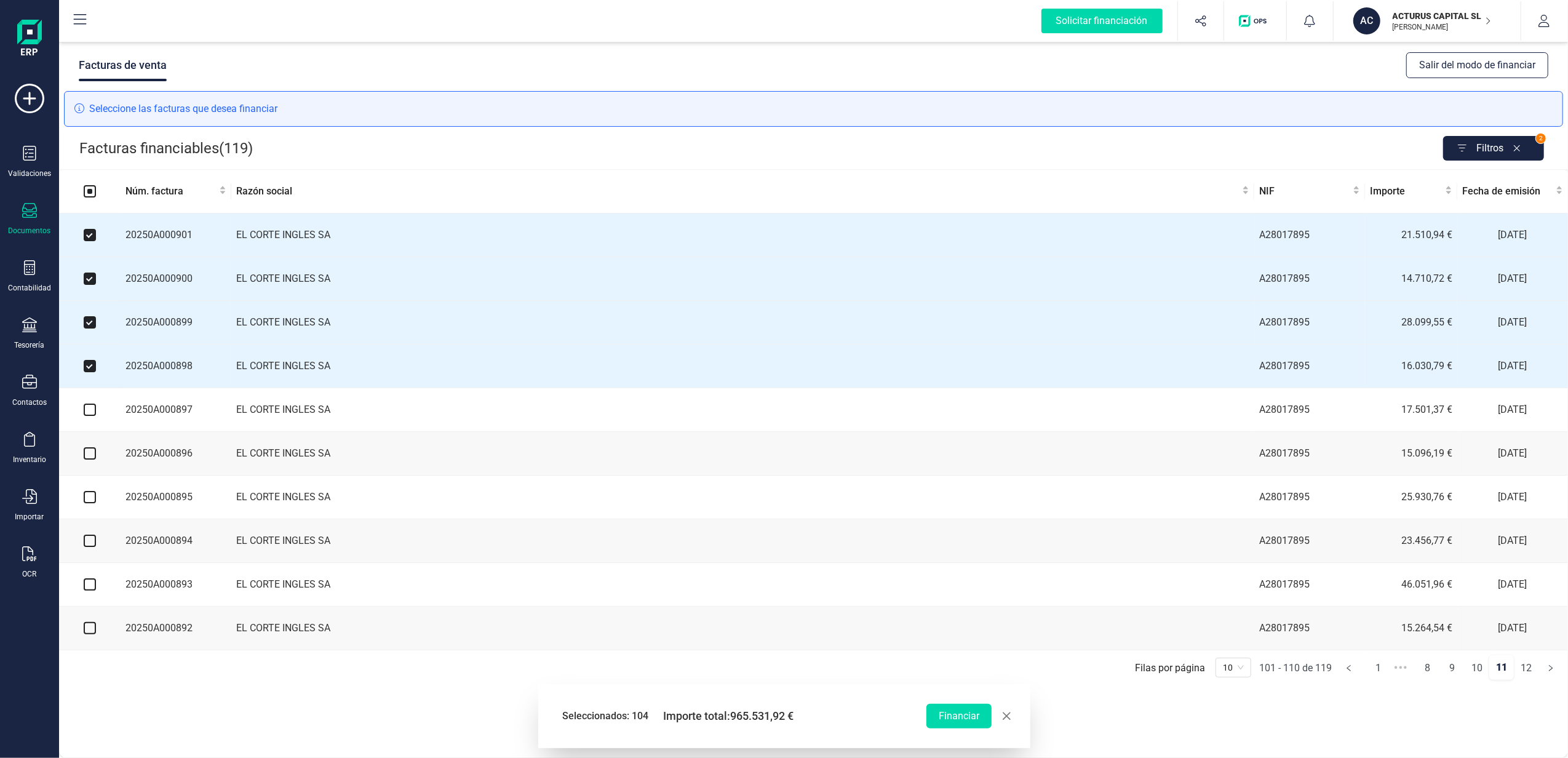
click at [90, 416] on input "checkbox" at bounding box center [90, 410] width 12 height 12
checkbox input "true"
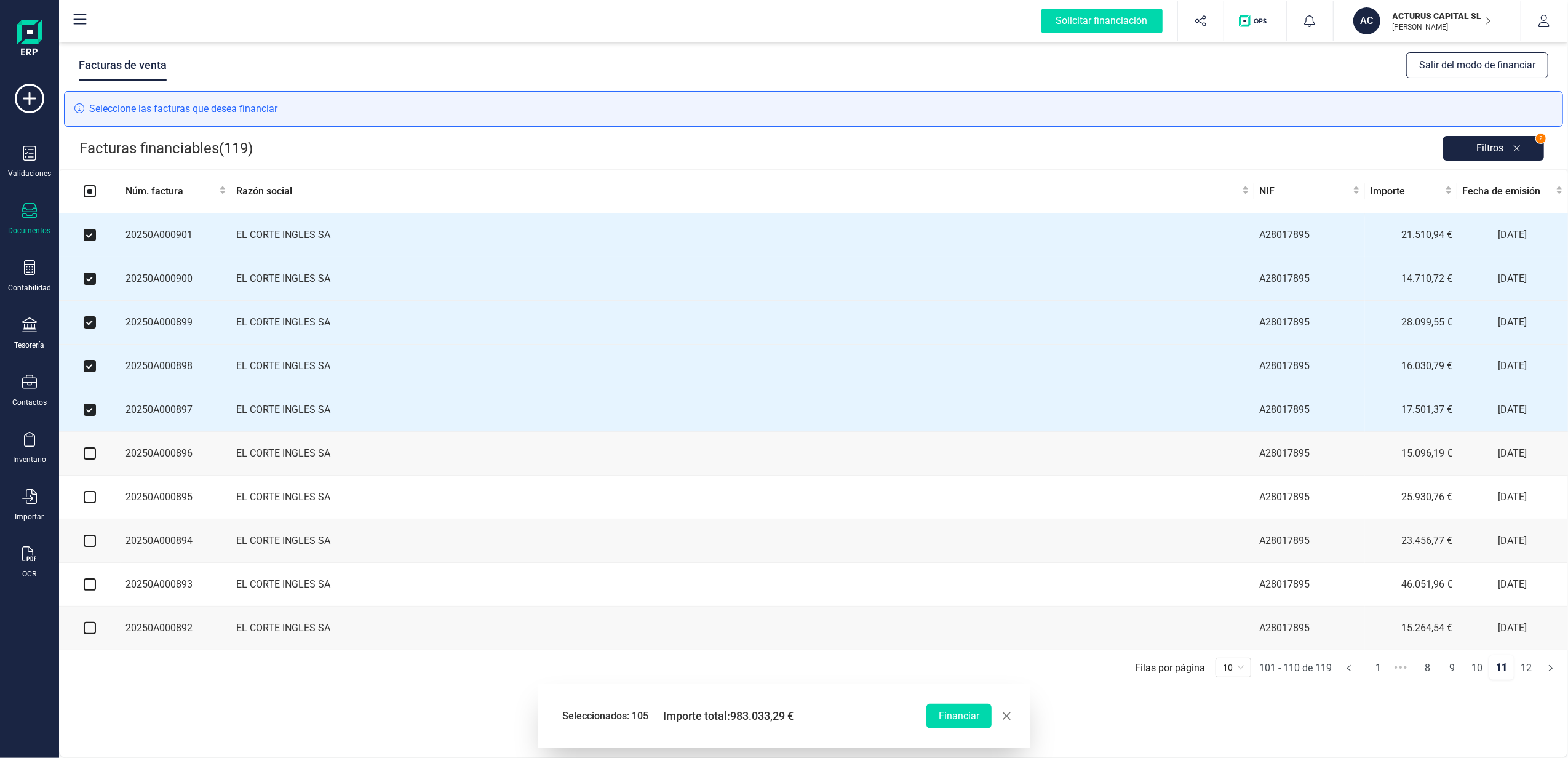
click at [89, 460] on input "checkbox" at bounding box center [90, 454] width 12 height 12
checkbox input "true"
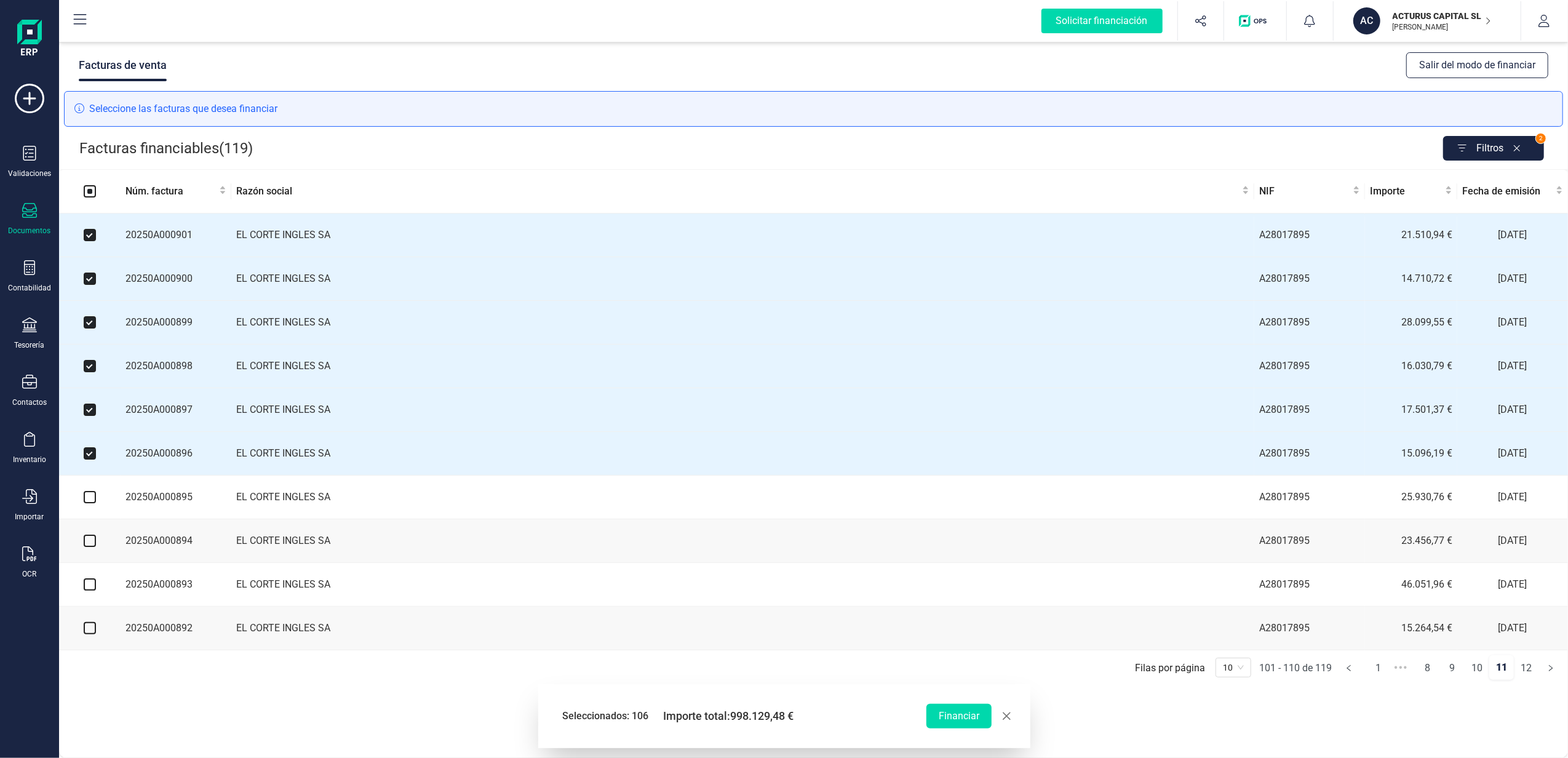
click at [87, 503] on input "checkbox" at bounding box center [90, 497] width 12 height 12
checkbox input "true"
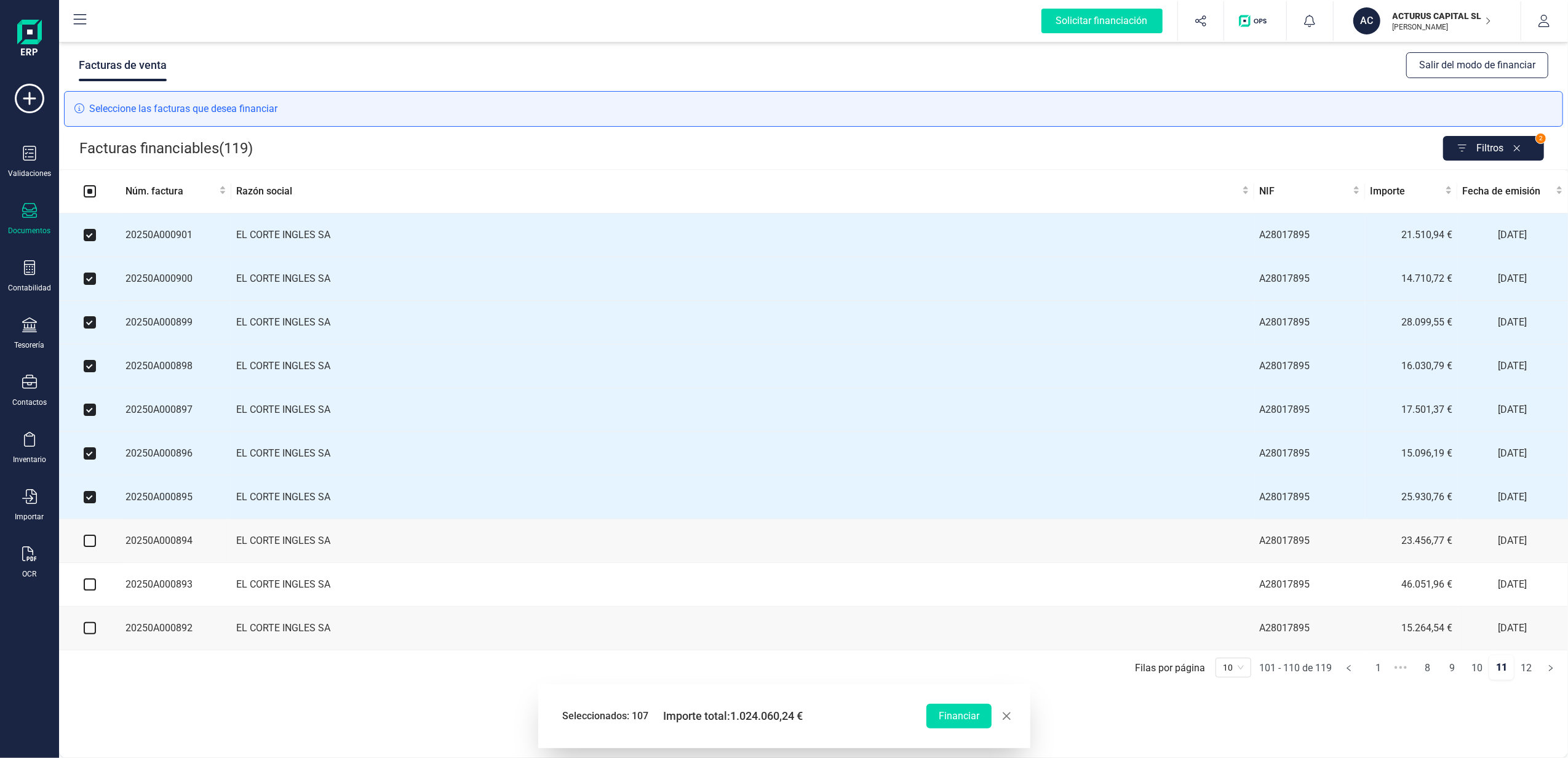
click at [90, 546] on input "checkbox" at bounding box center [90, 541] width 12 height 12
checkbox input "true"
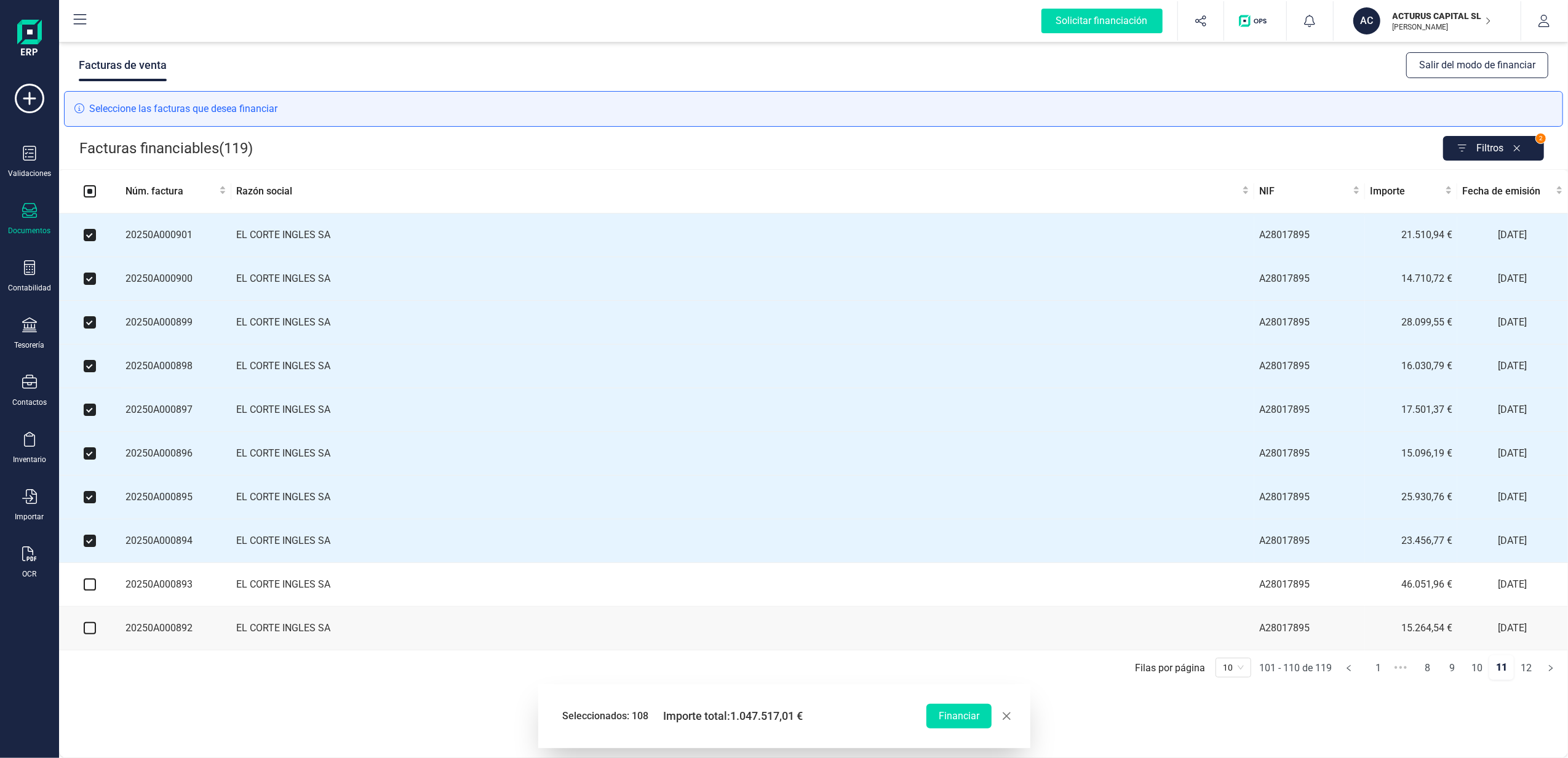
click at [95, 591] on input "checkbox" at bounding box center [90, 585] width 12 height 12
checkbox input "true"
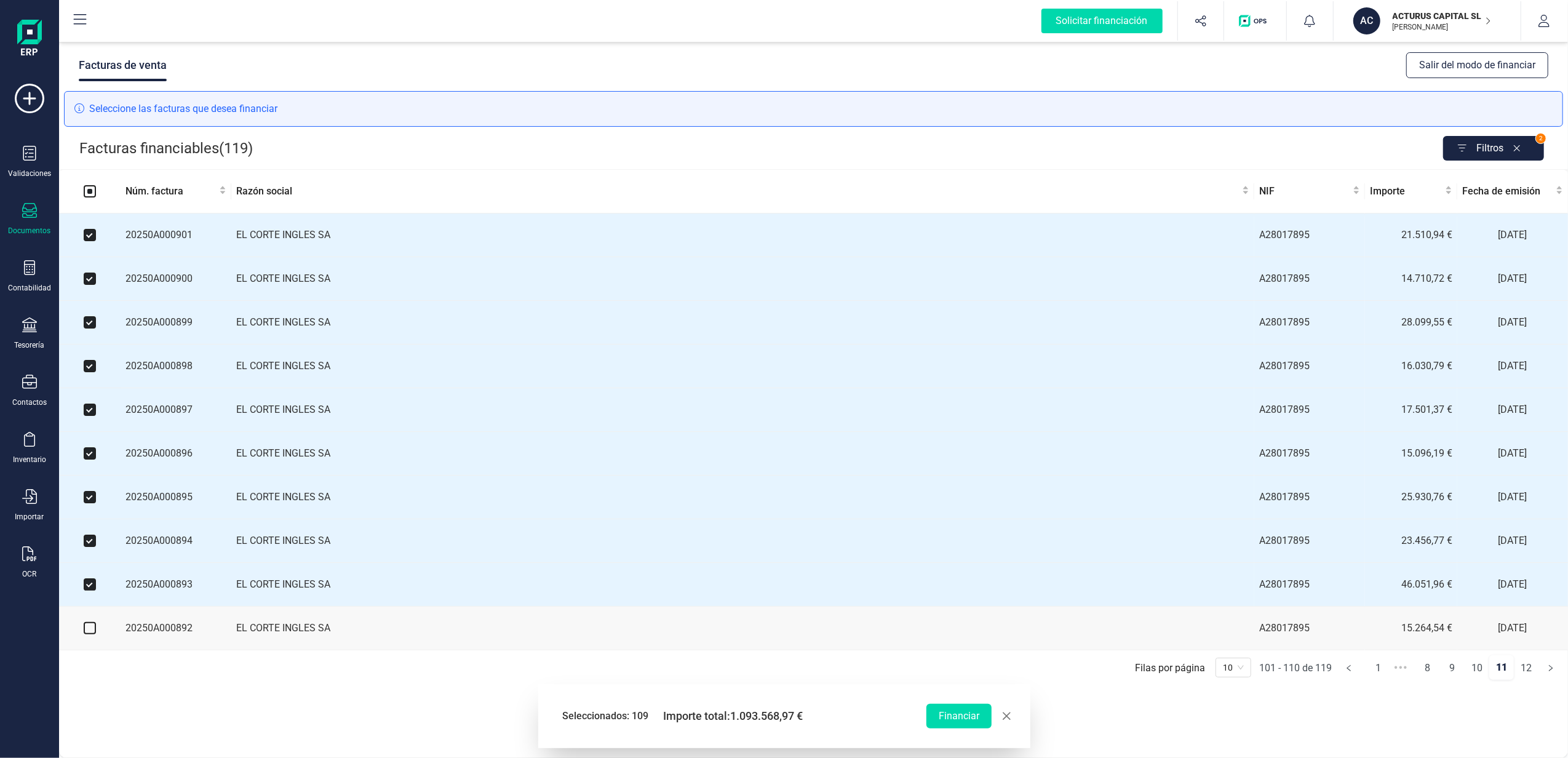
click at [90, 635] on input "checkbox" at bounding box center [90, 628] width 12 height 12
checkbox input "true"
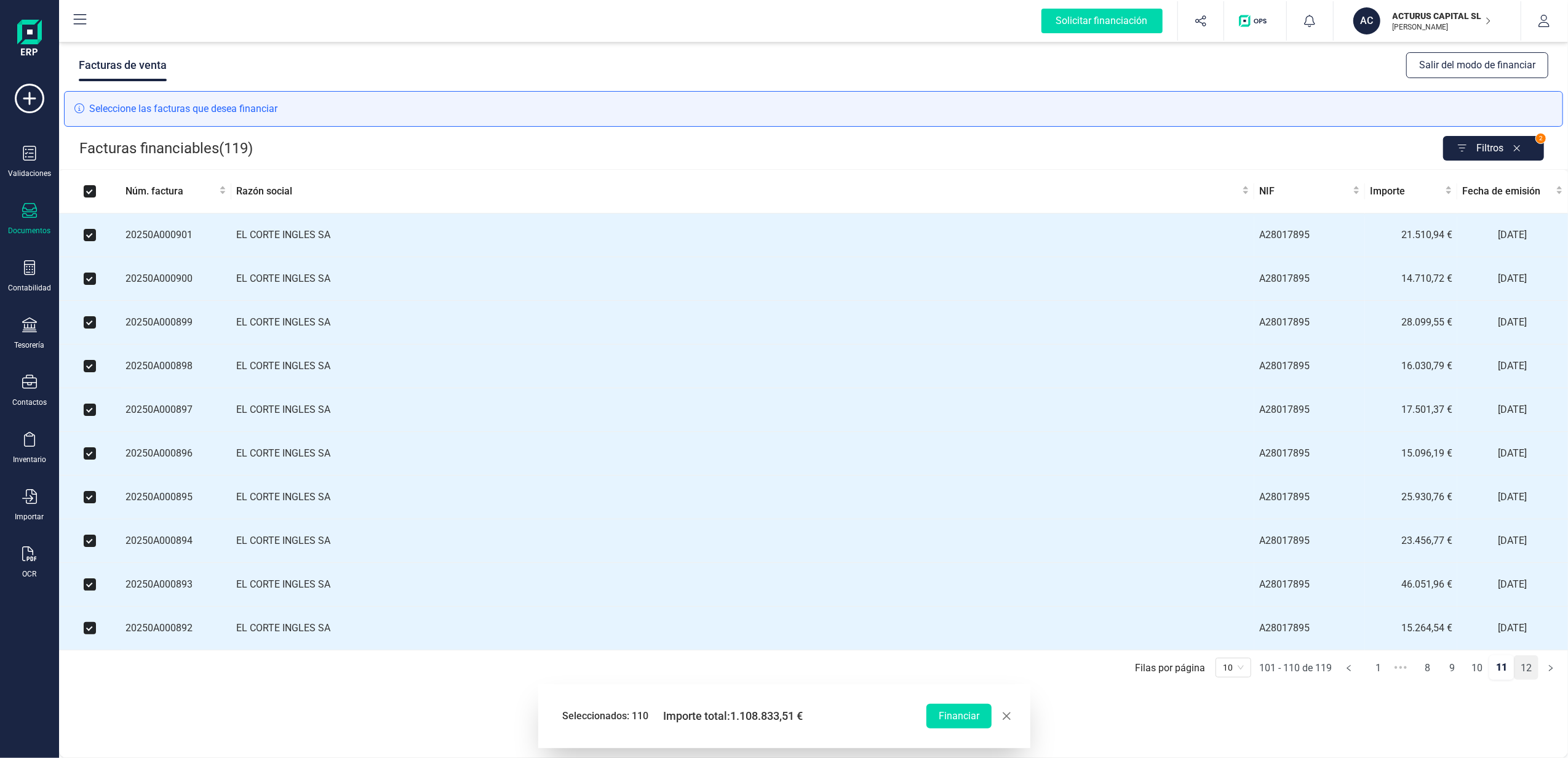
click at [1524, 678] on link "12" at bounding box center [1526, 668] width 24 height 24
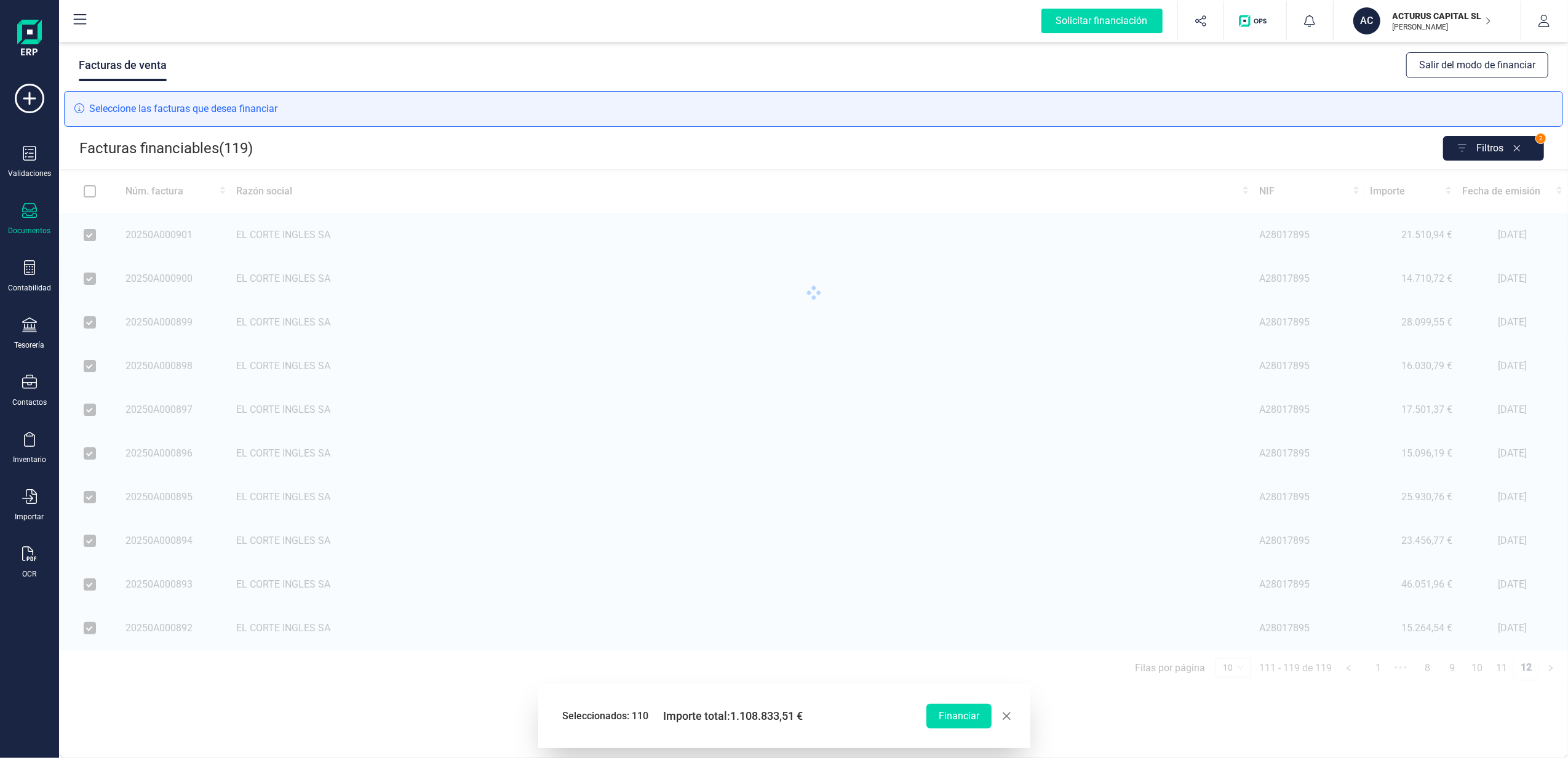
checkbox input "false"
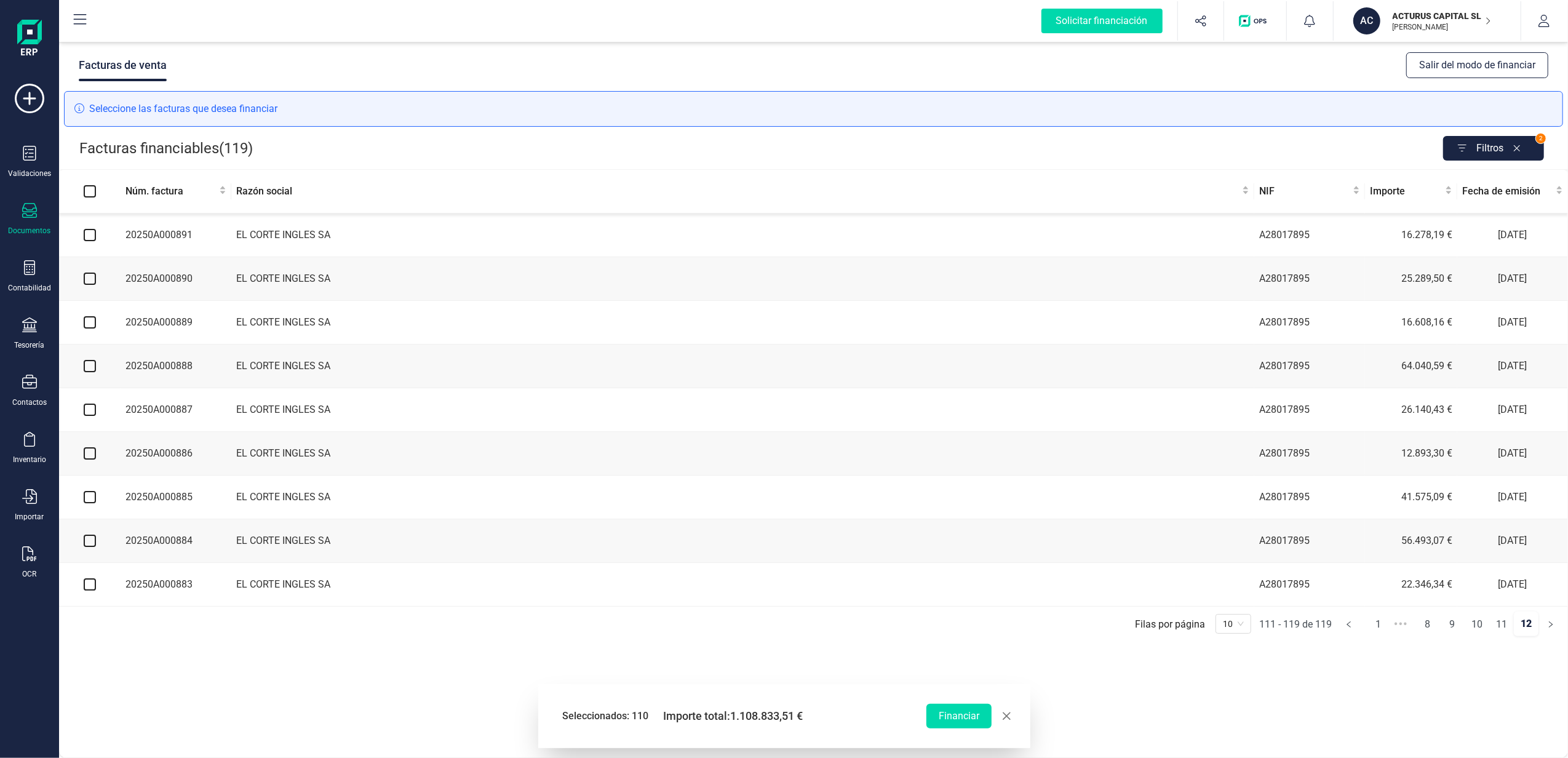
click at [87, 239] on input "checkbox" at bounding box center [90, 235] width 12 height 12
checkbox input "true"
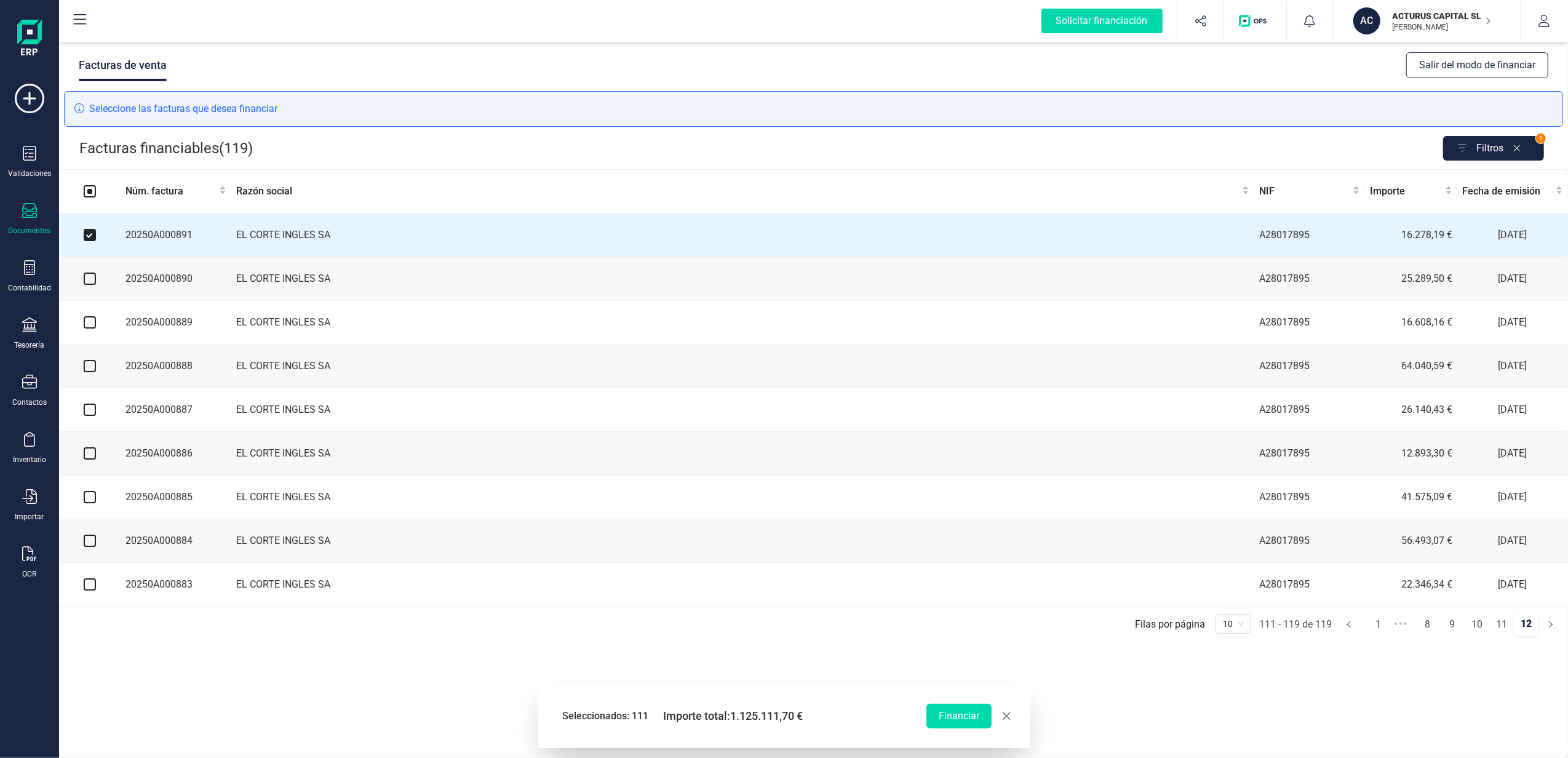
click at [91, 281] on input "checkbox" at bounding box center [90, 279] width 12 height 12
checkbox input "true"
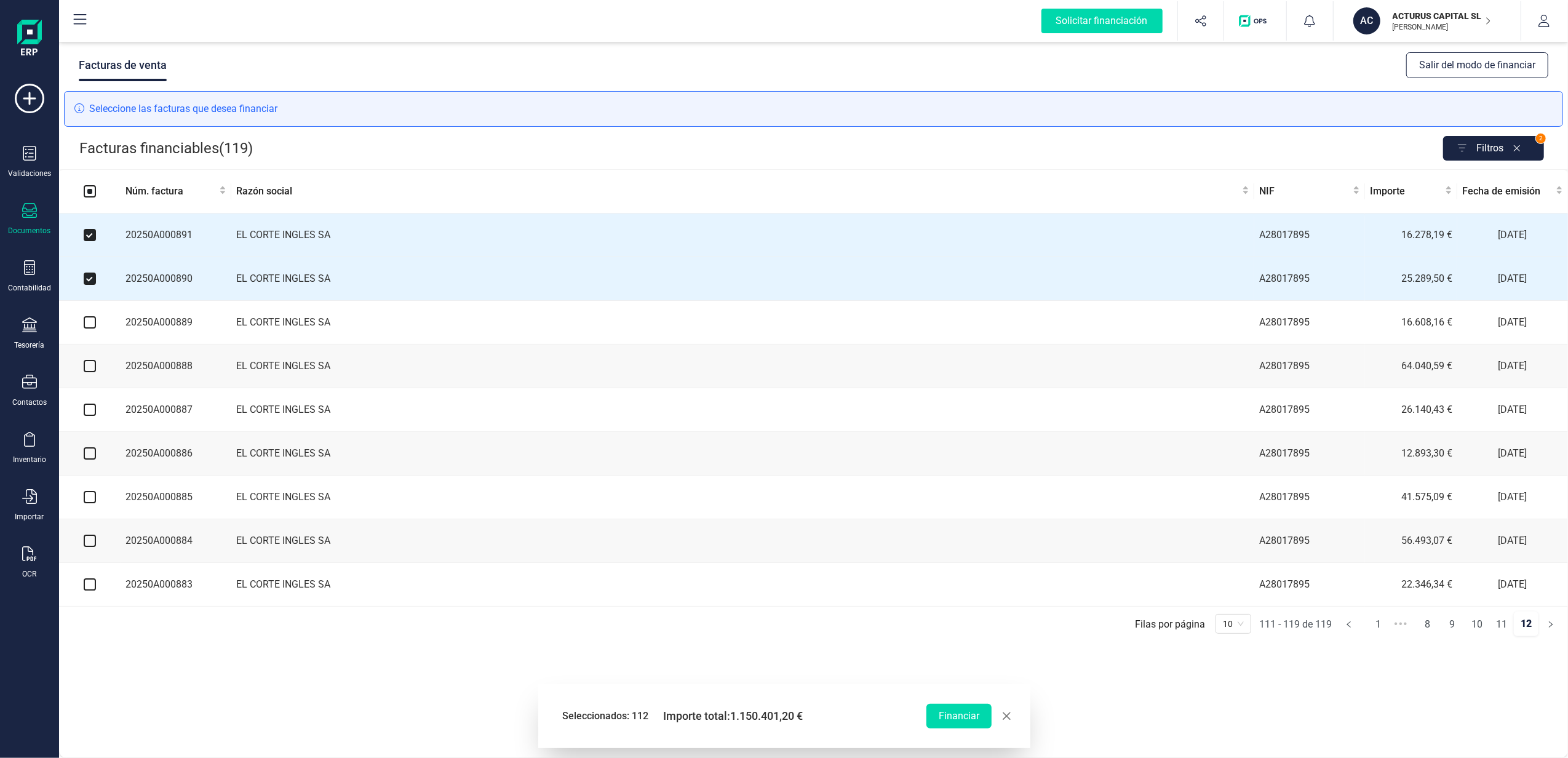
click at [86, 328] on input "checkbox" at bounding box center [90, 322] width 12 height 12
checkbox input "true"
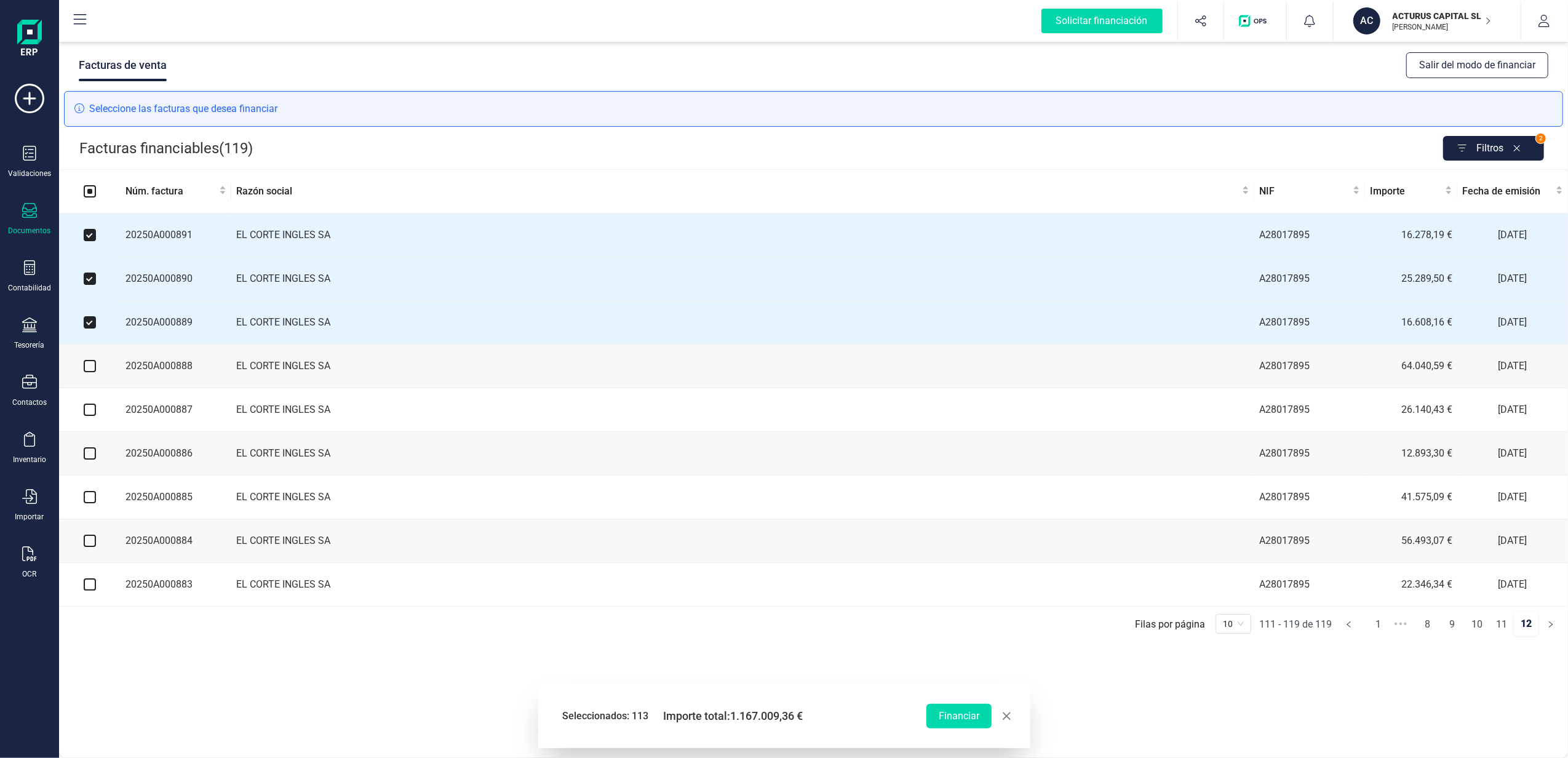
click at [90, 372] on input "checkbox" at bounding box center [90, 366] width 12 height 12
checkbox input "true"
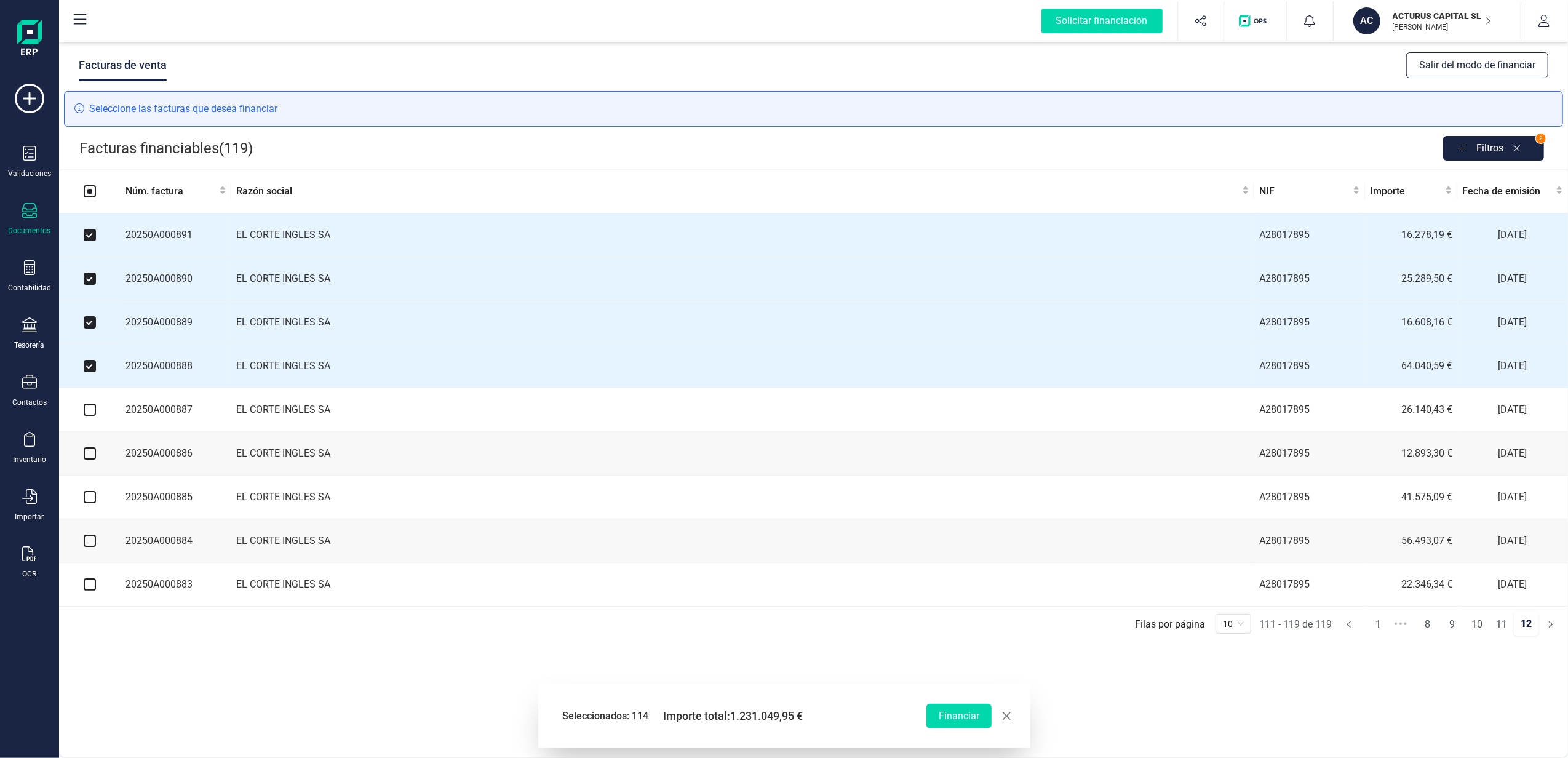
click at [87, 415] on input "checkbox" at bounding box center [90, 410] width 12 height 12
checkbox input "true"
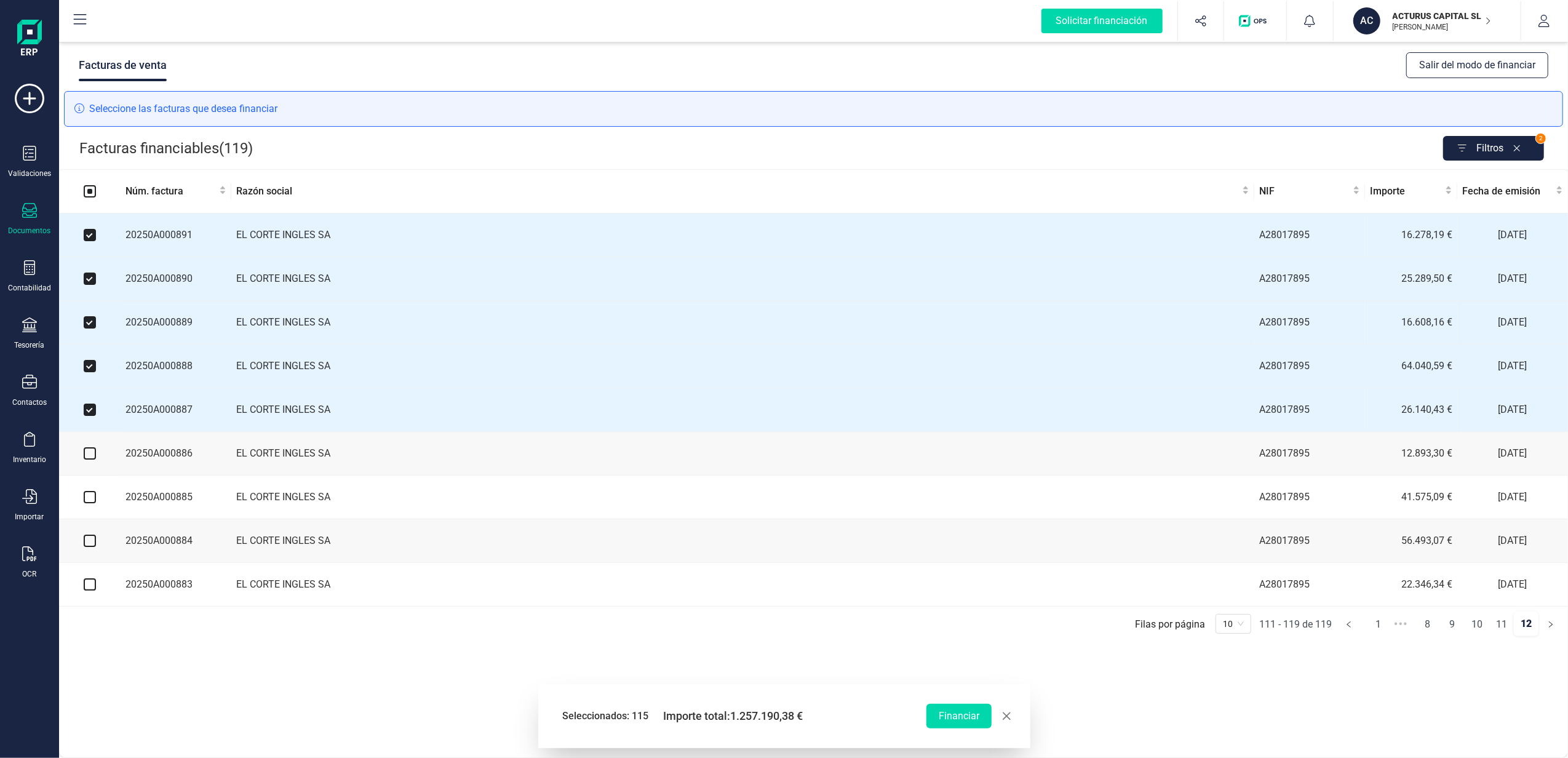
click at [86, 460] on input "checkbox" at bounding box center [90, 454] width 12 height 12
checkbox input "true"
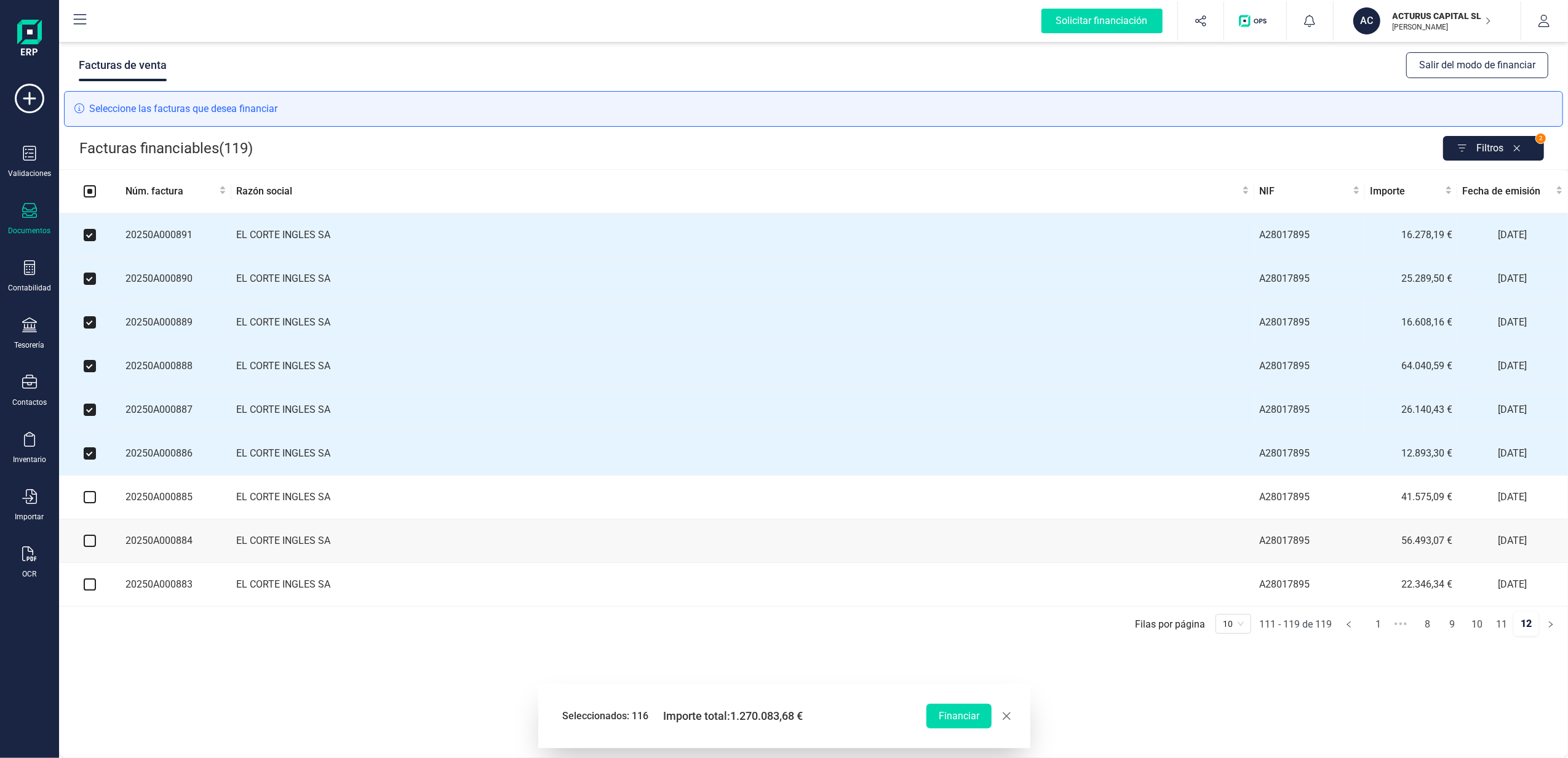
click at [87, 501] on input "checkbox" at bounding box center [90, 497] width 12 height 12
checkbox input "true"
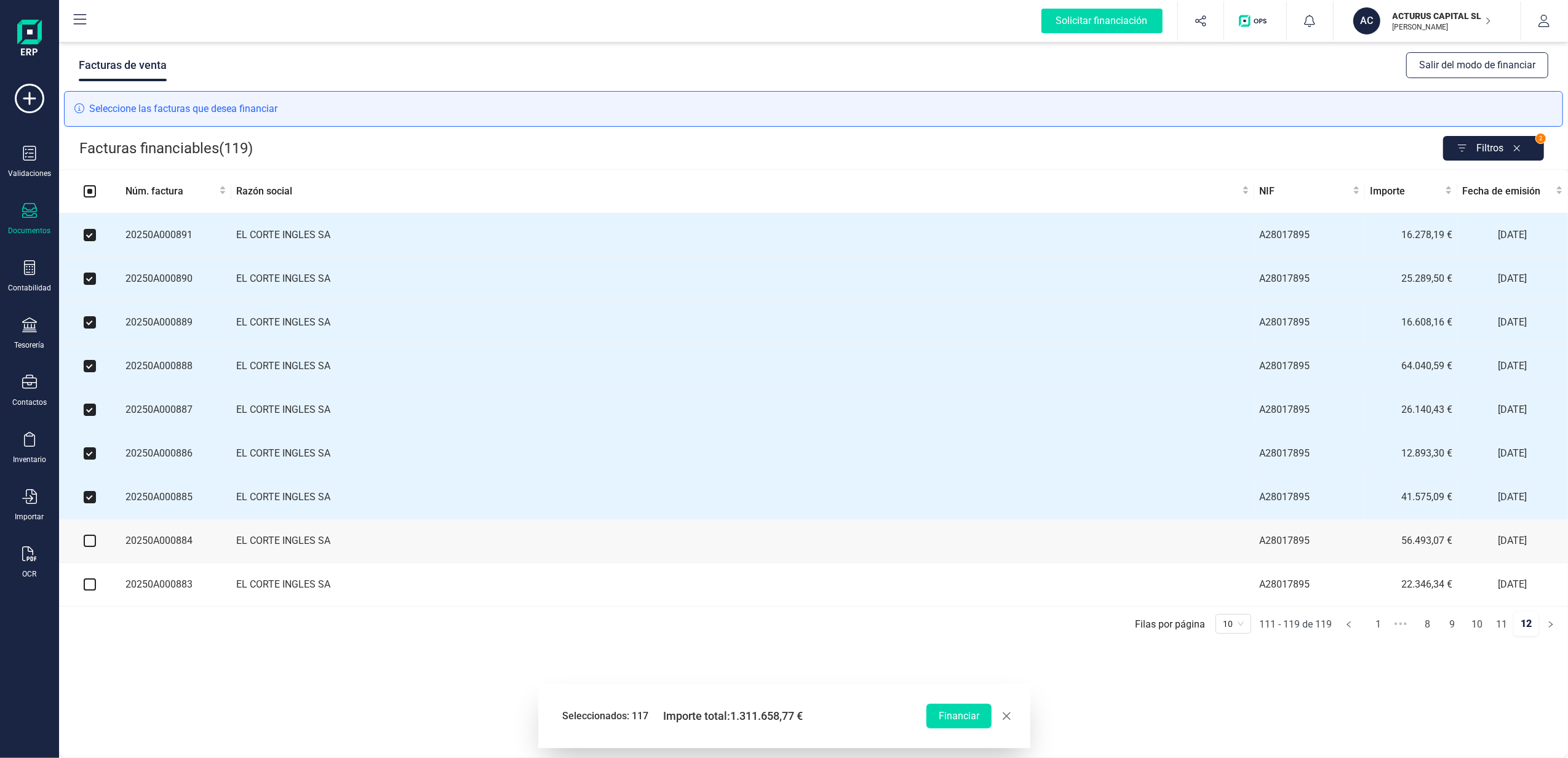
click at [90, 547] on input "checkbox" at bounding box center [90, 541] width 12 height 12
checkbox input "true"
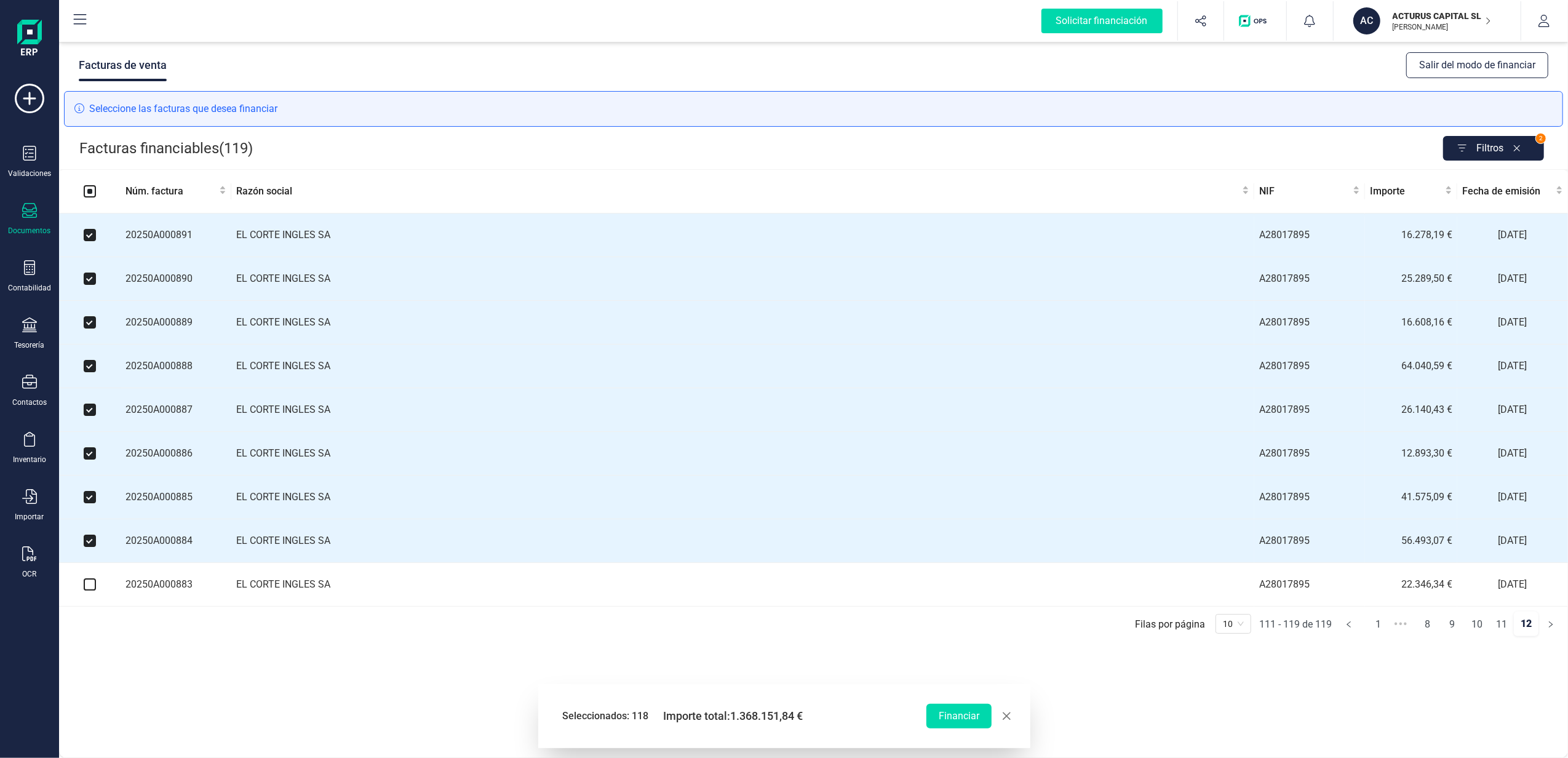
click at [87, 591] on input "checkbox" at bounding box center [90, 585] width 12 height 12
checkbox input "true"
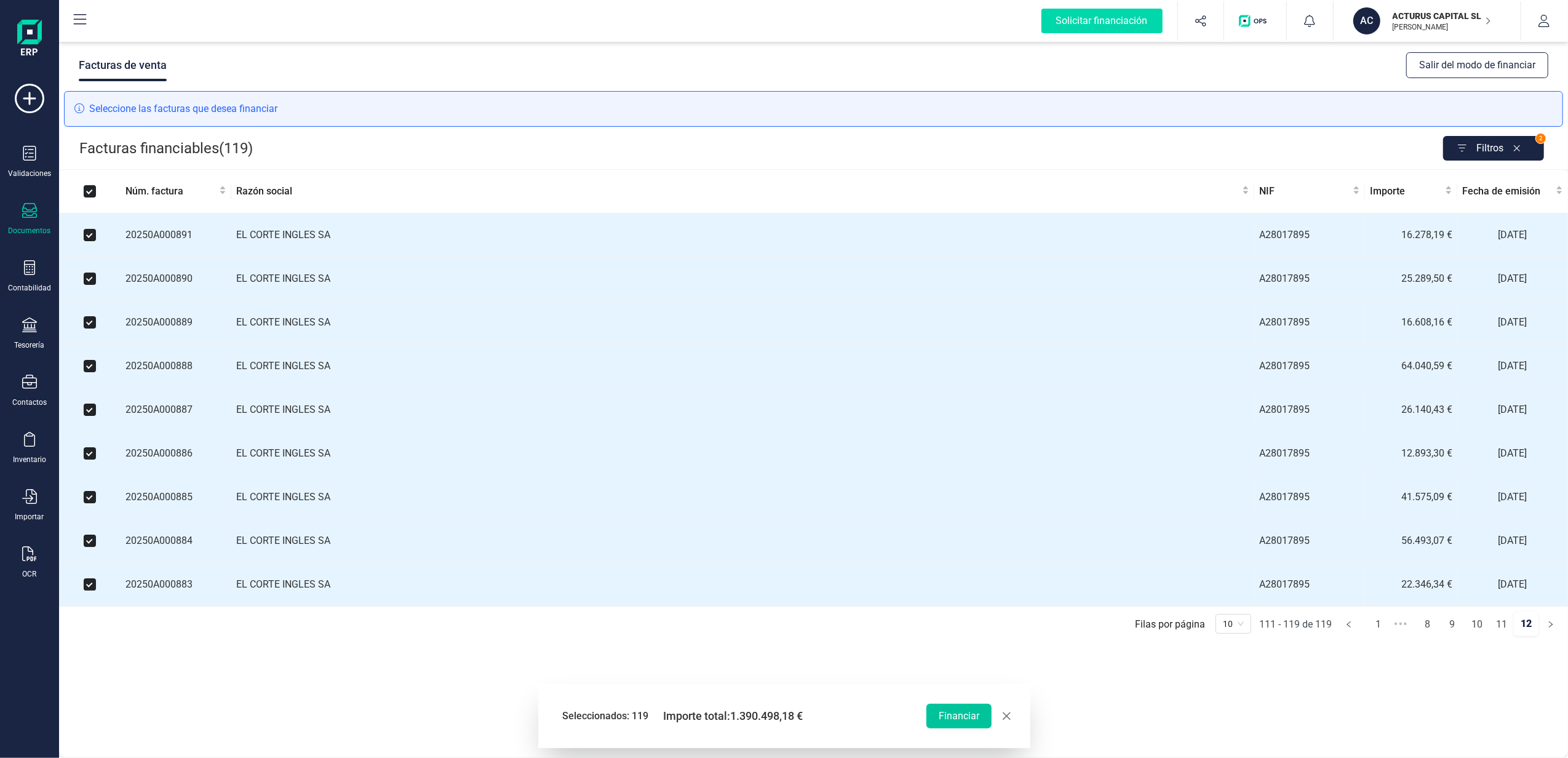
click at [973, 721] on button "Financiar" at bounding box center [959, 716] width 65 height 24
